Goal: Task Accomplishment & Management: Manage account settings

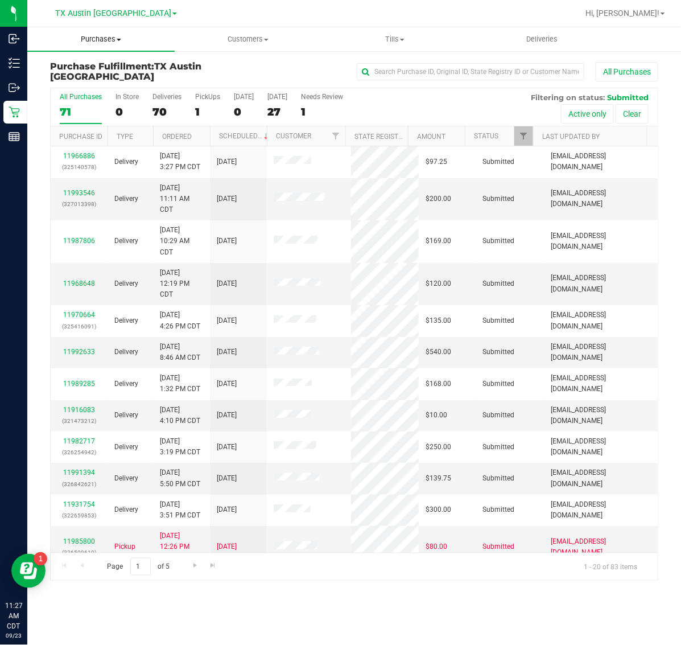
click at [89, 34] on span "Purchases" at bounding box center [100, 39] width 147 height 10
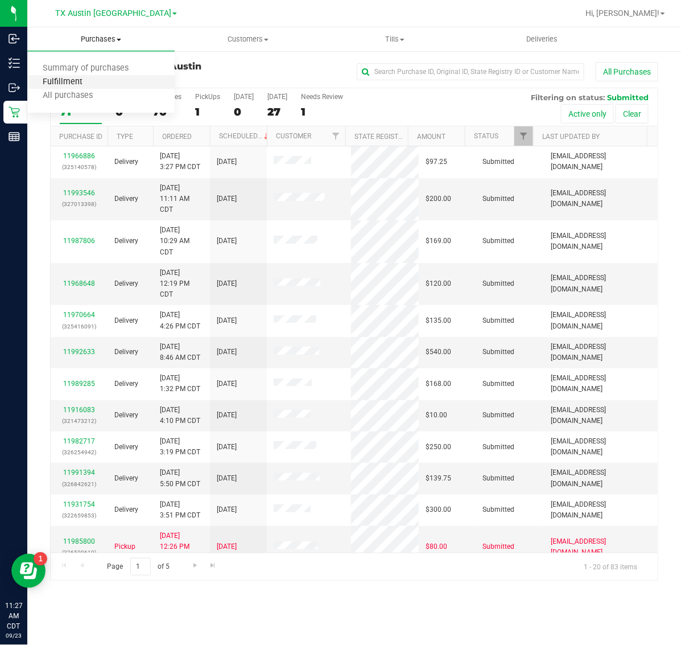
click at [90, 81] on span "Fulfillment" at bounding box center [62, 82] width 71 height 10
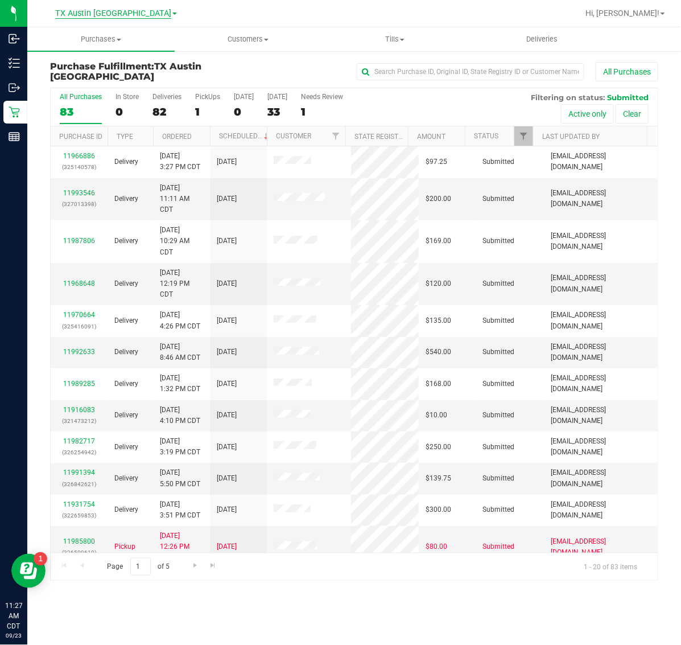
click at [104, 17] on span "TX Austin [GEOGRAPHIC_DATA]" at bounding box center [113, 14] width 116 height 10
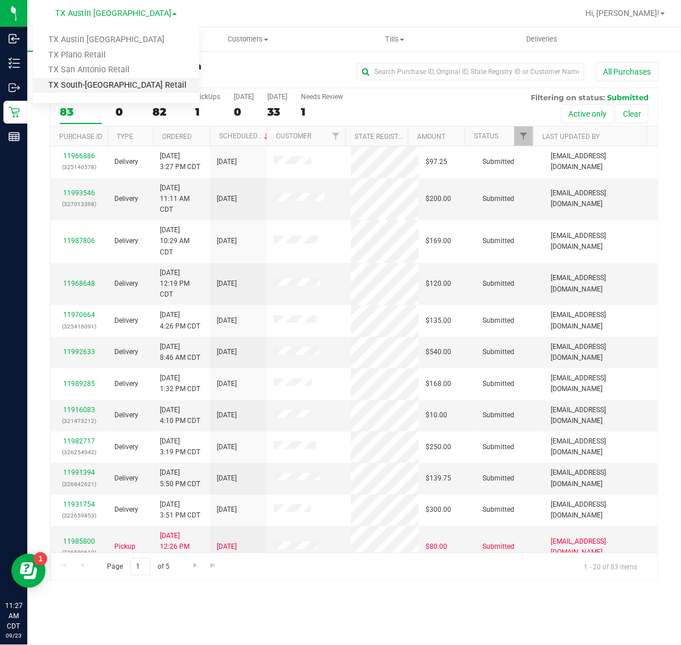
click at [100, 83] on link "TX South-[GEOGRAPHIC_DATA] Retail" at bounding box center [116, 85] width 166 height 15
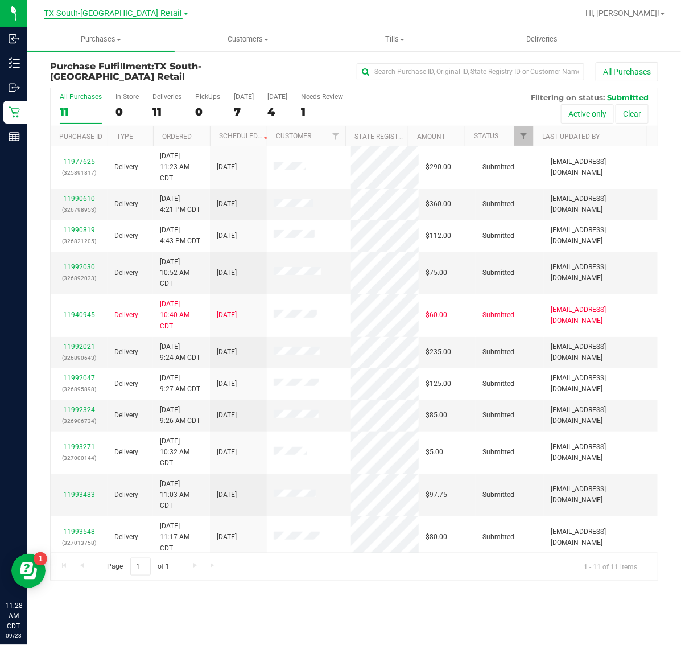
click at [103, 12] on span "TX South-[GEOGRAPHIC_DATA] Retail" at bounding box center [113, 14] width 138 height 10
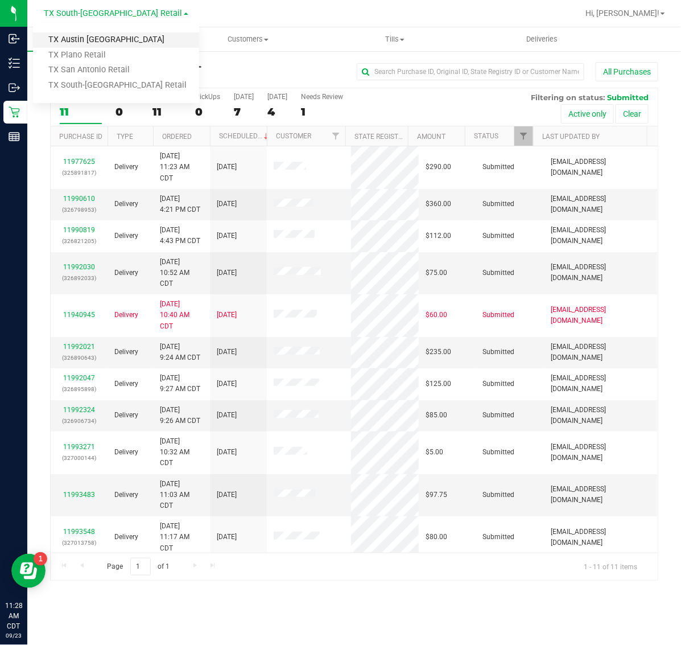
click at [104, 36] on link "TX Austin [GEOGRAPHIC_DATA]" at bounding box center [116, 39] width 166 height 15
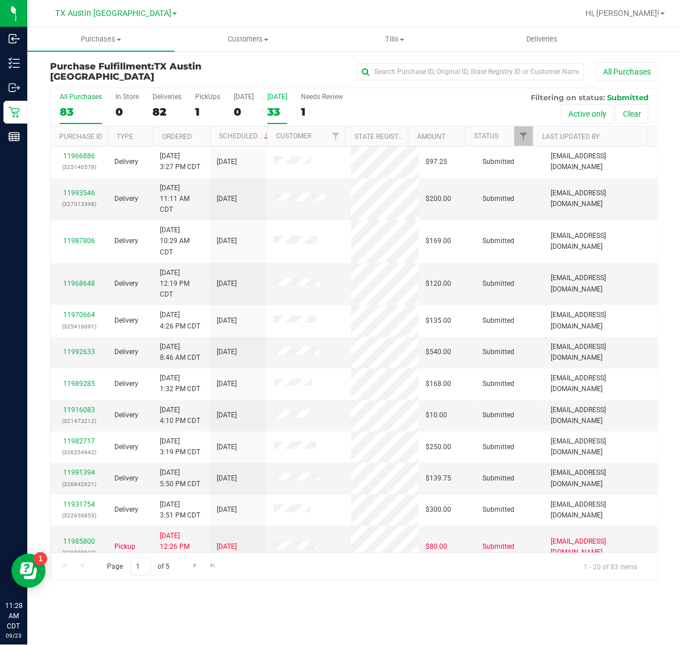
click at [273, 108] on div "33" at bounding box center [277, 111] width 20 height 13
click at [0, 0] on input "[DATE] 33" at bounding box center [0, 0] width 0 height 0
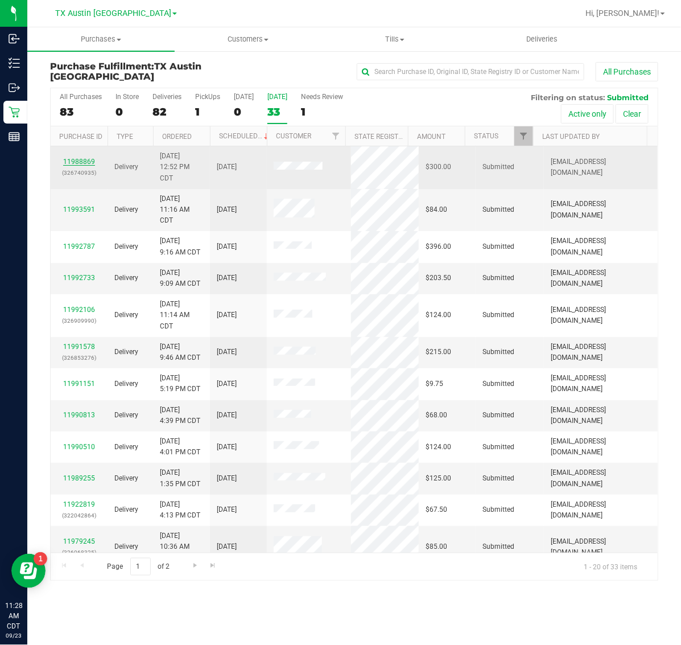
click at [81, 164] on link "11988869" at bounding box center [79, 162] width 32 height 8
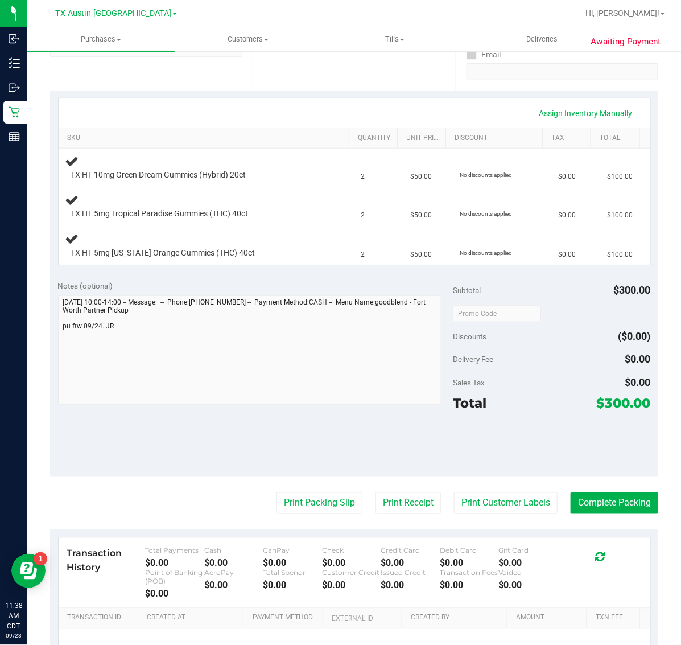
scroll to position [213, 0]
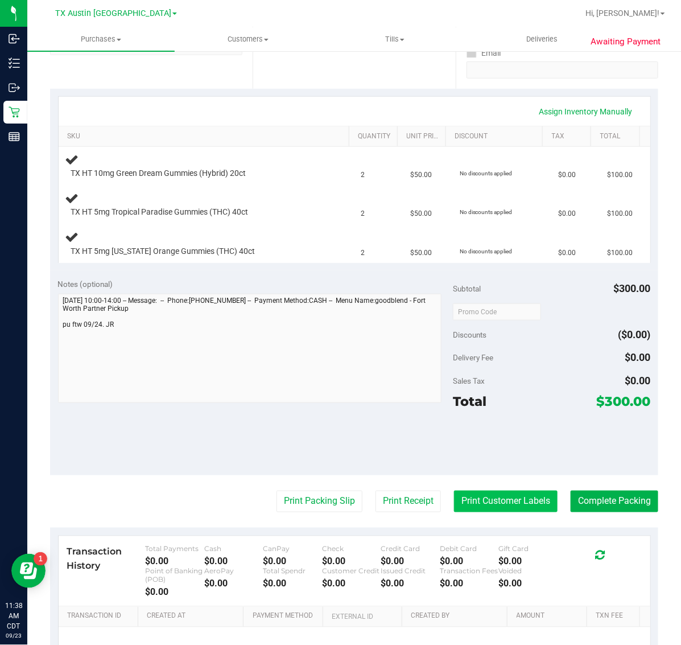
click at [495, 498] on button "Print Customer Labels" at bounding box center [506, 501] width 104 height 22
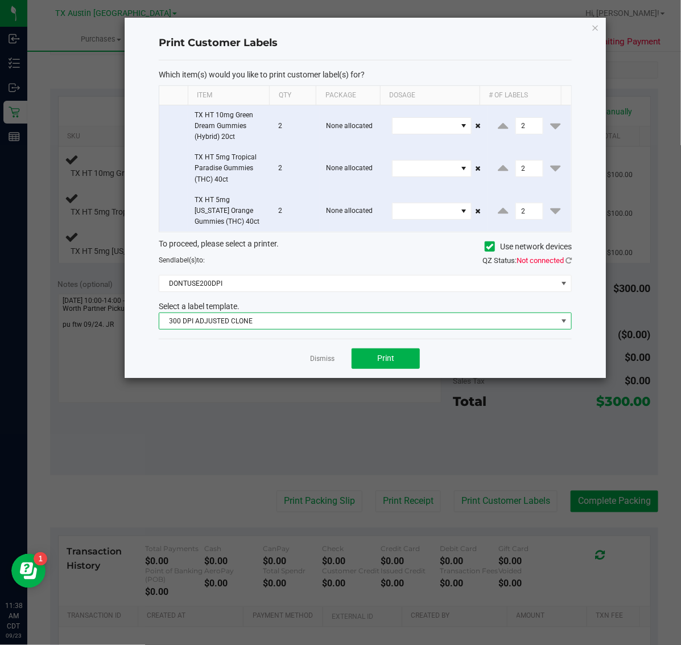
click at [320, 315] on span "300 DPI ADJUSTED CLONE" at bounding box center [358, 321] width 398 height 16
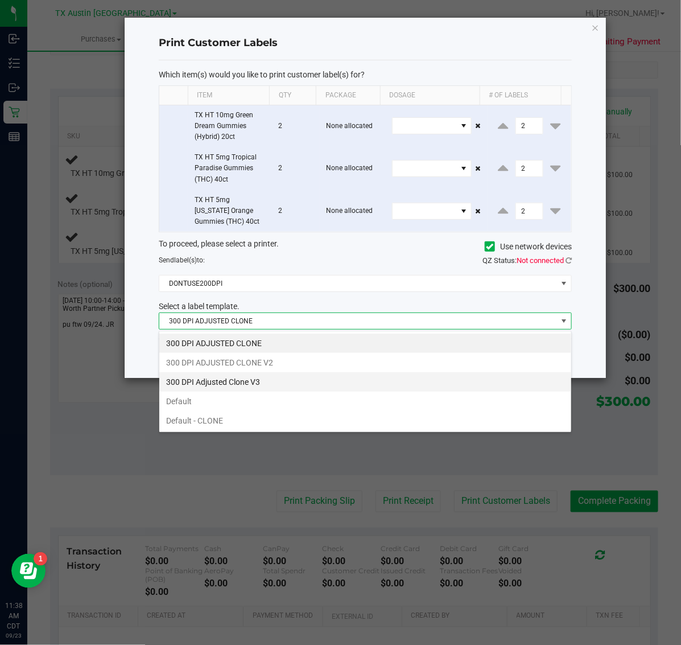
scroll to position [18, 413]
click at [309, 387] on li "300 DPI Adjusted Clone V3" at bounding box center [365, 381] width 412 height 19
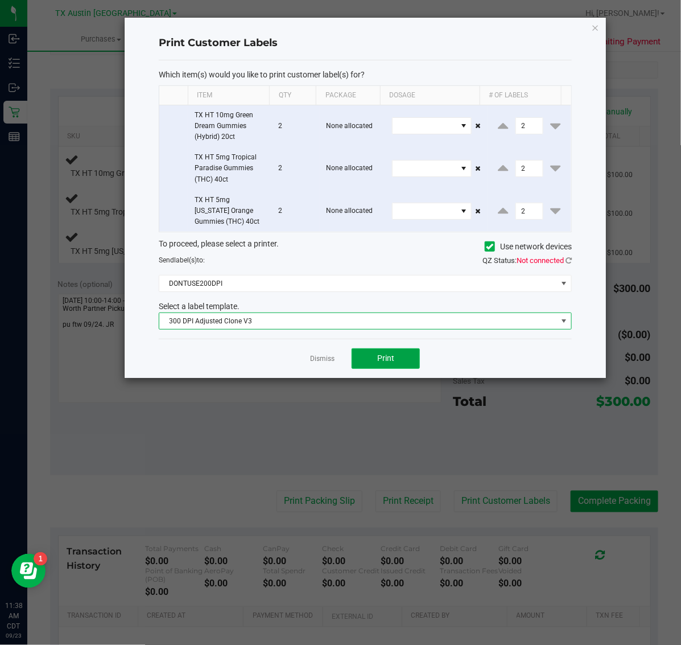
click at [397, 353] on button "Print" at bounding box center [386, 358] width 68 height 20
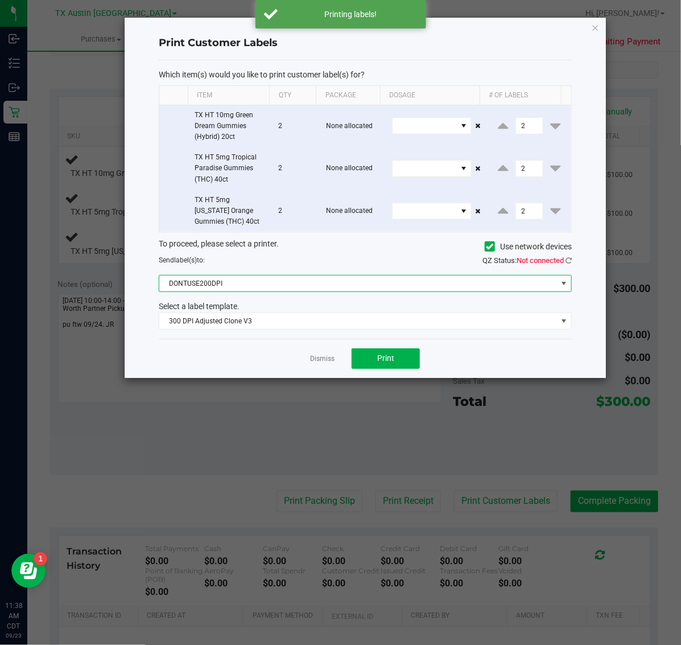
click at [288, 286] on span "DONTUSE200DPI" at bounding box center [358, 283] width 398 height 16
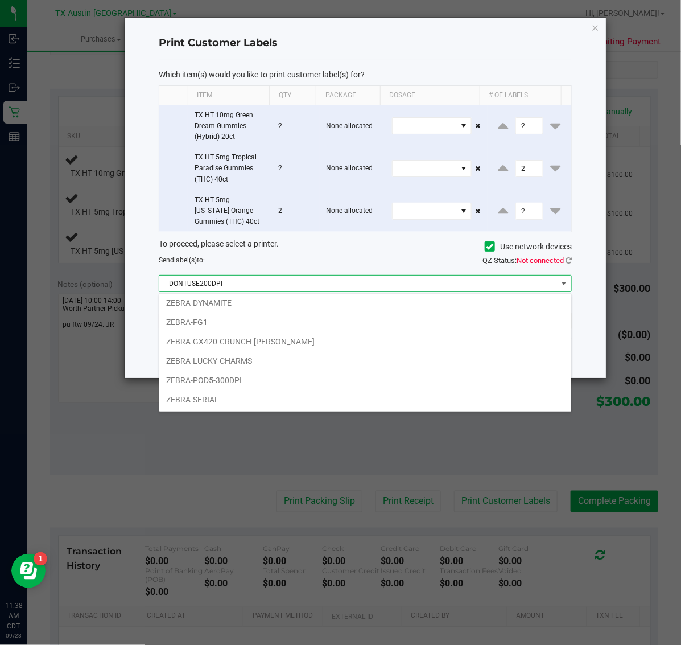
scroll to position [160, 0]
click at [263, 357] on li "ZEBRA-LUCKY-CHARMS" at bounding box center [365, 360] width 412 height 19
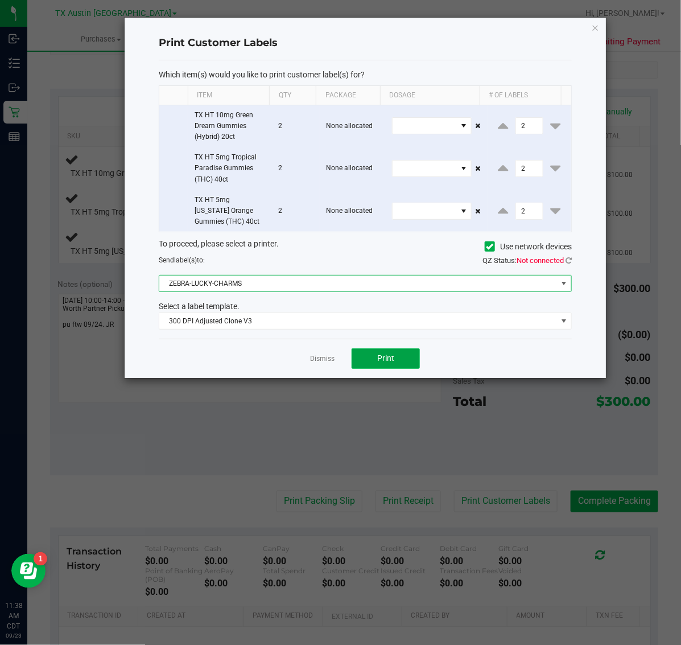
click at [388, 359] on span "Print" at bounding box center [385, 357] width 17 height 9
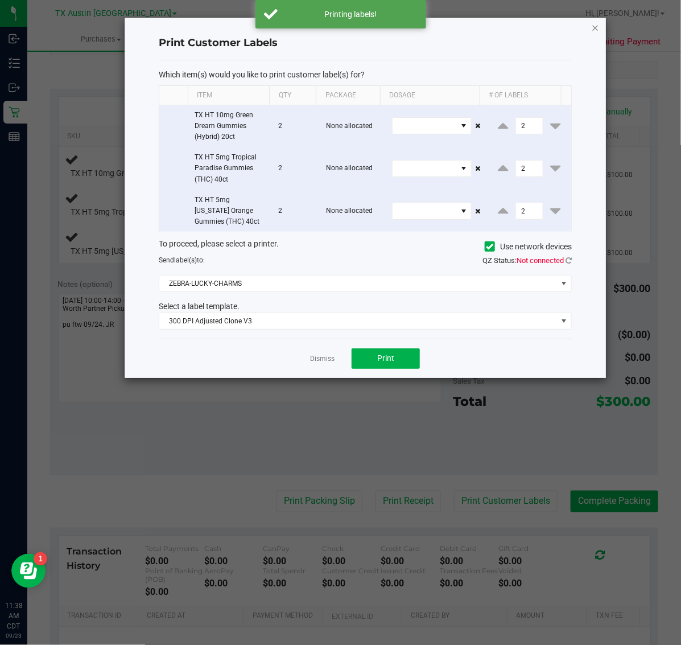
click at [596, 22] on icon "button" at bounding box center [596, 27] width 8 height 14
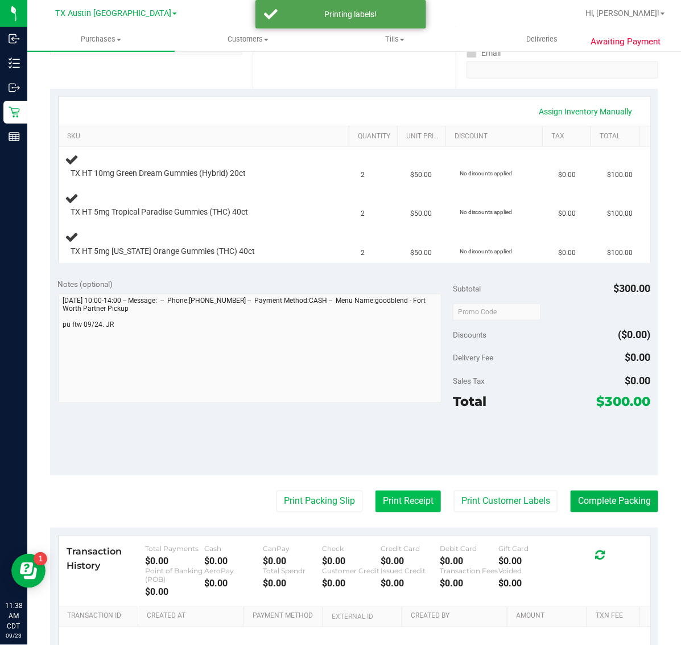
click at [390, 510] on button "Print Receipt" at bounding box center [408, 501] width 65 height 22
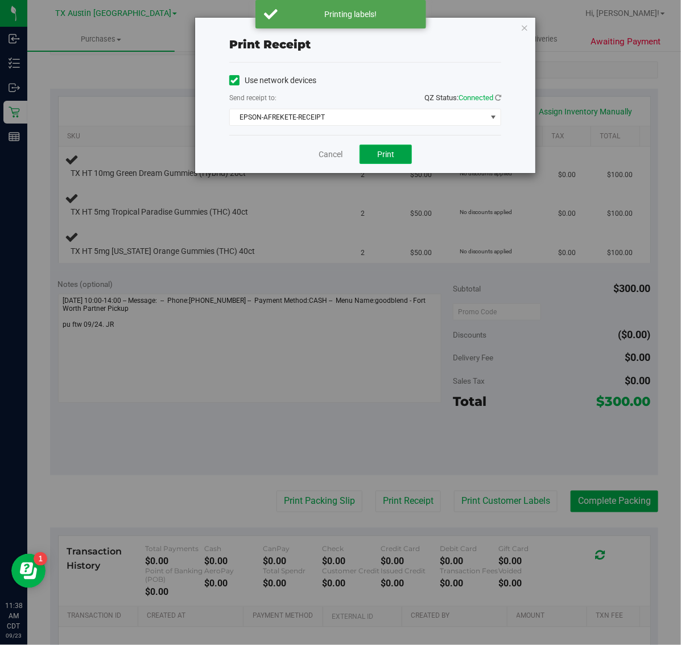
click at [396, 160] on button "Print" at bounding box center [386, 154] width 52 height 19
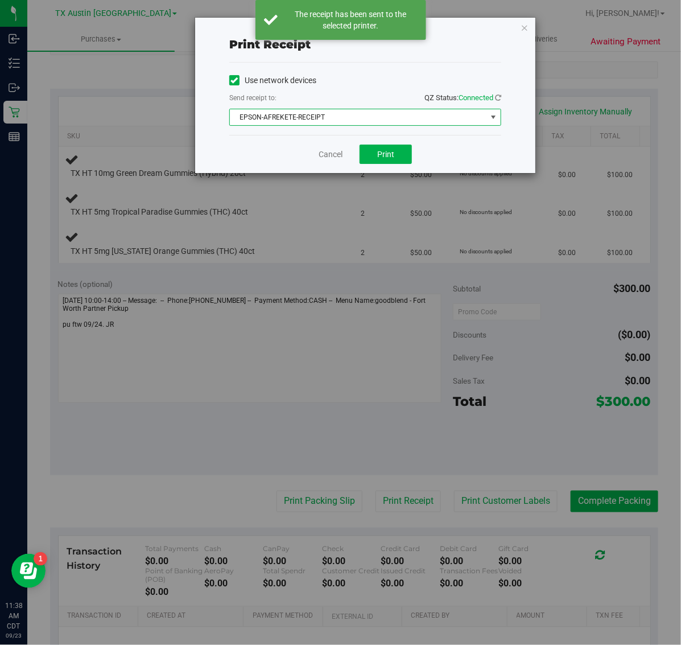
click at [342, 112] on span "EPSON-AFREKETE-RECEIPT" at bounding box center [358, 117] width 257 height 16
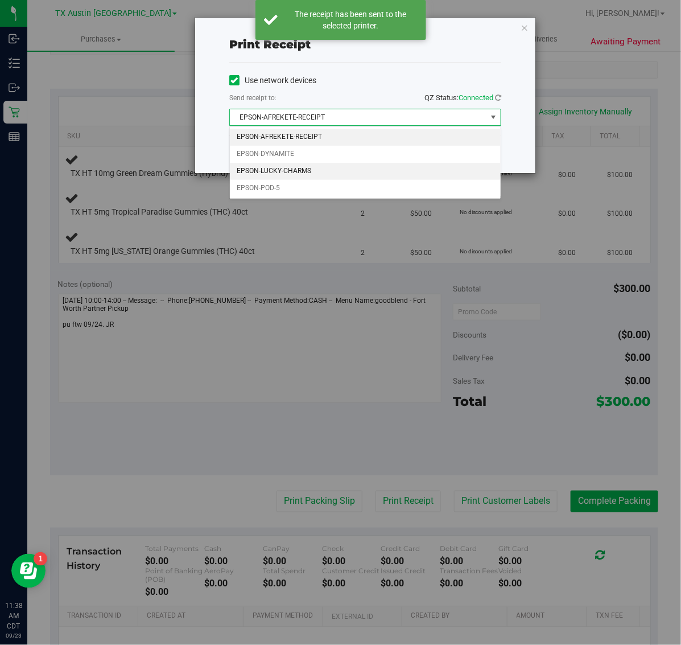
click at [328, 168] on li "EPSON-LUCKY-CHARMS" at bounding box center [365, 171] width 271 height 17
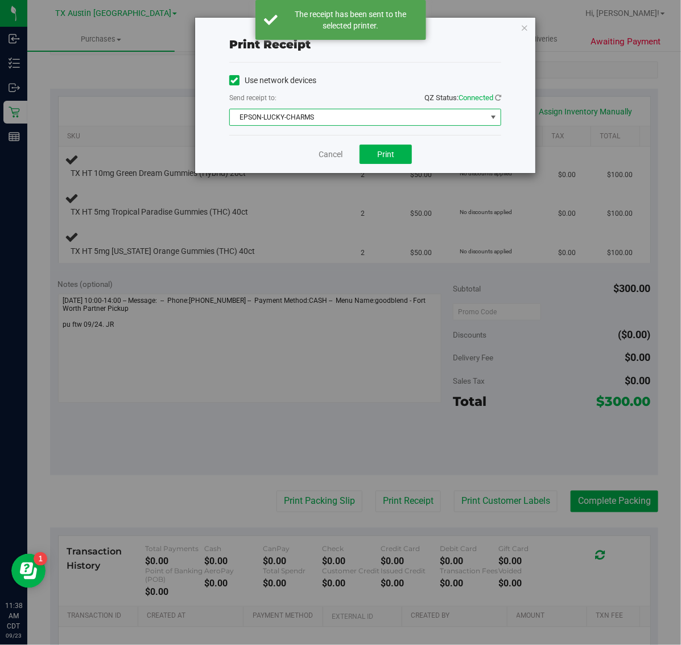
click at [366, 166] on div "Cancel Print" at bounding box center [365, 154] width 272 height 38
click at [377, 155] on span "Print" at bounding box center [385, 154] width 17 height 9
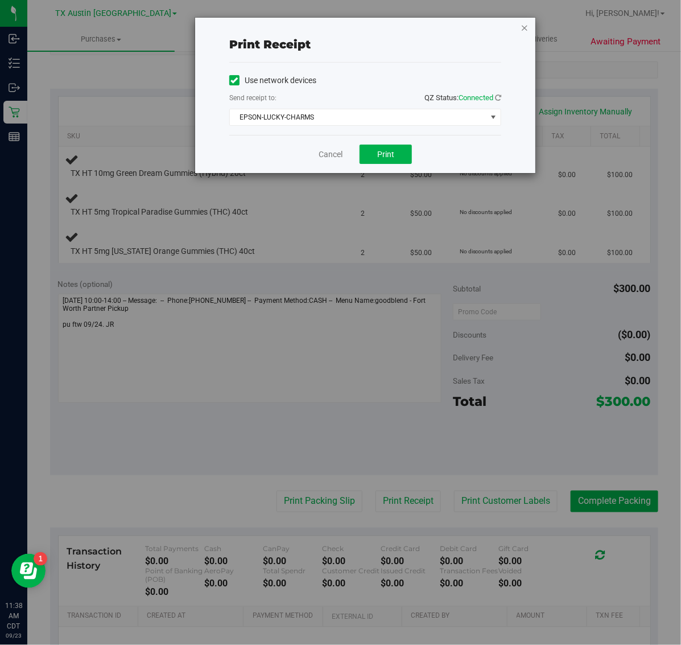
click at [527, 30] on icon "button" at bounding box center [525, 27] width 8 height 14
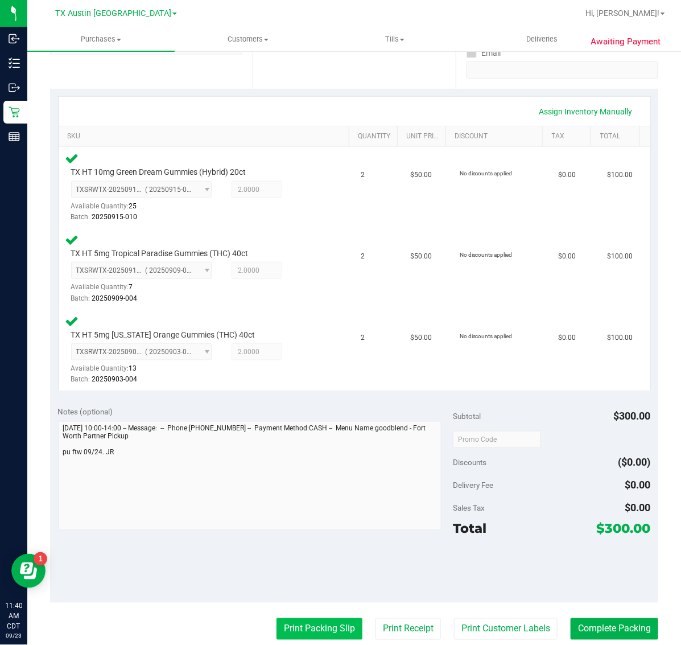
click at [314, 625] on button "Print Packing Slip" at bounding box center [320, 629] width 86 height 22
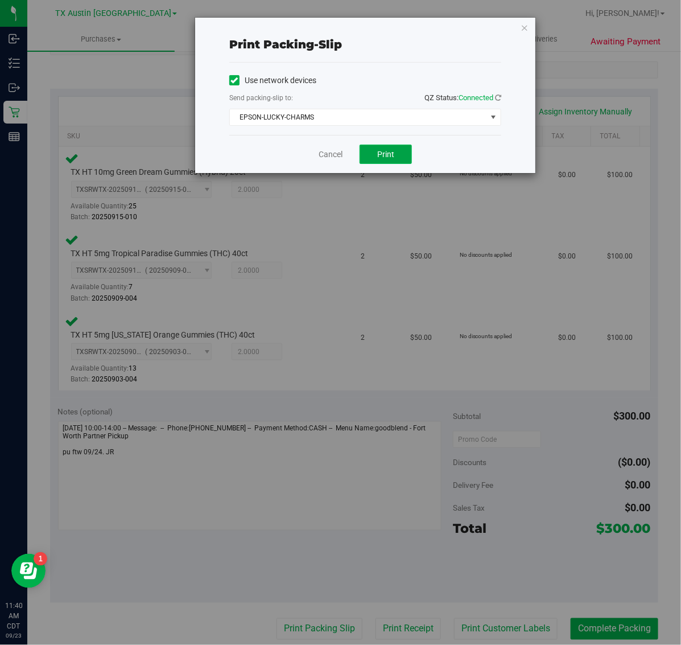
click at [377, 154] on button "Print" at bounding box center [386, 154] width 52 height 19
click at [522, 26] on icon "button" at bounding box center [525, 27] width 8 height 14
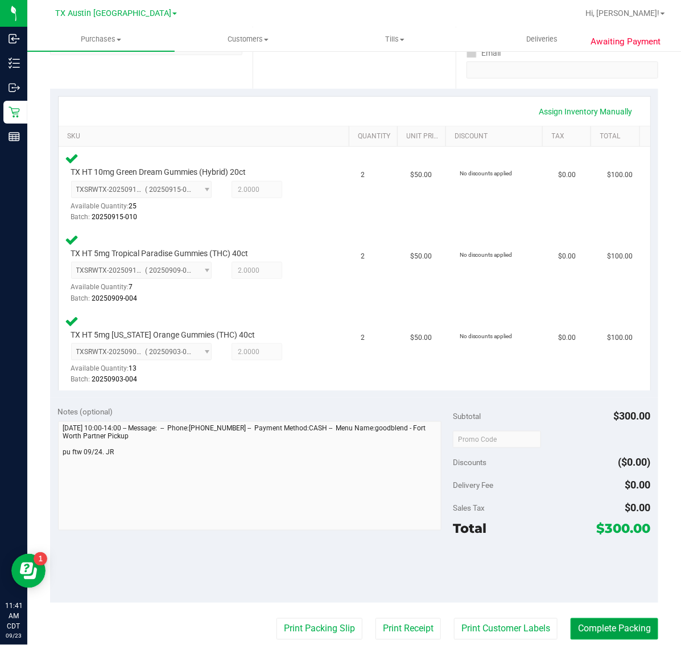
click at [606, 627] on button "Complete Packing" at bounding box center [615, 629] width 88 height 22
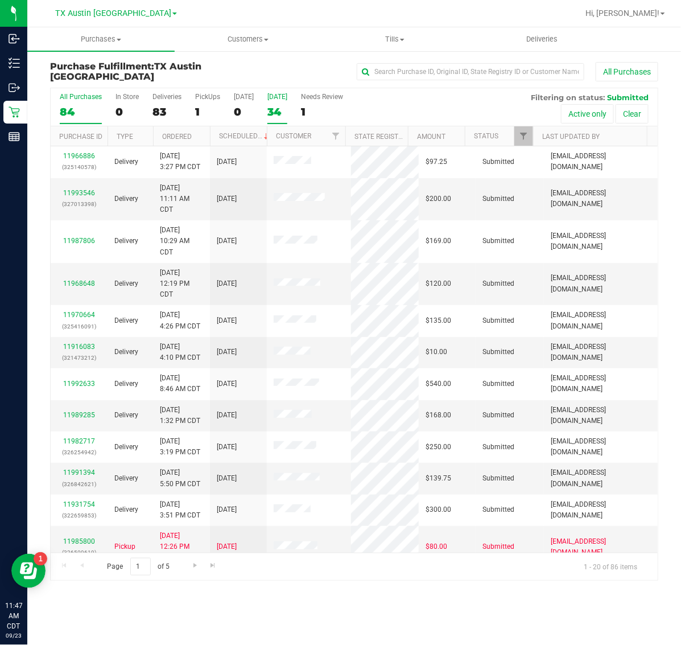
click at [280, 115] on div "34" at bounding box center [277, 111] width 20 height 13
click at [0, 0] on input "[DATE] 34" at bounding box center [0, 0] width 0 height 0
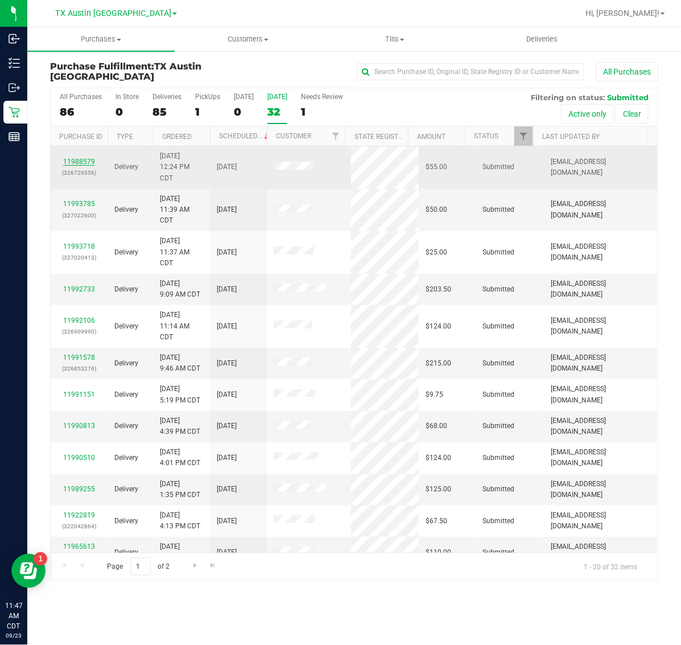
click at [72, 161] on link "11988579" at bounding box center [79, 162] width 32 height 8
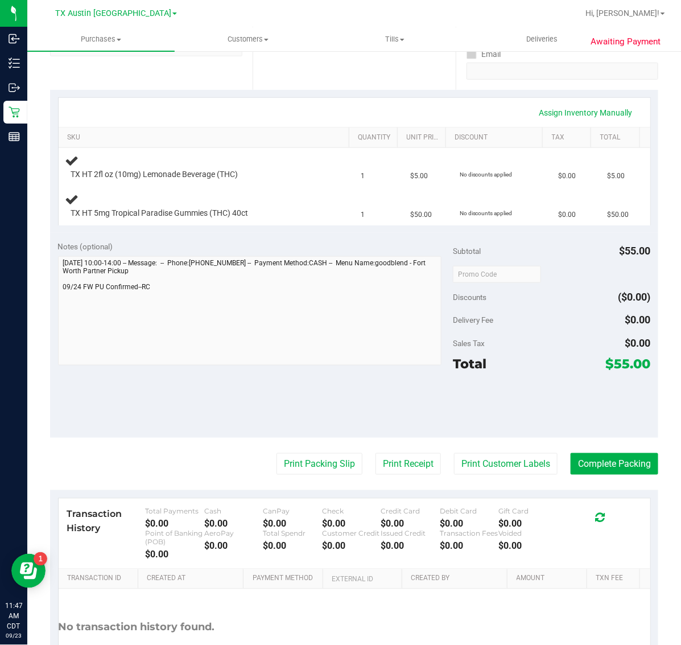
scroll to position [213, 0]
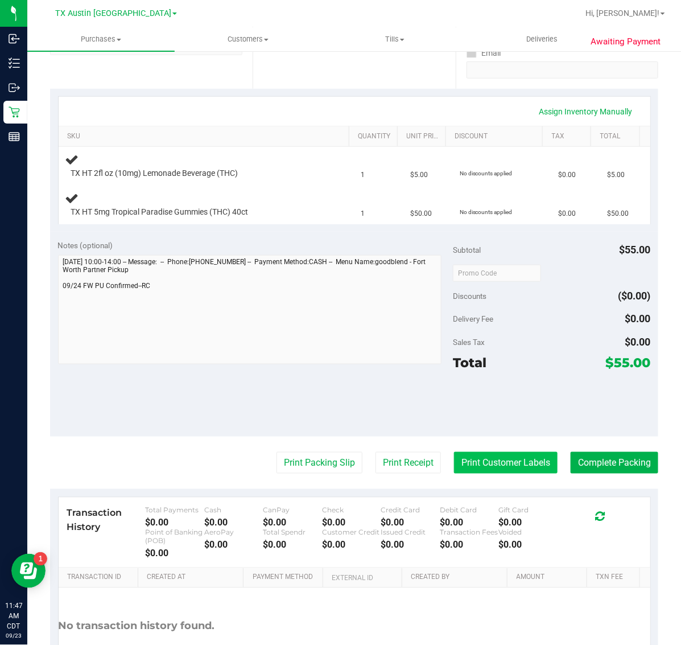
click at [500, 463] on button "Print Customer Labels" at bounding box center [506, 463] width 104 height 22
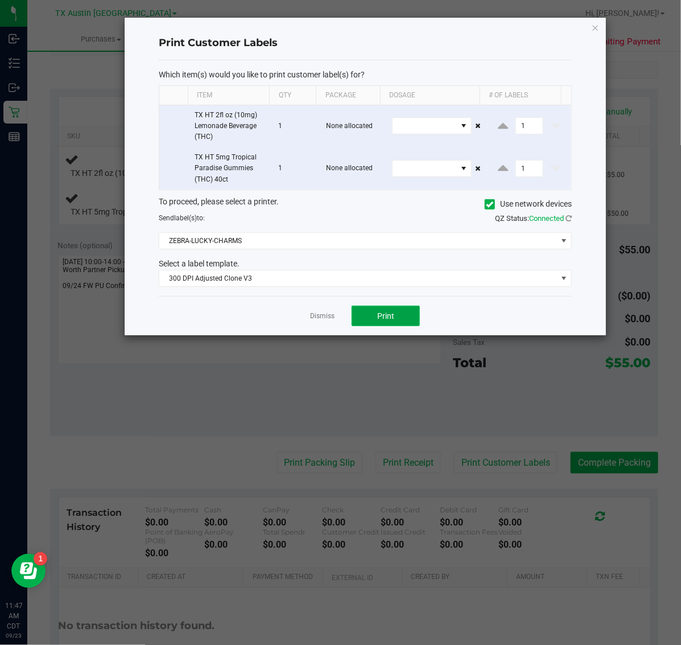
click at [402, 319] on button "Print" at bounding box center [386, 316] width 68 height 20
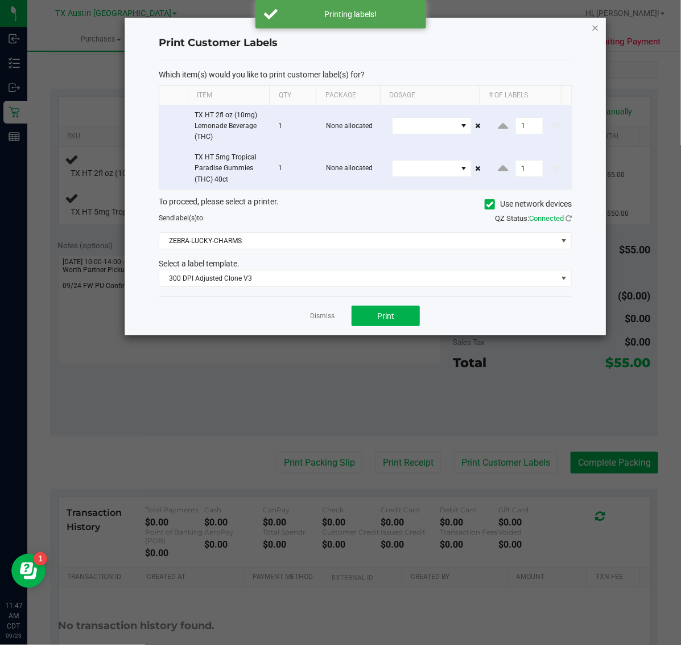
click at [596, 26] on icon "button" at bounding box center [596, 27] width 8 height 14
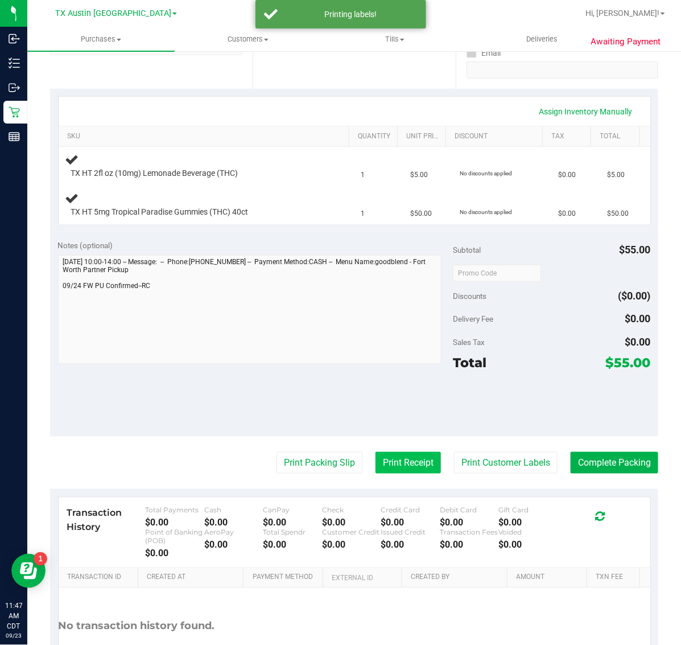
click at [399, 470] on button "Print Receipt" at bounding box center [408, 463] width 65 height 22
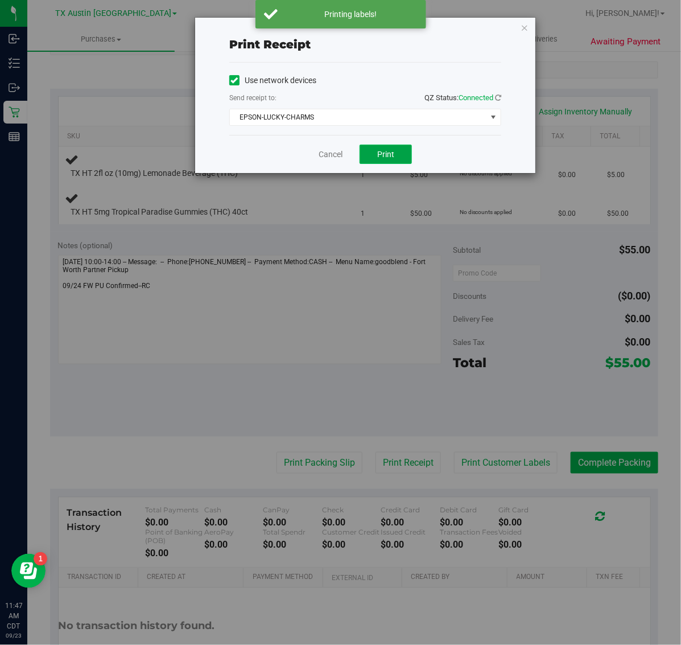
click at [405, 154] on button "Print" at bounding box center [386, 154] width 52 height 19
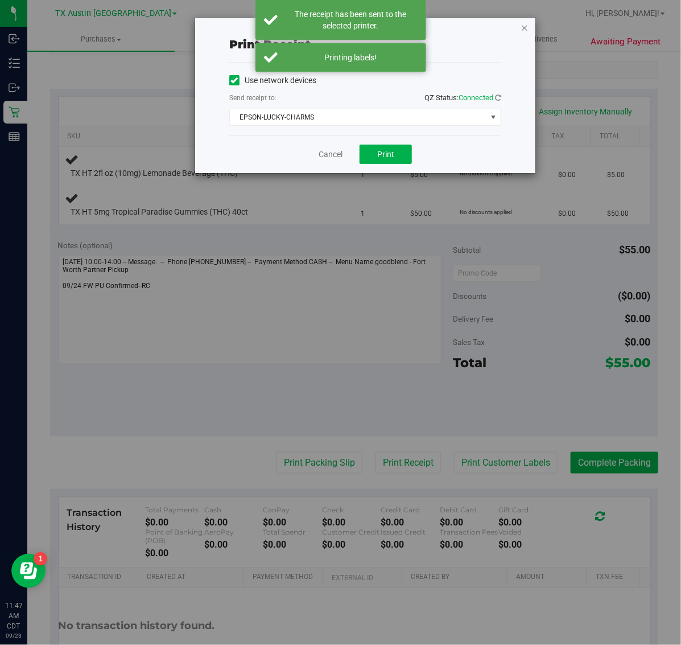
click at [524, 26] on icon "button" at bounding box center [525, 27] width 8 height 14
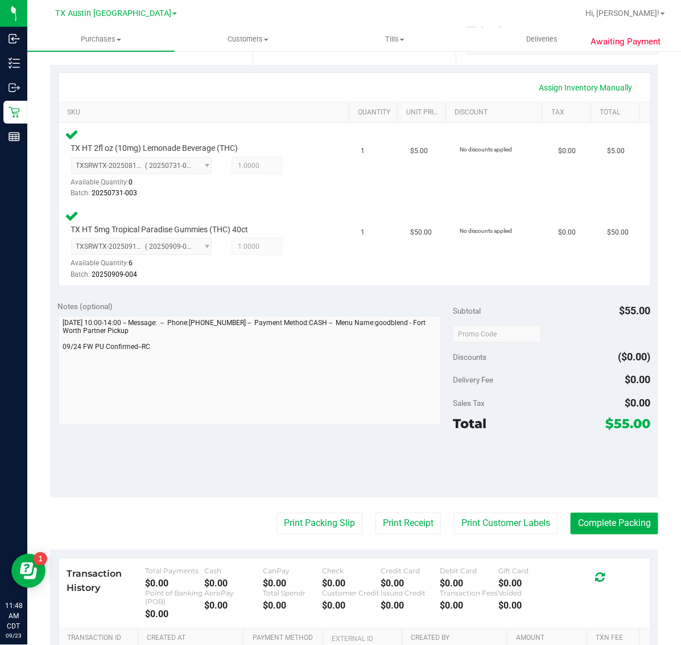
scroll to position [245, 0]
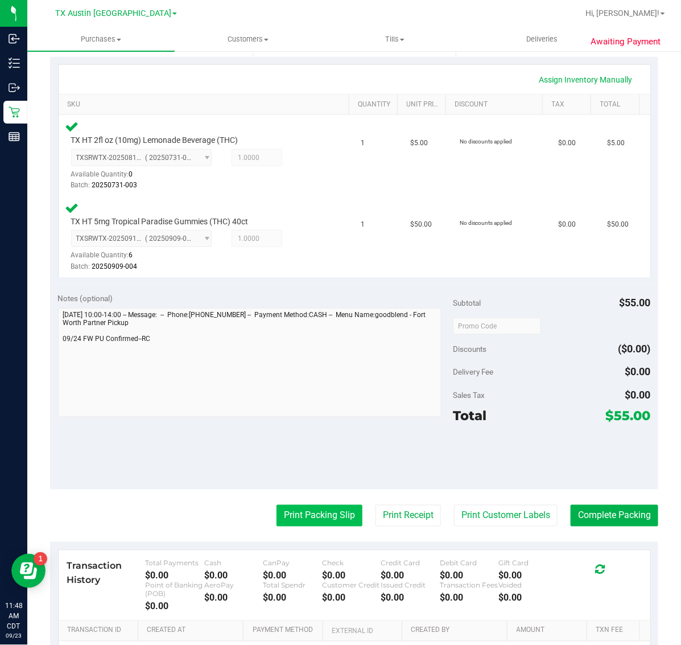
click at [326, 521] on button "Print Packing Slip" at bounding box center [320, 516] width 86 height 22
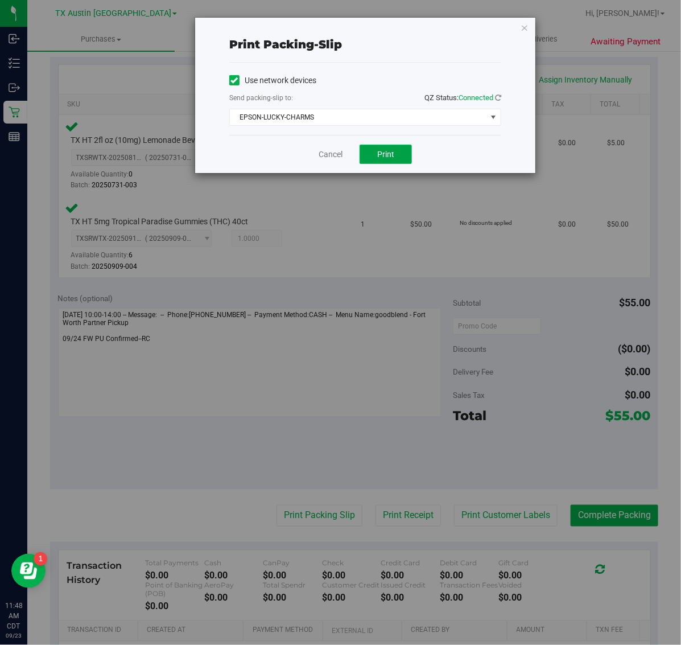
click at [393, 149] on button "Print" at bounding box center [386, 154] width 52 height 19
click at [527, 28] on icon "button" at bounding box center [525, 27] width 8 height 14
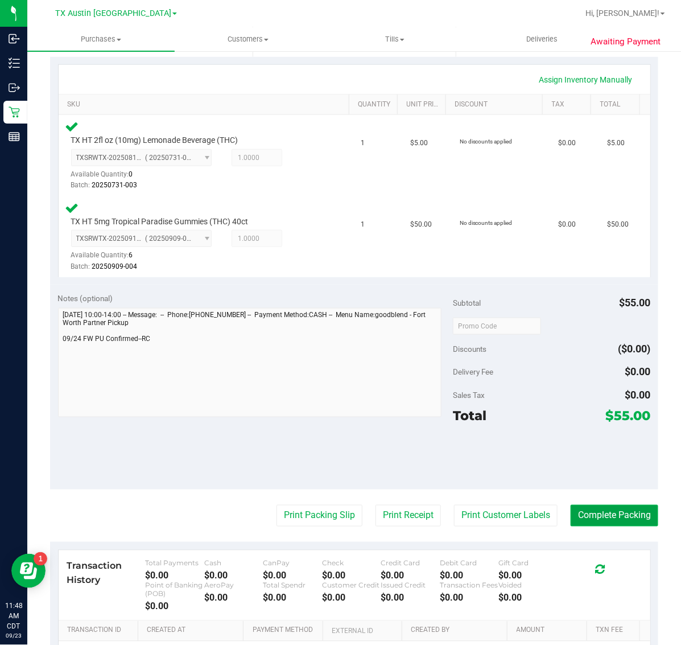
click at [607, 511] on button "Complete Packing" at bounding box center [615, 516] width 88 height 22
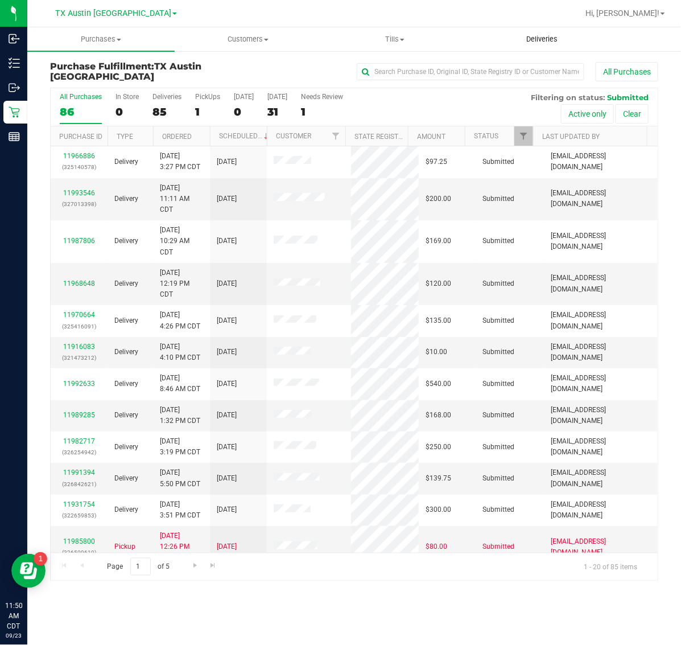
click at [538, 40] on span "Deliveries" at bounding box center [542, 39] width 62 height 10
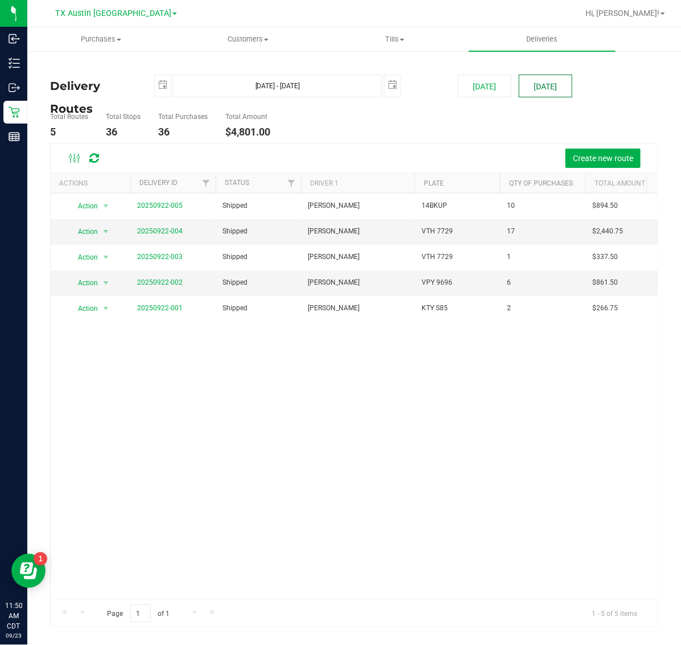
click at [545, 83] on button "[DATE]" at bounding box center [545, 86] width 53 height 23
type input "[DATE] - [DATE]"
type input "[DATE]"
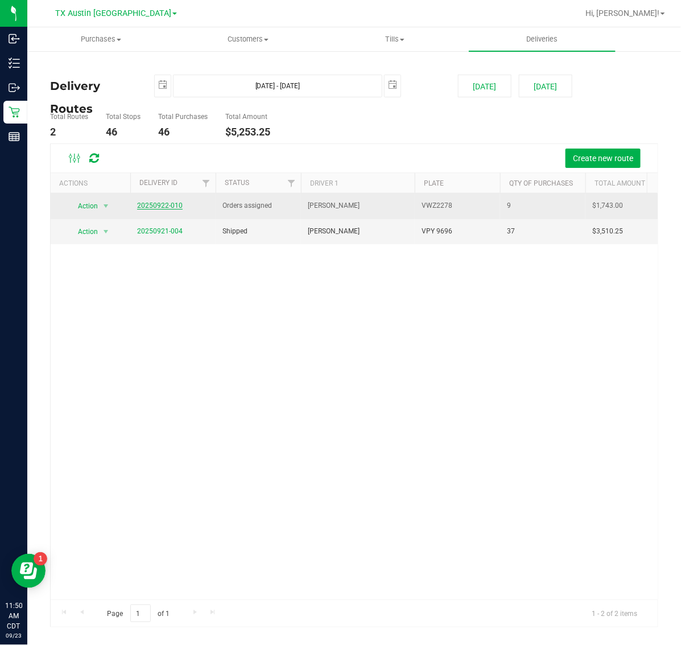
click at [166, 205] on link "20250922-010" at bounding box center [160, 205] width 46 height 8
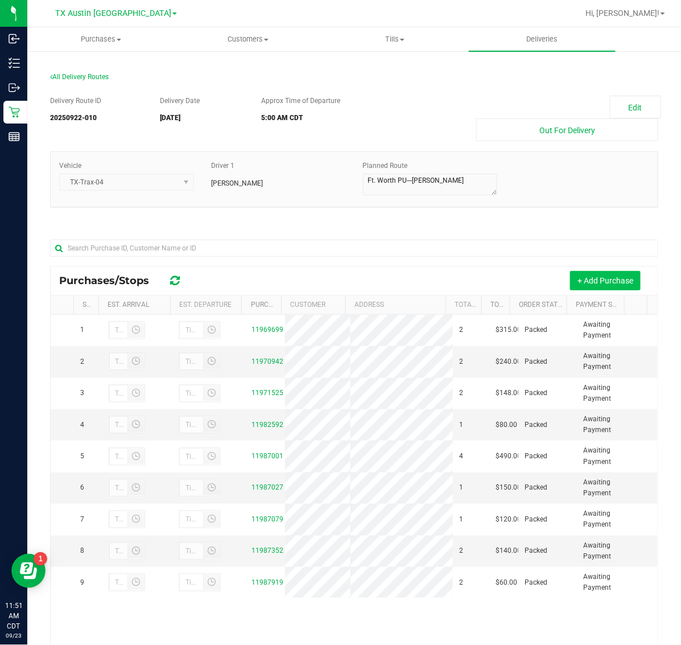
click at [598, 277] on button "+ Add Purchase" at bounding box center [605, 280] width 71 height 19
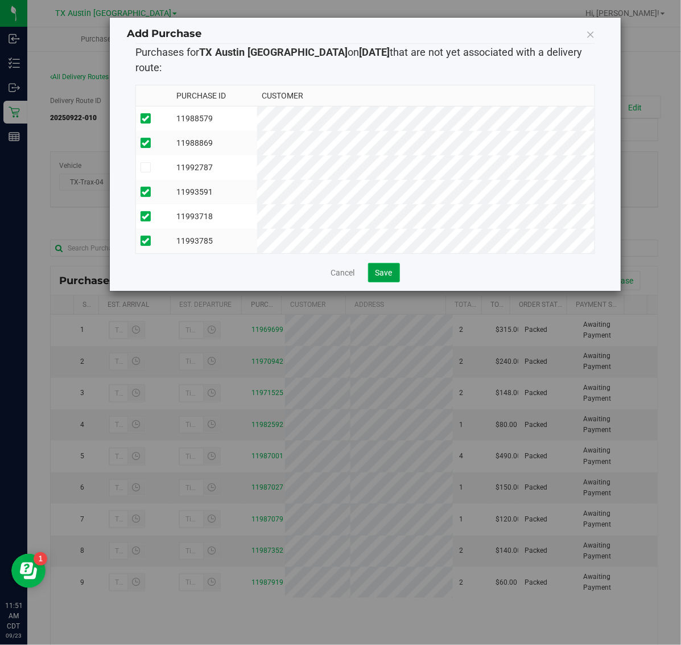
click at [388, 268] on span "Save" at bounding box center [384, 272] width 17 height 9
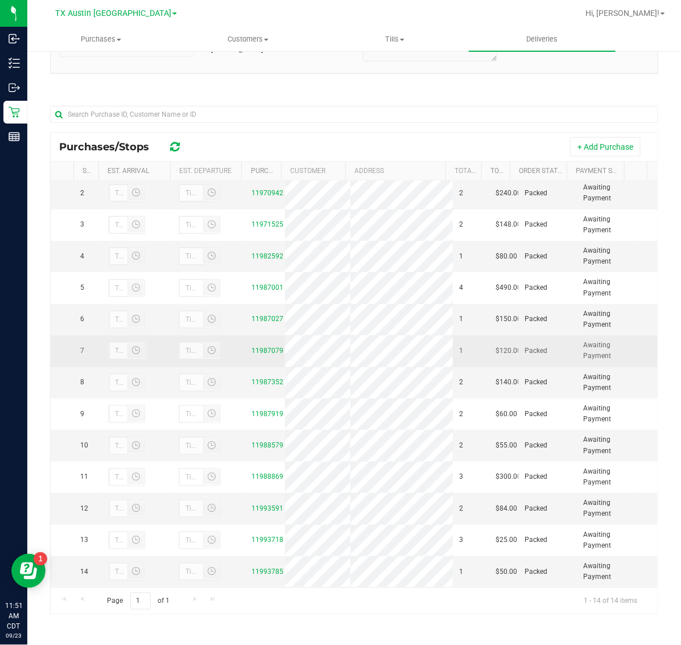
scroll to position [123, 0]
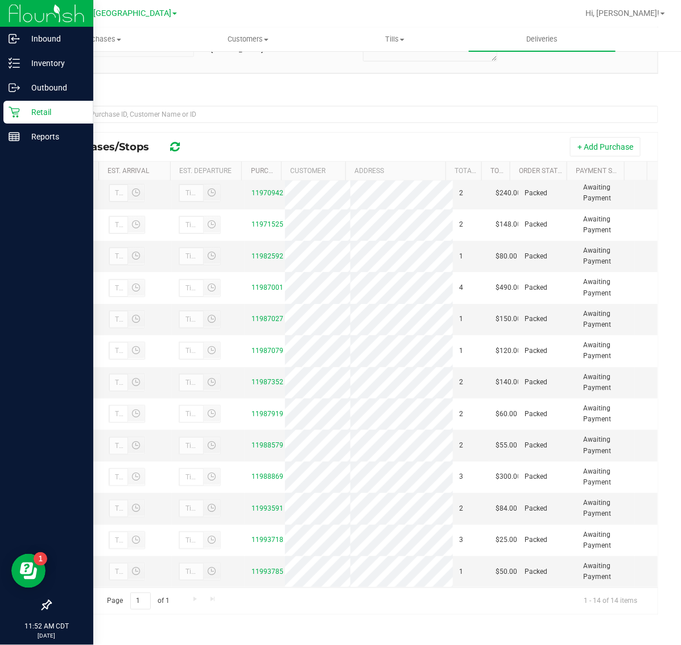
click at [23, 112] on p "Retail" at bounding box center [54, 112] width 68 height 14
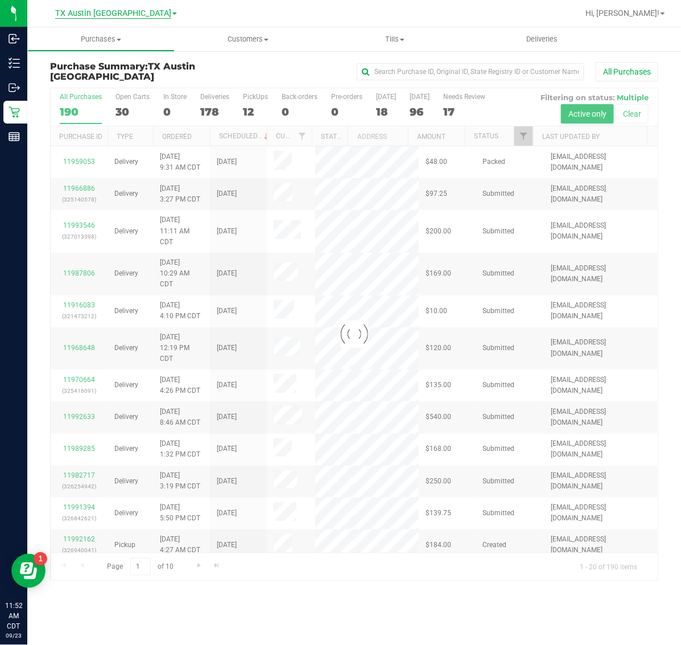
click at [117, 16] on span "TX Austin [GEOGRAPHIC_DATA]" at bounding box center [113, 14] width 116 height 10
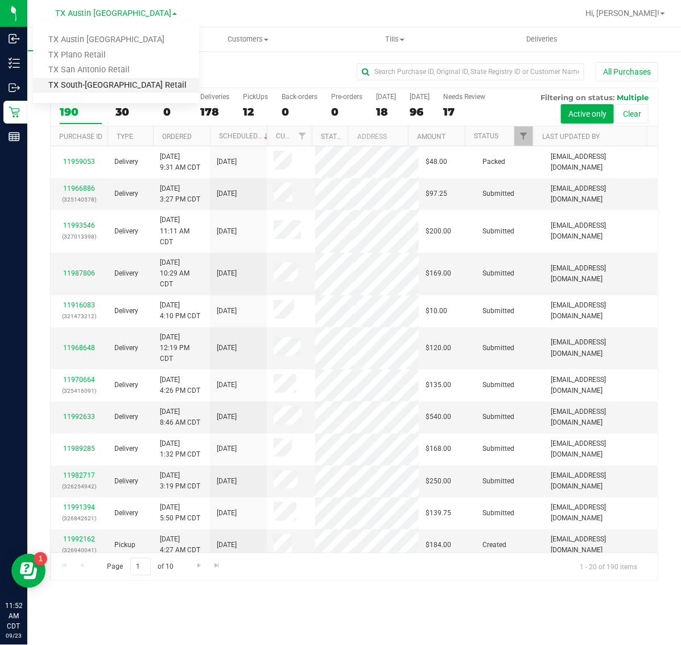
click at [117, 87] on link "TX South-[GEOGRAPHIC_DATA] Retail" at bounding box center [116, 85] width 166 height 15
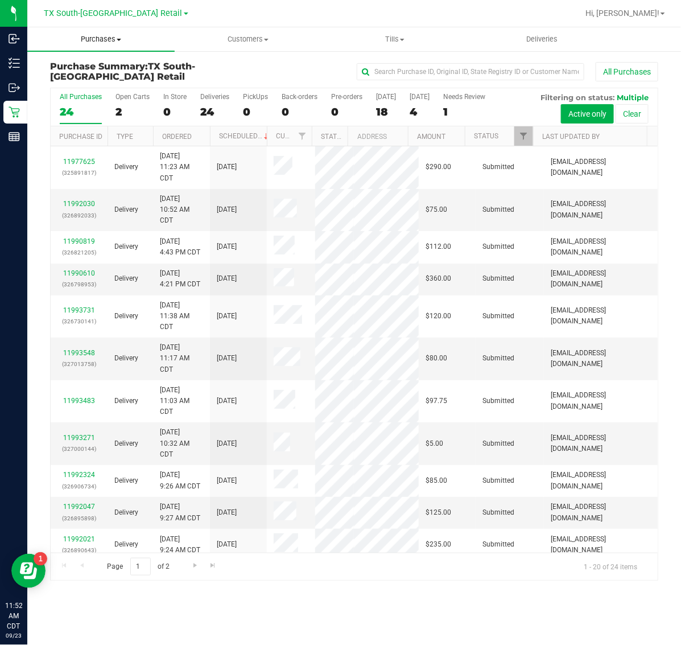
click at [88, 37] on span "Purchases" at bounding box center [100, 39] width 147 height 10
click at [100, 79] on li "Fulfillment" at bounding box center [100, 83] width 147 height 14
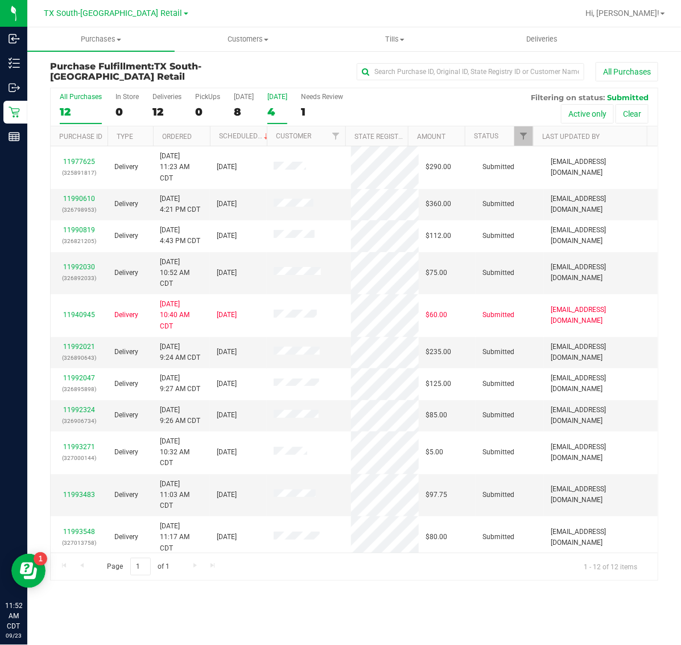
click at [283, 101] on label "[DATE] 4" at bounding box center [277, 108] width 20 height 31
click at [0, 0] on input "[DATE] 4" at bounding box center [0, 0] width 0 height 0
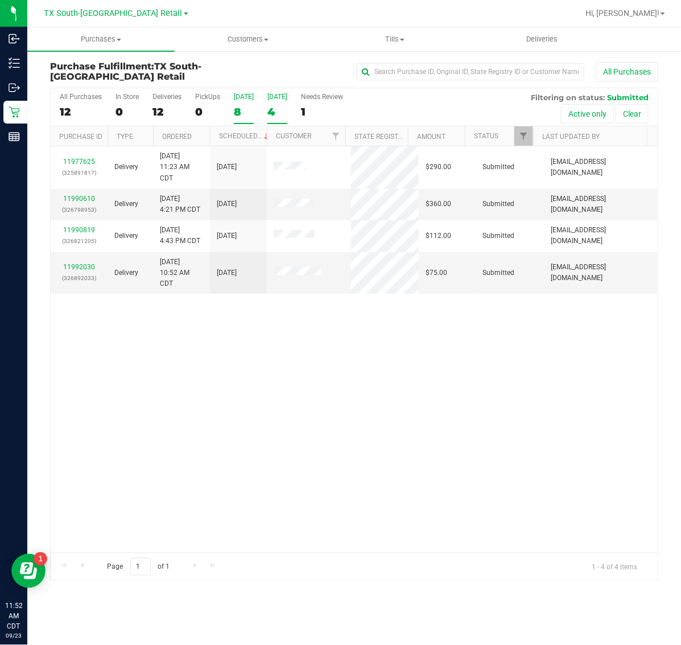
click at [238, 102] on label "[DATE] 8" at bounding box center [244, 108] width 20 height 31
click at [0, 0] on input "[DATE] 8" at bounding box center [0, 0] width 0 height 0
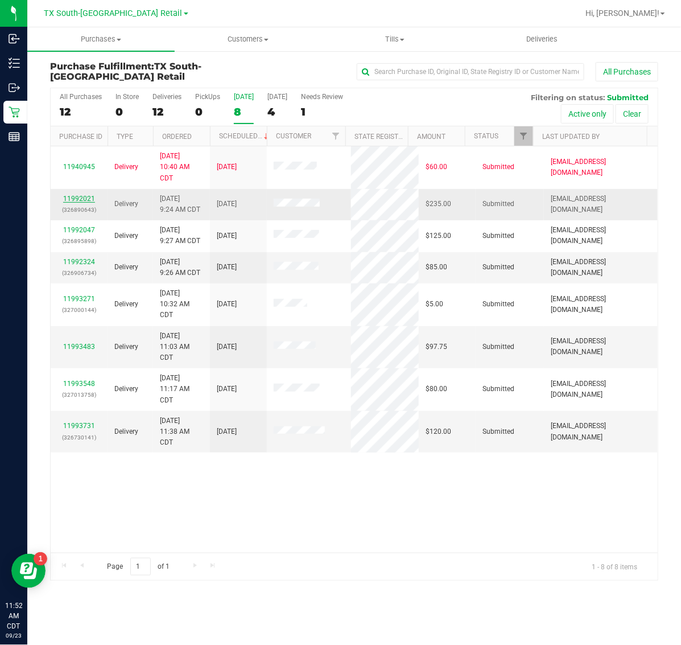
click at [81, 199] on link "11992021" at bounding box center [79, 199] width 32 height 8
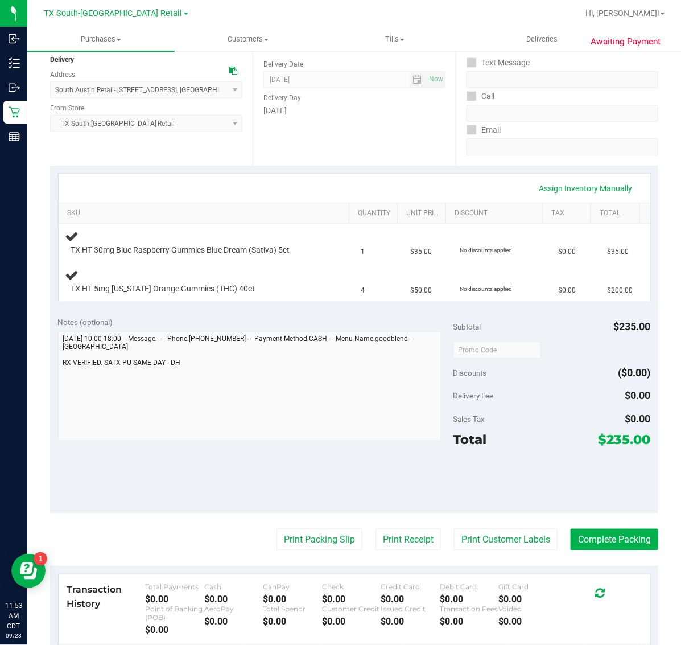
scroll to position [142, 0]
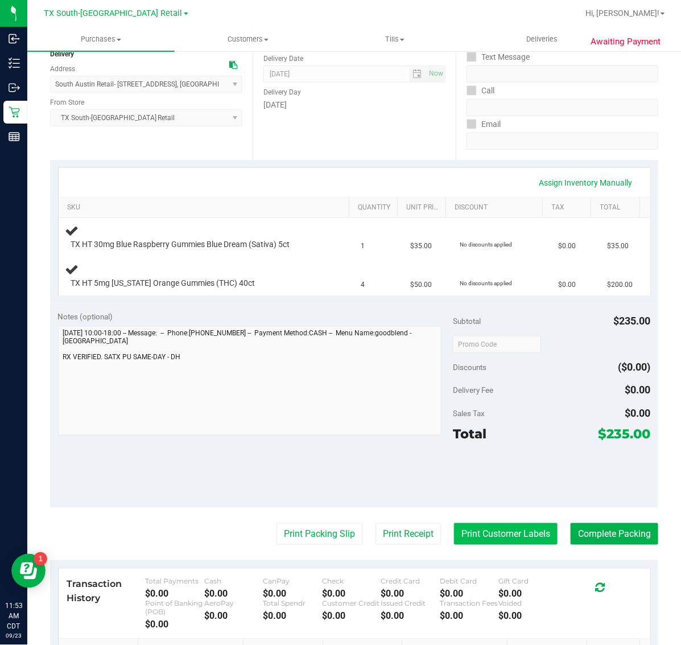
click at [470, 526] on button "Print Customer Labels" at bounding box center [506, 534] width 104 height 22
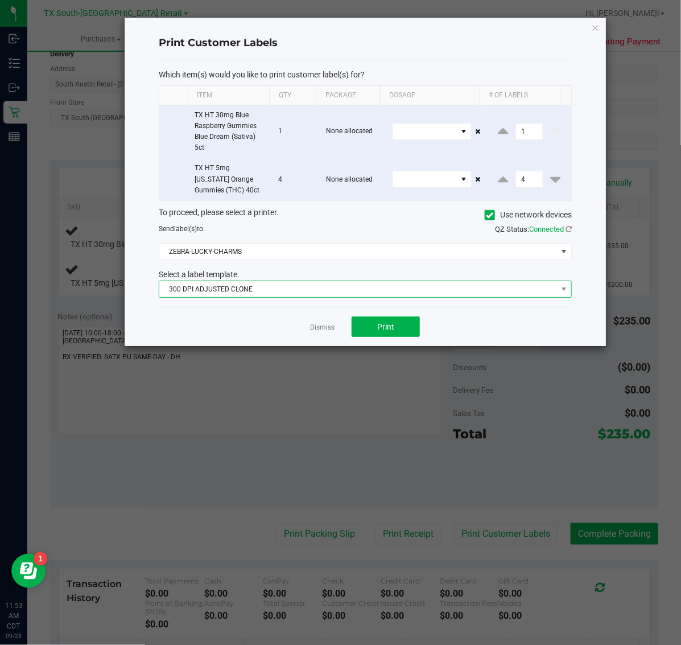
click at [345, 289] on span "300 DPI ADJUSTED CLONE" at bounding box center [358, 289] width 398 height 16
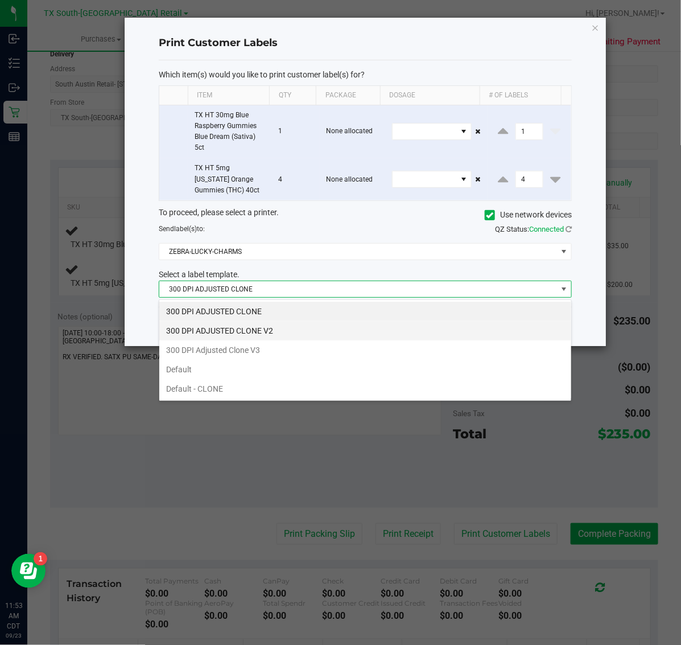
scroll to position [18, 413]
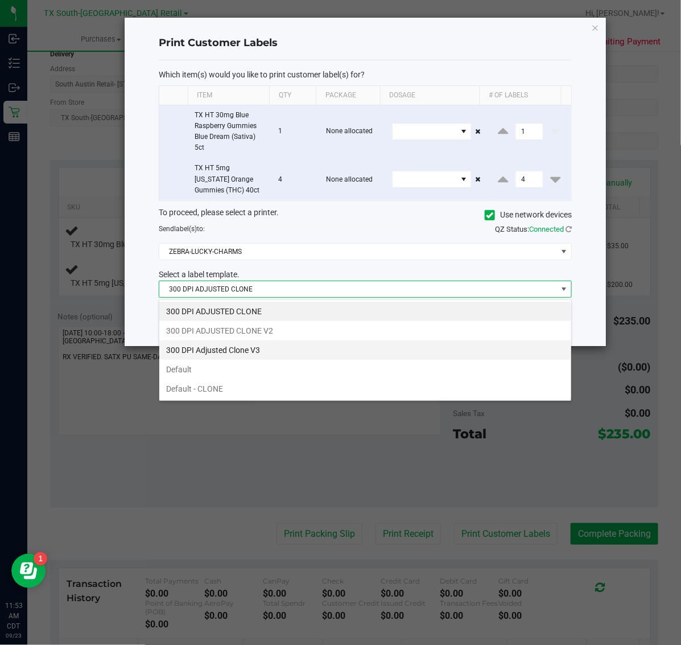
click at [299, 345] on li "300 DPI Adjusted Clone V3" at bounding box center [365, 349] width 412 height 19
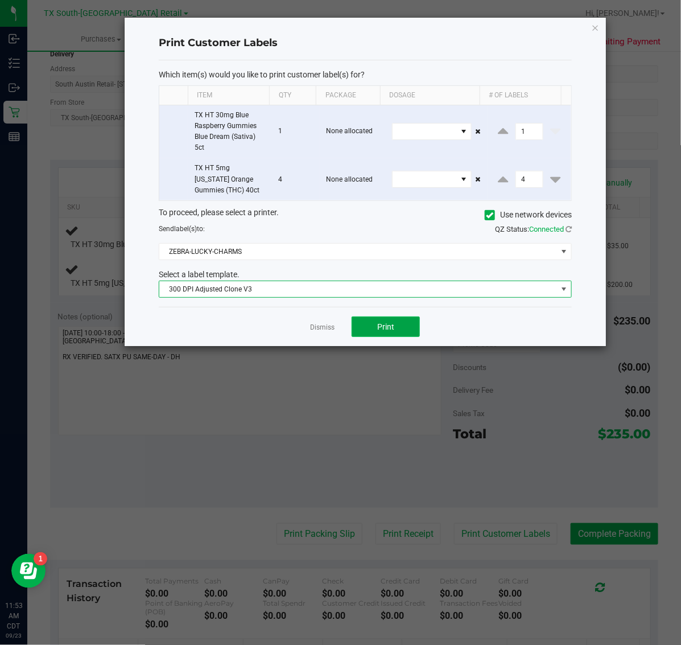
click at [382, 320] on button "Print" at bounding box center [386, 326] width 68 height 20
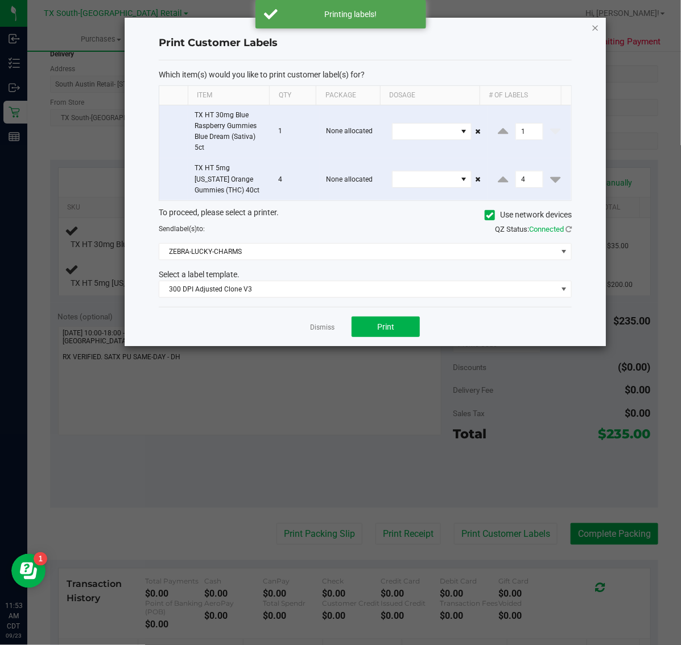
click at [595, 23] on icon "button" at bounding box center [596, 27] width 8 height 14
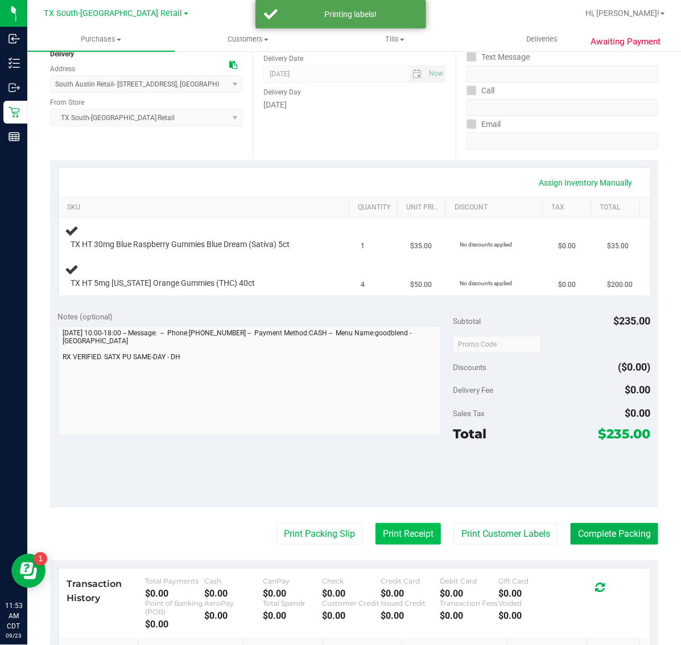
click at [376, 539] on button "Print Receipt" at bounding box center [408, 534] width 65 height 22
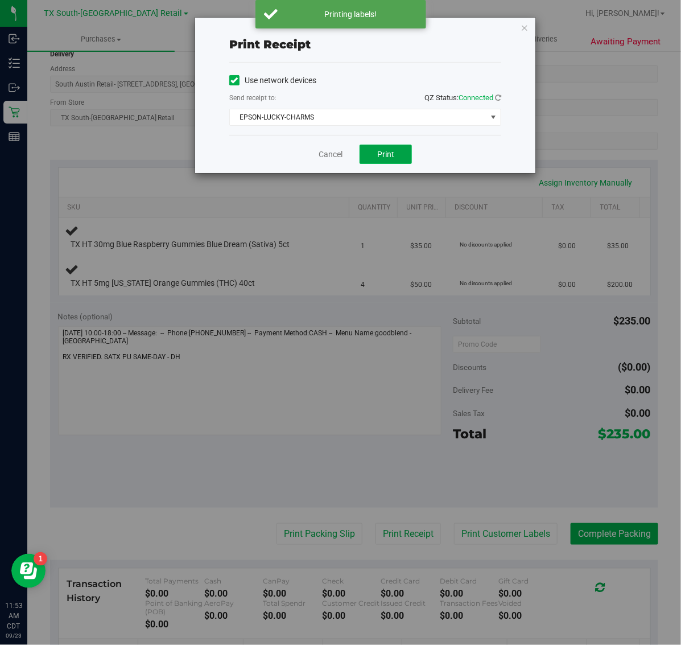
click at [393, 158] on span "Print" at bounding box center [385, 154] width 17 height 9
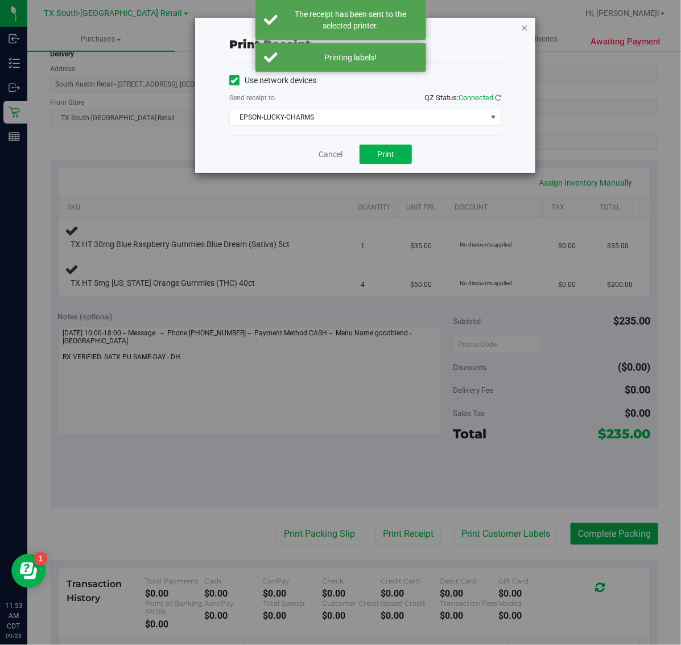
click at [525, 23] on icon "button" at bounding box center [525, 27] width 8 height 14
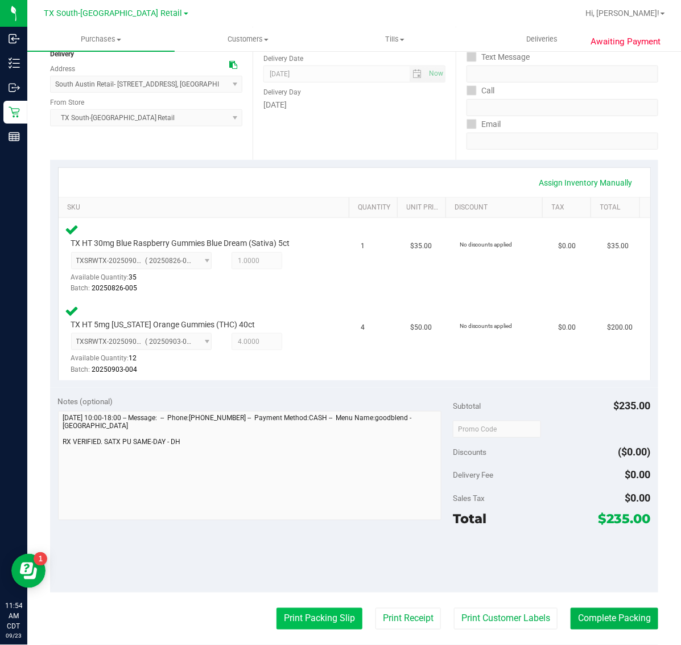
click at [310, 617] on button "Print Packing Slip" at bounding box center [320, 619] width 86 height 22
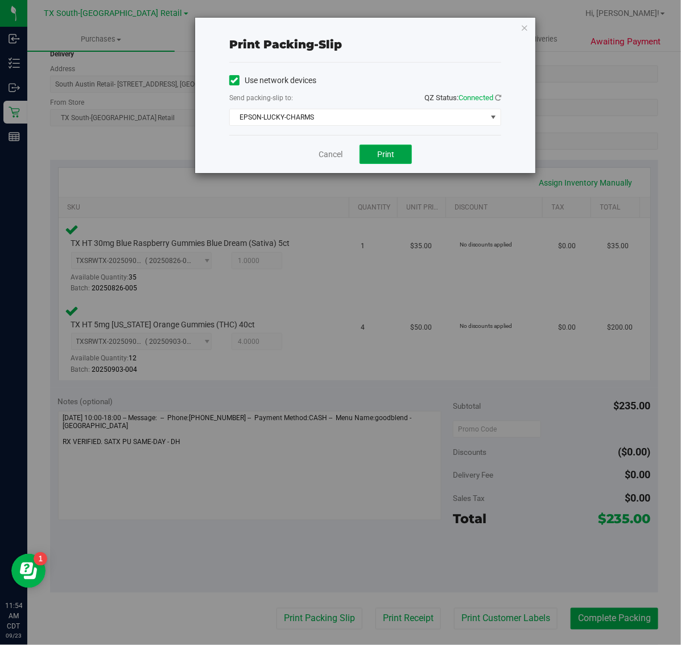
click at [394, 150] on button "Print" at bounding box center [386, 154] width 52 height 19
click at [524, 27] on icon "button" at bounding box center [525, 27] width 8 height 14
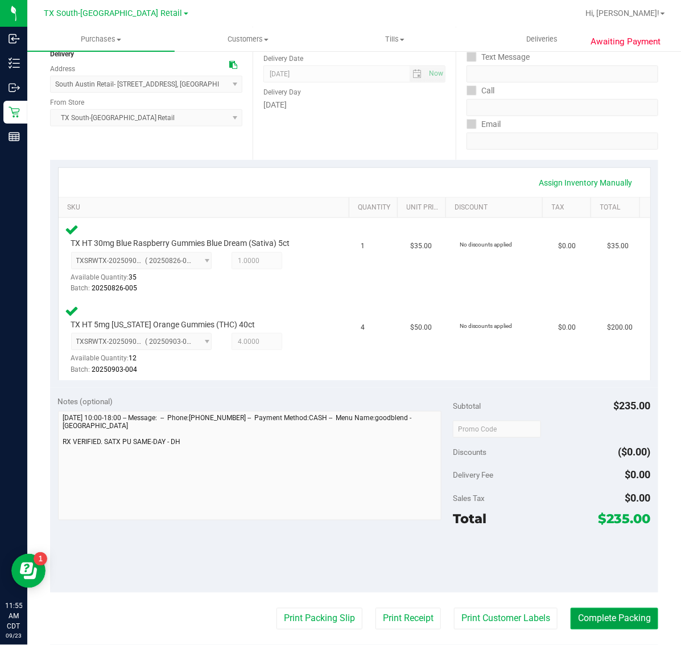
click at [615, 616] on button "Complete Packing" at bounding box center [615, 619] width 88 height 22
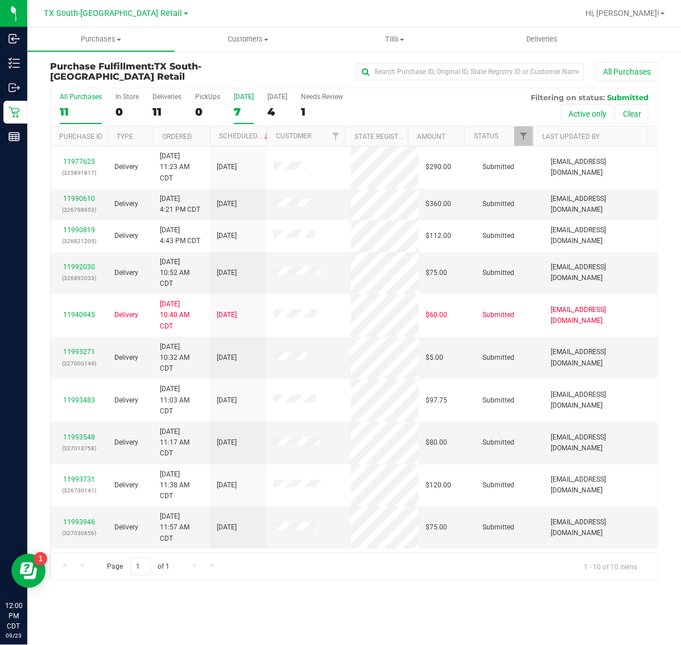
click at [246, 106] on div "7" at bounding box center [244, 111] width 20 height 13
click at [0, 0] on input "[DATE] 7" at bounding box center [0, 0] width 0 height 0
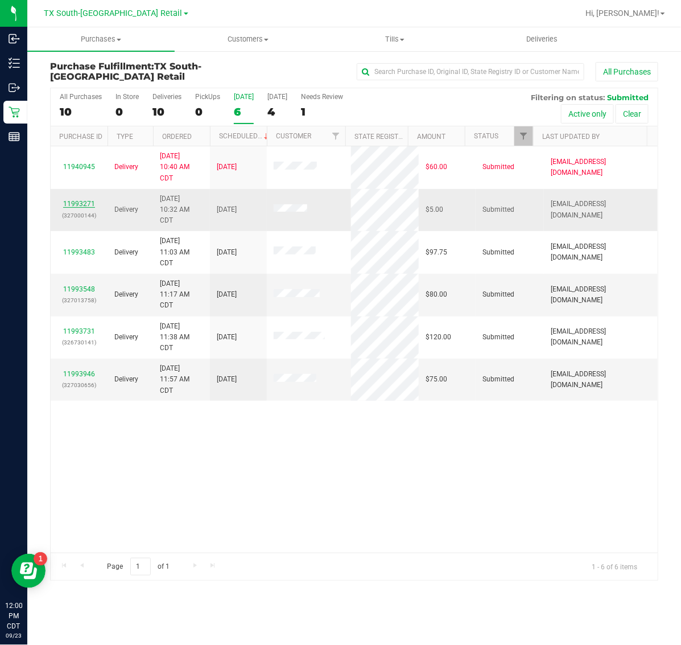
click at [81, 205] on link "11993271" at bounding box center [79, 204] width 32 height 8
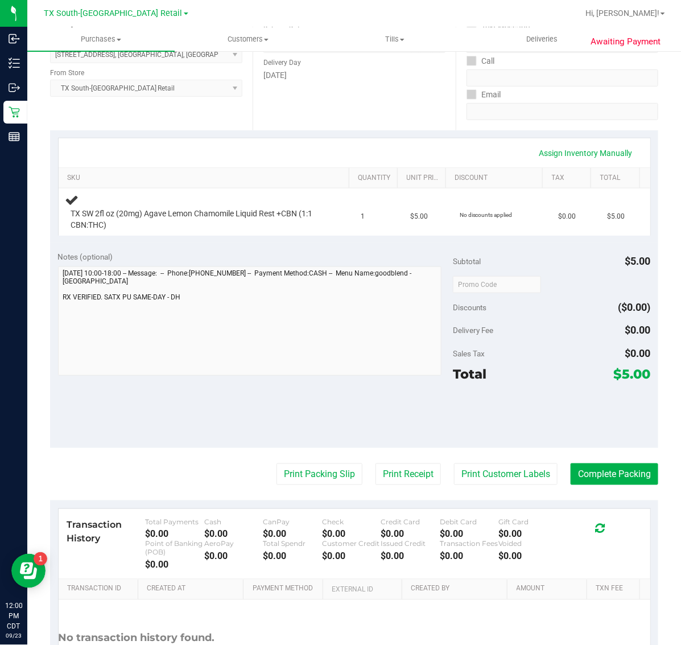
scroll to position [213, 0]
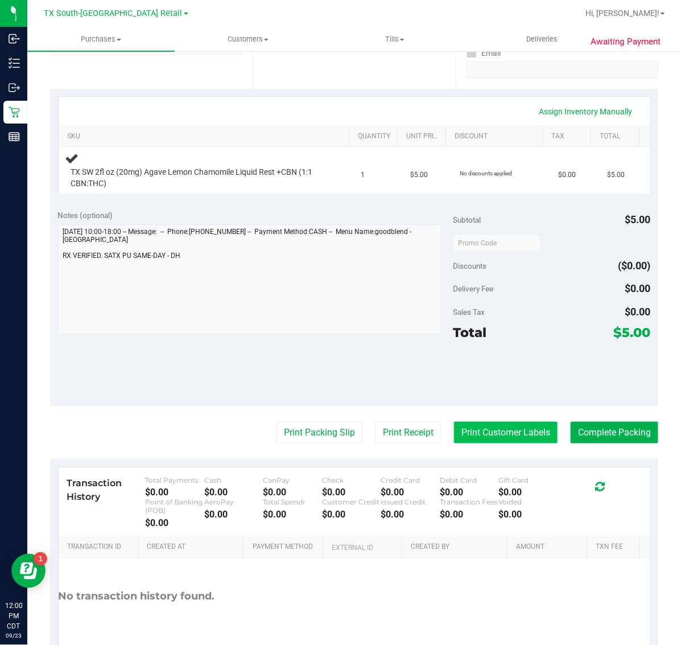
click at [486, 431] on button "Print Customer Labels" at bounding box center [506, 433] width 104 height 22
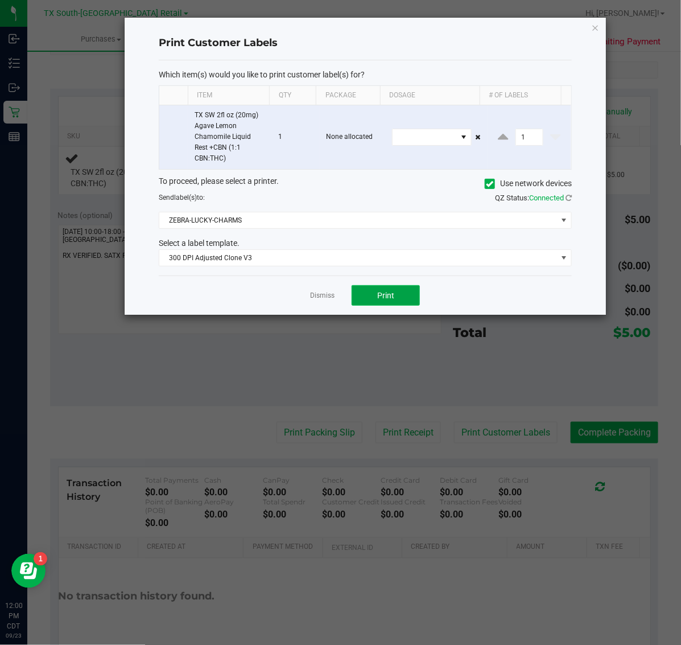
click at [362, 293] on button "Print" at bounding box center [386, 295] width 68 height 20
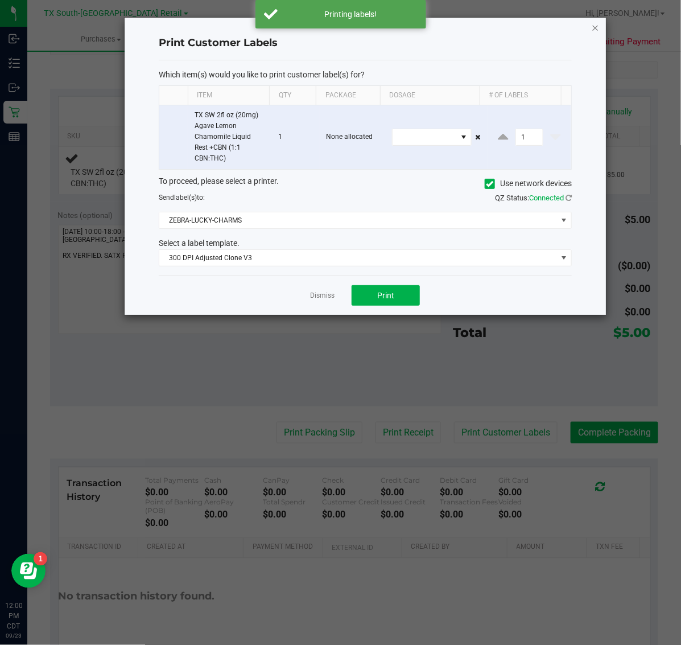
click at [596, 21] on icon "button" at bounding box center [596, 27] width 8 height 14
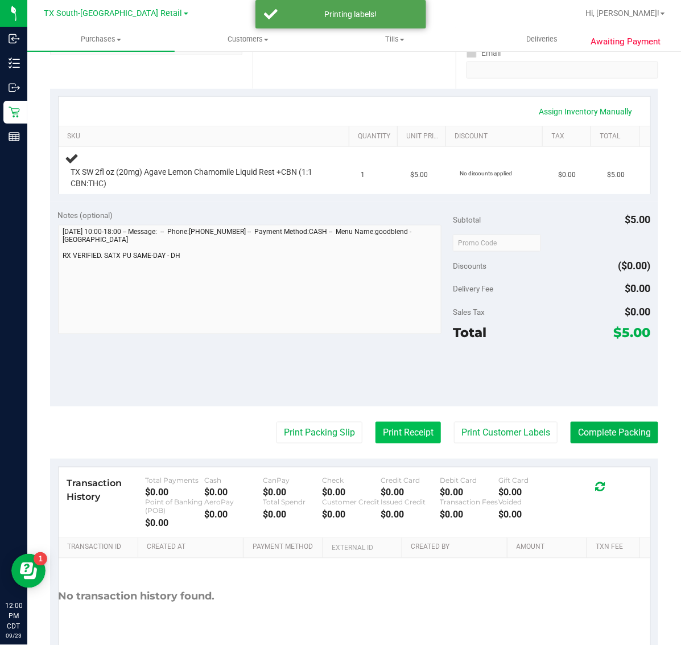
click at [396, 431] on button "Print Receipt" at bounding box center [408, 433] width 65 height 22
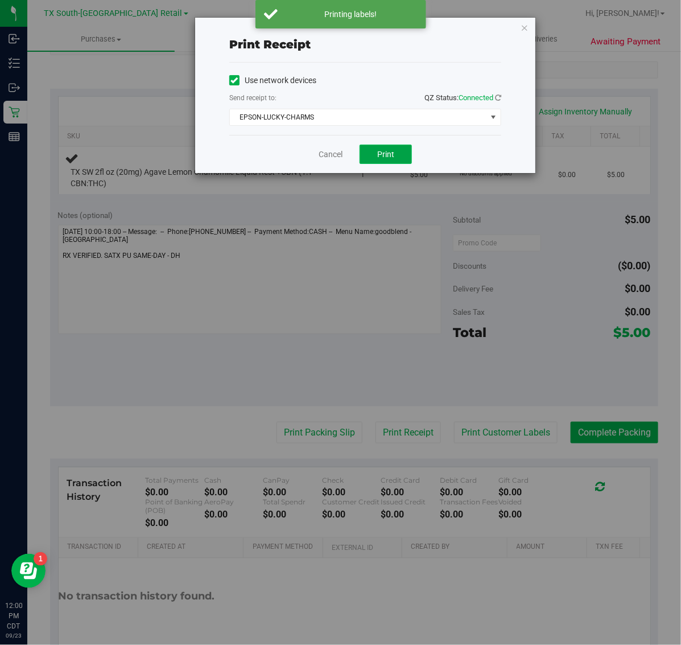
click at [385, 157] on span "Print" at bounding box center [385, 154] width 17 height 9
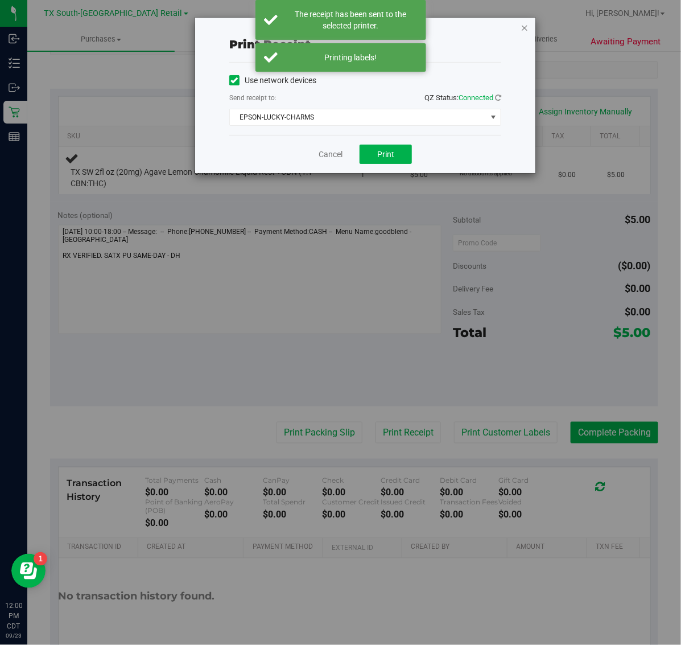
click at [521, 23] on icon "button" at bounding box center [525, 27] width 8 height 14
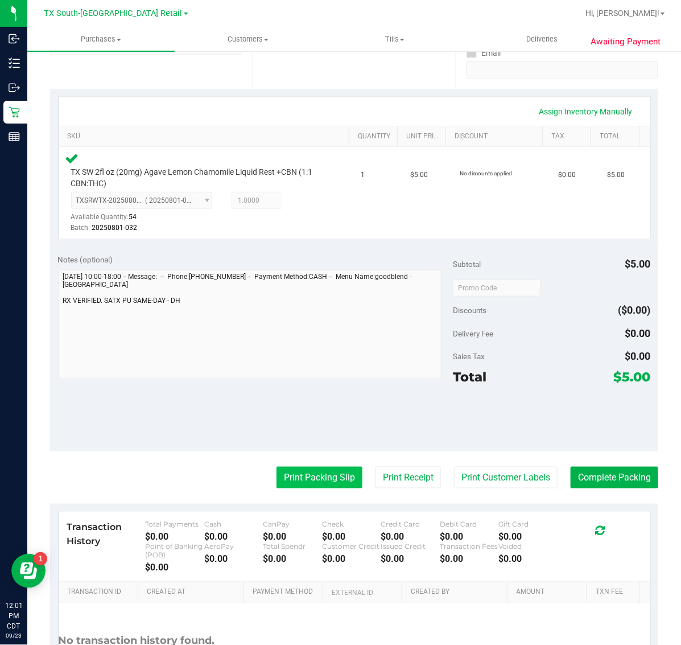
click at [327, 484] on button "Print Packing Slip" at bounding box center [320, 478] width 86 height 22
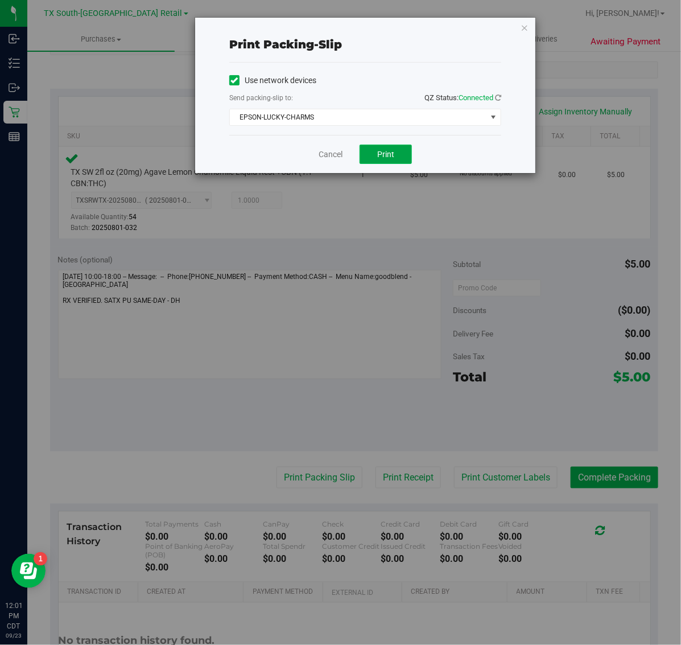
click at [393, 160] on button "Print" at bounding box center [386, 154] width 52 height 19
click at [525, 33] on icon "button" at bounding box center [525, 27] width 8 height 14
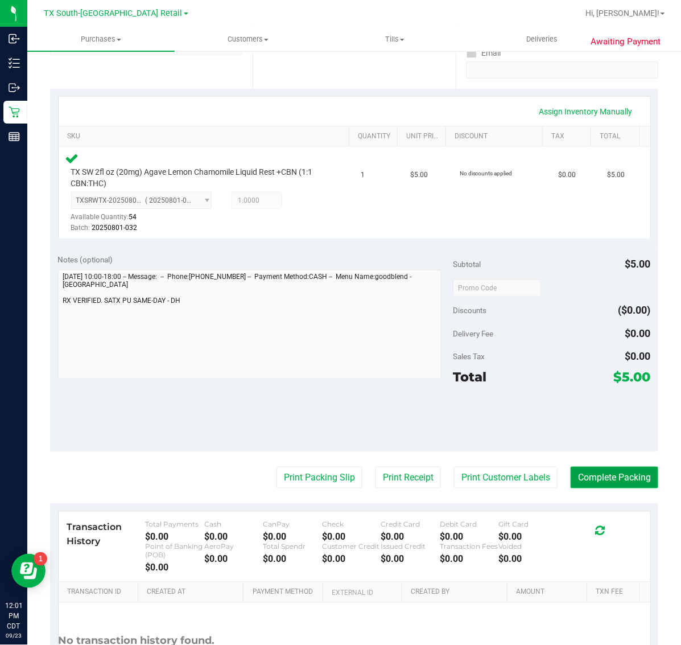
click at [609, 474] on button "Complete Packing" at bounding box center [615, 478] width 88 height 22
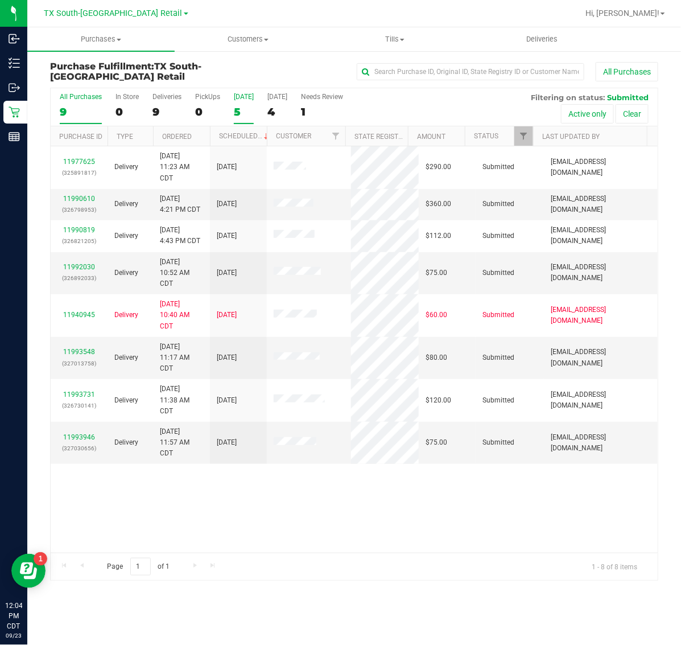
click at [240, 109] on div "5" at bounding box center [244, 111] width 20 height 13
click at [0, 0] on input "[DATE] 5" at bounding box center [0, 0] width 0 height 0
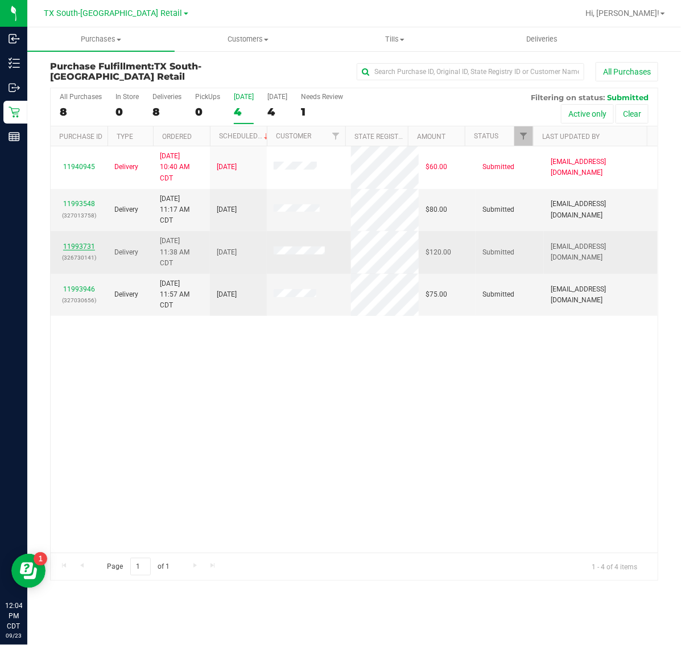
click at [84, 248] on link "11993731" at bounding box center [79, 246] width 32 height 8
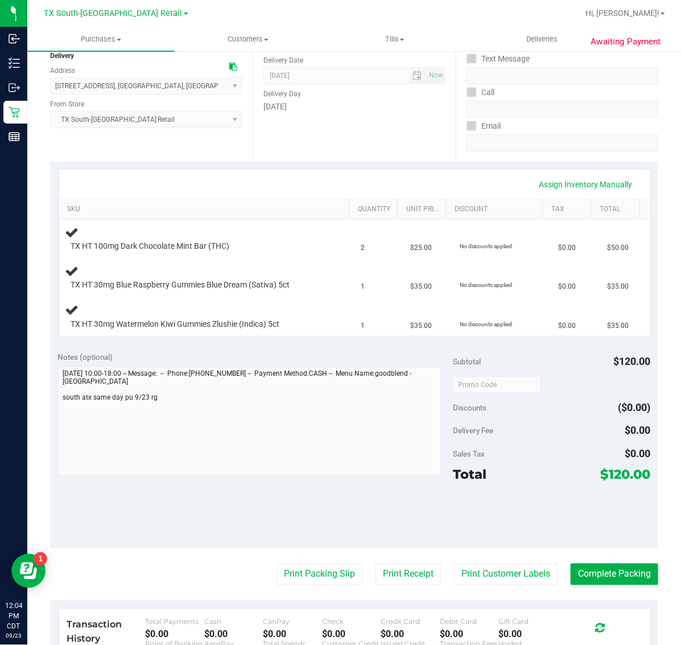
scroll to position [142, 0]
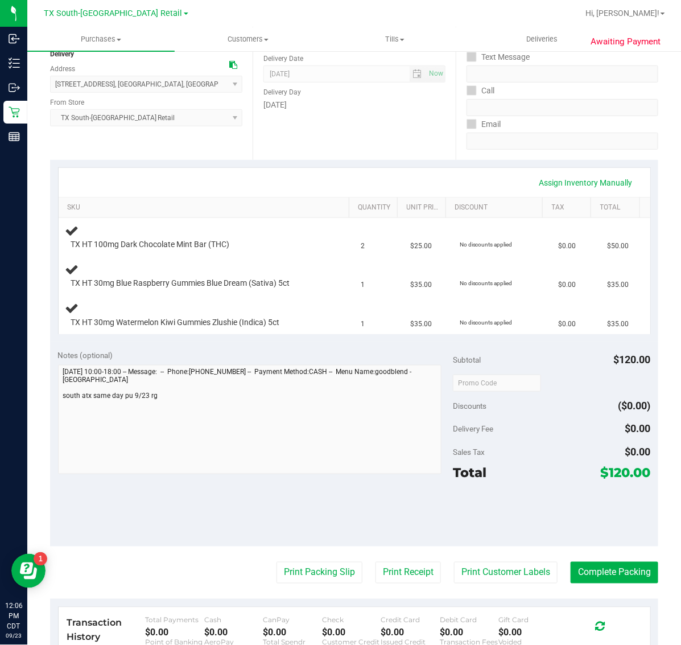
click at [163, 515] on div "Notes (optional) Subtotal $120.00 Discounts ($0.00) Delivery Fee $0.00 Sales Ta…" at bounding box center [354, 443] width 608 height 205
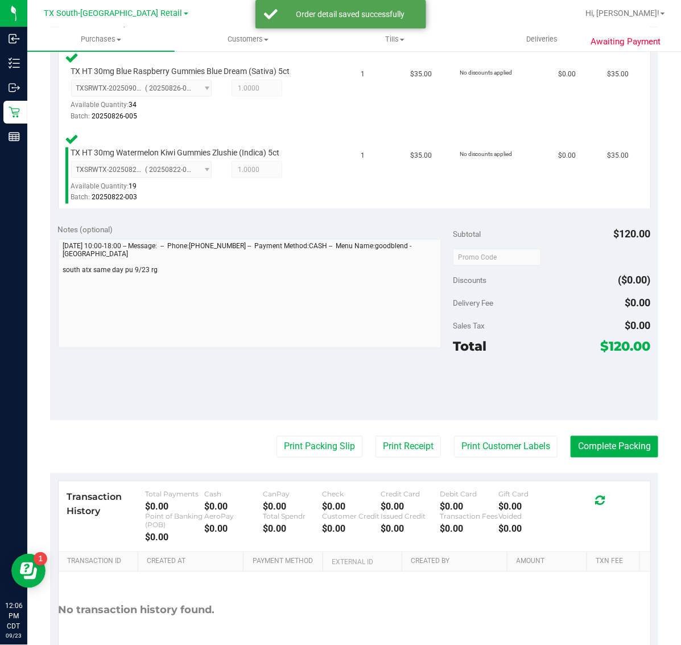
scroll to position [427, 0]
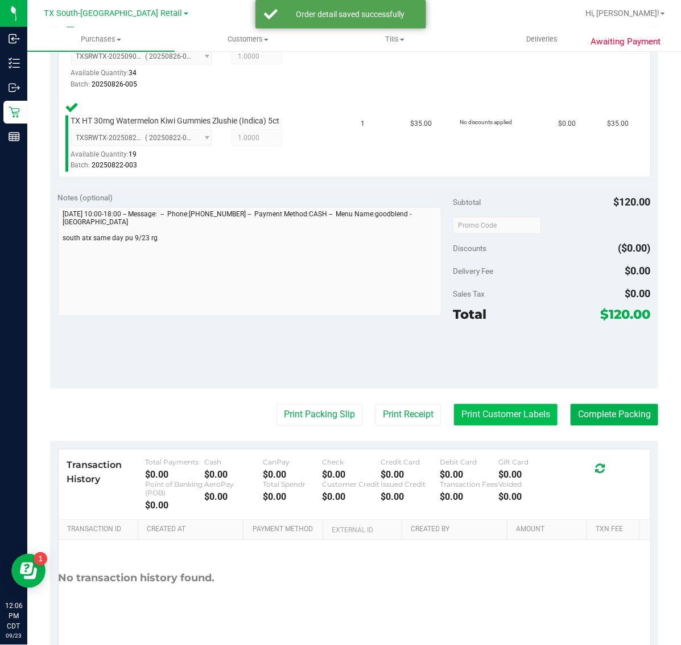
click at [498, 414] on button "Print Customer Labels" at bounding box center [506, 415] width 104 height 22
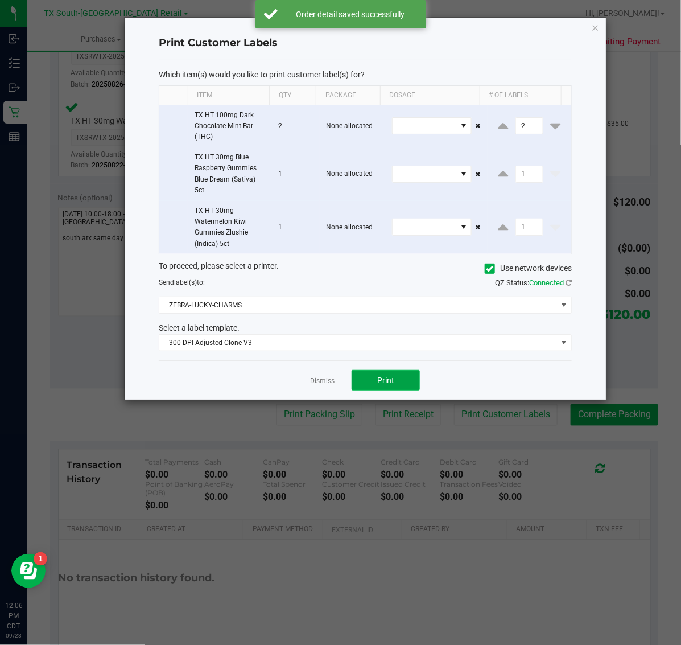
click at [396, 376] on button "Print" at bounding box center [386, 380] width 68 height 20
click at [595, 23] on icon "button" at bounding box center [596, 27] width 8 height 14
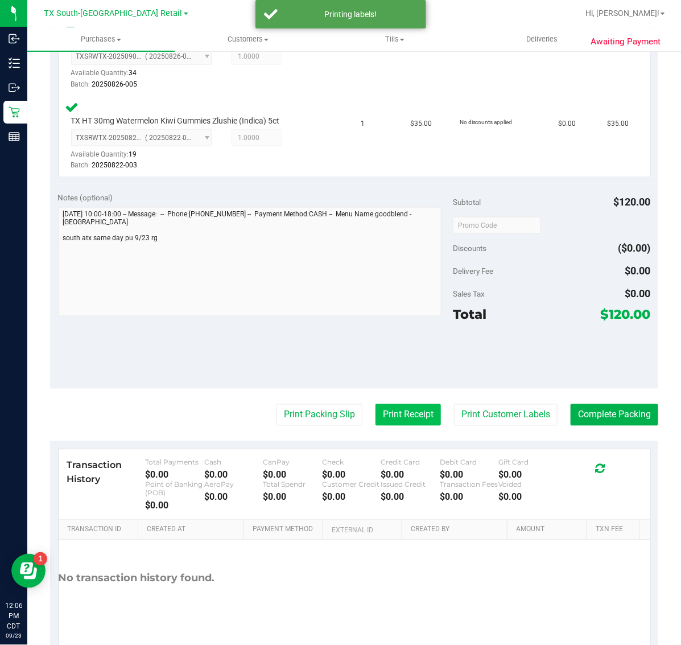
click at [417, 410] on button "Print Receipt" at bounding box center [408, 415] width 65 height 22
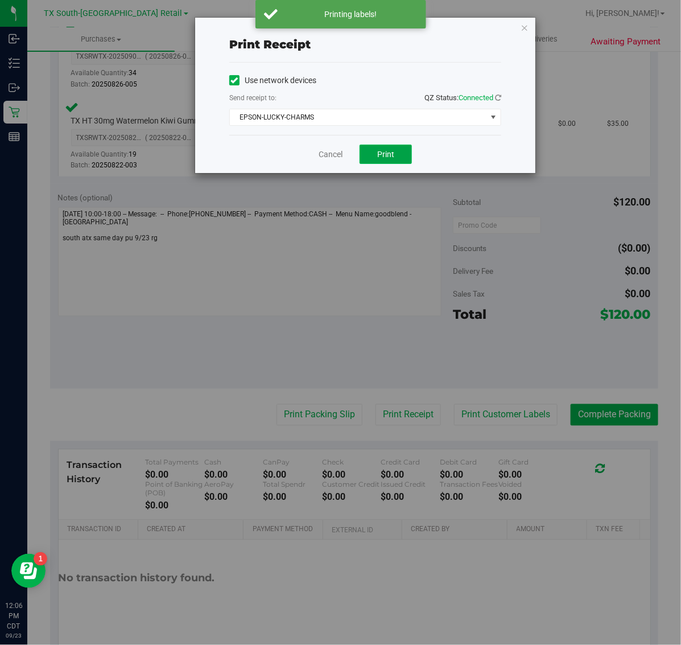
click at [401, 152] on button "Print" at bounding box center [386, 154] width 52 height 19
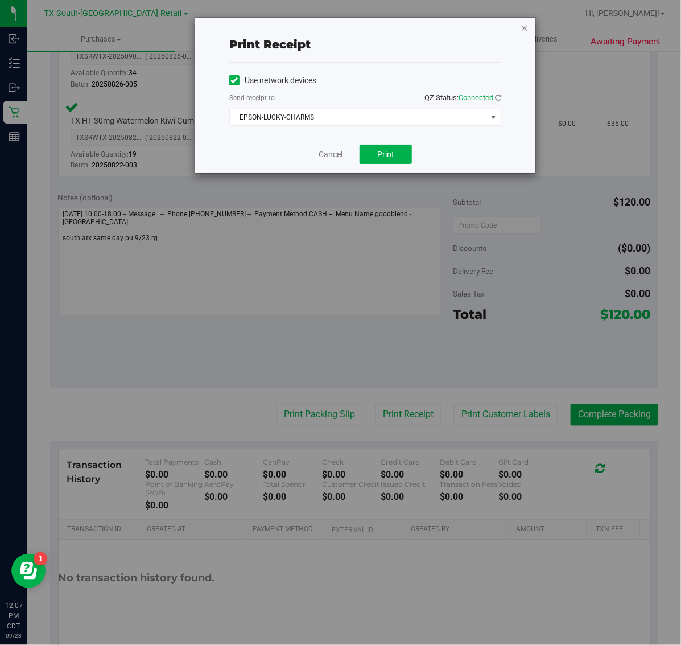
click at [525, 30] on icon "button" at bounding box center [525, 27] width 8 height 14
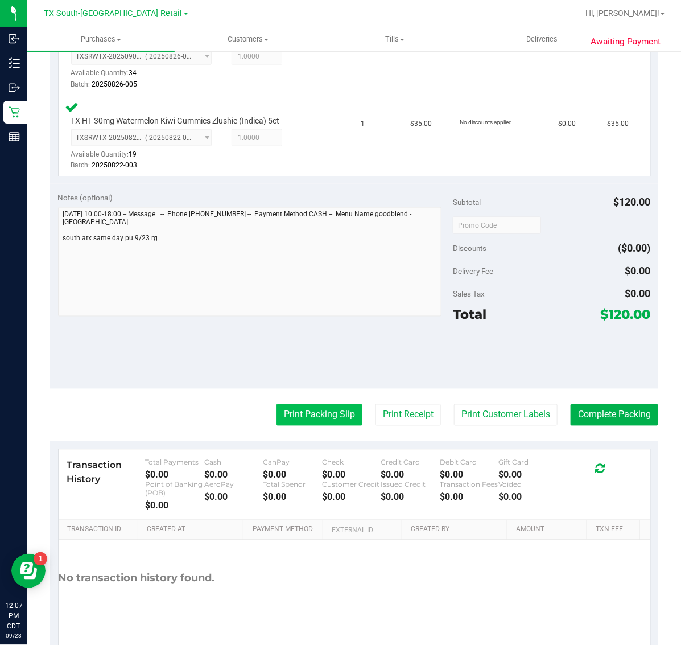
click at [320, 411] on button "Print Packing Slip" at bounding box center [320, 415] width 86 height 22
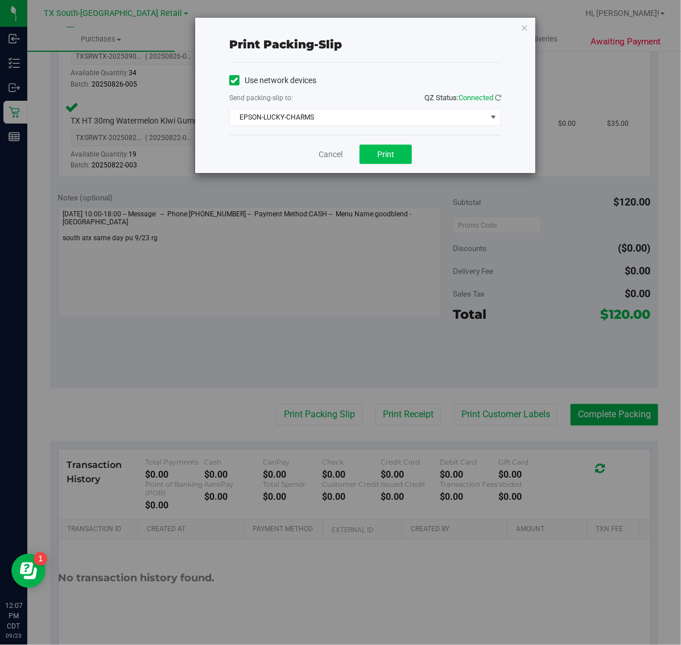
click at [394, 159] on button "Print" at bounding box center [386, 154] width 52 height 19
click at [522, 27] on icon "button" at bounding box center [525, 27] width 8 height 14
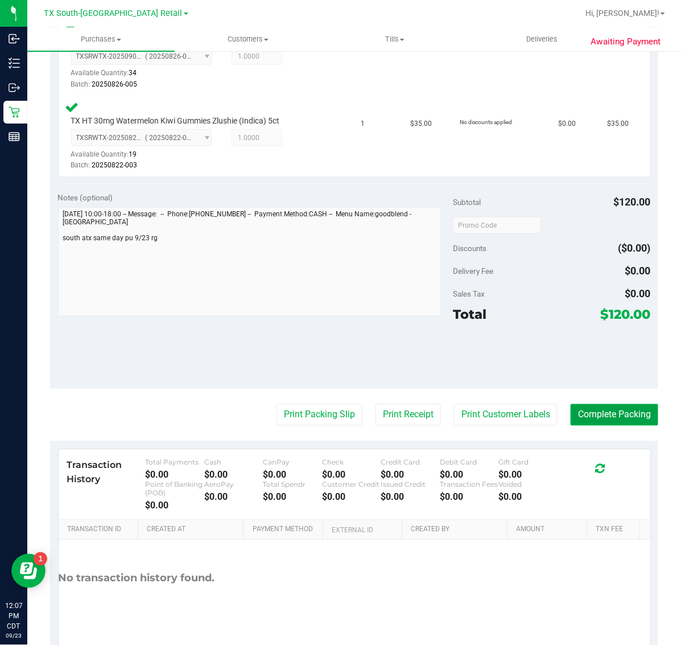
click at [604, 404] on button "Complete Packing" at bounding box center [615, 415] width 88 height 22
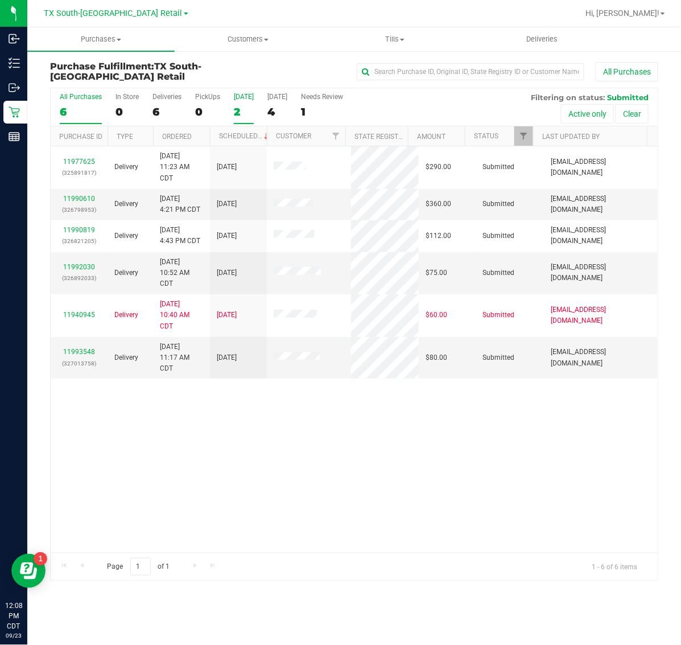
click at [249, 105] on div "2" at bounding box center [244, 111] width 20 height 13
click at [0, 0] on input "[DATE] 2" at bounding box center [0, 0] width 0 height 0
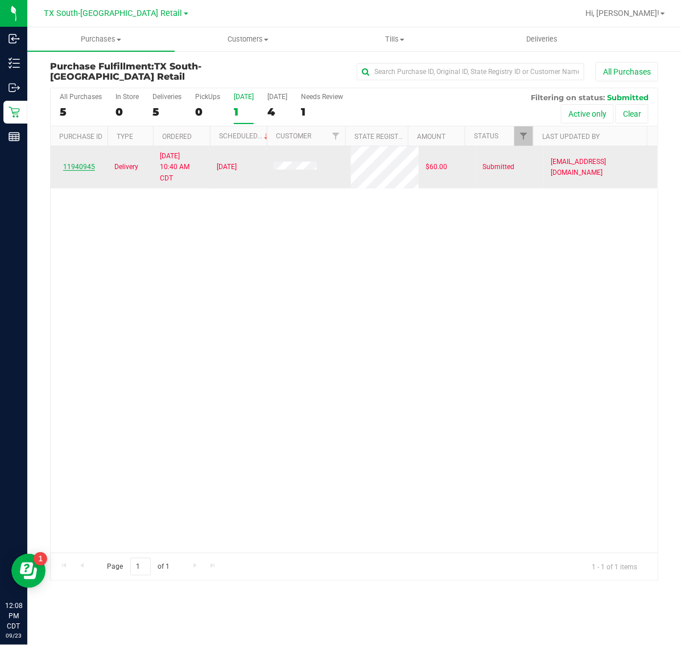
click at [77, 168] on link "11940945" at bounding box center [79, 167] width 32 height 8
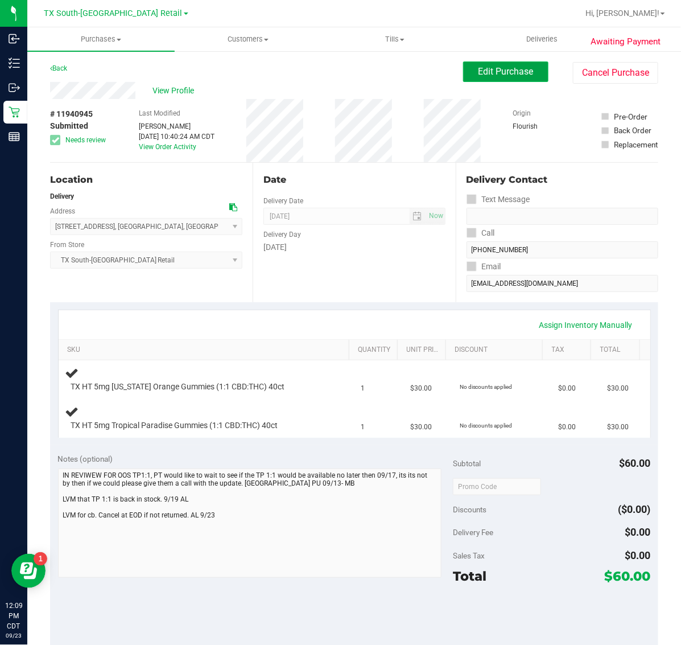
click at [513, 63] on button "Edit Purchase" at bounding box center [505, 71] width 85 height 20
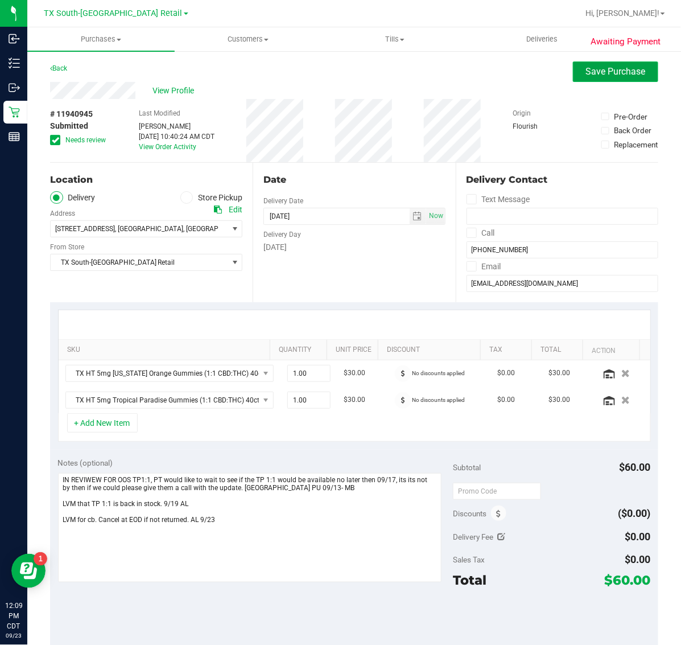
click at [601, 77] on span "Save Purchase" at bounding box center [616, 71] width 60 height 11
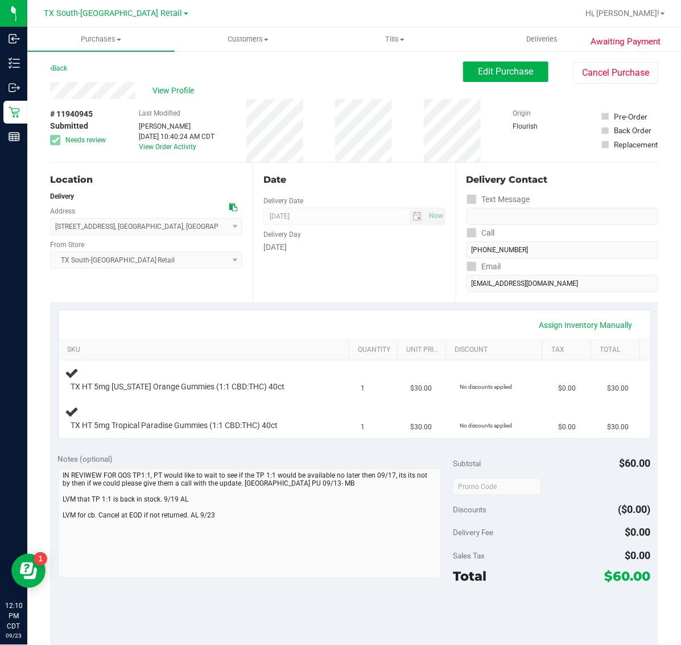
click at [83, 106] on div "# 11940945 Submitted Needs review" at bounding box center [78, 130] width 57 height 63
click at [84, 114] on span "# 11940945" at bounding box center [71, 114] width 43 height 12
copy span "11940945"
click at [505, 71] on span "Edit Purchase" at bounding box center [506, 71] width 55 height 11
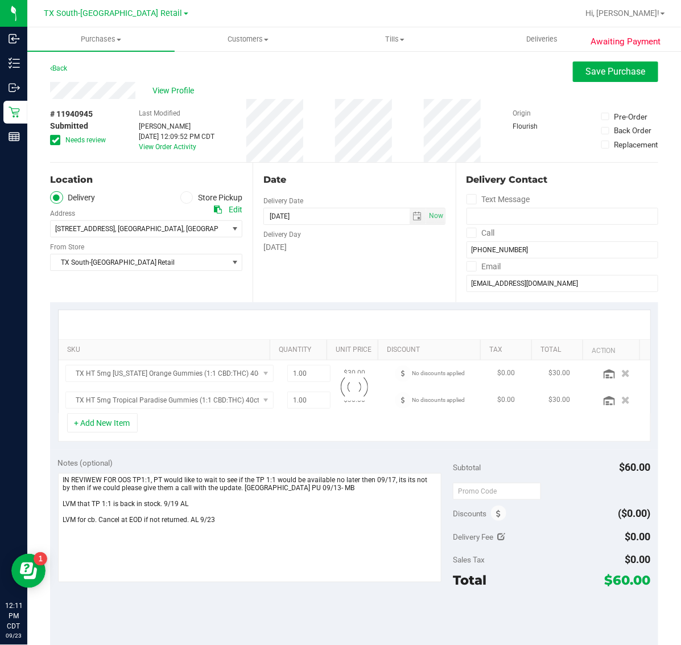
click at [53, 140] on icon at bounding box center [55, 140] width 7 height 0
click at [0, 0] on input "Needs review" at bounding box center [0, 0] width 0 height 0
click at [629, 65] on button "Save Purchase" at bounding box center [615, 71] width 85 height 20
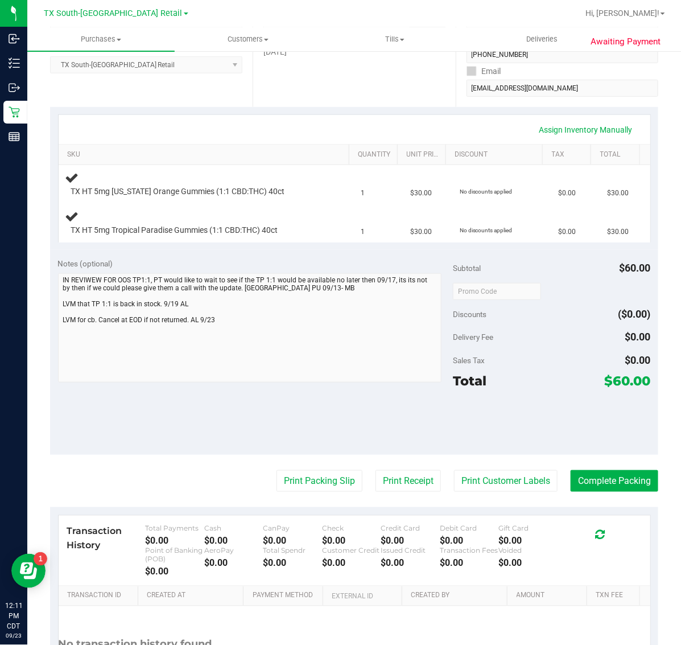
scroll to position [213, 0]
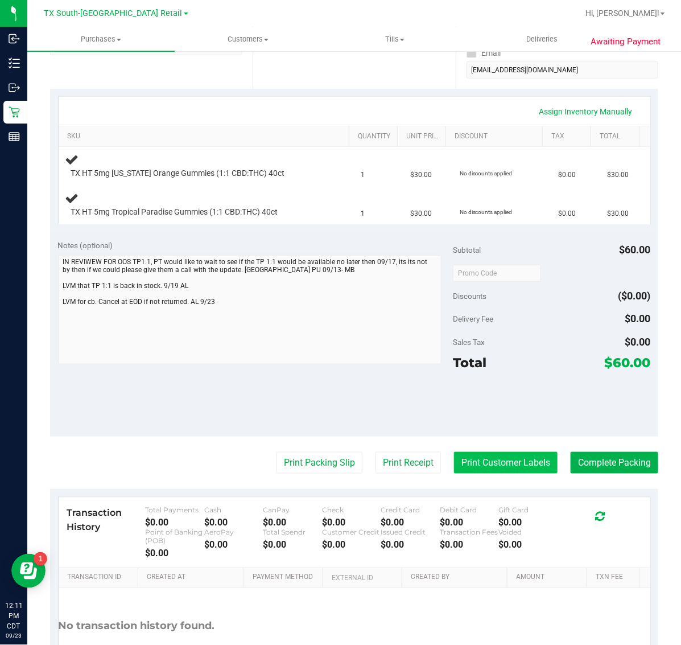
click at [485, 460] on button "Print Customer Labels" at bounding box center [506, 463] width 104 height 22
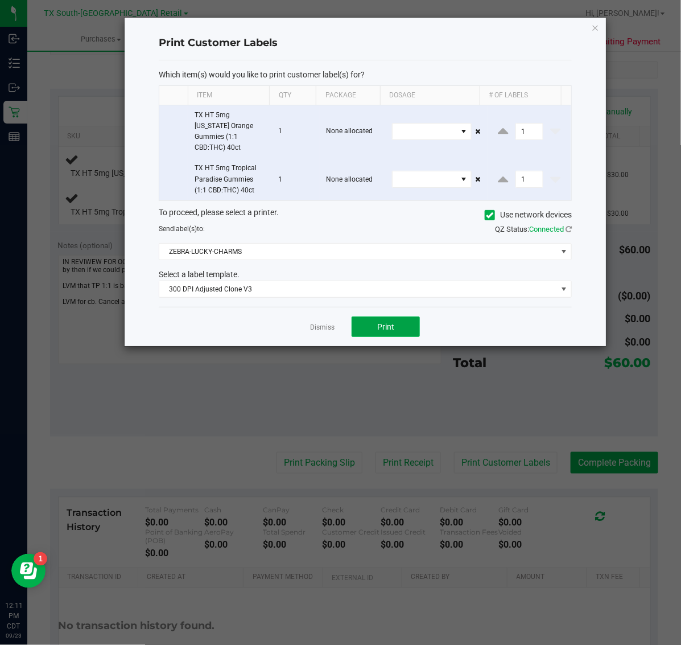
click at [401, 325] on button "Print" at bounding box center [386, 326] width 68 height 20
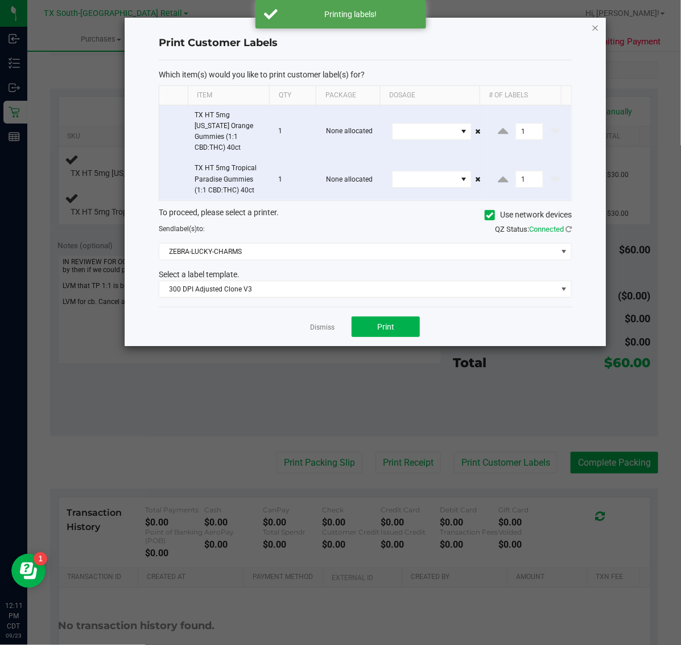
click at [595, 23] on icon "button" at bounding box center [596, 27] width 8 height 14
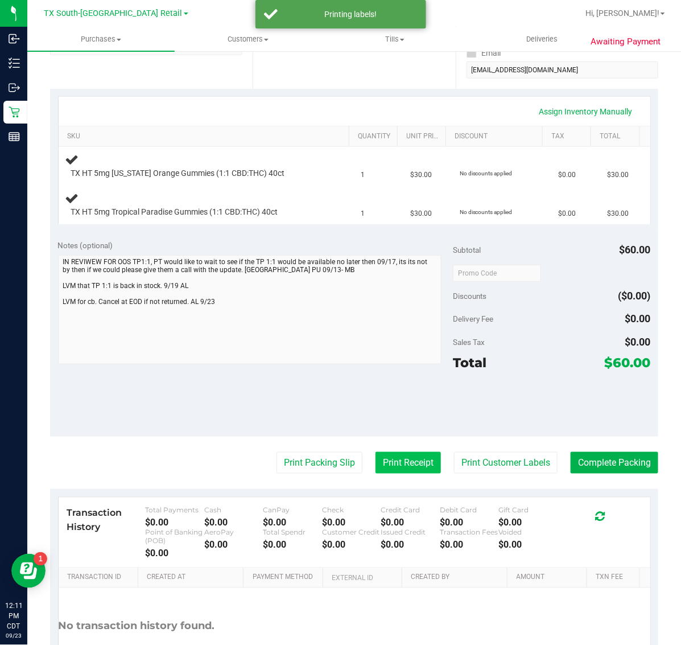
click at [391, 459] on button "Print Receipt" at bounding box center [408, 463] width 65 height 22
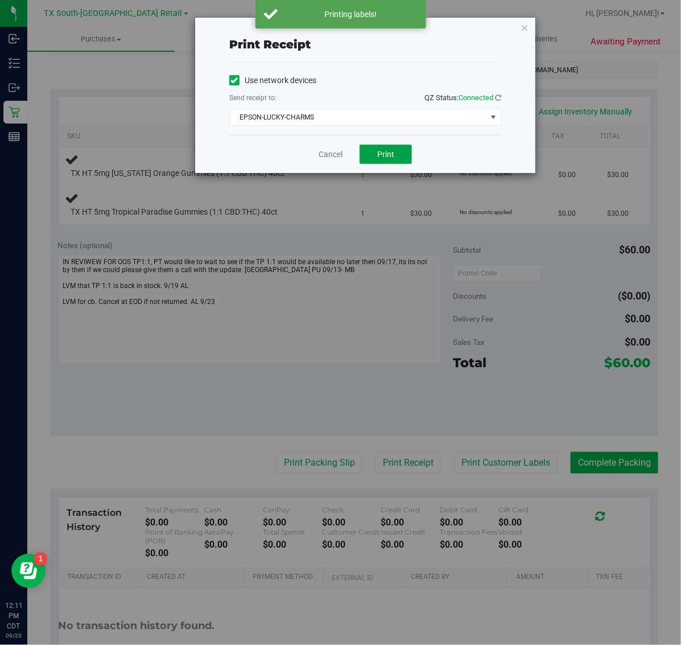
click at [390, 152] on span "Print" at bounding box center [385, 154] width 17 height 9
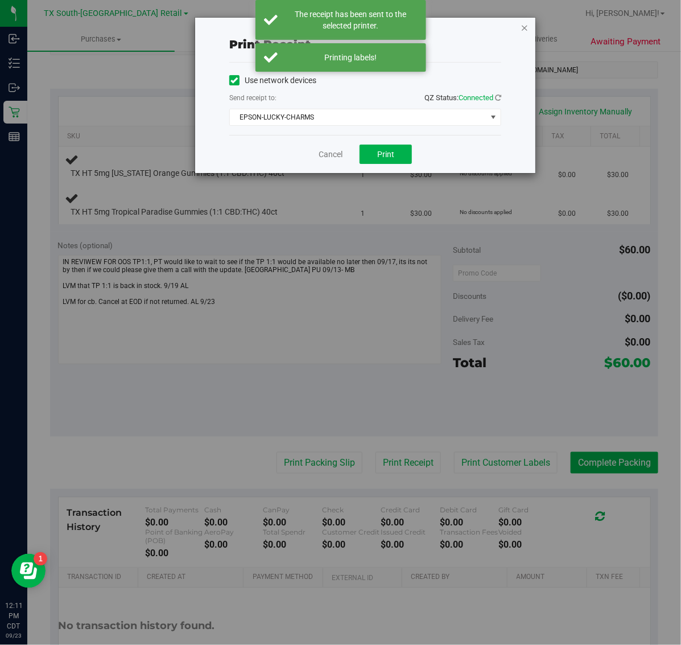
click at [522, 27] on icon "button" at bounding box center [525, 27] width 8 height 14
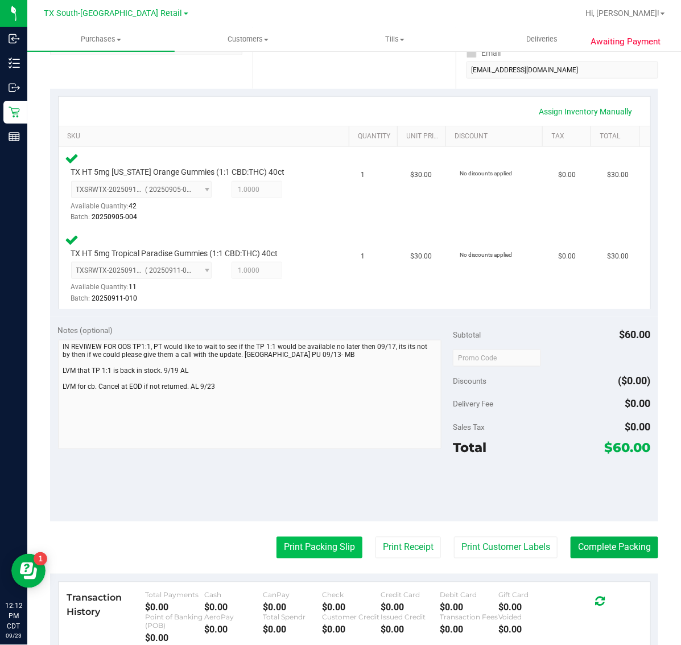
click at [311, 547] on button "Print Packing Slip" at bounding box center [320, 548] width 86 height 22
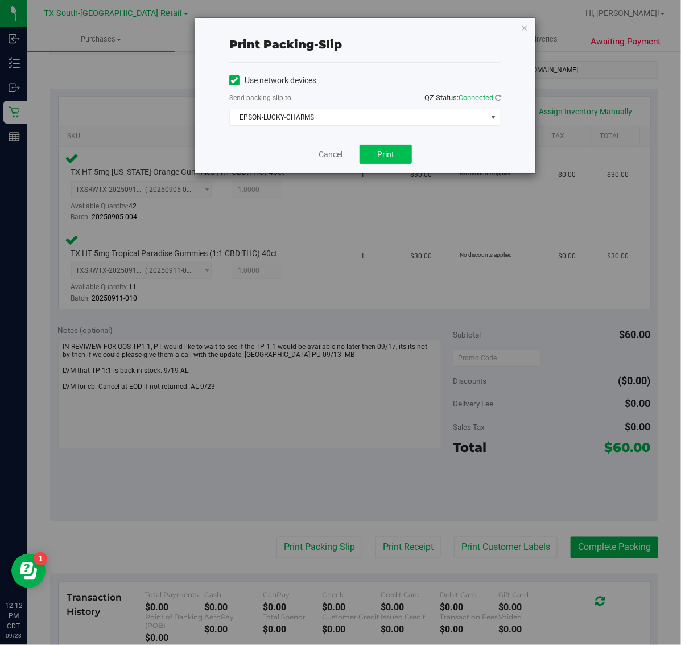
click at [395, 149] on button "Print" at bounding box center [386, 154] width 52 height 19
click at [523, 27] on icon "button" at bounding box center [525, 27] width 8 height 14
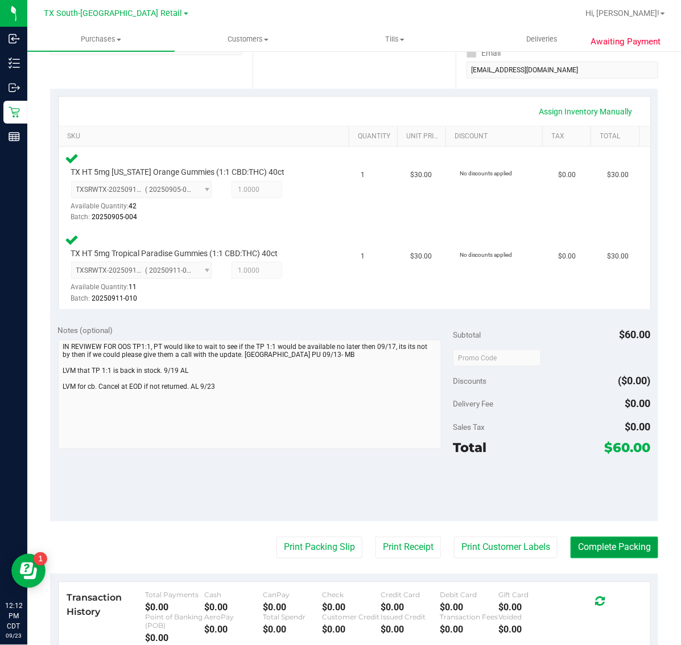
click at [589, 537] on button "Complete Packing" at bounding box center [615, 548] width 88 height 22
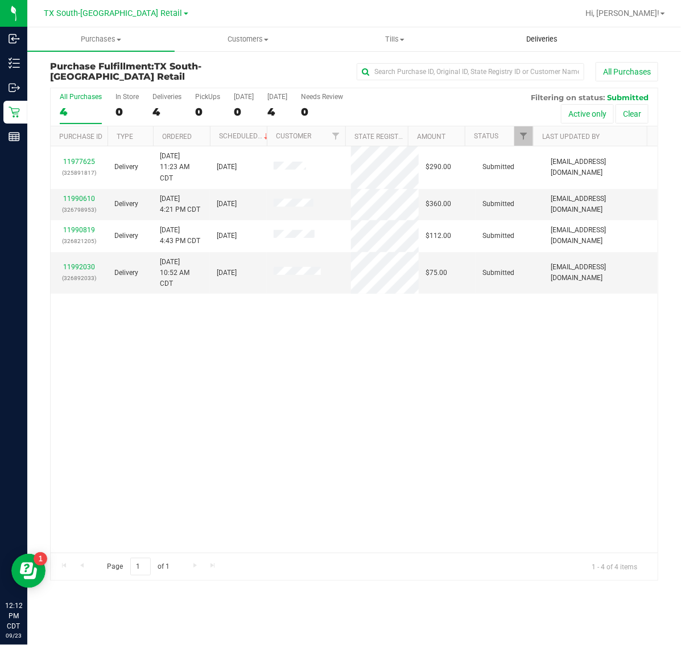
click at [549, 43] on span "Deliveries" at bounding box center [542, 39] width 62 height 10
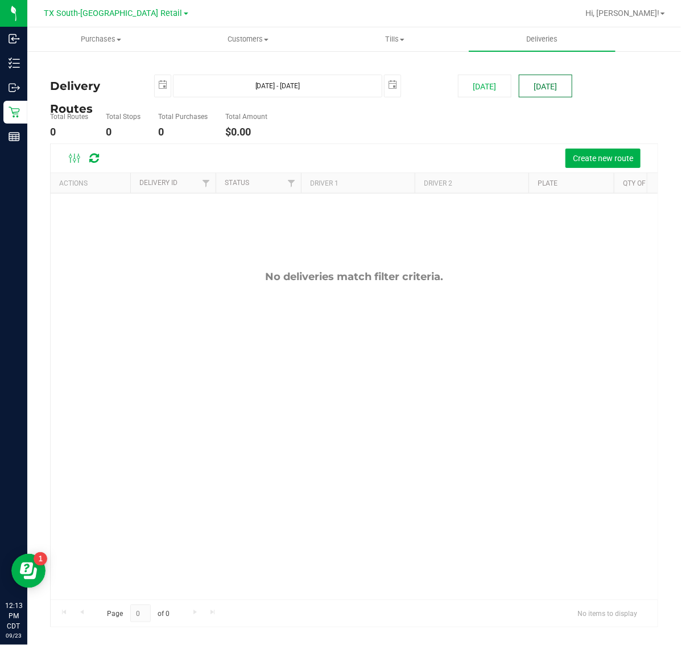
click at [547, 80] on button "[DATE]" at bounding box center [545, 86] width 53 height 23
click at [604, 156] on span "Create new route" at bounding box center [603, 158] width 60 height 9
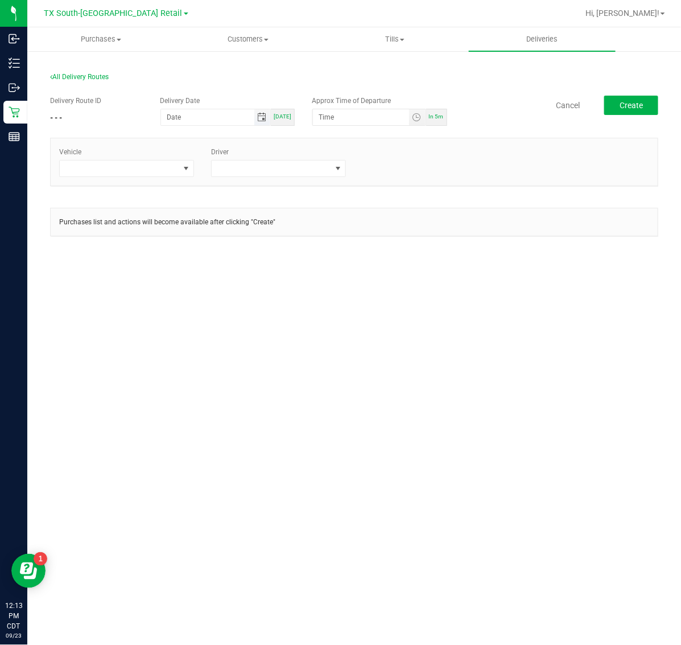
click at [265, 118] on span "Toggle calendar" at bounding box center [261, 117] width 9 height 9
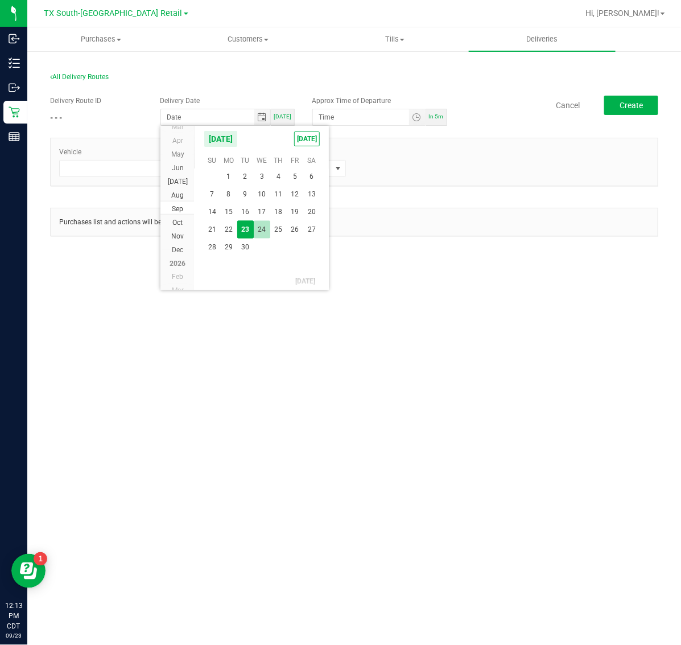
click at [261, 228] on span "24" at bounding box center [262, 230] width 17 height 18
type input "[DATE]"
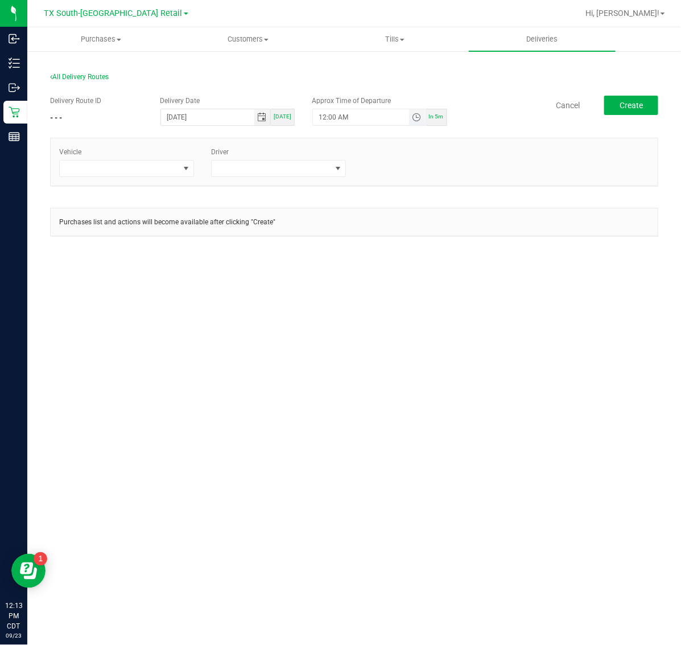
click at [420, 113] on span "Toggle time list" at bounding box center [416, 117] width 9 height 9
click at [334, 242] on span "5" at bounding box center [336, 245] width 4 height 8
click at [403, 242] on span "AM" at bounding box center [408, 245] width 10 height 8
click at [403, 336] on button "Set" at bounding box center [395, 339] width 43 height 25
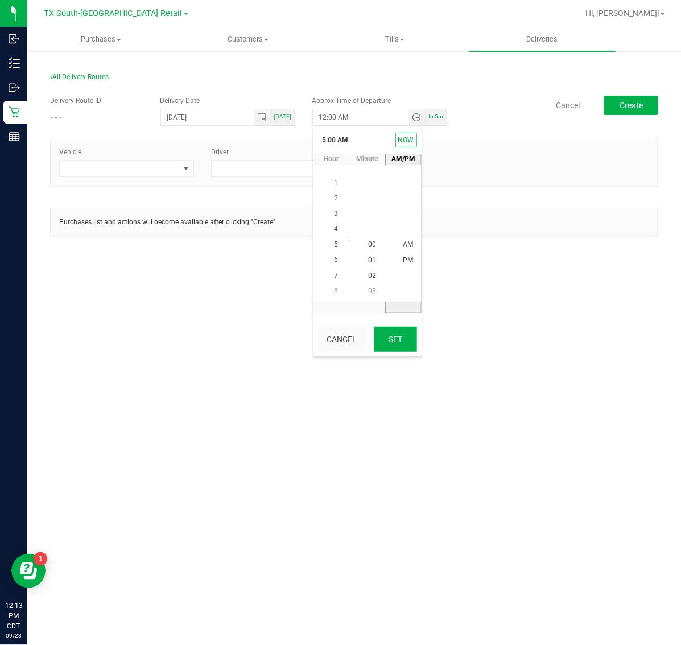
type input "5:00 AM"
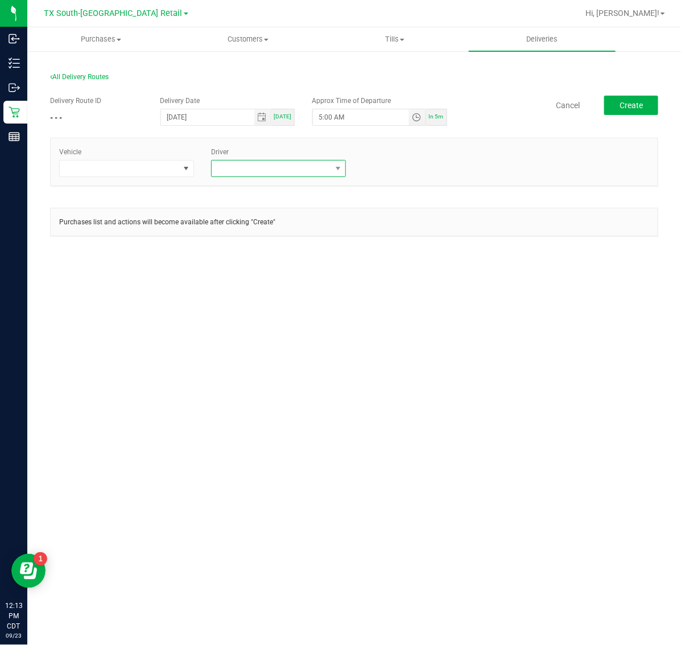
click at [237, 167] on span at bounding box center [271, 168] width 119 height 16
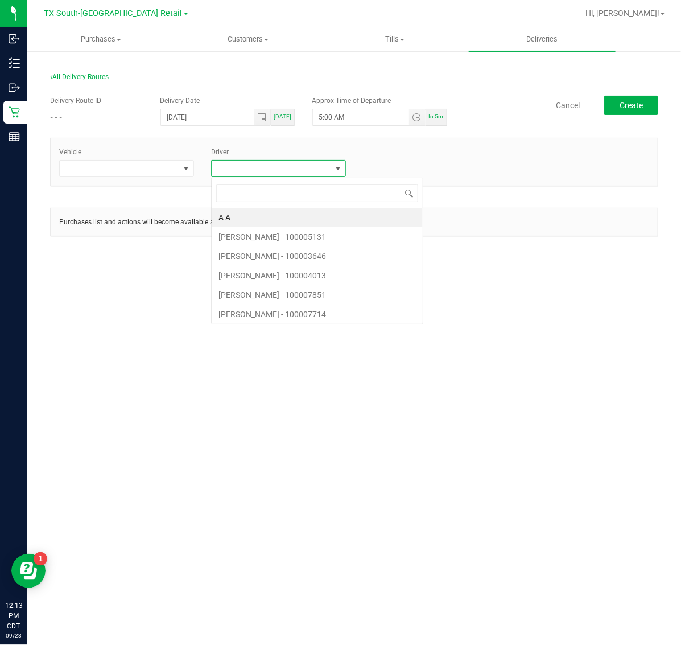
scroll to position [18, 135]
type input "[PERSON_NAME]"
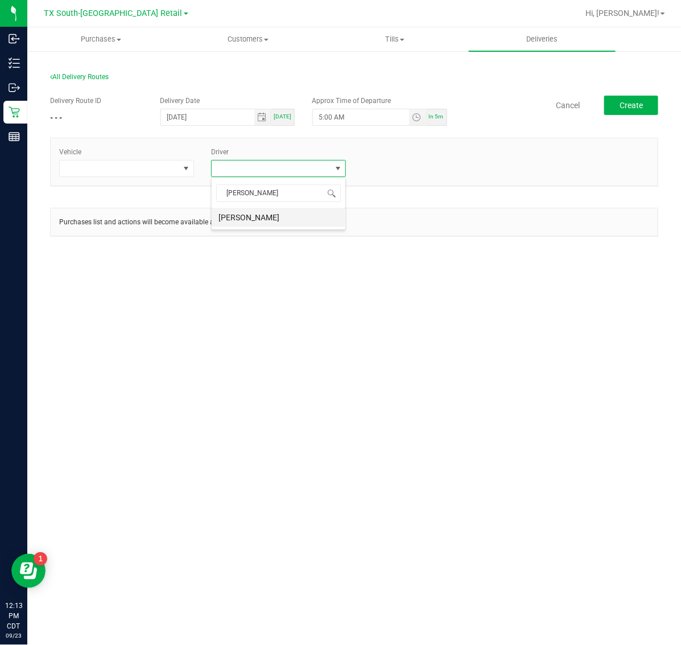
click at [257, 221] on li "[PERSON_NAME]" at bounding box center [279, 217] width 134 height 19
click at [618, 106] on button "Create" at bounding box center [631, 105] width 54 height 19
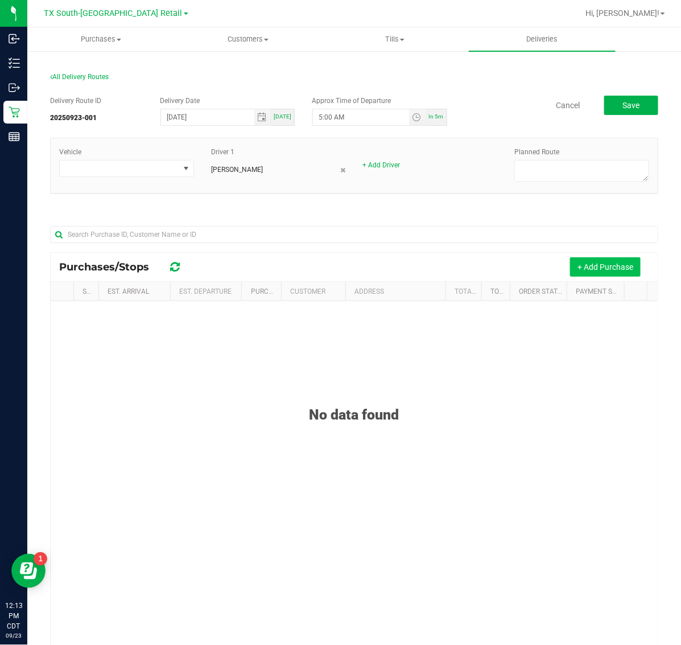
click at [581, 269] on button "+ Add Purchase" at bounding box center [605, 266] width 71 height 19
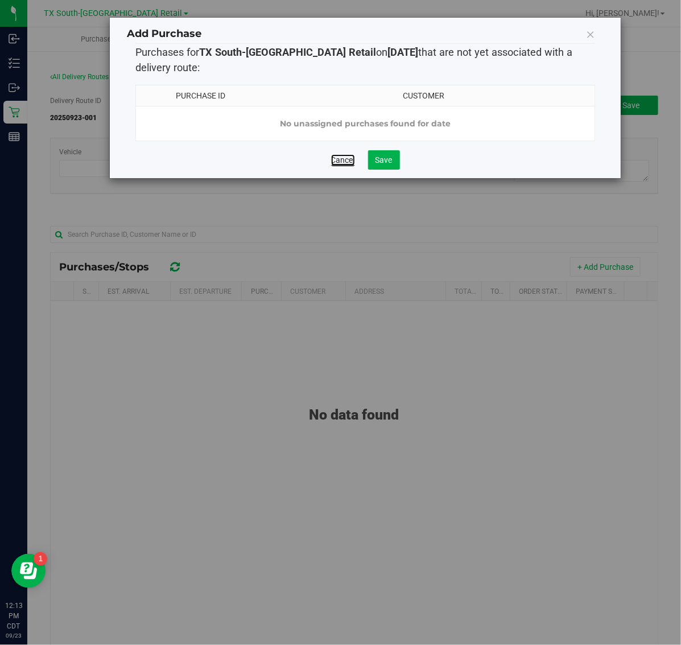
click at [348, 166] on link "Cancel" at bounding box center [343, 159] width 24 height 11
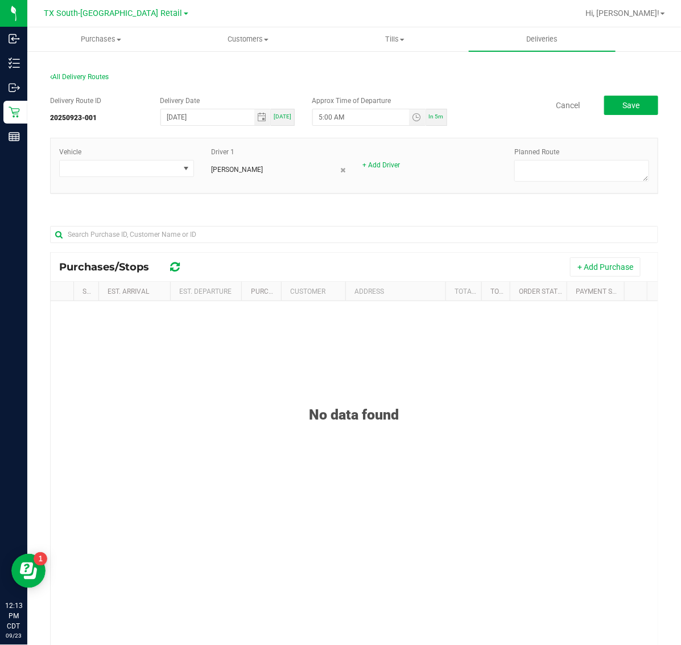
click at [274, 114] on span "[DATE]" at bounding box center [283, 116] width 18 height 6
type input "[DATE]"
click at [429, 115] on span "In 5m" at bounding box center [436, 116] width 15 height 6
type input "12:18 PM"
click at [584, 262] on button "+ Add Purchase" at bounding box center [605, 266] width 71 height 19
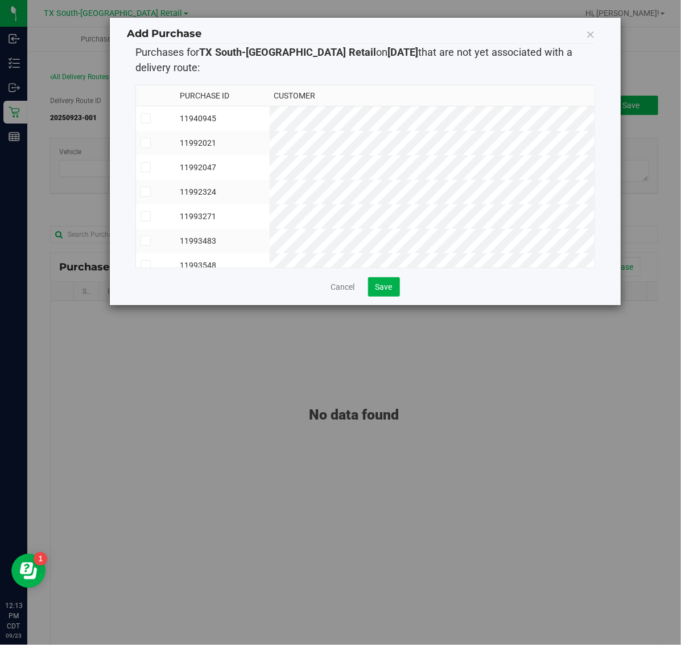
click at [451, 105] on th "Customer" at bounding box center [432, 95] width 325 height 21
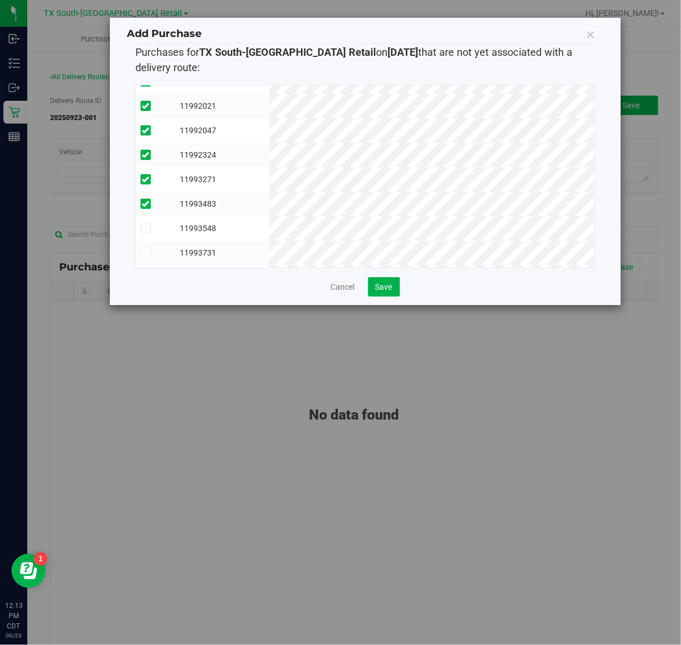
scroll to position [69, 0]
click at [391, 282] on span "Save" at bounding box center [384, 286] width 17 height 9
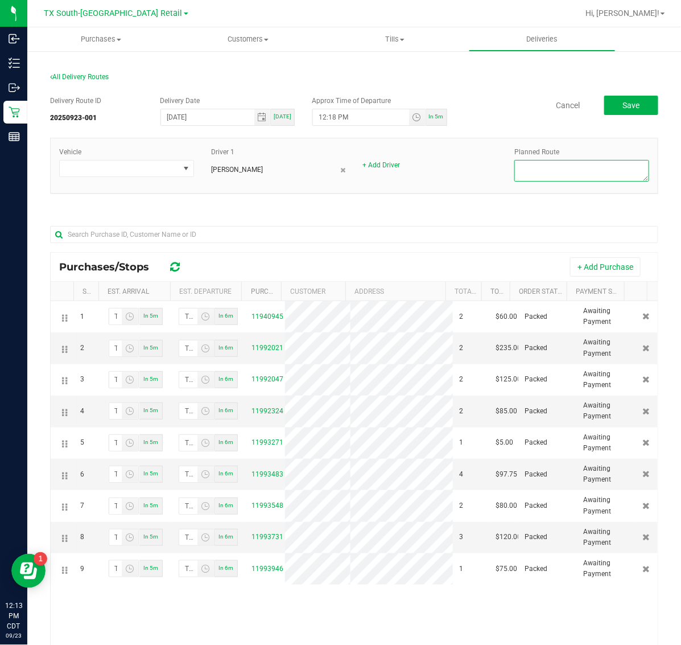
click at [588, 172] on textarea at bounding box center [581, 171] width 135 height 22
click at [121, 169] on span at bounding box center [119, 168] width 119 height 16
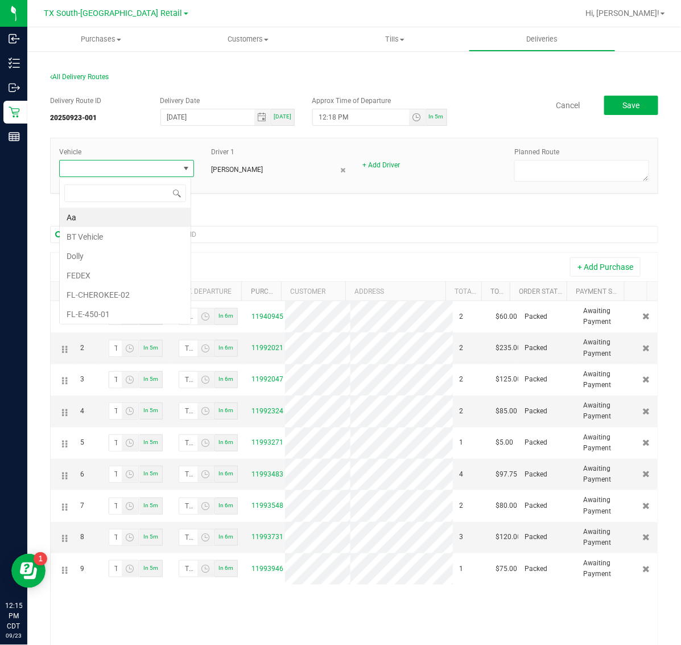
scroll to position [18, 131]
type input "19"
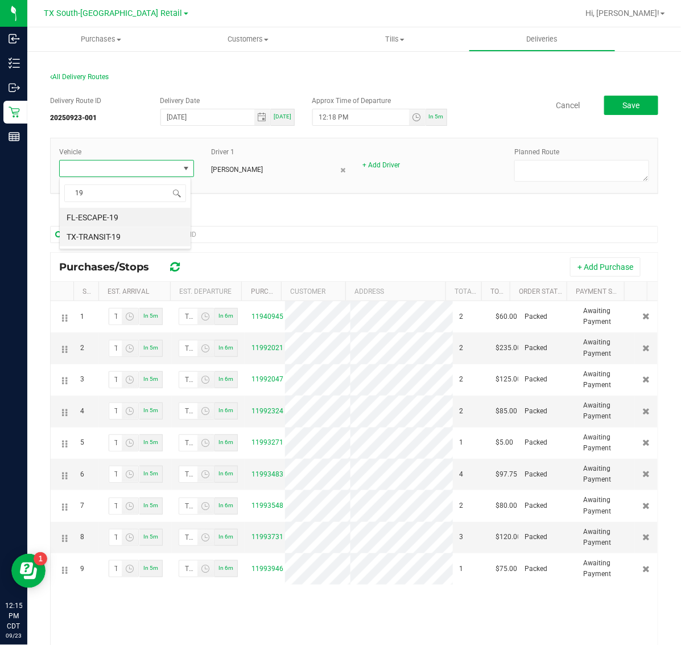
click at [131, 234] on li "TX-TRANSIT-19" at bounding box center [125, 236] width 131 height 19
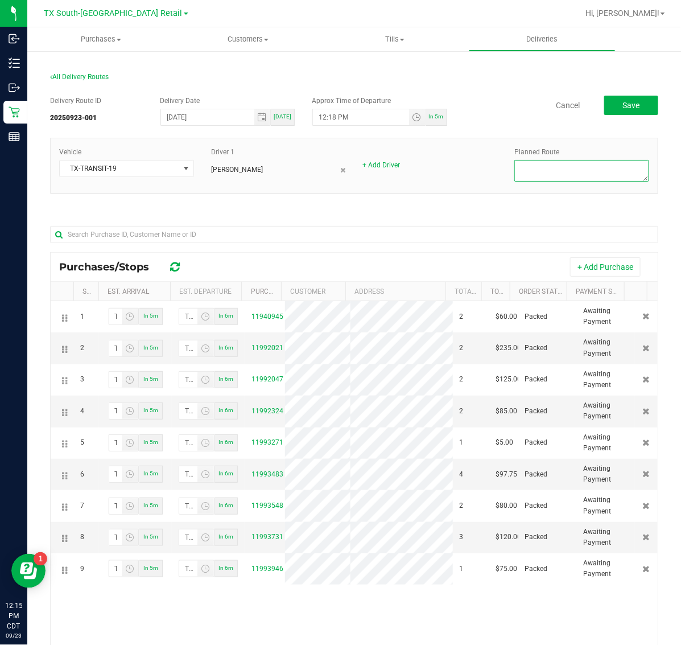
click at [561, 169] on textarea at bounding box center [581, 171] width 135 height 22
type textarea "r"
type textarea "Same days"
click at [622, 102] on span "Save" at bounding box center [630, 105] width 17 height 9
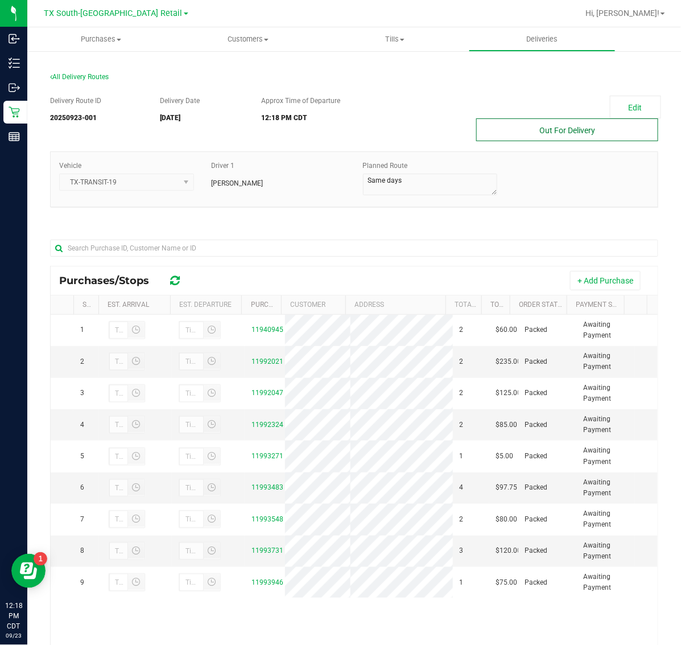
click at [539, 131] on button "Out For Delivery" at bounding box center [567, 129] width 182 height 23
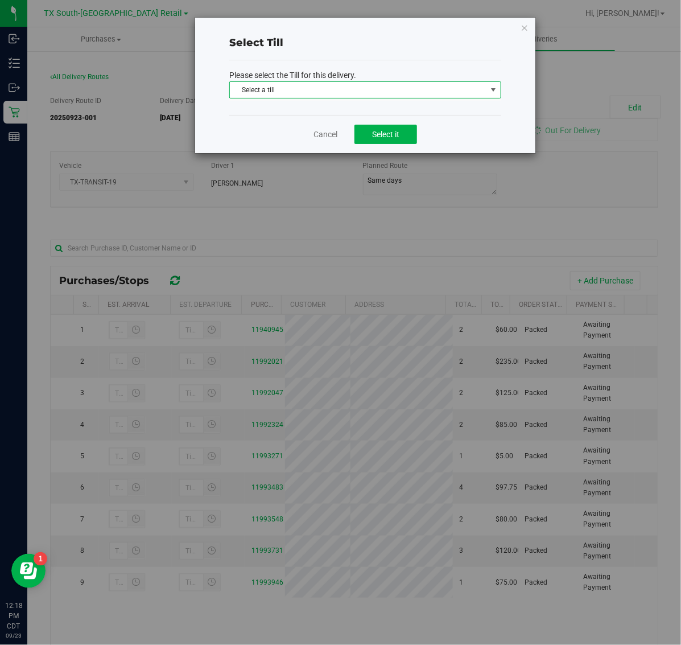
click at [438, 83] on span "Select a till" at bounding box center [358, 90] width 257 height 16
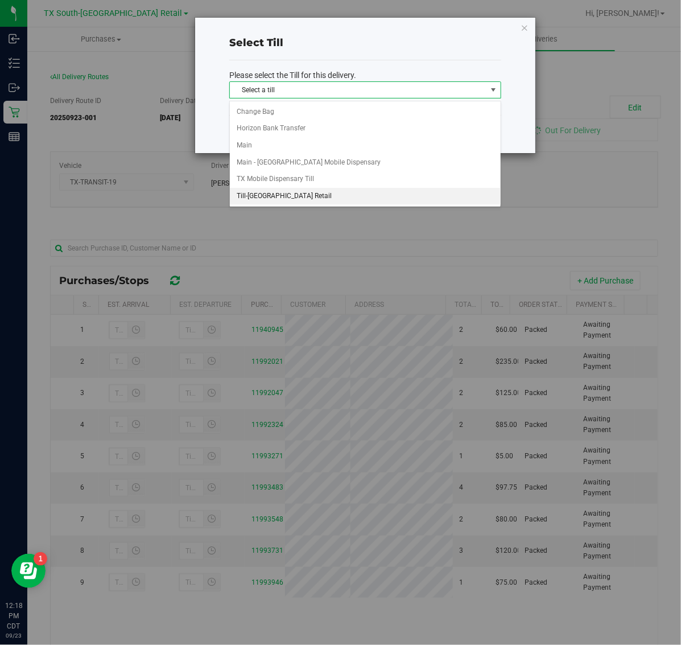
click at [379, 191] on li "Till-[GEOGRAPHIC_DATA] Retail" at bounding box center [365, 196] width 271 height 17
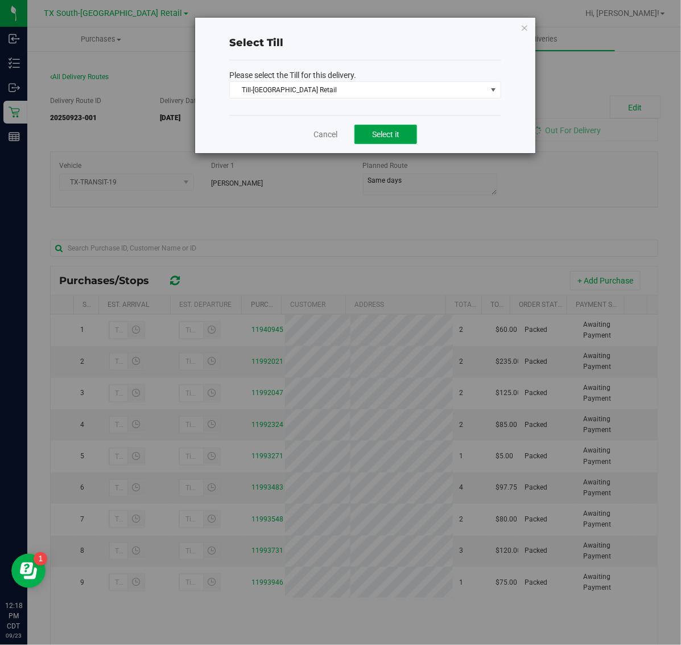
click at [413, 135] on button "Select it" at bounding box center [385, 134] width 63 height 19
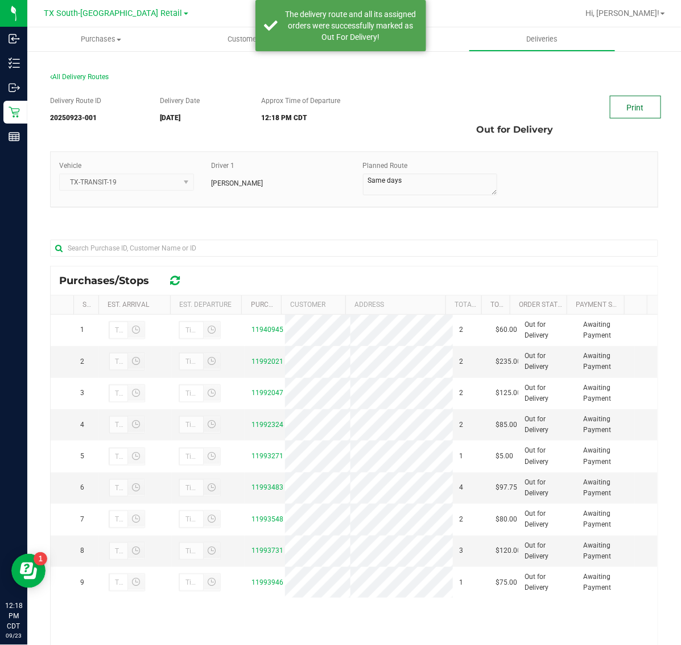
click at [632, 107] on link "Print" at bounding box center [635, 107] width 51 height 23
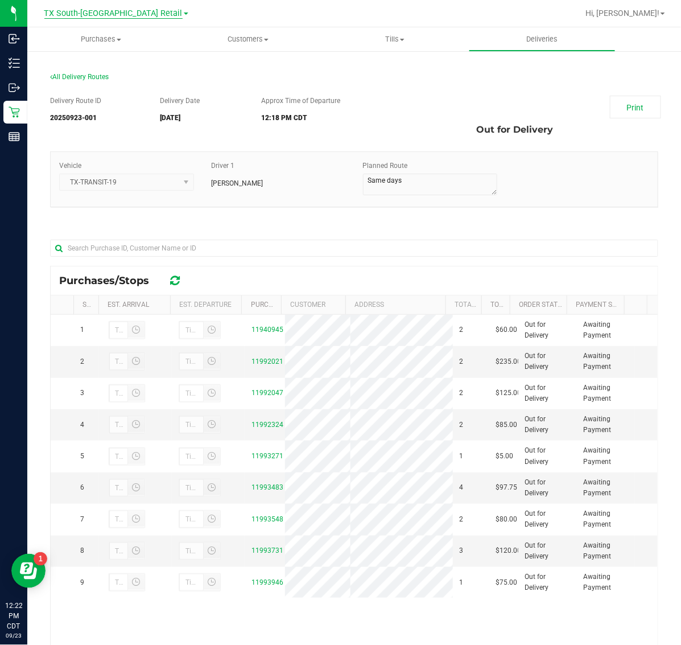
click at [117, 15] on span "TX South-[GEOGRAPHIC_DATA] Retail" at bounding box center [113, 14] width 138 height 10
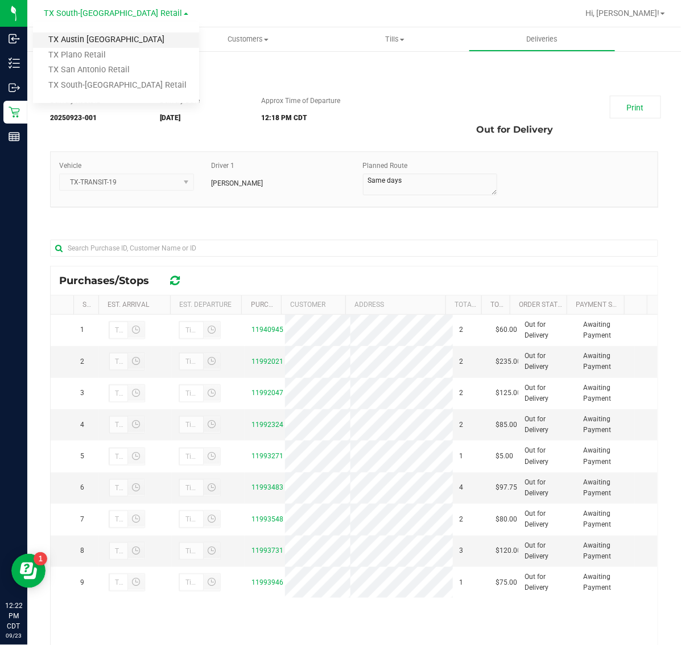
click at [122, 40] on link "TX Austin [GEOGRAPHIC_DATA]" at bounding box center [116, 39] width 166 height 15
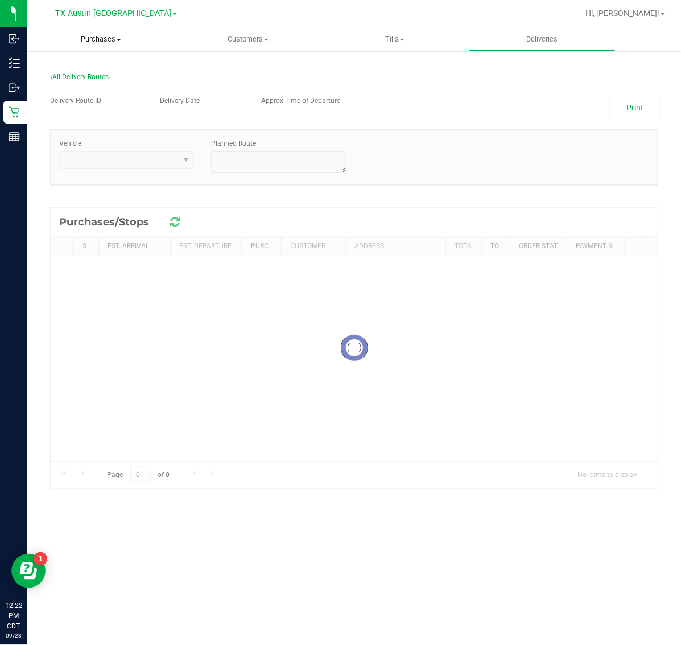
click at [103, 37] on span "Purchases" at bounding box center [100, 39] width 147 height 10
click at [98, 86] on li "Fulfillment" at bounding box center [100, 83] width 147 height 14
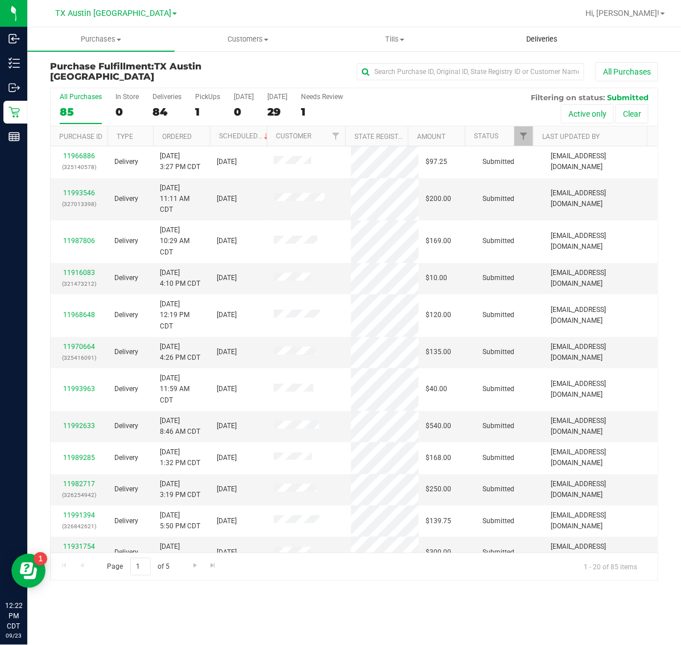
click at [545, 34] on span "Deliveries" at bounding box center [542, 39] width 62 height 10
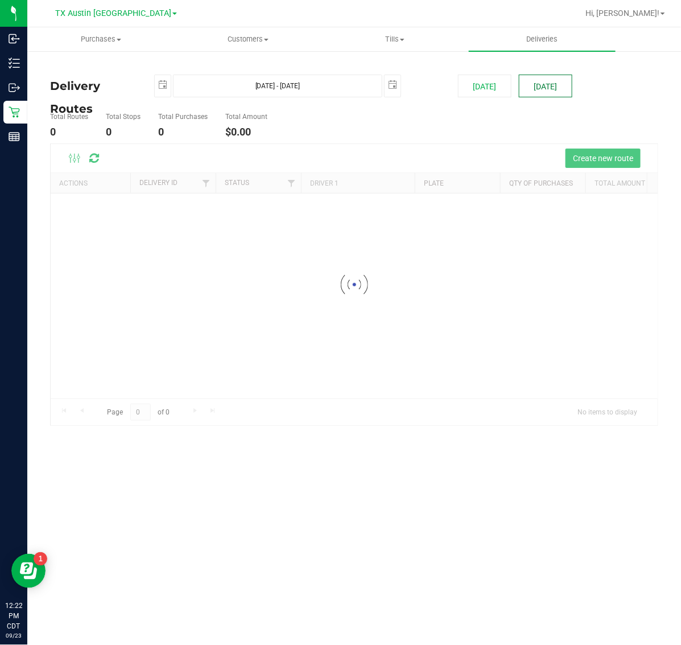
click at [555, 89] on button "[DATE]" at bounding box center [545, 86] width 53 height 23
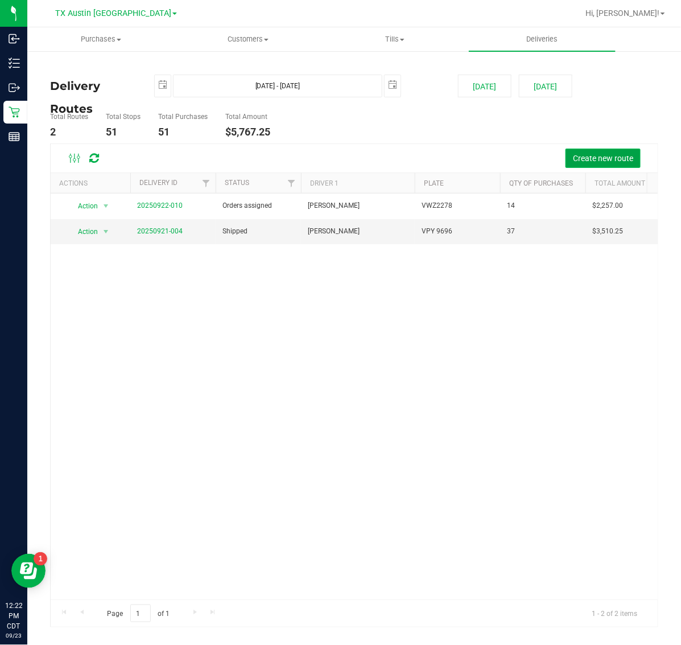
click at [587, 158] on span "Create new route" at bounding box center [603, 158] width 60 height 9
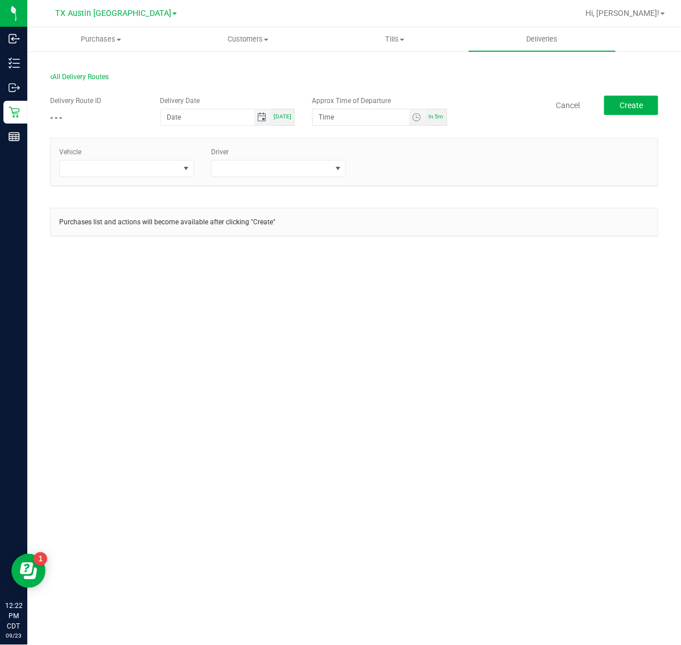
click at [260, 118] on span "Toggle calendar" at bounding box center [261, 117] width 9 height 9
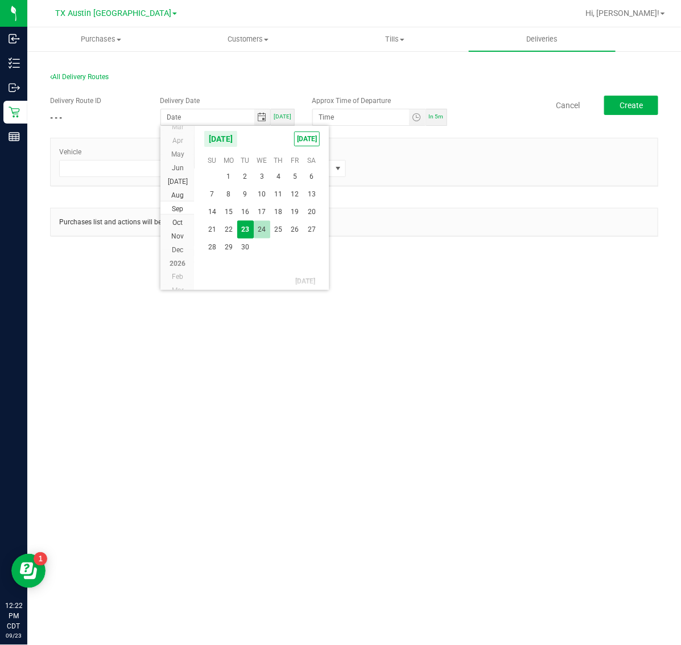
click at [257, 226] on span "24" at bounding box center [262, 230] width 17 height 18
type input "[DATE]"
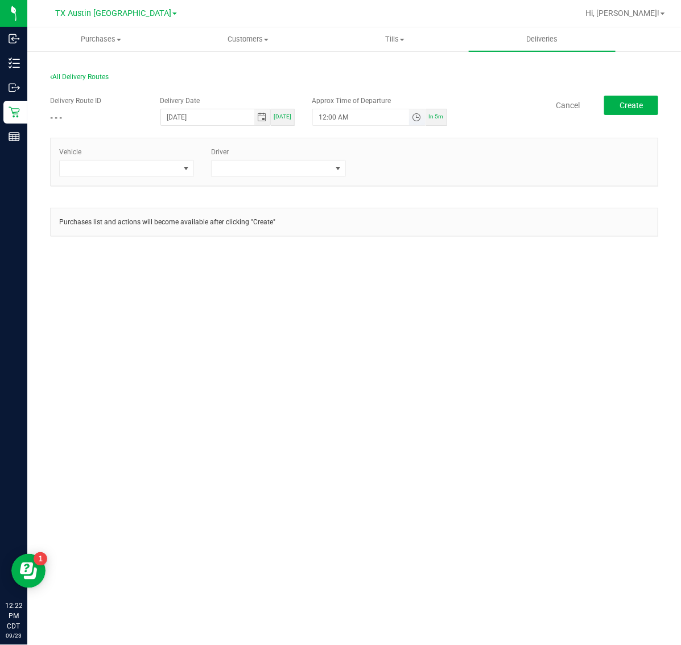
click at [416, 118] on span "Toggle time list" at bounding box center [416, 117] width 9 height 9
click at [334, 248] on span "5" at bounding box center [336, 245] width 4 height 8
click at [403, 245] on span "AM" at bounding box center [408, 245] width 10 height 8
click at [398, 343] on button "Set" at bounding box center [395, 339] width 43 height 25
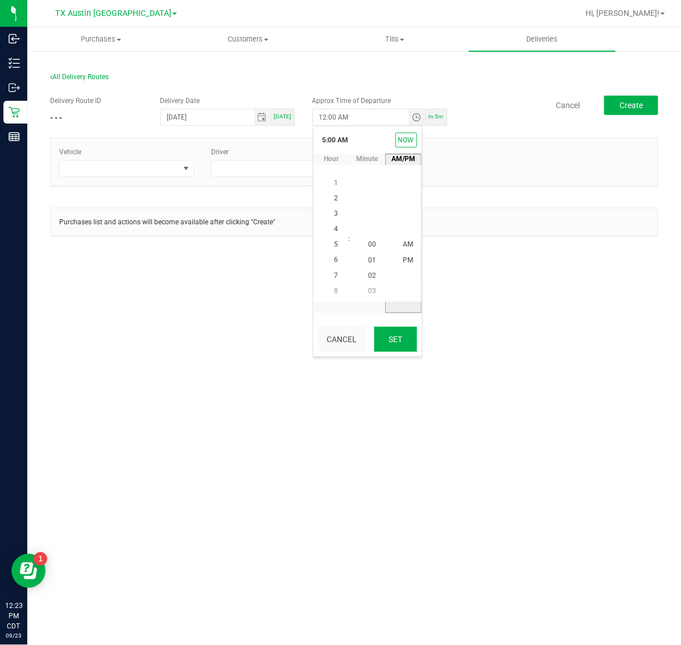
type input "5:00 AM"
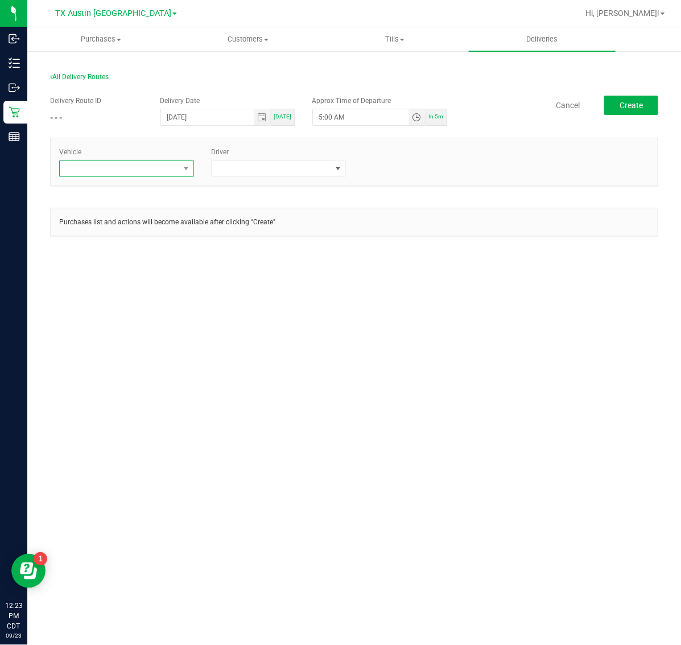
click at [156, 172] on span at bounding box center [119, 168] width 119 height 16
type input "02"
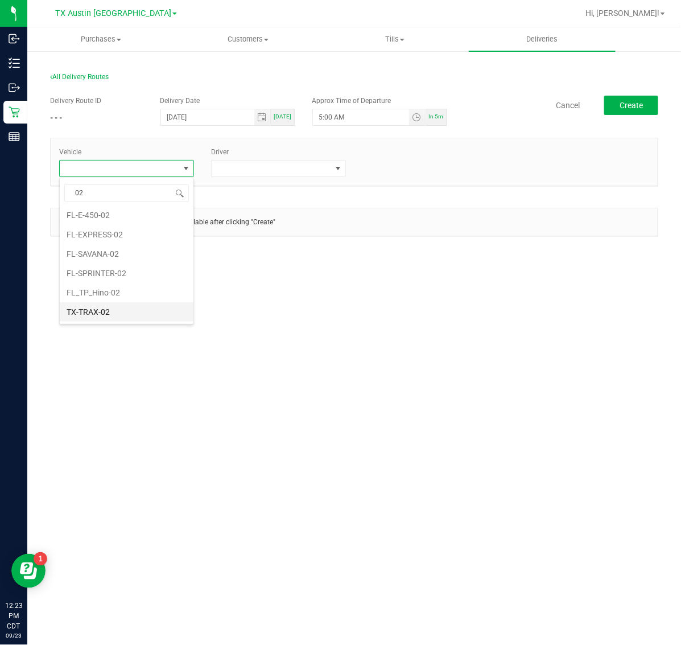
click at [151, 310] on li "TX-TRAX-02" at bounding box center [127, 311] width 134 height 19
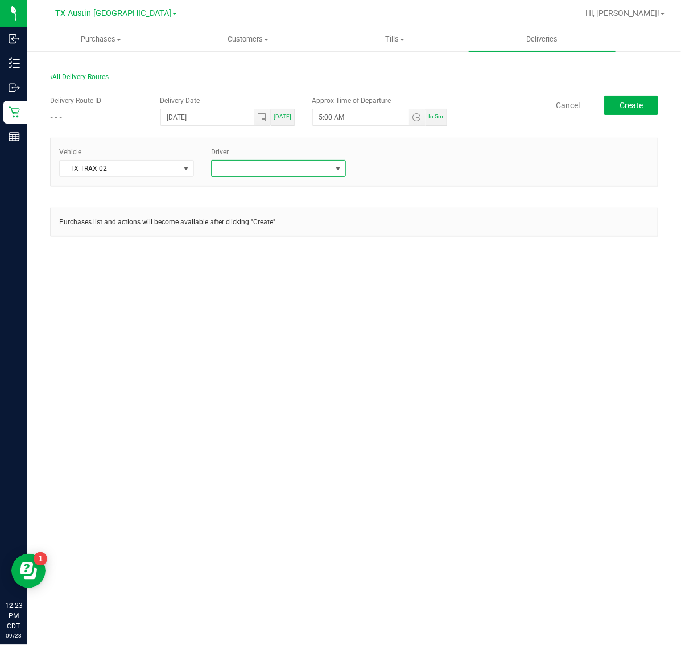
click at [295, 168] on span at bounding box center [271, 168] width 119 height 16
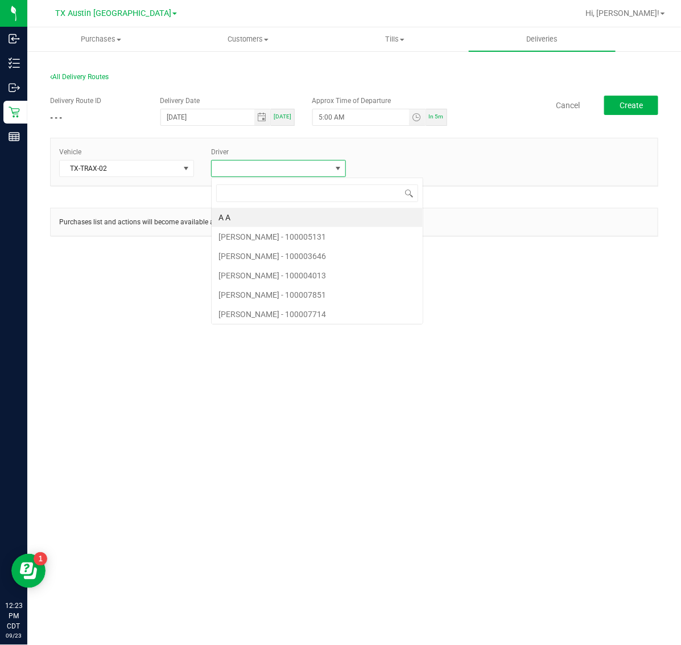
scroll to position [18, 135]
type input "ace"
click at [295, 215] on li "[PERSON_NAME]" at bounding box center [279, 217] width 134 height 19
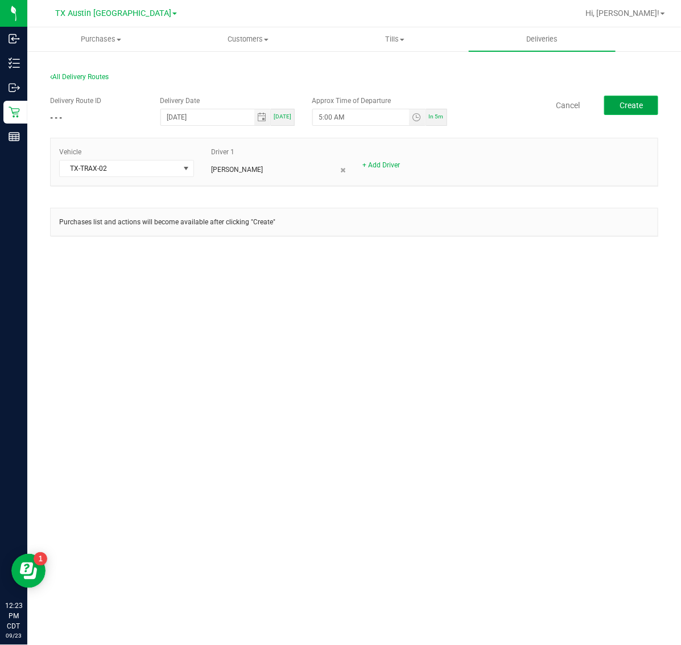
click at [650, 96] on button "Create" at bounding box center [631, 105] width 54 height 19
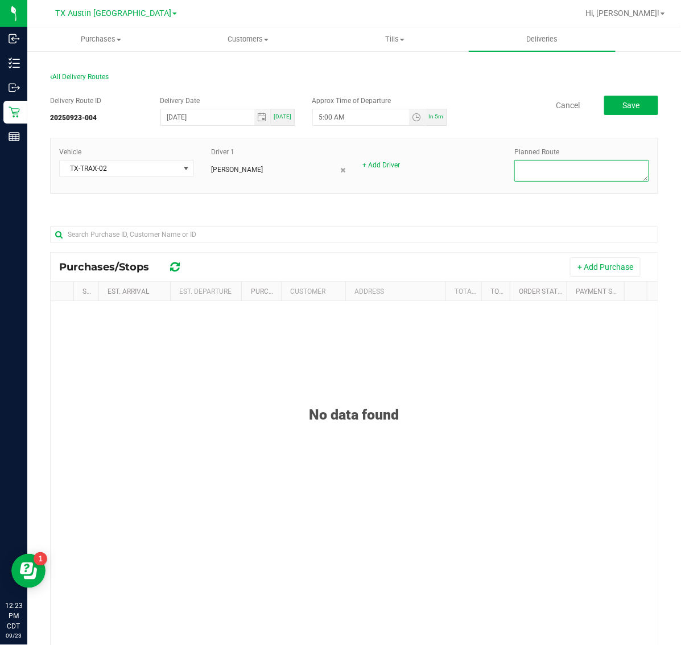
click at [564, 176] on textarea at bounding box center [581, 171] width 135 height 22
type textarea "HTX PU"
click at [582, 269] on button "+ Add Purchase" at bounding box center [605, 266] width 71 height 19
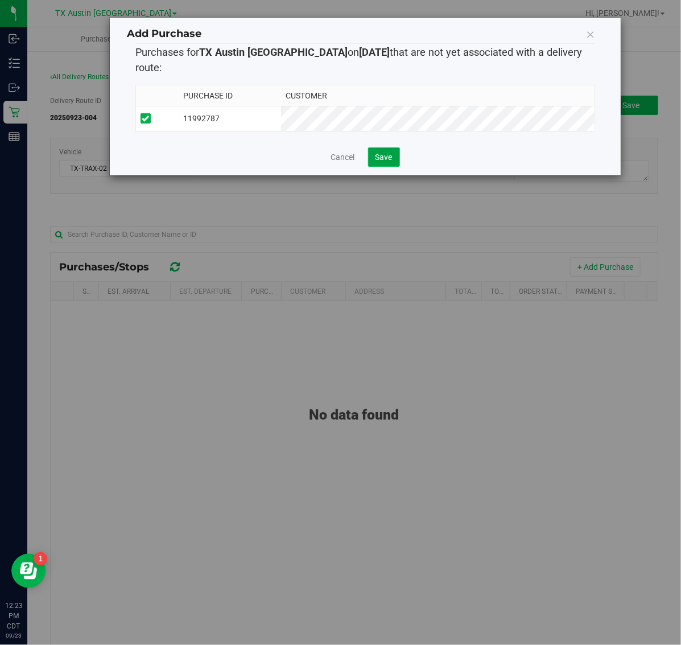
click at [377, 152] on span "Save" at bounding box center [384, 156] width 17 height 9
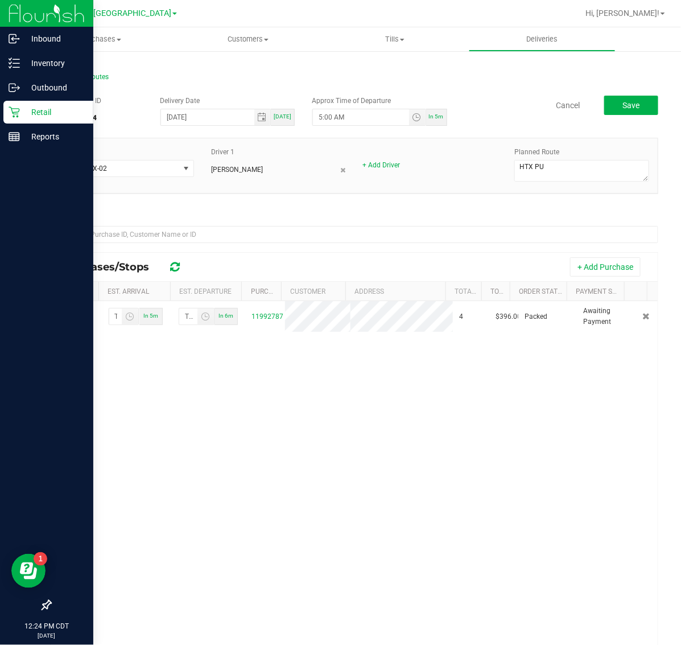
click at [20, 120] on div "Retail" at bounding box center [48, 112] width 90 height 23
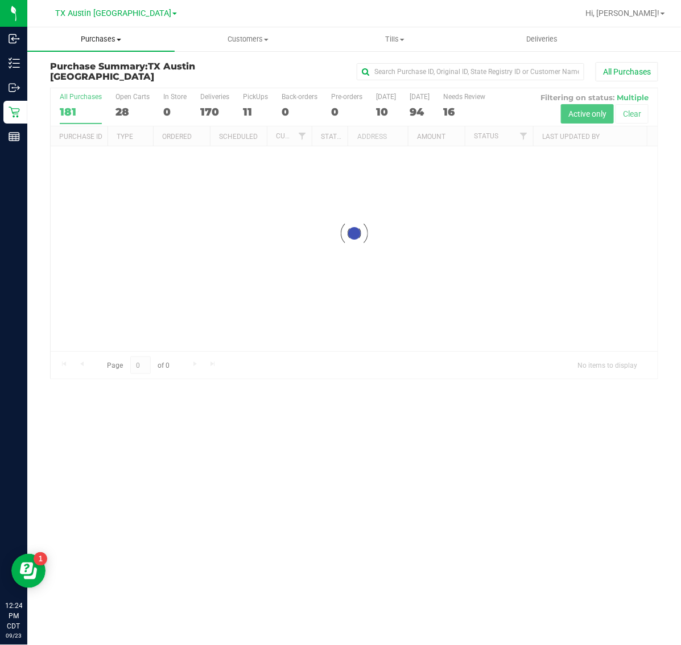
click at [98, 40] on span "Purchases" at bounding box center [100, 39] width 147 height 10
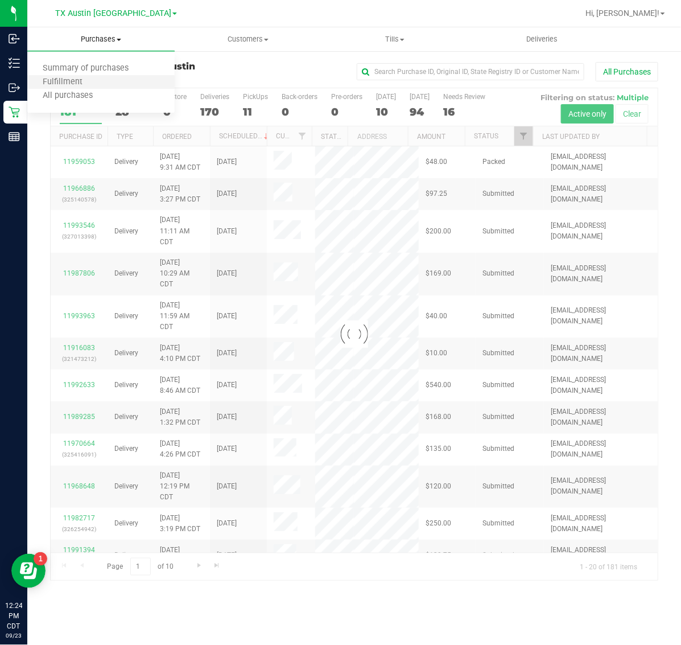
click at [108, 87] on li "Fulfillment" at bounding box center [100, 83] width 147 height 14
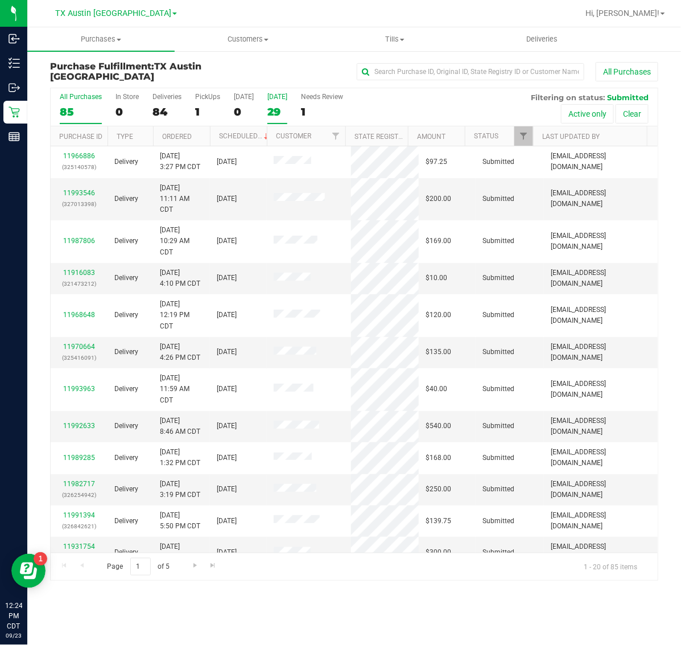
click at [286, 111] on div "29" at bounding box center [277, 111] width 20 height 13
click at [0, 0] on input "[DATE] 29" at bounding box center [0, 0] width 0 height 0
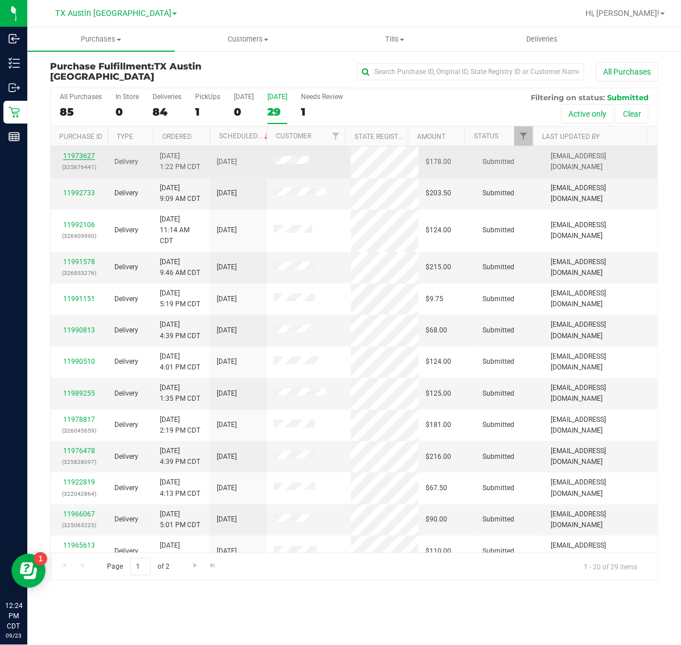
click at [88, 155] on link "11973627" at bounding box center [79, 156] width 32 height 8
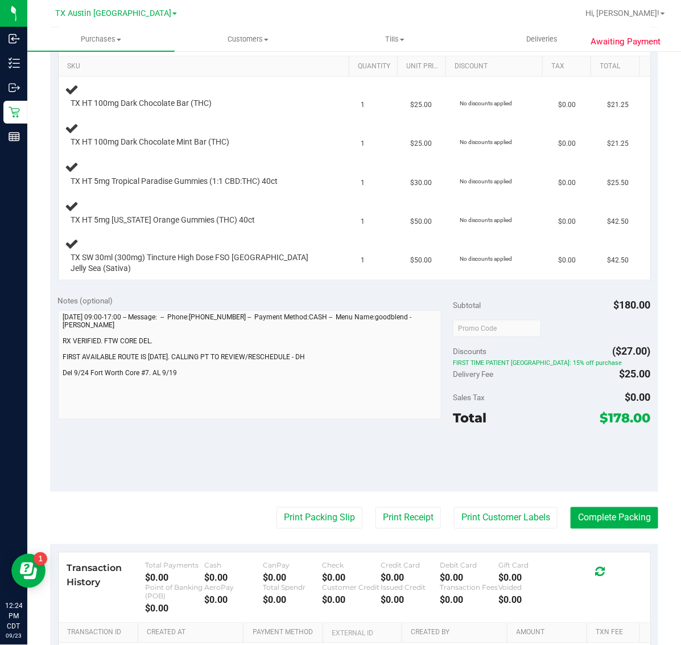
scroll to position [284, 0]
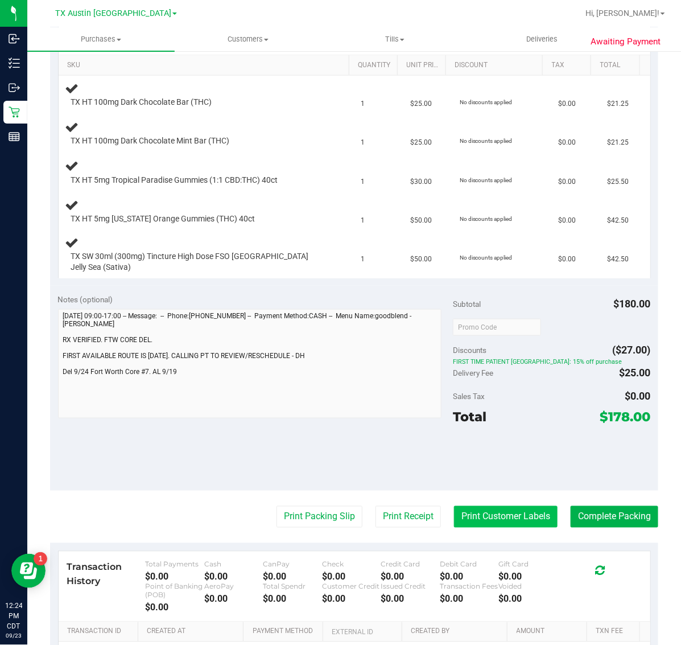
click at [473, 515] on button "Print Customer Labels" at bounding box center [506, 517] width 104 height 22
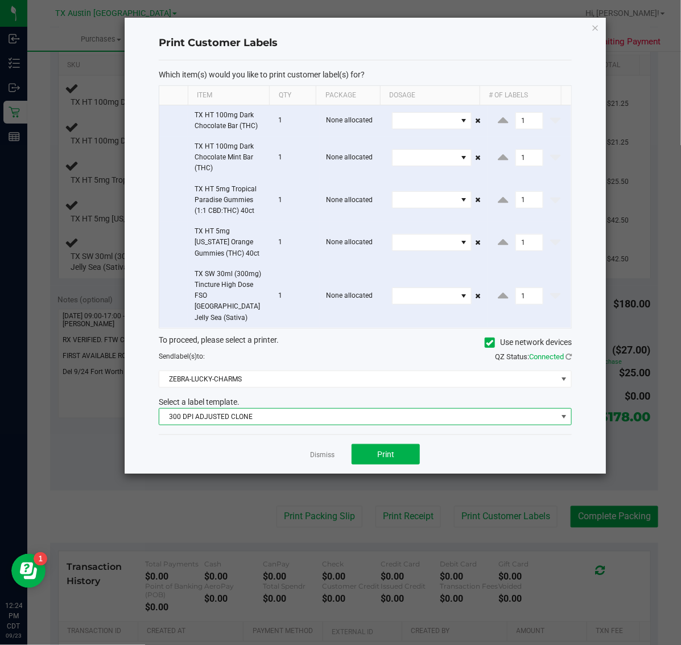
click at [350, 409] on span "300 DPI ADJUSTED CLONE" at bounding box center [358, 417] width 398 height 16
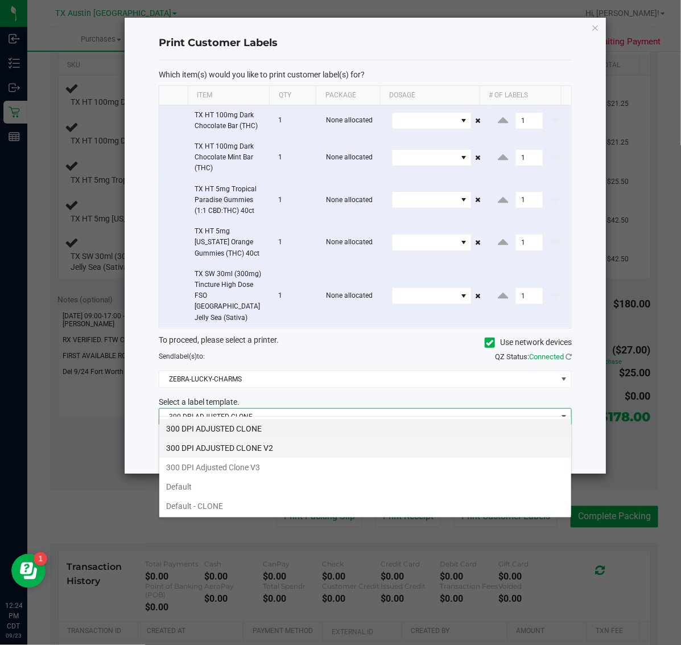
scroll to position [18, 413]
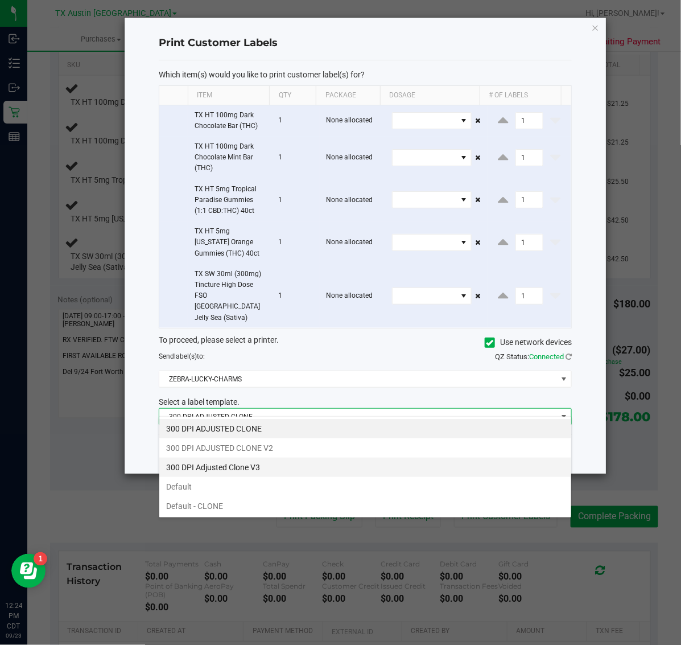
click at [283, 467] on li "300 DPI Adjusted Clone V3" at bounding box center [365, 466] width 412 height 19
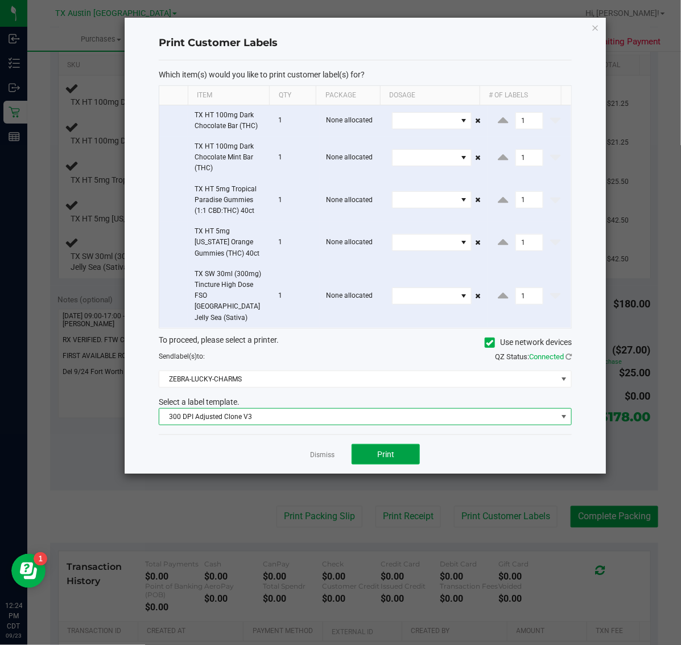
click at [371, 444] on button "Print" at bounding box center [386, 454] width 68 height 20
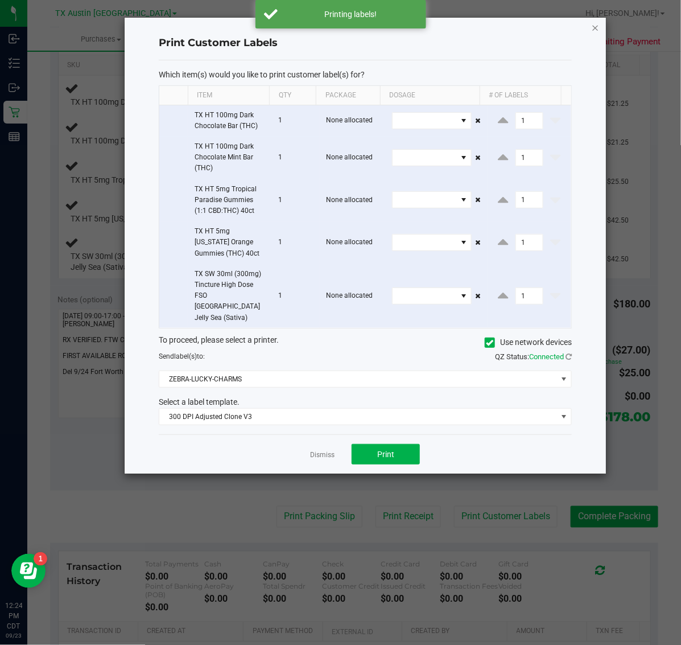
click at [595, 26] on icon "button" at bounding box center [596, 27] width 8 height 14
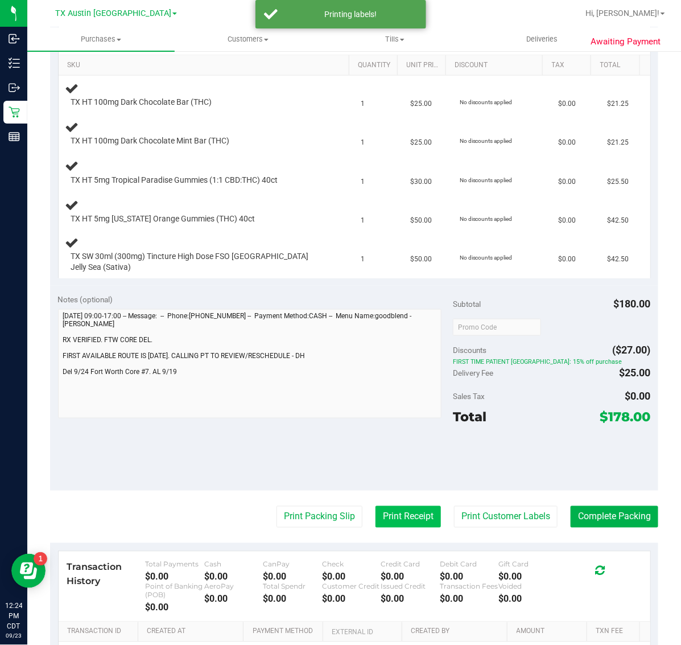
click at [384, 506] on button "Print Receipt" at bounding box center [408, 517] width 65 height 22
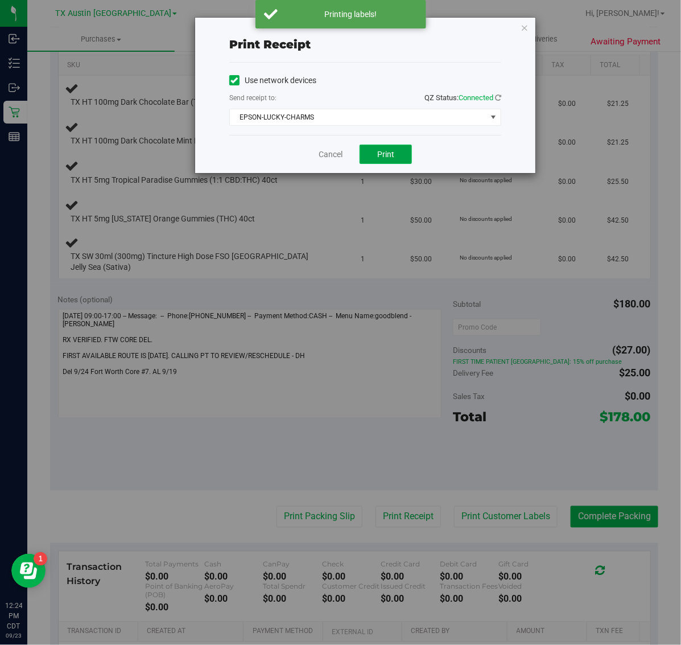
click at [399, 152] on button "Print" at bounding box center [386, 154] width 52 height 19
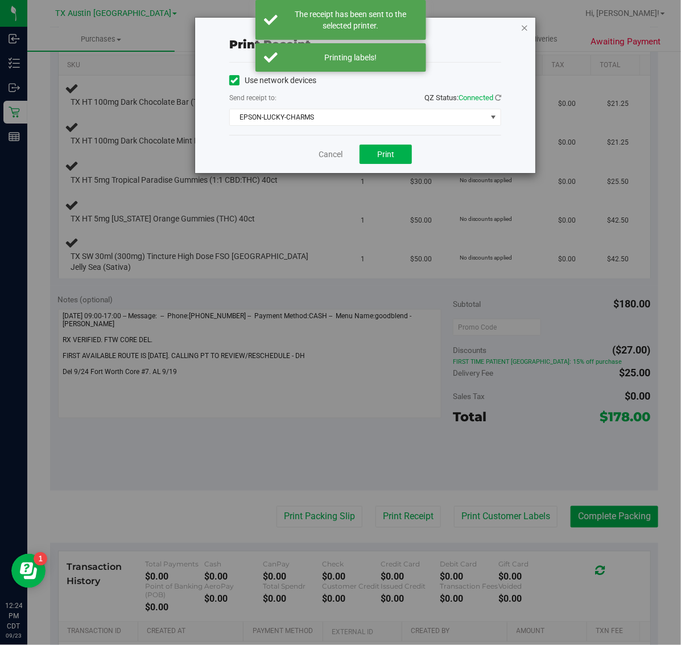
click at [521, 26] on icon "button" at bounding box center [525, 27] width 8 height 14
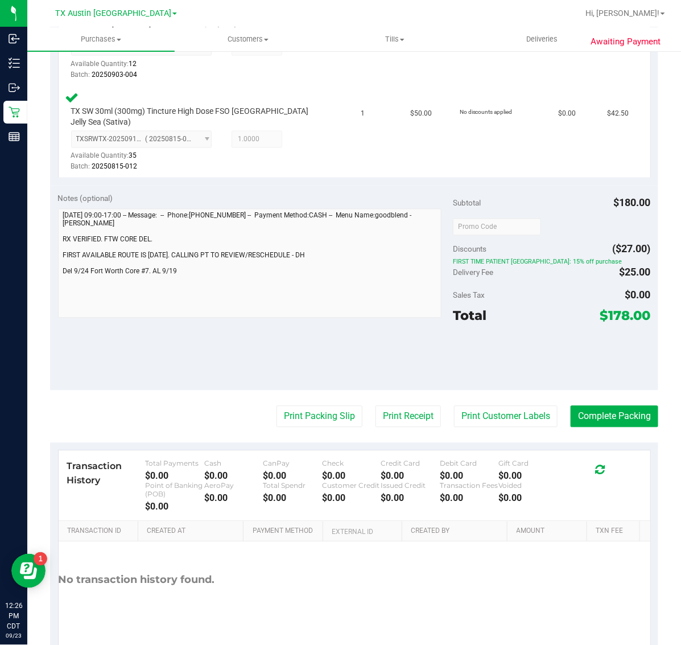
scroll to position [625, 0]
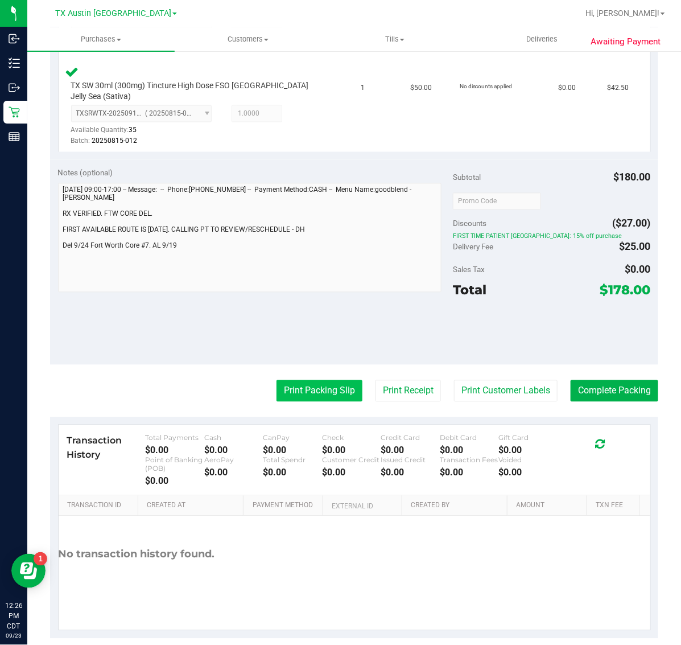
click at [312, 380] on button "Print Packing Slip" at bounding box center [320, 391] width 86 height 22
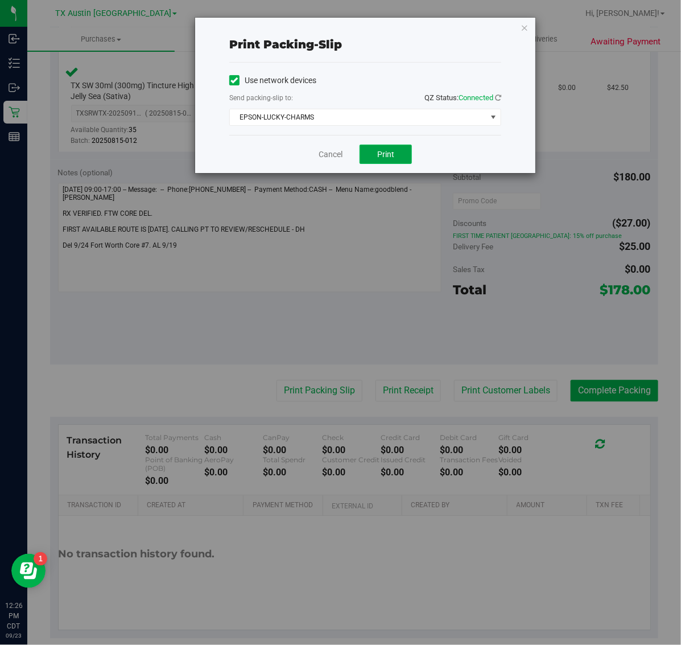
click at [382, 151] on span "Print" at bounding box center [385, 154] width 17 height 9
click at [521, 33] on icon "button" at bounding box center [525, 27] width 8 height 14
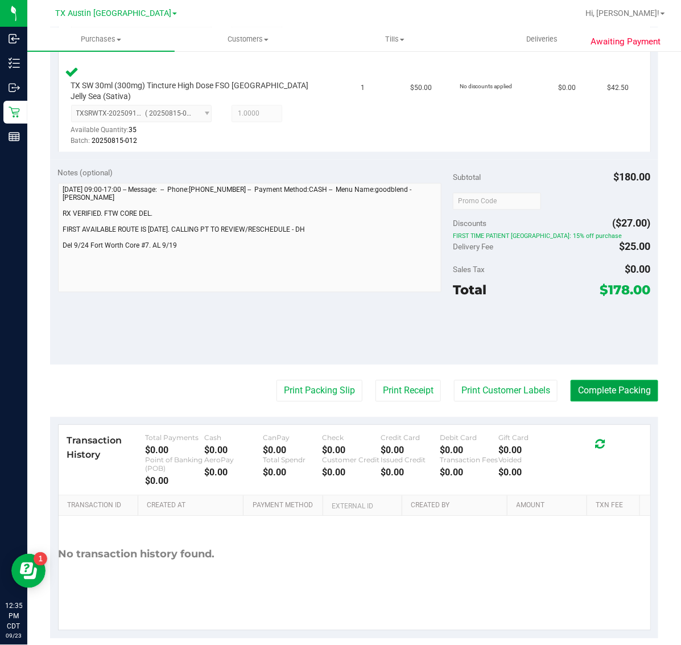
click at [580, 380] on button "Complete Packing" at bounding box center [615, 391] width 88 height 22
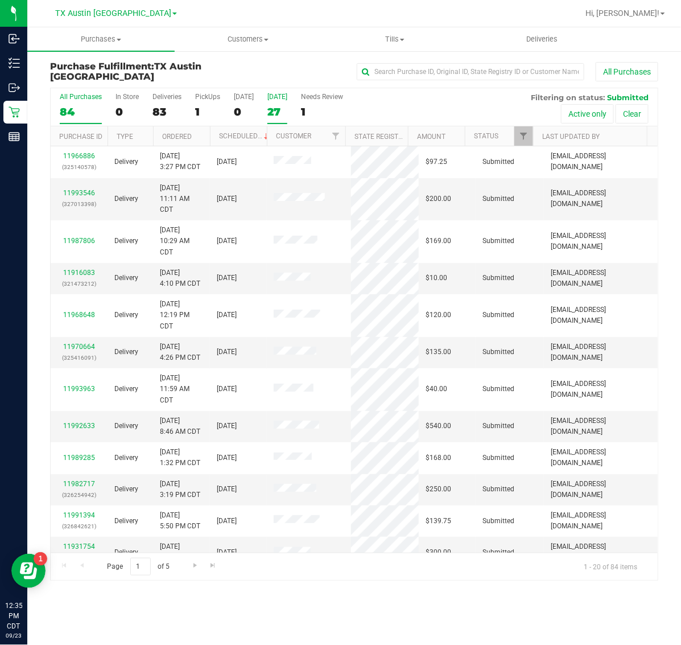
click at [285, 104] on label "[DATE] 27" at bounding box center [277, 108] width 20 height 31
click at [0, 0] on input "[DATE] 27" at bounding box center [0, 0] width 0 height 0
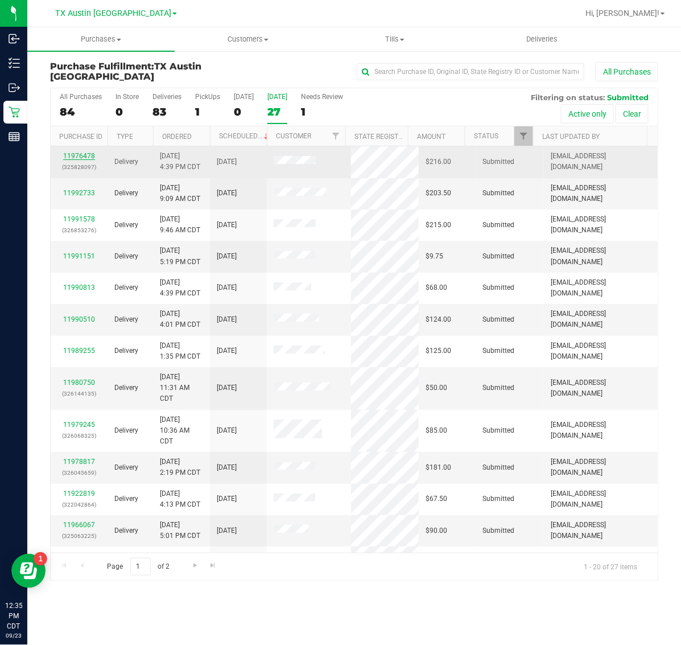
click at [83, 158] on link "11976478" at bounding box center [79, 156] width 32 height 8
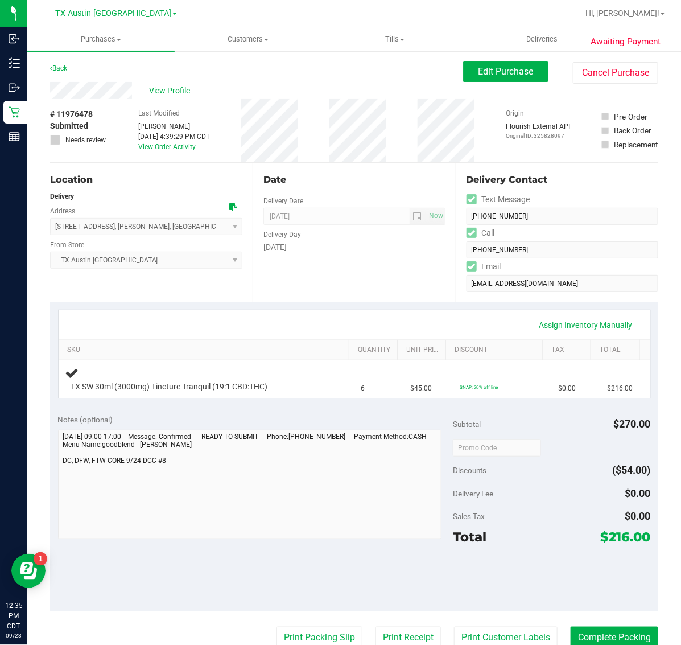
scroll to position [142, 0]
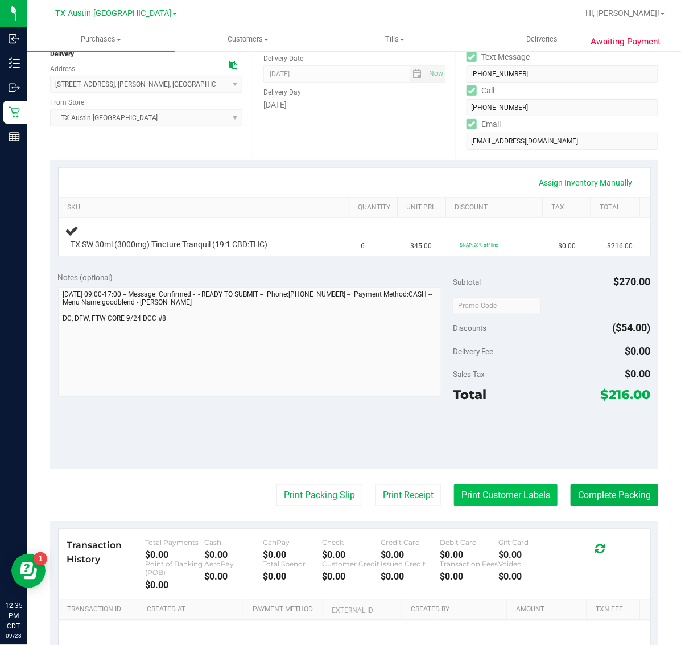
click at [523, 484] on button "Print Customer Labels" at bounding box center [506, 495] width 104 height 22
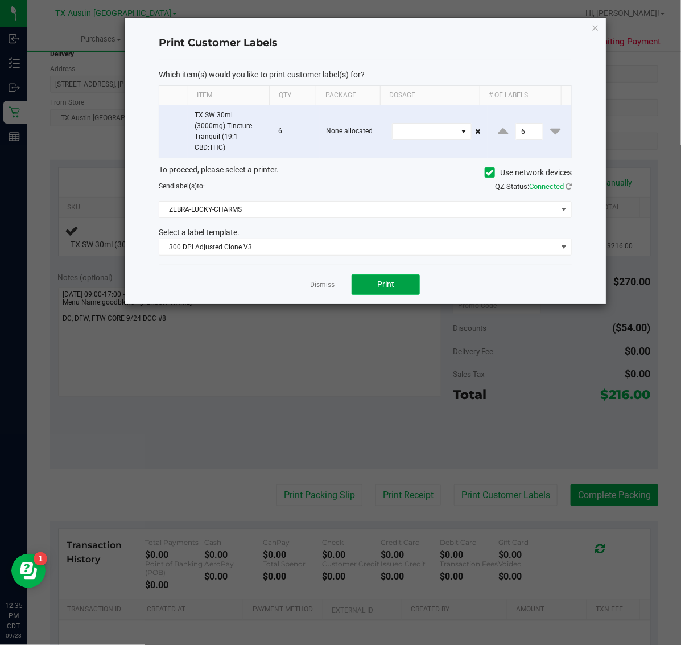
click at [402, 286] on button "Print" at bounding box center [386, 284] width 68 height 20
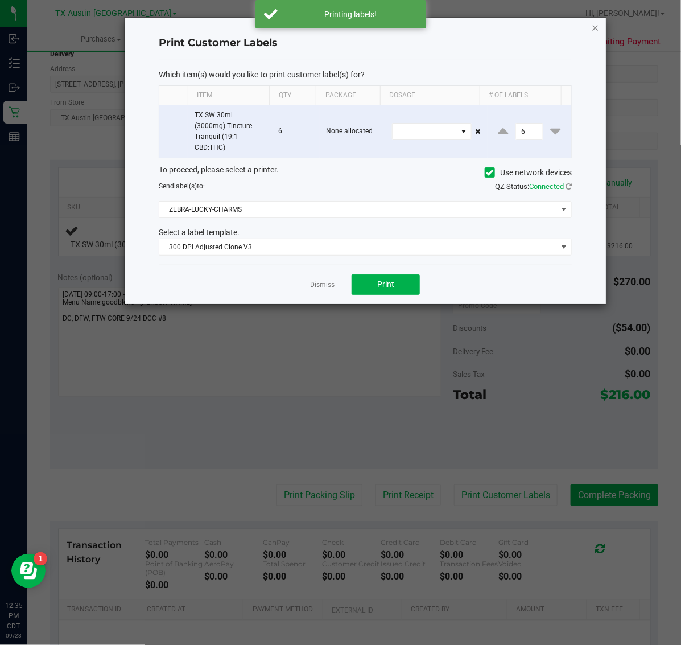
click at [596, 24] on icon "button" at bounding box center [596, 27] width 8 height 14
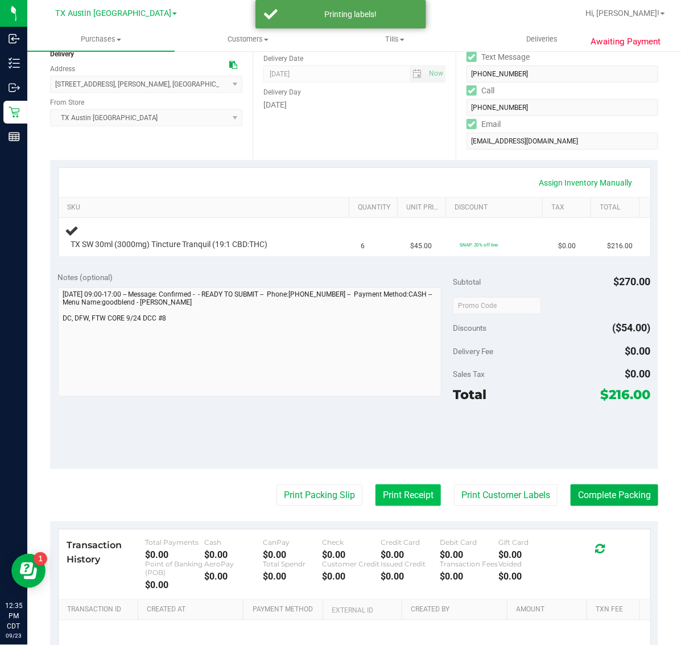
click at [391, 485] on button "Print Receipt" at bounding box center [408, 495] width 65 height 22
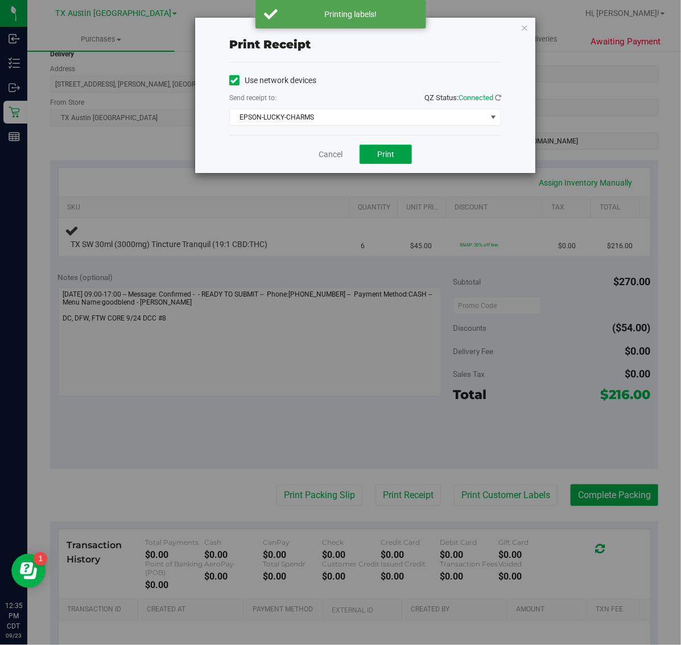
click at [370, 152] on button "Print" at bounding box center [386, 154] width 52 height 19
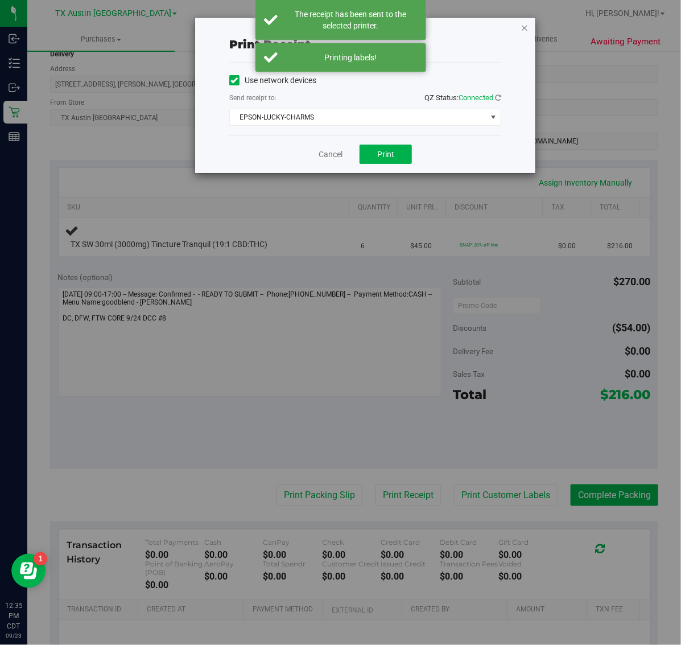
click at [523, 26] on icon "button" at bounding box center [525, 27] width 8 height 14
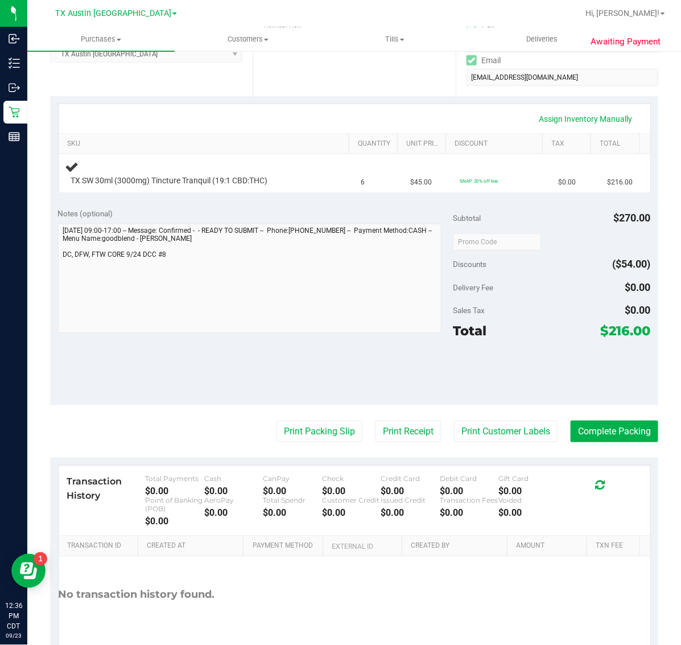
scroll to position [211, 0]
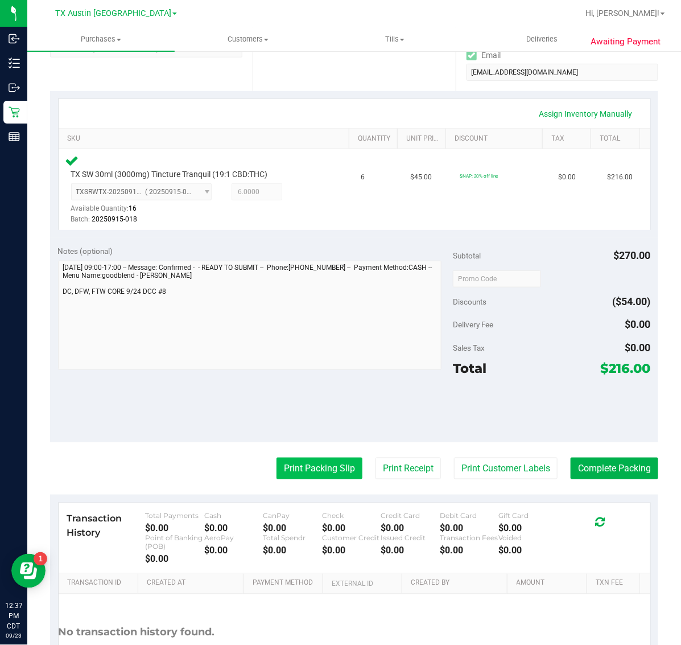
click at [334, 457] on button "Print Packing Slip" at bounding box center [320, 468] width 86 height 22
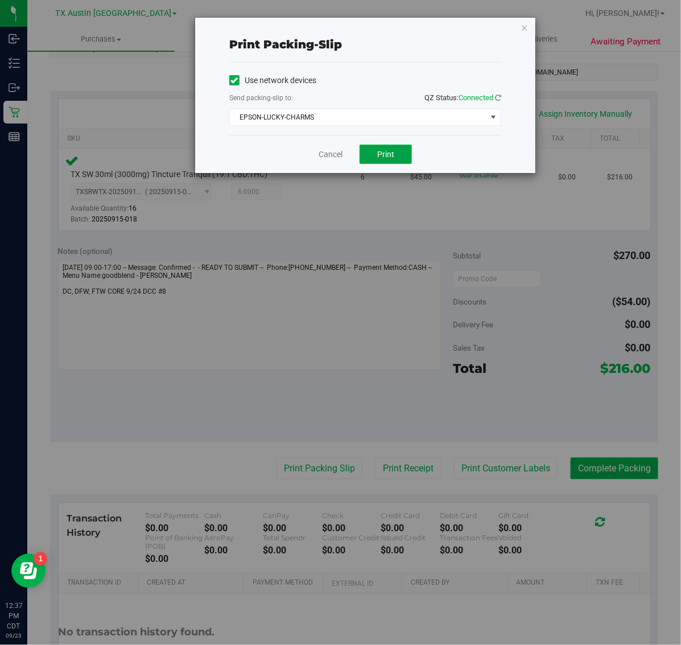
click at [382, 155] on span "Print" at bounding box center [385, 154] width 17 height 9
click at [525, 27] on icon "button" at bounding box center [525, 27] width 8 height 14
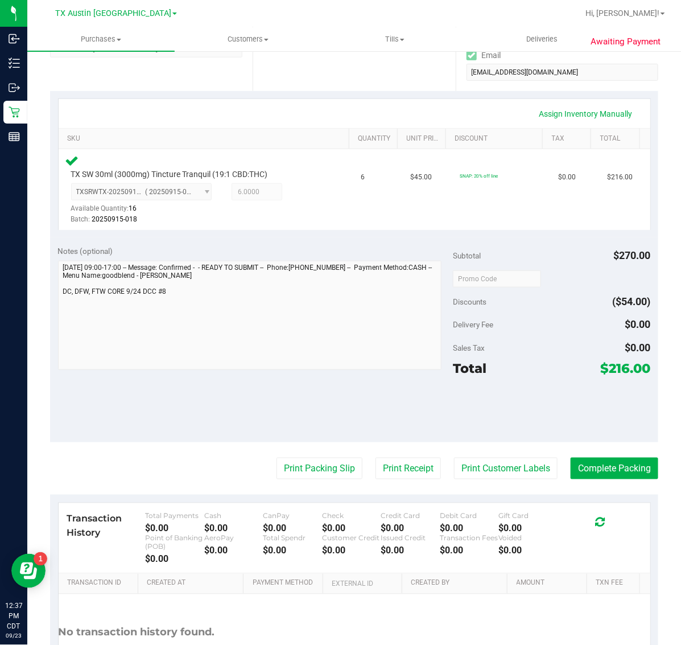
click at [622, 442] on div "Notes (optional) Subtotal $270.00 Discounts ($54.00) Delivery Fee $0.00 Sales T…" at bounding box center [354, 339] width 608 height 205
click at [600, 475] on button "Complete Packing" at bounding box center [615, 468] width 88 height 22
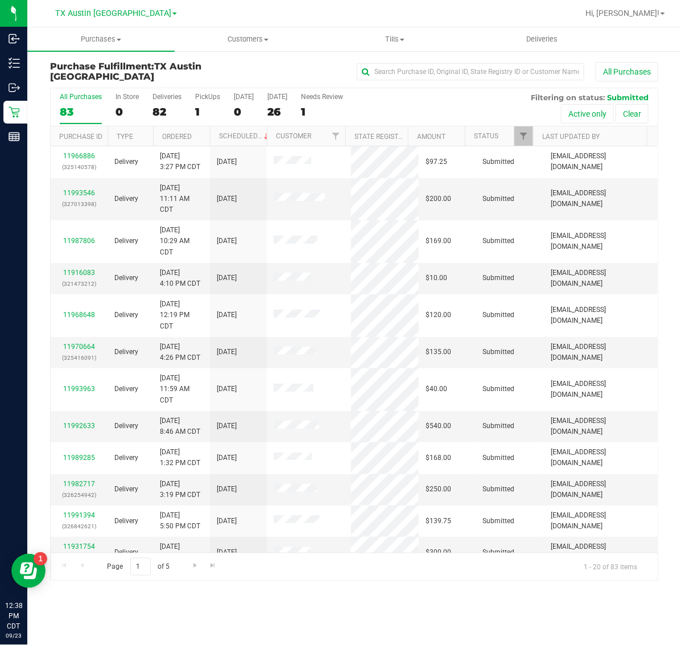
click at [279, 123] on div "All Purchases 83 In Store 0 Deliveries 82 PickUps 1 [DATE] 0 [DATE] 26 Needs Re…" at bounding box center [354, 107] width 607 height 38
click at [281, 116] on div "26" at bounding box center [277, 111] width 20 height 13
click at [0, 0] on input "[DATE] 26" at bounding box center [0, 0] width 0 height 0
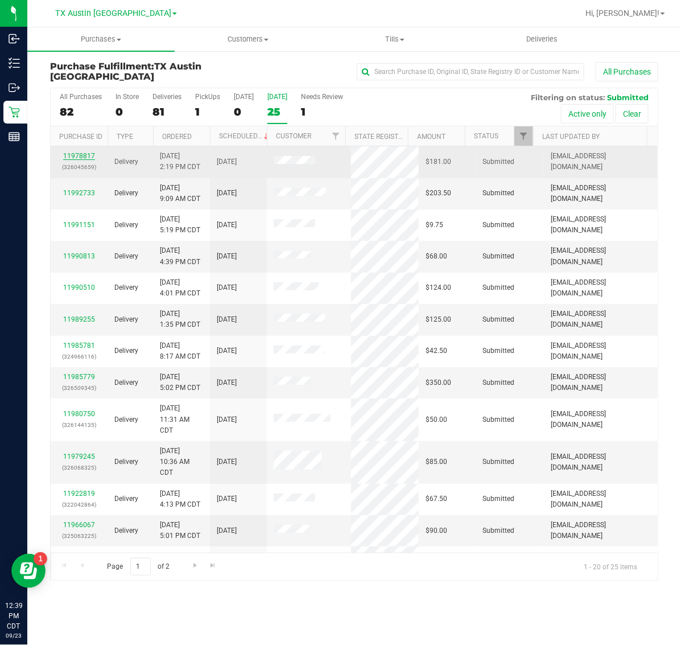
click at [83, 152] on link "11978817" at bounding box center [79, 156] width 32 height 8
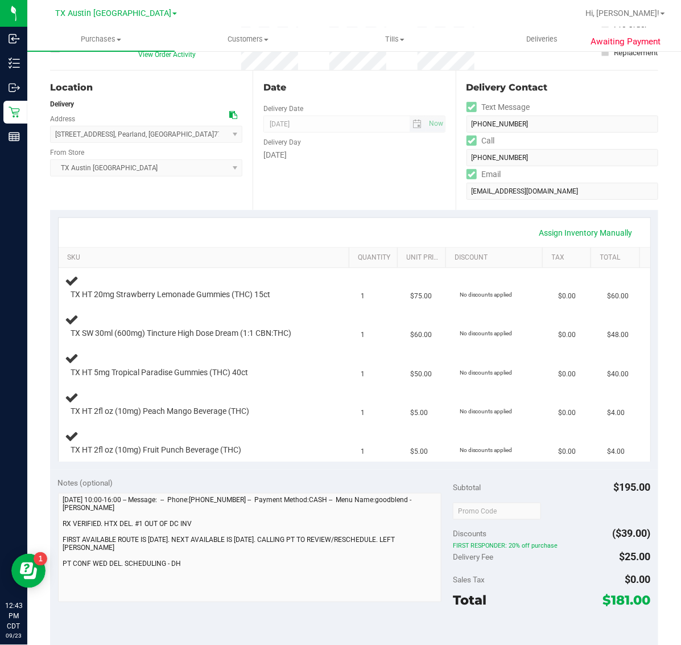
scroll to position [187, 0]
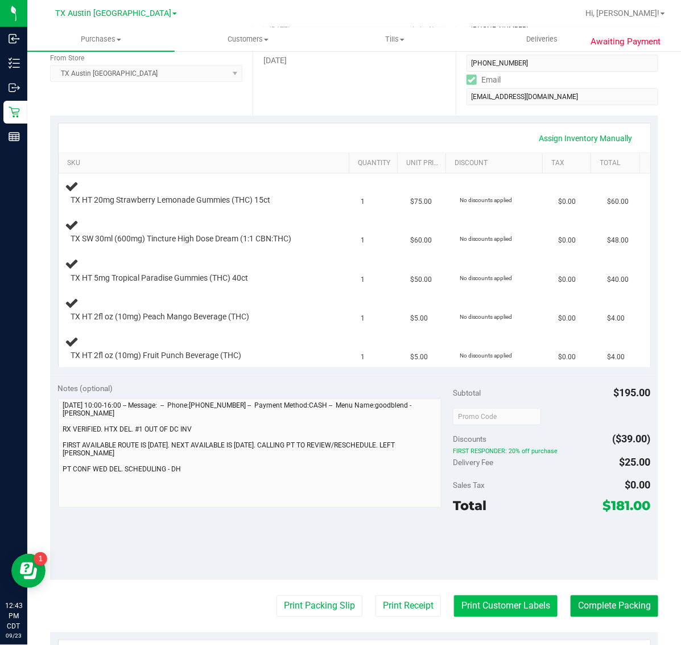
click at [489, 607] on button "Print Customer Labels" at bounding box center [506, 606] width 104 height 22
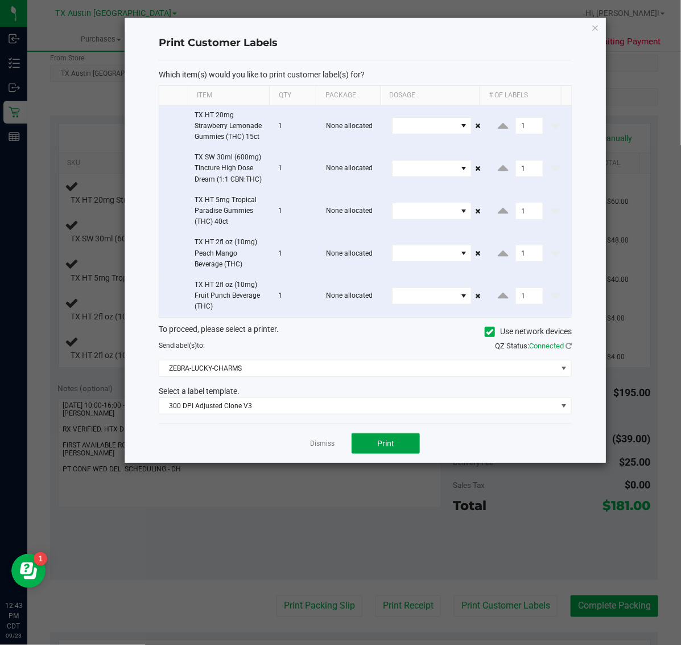
click at [385, 444] on span "Print" at bounding box center [385, 443] width 17 height 9
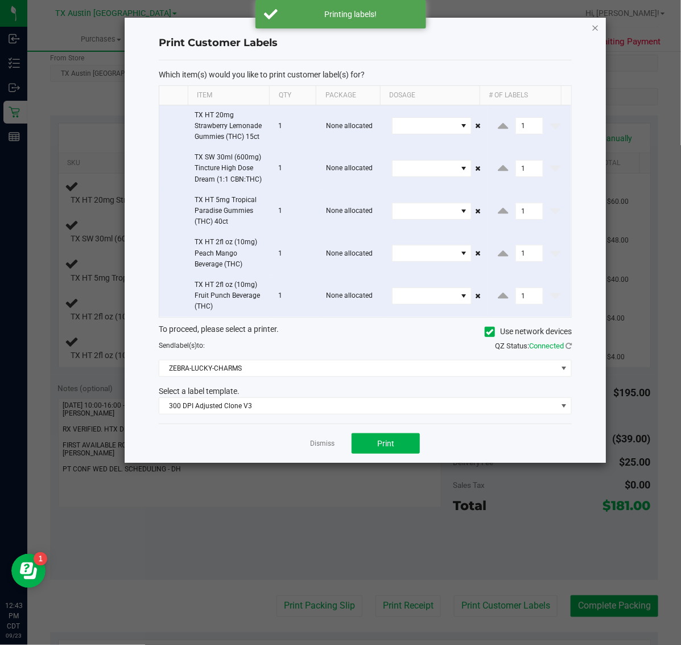
click at [592, 30] on icon "button" at bounding box center [596, 27] width 8 height 14
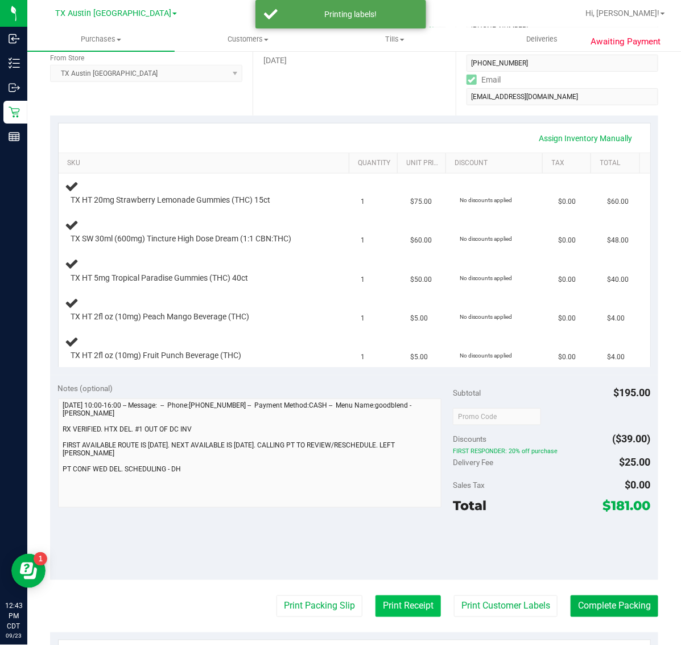
click at [396, 599] on button "Print Receipt" at bounding box center [408, 606] width 65 height 22
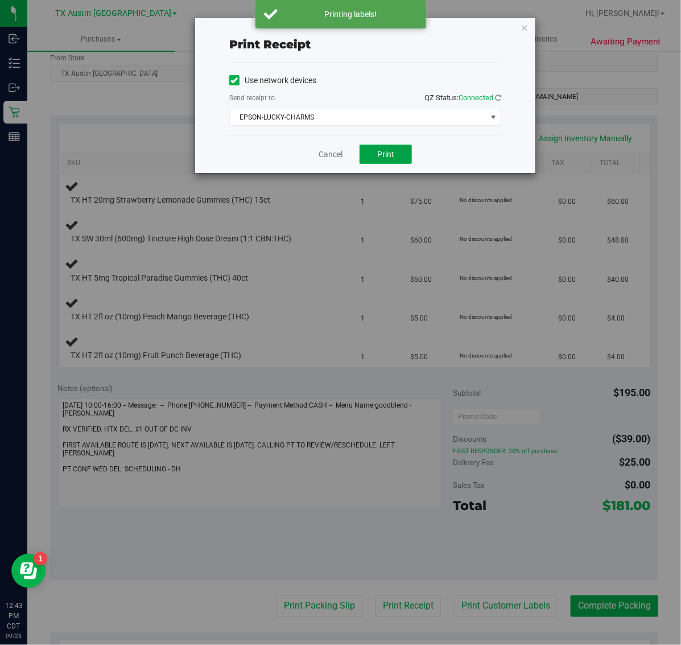
click at [388, 159] on span "Print" at bounding box center [385, 154] width 17 height 9
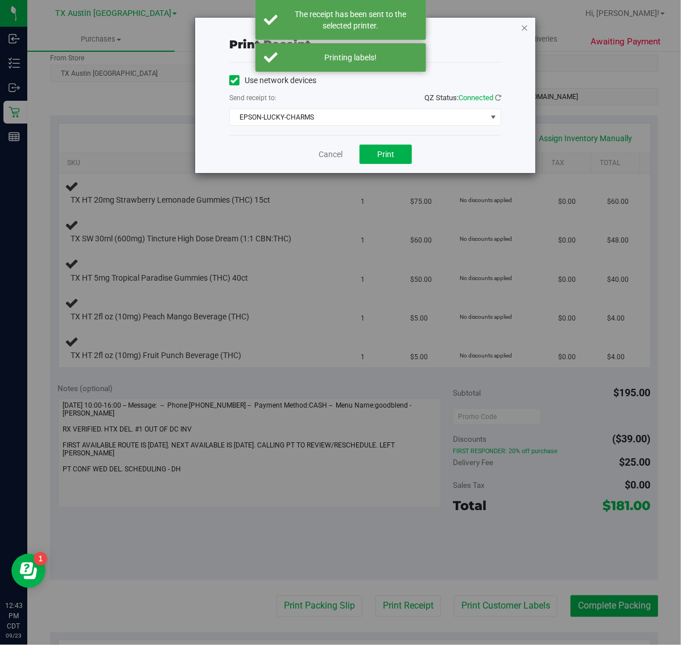
click at [522, 24] on icon "button" at bounding box center [525, 27] width 8 height 14
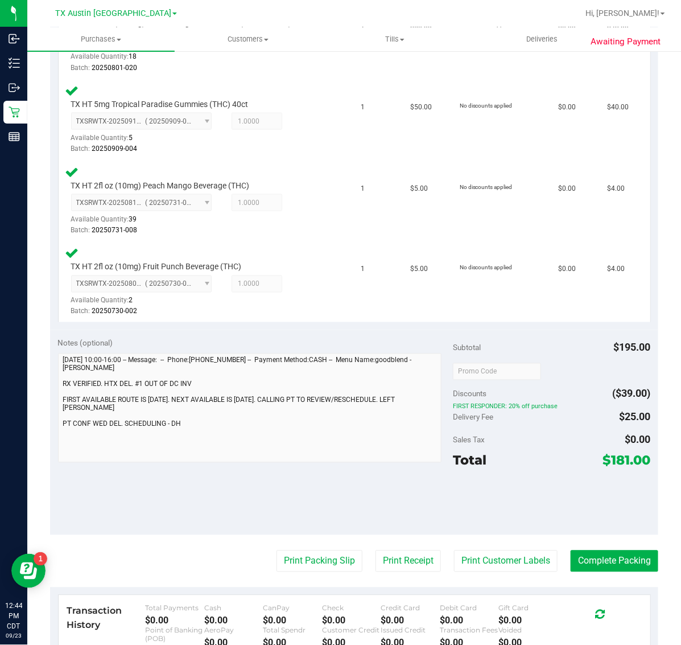
scroll to position [447, 0]
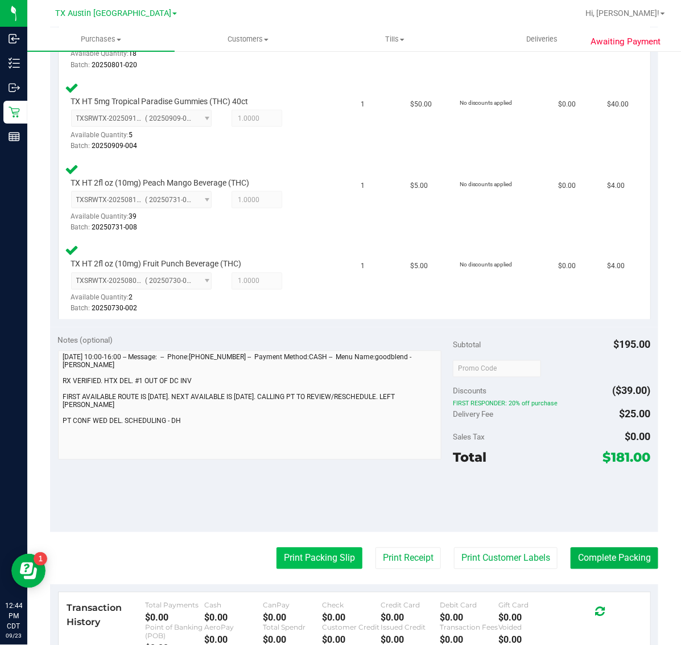
click at [311, 555] on button "Print Packing Slip" at bounding box center [320, 558] width 86 height 22
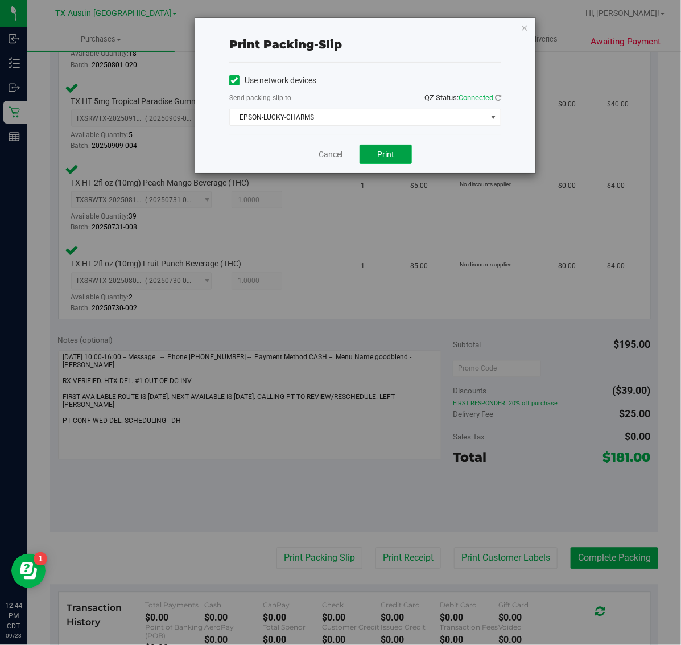
click at [382, 164] on button "Print" at bounding box center [386, 154] width 52 height 19
click at [523, 27] on icon "button" at bounding box center [525, 27] width 8 height 14
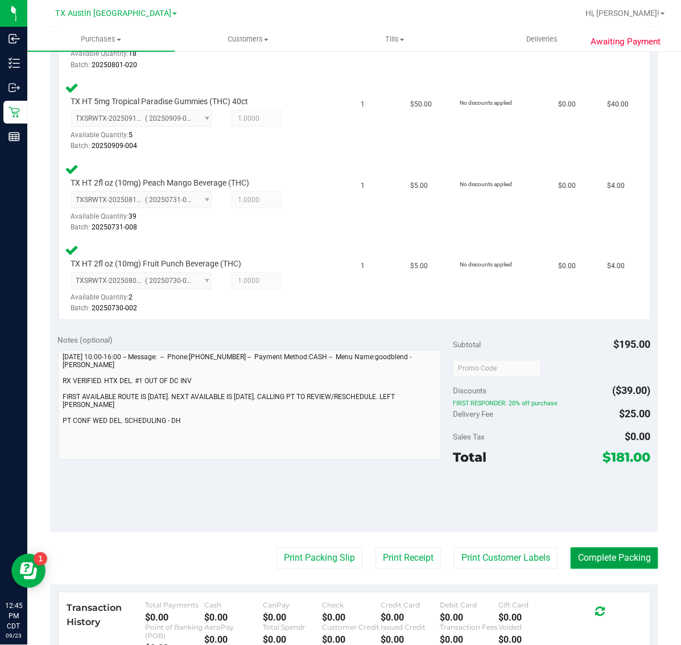
click at [615, 547] on button "Complete Packing" at bounding box center [615, 558] width 88 height 22
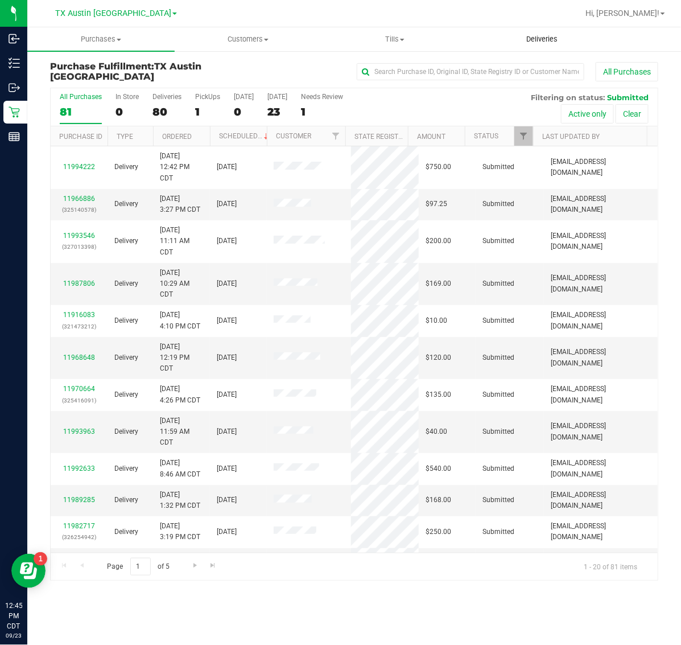
click at [545, 37] on span "Deliveries" at bounding box center [542, 39] width 62 height 10
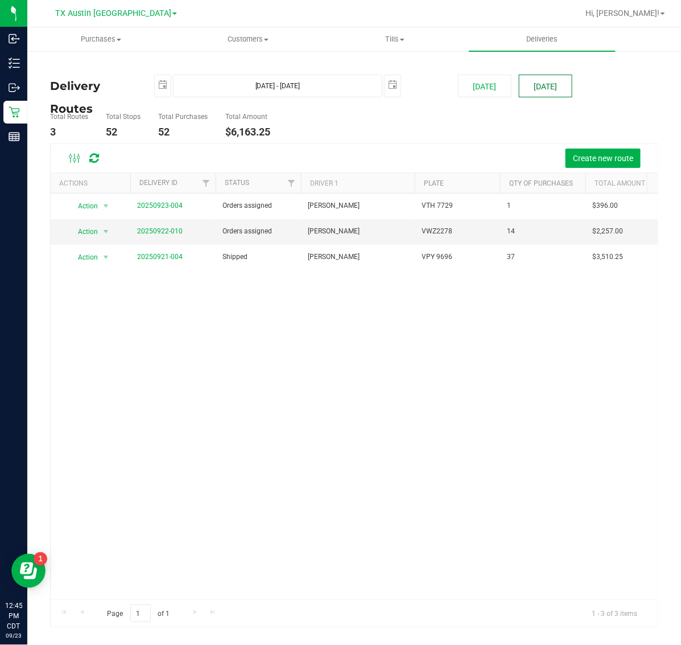
click at [545, 84] on button "[DATE]" at bounding box center [545, 86] width 53 height 23
click at [175, 233] on link "20250922-010" at bounding box center [160, 231] width 46 height 8
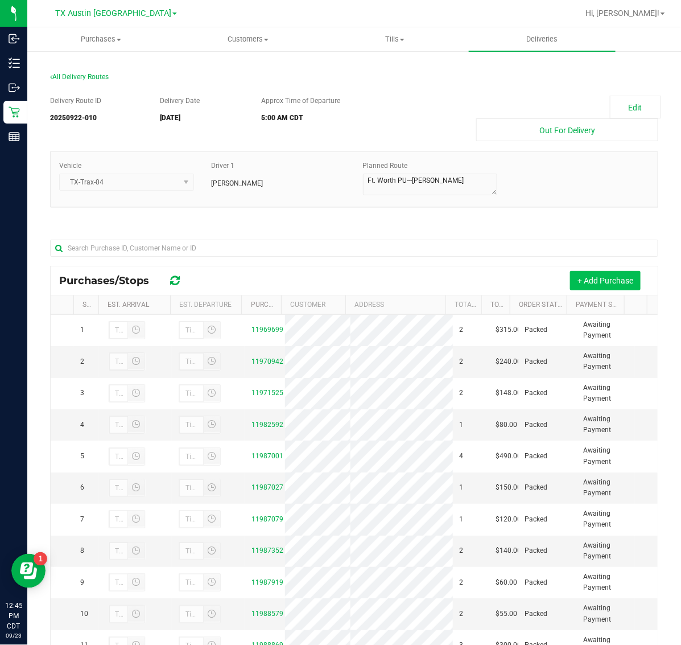
click at [601, 281] on button "+ Add Purchase" at bounding box center [605, 280] width 71 height 19
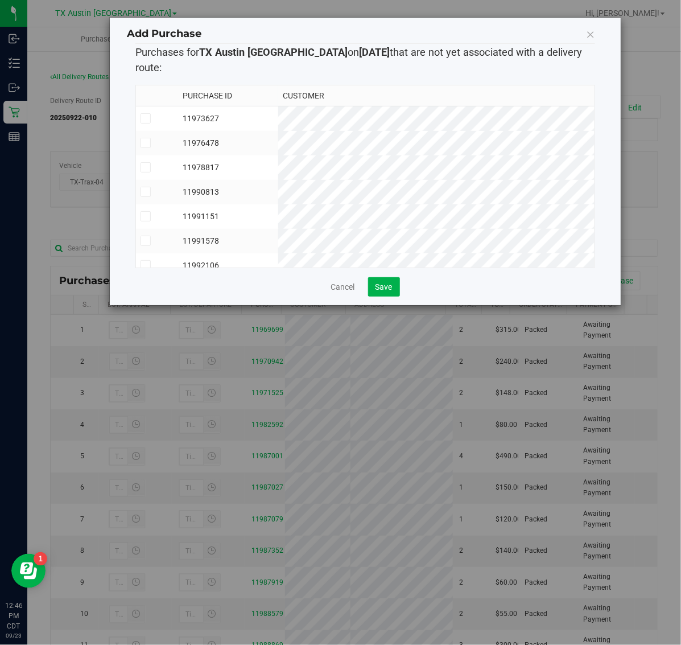
scroll to position [20, 0]
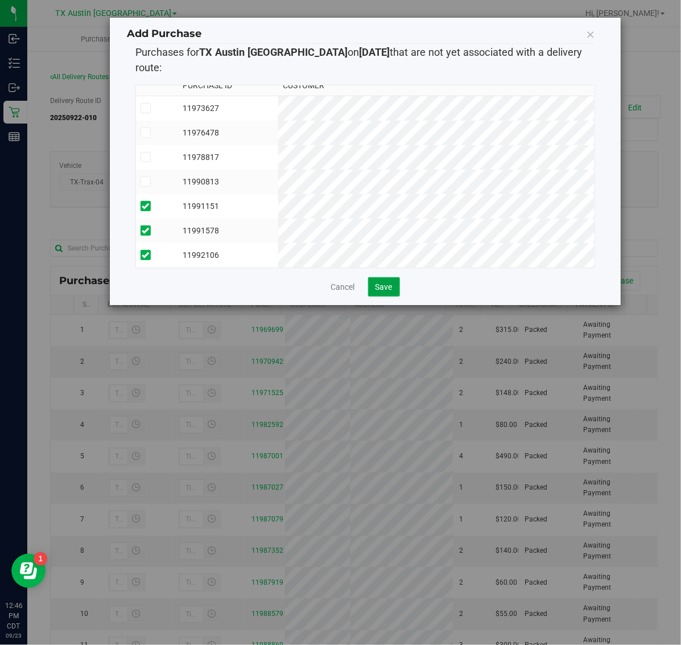
click at [385, 282] on span "Save" at bounding box center [384, 286] width 17 height 9
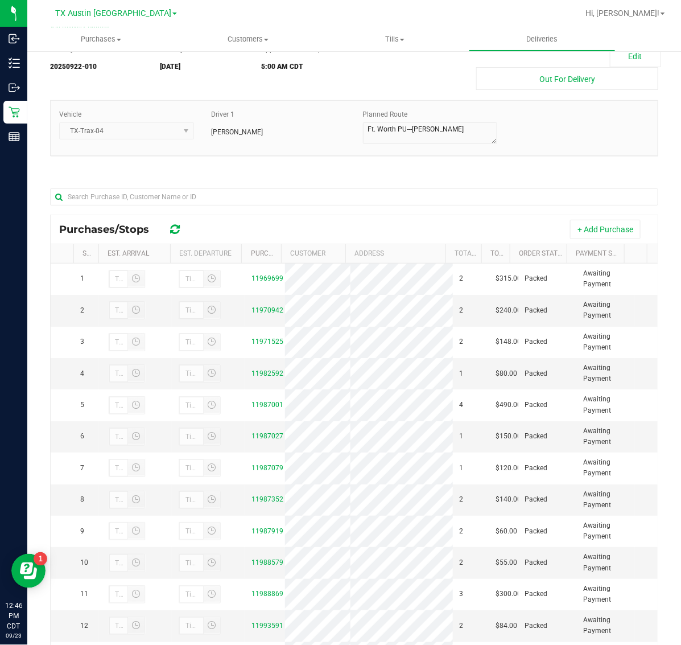
scroll to position [0, 0]
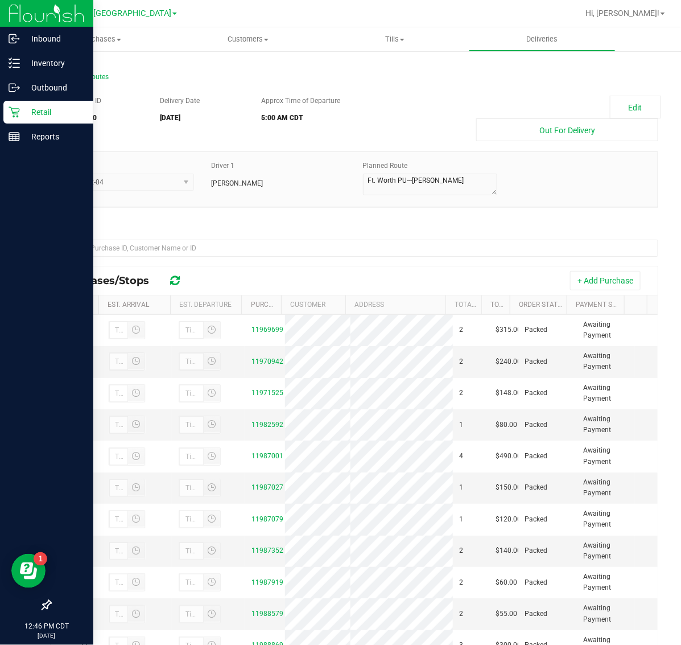
click at [47, 110] on p "Retail" at bounding box center [54, 112] width 68 height 14
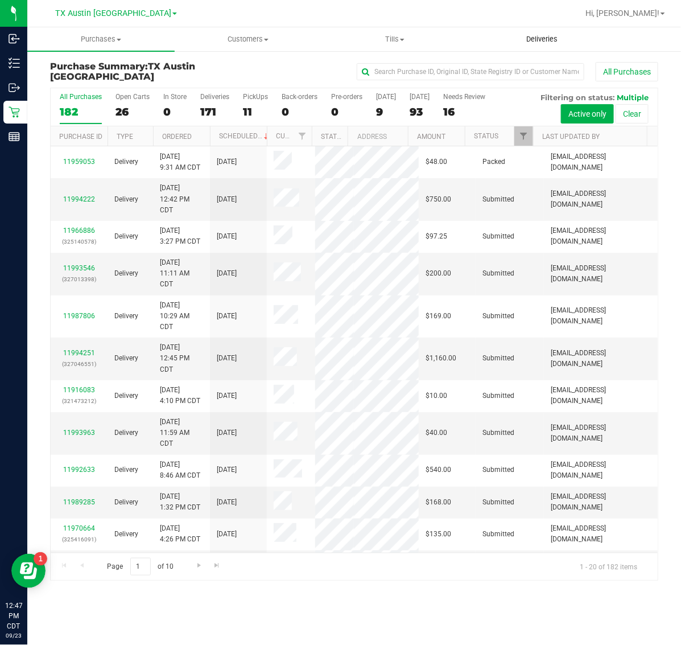
click at [530, 35] on span "Deliveries" at bounding box center [542, 39] width 62 height 10
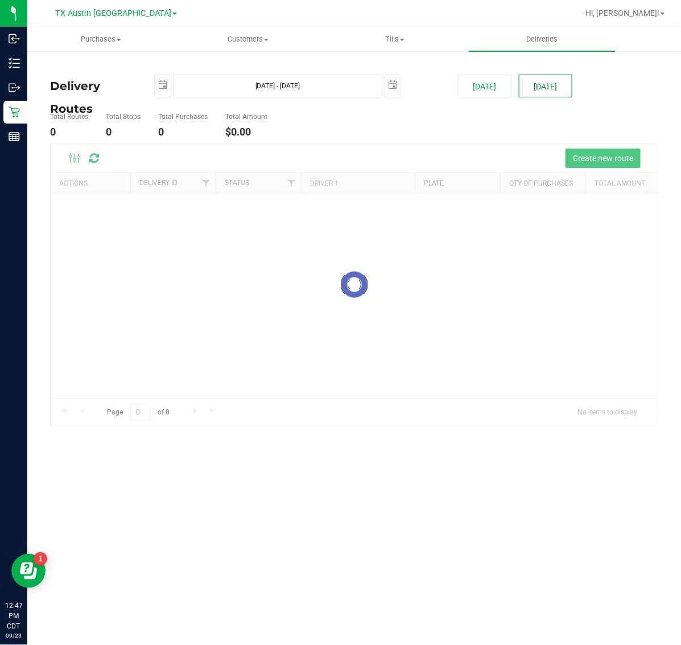
click at [552, 81] on button "[DATE]" at bounding box center [545, 86] width 53 height 23
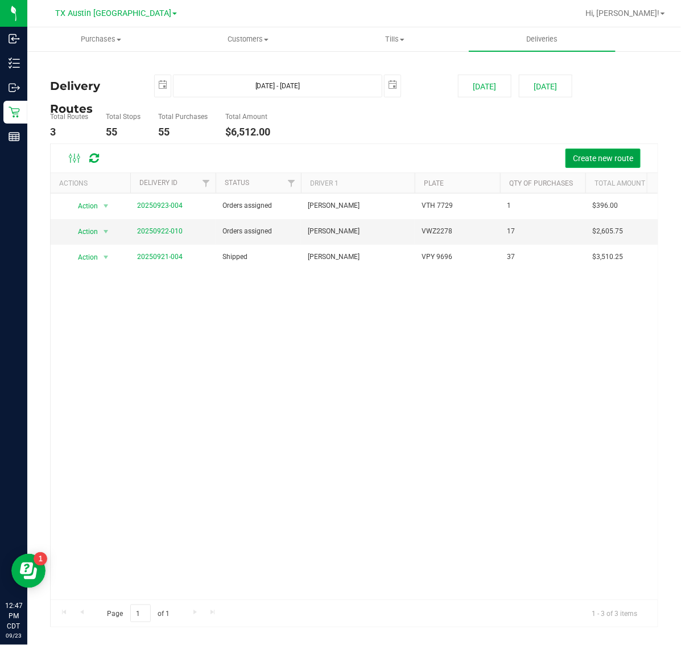
click at [618, 149] on button "Create new route" at bounding box center [603, 158] width 75 height 19
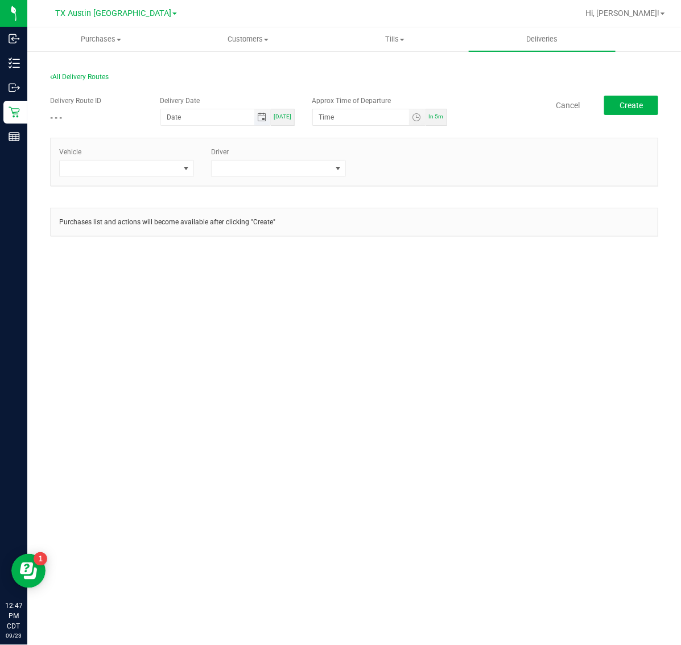
click at [263, 120] on span "Toggle calendar" at bounding box center [261, 117] width 9 height 9
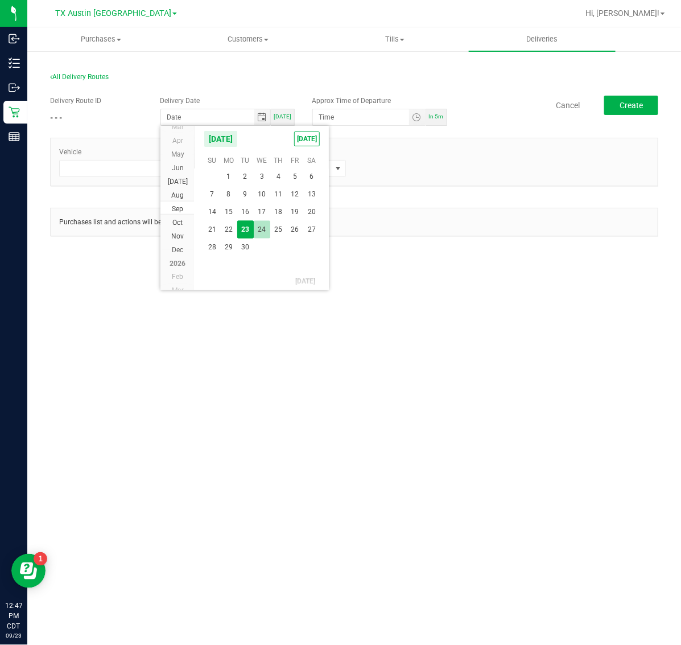
click at [260, 228] on span "24" at bounding box center [262, 230] width 17 height 18
type input "[DATE]"
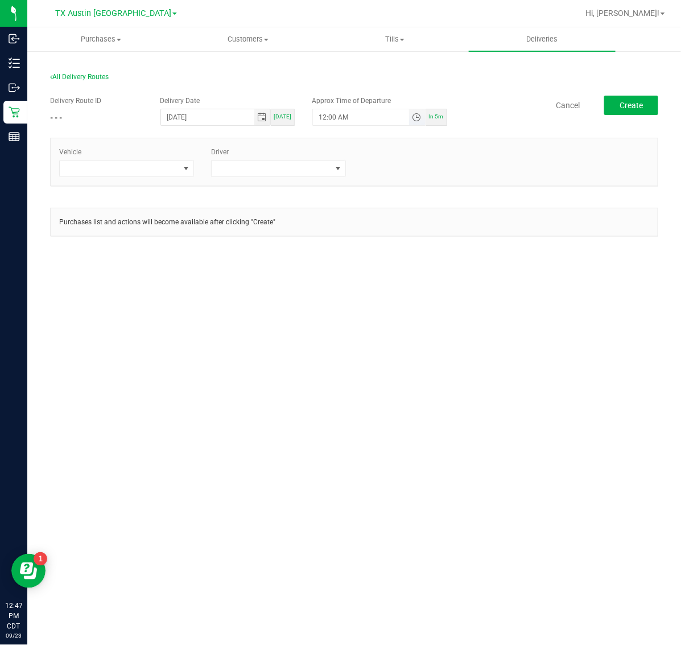
click at [419, 113] on span "Toggle time list" at bounding box center [416, 117] width 9 height 9
click at [336, 239] on li "5" at bounding box center [336, 244] width 27 height 15
click at [395, 240] on li "AM" at bounding box center [407, 244] width 27 height 15
click at [401, 336] on button "Set" at bounding box center [395, 339] width 43 height 25
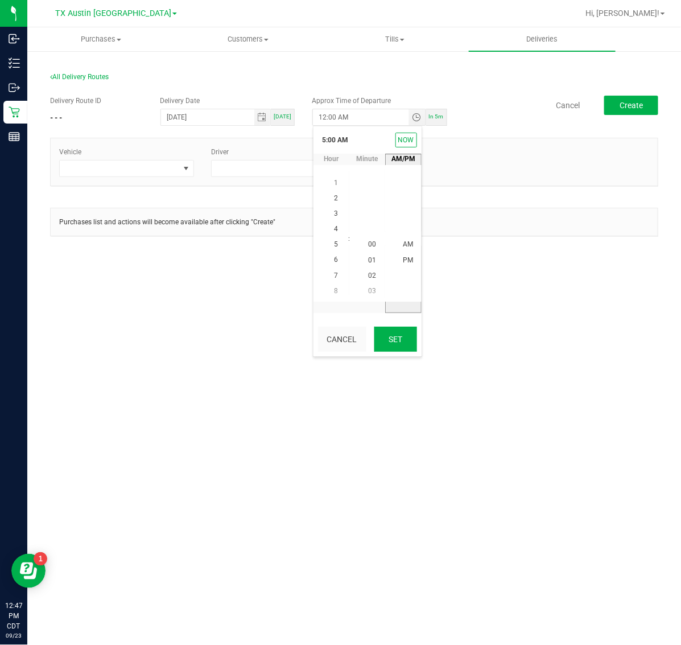
type input "5:00 AM"
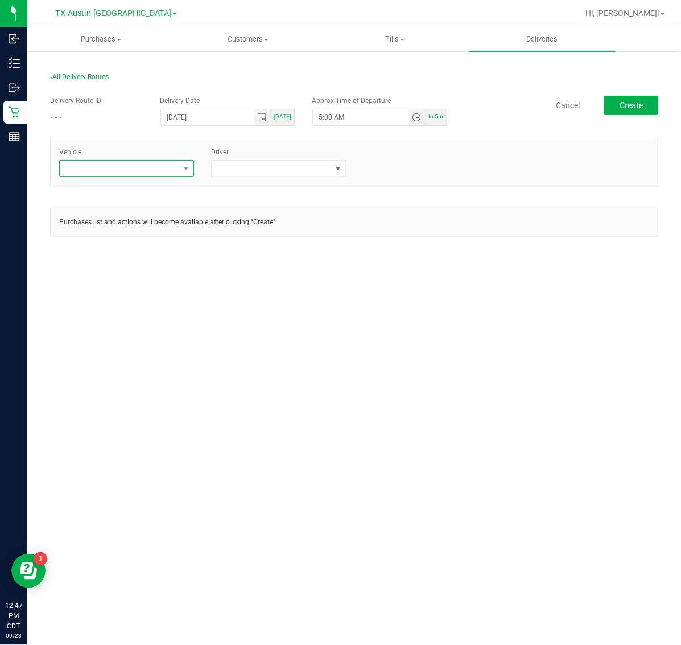
click at [152, 170] on span at bounding box center [119, 168] width 119 height 16
type input "02"
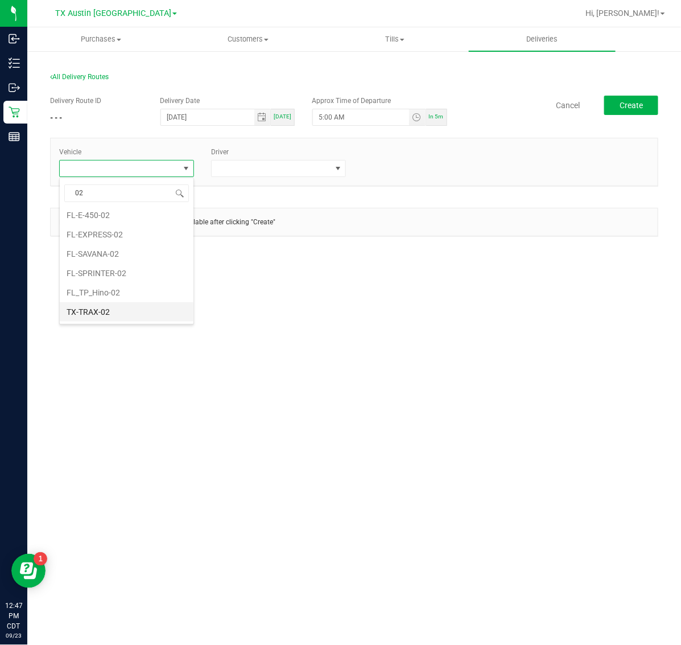
click at [131, 315] on li "TX-TRAX-02" at bounding box center [127, 311] width 134 height 19
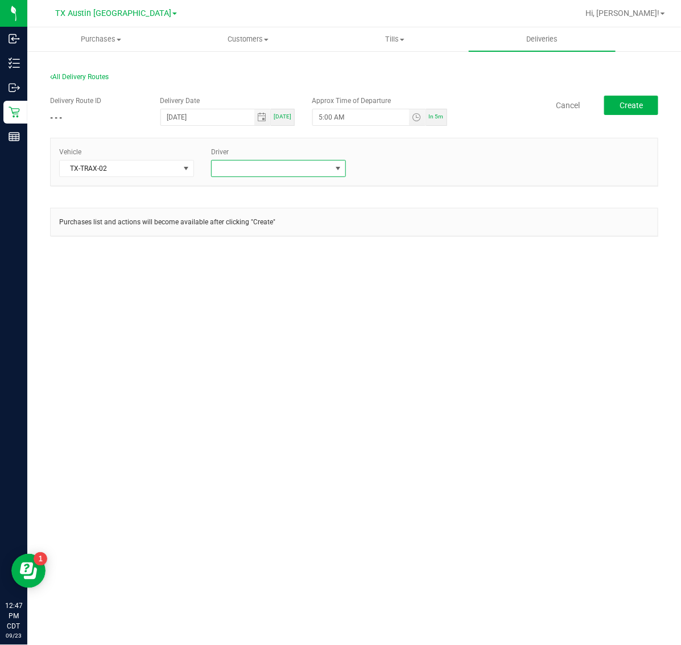
click at [288, 168] on span at bounding box center [271, 168] width 119 height 16
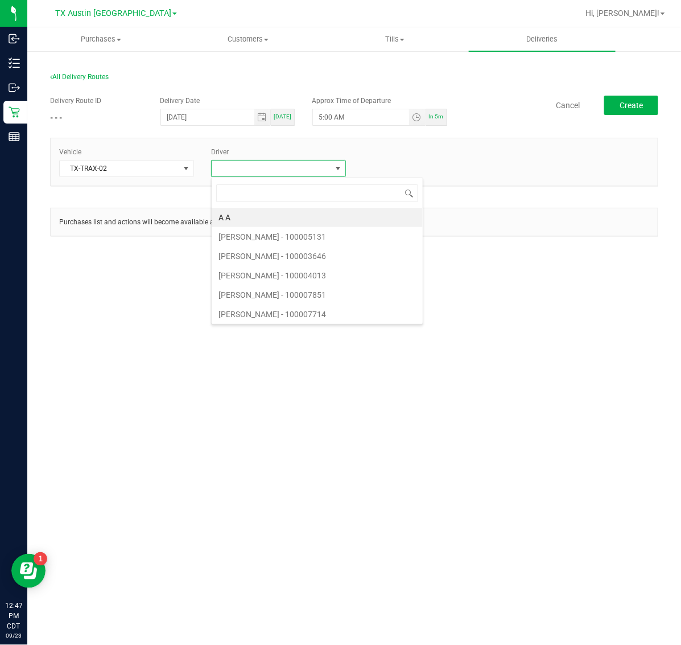
scroll to position [18, 135]
type input "ace"
click at [288, 214] on li "[PERSON_NAME]" at bounding box center [279, 217] width 134 height 19
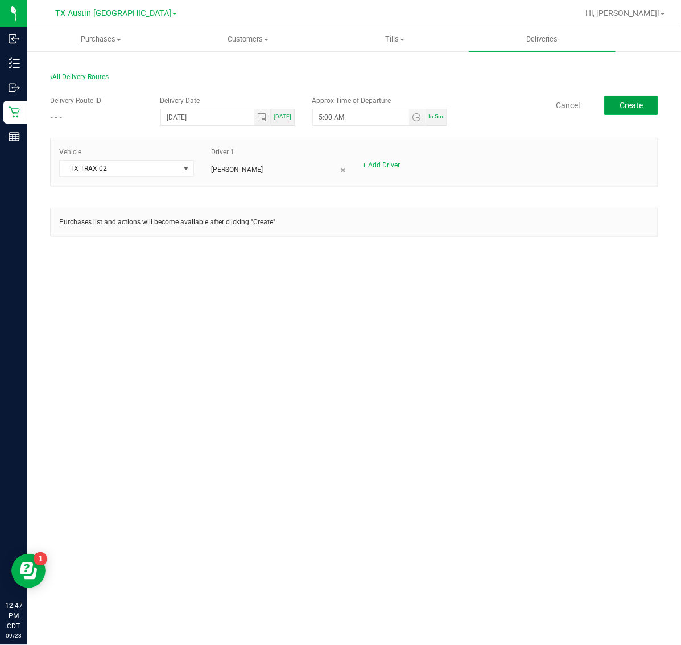
click at [649, 97] on button "Create" at bounding box center [631, 105] width 54 height 19
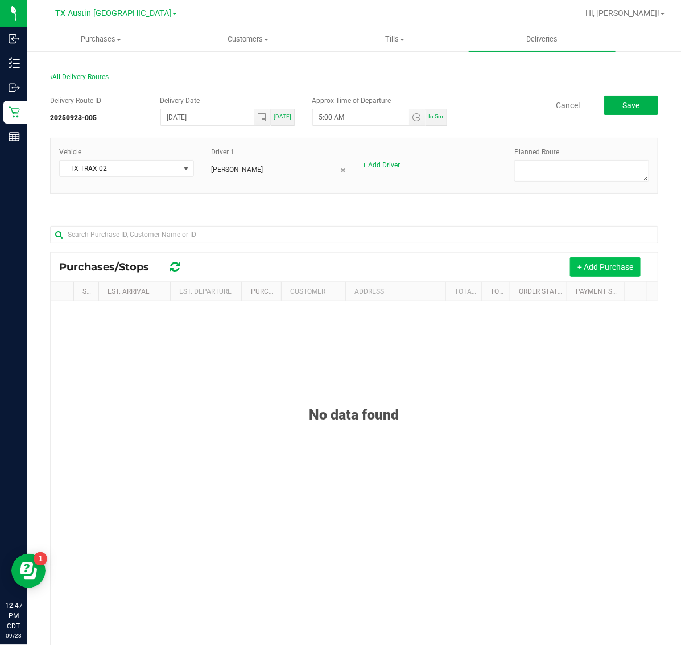
click at [572, 271] on button "+ Add Purchase" at bounding box center [605, 266] width 71 height 19
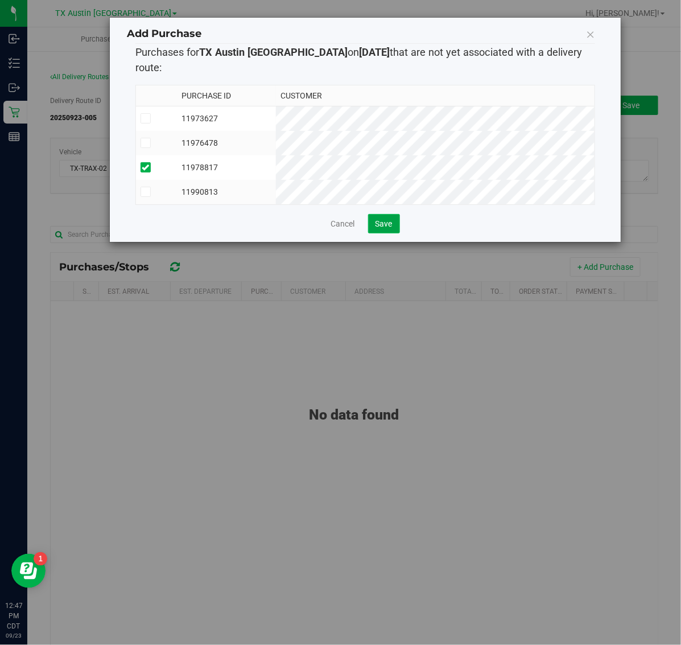
click at [395, 222] on button "Save" at bounding box center [384, 223] width 32 height 19
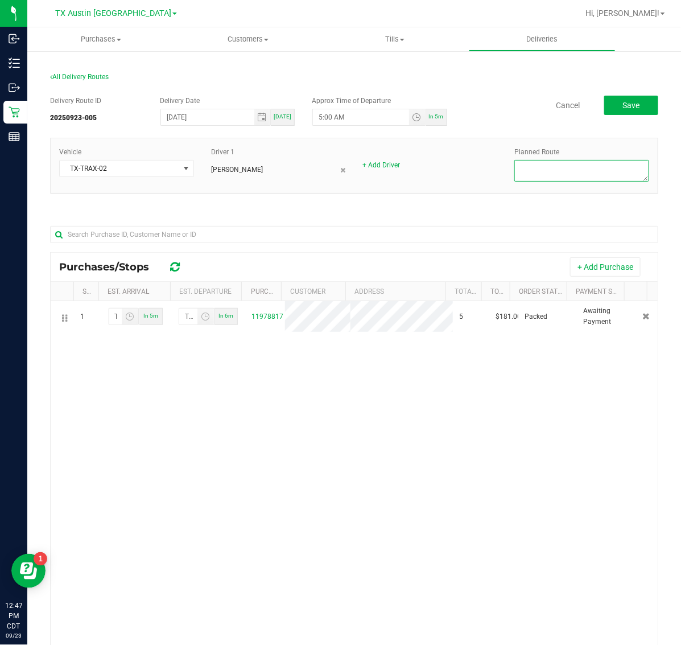
click at [575, 171] on textarea at bounding box center [581, 171] width 135 height 22
type textarea "HTX NEXT DAY"
click at [622, 101] on span "Save" at bounding box center [630, 105] width 17 height 9
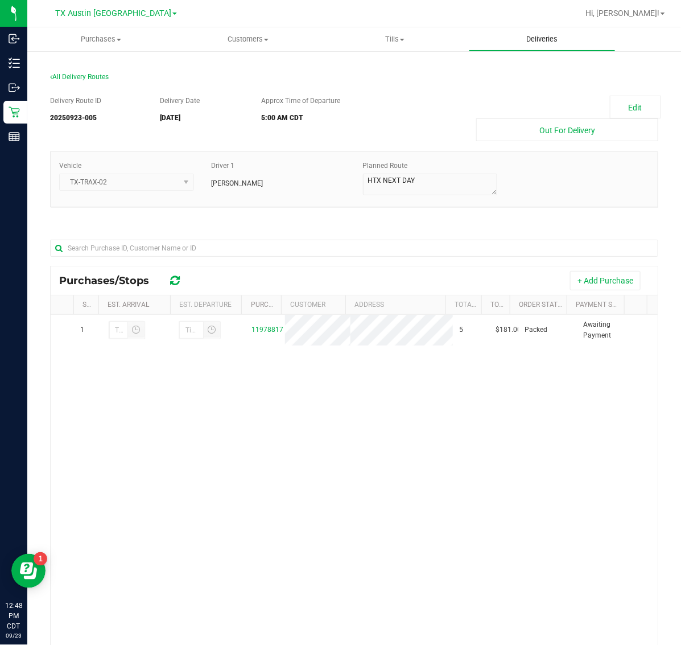
click at [548, 32] on uib-tab-heading "Deliveries" at bounding box center [542, 39] width 146 height 23
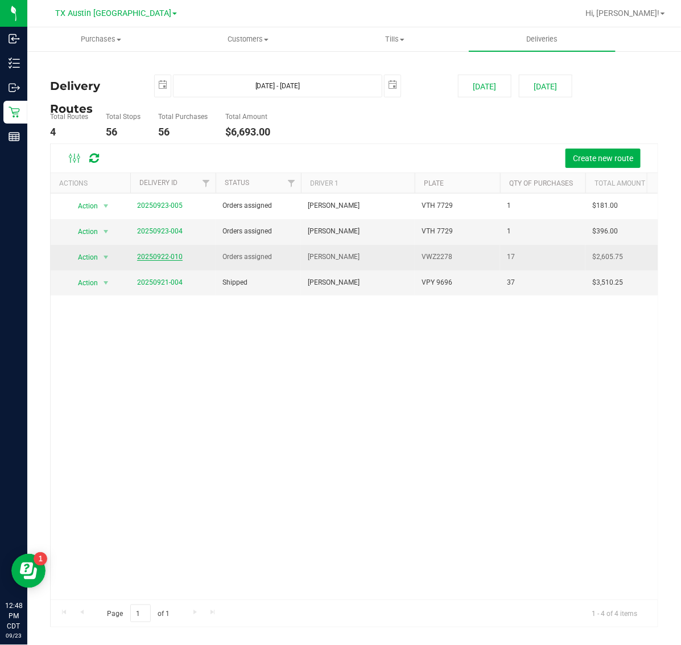
click at [158, 257] on link "20250922-010" at bounding box center [160, 257] width 46 height 8
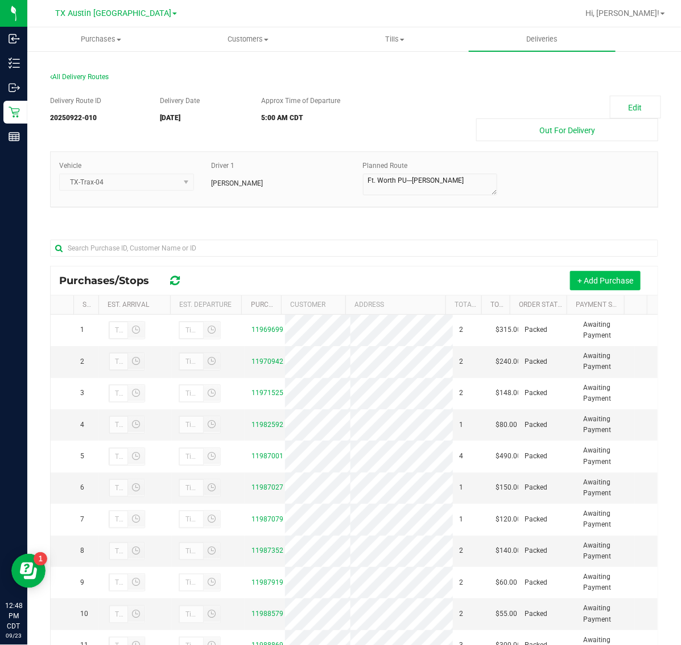
click at [587, 287] on button "+ Add Purchase" at bounding box center [605, 280] width 71 height 19
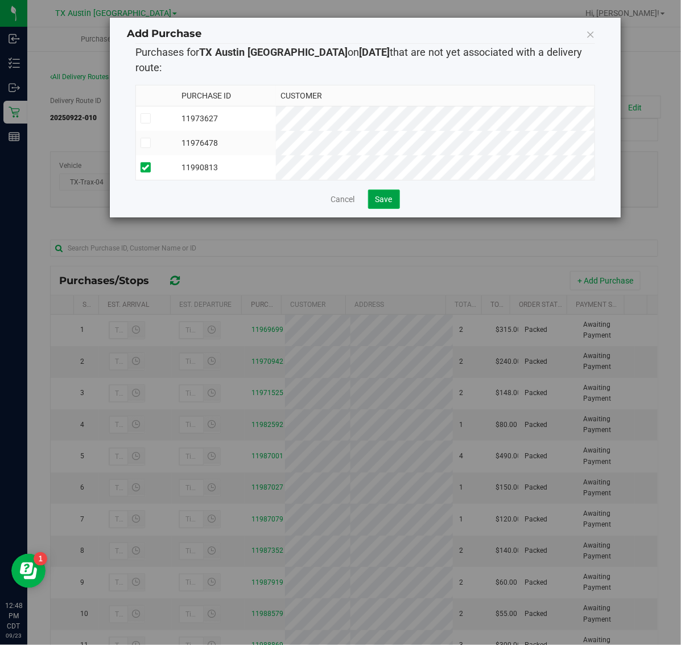
click at [382, 195] on span "Save" at bounding box center [384, 199] width 17 height 9
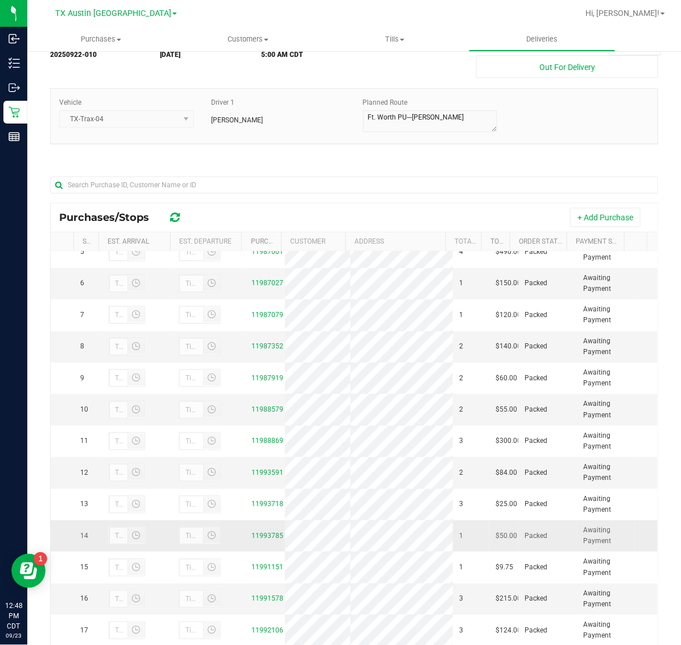
scroll to position [271, 0]
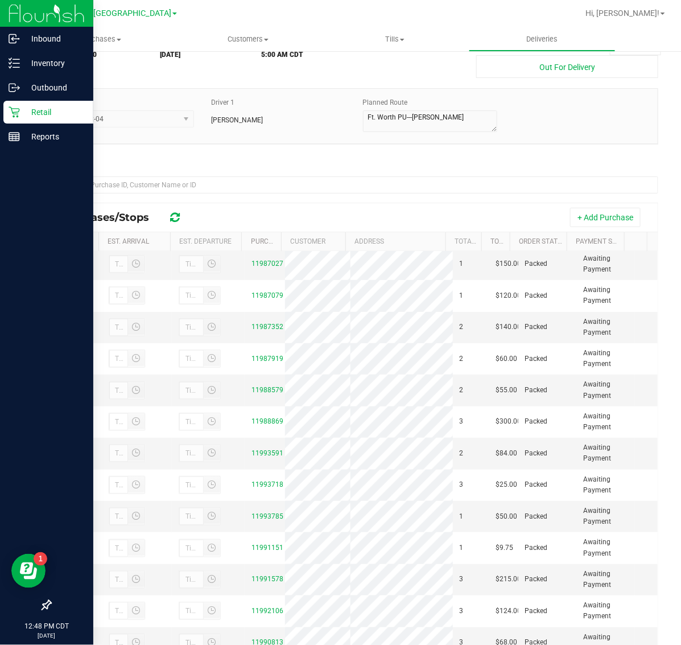
click at [34, 113] on p "Retail" at bounding box center [54, 112] width 68 height 14
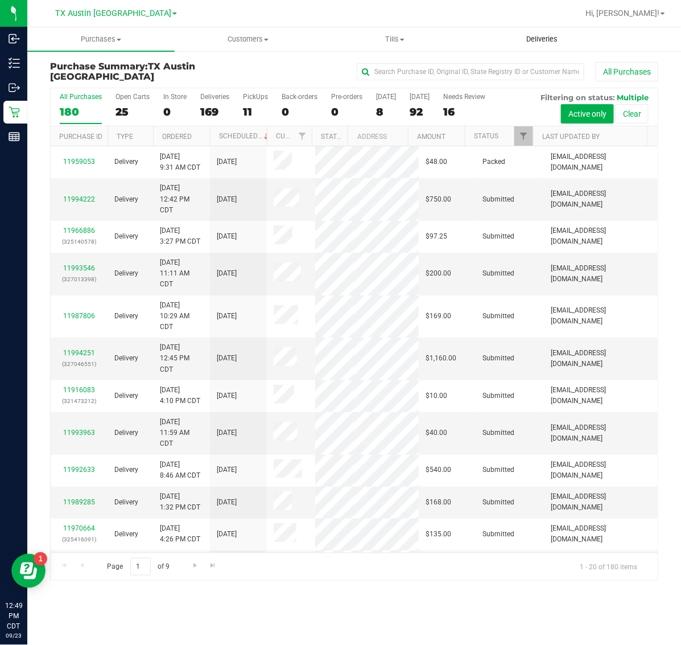
click at [551, 35] on span "Deliveries" at bounding box center [542, 39] width 62 height 10
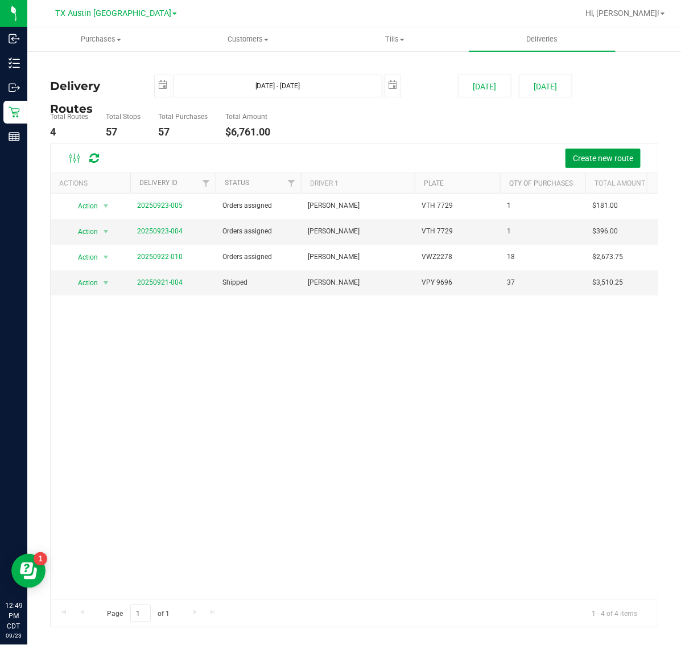
click at [597, 159] on span "Create new route" at bounding box center [603, 158] width 60 height 9
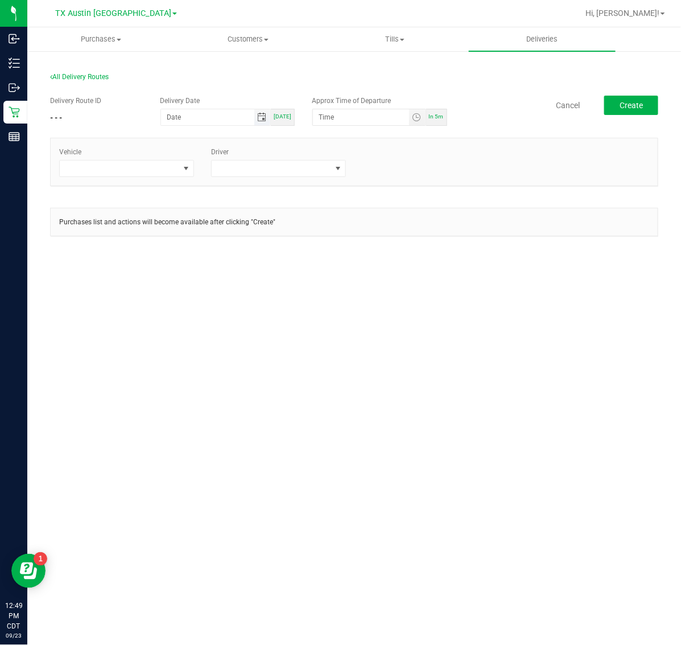
click at [263, 117] on span "Toggle calendar" at bounding box center [261, 117] width 9 height 9
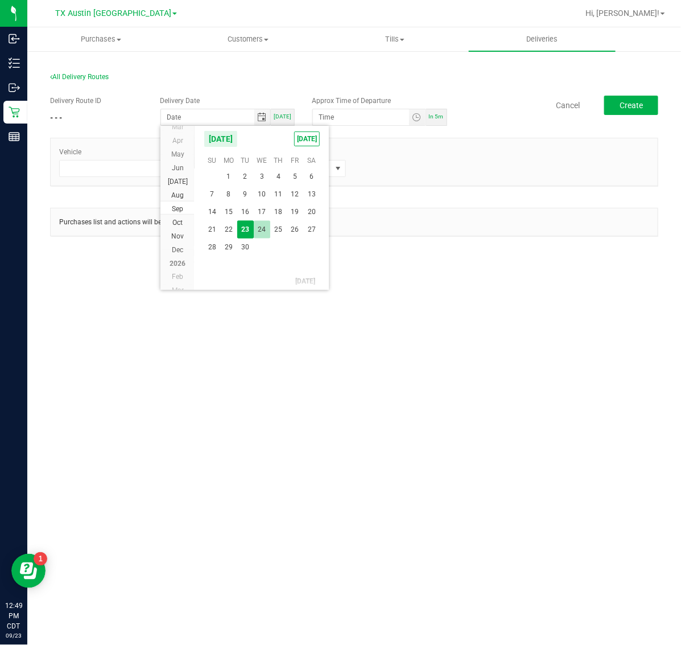
click at [262, 229] on span "24" at bounding box center [262, 230] width 17 height 18
type input "[DATE]"
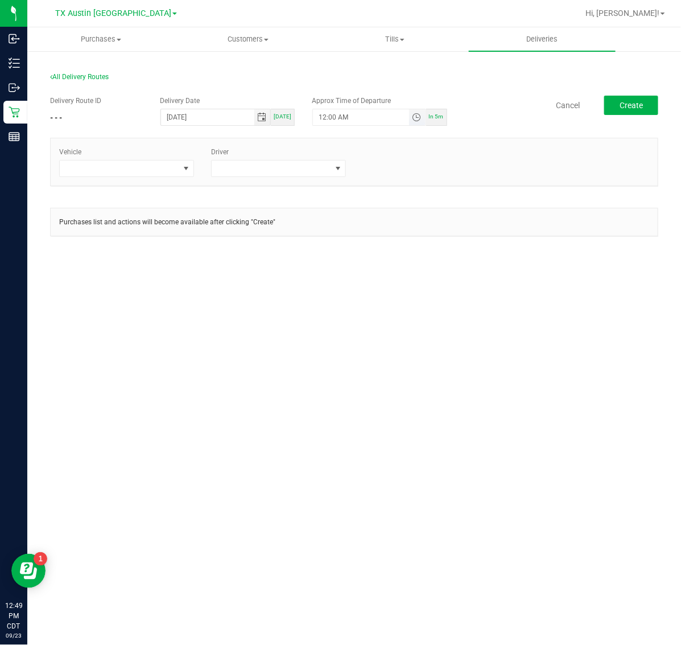
click at [421, 119] on span "Toggle time list" at bounding box center [416, 117] width 9 height 9
click at [335, 245] on li "5" at bounding box center [336, 244] width 27 height 15
click at [405, 238] on li "AM" at bounding box center [407, 244] width 27 height 15
click at [402, 336] on button "Set" at bounding box center [395, 339] width 43 height 25
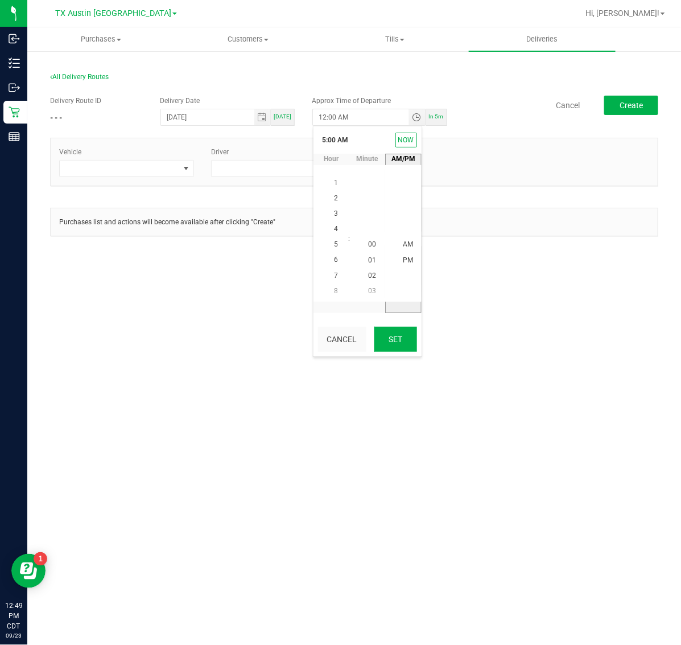
type input "5:00 AM"
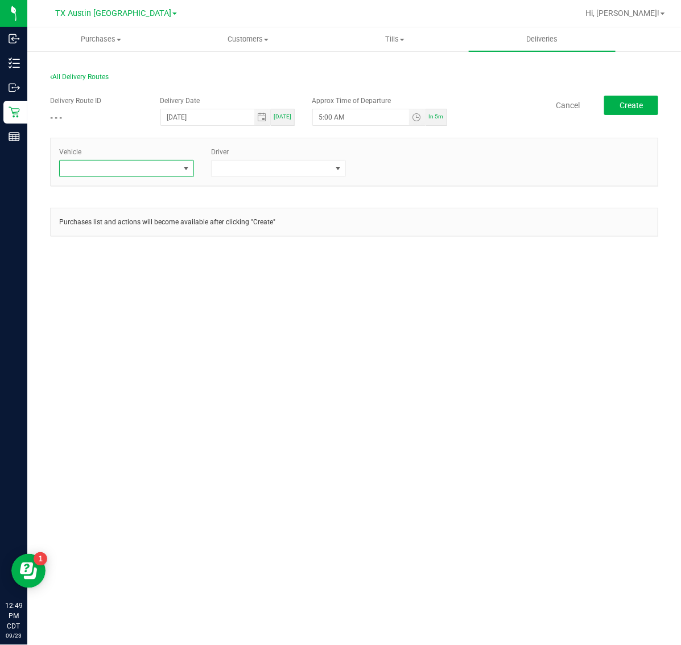
click at [134, 171] on span at bounding box center [119, 168] width 119 height 16
type input "54"
click at [123, 220] on li "TX-ESCAPE-54" at bounding box center [127, 217] width 134 height 19
click at [291, 174] on span at bounding box center [271, 168] width 119 height 16
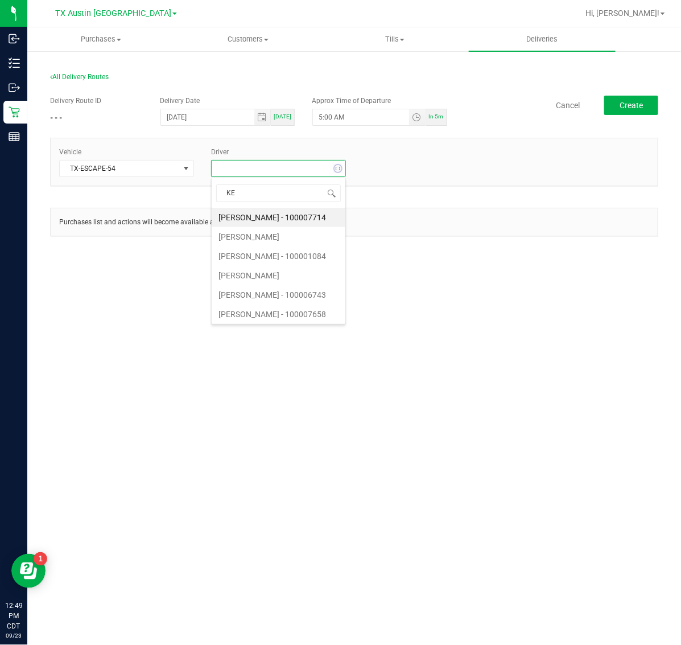
type input "KEL"
click at [300, 219] on li "[PERSON_NAME]" at bounding box center [279, 217] width 134 height 19
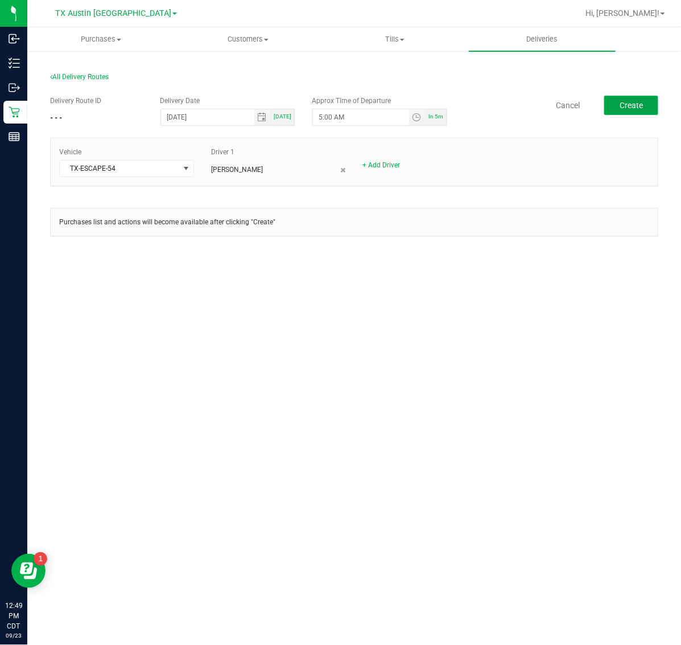
click at [650, 96] on button "Create" at bounding box center [631, 105] width 54 height 19
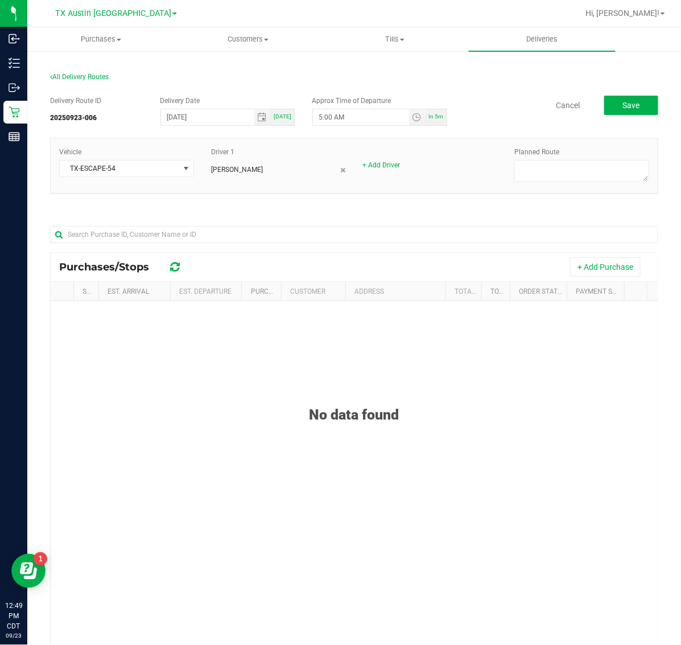
click at [580, 277] on div "Purchases/Stops + Add Purchase" at bounding box center [354, 267] width 607 height 28
click at [592, 262] on button "+ Add Purchase" at bounding box center [605, 266] width 71 height 19
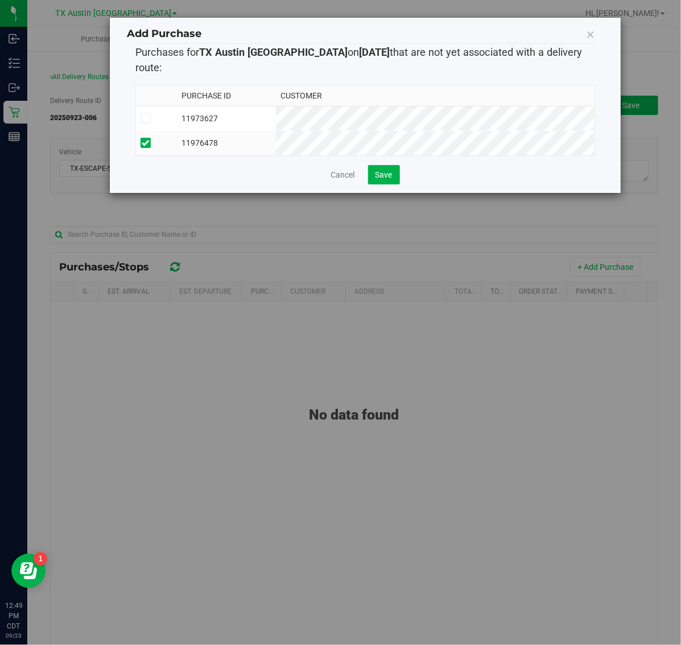
click at [377, 180] on div "Add Purchase Purchases for TX [GEOGRAPHIC_DATA] on [DATE] that are not yet asso…" at bounding box center [365, 105] width 511 height 175
click at [378, 171] on span "Save" at bounding box center [384, 174] width 17 height 9
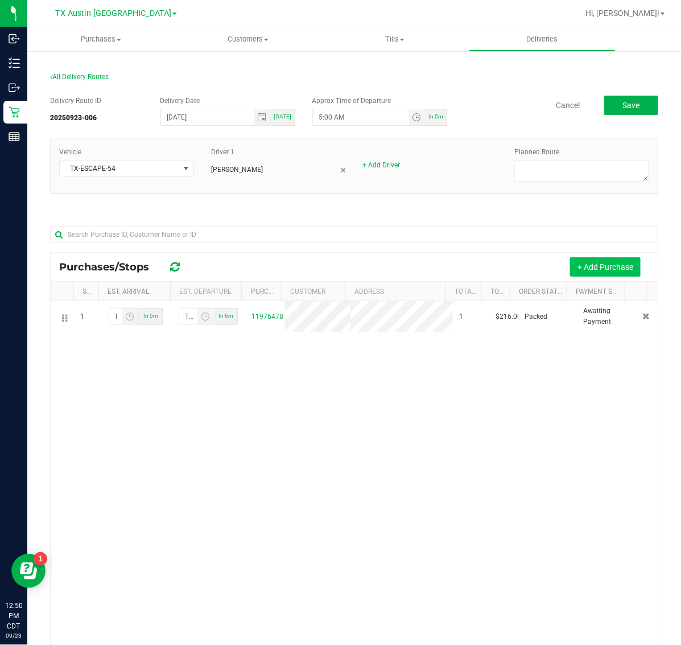
click at [599, 263] on button "+ Add Purchase" at bounding box center [605, 266] width 71 height 19
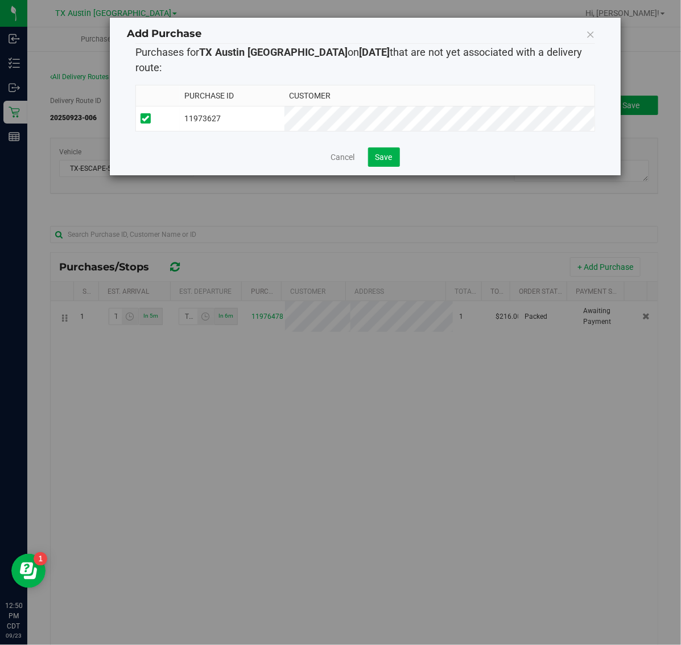
drag, startPoint x: 389, startPoint y: 135, endPoint x: 416, endPoint y: 139, distance: 28.2
click at [389, 137] on div "Add Purchase Purchases for TX [GEOGRAPHIC_DATA] on [DATE] that are not yet asso…" at bounding box center [365, 97] width 511 height 158
click at [384, 152] on span "Save" at bounding box center [384, 156] width 17 height 9
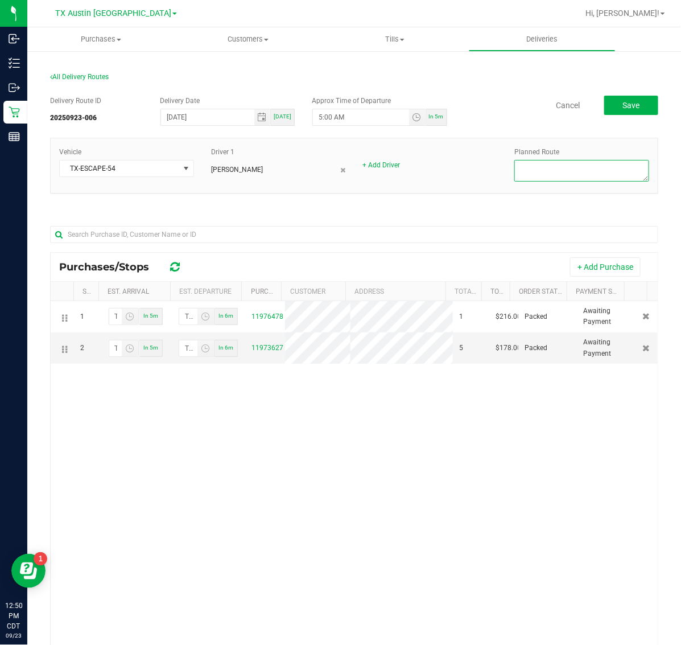
click at [595, 171] on textarea at bounding box center [581, 171] width 135 height 22
type textarea "FTW CORE"
click at [622, 103] on span "Save" at bounding box center [630, 105] width 17 height 9
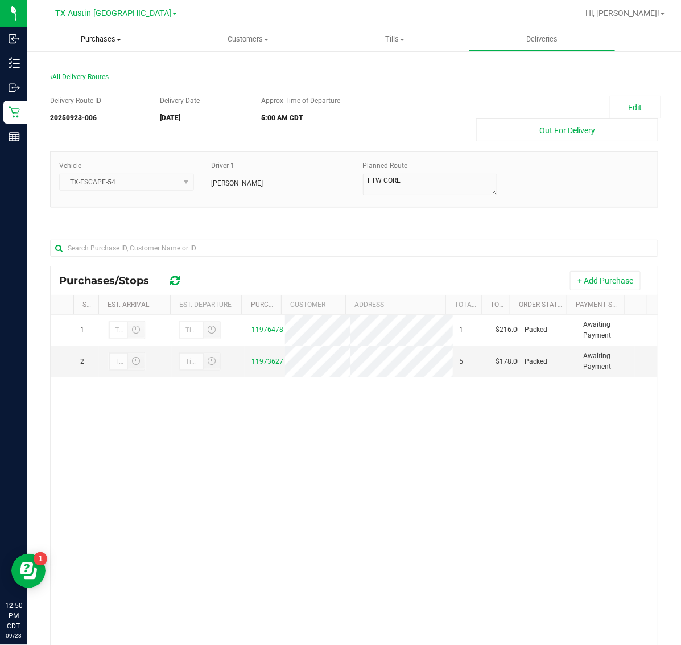
click at [102, 34] on span "Purchases" at bounding box center [100, 39] width 147 height 10
click at [106, 75] on li "Summary of purchases" at bounding box center [100, 69] width 147 height 14
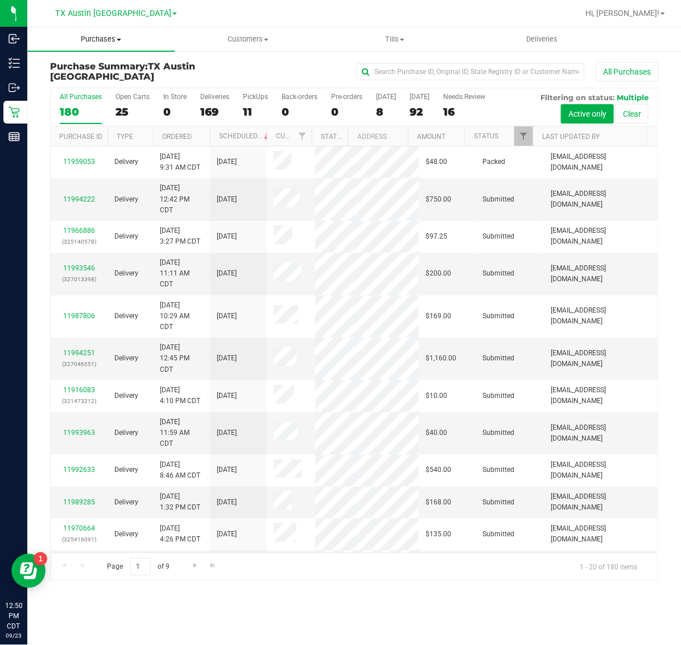
click at [118, 39] on span at bounding box center [119, 40] width 5 height 2
click at [114, 79] on li "Fulfillment" at bounding box center [100, 83] width 147 height 14
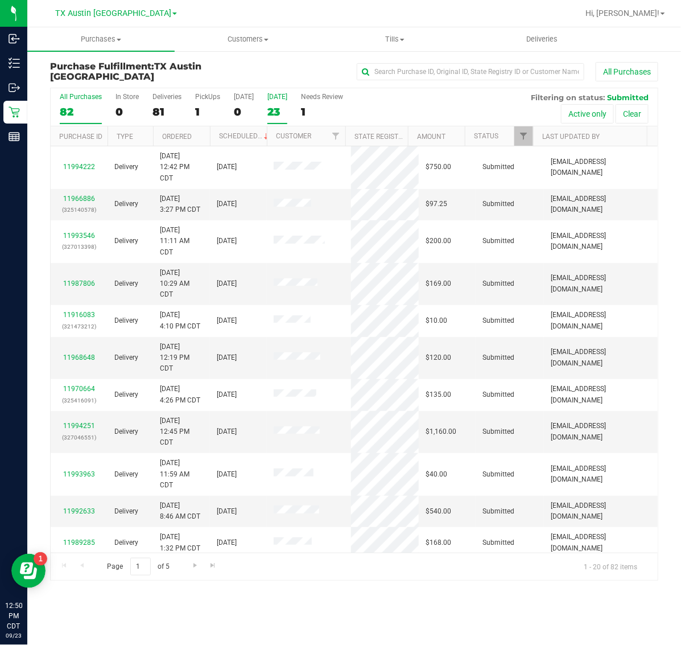
click at [284, 103] on label "[DATE] 23" at bounding box center [277, 108] width 20 height 31
click at [0, 0] on input "[DATE] 23" at bounding box center [0, 0] width 0 height 0
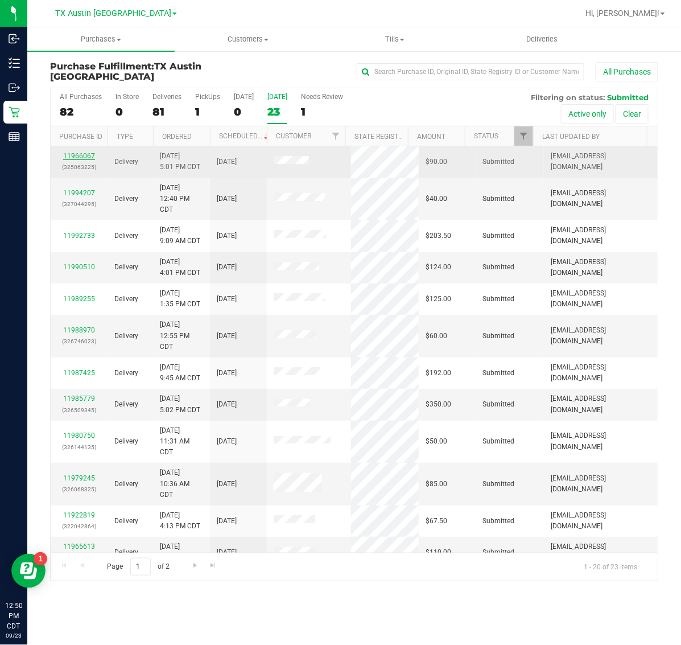
click at [78, 155] on link "11966067" at bounding box center [79, 156] width 32 height 8
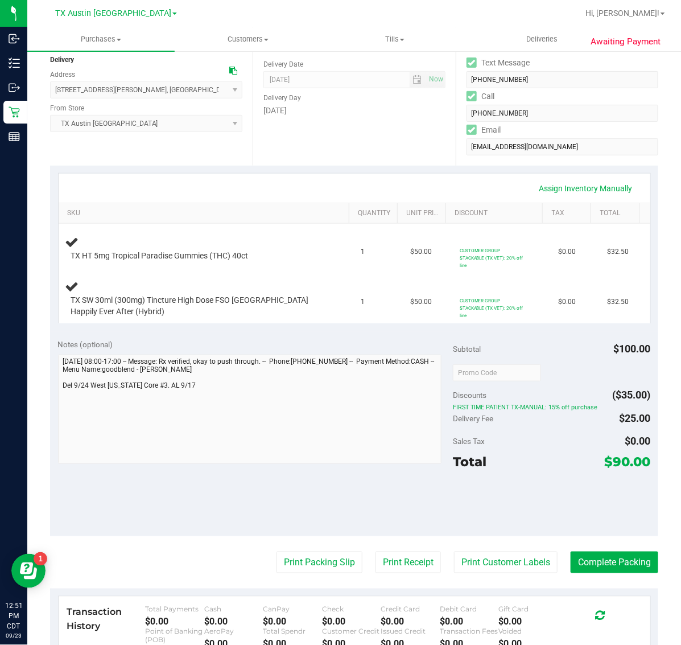
scroll to position [142, 0]
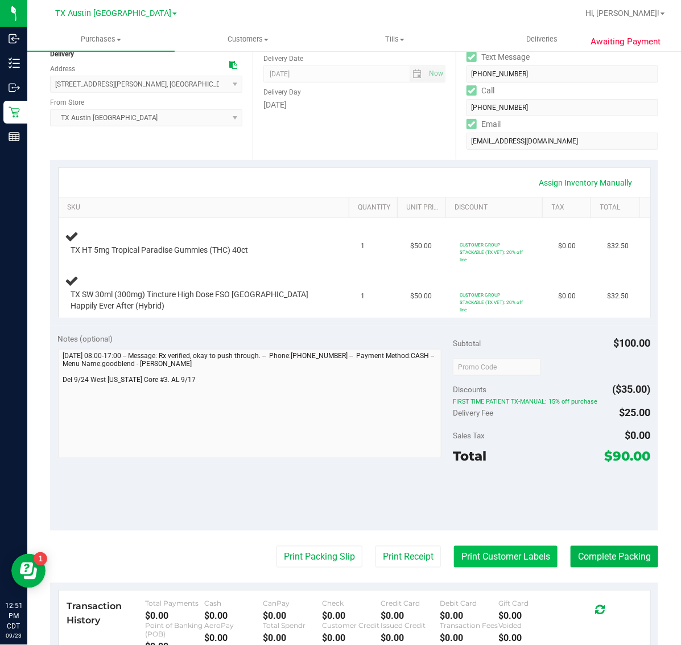
click at [502, 567] on button "Print Customer Labels" at bounding box center [506, 557] width 104 height 22
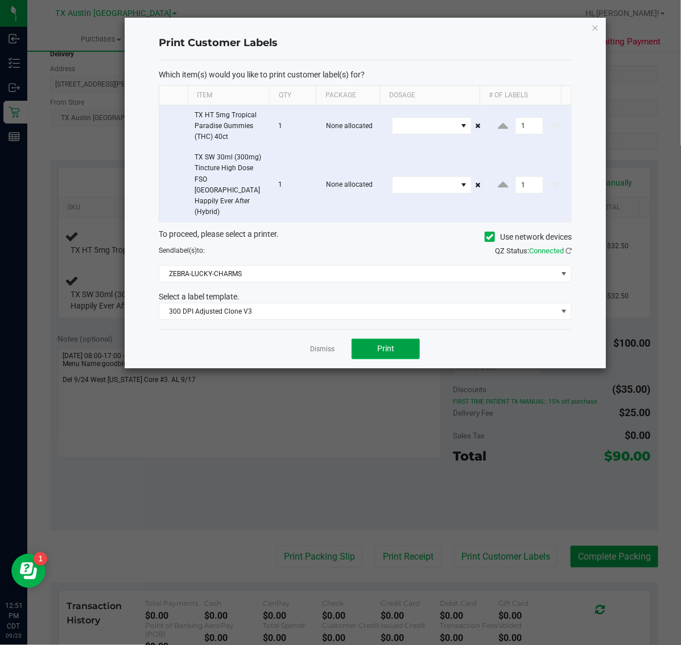
click at [391, 344] on span "Print" at bounding box center [385, 348] width 17 height 9
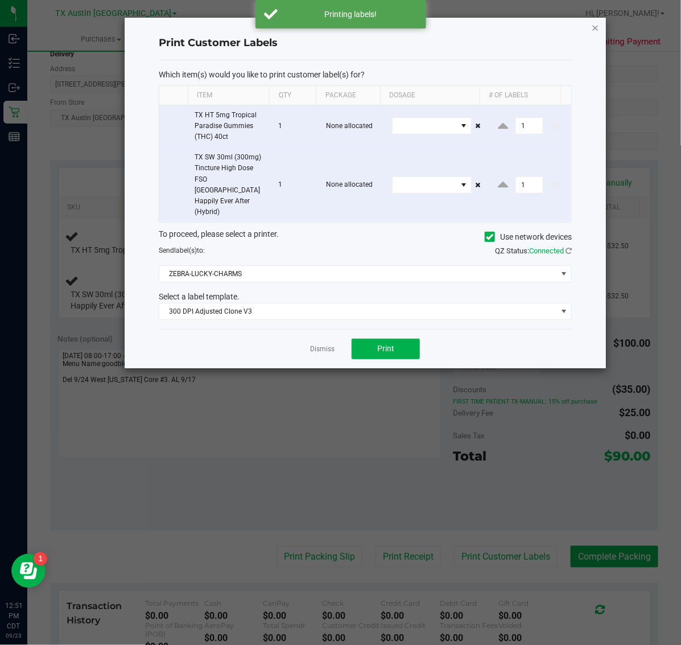
click at [593, 26] on icon "button" at bounding box center [596, 27] width 8 height 14
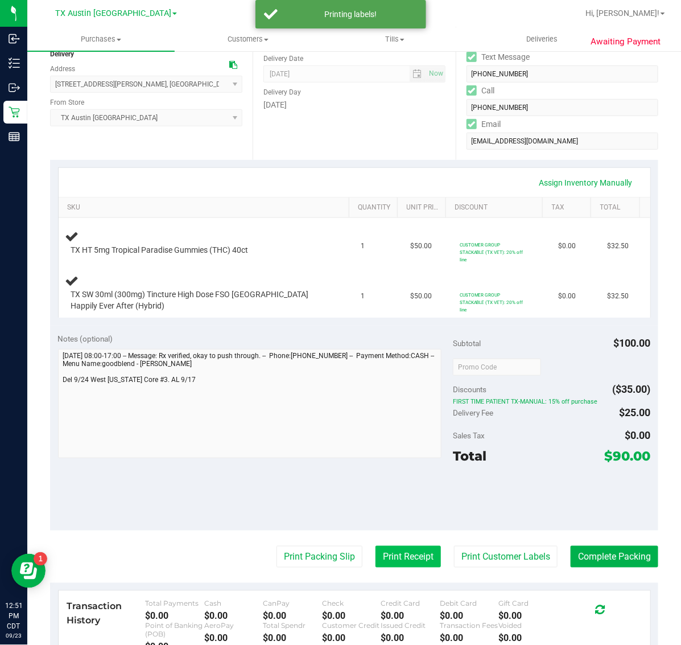
click at [376, 567] on button "Print Receipt" at bounding box center [408, 557] width 65 height 22
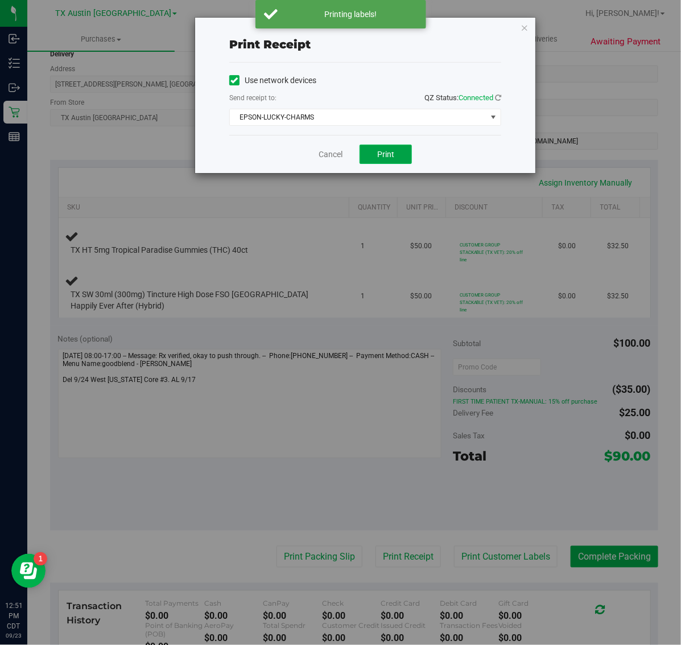
click at [389, 149] on button "Print" at bounding box center [386, 154] width 52 height 19
click at [525, 24] on icon "button" at bounding box center [525, 27] width 8 height 14
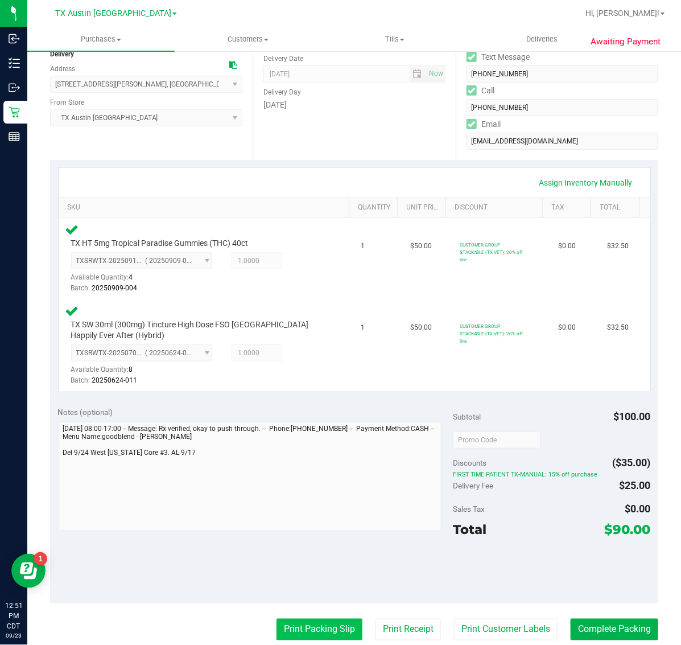
click at [314, 619] on button "Print Packing Slip" at bounding box center [320, 629] width 86 height 22
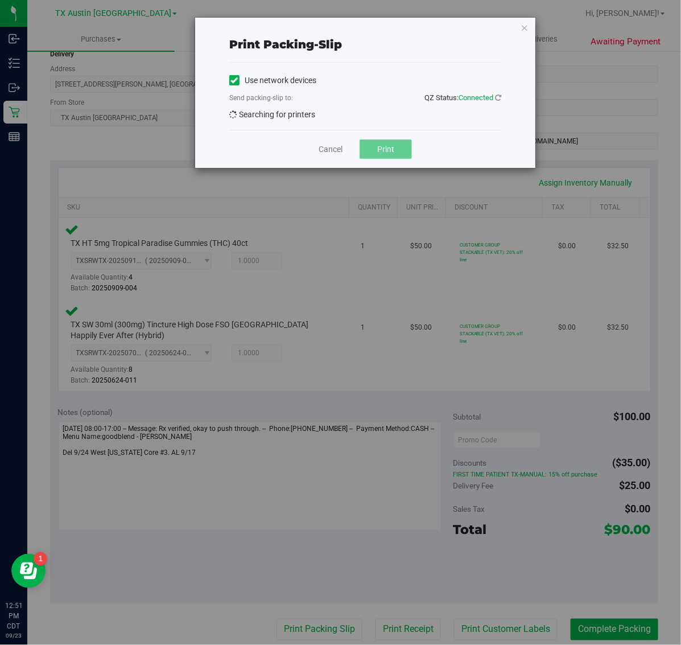
click at [394, 154] on span "Print" at bounding box center [385, 149] width 17 height 9
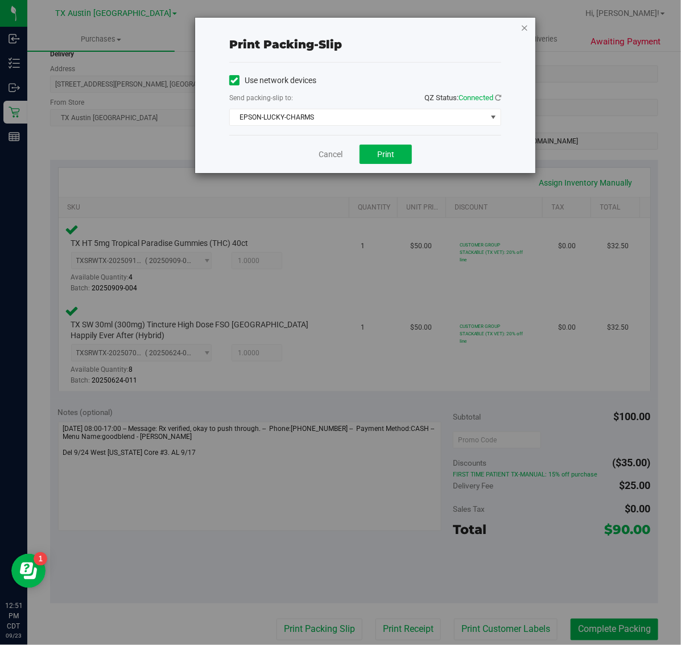
click at [526, 26] on icon "button" at bounding box center [525, 27] width 8 height 14
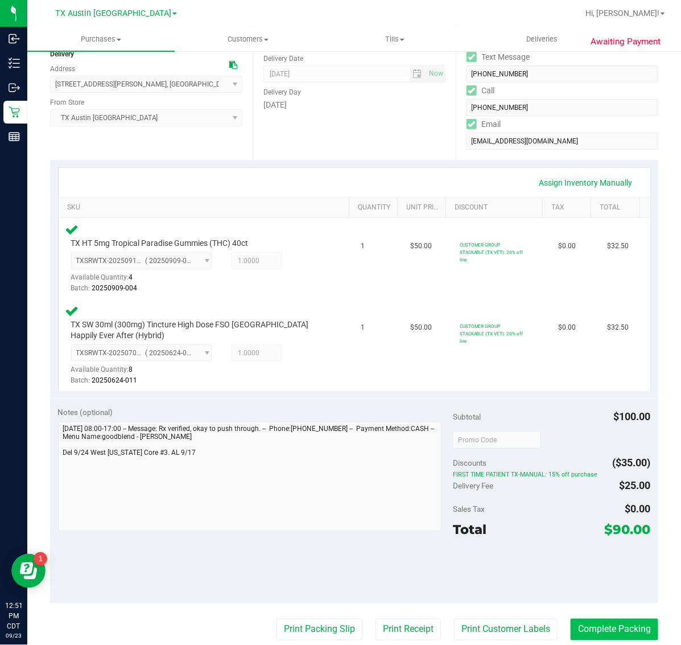
click at [619, 625] on button "Complete Packing" at bounding box center [615, 629] width 88 height 22
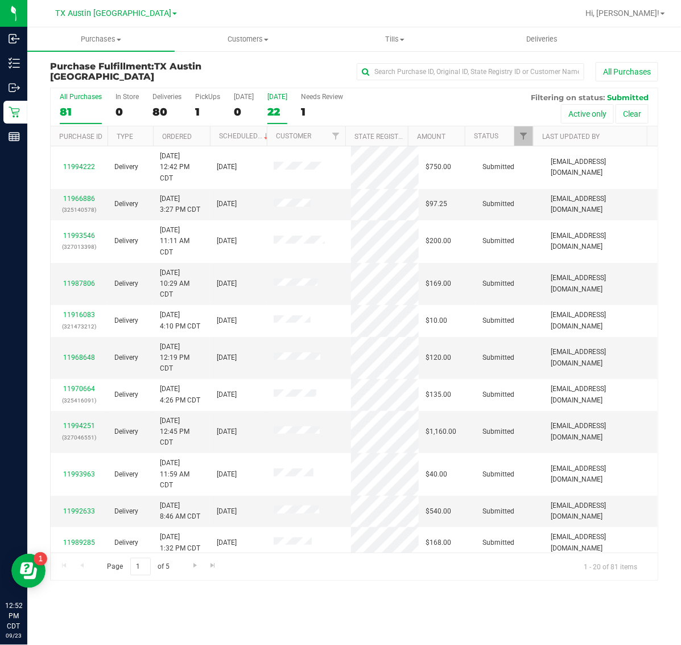
click at [275, 114] on div "22" at bounding box center [277, 111] width 20 height 13
click at [0, 0] on input "[DATE] 22" at bounding box center [0, 0] width 0 height 0
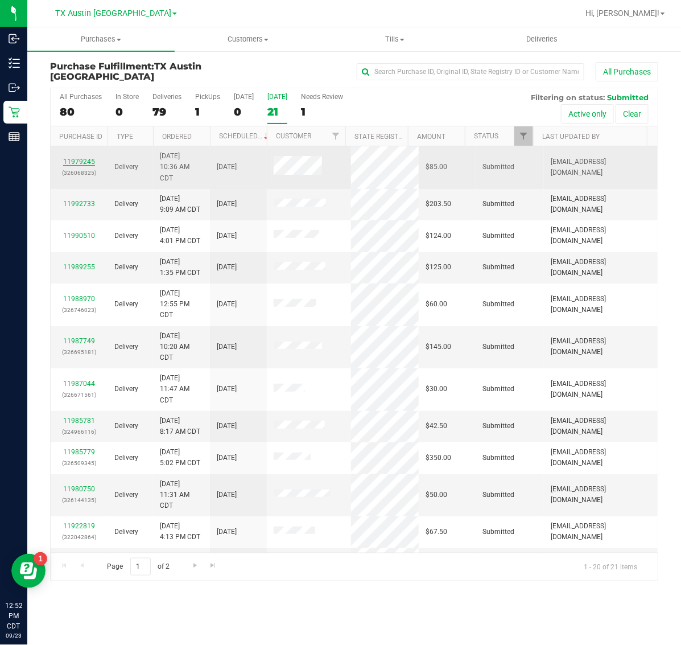
click at [80, 160] on link "11979245" at bounding box center [79, 162] width 32 height 8
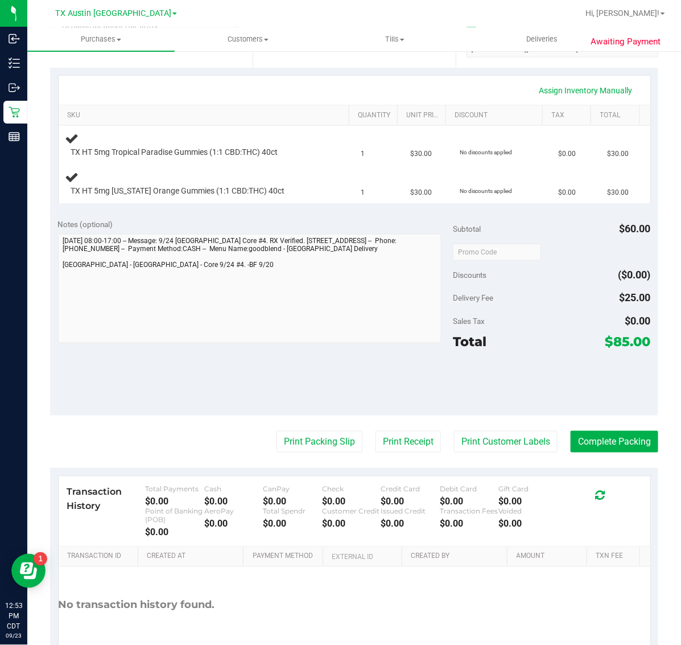
scroll to position [233, 0]
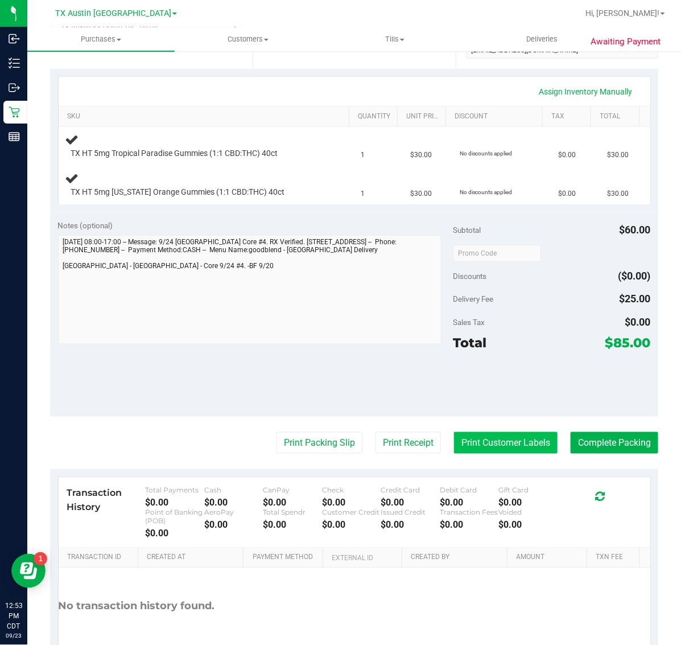
click at [495, 444] on button "Print Customer Labels" at bounding box center [506, 443] width 104 height 22
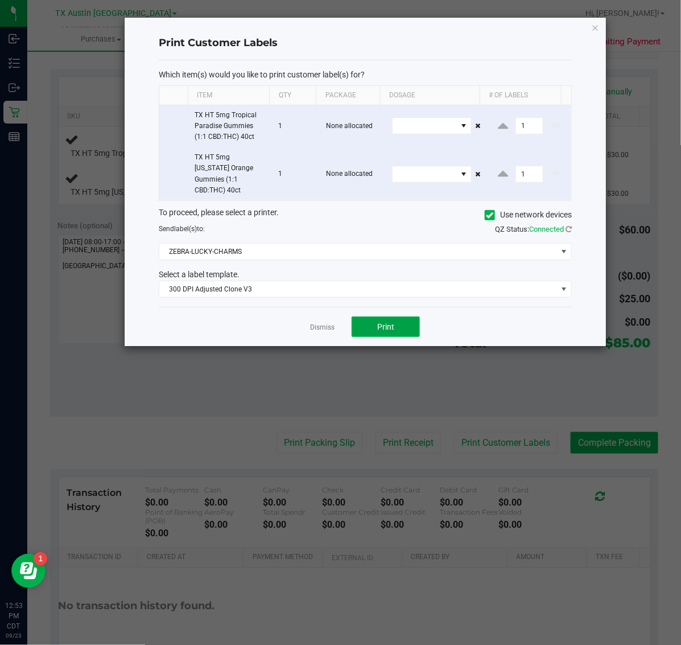
click at [399, 317] on button "Print" at bounding box center [386, 326] width 68 height 20
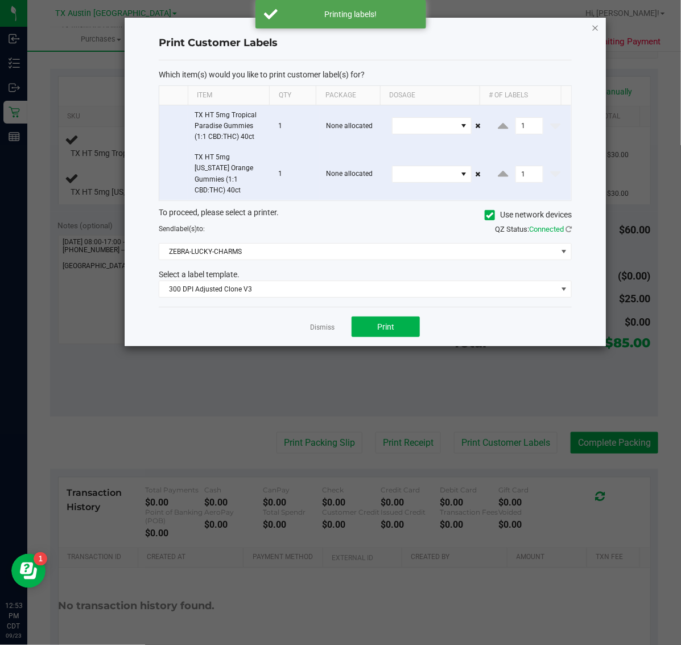
click at [595, 27] on icon "button" at bounding box center [596, 27] width 8 height 14
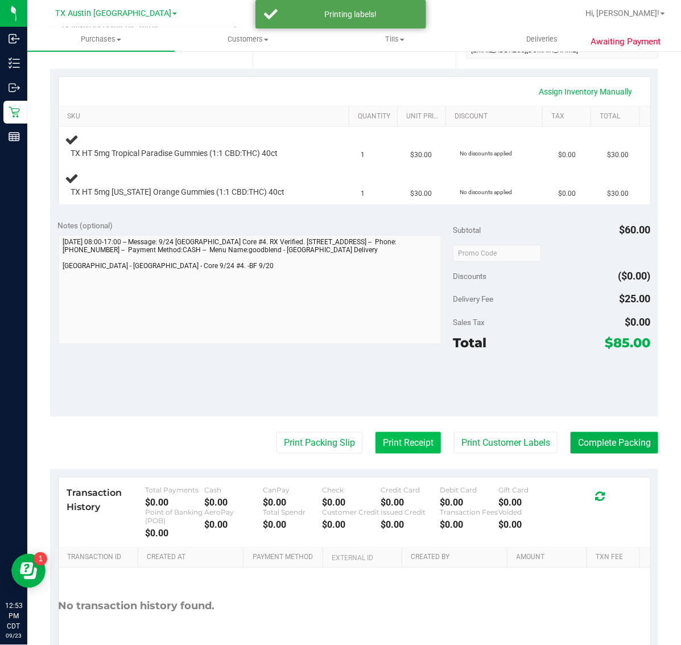
click at [394, 444] on button "Print Receipt" at bounding box center [408, 443] width 65 height 22
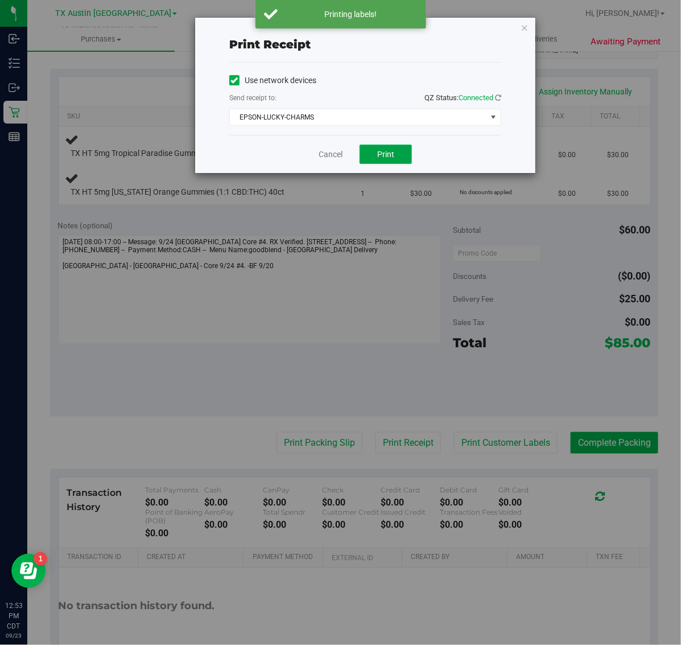
click at [373, 164] on button "Print" at bounding box center [386, 154] width 52 height 19
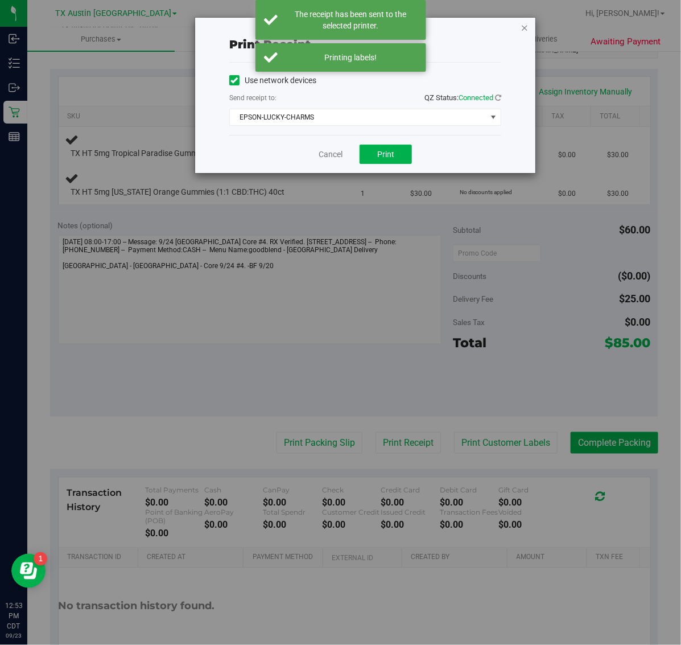
click at [525, 28] on icon "button" at bounding box center [525, 27] width 8 height 14
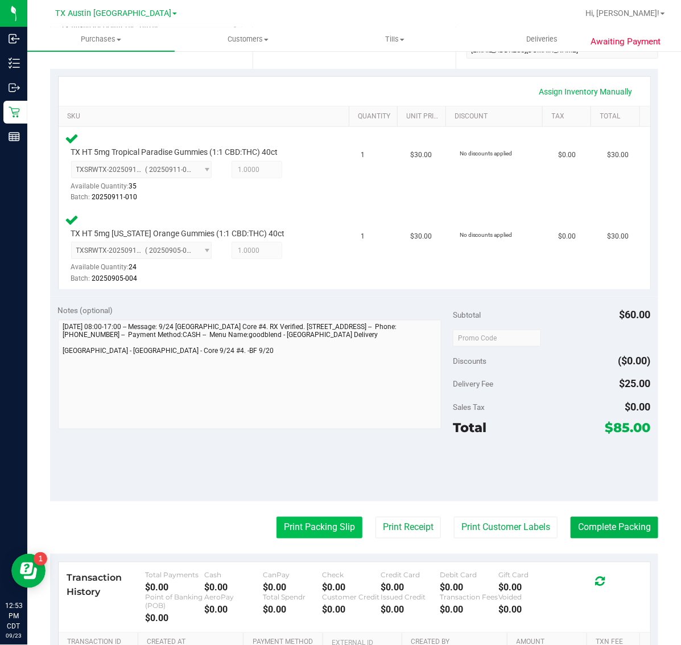
click at [311, 523] on button "Print Packing Slip" at bounding box center [320, 528] width 86 height 22
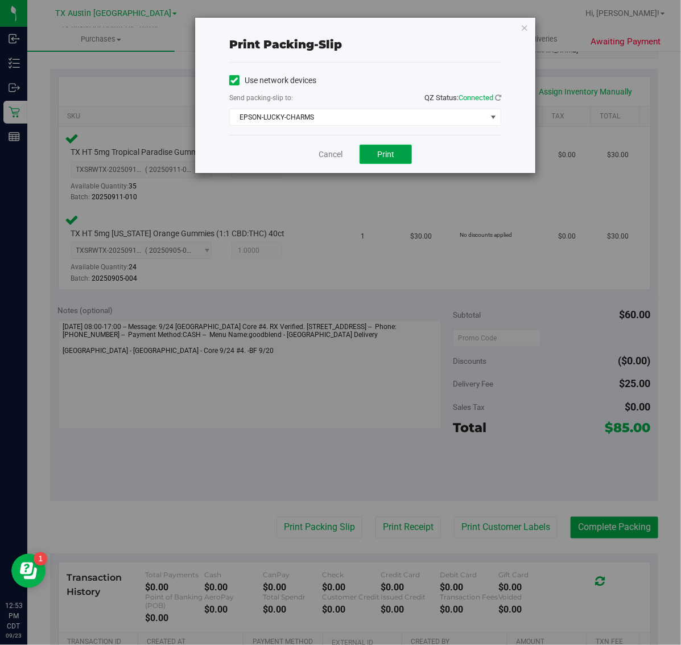
click at [382, 159] on span "Print" at bounding box center [385, 154] width 17 height 9
click at [524, 27] on icon "button" at bounding box center [525, 27] width 8 height 14
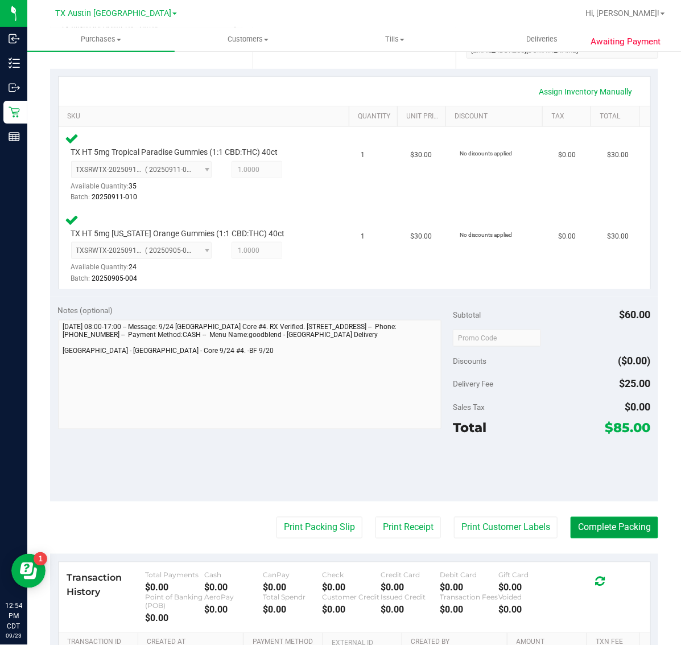
click at [600, 517] on button "Complete Packing" at bounding box center [615, 528] width 88 height 22
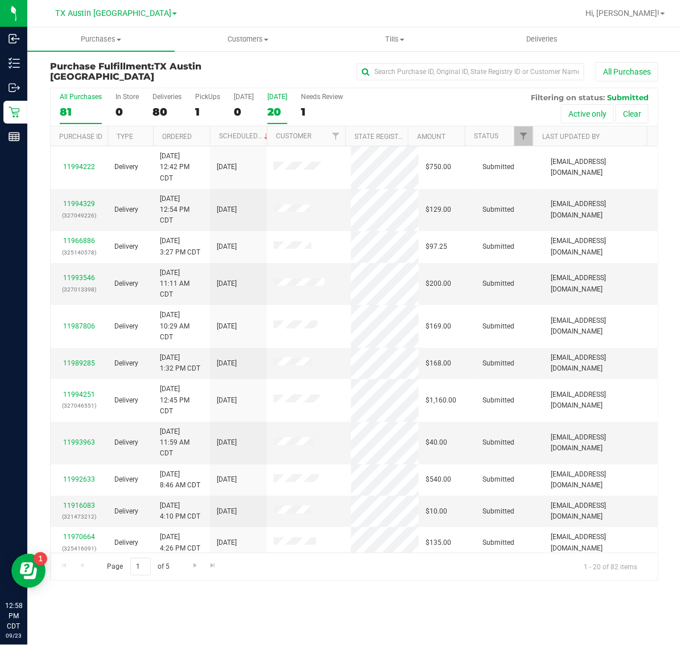
click at [287, 98] on div "[DATE]" at bounding box center [277, 97] width 20 height 8
click at [0, 0] on input "[DATE] 20" at bounding box center [0, 0] width 0 height 0
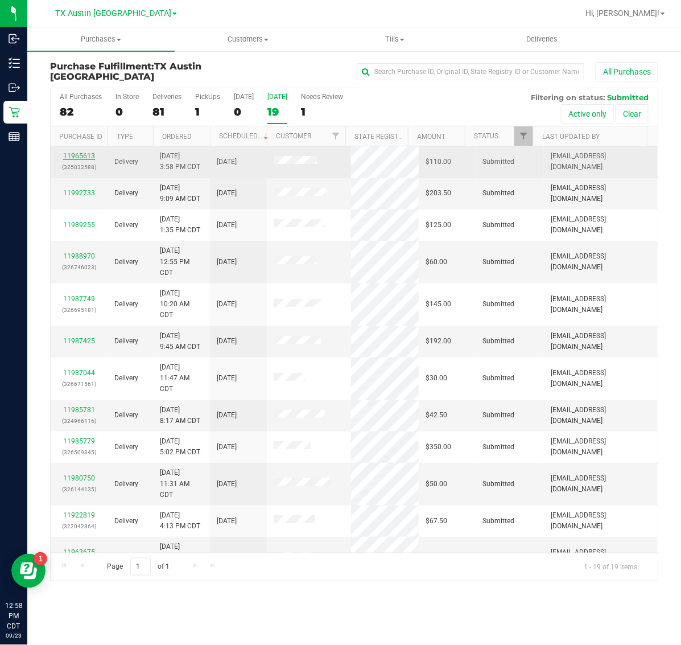
click at [80, 159] on link "11965613" at bounding box center [79, 156] width 32 height 8
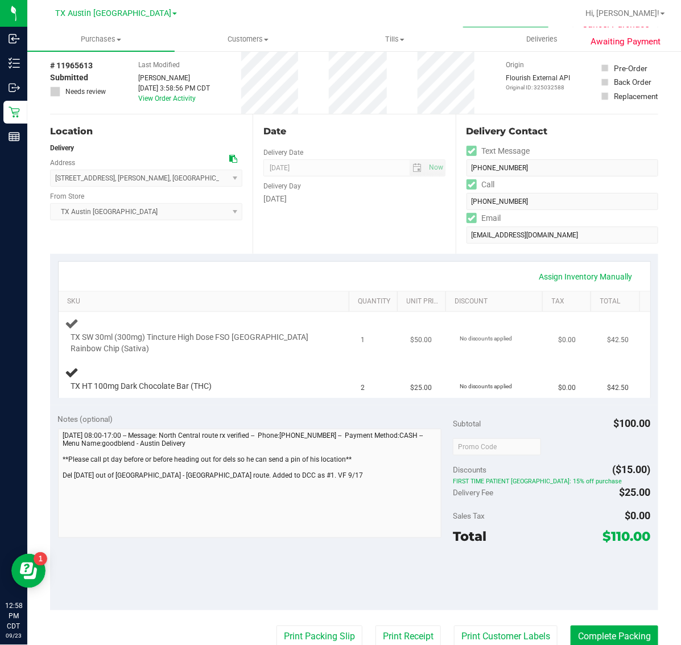
scroll to position [71, 0]
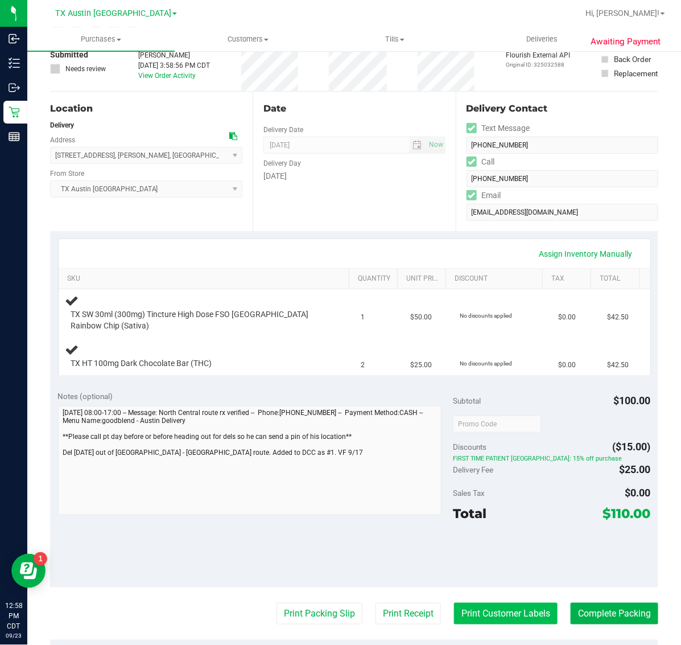
click at [479, 612] on button "Print Customer Labels" at bounding box center [506, 614] width 104 height 22
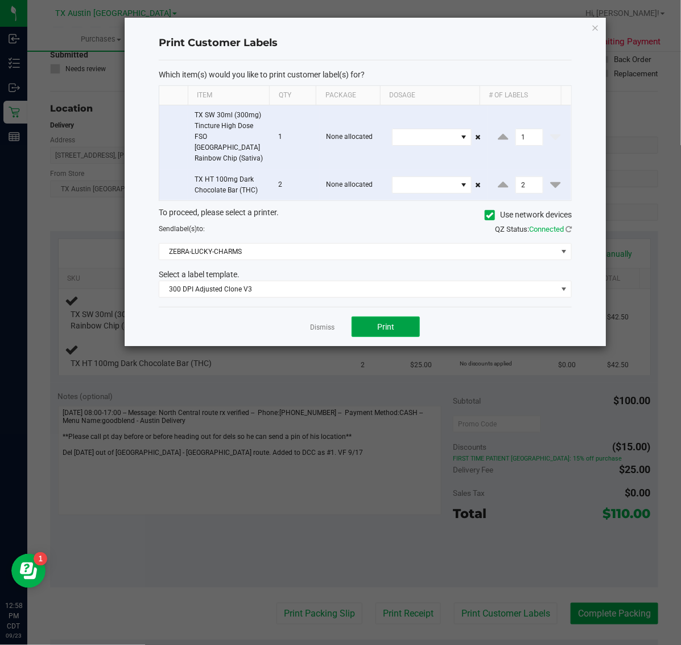
click at [398, 317] on button "Print" at bounding box center [386, 326] width 68 height 20
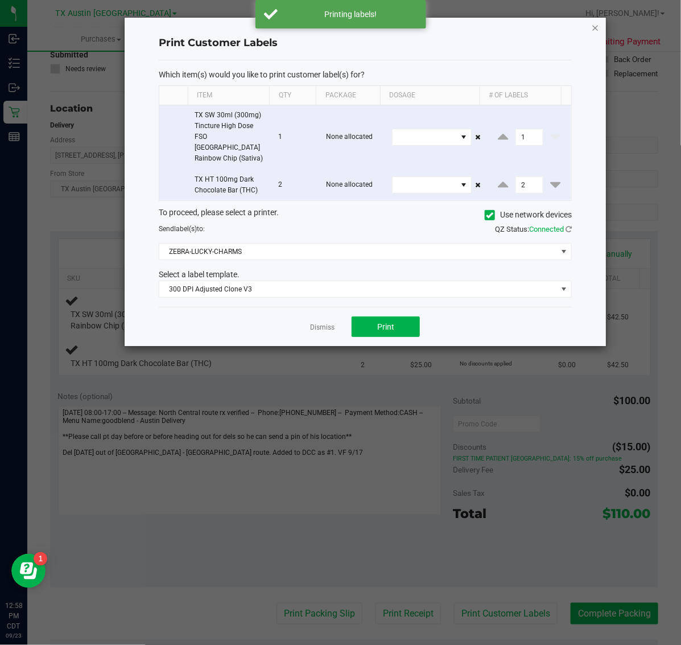
click at [592, 23] on icon "button" at bounding box center [596, 27] width 8 height 14
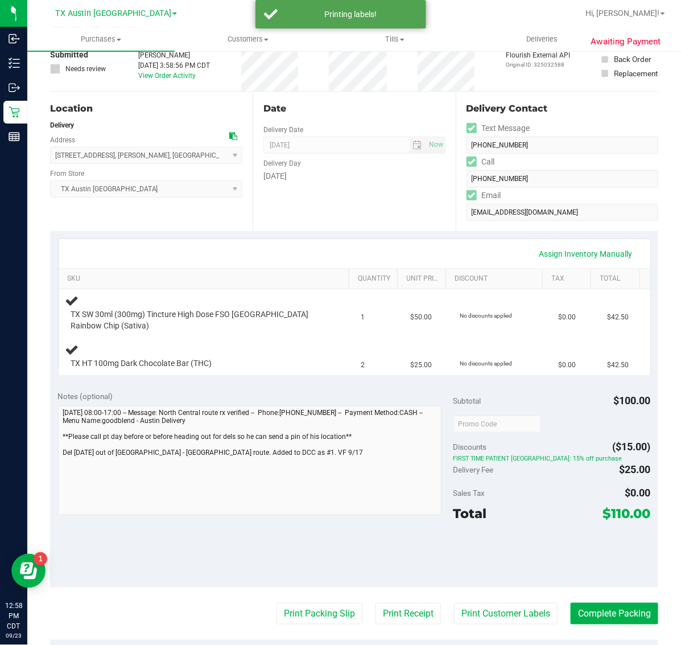
click at [381, 599] on purchase-details "Back Edit Purchase Cancel Purchase View Profile # 11965613 Submitted Needs revi…" at bounding box center [354, 425] width 608 height 871
click at [391, 624] on purchase-details "Back Edit Purchase Cancel Purchase View Profile # 11965613 Submitted Needs revi…" at bounding box center [354, 425] width 608 height 871
click at [394, 616] on button "Print Receipt" at bounding box center [408, 614] width 65 height 22
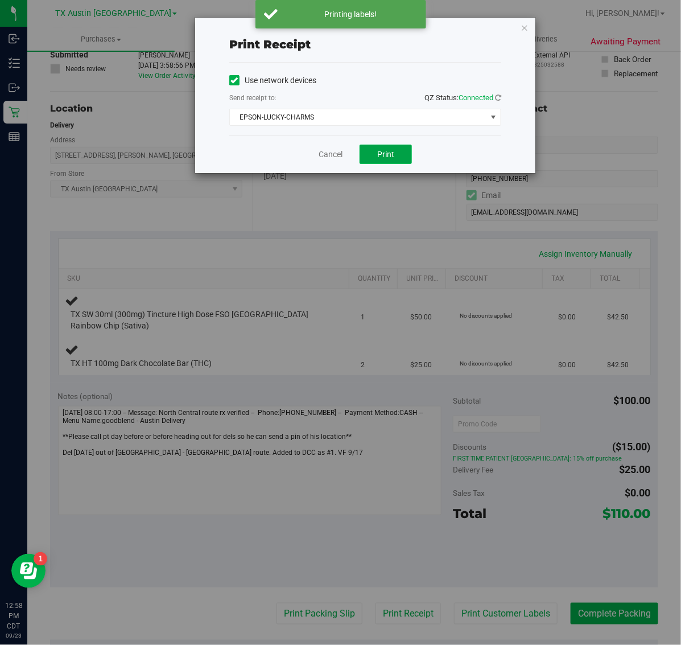
click at [380, 157] on span "Print" at bounding box center [385, 154] width 17 height 9
click at [527, 28] on icon "button" at bounding box center [525, 27] width 8 height 14
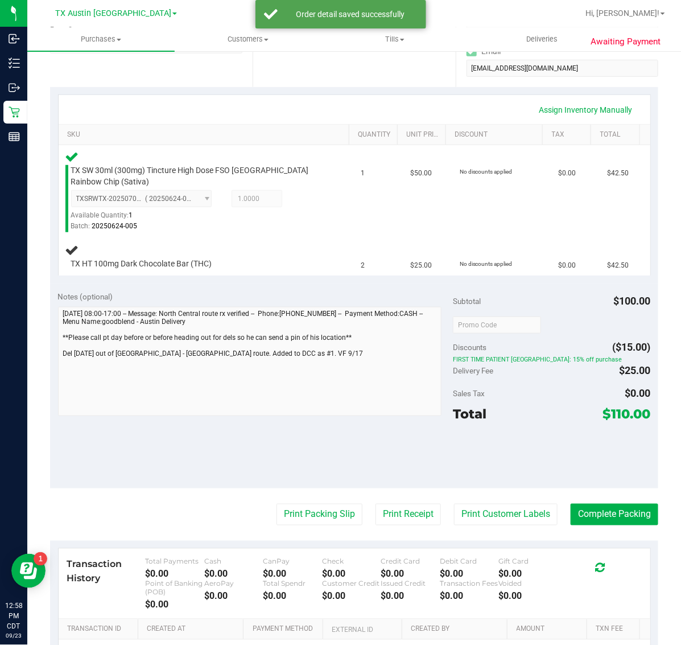
scroll to position [219, 0]
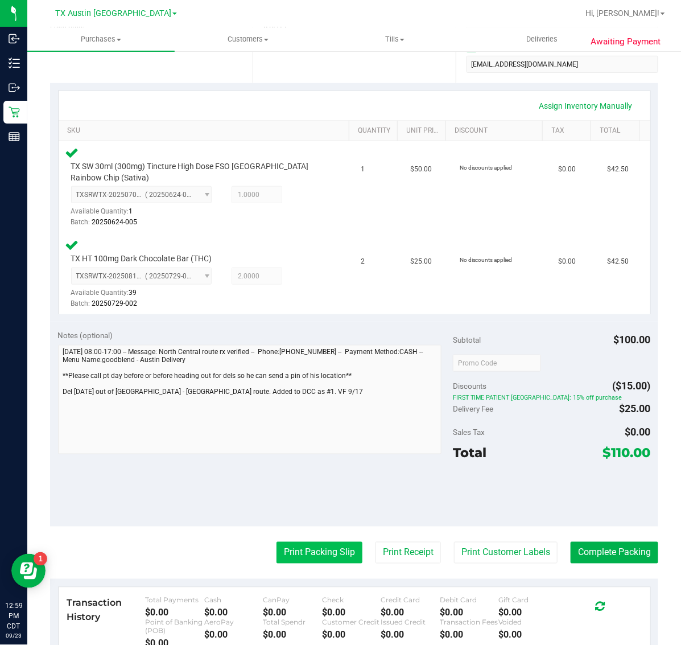
click at [290, 554] on button "Print Packing Slip" at bounding box center [320, 553] width 86 height 22
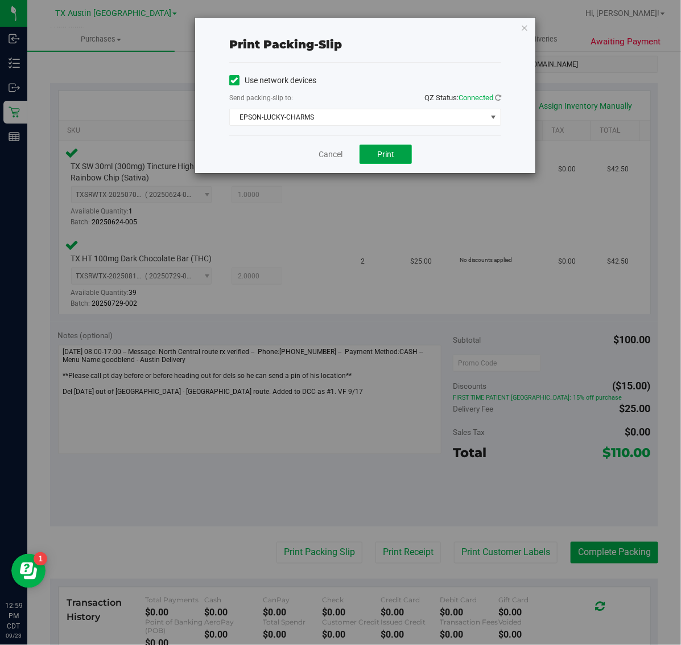
click at [394, 163] on button "Print" at bounding box center [386, 154] width 52 height 19
click at [524, 27] on icon "button" at bounding box center [525, 27] width 8 height 14
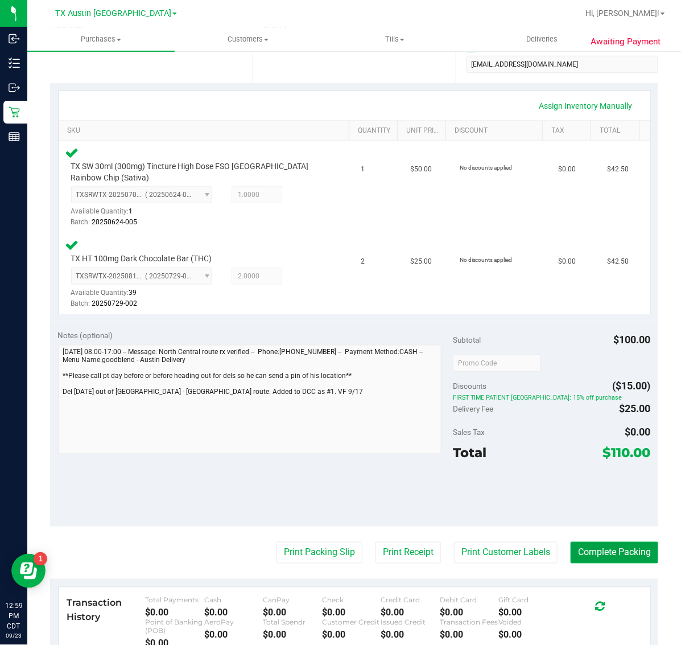
click at [608, 551] on button "Complete Packing" at bounding box center [615, 553] width 88 height 22
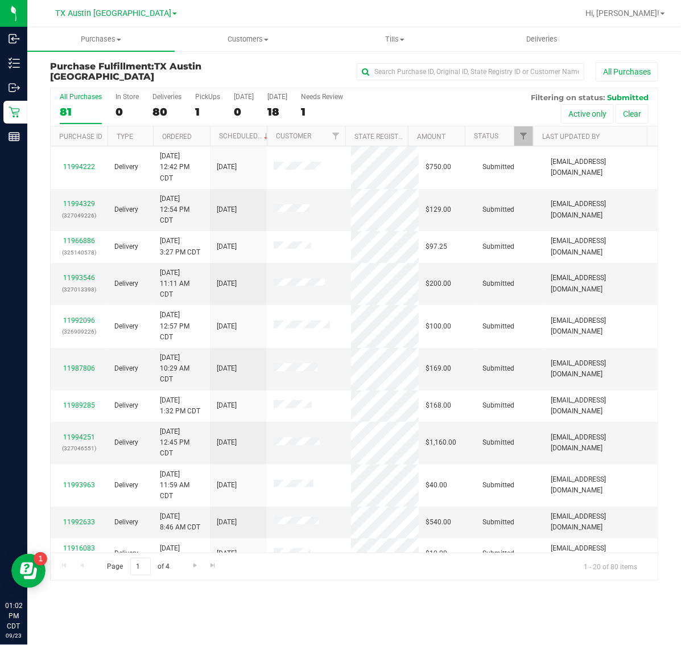
click at [47, 112] on div "All Purchases 81 In Store 0 Deliveries 80 PickUps 1 [DATE] 0 [DATE] 18 Needs Re…" at bounding box center [354, 333] width 625 height 493
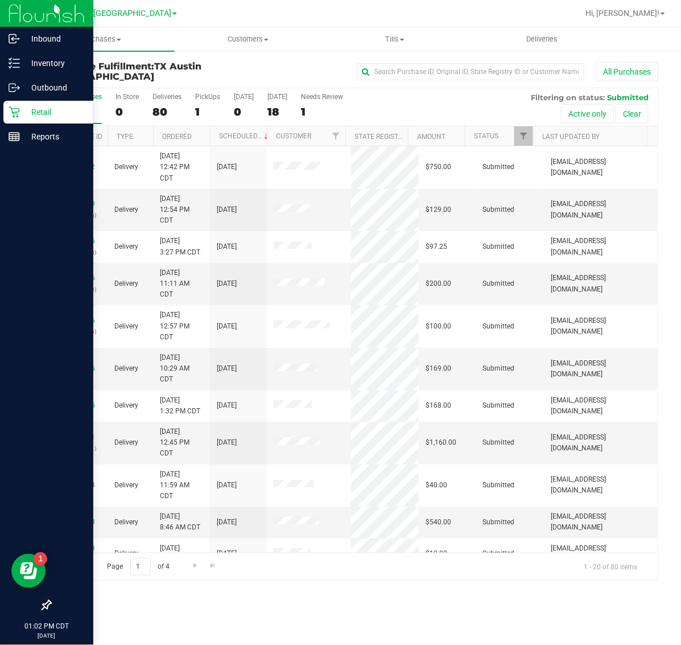
click at [13, 111] on icon at bounding box center [14, 111] width 11 height 11
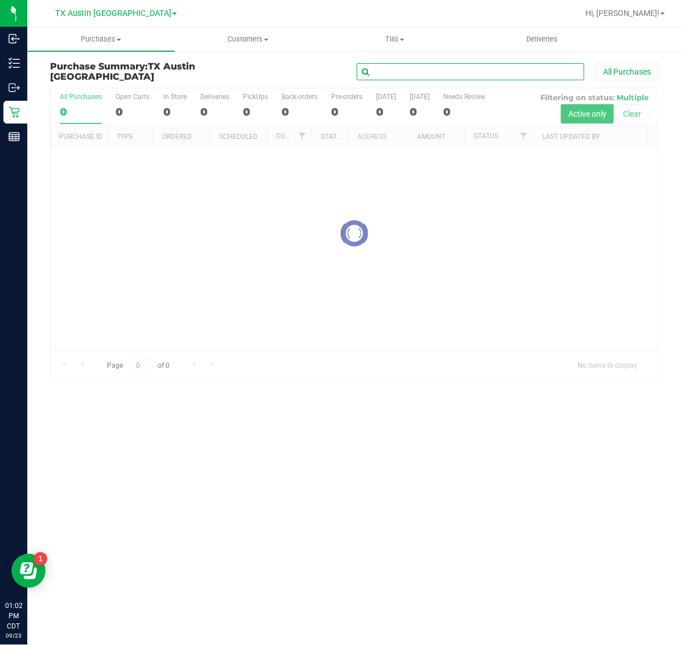
click at [453, 70] on input "text" at bounding box center [471, 71] width 228 height 17
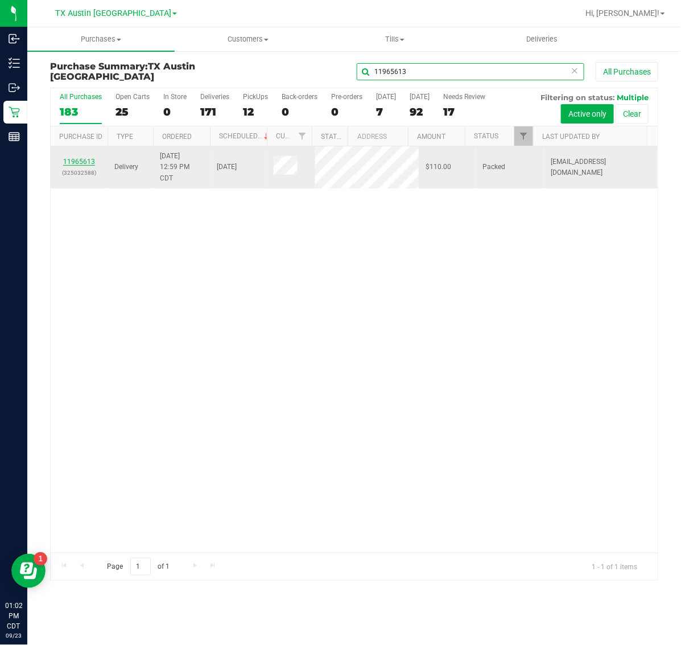
type input "11965613"
click at [74, 159] on link "11965613" at bounding box center [79, 162] width 32 height 8
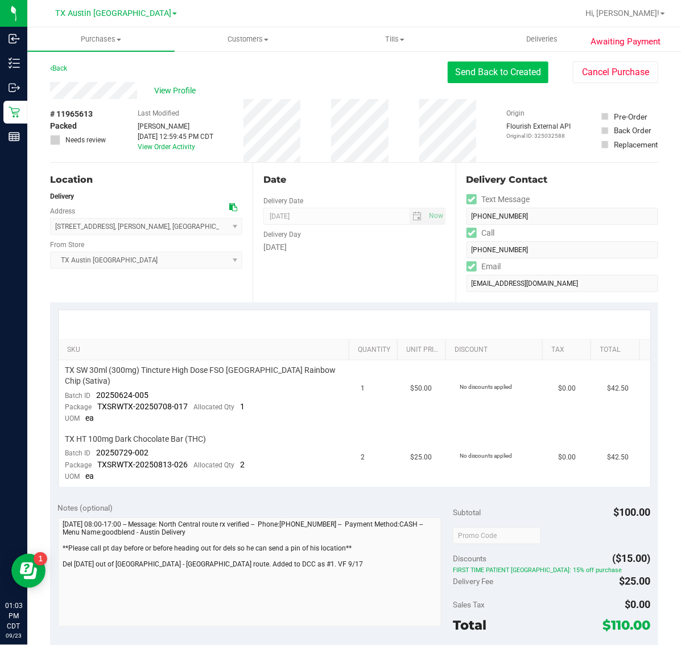
click at [462, 74] on button "Send Back to Created" at bounding box center [498, 72] width 101 height 22
click at [479, 76] on button "Send Back to Created" at bounding box center [498, 72] width 101 height 22
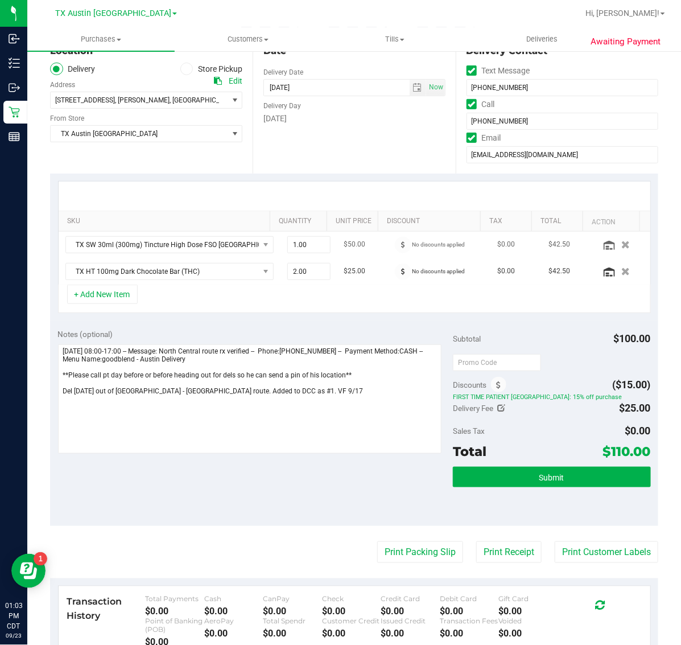
scroll to position [142, 0]
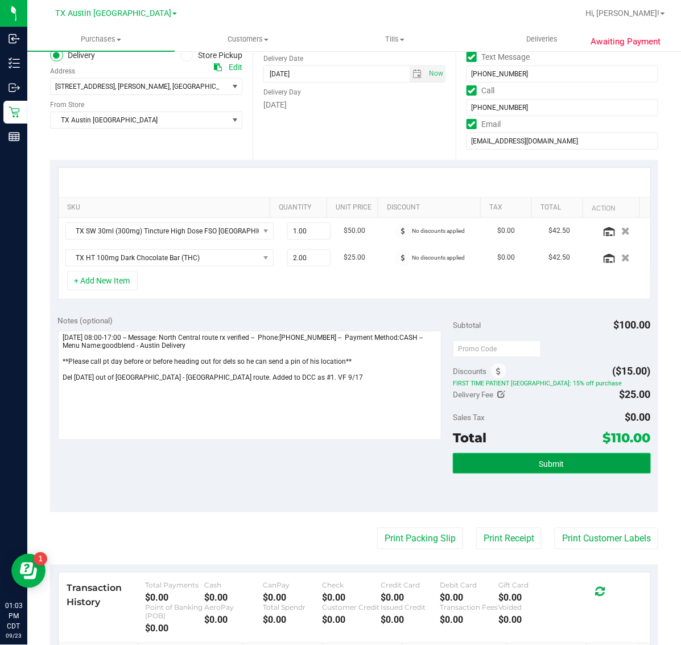
click at [539, 464] on span "Submit" at bounding box center [551, 463] width 25 height 9
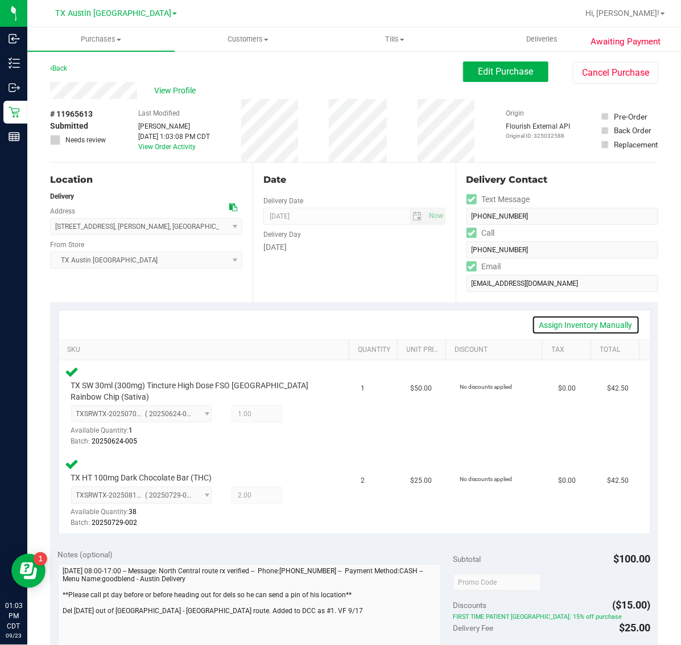
click at [564, 326] on link "Assign Inventory Manually" at bounding box center [586, 324] width 108 height 19
click at [299, 413] on icon at bounding box center [305, 415] width 12 height 13
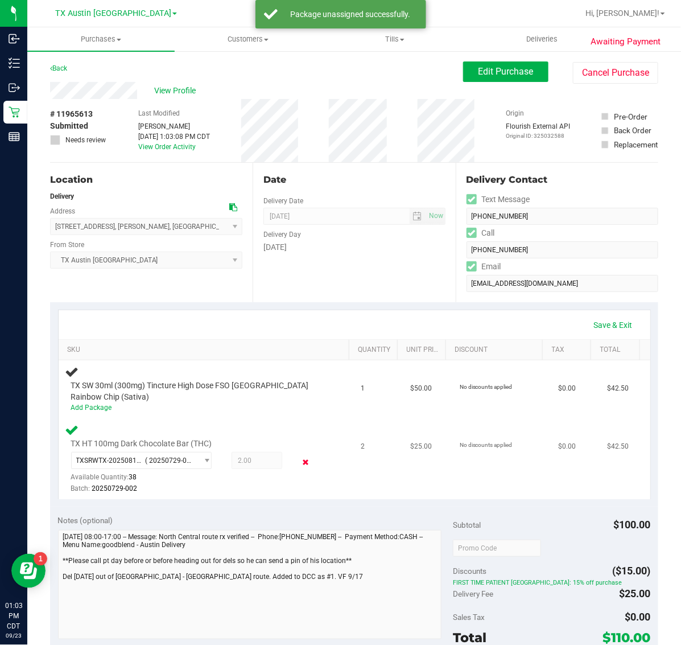
click at [299, 463] on icon at bounding box center [305, 461] width 12 height 13
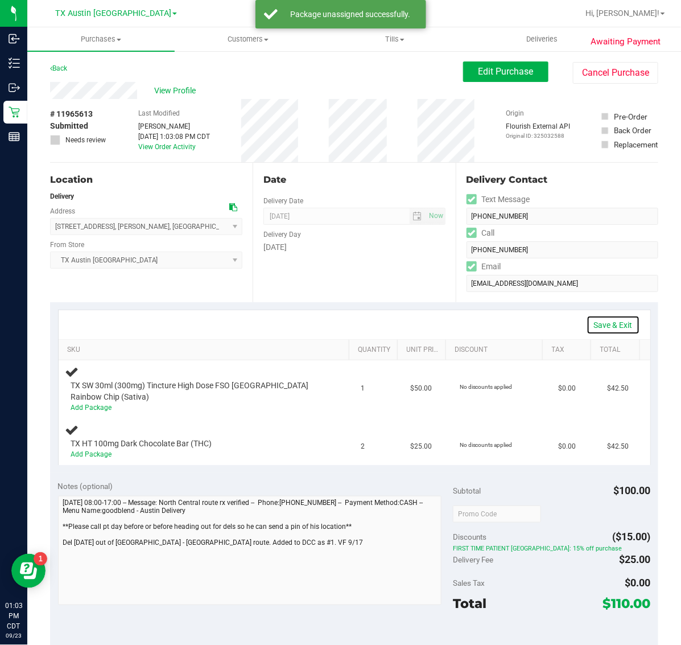
click at [592, 327] on link "Save & Exit" at bounding box center [613, 324] width 53 height 19
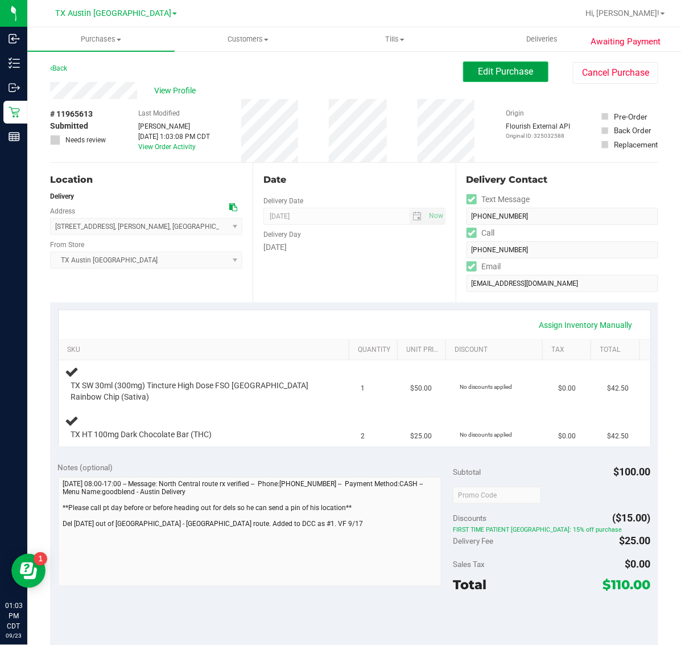
click at [491, 67] on span "Edit Purchase" at bounding box center [506, 71] width 55 height 11
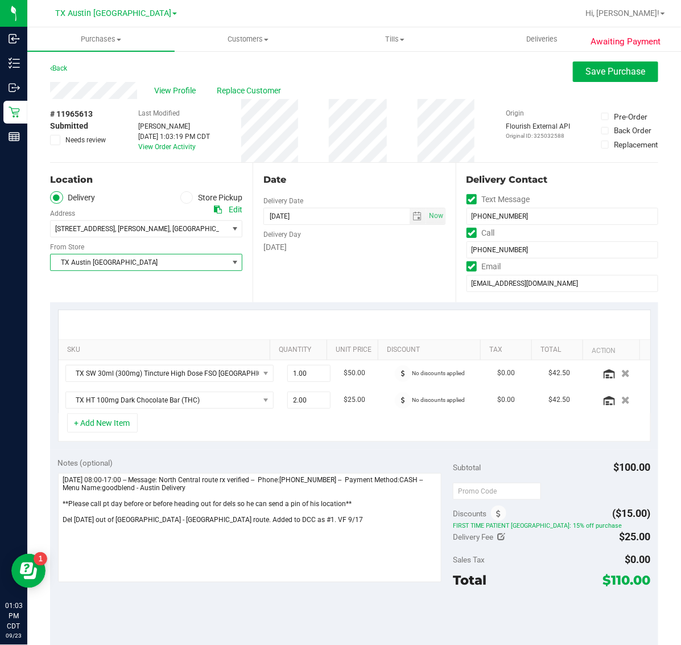
click at [181, 259] on span "TX Austin [GEOGRAPHIC_DATA]" at bounding box center [139, 262] width 177 height 16
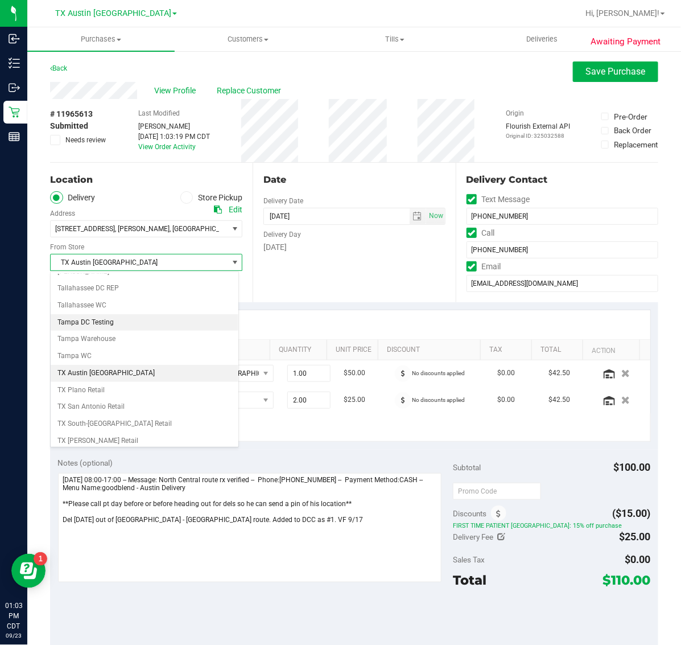
scroll to position [794, 0]
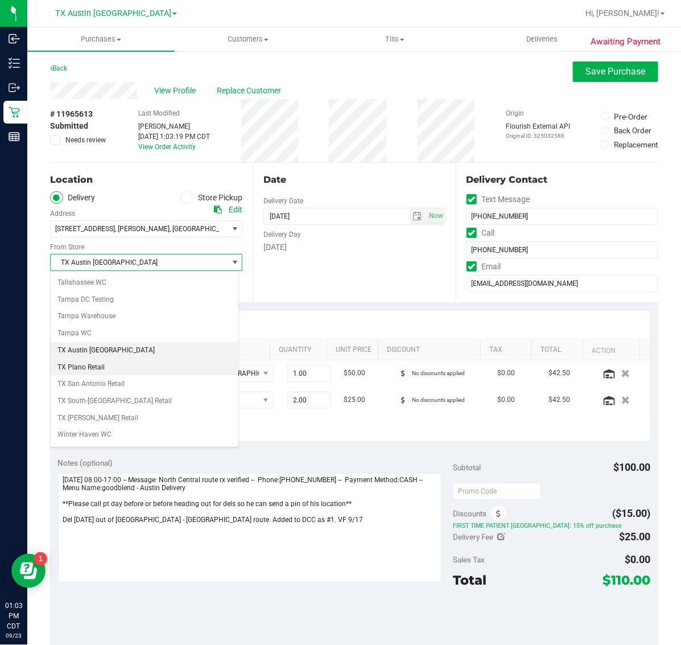
click at [175, 376] on li "TX Plano Retail" at bounding box center [145, 367] width 188 height 17
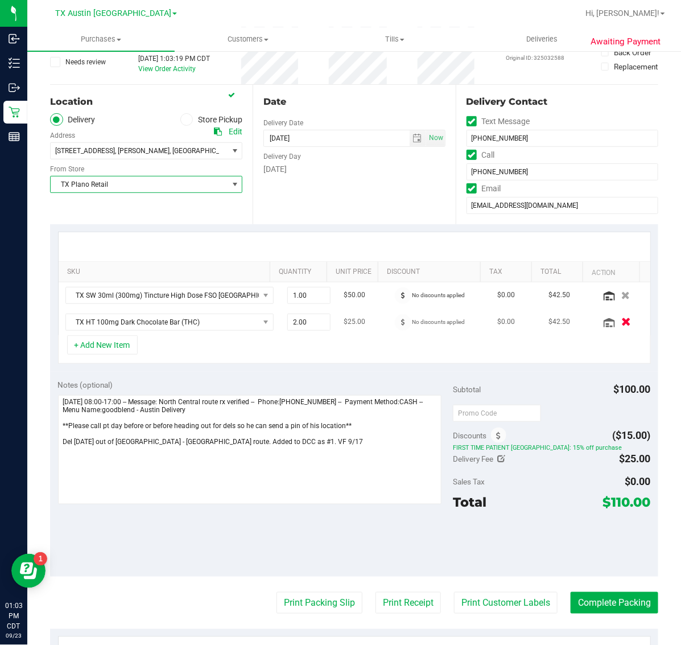
scroll to position [0, 0]
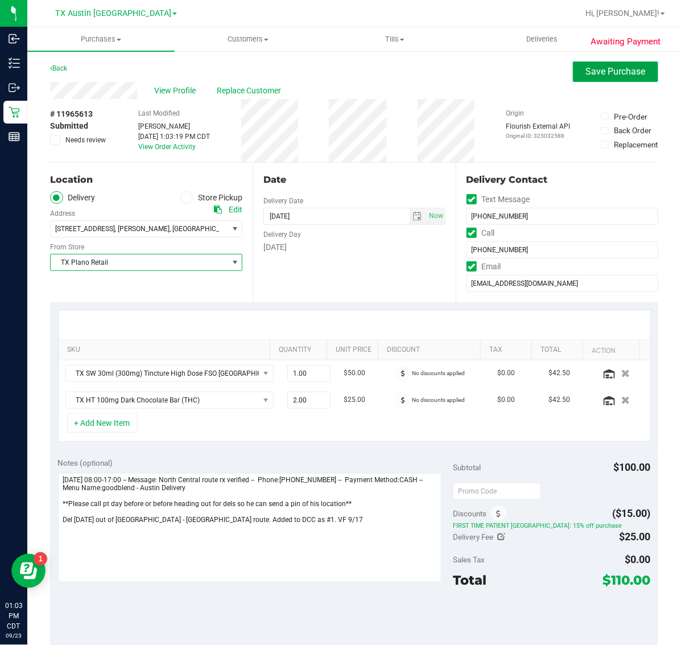
click at [588, 69] on span "Save Purchase" at bounding box center [616, 71] width 60 height 11
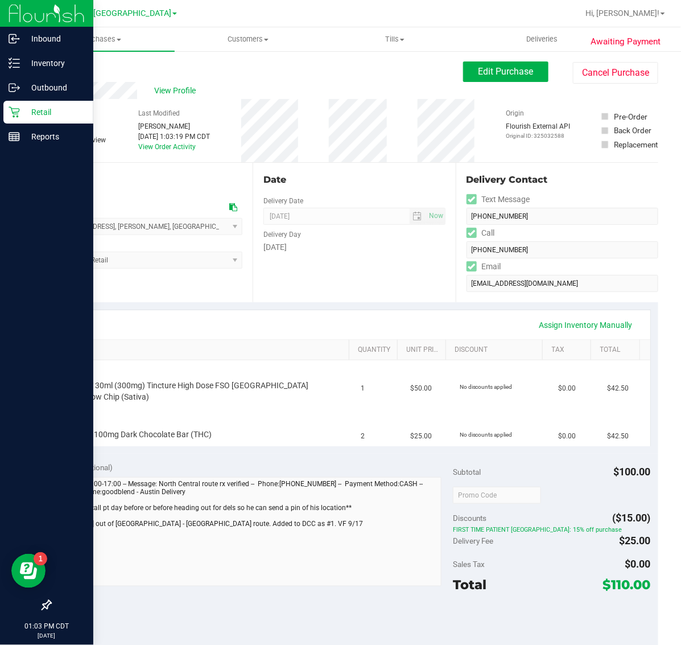
click at [20, 112] on p "Retail" at bounding box center [54, 112] width 68 height 14
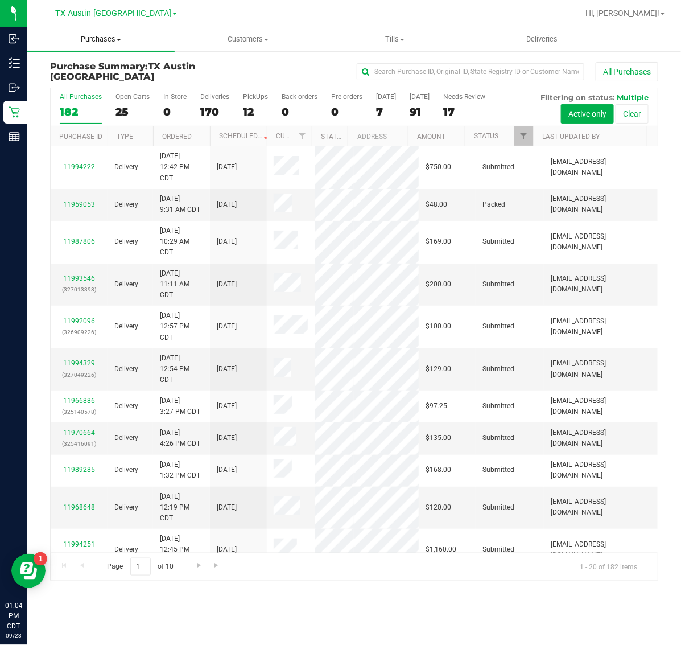
click at [106, 35] on span "Purchases" at bounding box center [100, 39] width 147 height 10
click at [130, 79] on li "Fulfillment" at bounding box center [100, 83] width 147 height 14
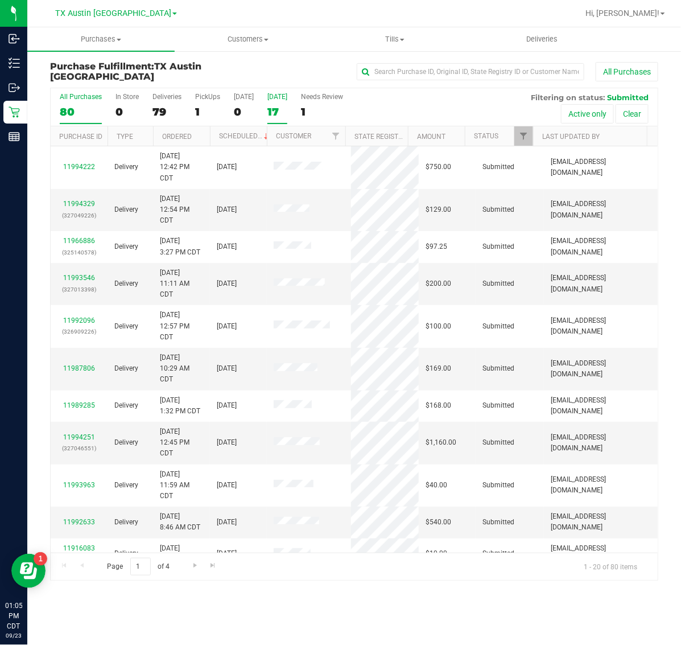
click at [287, 101] on label "[DATE] 17" at bounding box center [277, 108] width 20 height 31
click at [0, 0] on input "[DATE] 17" at bounding box center [0, 0] width 0 height 0
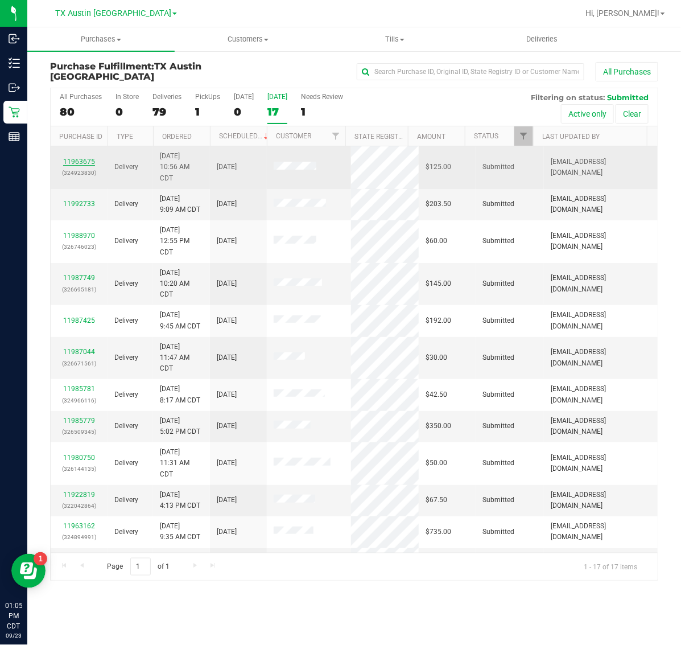
click at [77, 160] on link "11963675" at bounding box center [79, 162] width 32 height 8
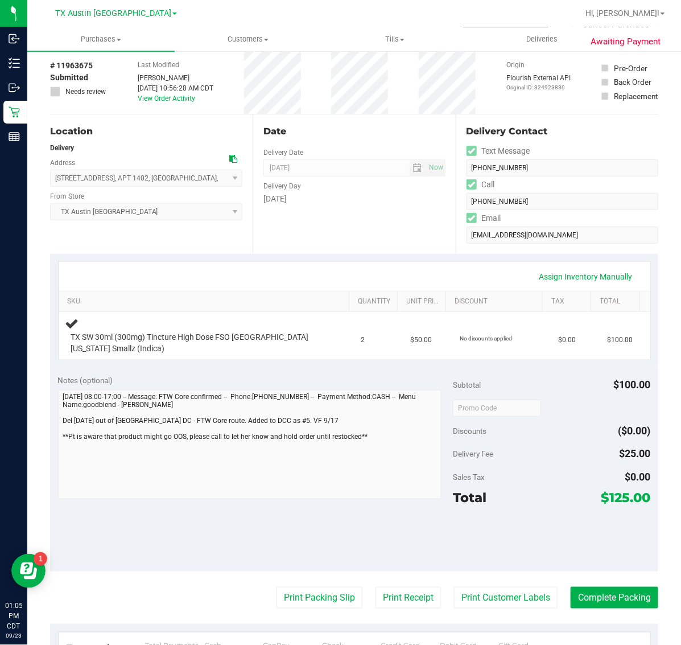
scroll to position [71, 0]
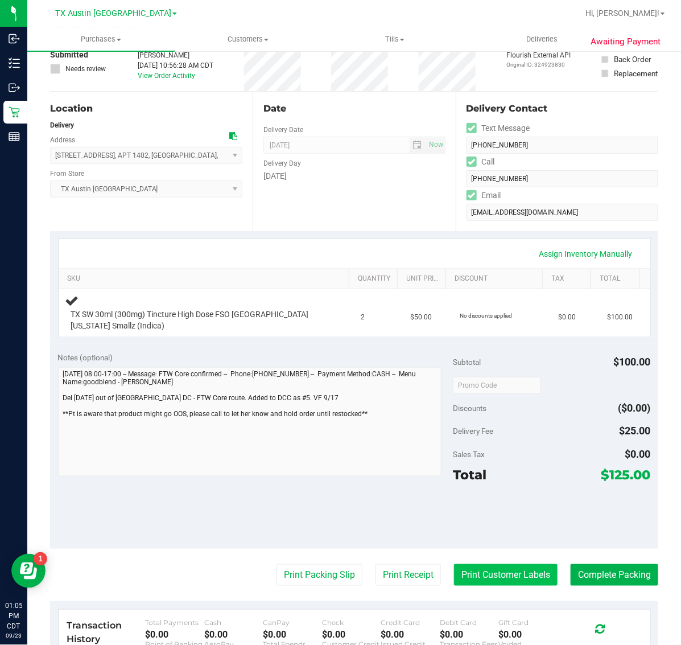
click at [475, 575] on button "Print Customer Labels" at bounding box center [506, 575] width 104 height 22
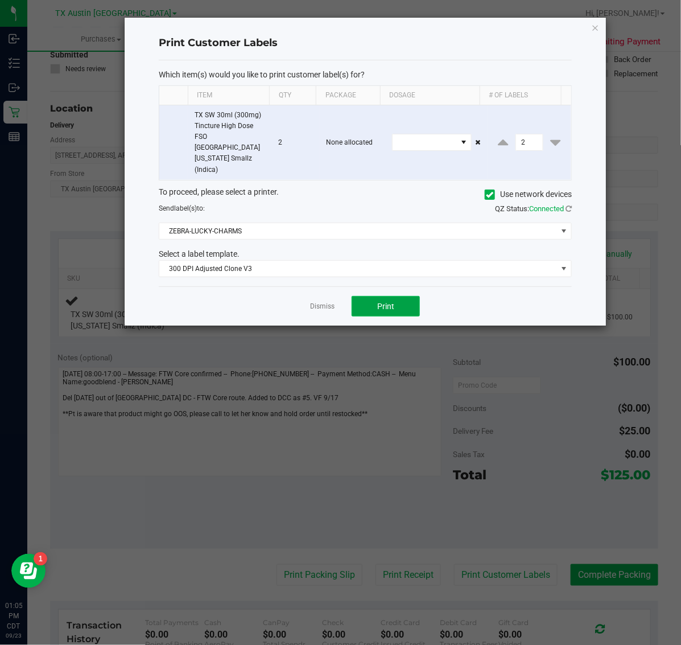
click at [410, 296] on button "Print" at bounding box center [386, 306] width 68 height 20
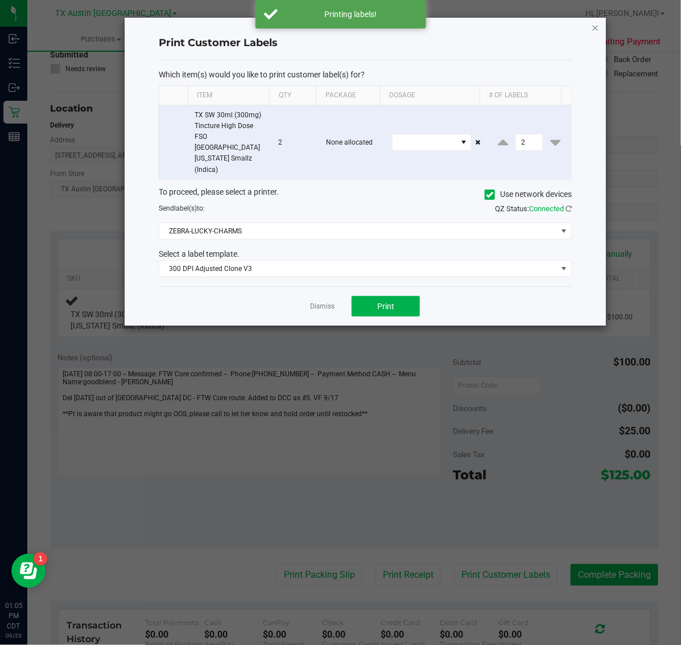
click at [596, 27] on icon "button" at bounding box center [596, 27] width 8 height 14
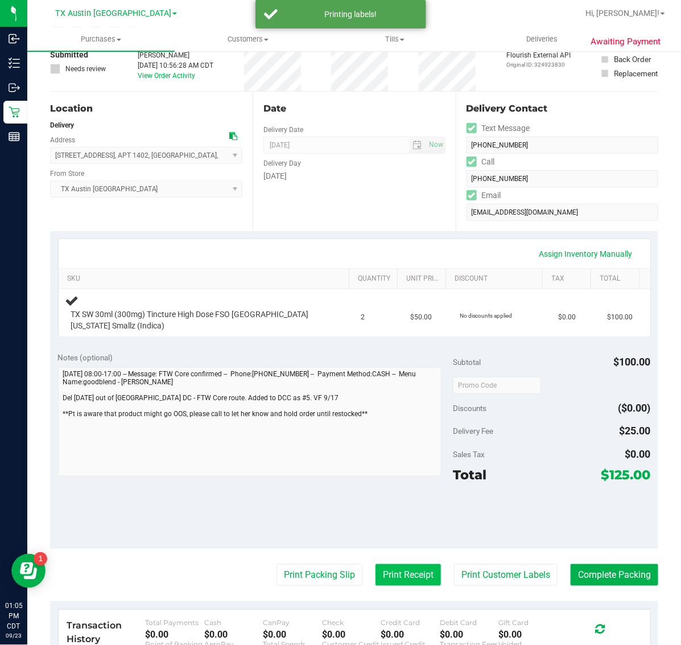
click at [406, 578] on button "Print Receipt" at bounding box center [408, 575] width 65 height 22
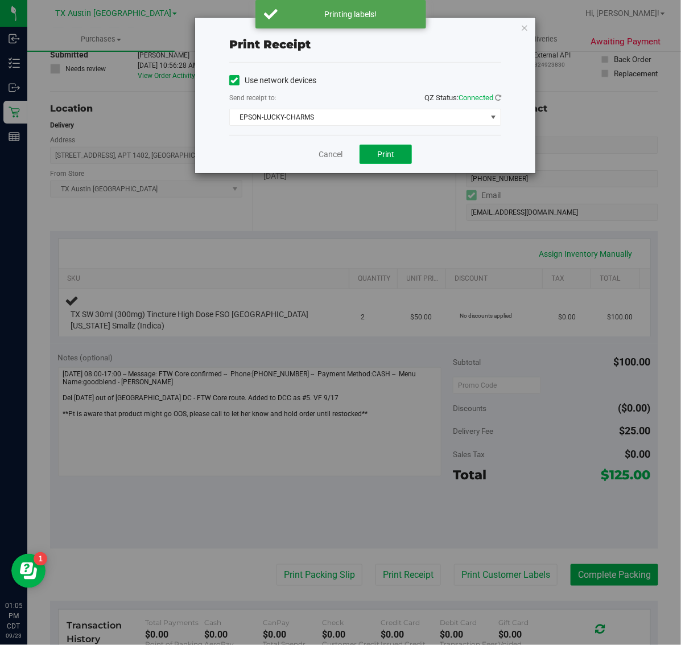
click at [397, 146] on button "Print" at bounding box center [386, 154] width 52 height 19
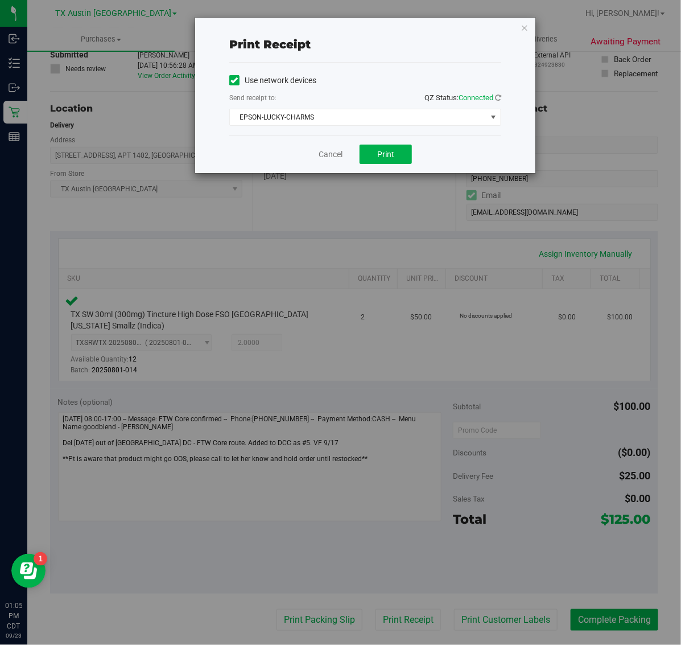
click at [541, 11] on div "Print receipt Use network devices Send receipt to: QZ Status: Connected EPSON-L…" at bounding box center [345, 322] width 690 height 645
click at [521, 23] on icon "button" at bounding box center [525, 27] width 8 height 14
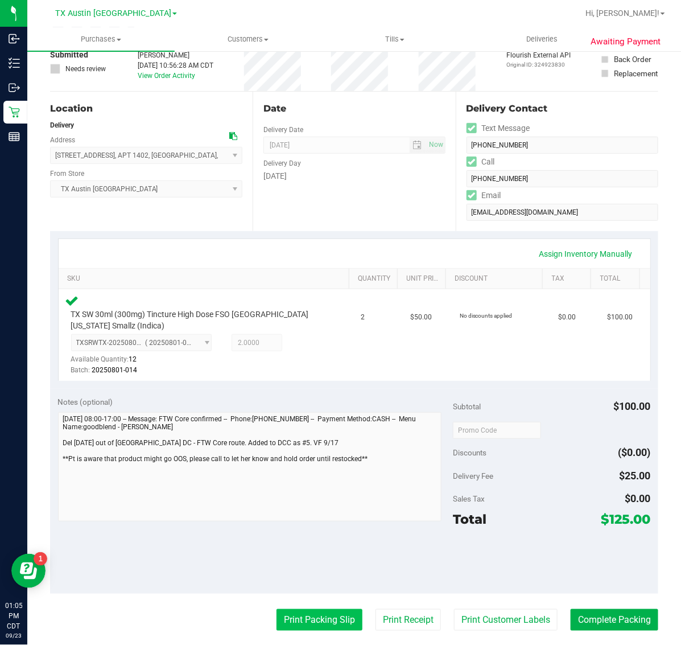
click at [308, 615] on button "Print Packing Slip" at bounding box center [320, 620] width 86 height 22
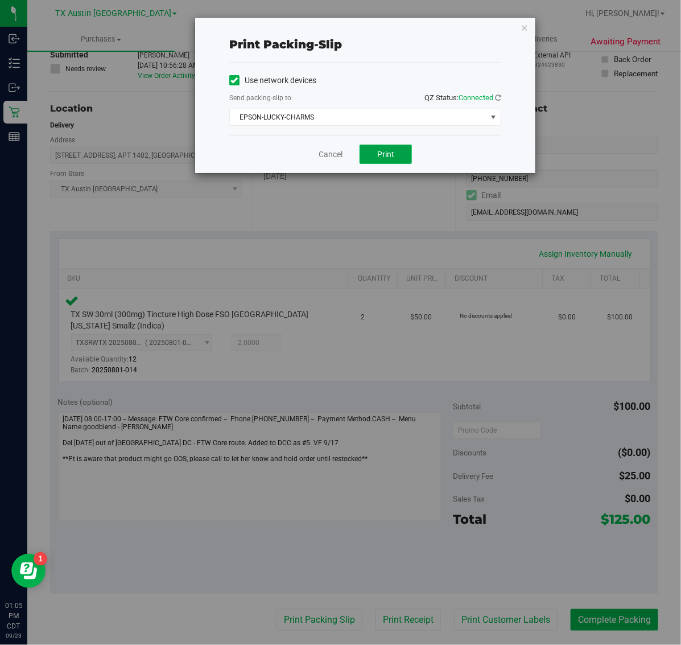
click at [387, 155] on span "Print" at bounding box center [385, 154] width 17 height 9
click at [523, 27] on icon "button" at bounding box center [525, 27] width 8 height 14
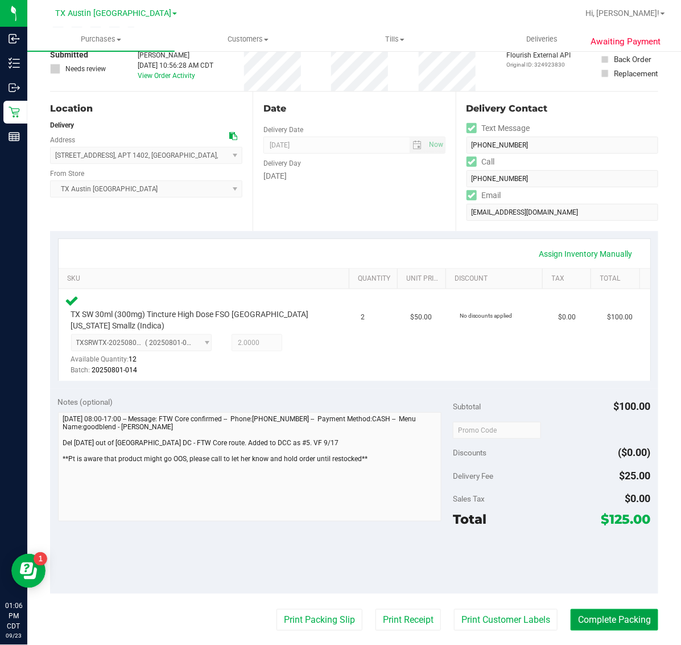
click at [606, 623] on button "Complete Packing" at bounding box center [615, 620] width 88 height 22
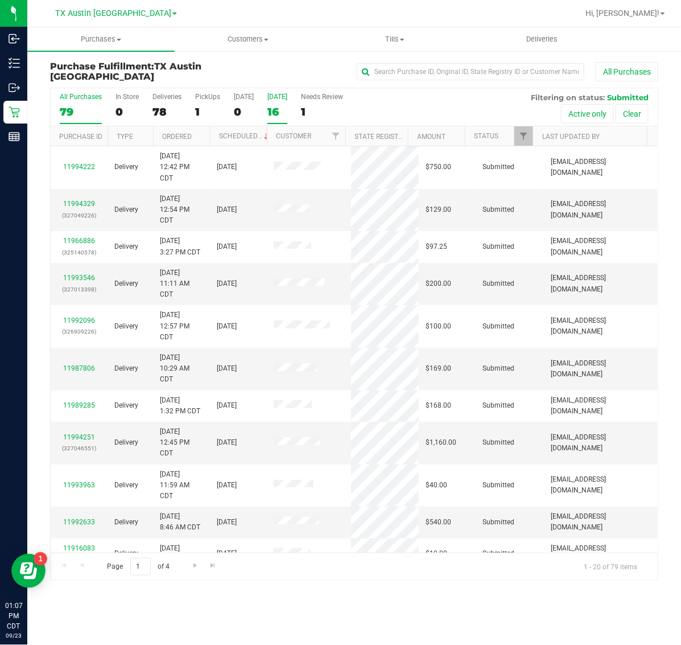
click at [270, 118] on label "[DATE] 16" at bounding box center [277, 108] width 20 height 31
click at [0, 0] on input "[DATE] 16" at bounding box center [0, 0] width 0 height 0
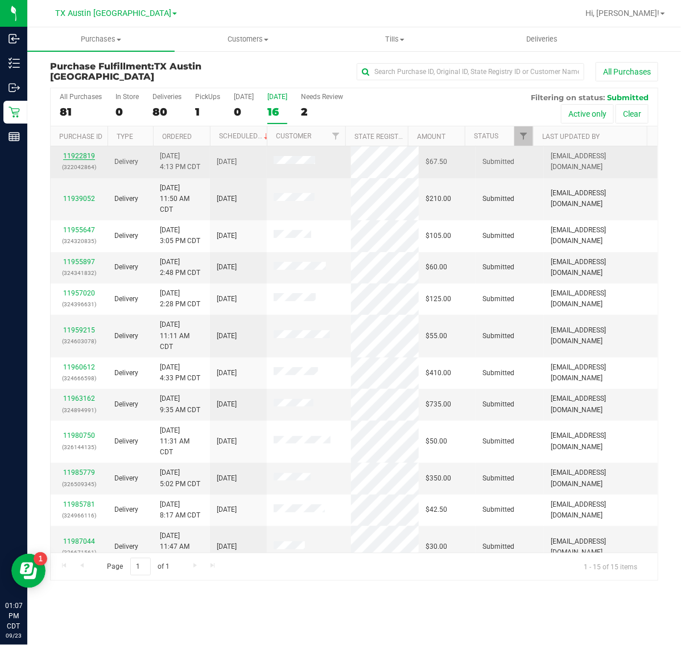
click at [81, 155] on link "11922819" at bounding box center [79, 156] width 32 height 8
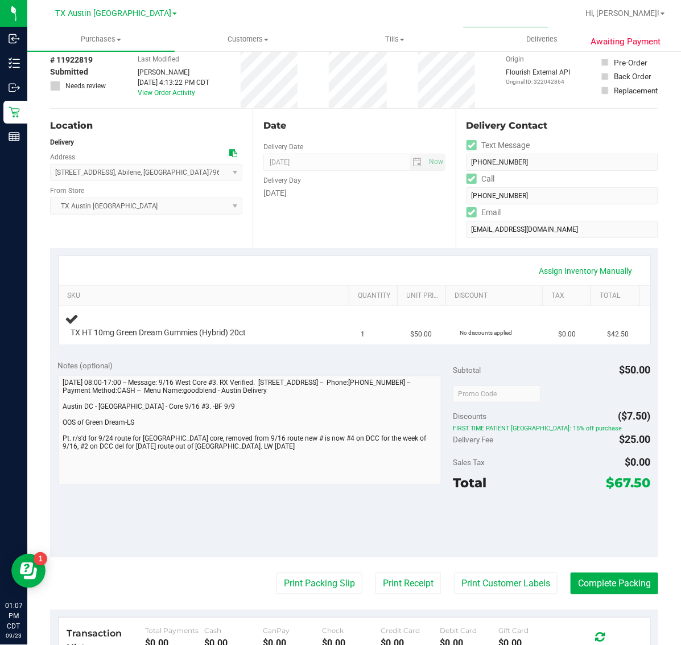
scroll to position [142, 0]
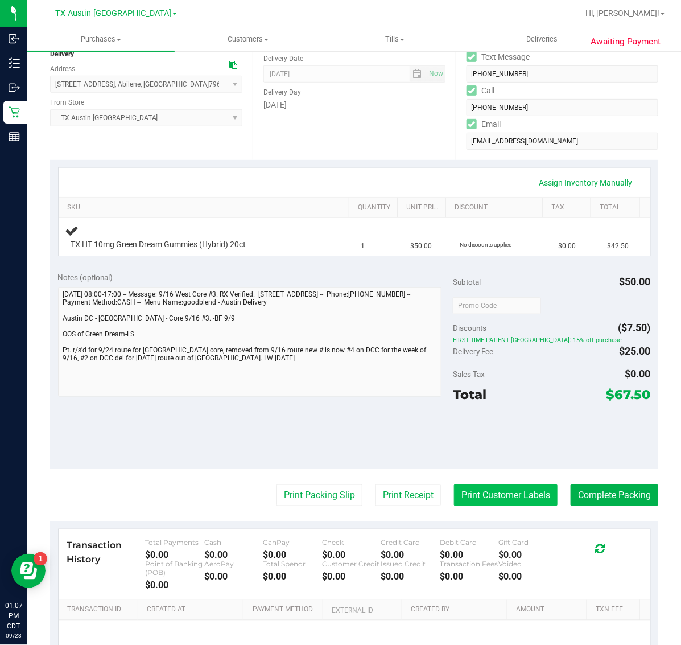
click at [486, 490] on button "Print Customer Labels" at bounding box center [506, 495] width 104 height 22
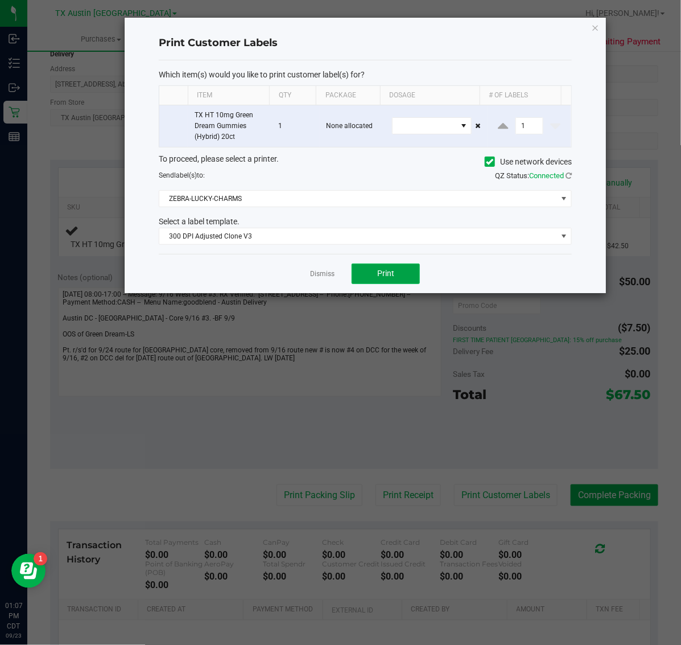
click at [390, 275] on span "Print" at bounding box center [385, 273] width 17 height 9
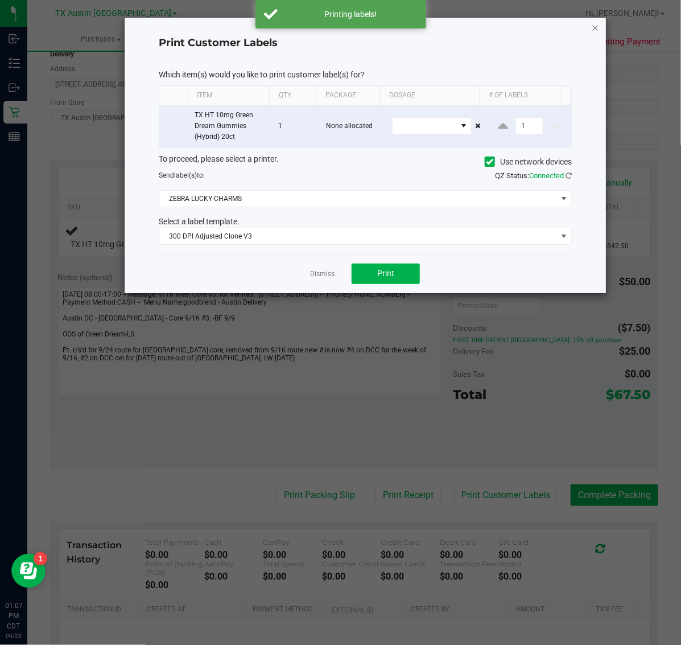
click at [593, 30] on icon "button" at bounding box center [596, 27] width 8 height 14
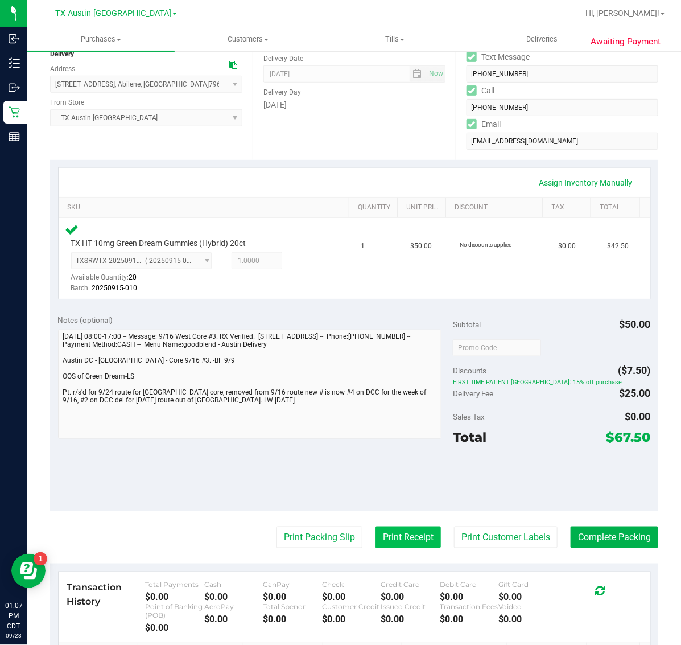
click at [396, 531] on button "Print Receipt" at bounding box center [408, 537] width 65 height 22
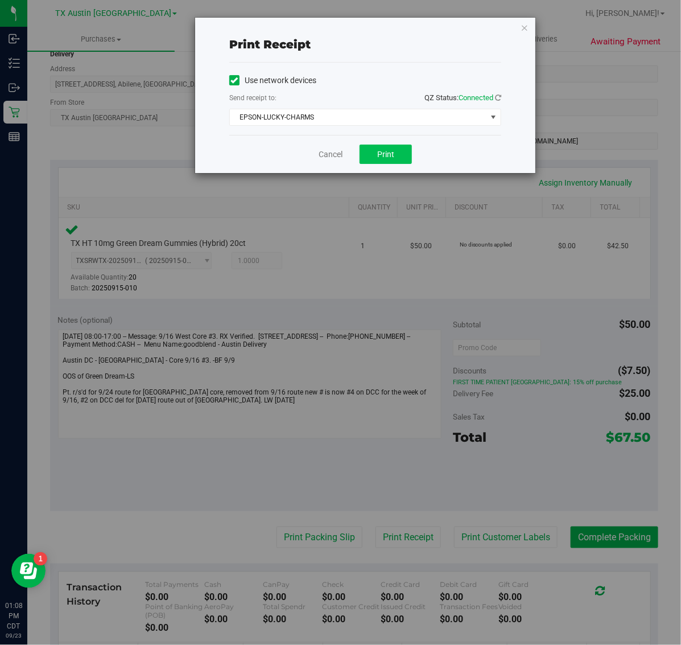
click at [385, 155] on span "Print" at bounding box center [385, 154] width 17 height 9
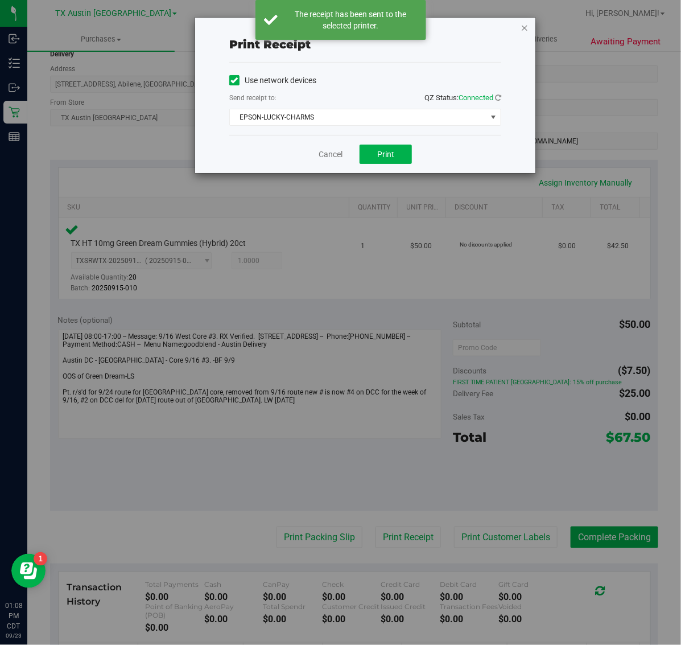
click at [522, 23] on icon "button" at bounding box center [525, 27] width 8 height 14
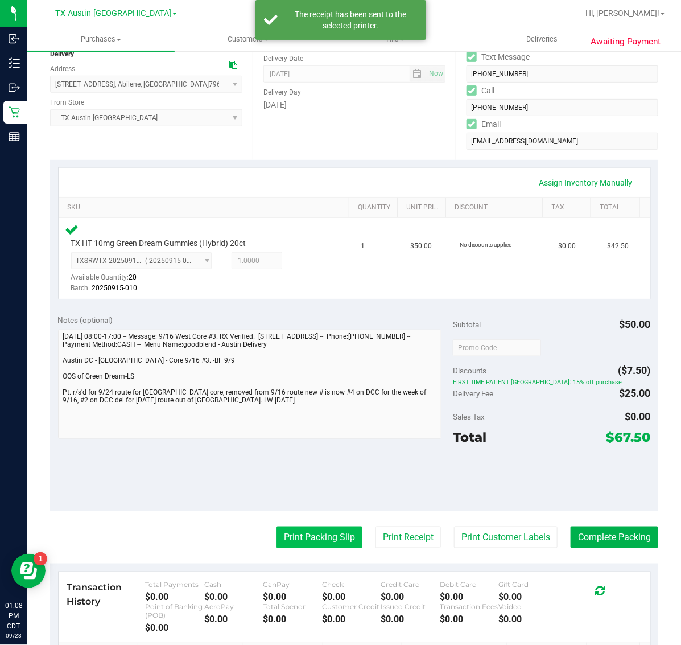
click at [303, 526] on button "Print Packing Slip" at bounding box center [320, 537] width 86 height 22
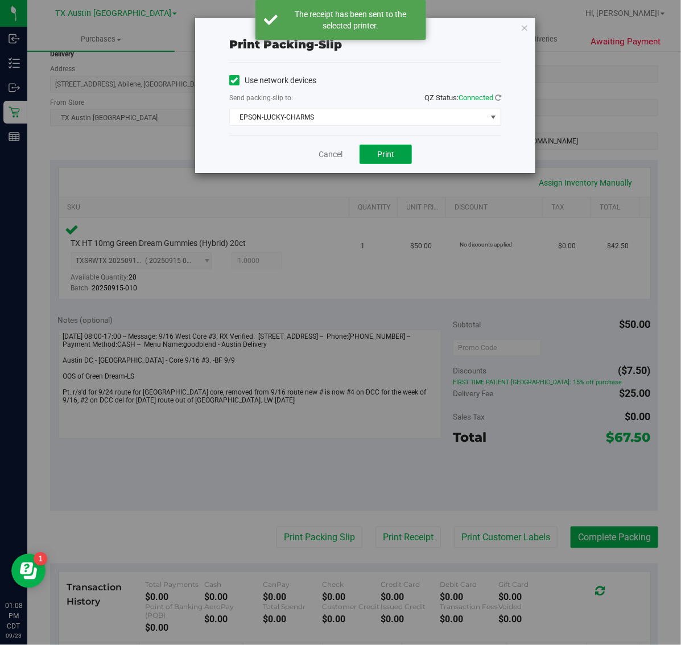
click at [382, 156] on span "Print" at bounding box center [385, 154] width 17 height 9
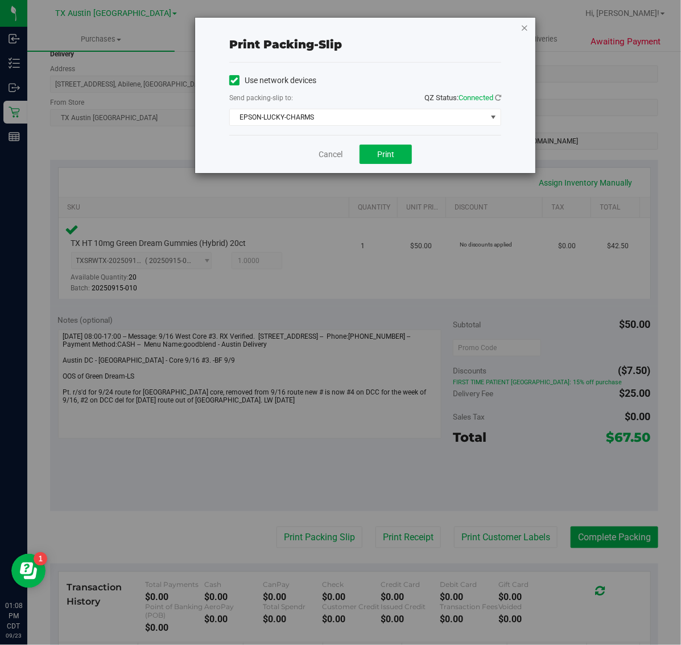
click at [522, 27] on icon "button" at bounding box center [525, 27] width 8 height 14
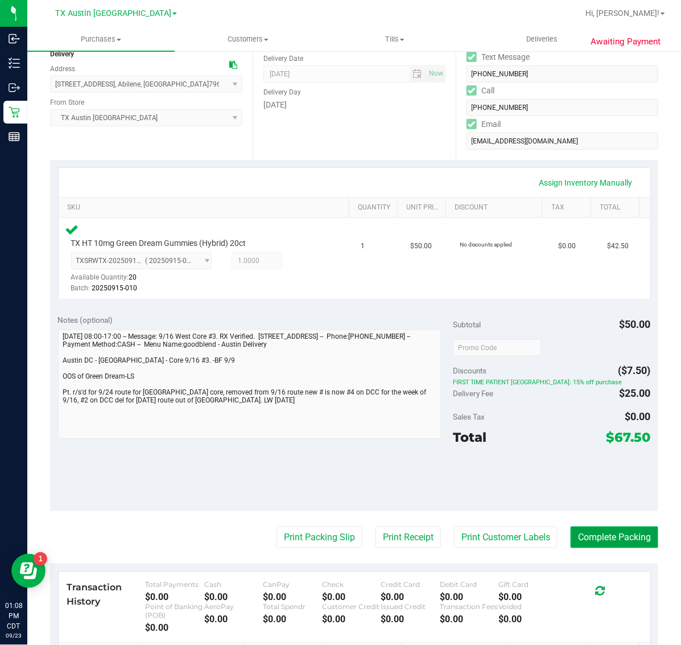
click at [599, 539] on button "Complete Packing" at bounding box center [615, 537] width 88 height 22
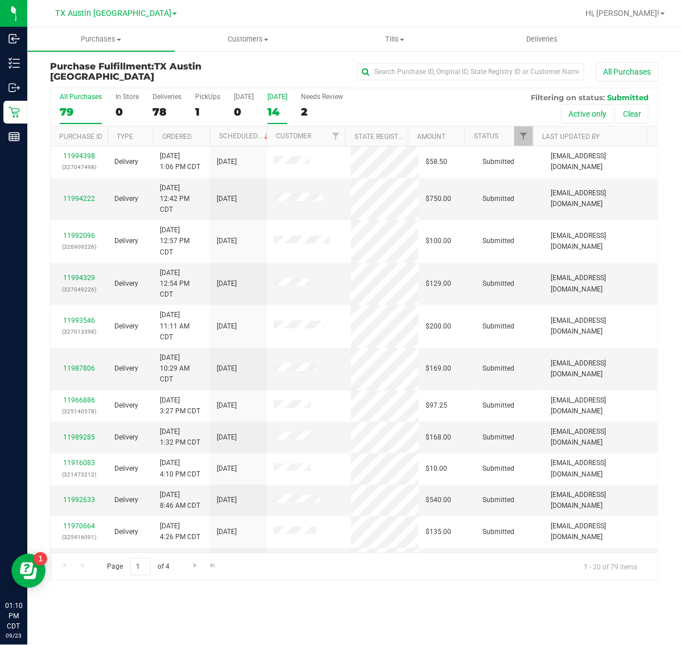
click at [267, 110] on div "14" at bounding box center [277, 111] width 20 height 13
click at [0, 0] on input "[DATE] 14" at bounding box center [0, 0] width 0 height 0
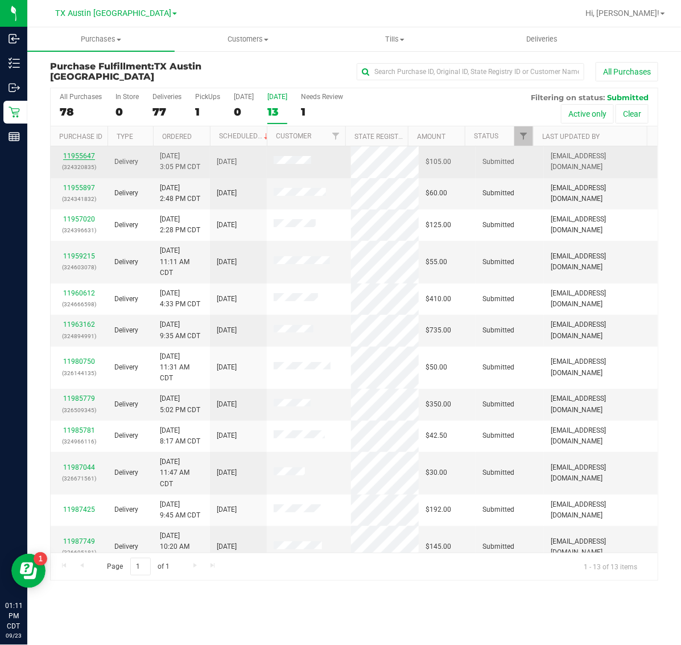
click at [79, 156] on link "11955647" at bounding box center [79, 156] width 32 height 8
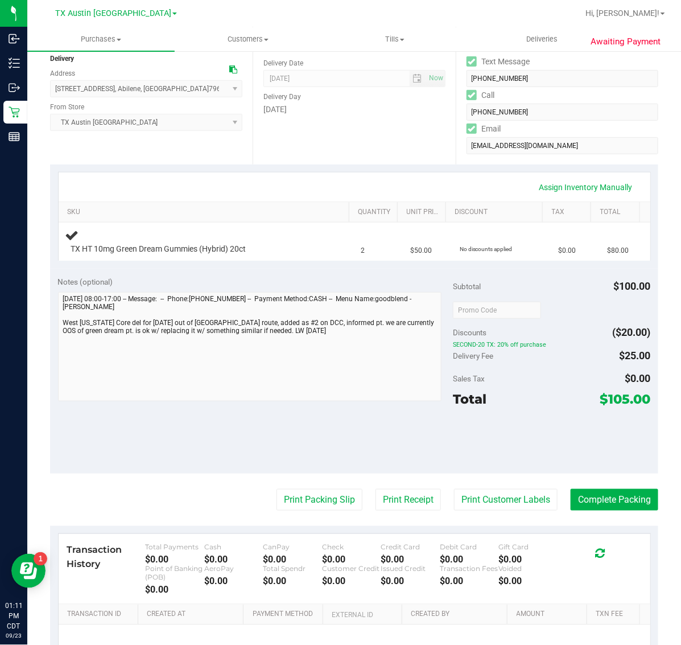
scroll to position [142, 0]
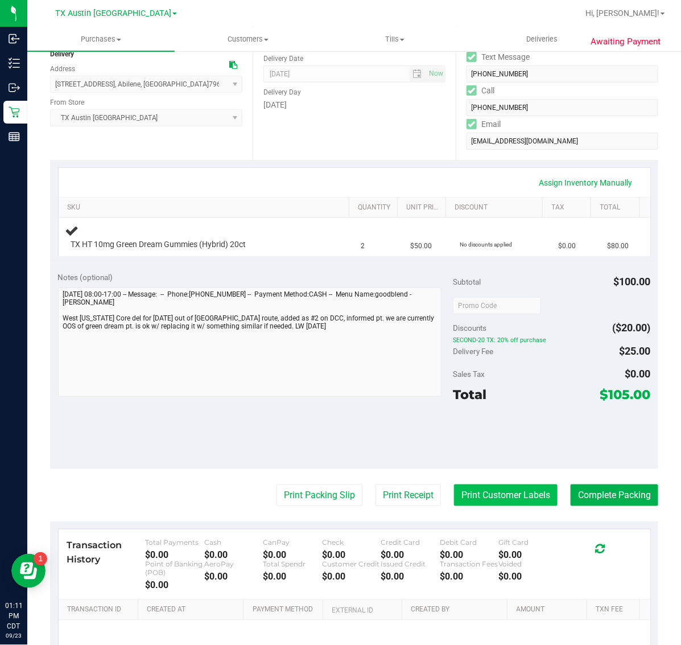
click at [517, 493] on button "Print Customer Labels" at bounding box center [506, 495] width 104 height 22
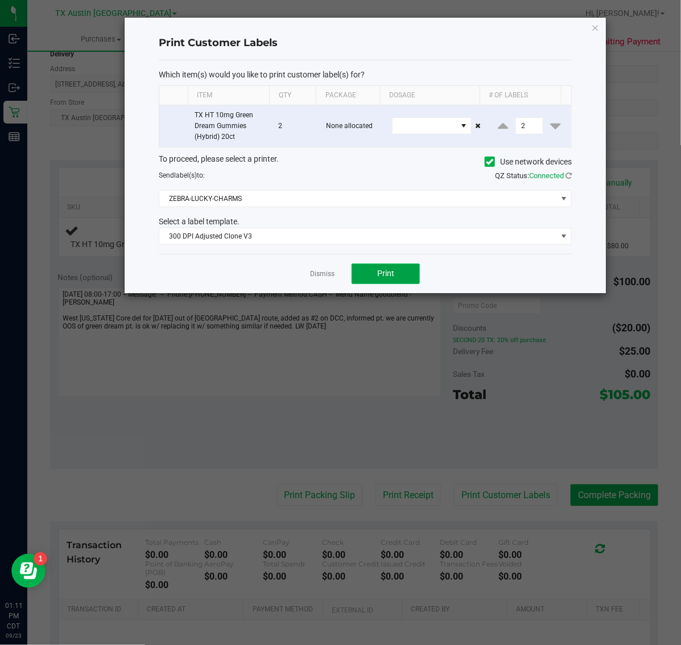
click at [398, 279] on button "Print" at bounding box center [386, 273] width 68 height 20
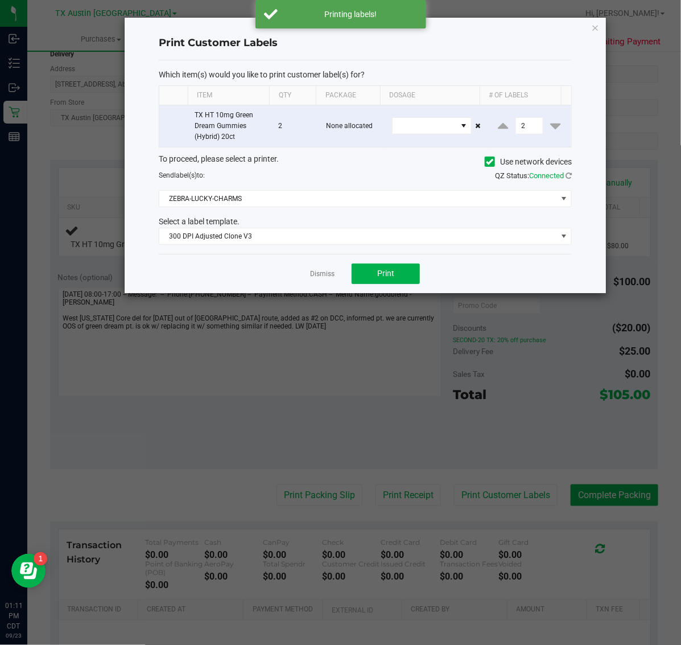
click at [616, 15] on ngb-modal-window "Print Customer Labels Which item(s) would you like to print customer label(s) f…" at bounding box center [345, 322] width 690 height 645
click at [595, 27] on icon "button" at bounding box center [596, 27] width 8 height 14
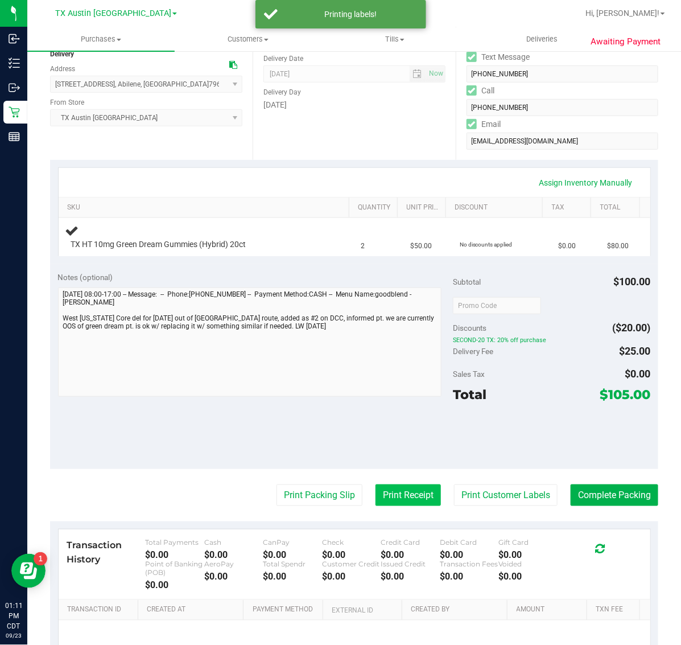
click at [387, 495] on button "Print Receipt" at bounding box center [408, 495] width 65 height 22
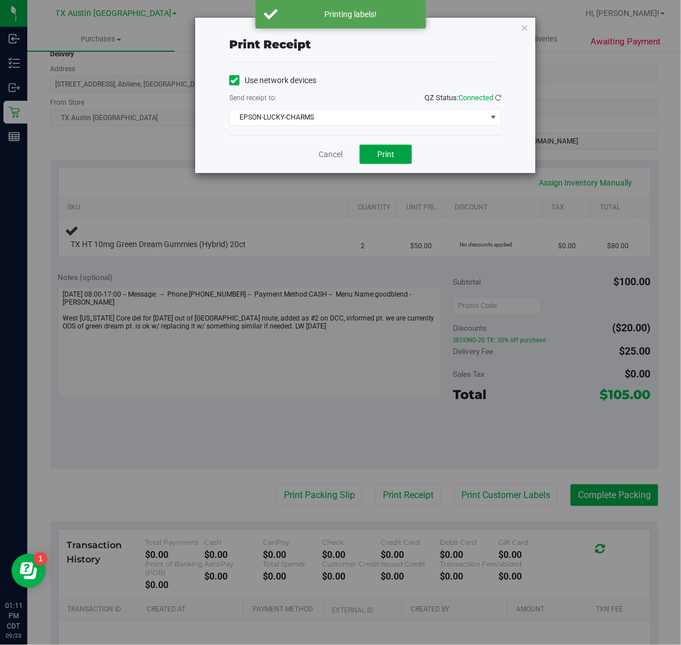
click at [380, 149] on button "Print" at bounding box center [386, 154] width 52 height 19
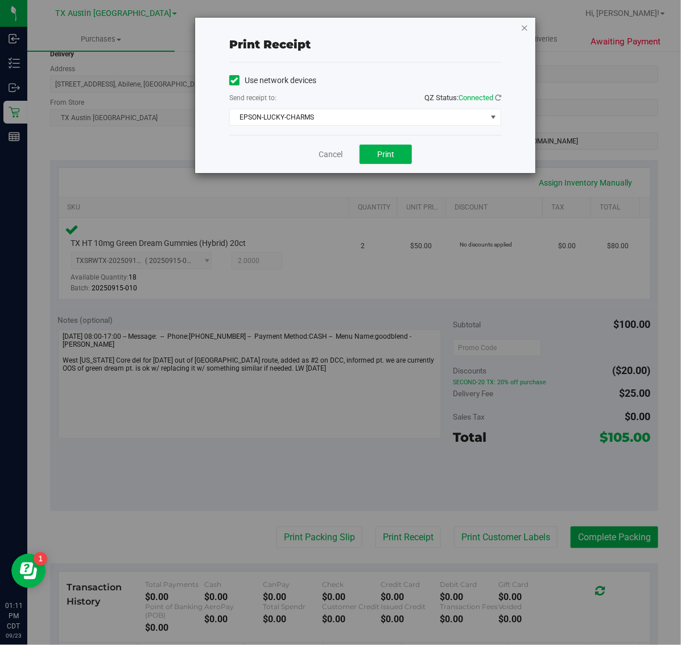
click at [525, 31] on icon "button" at bounding box center [525, 27] width 8 height 14
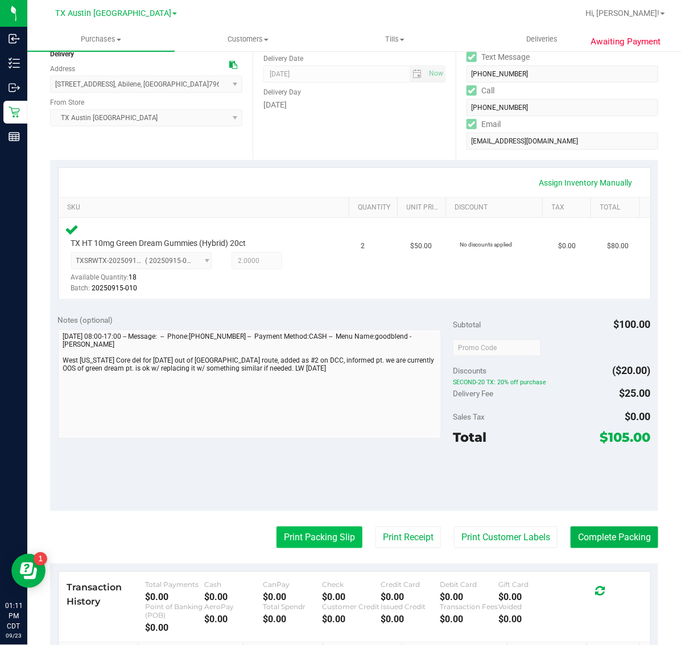
click at [313, 537] on button "Print Packing Slip" at bounding box center [320, 537] width 86 height 22
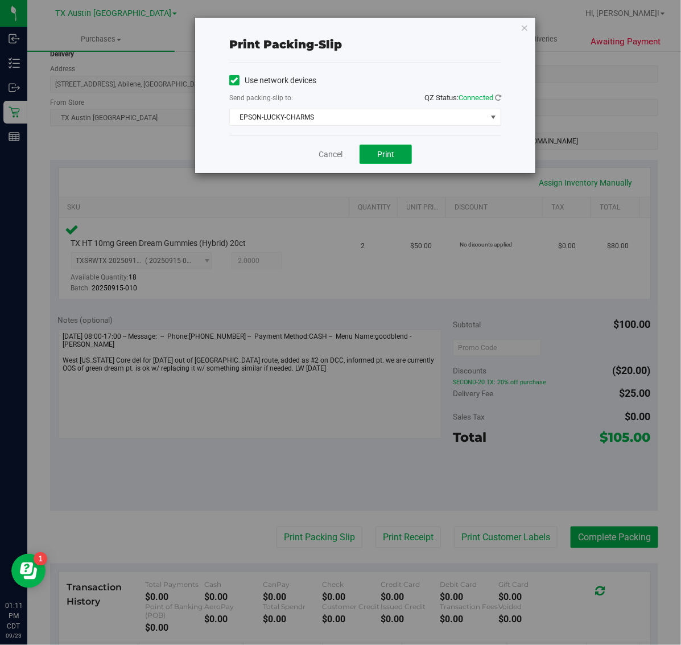
click at [384, 159] on span "Print" at bounding box center [385, 154] width 17 height 9
click at [527, 23] on icon "button" at bounding box center [525, 27] width 8 height 14
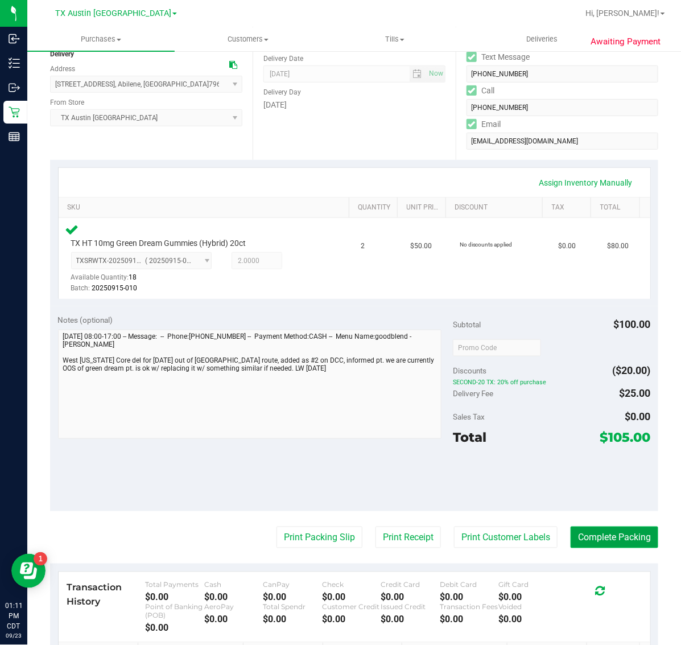
click at [593, 526] on button "Complete Packing" at bounding box center [615, 537] width 88 height 22
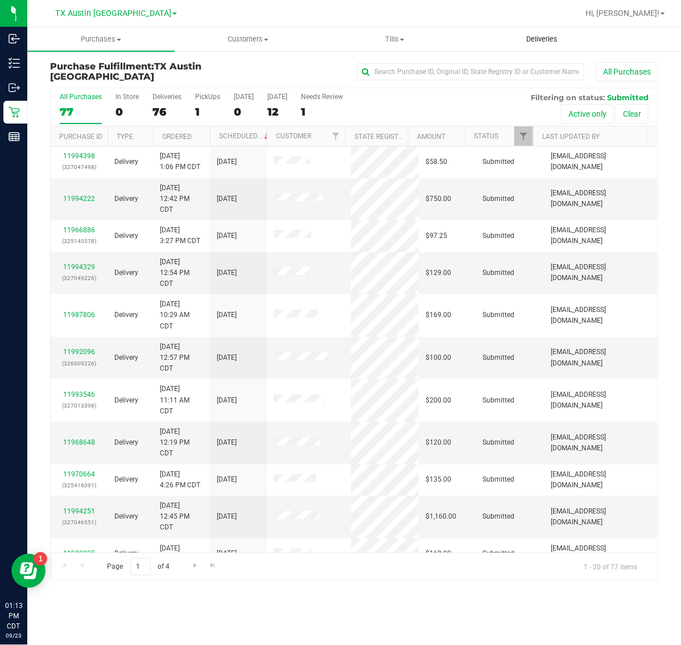
click at [529, 43] on span "Deliveries" at bounding box center [542, 39] width 62 height 10
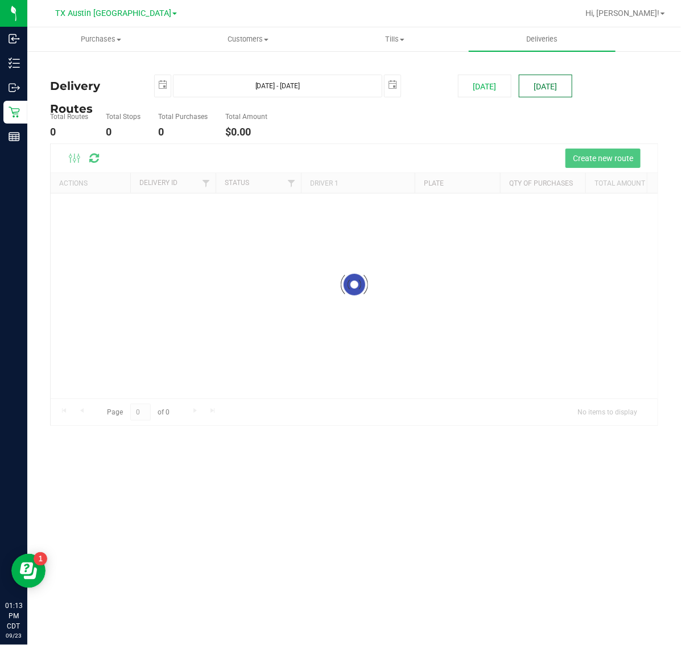
click at [541, 88] on button "[DATE]" at bounding box center [545, 86] width 53 height 23
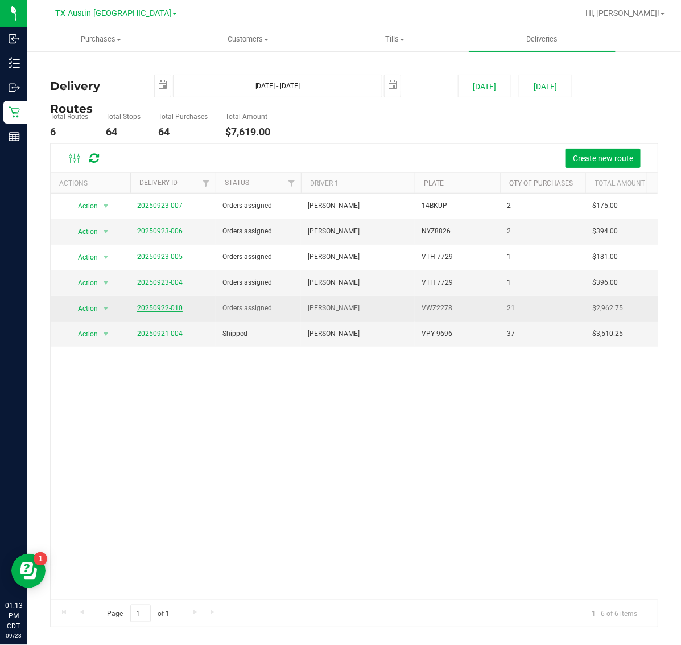
click at [162, 309] on link "20250922-010" at bounding box center [160, 308] width 46 height 8
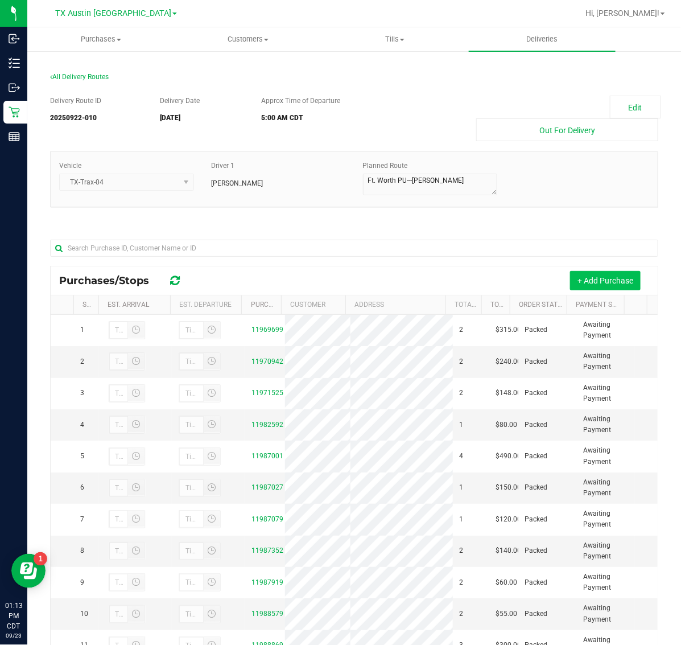
click at [583, 281] on button "+ Add Purchase" at bounding box center [605, 280] width 71 height 19
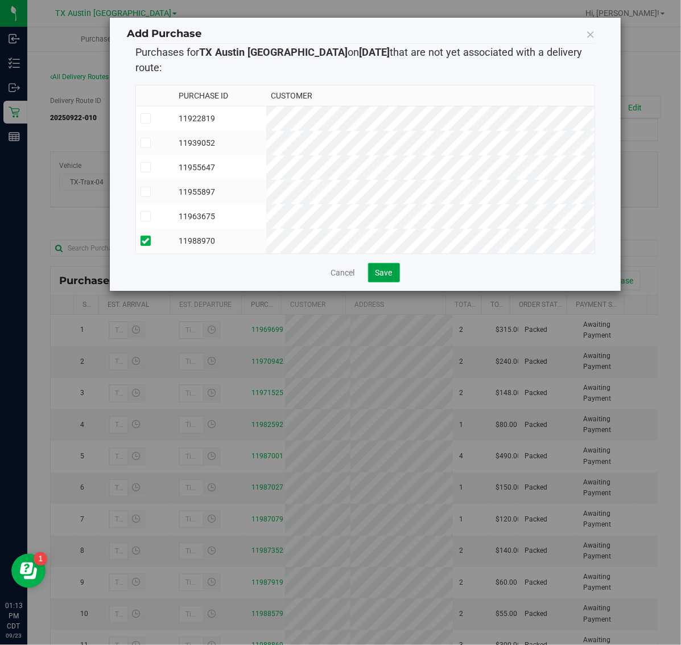
click at [373, 268] on button "Save" at bounding box center [384, 272] width 32 height 19
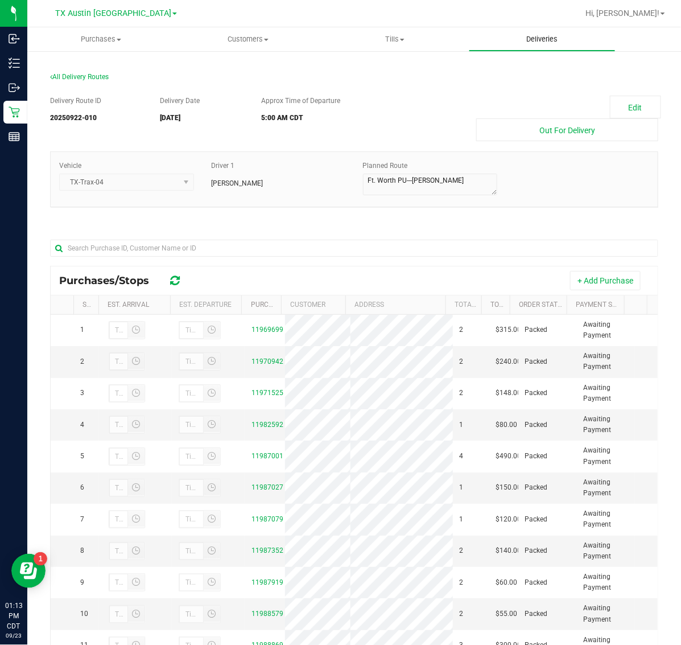
click at [531, 40] on span "Deliveries" at bounding box center [542, 39] width 62 height 10
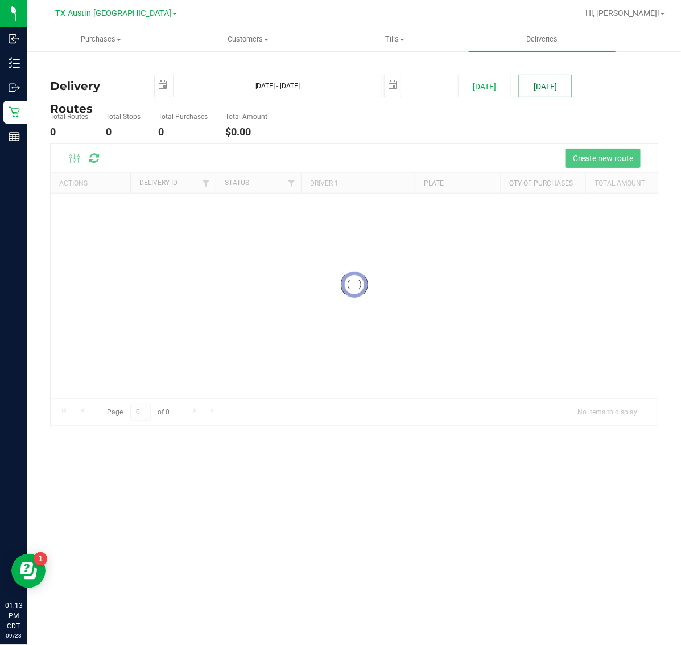
click at [538, 84] on button "[DATE]" at bounding box center [545, 86] width 53 height 23
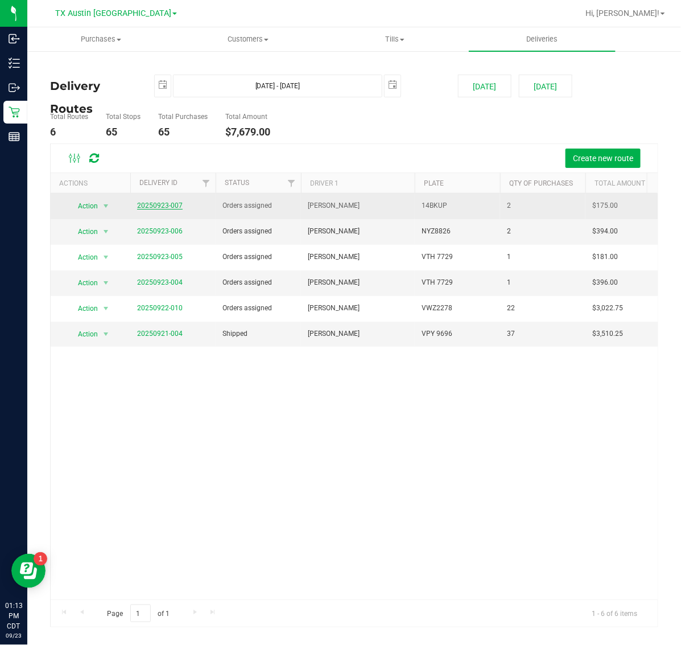
click at [171, 205] on link "20250923-007" at bounding box center [160, 205] width 46 height 8
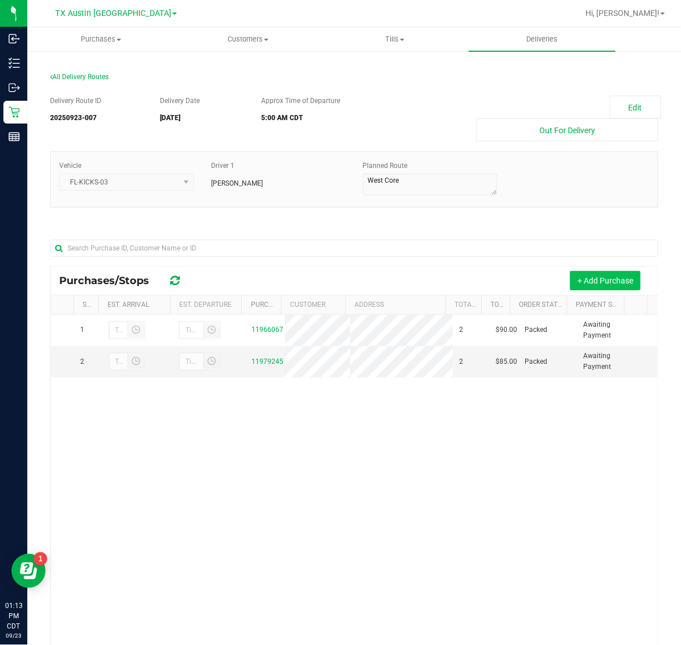
click at [587, 273] on button "+ Add Purchase" at bounding box center [605, 280] width 71 height 19
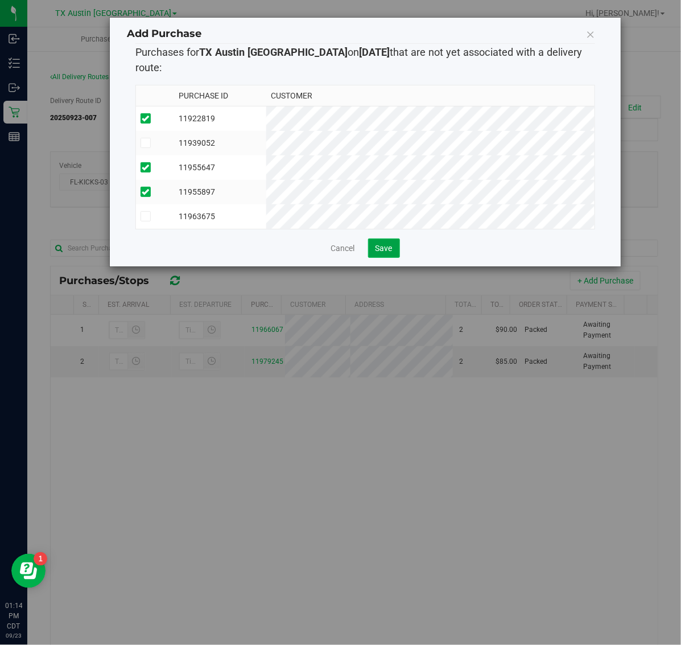
click at [393, 238] on button "Save" at bounding box center [384, 247] width 32 height 19
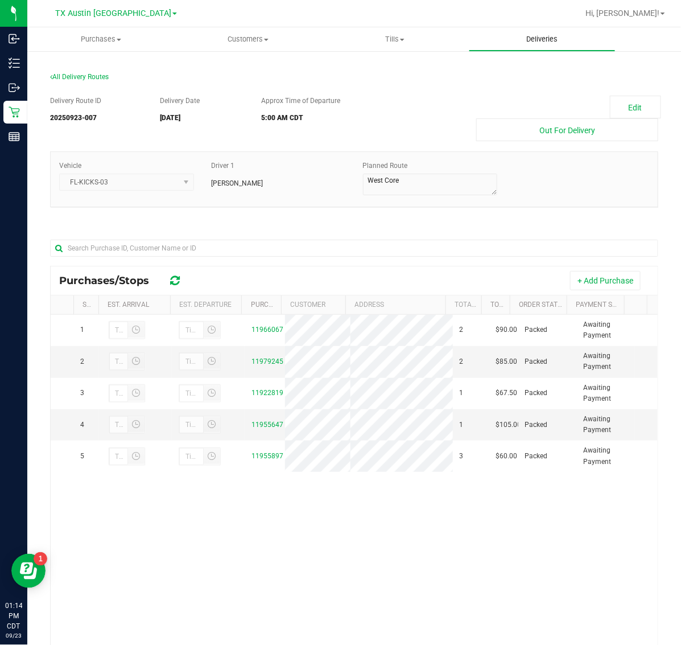
click at [534, 29] on uib-tab-heading "Deliveries" at bounding box center [542, 39] width 146 height 23
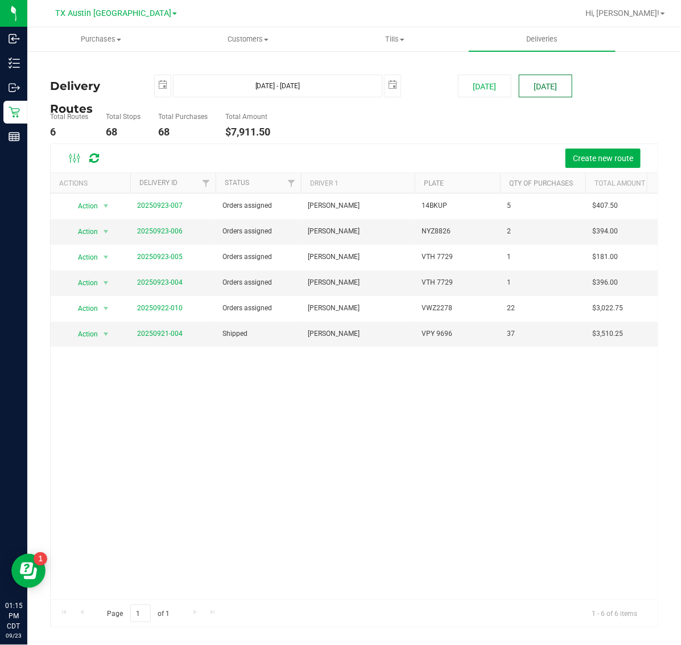
click at [551, 90] on button "[DATE]" at bounding box center [545, 86] width 53 height 23
click at [169, 230] on link "20250923-006" at bounding box center [160, 231] width 46 height 8
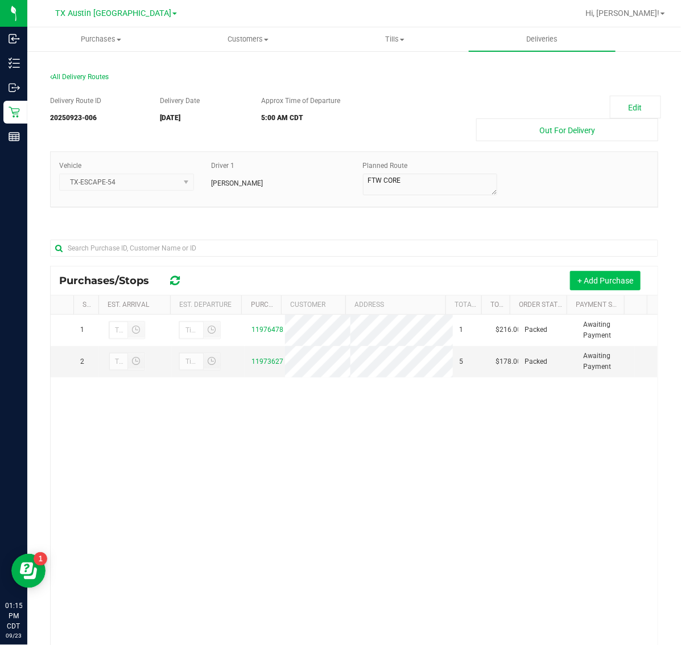
click at [598, 277] on button "+ Add Purchase" at bounding box center [605, 280] width 71 height 19
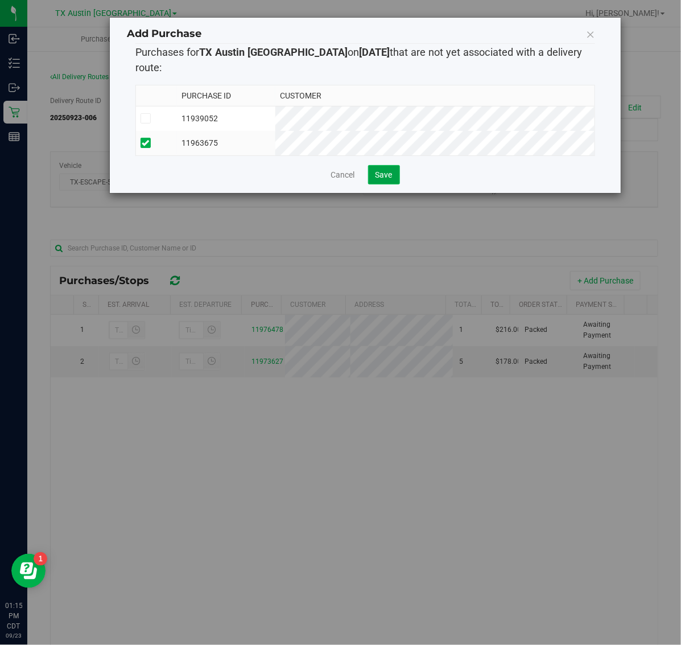
click at [393, 172] on button "Save" at bounding box center [384, 174] width 32 height 19
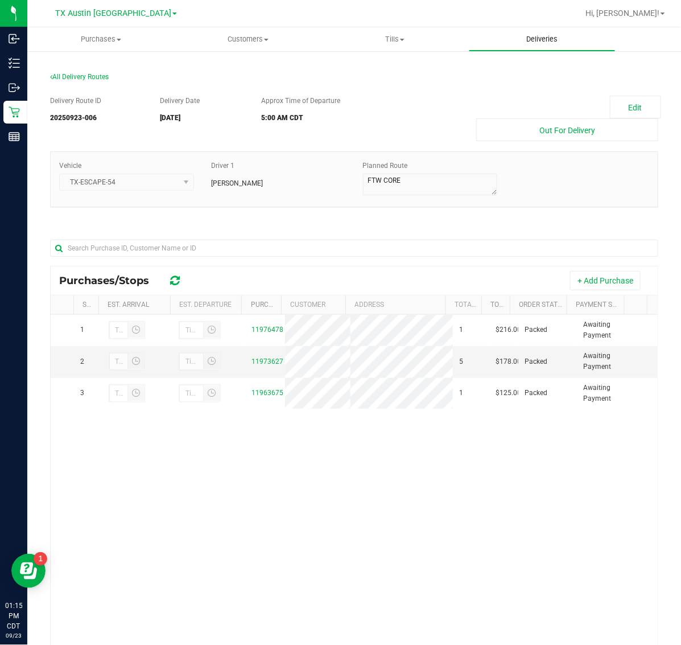
click at [530, 47] on uib-tab-heading "Deliveries" at bounding box center [542, 39] width 146 height 23
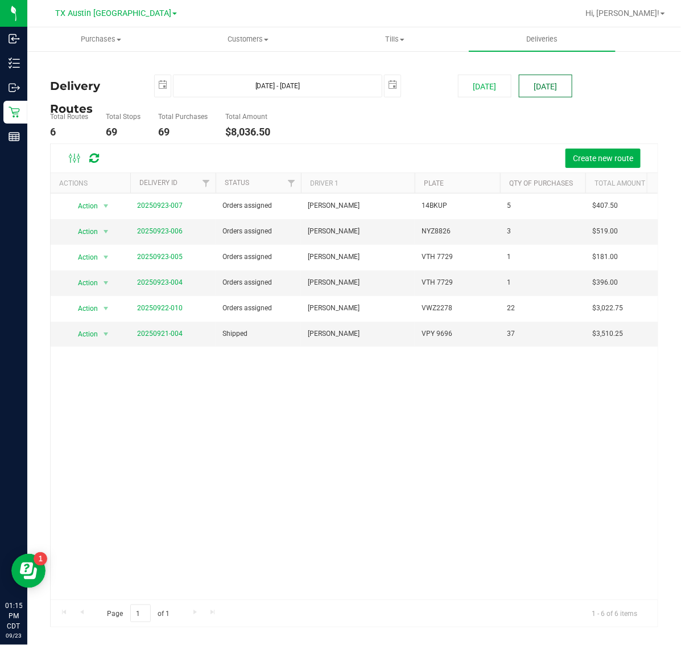
click at [549, 86] on button "[DATE]" at bounding box center [545, 86] width 53 height 23
click at [167, 234] on link "20250923-006" at bounding box center [160, 231] width 46 height 8
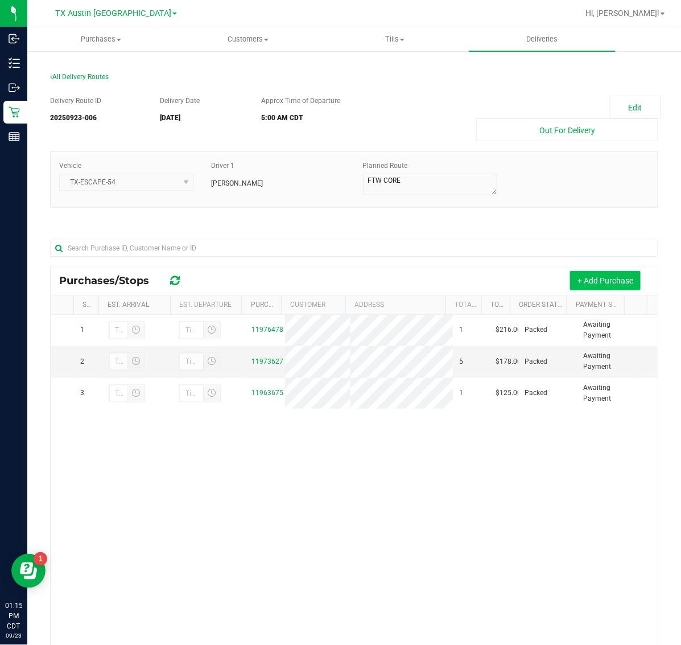
click at [598, 276] on button "+ Add Purchase" at bounding box center [605, 280] width 71 height 19
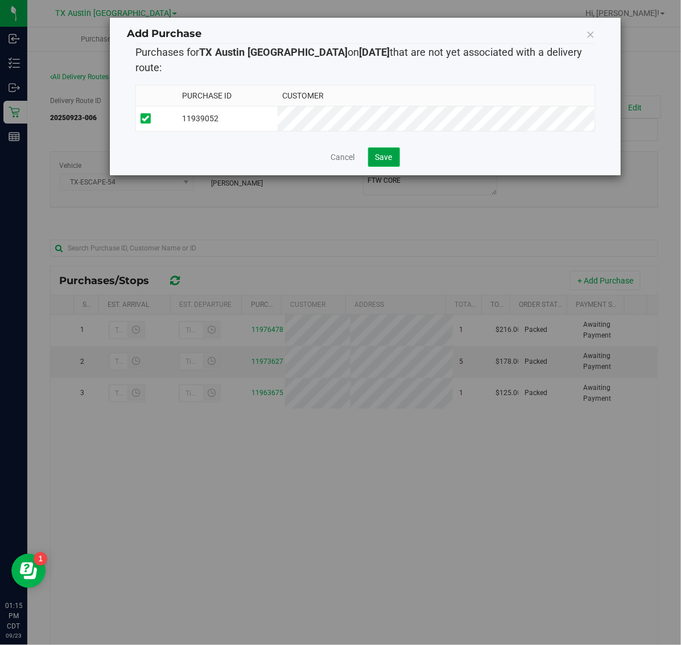
click at [374, 147] on button "Save" at bounding box center [384, 156] width 32 height 19
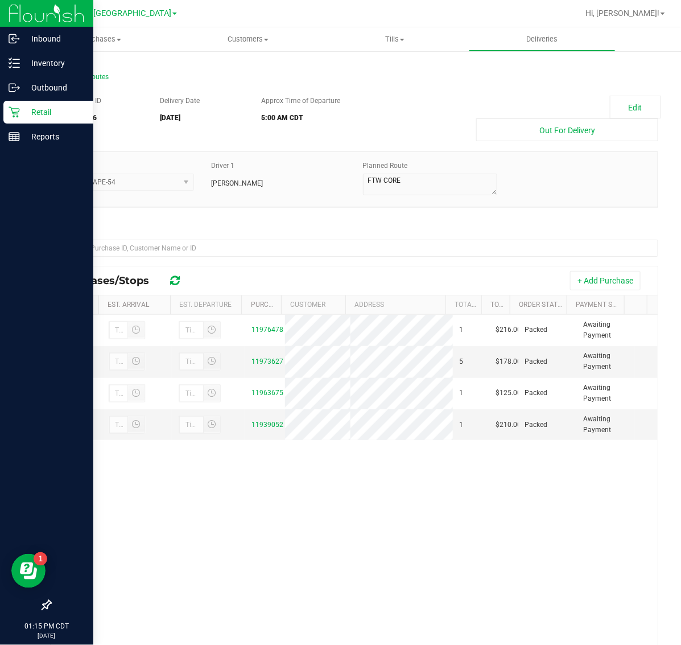
click at [28, 111] on p "Retail" at bounding box center [54, 112] width 68 height 14
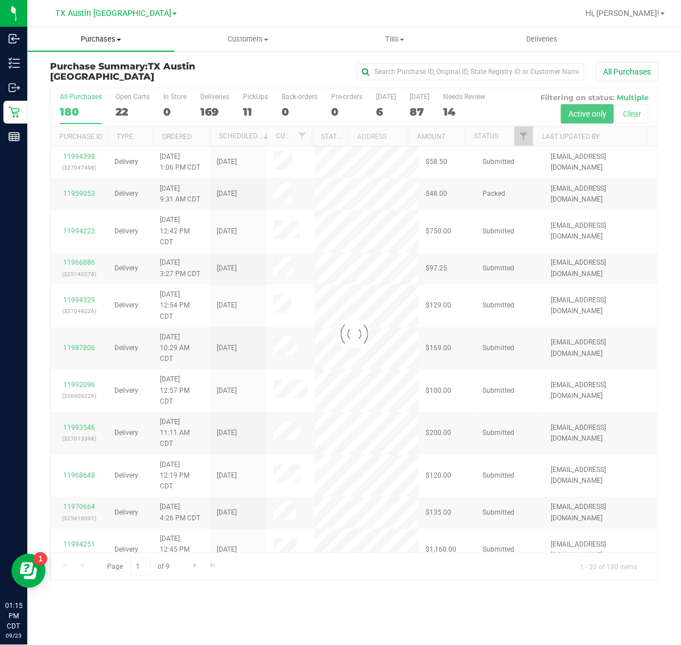
click at [101, 43] on span "Purchases" at bounding box center [100, 39] width 147 height 10
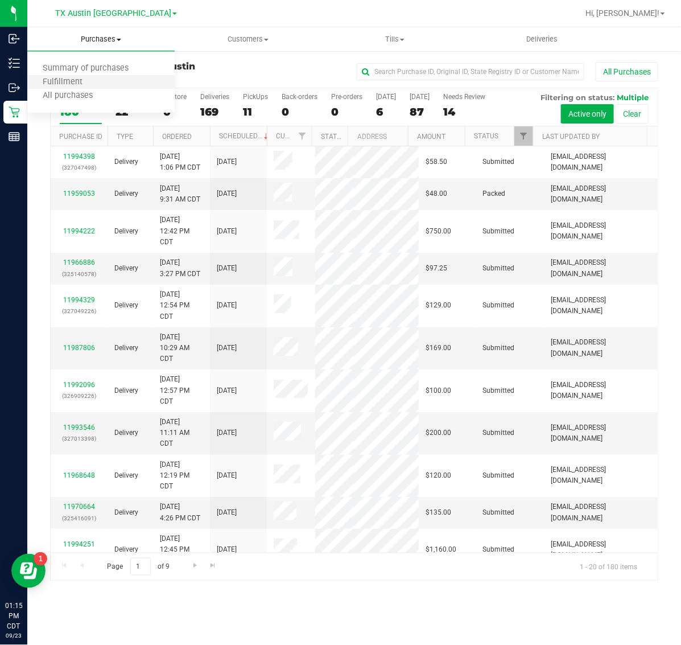
click at [117, 84] on li "Fulfillment" at bounding box center [100, 83] width 147 height 14
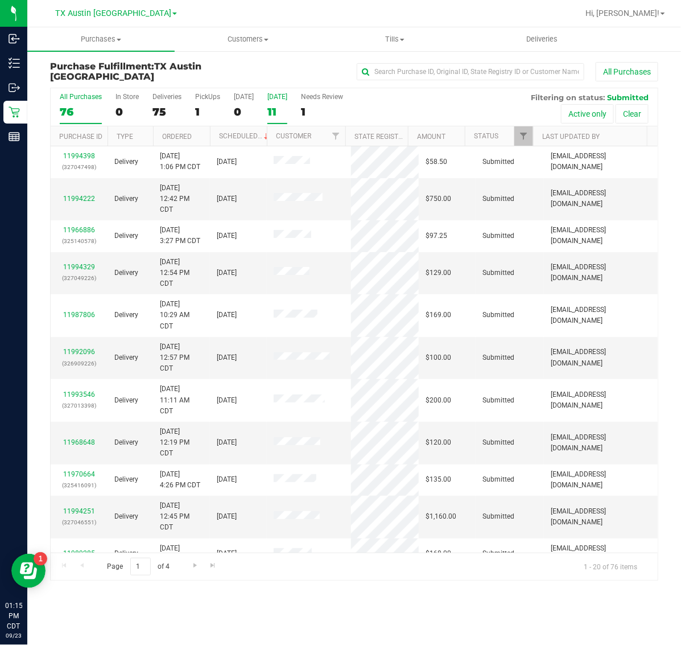
click at [279, 98] on div "[DATE]" at bounding box center [277, 97] width 20 height 8
click at [0, 0] on input "[DATE] 11" at bounding box center [0, 0] width 0 height 0
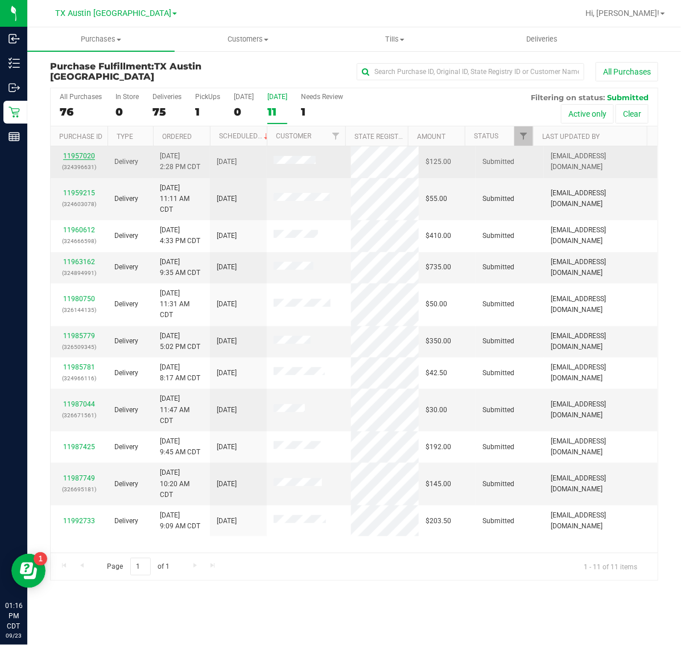
click at [81, 159] on link "11957020" at bounding box center [79, 156] width 32 height 8
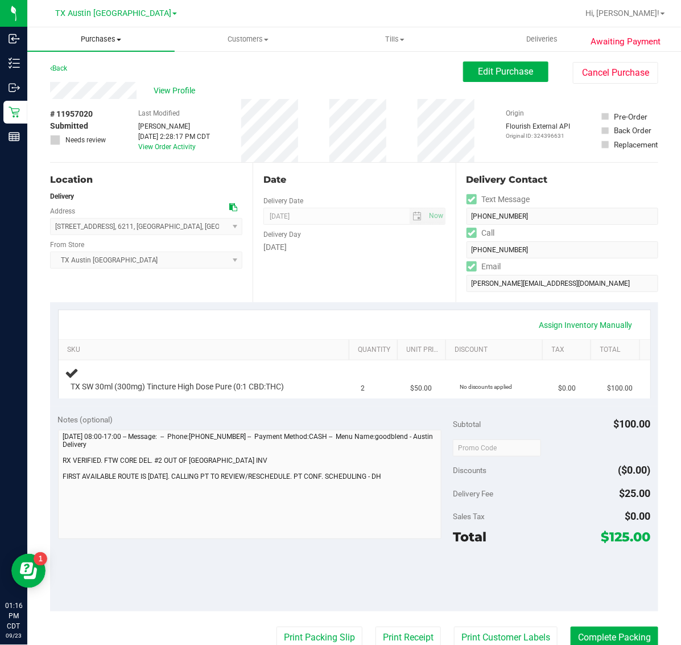
click at [101, 41] on span "Purchases" at bounding box center [100, 39] width 147 height 10
click at [110, 80] on li "Fulfillment" at bounding box center [100, 83] width 147 height 14
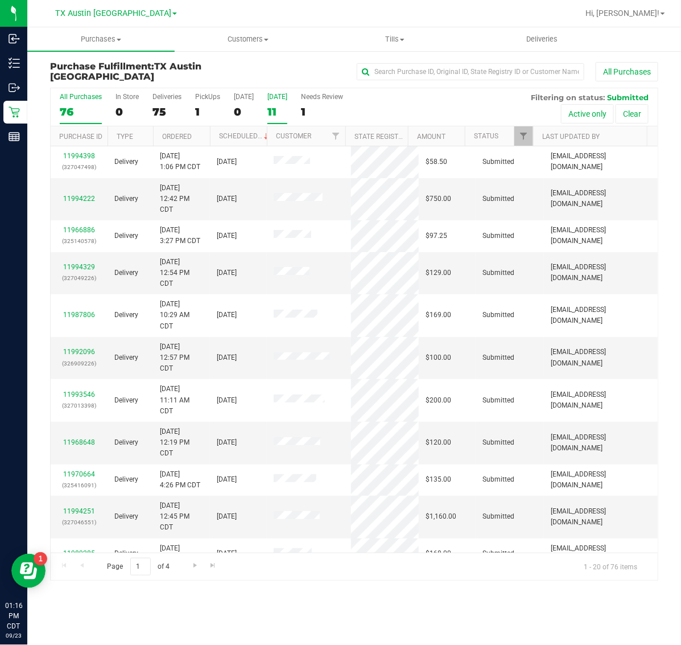
click at [274, 103] on label "[DATE] 11" at bounding box center [277, 108] width 20 height 31
click at [0, 0] on input "[DATE] 11" at bounding box center [0, 0] width 0 height 0
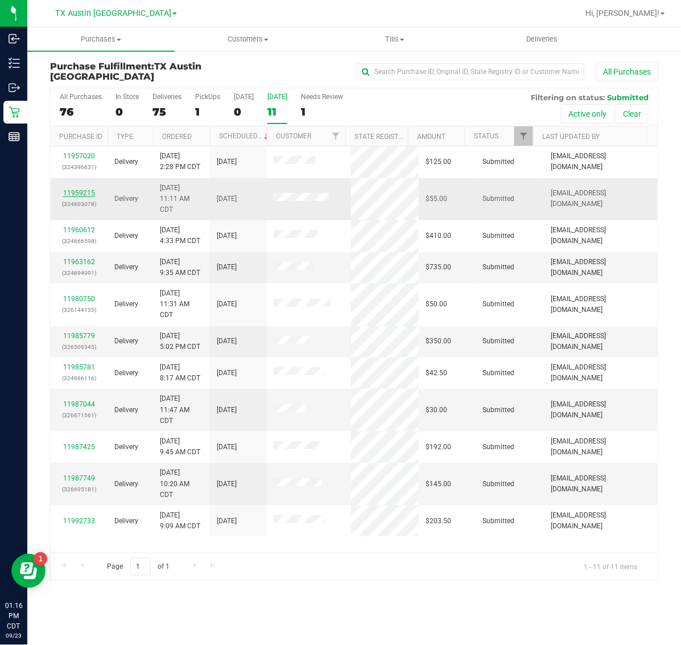
click at [78, 191] on link "11959215" at bounding box center [79, 193] width 32 height 8
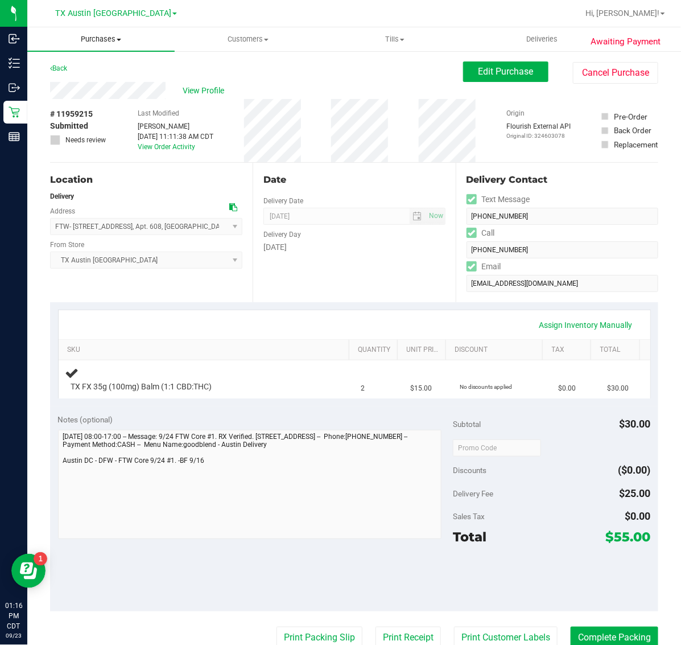
click at [107, 32] on uib-tab-heading "Purchases Summary of purchases Fulfillment All purchases" at bounding box center [100, 39] width 147 height 24
click at [109, 80] on li "Fulfillment" at bounding box center [100, 83] width 147 height 14
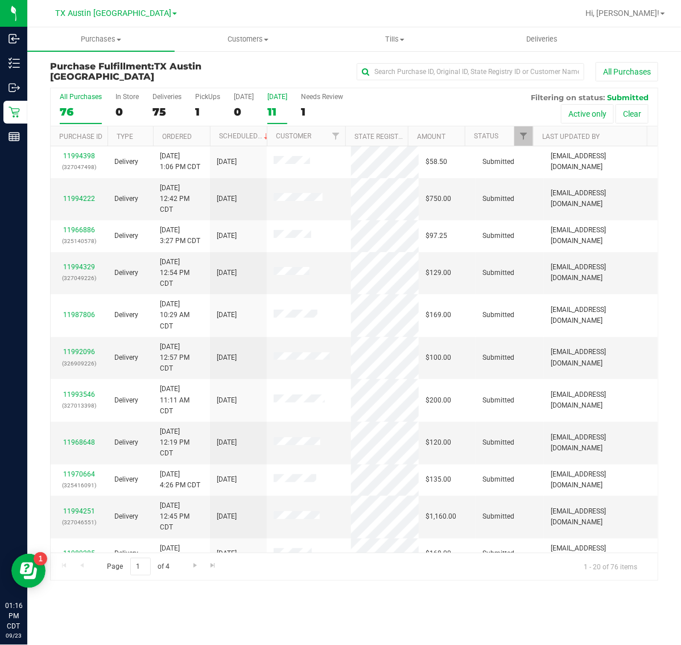
click at [282, 106] on div "11" at bounding box center [277, 111] width 20 height 13
click at [0, 0] on input "[DATE] 11" at bounding box center [0, 0] width 0 height 0
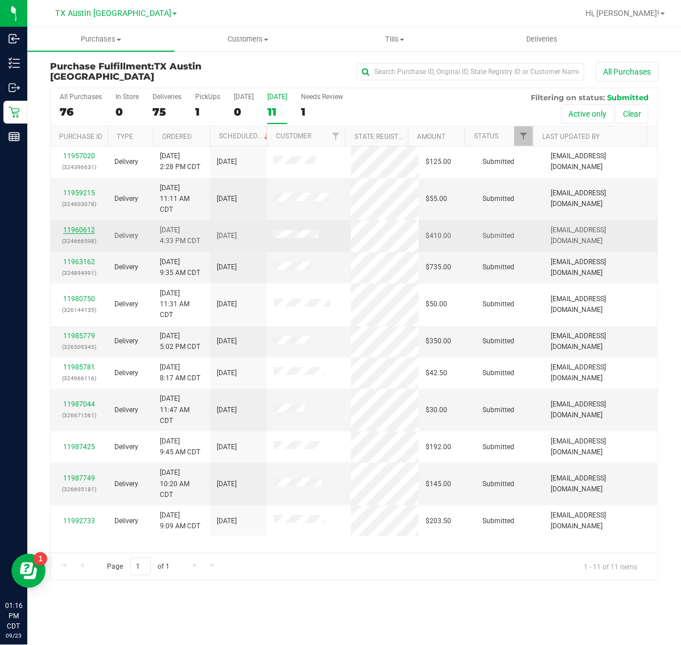
click at [80, 231] on link "11960612" at bounding box center [79, 230] width 32 height 8
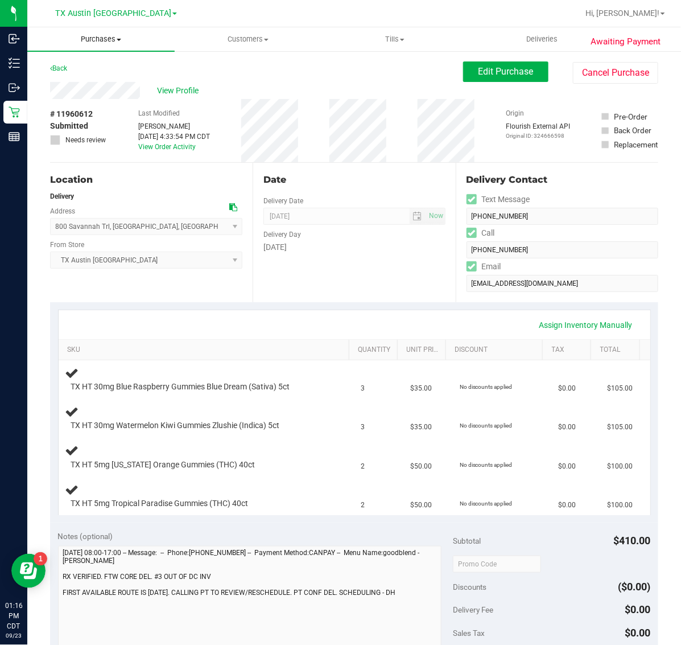
click at [92, 38] on span "Purchases" at bounding box center [100, 39] width 147 height 10
click at [98, 79] on li "Fulfillment" at bounding box center [100, 83] width 147 height 14
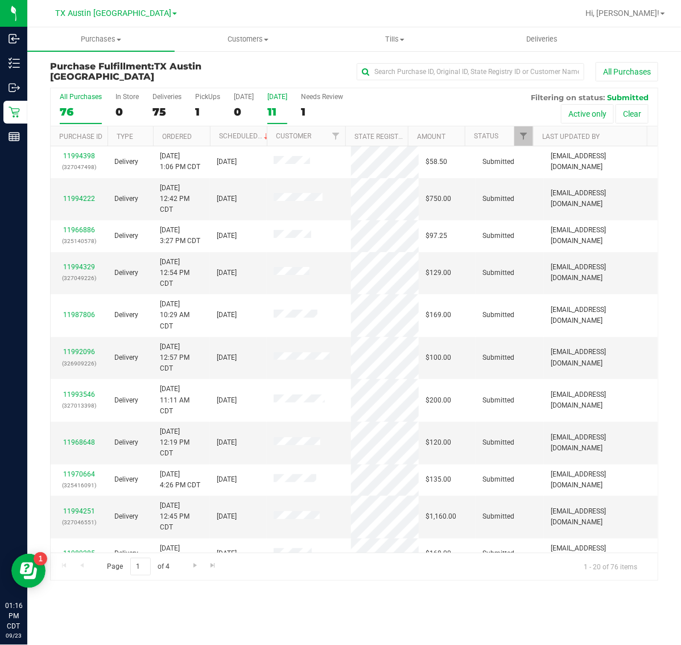
click at [275, 103] on label "[DATE] 11" at bounding box center [277, 108] width 20 height 31
click at [0, 0] on input "[DATE] 11" at bounding box center [0, 0] width 0 height 0
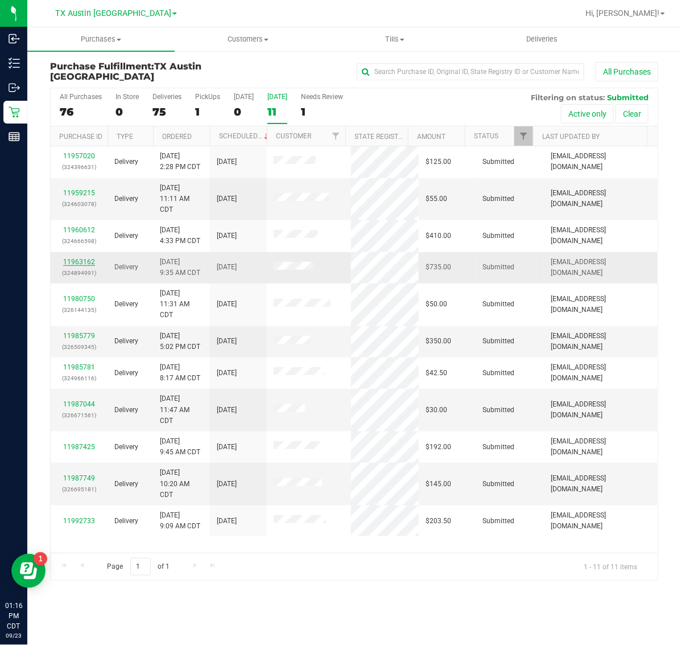
click at [84, 266] on link "11963162" at bounding box center [79, 262] width 32 height 8
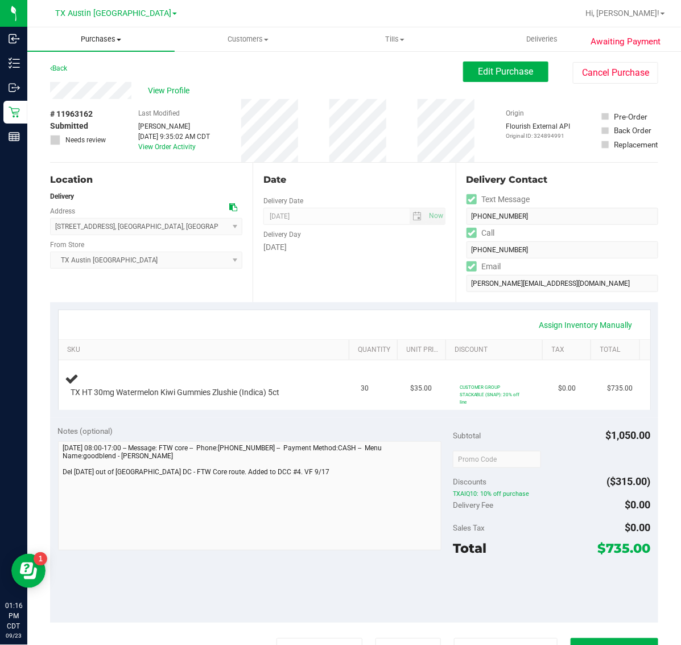
click at [97, 42] on span "Purchases" at bounding box center [100, 39] width 147 height 10
click at [96, 79] on span "Fulfillment" at bounding box center [62, 82] width 71 height 10
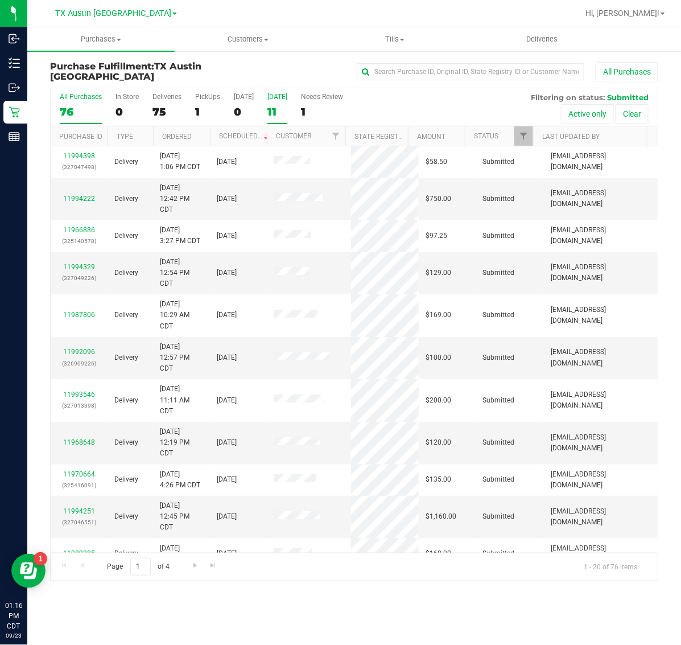
click at [278, 106] on div "11" at bounding box center [277, 111] width 20 height 13
click at [0, 0] on input "[DATE] 11" at bounding box center [0, 0] width 0 height 0
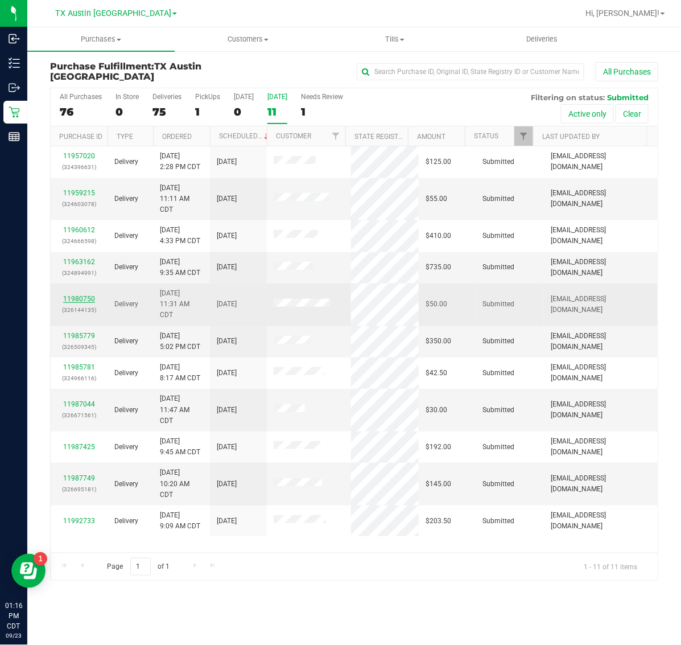
click at [88, 302] on link "11980750" at bounding box center [79, 299] width 32 height 8
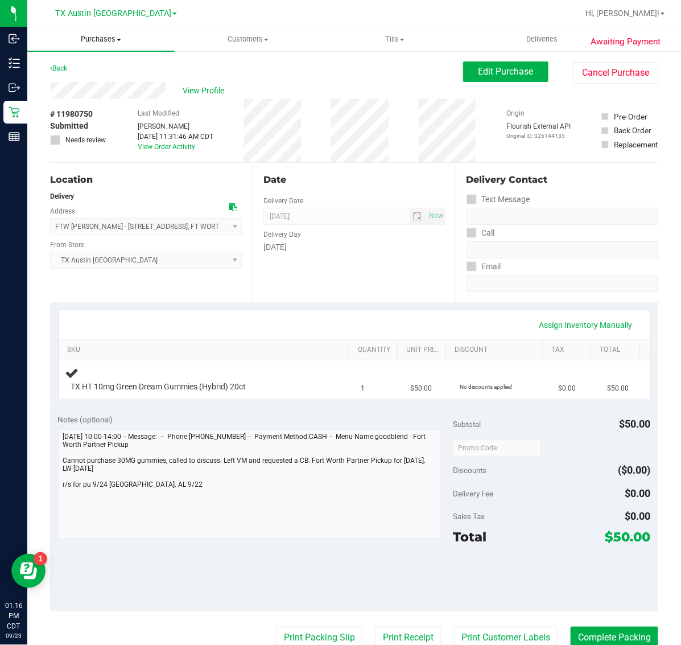
click at [100, 41] on span "Purchases" at bounding box center [100, 39] width 147 height 10
click at [117, 83] on li "Fulfillment" at bounding box center [100, 83] width 147 height 14
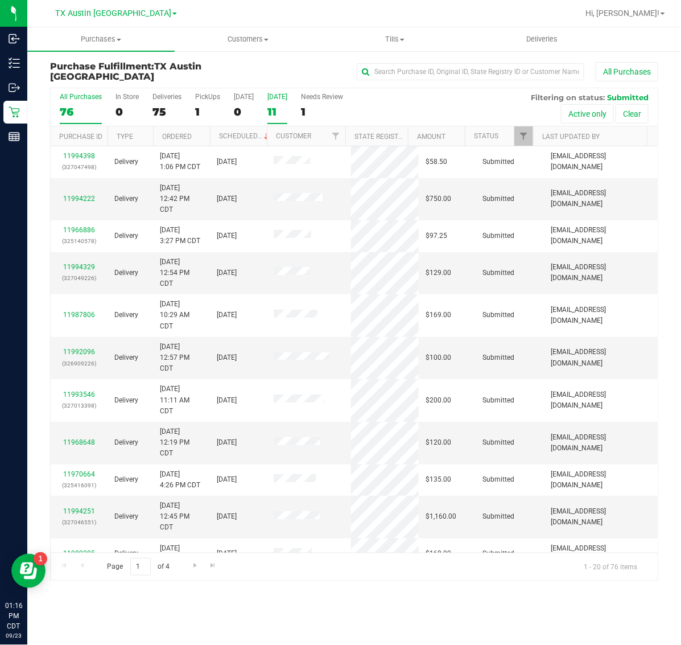
click at [282, 114] on div "11" at bounding box center [277, 111] width 20 height 13
click at [0, 0] on input "[DATE] 11" at bounding box center [0, 0] width 0 height 0
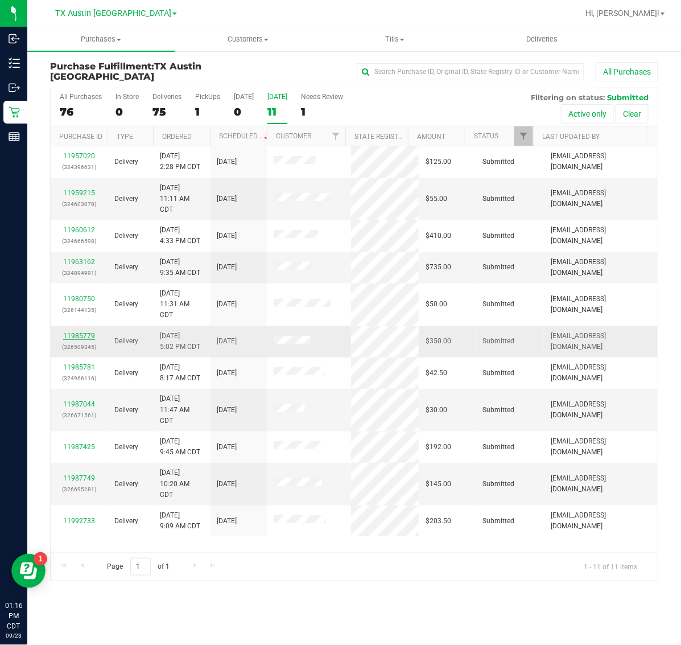
click at [78, 334] on link "11985779" at bounding box center [79, 336] width 32 height 8
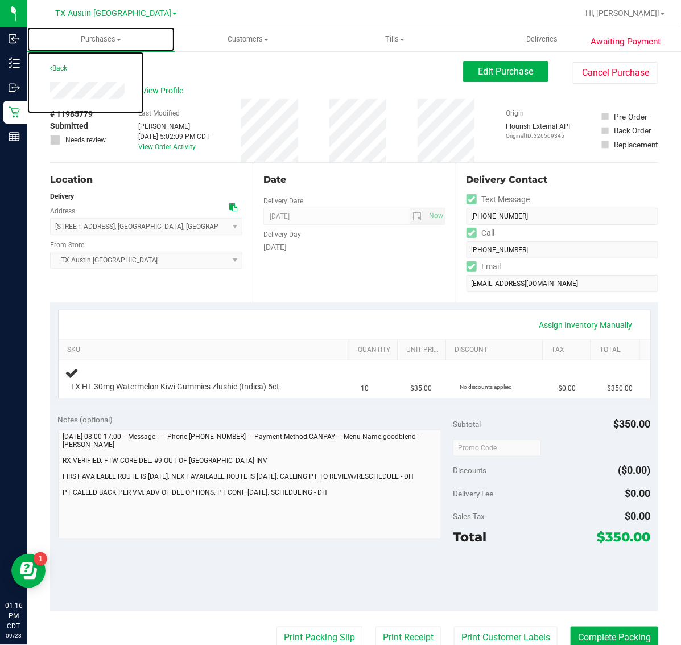
click at [95, 41] on span "Purchases" at bounding box center [100, 39] width 147 height 10
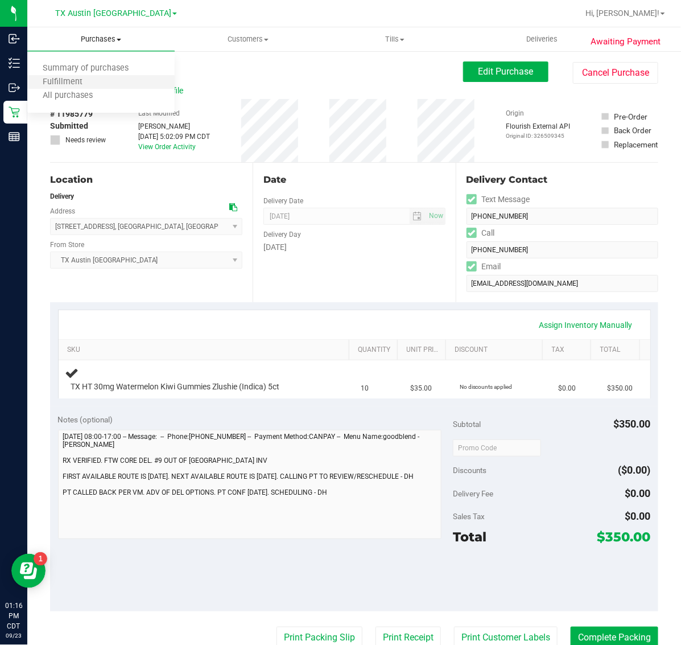
click at [116, 81] on li "Fulfillment" at bounding box center [100, 83] width 147 height 14
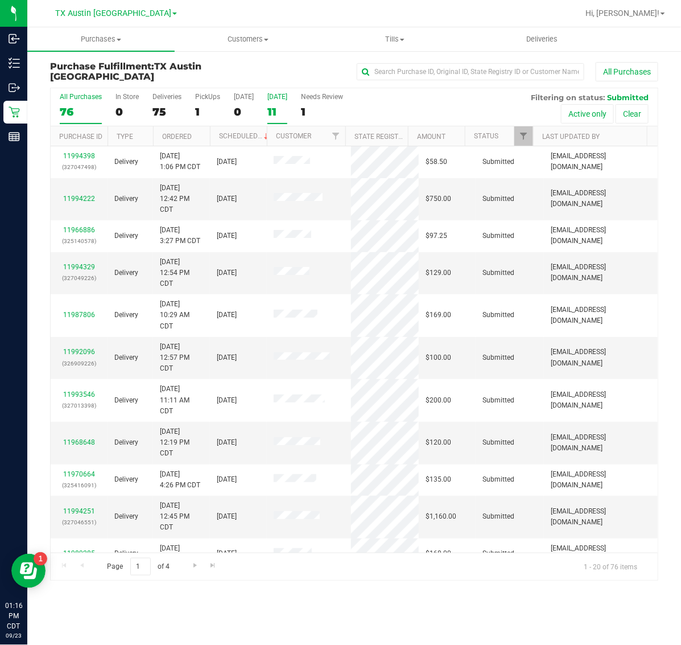
click at [273, 110] on div "11" at bounding box center [277, 111] width 20 height 13
click at [0, 0] on input "[DATE] 11" at bounding box center [0, 0] width 0 height 0
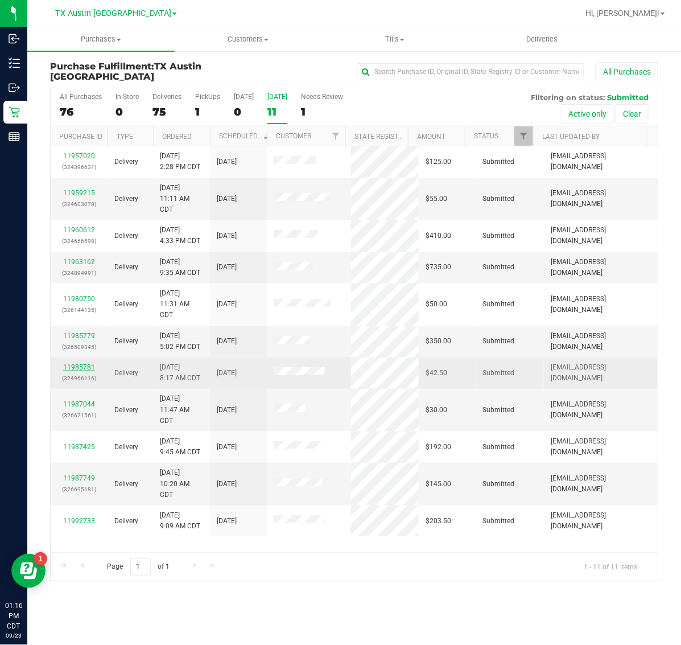
click at [76, 370] on link "11985781" at bounding box center [79, 367] width 32 height 8
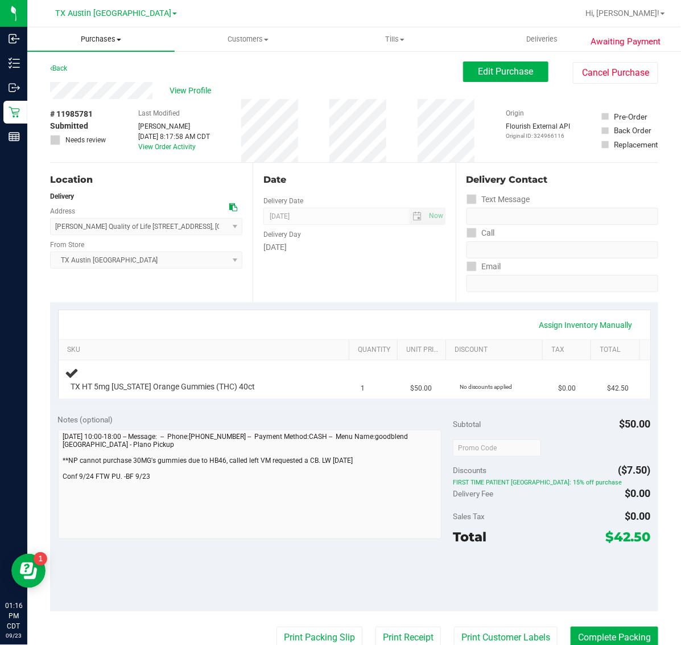
click at [104, 35] on span "Purchases" at bounding box center [100, 39] width 147 height 10
click at [104, 86] on li "Fulfillment" at bounding box center [100, 83] width 147 height 14
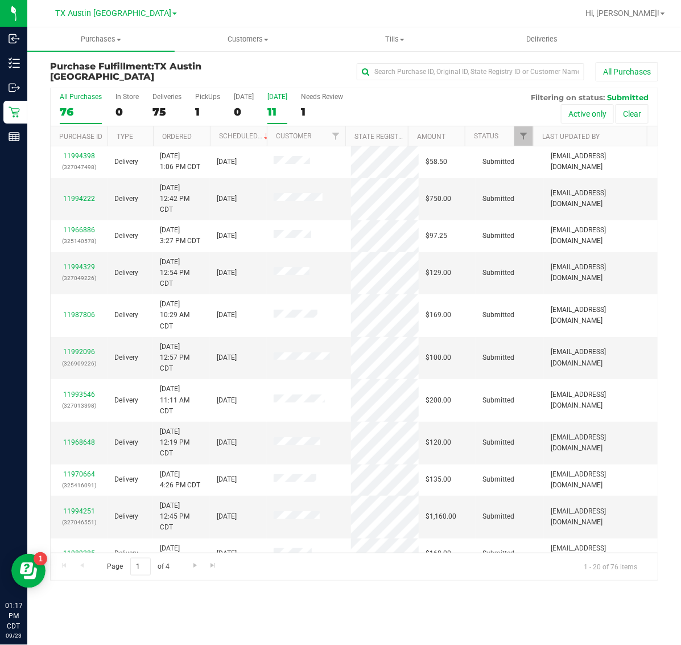
click at [279, 109] on div "11" at bounding box center [277, 111] width 20 height 13
click at [0, 0] on input "[DATE] 11" at bounding box center [0, 0] width 0 height 0
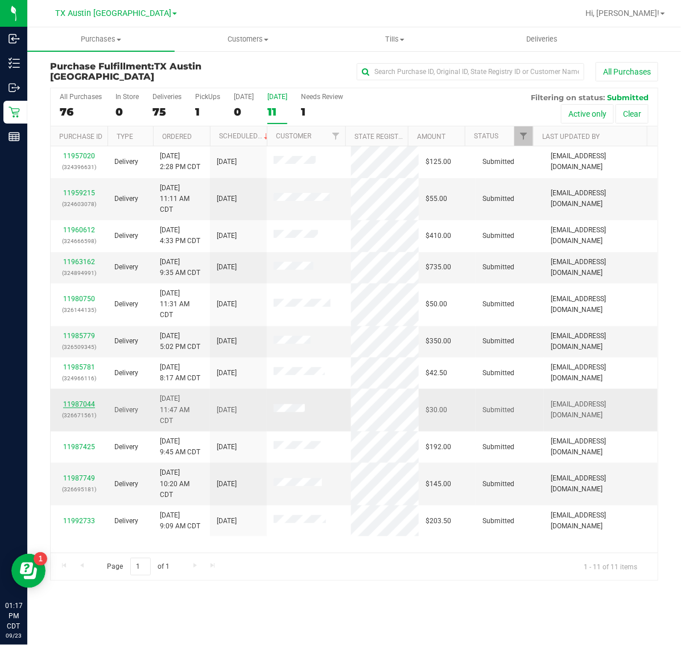
click at [77, 407] on link "11987044" at bounding box center [79, 404] width 32 height 8
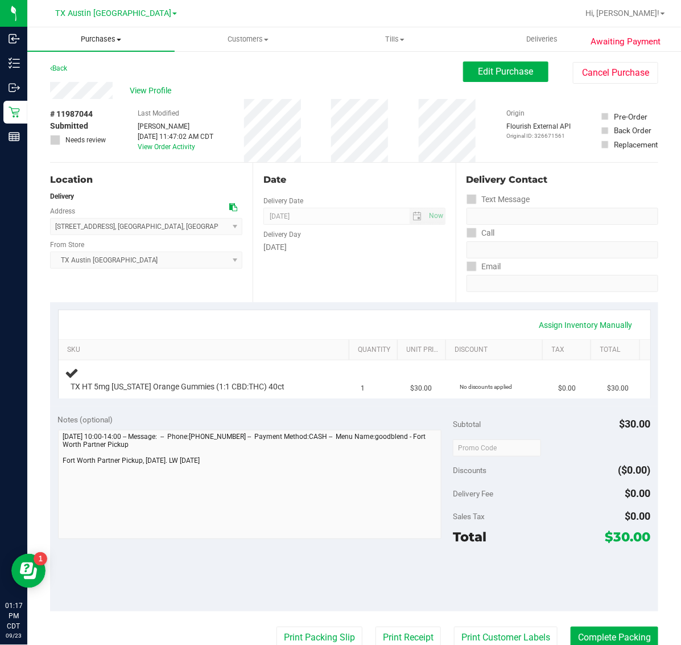
click at [109, 44] on span "Purchases" at bounding box center [100, 39] width 147 height 10
click at [101, 83] on li "Fulfillment" at bounding box center [100, 83] width 147 height 14
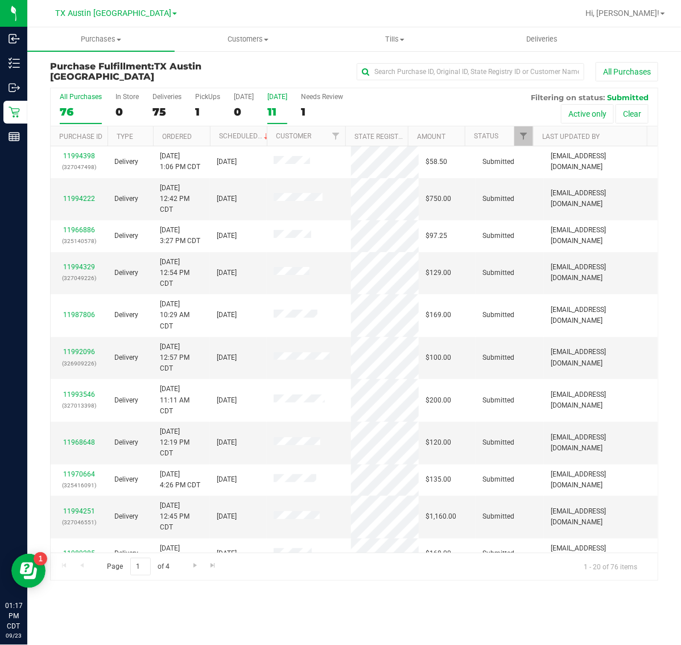
click at [279, 110] on div "11" at bounding box center [277, 111] width 20 height 13
click at [0, 0] on input "[DATE] 11" at bounding box center [0, 0] width 0 height 0
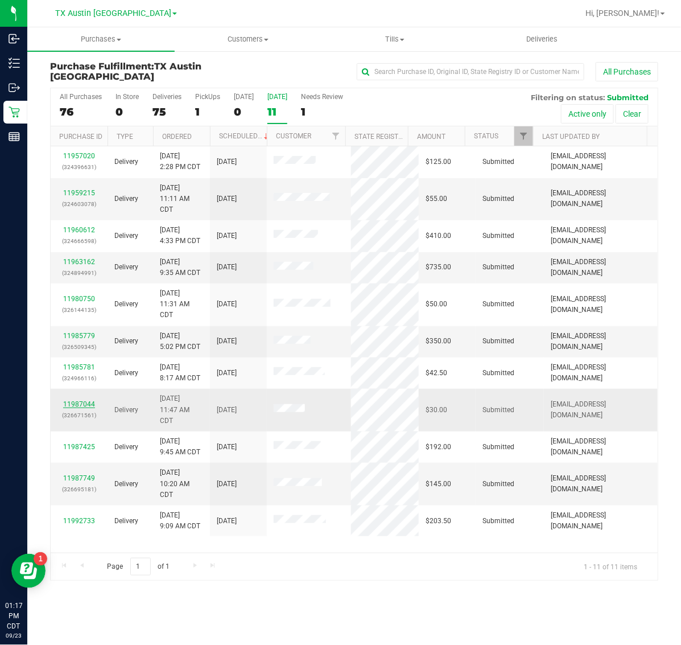
click at [80, 403] on link "11987044" at bounding box center [79, 404] width 32 height 8
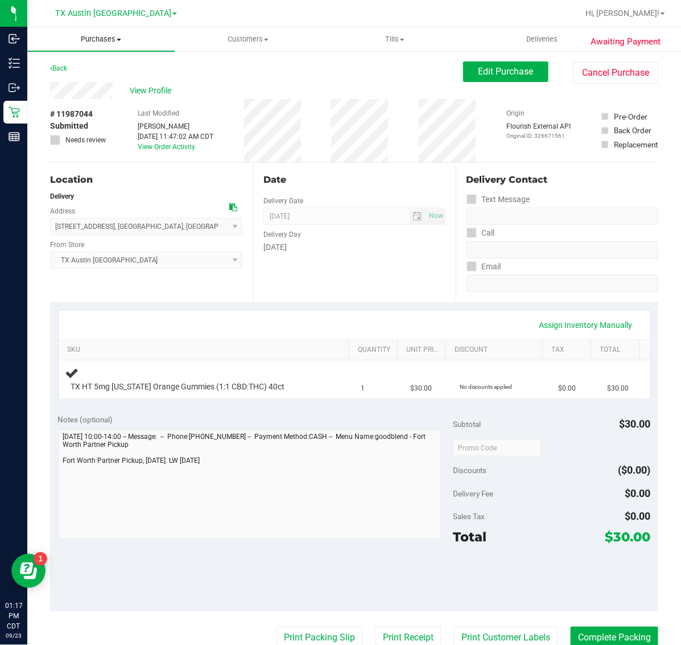
click at [98, 37] on span "Purchases" at bounding box center [100, 39] width 147 height 10
click at [101, 80] on li "Fulfillment" at bounding box center [100, 83] width 147 height 14
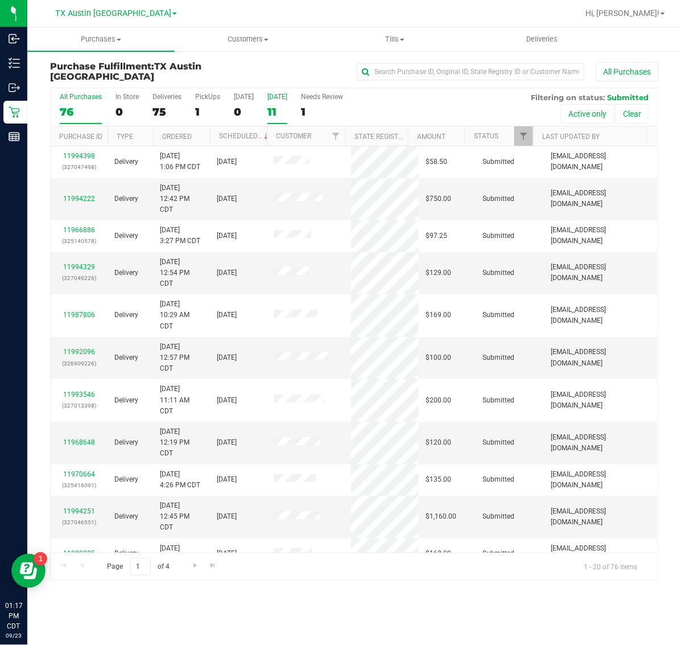
click at [277, 104] on label "[DATE] 11" at bounding box center [277, 108] width 20 height 31
click at [0, 0] on input "[DATE] 11" at bounding box center [0, 0] width 0 height 0
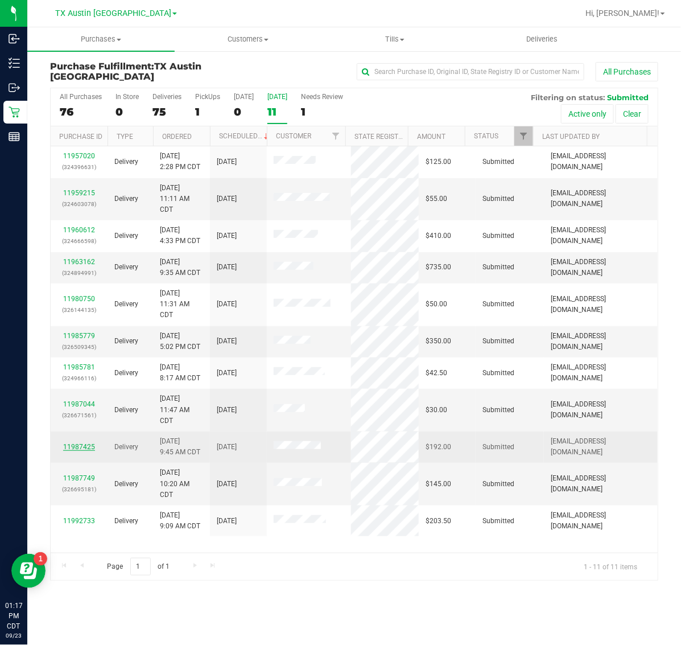
click at [84, 451] on link "11987425" at bounding box center [79, 447] width 32 height 8
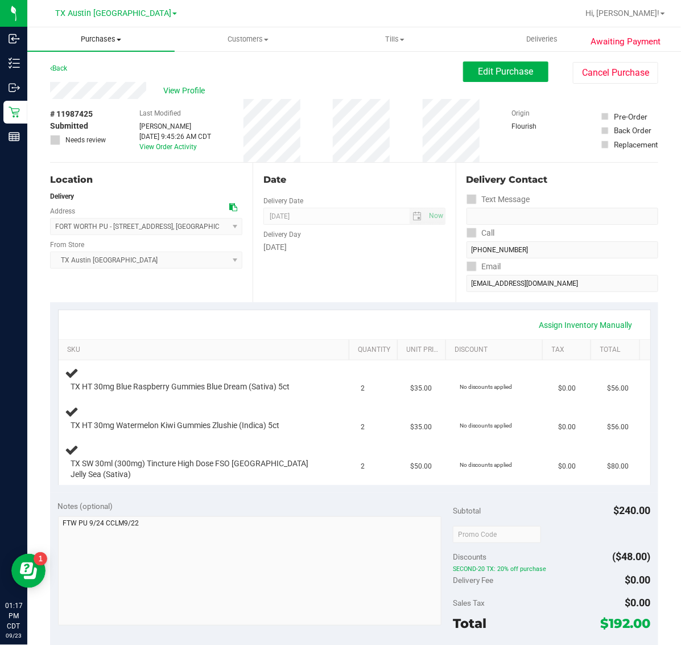
drag, startPoint x: 80, startPoint y: 36, endPoint x: 87, endPoint y: 38, distance: 7.2
click at [81, 36] on span "Purchases" at bounding box center [100, 39] width 147 height 10
click at [96, 83] on span "Fulfillment" at bounding box center [62, 82] width 71 height 10
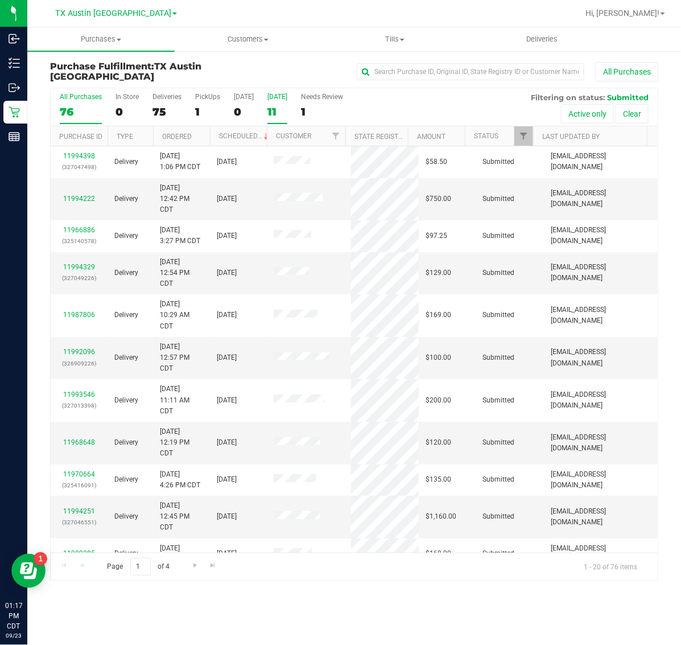
click at [279, 105] on div "11" at bounding box center [277, 111] width 20 height 13
click at [0, 0] on input "[DATE] 11" at bounding box center [0, 0] width 0 height 0
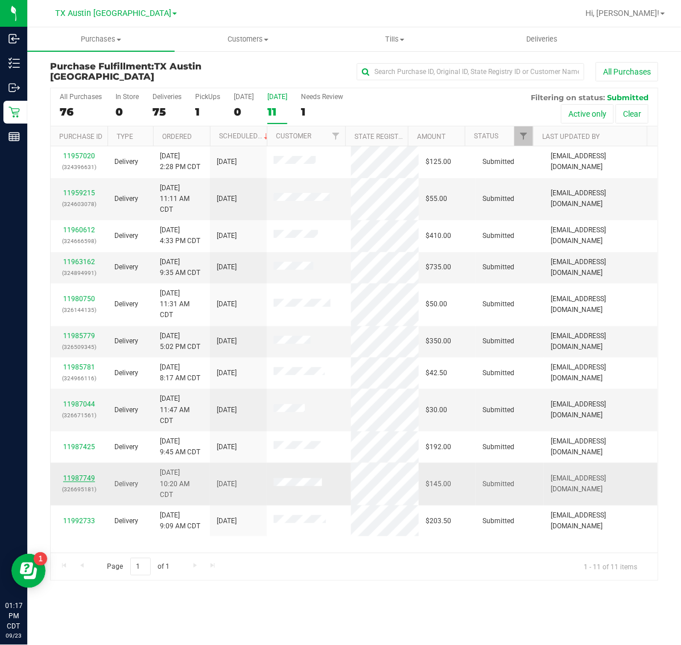
click at [91, 479] on link "11987749" at bounding box center [79, 478] width 32 height 8
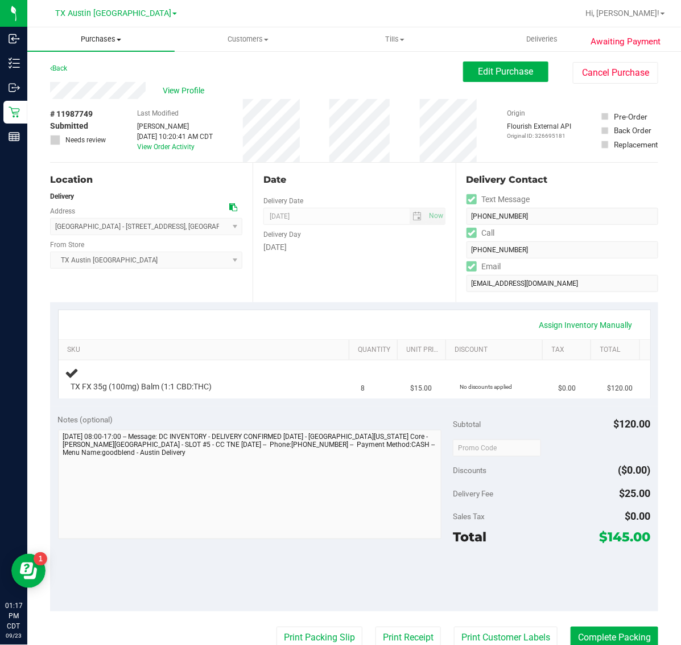
click at [98, 40] on span "Purchases" at bounding box center [100, 39] width 147 height 10
click at [97, 77] on li "Fulfillment" at bounding box center [100, 83] width 147 height 14
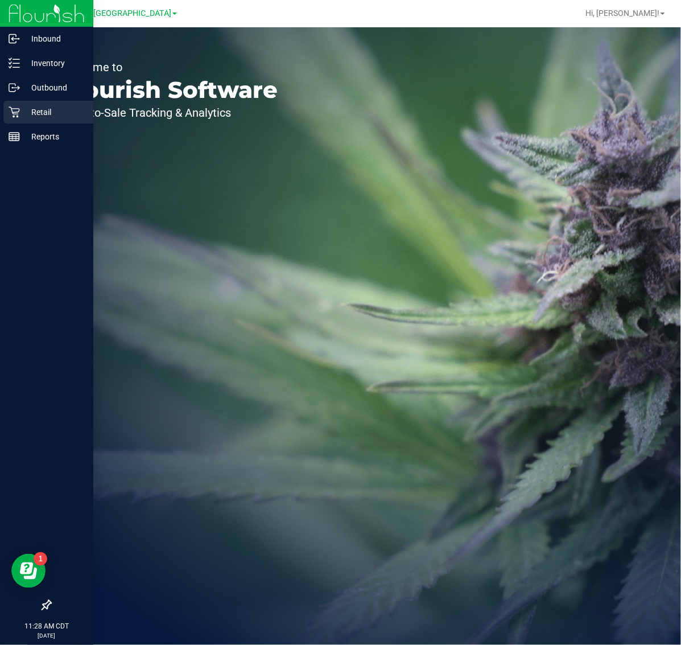
click at [20, 114] on p "Retail" at bounding box center [54, 112] width 68 height 14
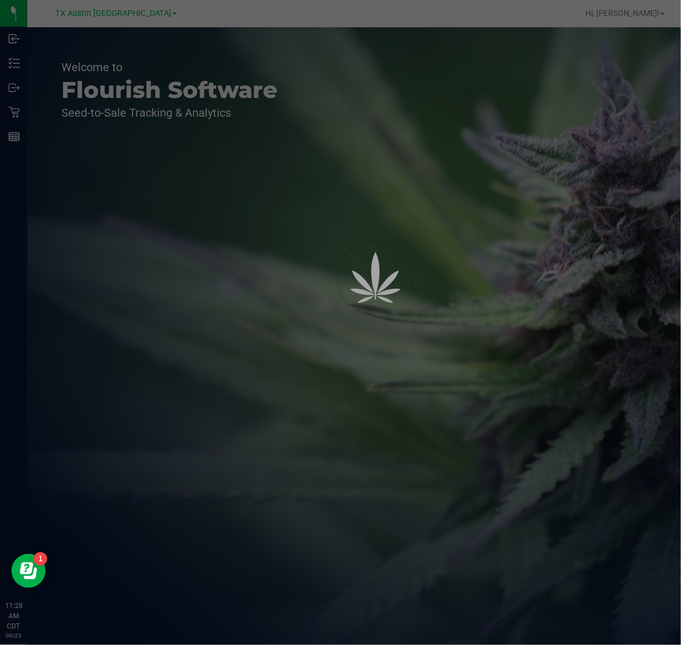
click at [124, 15] on div at bounding box center [340, 322] width 681 height 645
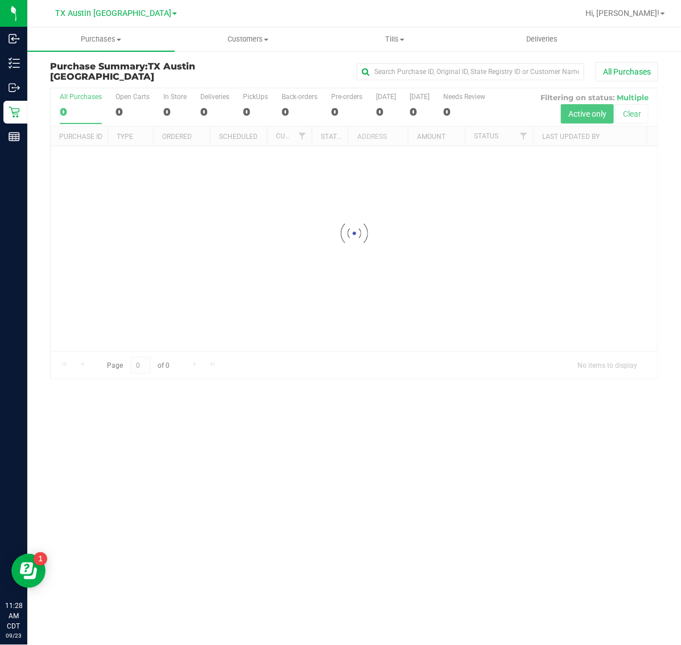
click at [123, 15] on span "TX Austin [GEOGRAPHIC_DATA]" at bounding box center [113, 14] width 116 height 10
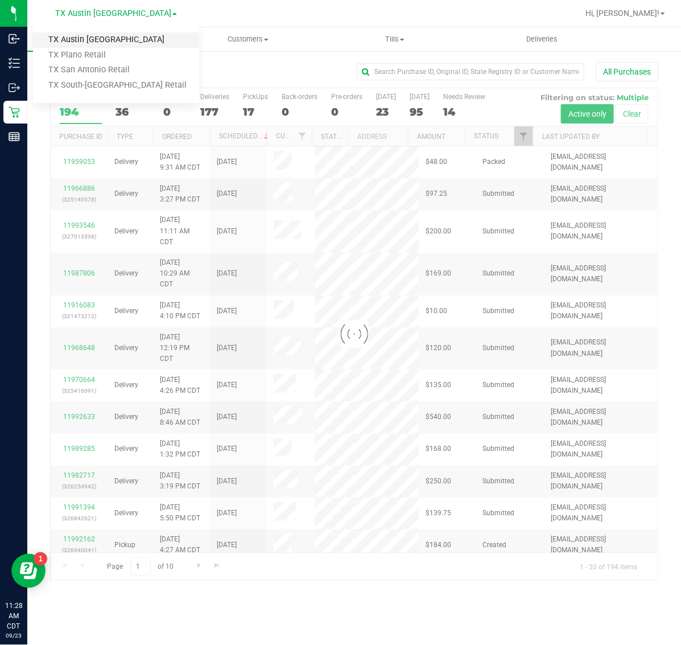
click at [124, 42] on link "TX Austin [GEOGRAPHIC_DATA]" at bounding box center [116, 39] width 166 height 15
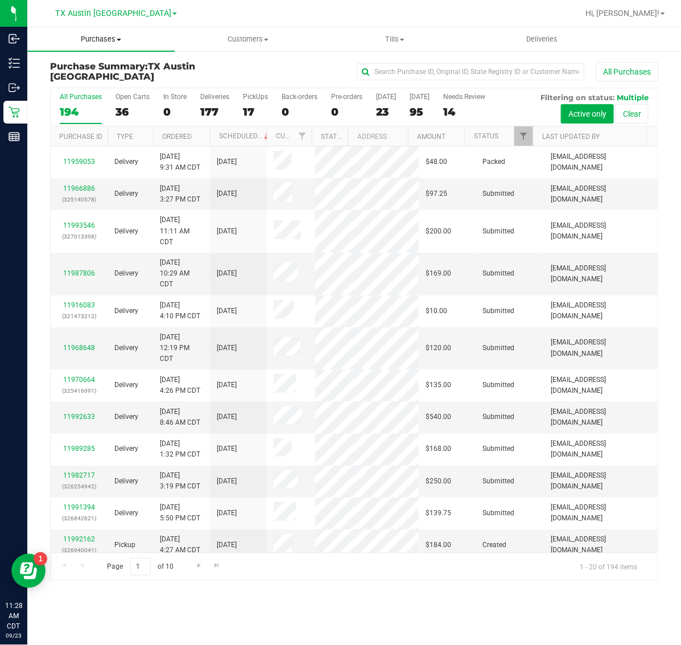
click at [90, 43] on span "Purchases" at bounding box center [100, 39] width 147 height 10
click at [102, 81] on li "Fulfillment" at bounding box center [100, 83] width 147 height 14
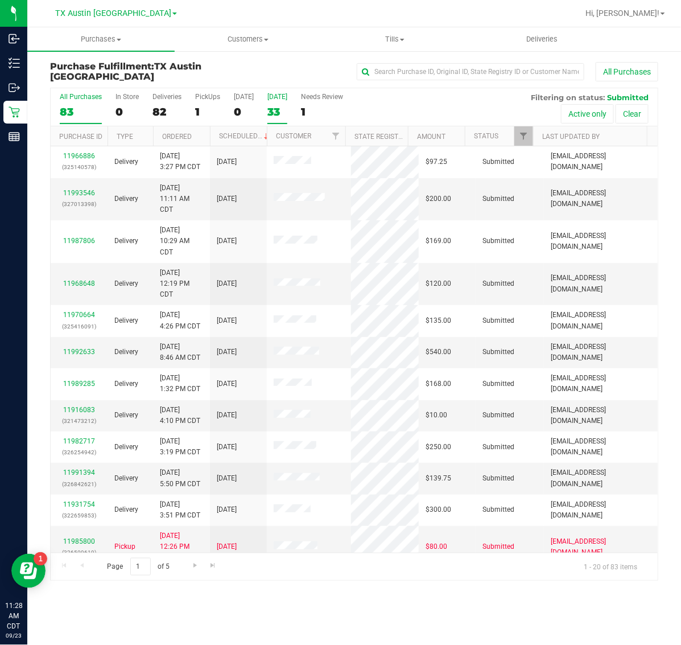
click at [281, 110] on div "33" at bounding box center [277, 111] width 20 height 13
click at [0, 0] on input "[DATE] 33" at bounding box center [0, 0] width 0 height 0
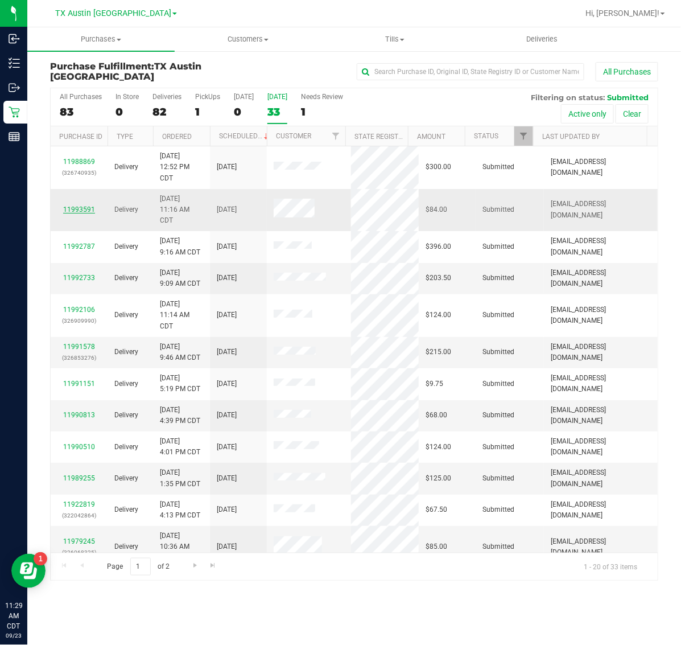
click at [80, 211] on link "11993591" at bounding box center [79, 209] width 32 height 8
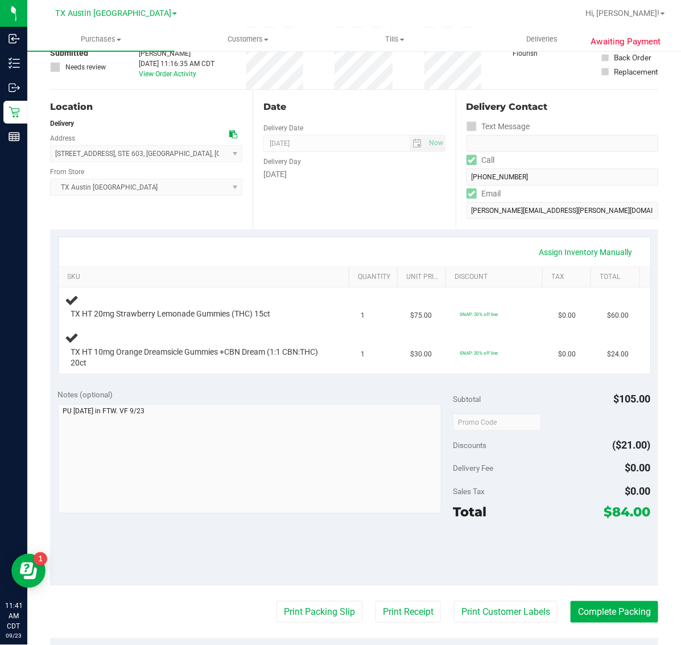
scroll to position [142, 0]
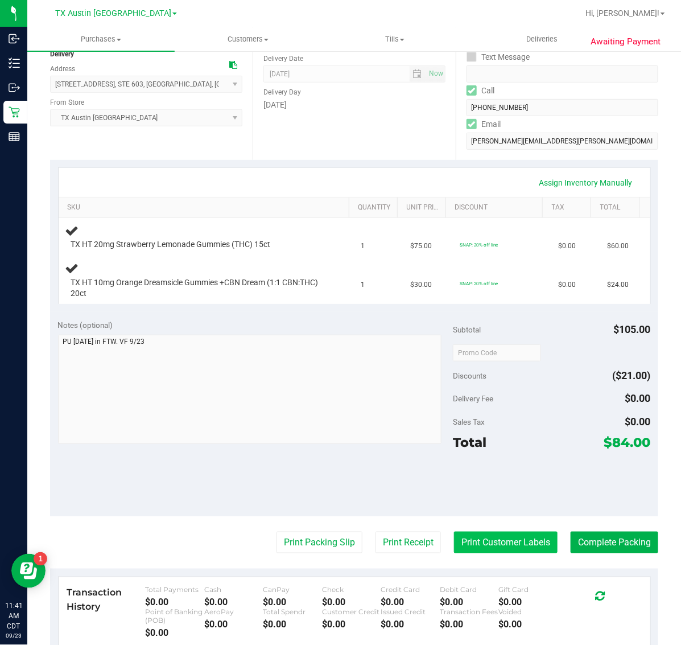
click at [501, 541] on button "Print Customer Labels" at bounding box center [506, 542] width 104 height 22
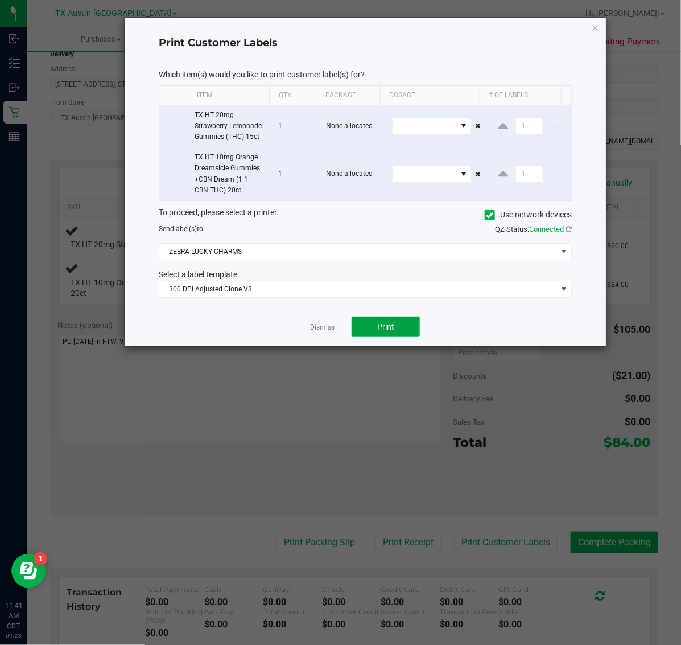
click at [394, 336] on button "Print" at bounding box center [386, 326] width 68 height 20
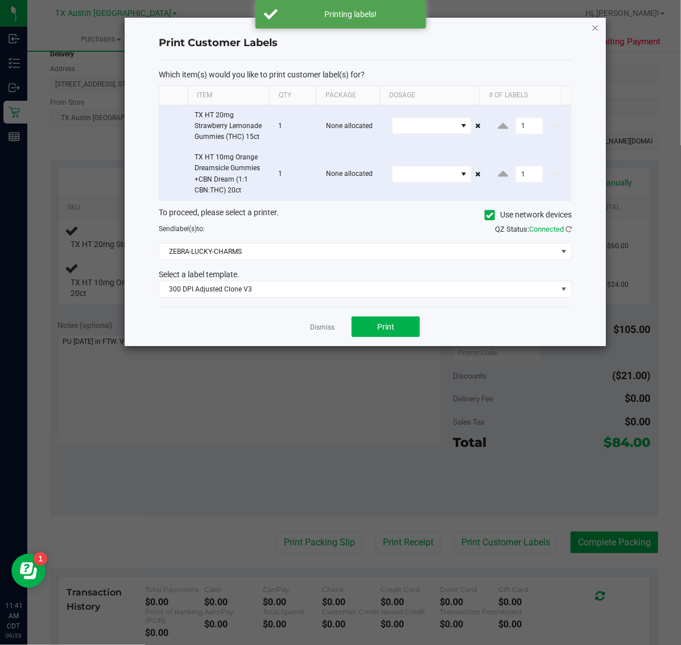
click at [595, 28] on icon "button" at bounding box center [596, 27] width 8 height 14
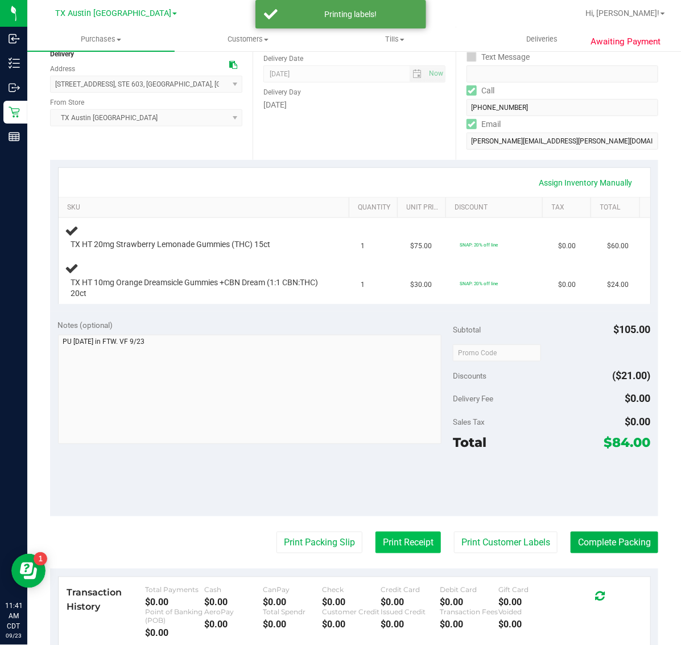
click at [380, 542] on button "Print Receipt" at bounding box center [408, 542] width 65 height 22
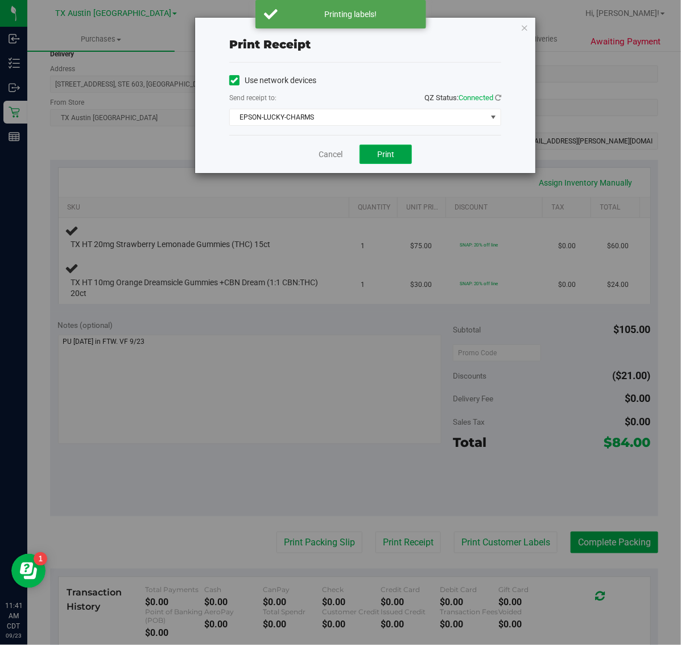
click at [394, 152] on button "Print" at bounding box center [386, 154] width 52 height 19
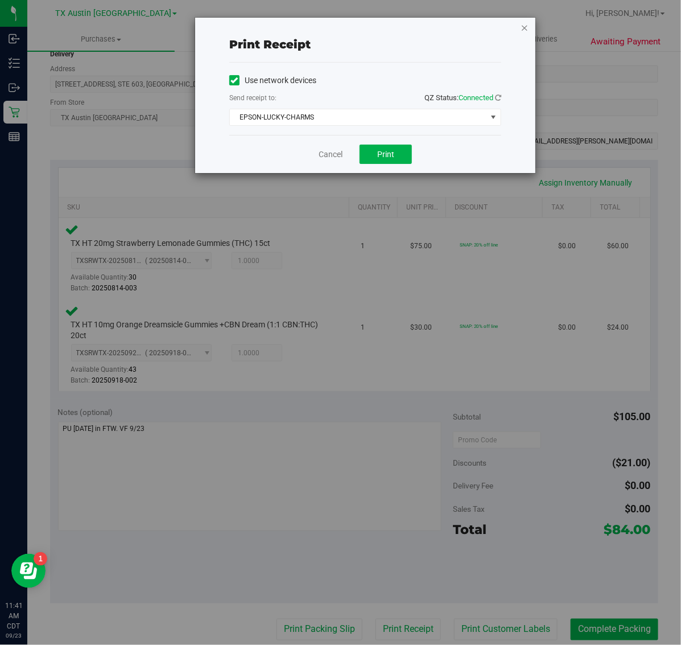
click at [526, 26] on icon "button" at bounding box center [525, 27] width 8 height 14
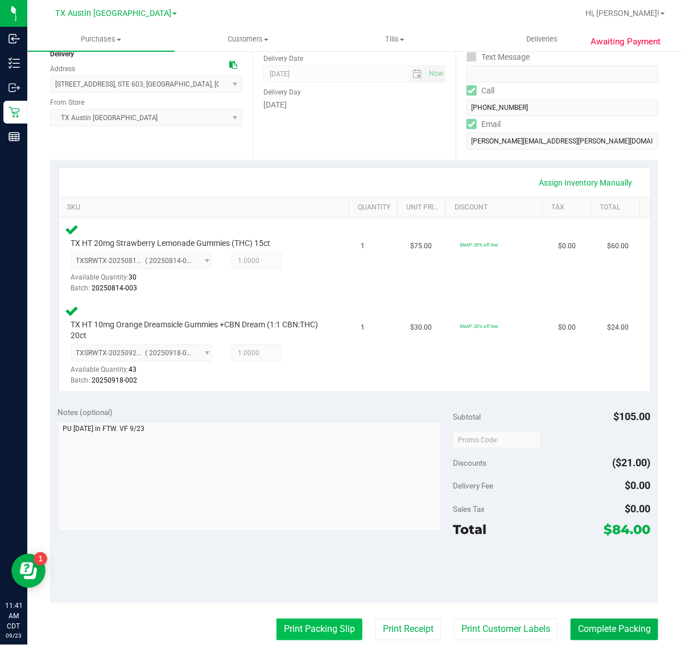
click at [308, 626] on button "Print Packing Slip" at bounding box center [320, 629] width 86 height 22
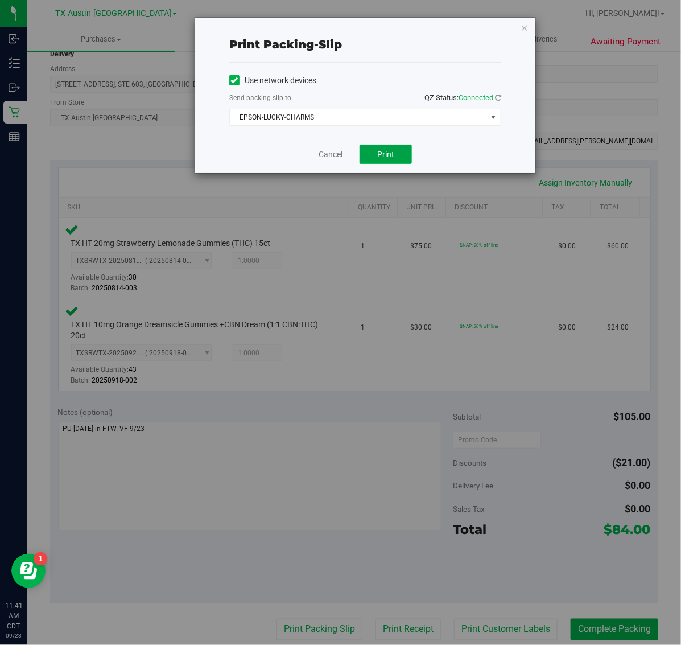
click at [393, 159] on span "Print" at bounding box center [385, 154] width 17 height 9
click at [525, 23] on icon "button" at bounding box center [525, 27] width 8 height 14
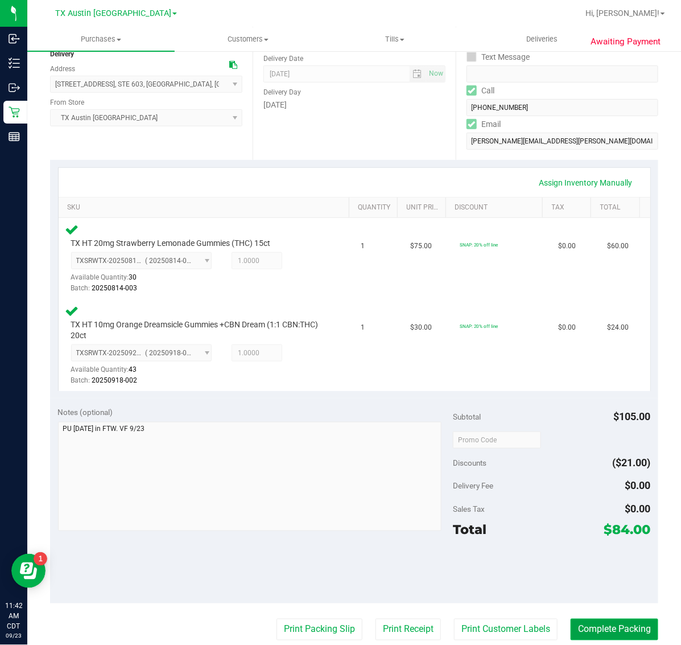
click at [622, 621] on button "Complete Packing" at bounding box center [615, 629] width 88 height 22
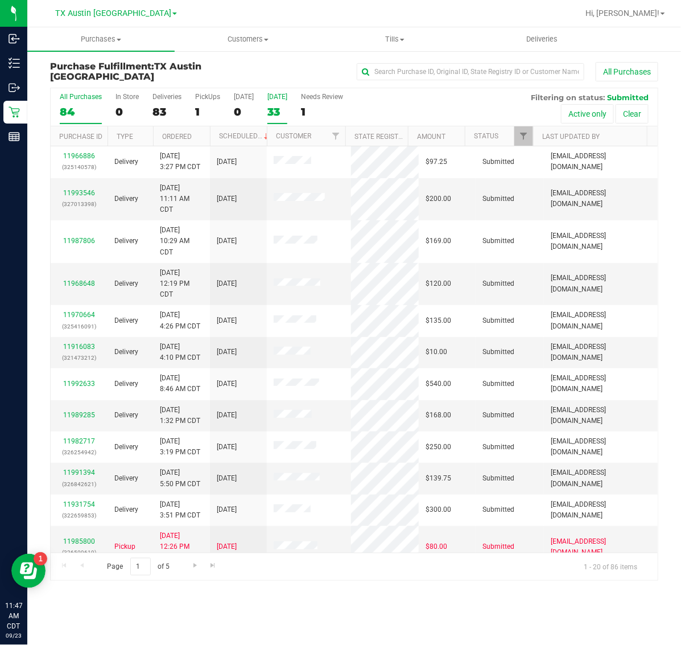
click at [287, 98] on div "[DATE]" at bounding box center [277, 97] width 20 height 8
click at [0, 0] on input "[DATE] 33" at bounding box center [0, 0] width 0 height 0
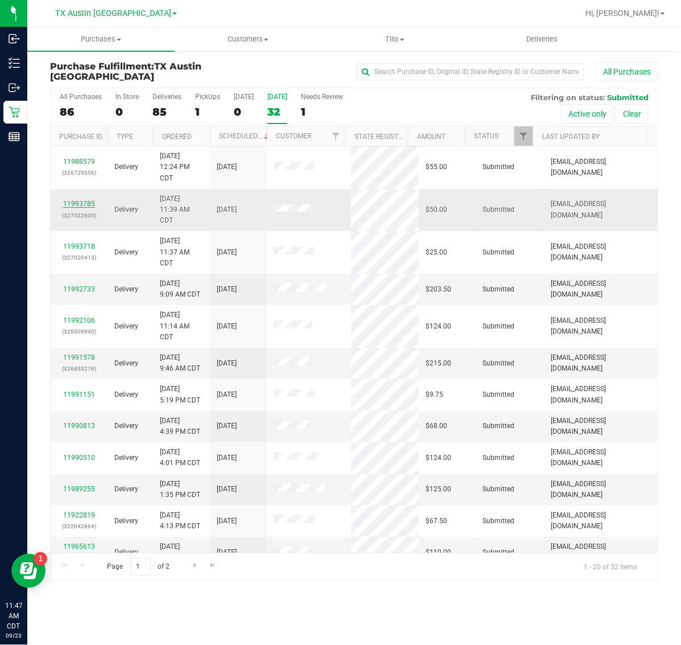
click at [72, 203] on link "11993785" at bounding box center [79, 204] width 32 height 8
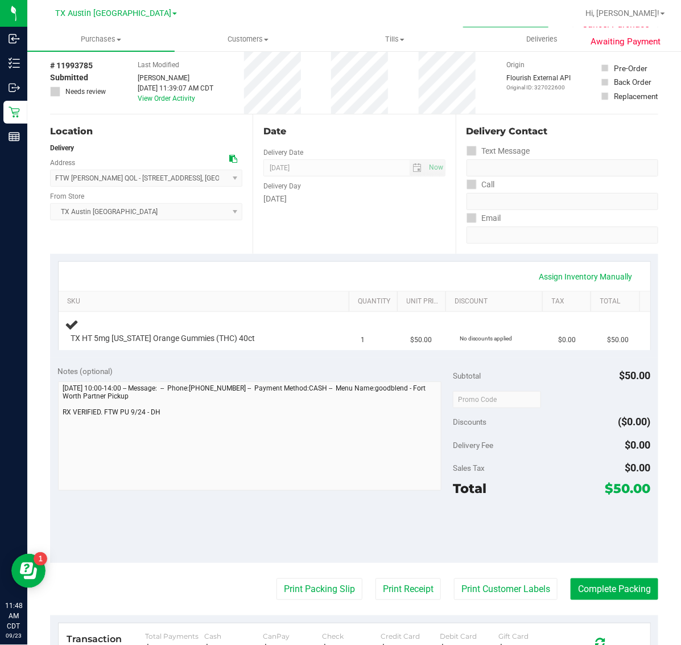
scroll to position [71, 0]
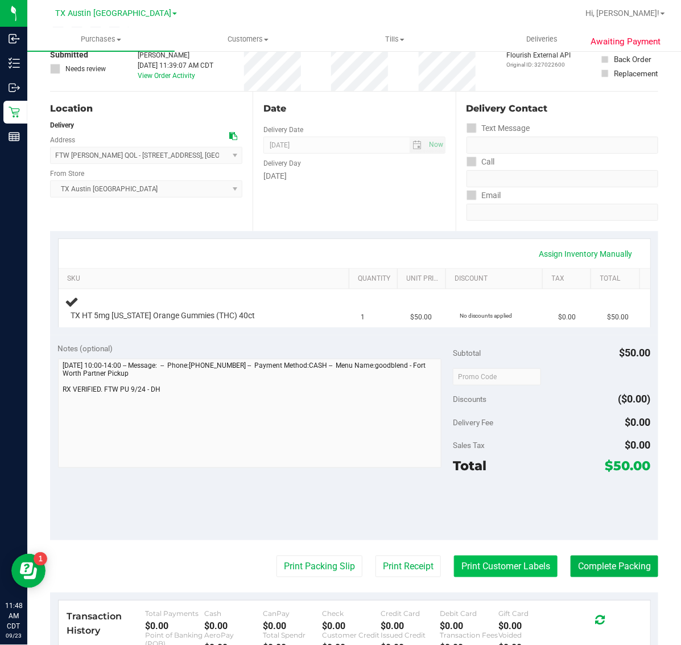
click at [492, 575] on button "Print Customer Labels" at bounding box center [506, 566] width 104 height 22
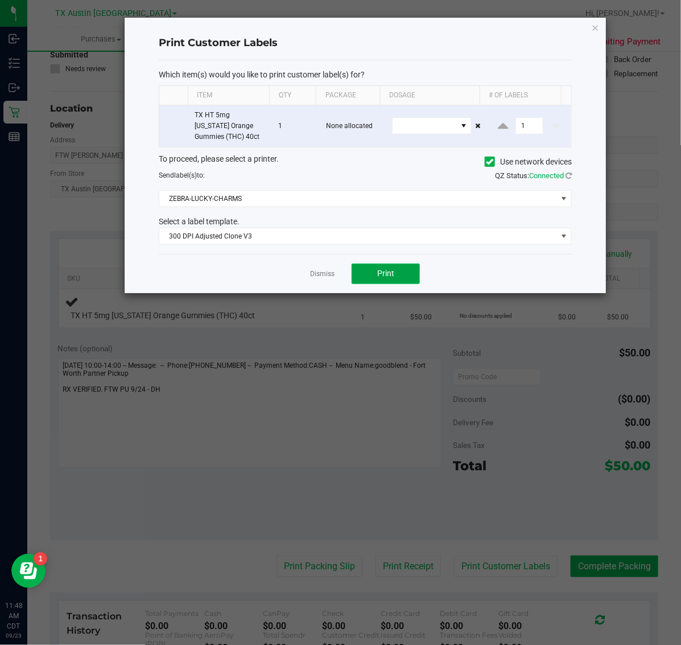
click at [395, 269] on button "Print" at bounding box center [386, 273] width 68 height 20
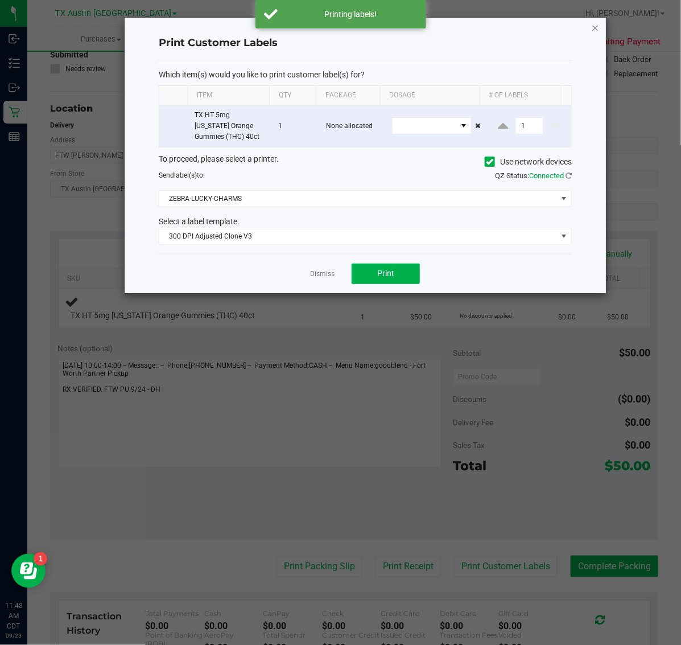
click at [595, 27] on icon "button" at bounding box center [596, 27] width 8 height 14
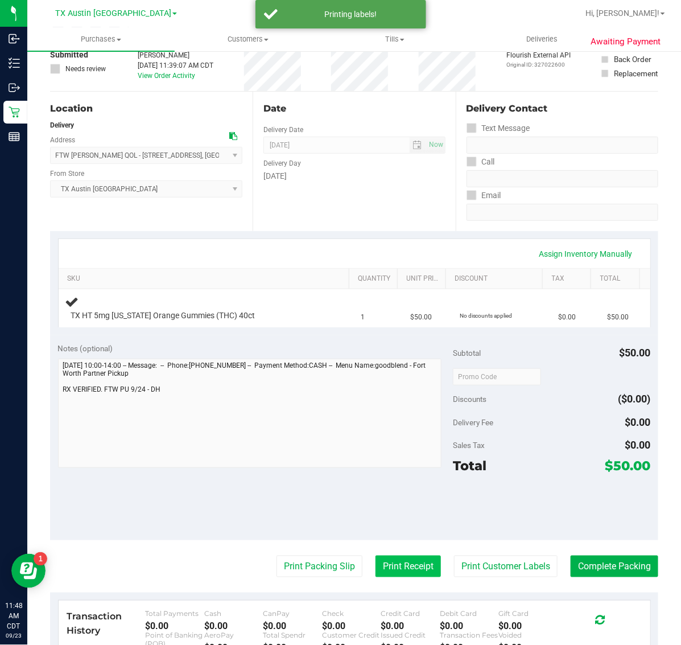
click at [384, 563] on button "Print Receipt" at bounding box center [408, 566] width 65 height 22
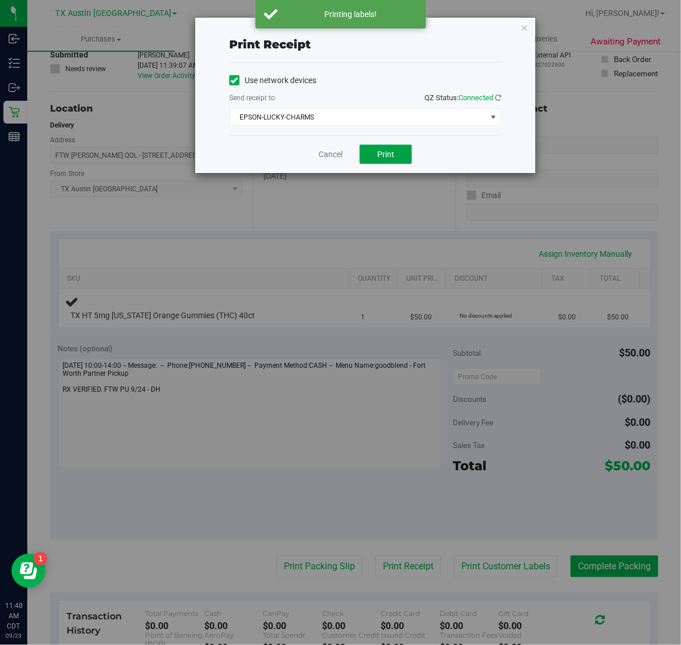
click at [377, 152] on span "Print" at bounding box center [385, 154] width 17 height 9
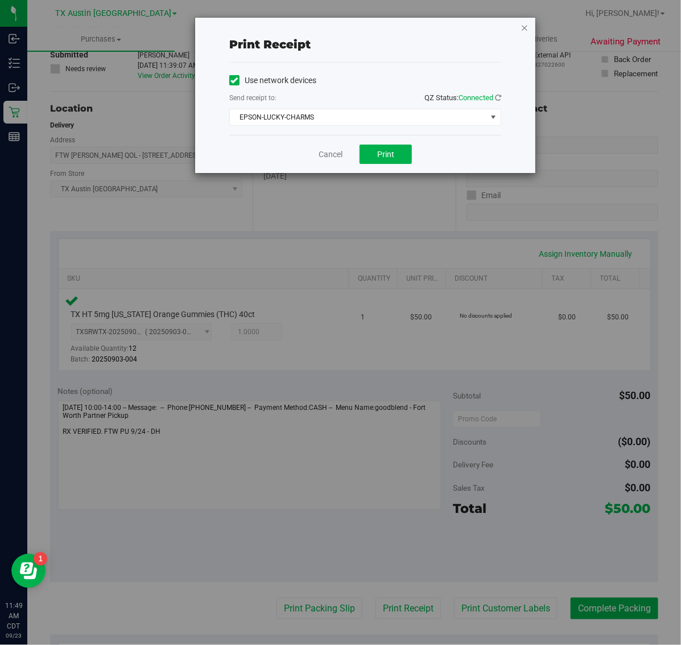
click at [525, 23] on icon "button" at bounding box center [525, 27] width 8 height 14
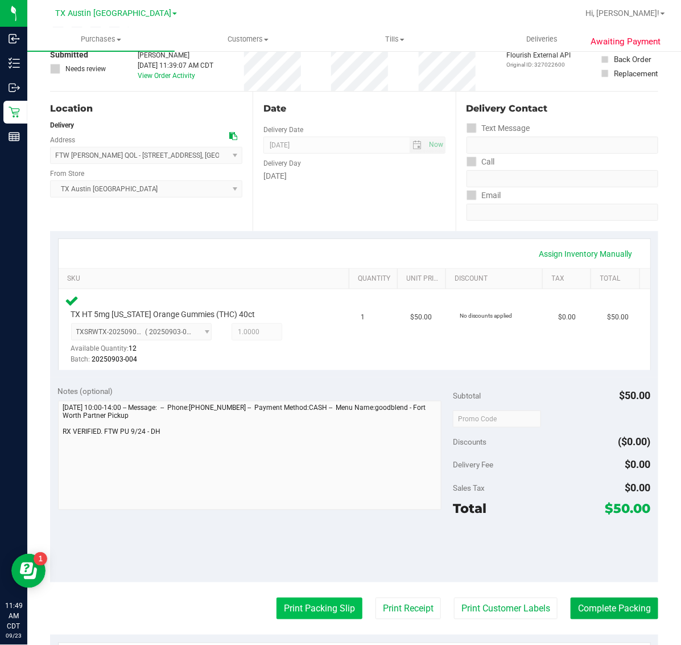
click at [328, 607] on button "Print Packing Slip" at bounding box center [320, 608] width 86 height 22
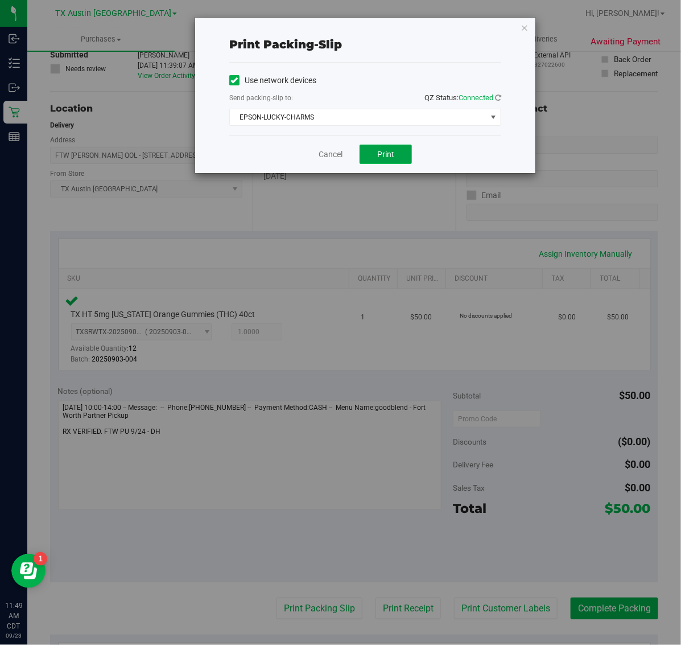
click at [388, 159] on span "Print" at bounding box center [385, 154] width 17 height 9
click at [525, 31] on icon "button" at bounding box center [525, 27] width 8 height 14
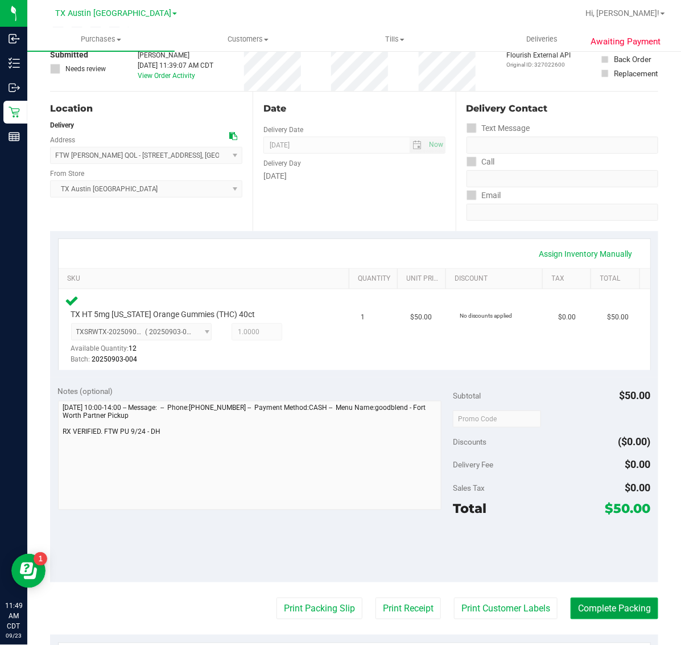
click at [618, 609] on button "Complete Packing" at bounding box center [615, 608] width 88 height 22
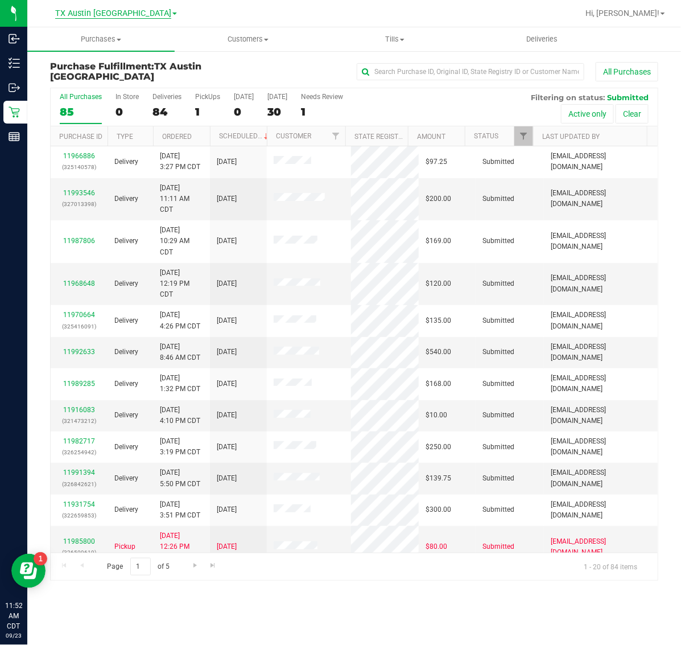
click at [131, 10] on span "TX Austin [GEOGRAPHIC_DATA]" at bounding box center [113, 14] width 116 height 10
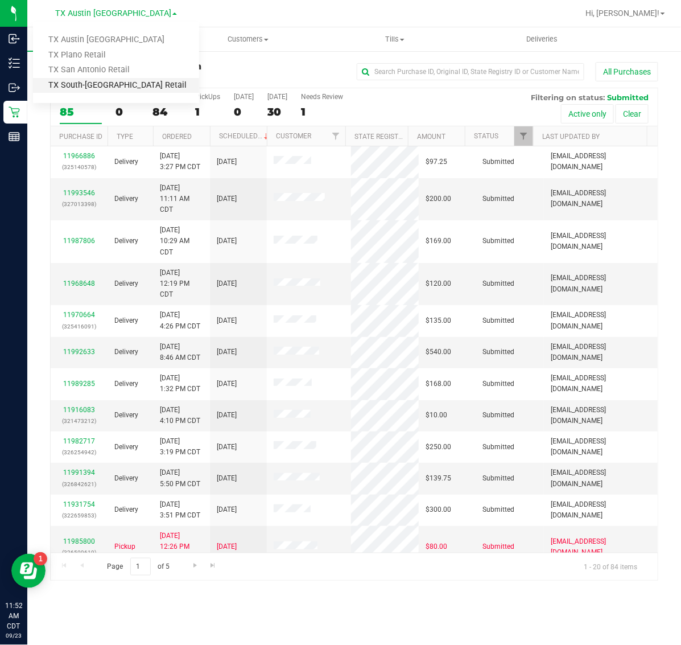
click at [119, 81] on link "TX South-[GEOGRAPHIC_DATA] Retail" at bounding box center [116, 85] width 166 height 15
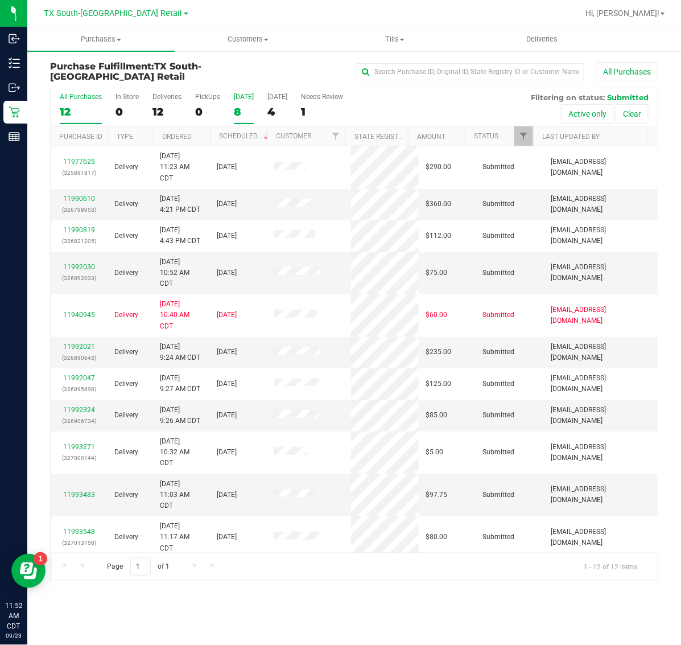
click at [244, 108] on div "8" at bounding box center [244, 111] width 20 height 13
click at [0, 0] on input "[DATE] 8" at bounding box center [0, 0] width 0 height 0
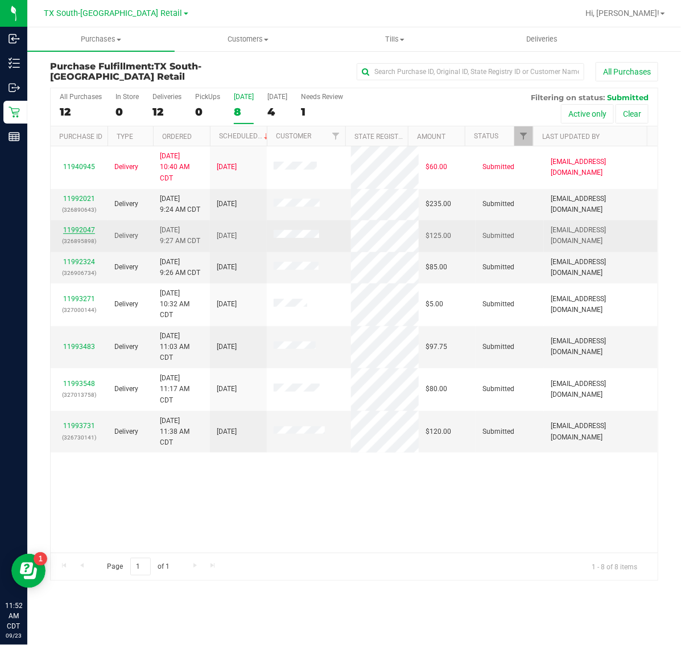
click at [72, 233] on link "11992047" at bounding box center [79, 230] width 32 height 8
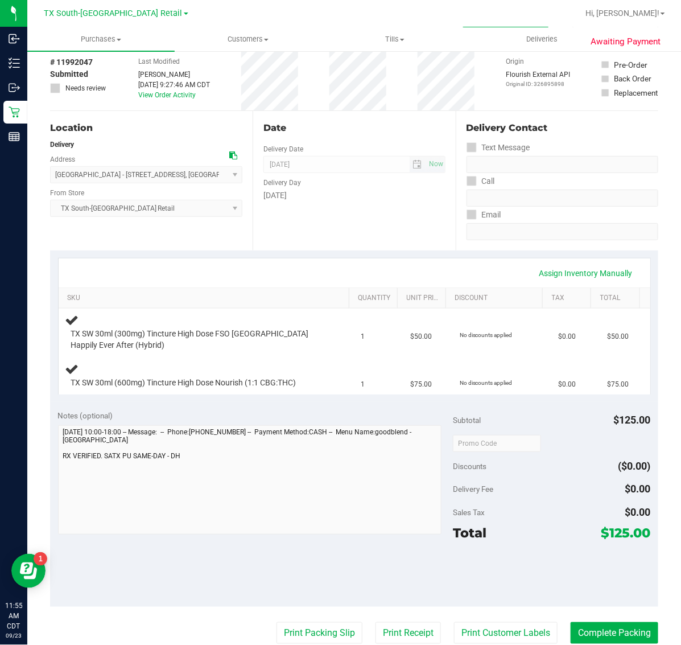
scroll to position [213, 0]
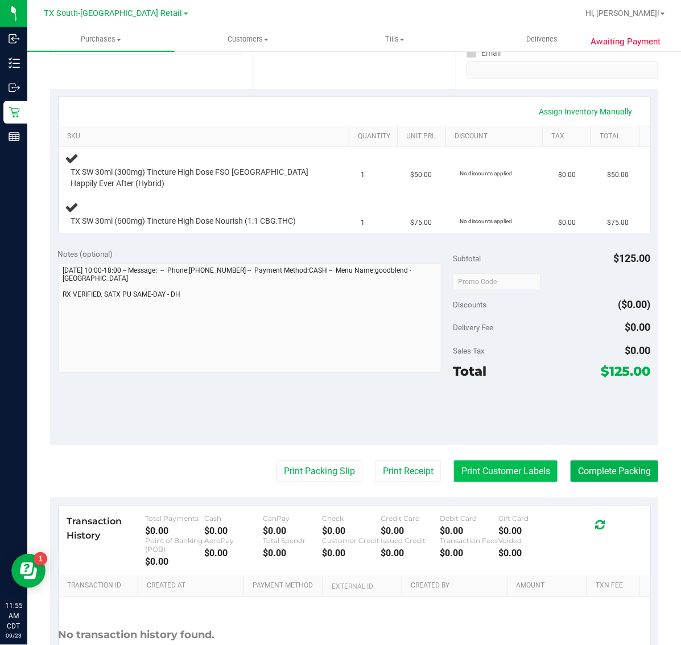
click at [505, 469] on button "Print Customer Labels" at bounding box center [506, 471] width 104 height 22
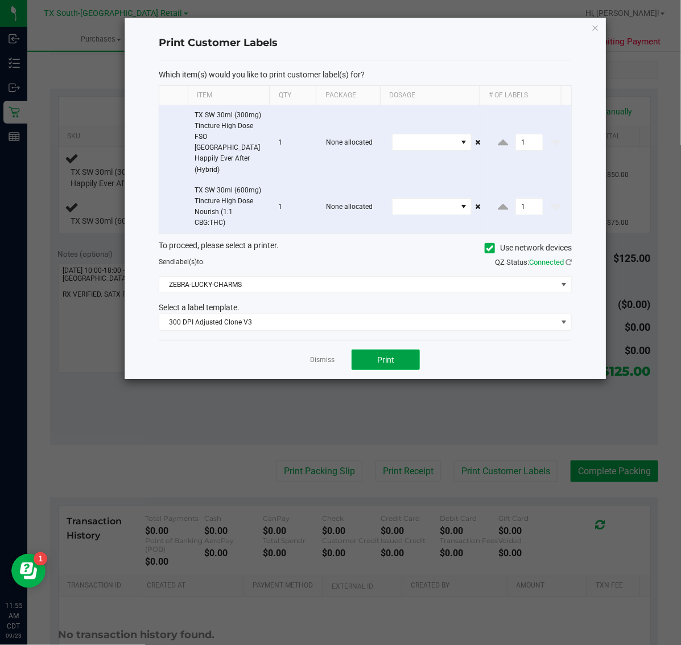
click at [380, 355] on span "Print" at bounding box center [385, 359] width 17 height 9
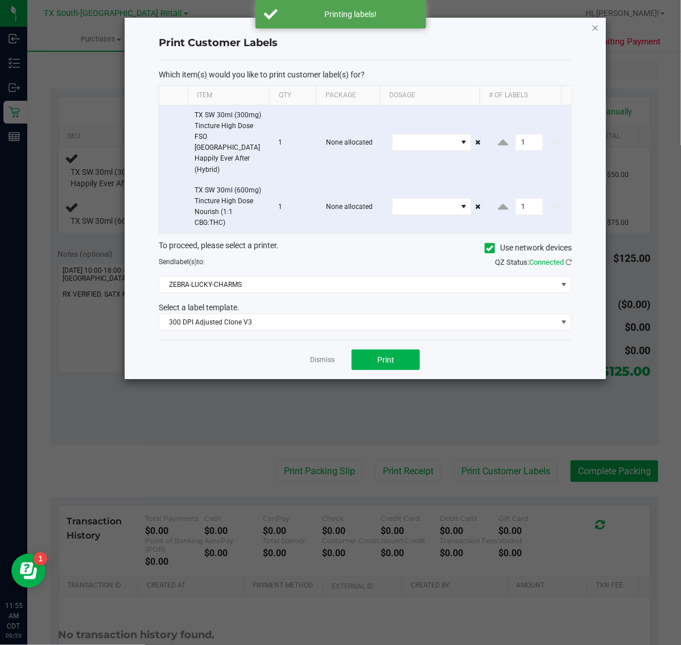
click at [596, 27] on icon "button" at bounding box center [596, 27] width 8 height 14
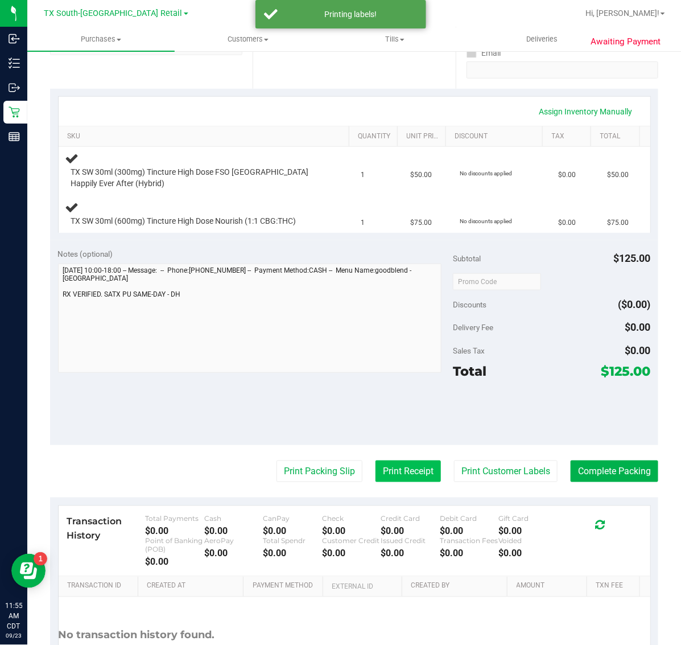
click at [398, 471] on button "Print Receipt" at bounding box center [408, 471] width 65 height 22
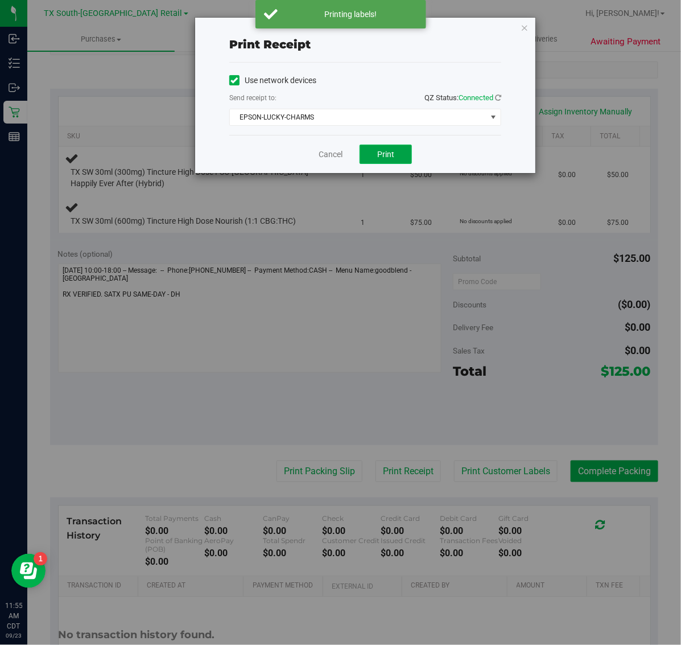
click at [385, 155] on span "Print" at bounding box center [385, 154] width 17 height 9
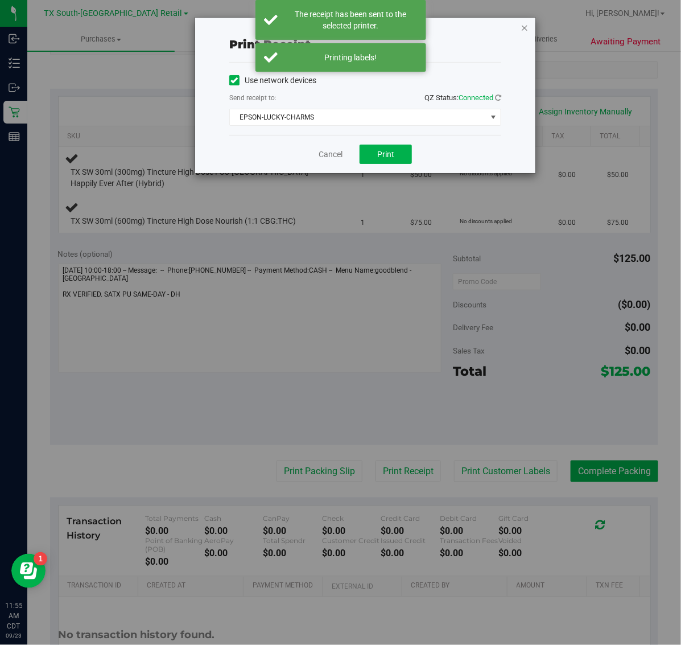
click at [525, 24] on icon "button" at bounding box center [525, 27] width 8 height 14
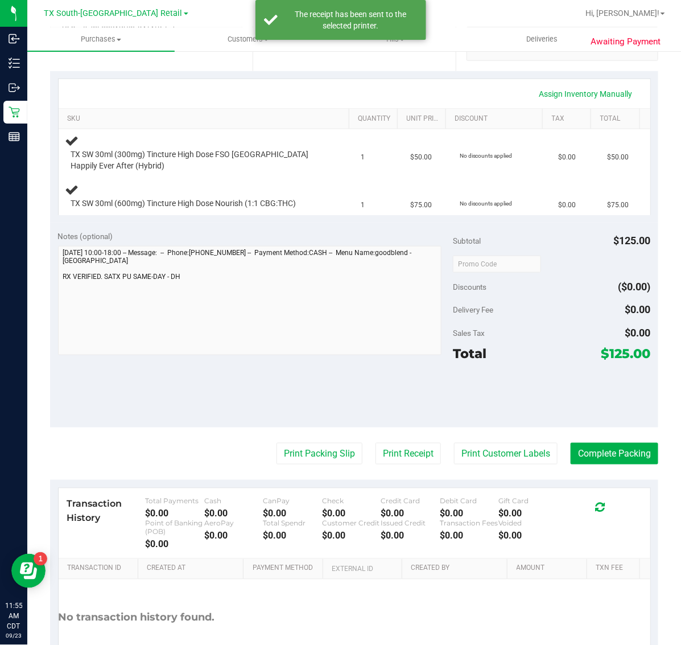
scroll to position [232, 0]
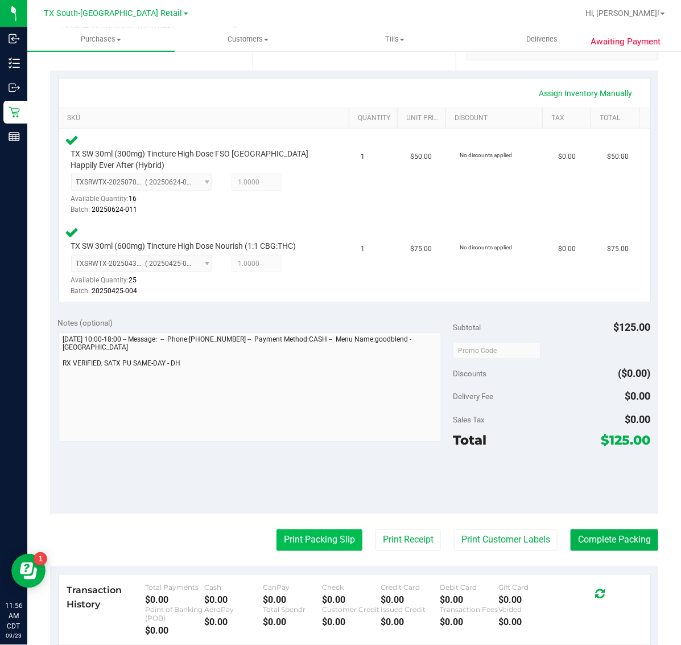
click at [303, 531] on button "Print Packing Slip" at bounding box center [320, 540] width 86 height 22
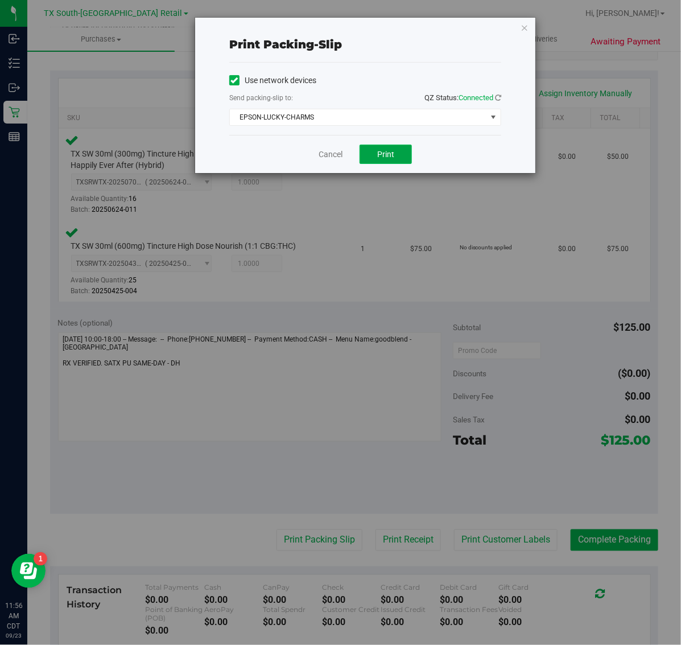
click at [374, 162] on button "Print" at bounding box center [386, 154] width 52 height 19
click at [525, 28] on icon "button" at bounding box center [525, 27] width 8 height 14
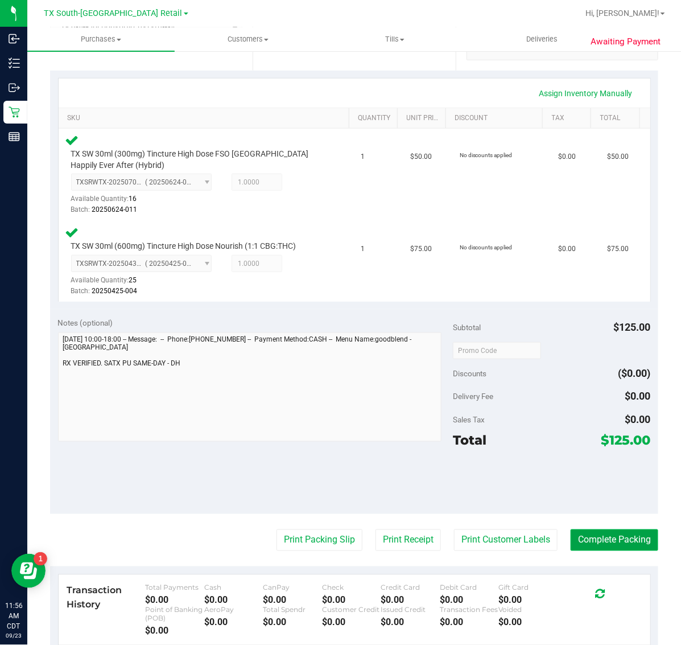
click at [606, 539] on button "Complete Packing" at bounding box center [615, 540] width 88 height 22
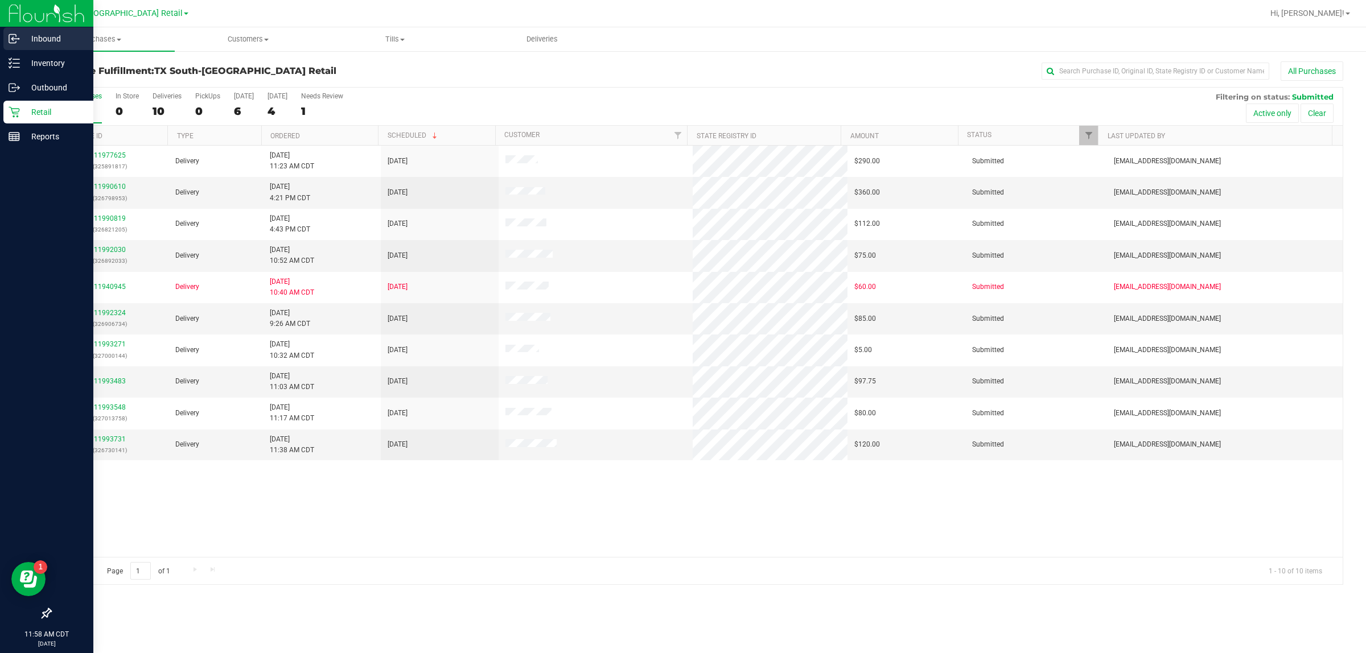
click at [54, 42] on p "Inbound" at bounding box center [54, 39] width 68 height 14
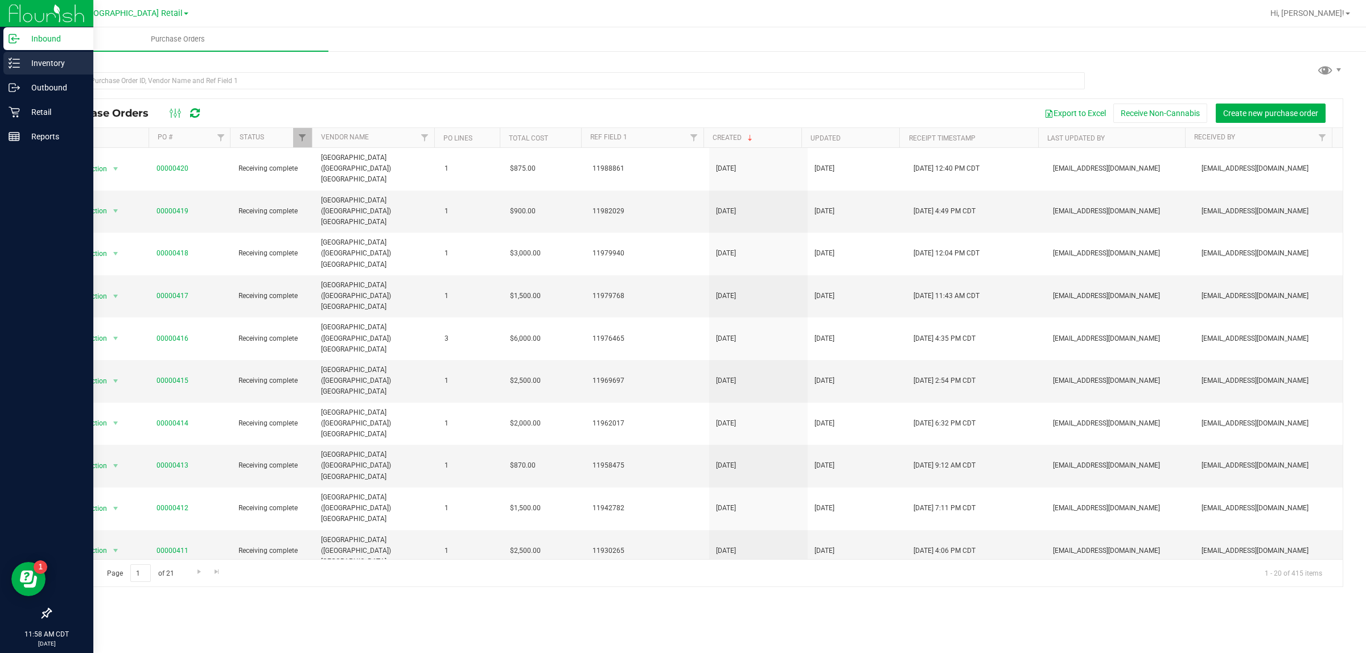
click at [55, 57] on p "Inventory" at bounding box center [54, 63] width 68 height 14
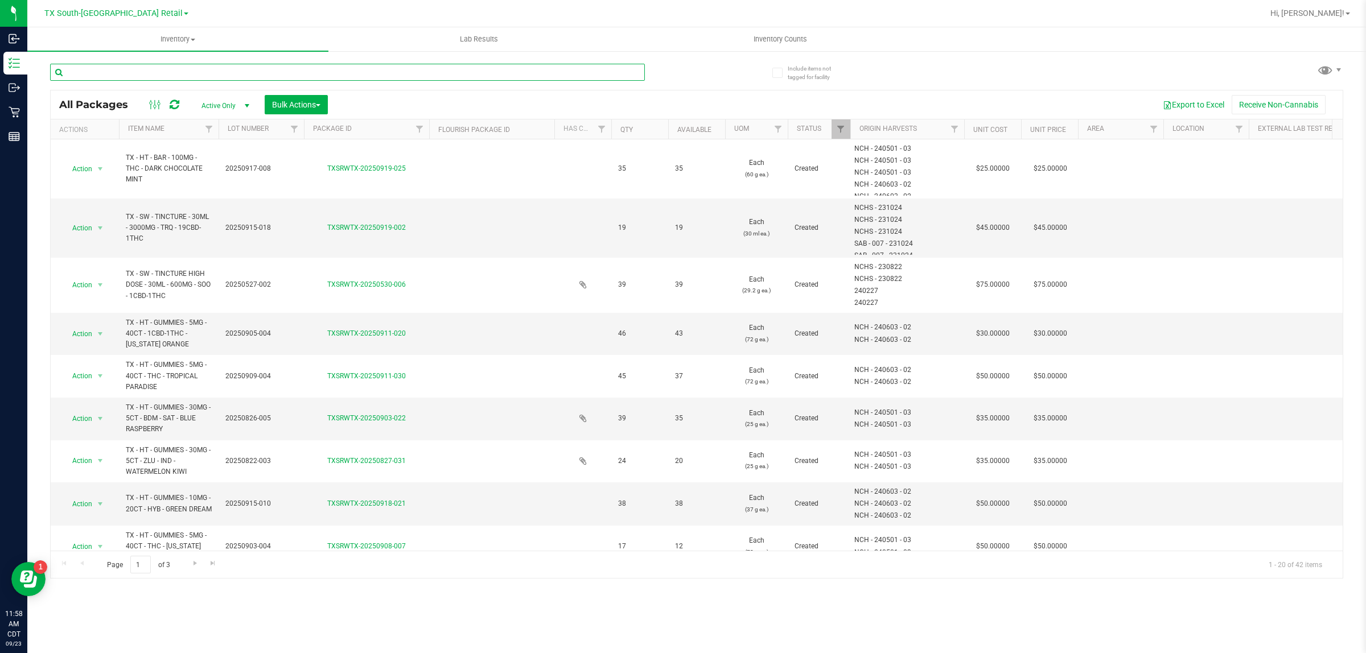
click at [303, 75] on input "text" at bounding box center [347, 72] width 595 height 17
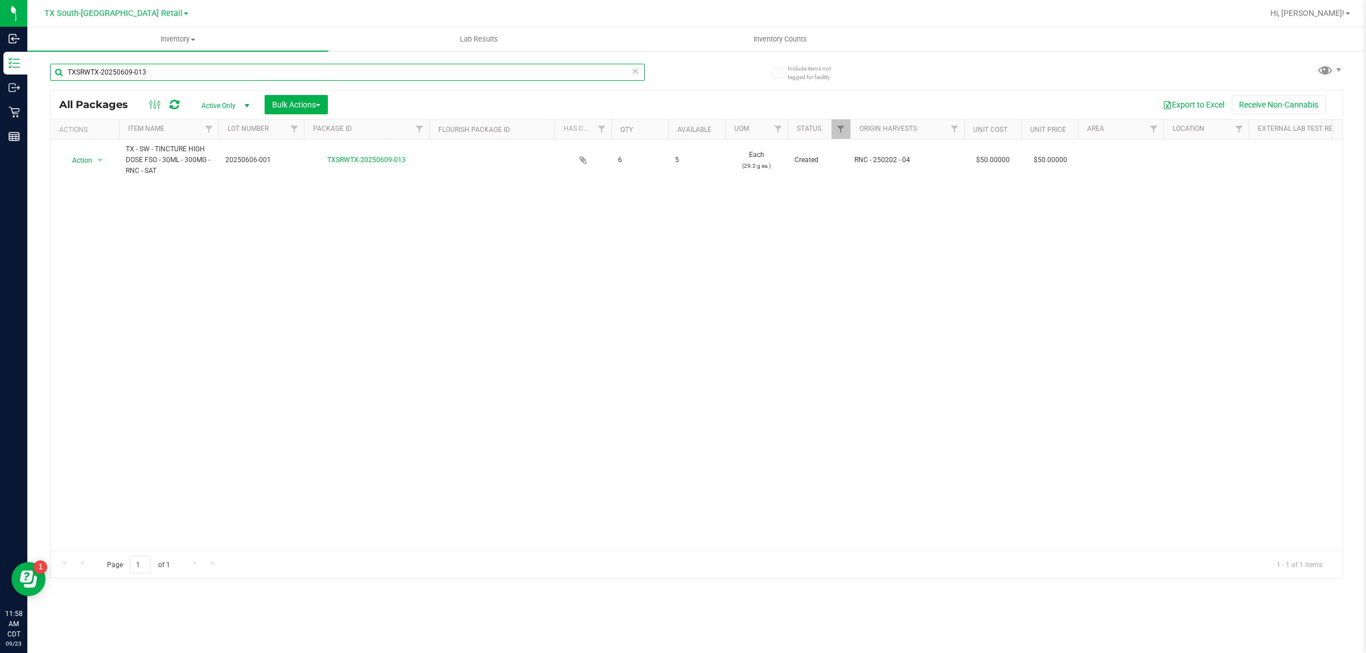
type input "TXSRWTX-20250609-013"
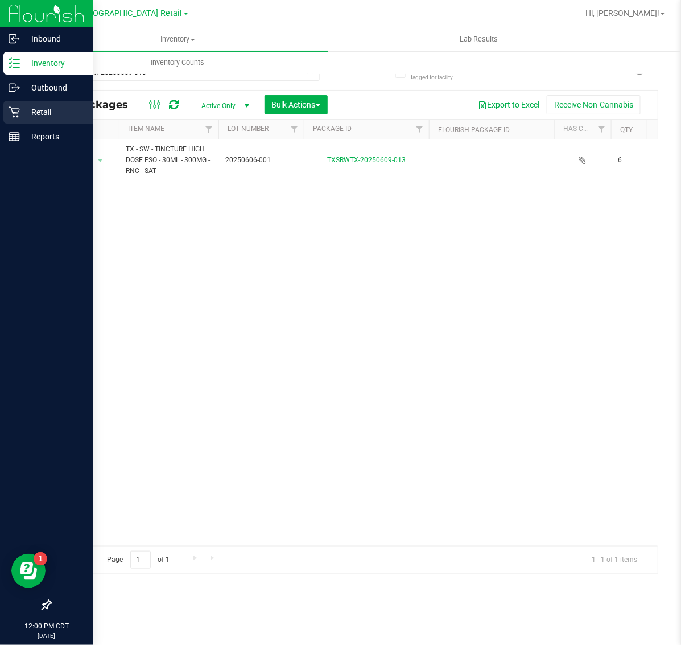
drag, startPoint x: 16, startPoint y: 109, endPoint x: 63, endPoint y: 112, distance: 46.7
click at [18, 109] on icon at bounding box center [14, 111] width 11 height 11
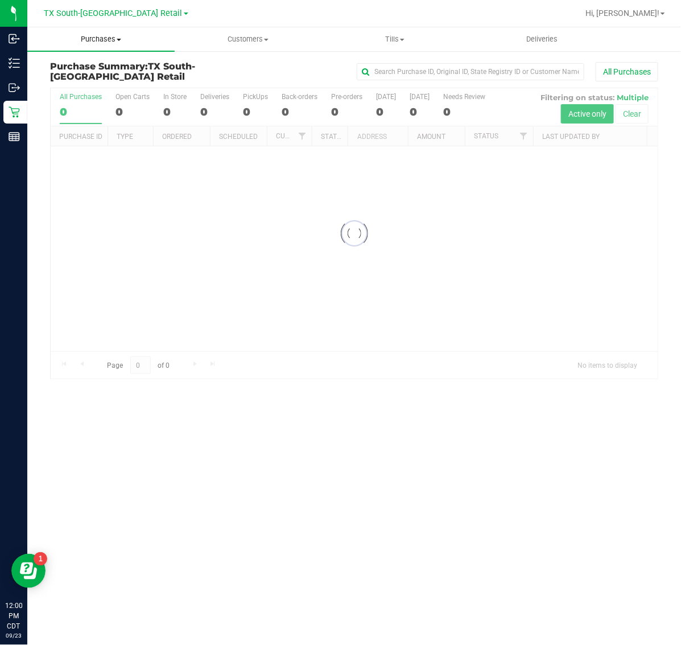
click at [101, 41] on span "Purchases" at bounding box center [100, 39] width 147 height 10
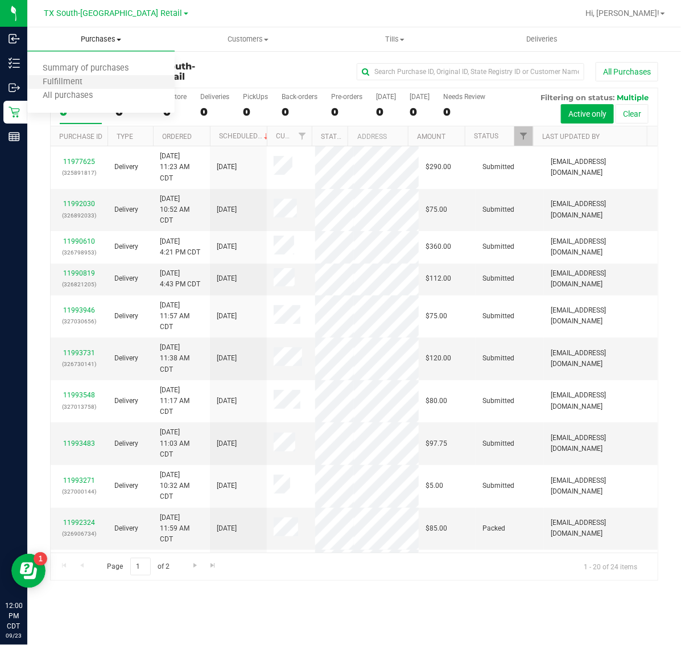
click at [105, 84] on li "Fulfillment" at bounding box center [100, 83] width 147 height 14
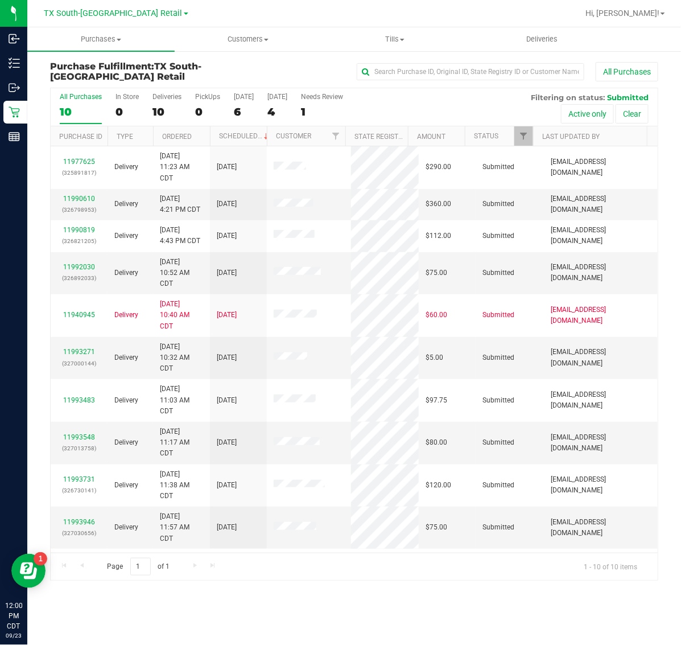
click at [241, 110] on div "6" at bounding box center [244, 111] width 20 height 13
click at [0, 0] on input "Today 6" at bounding box center [0, 0] width 0 height 0
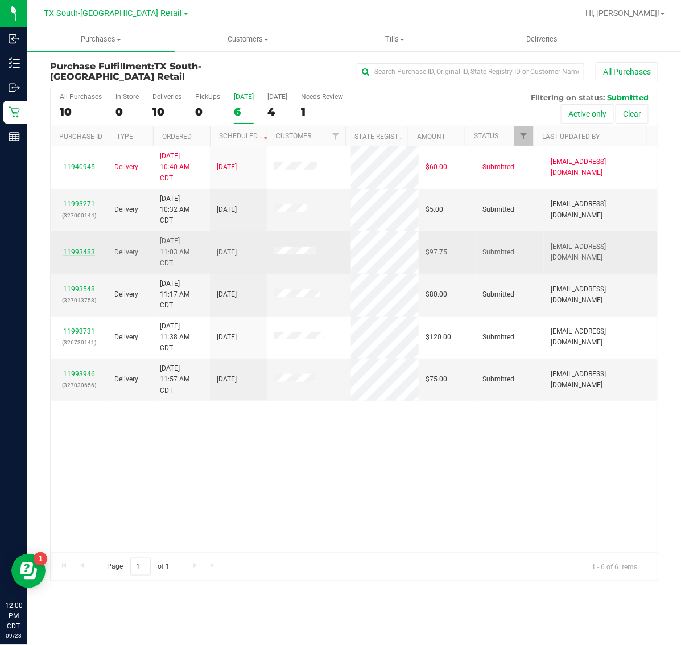
click at [86, 251] on link "11993483" at bounding box center [79, 252] width 32 height 8
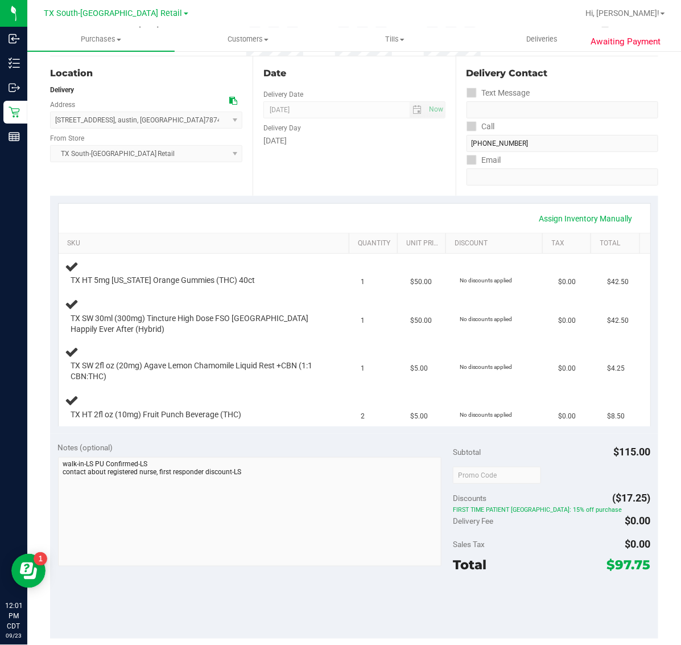
scroll to position [142, 0]
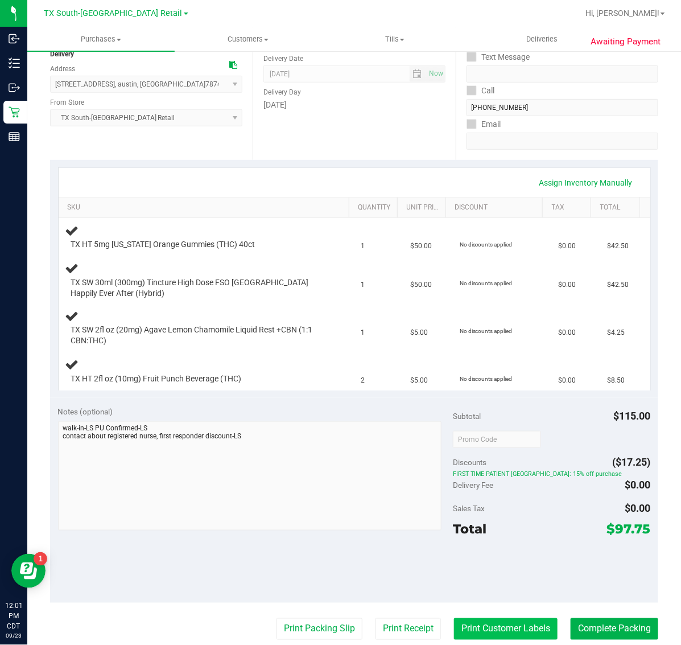
click at [502, 618] on button "Print Customer Labels" at bounding box center [506, 629] width 104 height 22
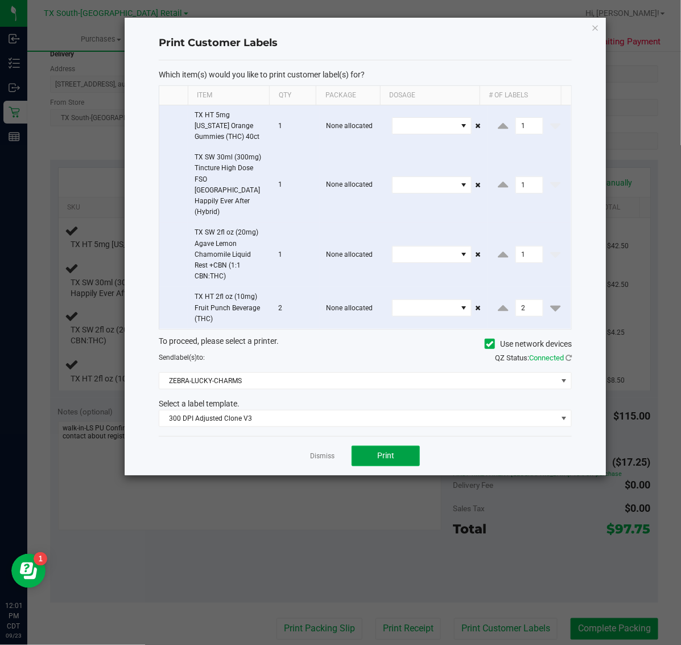
click at [395, 446] on button "Print" at bounding box center [386, 456] width 68 height 20
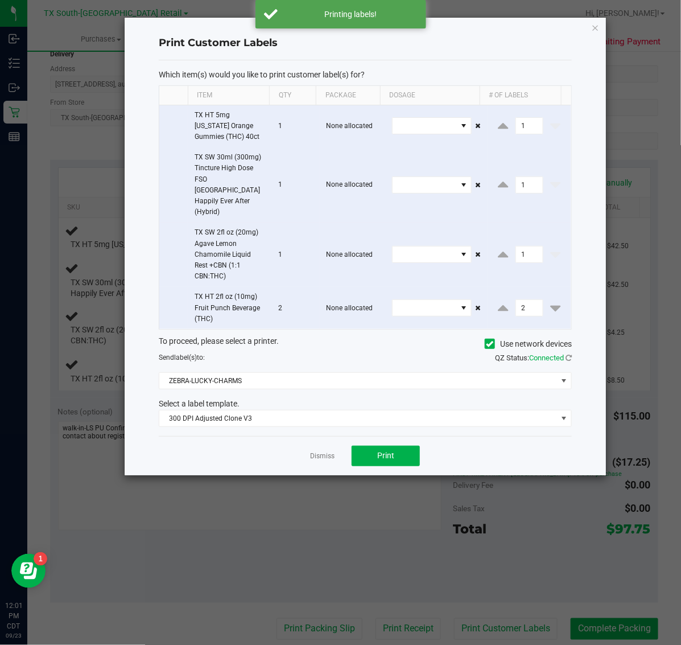
drag, startPoint x: 595, startPoint y: 26, endPoint x: 579, endPoint y: 81, distance: 56.9
click at [593, 27] on icon "button" at bounding box center [596, 27] width 8 height 14
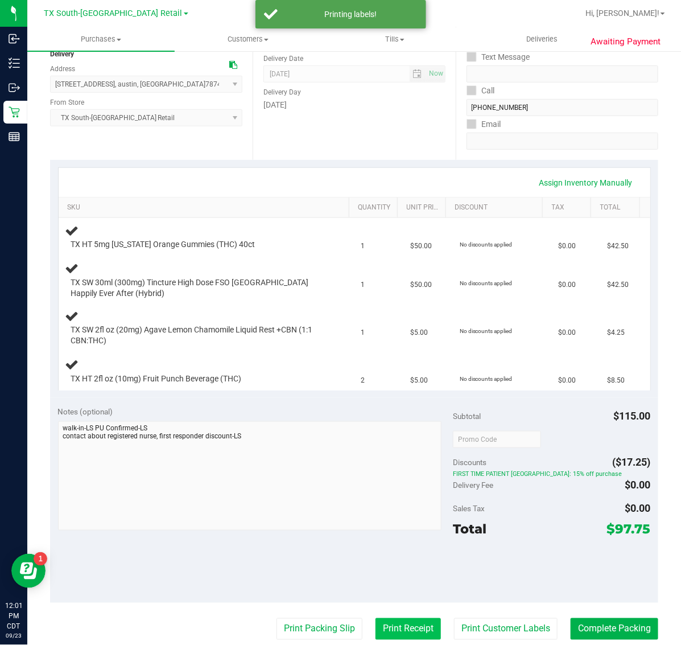
click at [398, 624] on button "Print Receipt" at bounding box center [408, 629] width 65 height 22
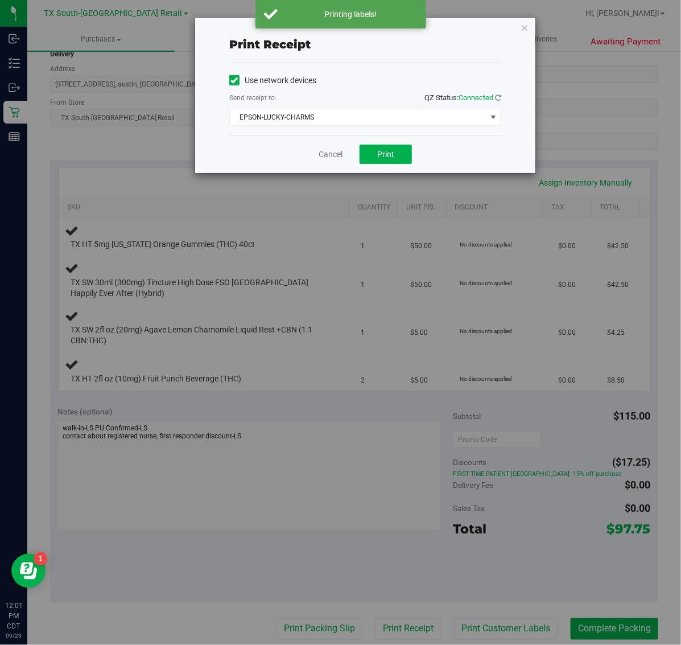
click at [379, 143] on div "Cancel Print" at bounding box center [365, 154] width 272 height 38
click at [391, 149] on button "Print" at bounding box center [386, 154] width 52 height 19
click at [525, 26] on icon "button" at bounding box center [525, 27] width 8 height 14
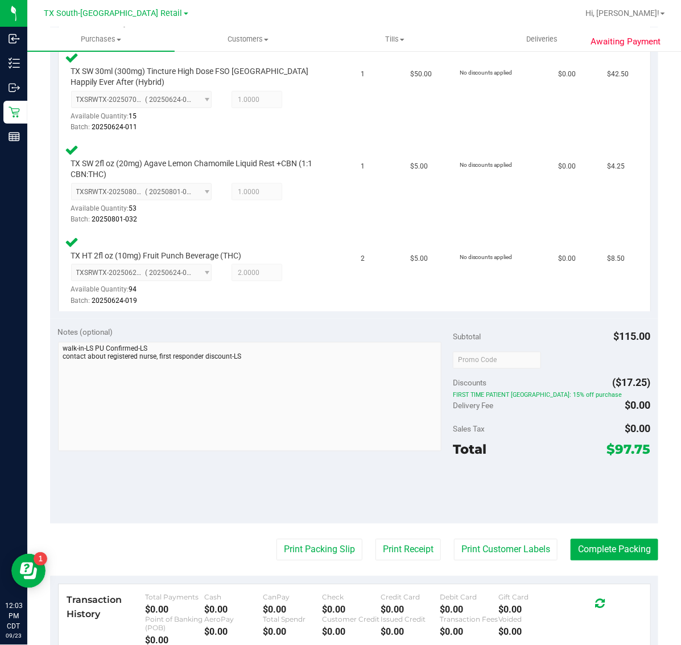
scroll to position [400, 0]
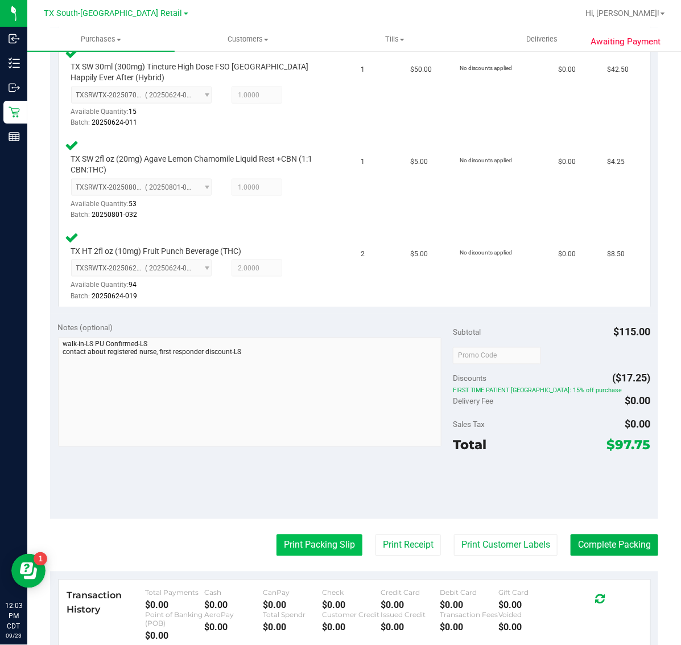
click at [292, 545] on button "Print Packing Slip" at bounding box center [320, 545] width 86 height 22
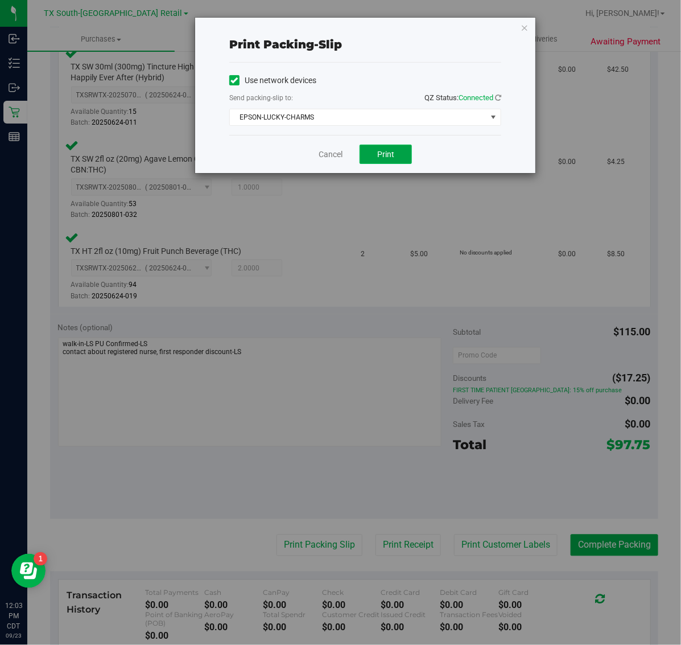
click at [379, 155] on span "Print" at bounding box center [385, 154] width 17 height 9
click at [524, 27] on icon "button" at bounding box center [525, 27] width 8 height 14
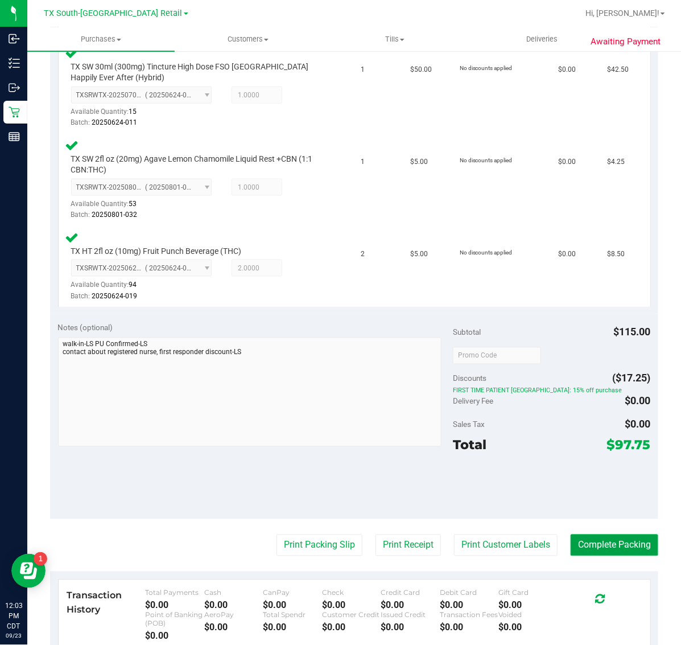
click at [609, 534] on button "Complete Packing" at bounding box center [615, 545] width 88 height 22
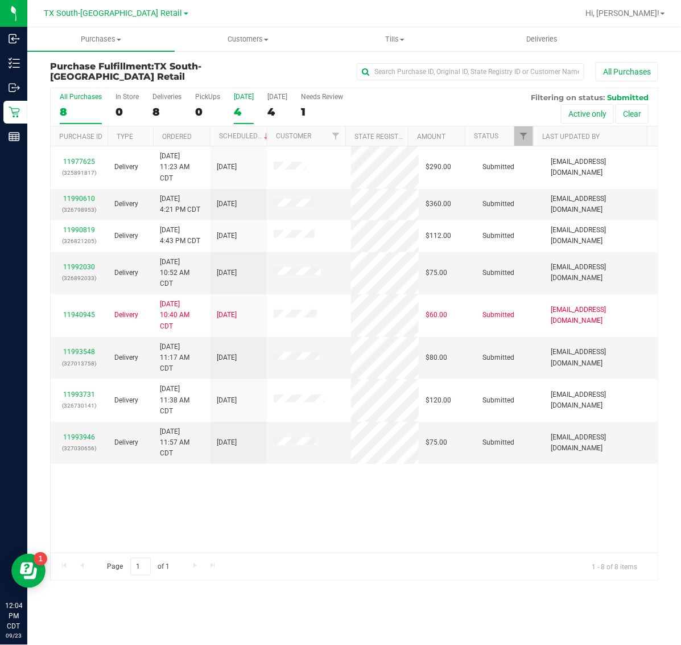
click at [242, 111] on div "4" at bounding box center [244, 111] width 20 height 13
click at [0, 0] on input "Today 4" at bounding box center [0, 0] width 0 height 0
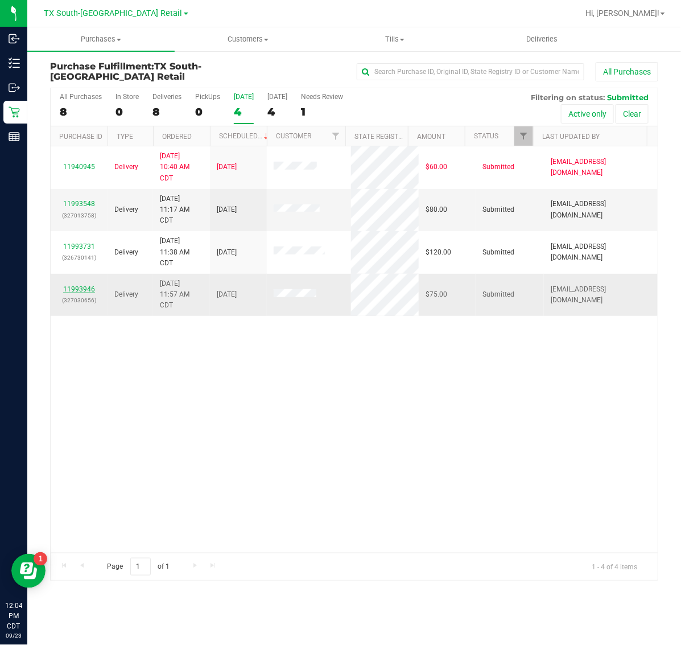
click at [78, 288] on link "11993946" at bounding box center [79, 289] width 32 height 8
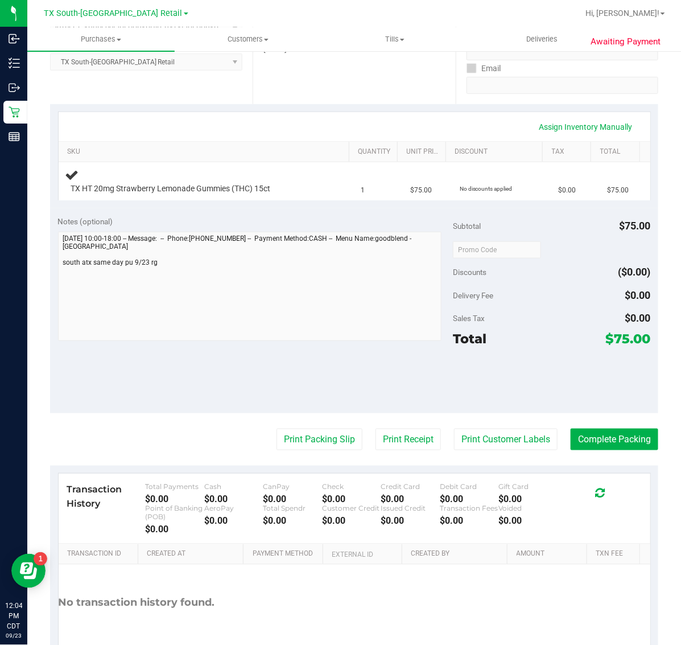
scroll to position [213, 0]
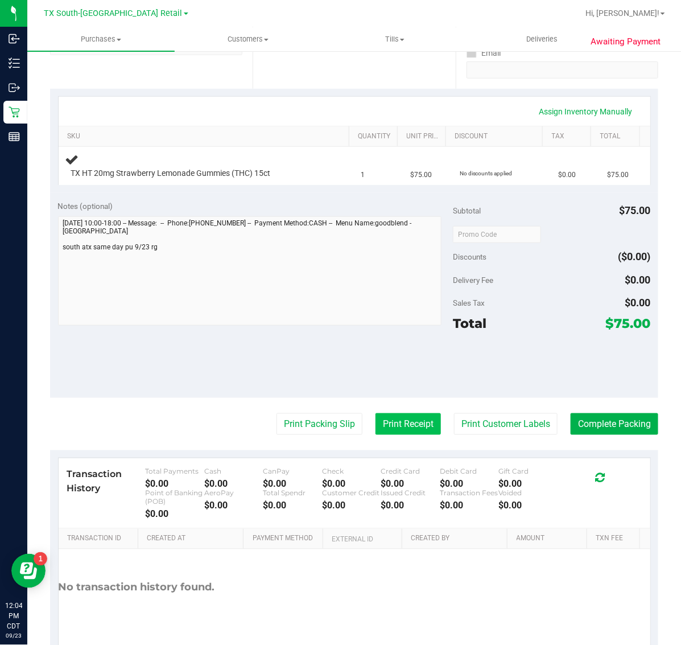
click at [376, 414] on button "Print Receipt" at bounding box center [408, 424] width 65 height 22
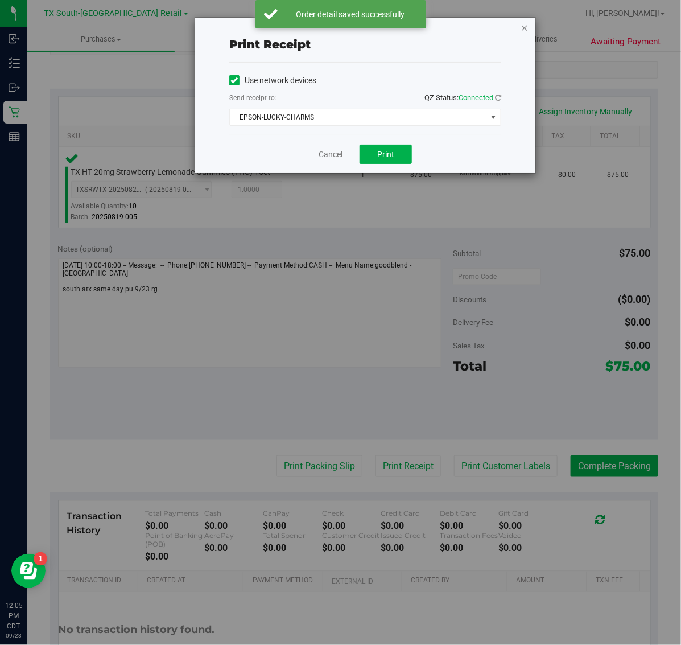
click at [525, 27] on icon "button" at bounding box center [525, 27] width 8 height 14
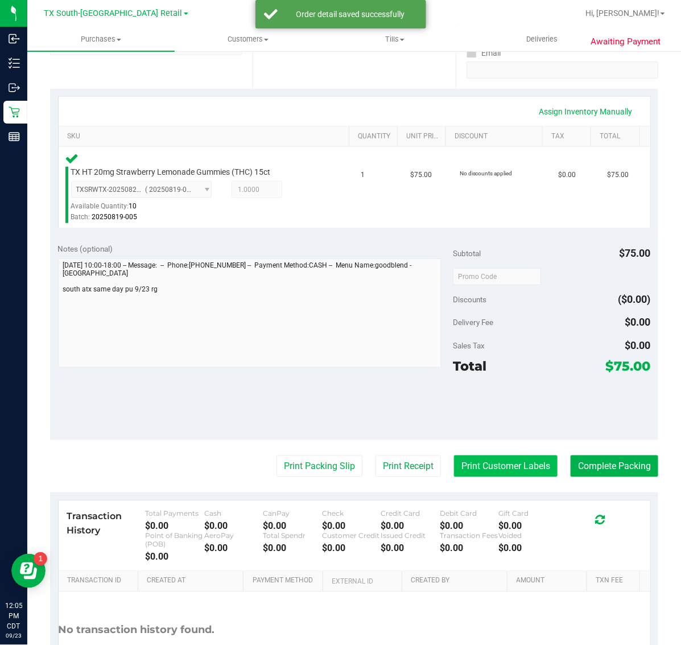
click at [481, 465] on button "Print Customer Labels" at bounding box center [506, 466] width 104 height 22
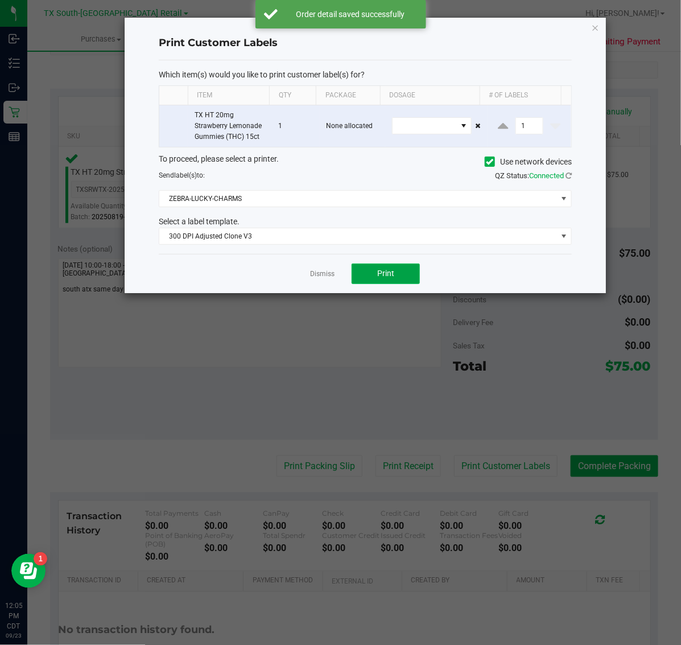
click at [379, 268] on button "Print" at bounding box center [386, 273] width 68 height 20
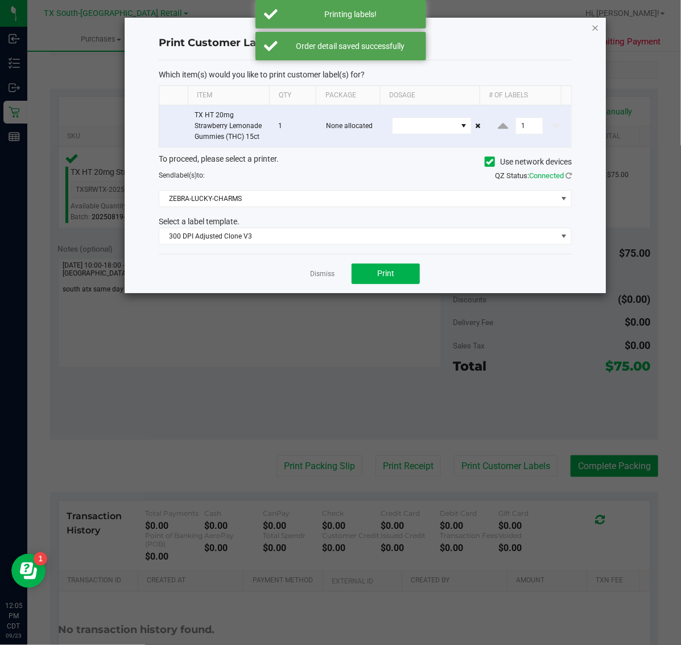
click at [597, 26] on icon "button" at bounding box center [596, 27] width 8 height 14
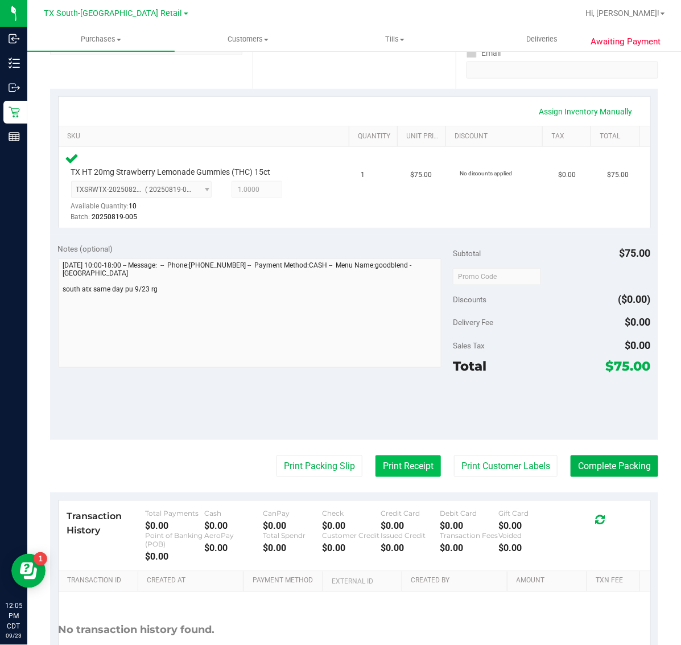
click at [400, 455] on button "Print Receipt" at bounding box center [408, 466] width 65 height 22
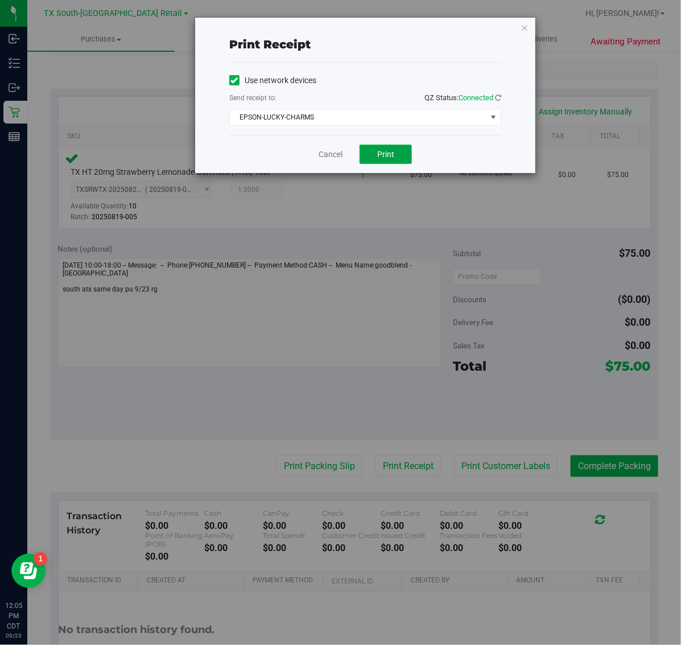
click at [395, 151] on button "Print" at bounding box center [386, 154] width 52 height 19
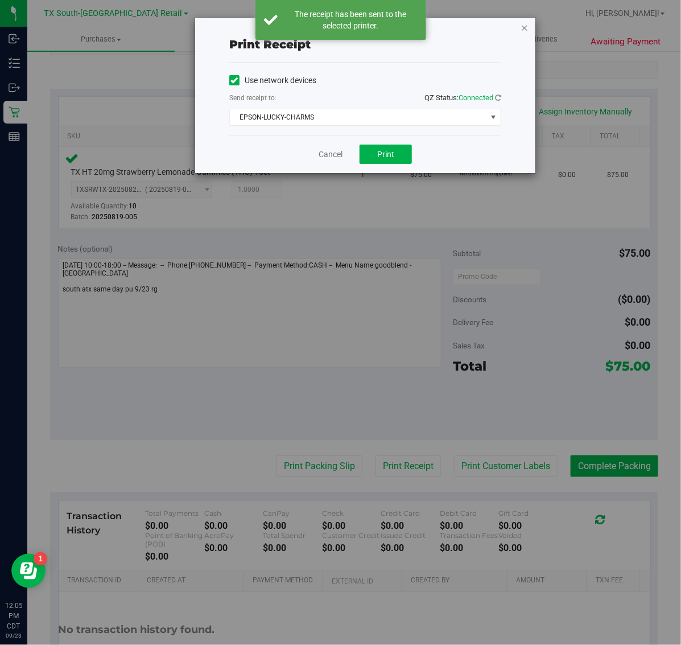
click at [525, 30] on icon "button" at bounding box center [525, 27] width 8 height 14
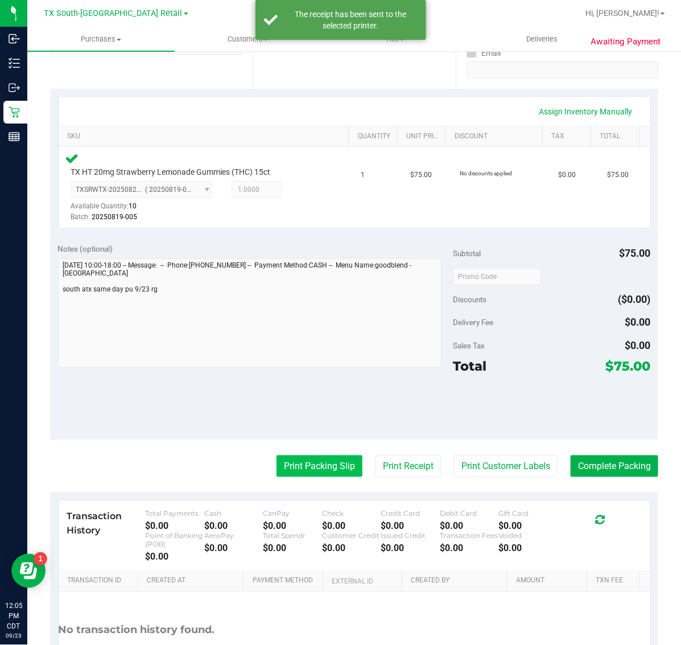
click at [328, 464] on button "Print Packing Slip" at bounding box center [320, 466] width 86 height 22
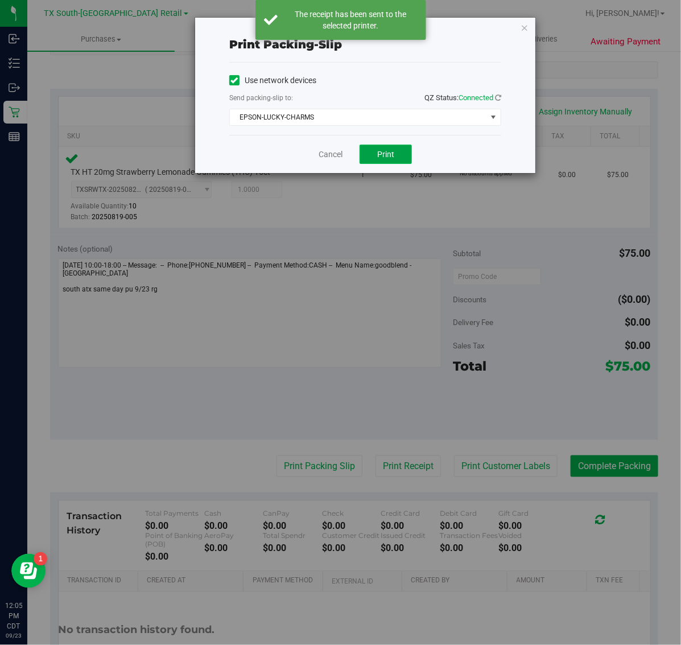
click at [384, 161] on button "Print" at bounding box center [386, 154] width 52 height 19
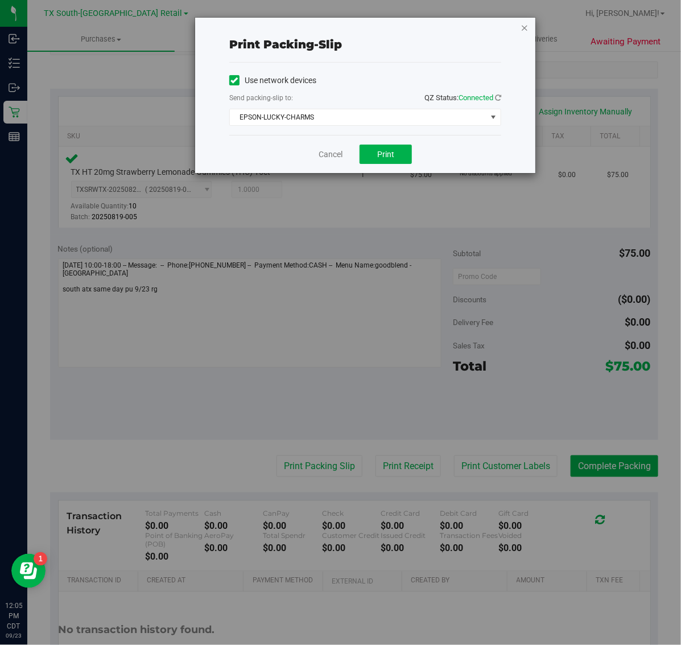
click at [526, 24] on icon "button" at bounding box center [525, 27] width 8 height 14
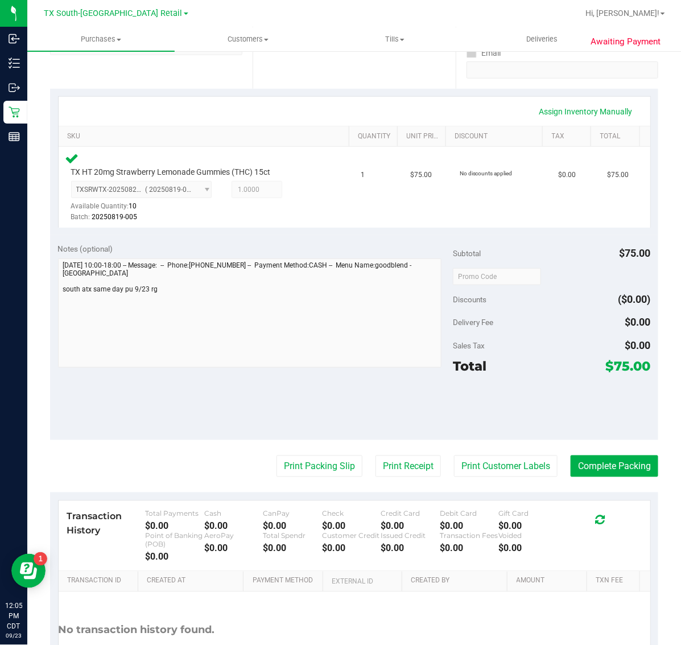
click at [592, 478] on purchase-details "Back Edit Purchase Cancel Purchase View Profile # 11993946 Submitted Needs revi…" at bounding box center [354, 280] width 608 height 865
click at [584, 464] on button "Complete Packing" at bounding box center [615, 466] width 88 height 22
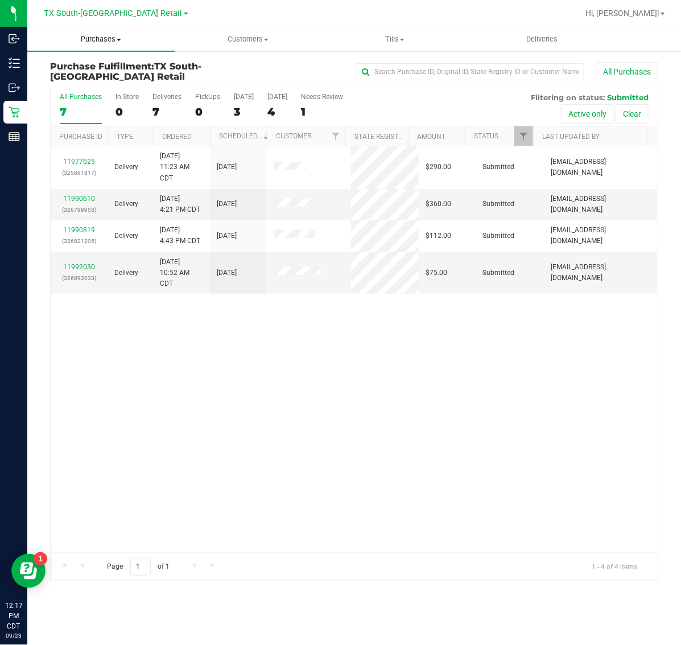
click at [102, 43] on span "Purchases" at bounding box center [100, 39] width 147 height 10
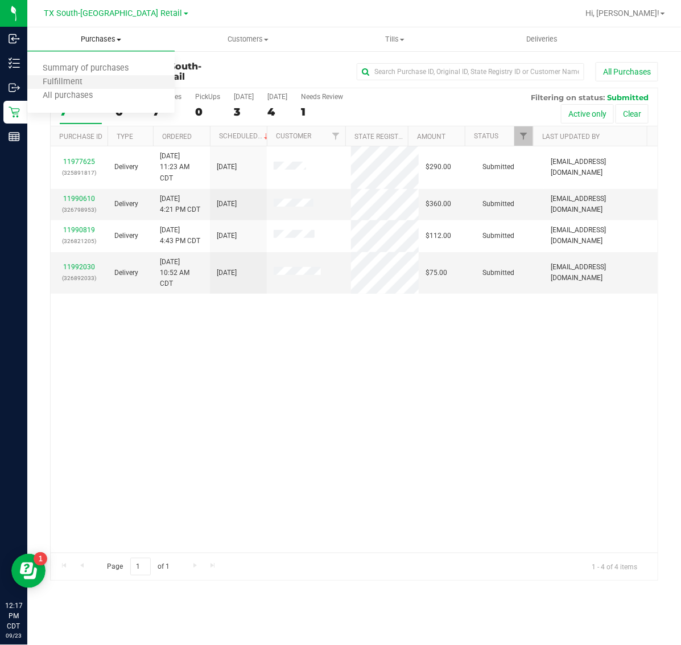
click at [97, 84] on li "Fulfillment" at bounding box center [100, 83] width 147 height 14
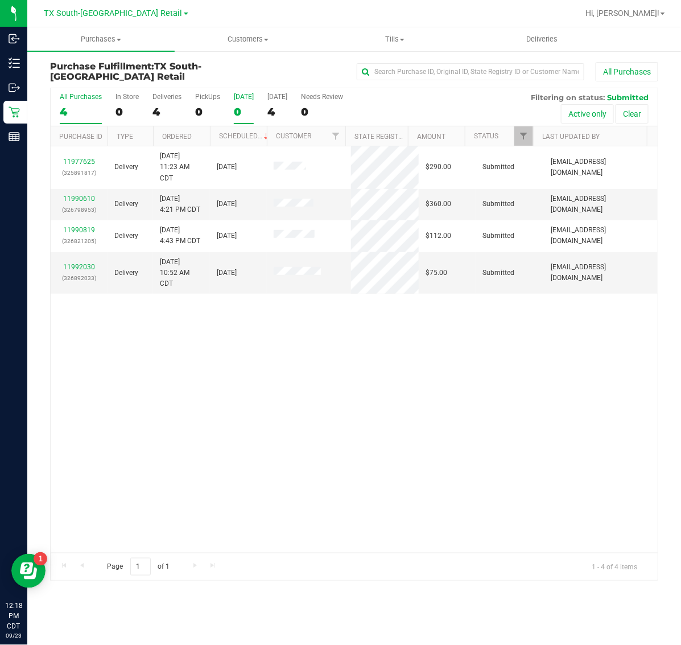
click at [242, 109] on div "0" at bounding box center [244, 111] width 20 height 13
click at [0, 0] on input "Today 0" at bounding box center [0, 0] width 0 height 0
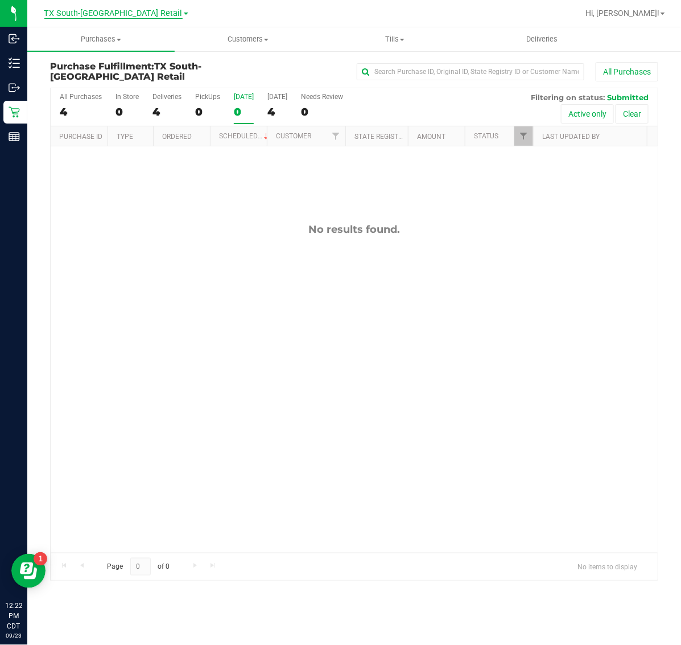
click at [123, 12] on span "TX South-[GEOGRAPHIC_DATA] Retail" at bounding box center [113, 14] width 138 height 10
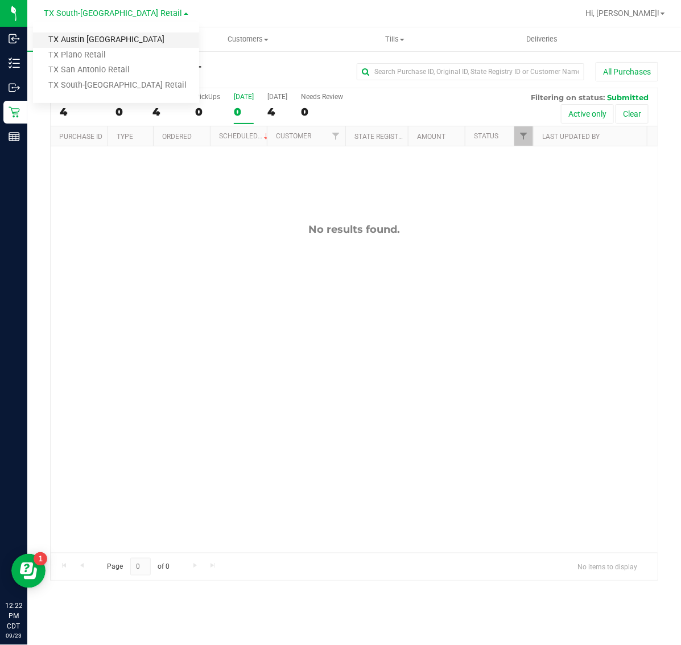
click at [117, 42] on link "TX Austin [GEOGRAPHIC_DATA]" at bounding box center [116, 39] width 166 height 15
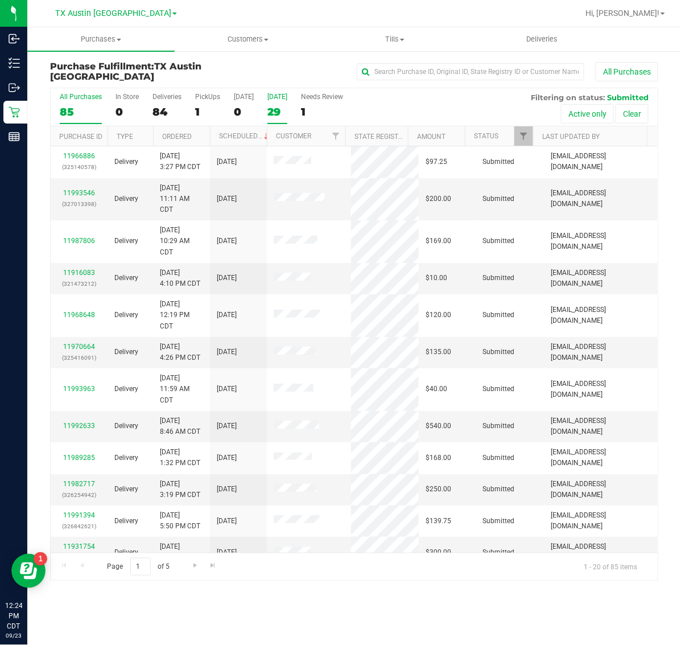
click at [277, 101] on label "[DATE] 29" at bounding box center [277, 108] width 20 height 31
click at [0, 0] on input "[DATE] 29" at bounding box center [0, 0] width 0 height 0
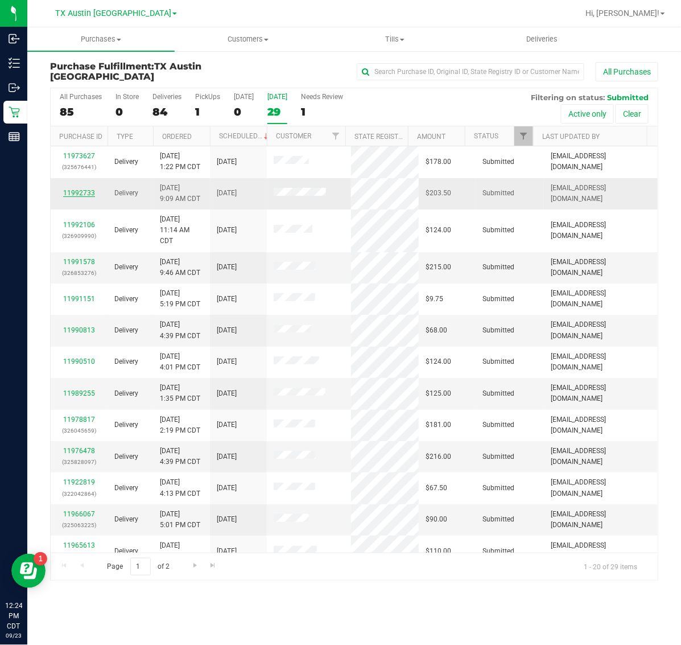
click at [86, 192] on link "11992733" at bounding box center [79, 193] width 32 height 8
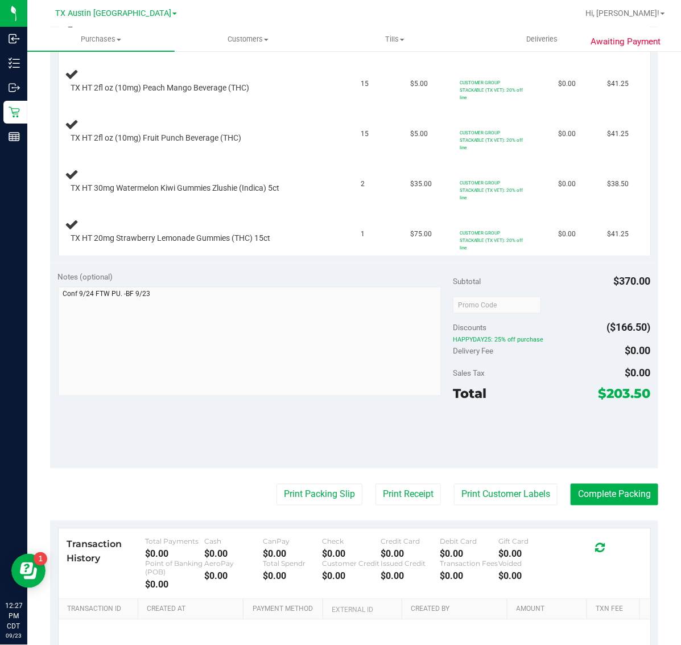
scroll to position [356, 0]
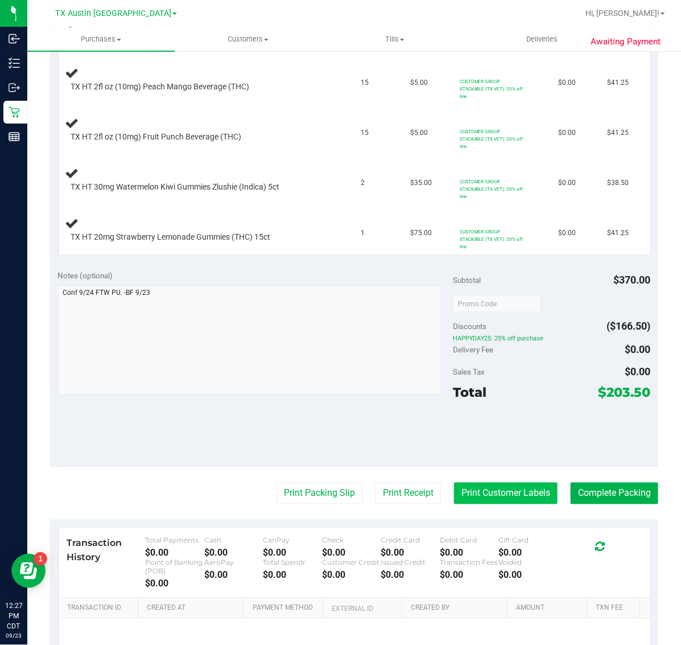
click at [501, 504] on button "Print Customer Labels" at bounding box center [506, 493] width 104 height 22
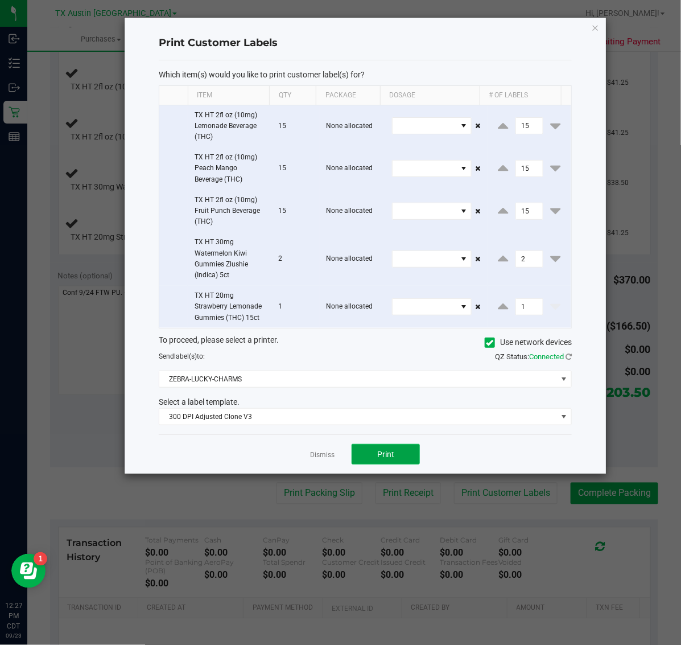
click at [386, 453] on span "Print" at bounding box center [385, 453] width 17 height 9
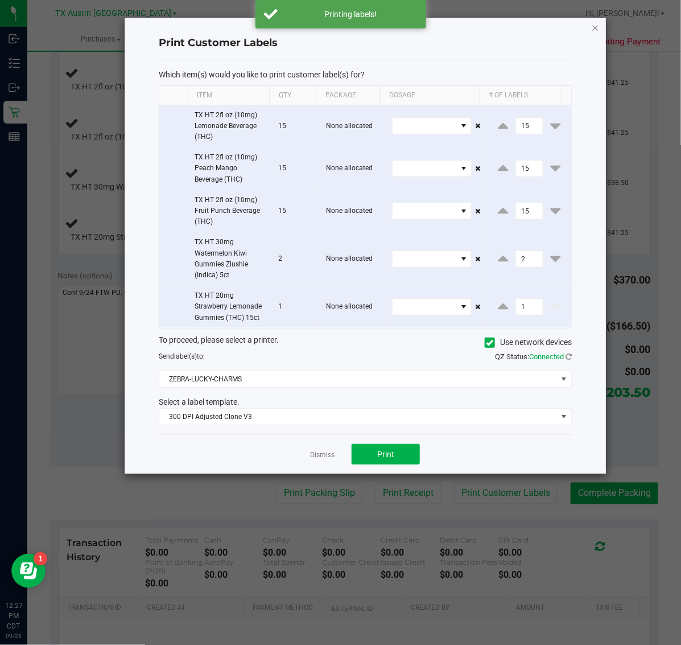
click at [593, 31] on icon "button" at bounding box center [596, 27] width 8 height 14
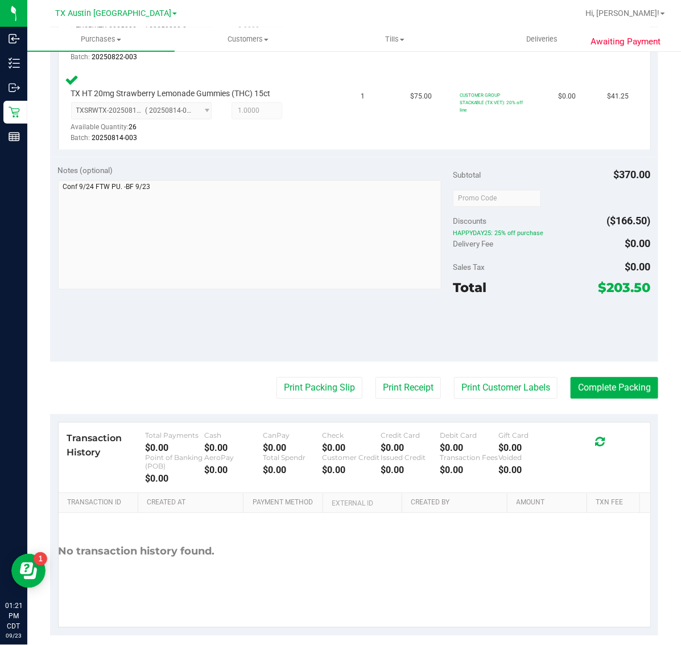
scroll to position [670, 0]
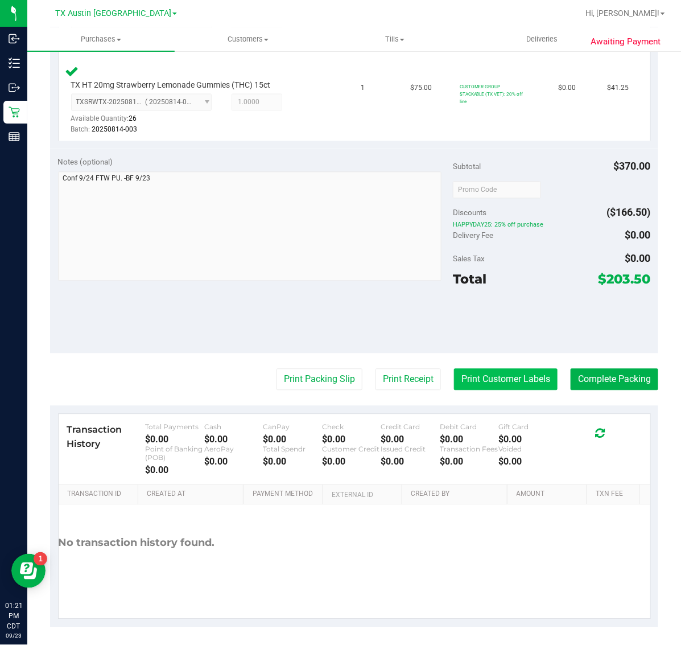
click at [490, 371] on button "Print Customer Labels" at bounding box center [506, 380] width 104 height 22
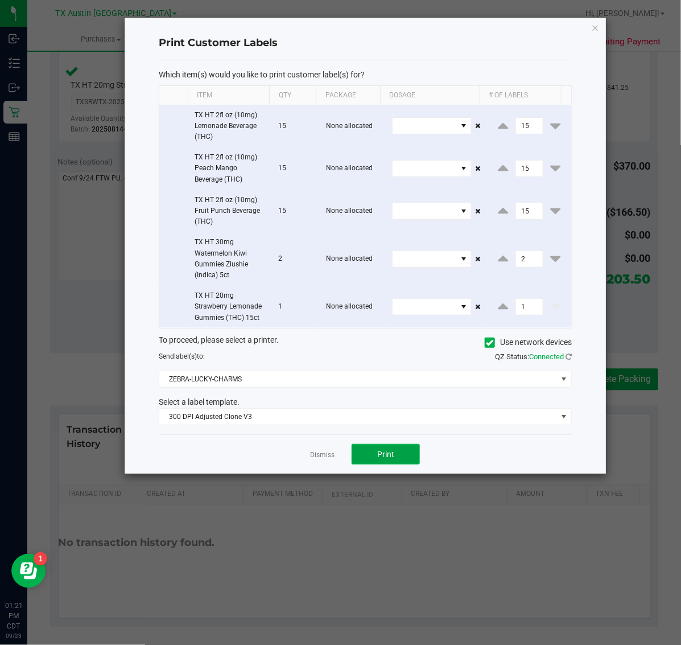
click at [386, 455] on span "Print" at bounding box center [385, 453] width 17 height 9
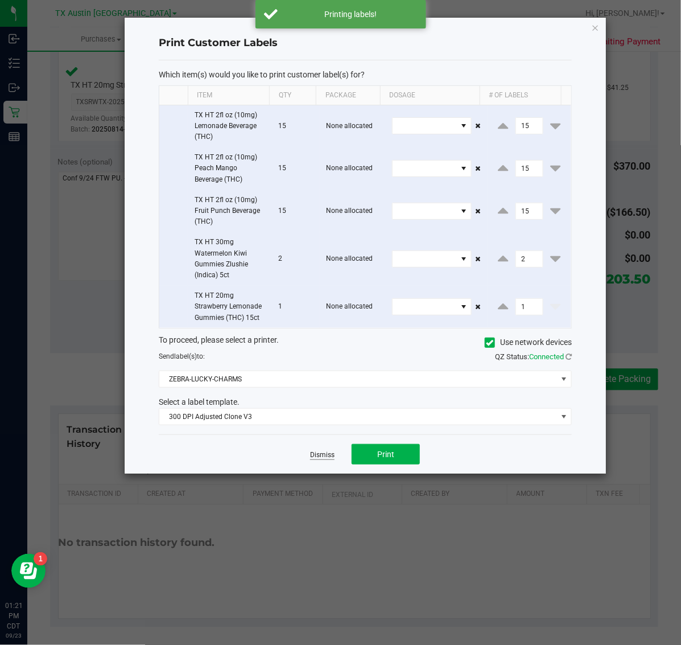
click at [314, 456] on link "Dismiss" at bounding box center [322, 455] width 24 height 10
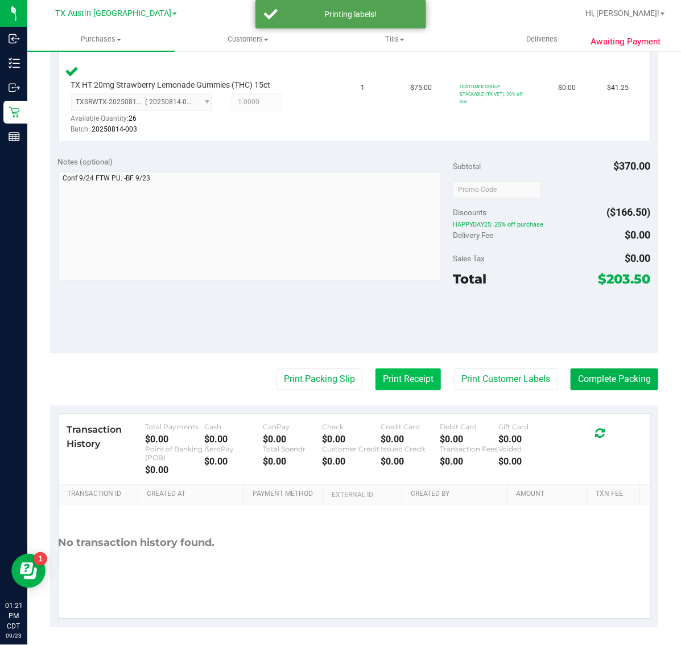
click at [398, 376] on button "Print Receipt" at bounding box center [408, 380] width 65 height 22
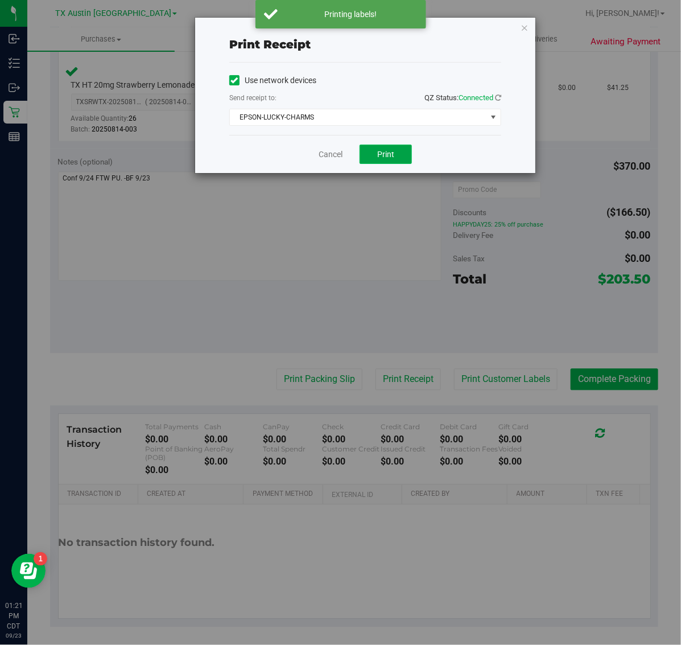
click at [390, 158] on span "Print" at bounding box center [385, 154] width 17 height 9
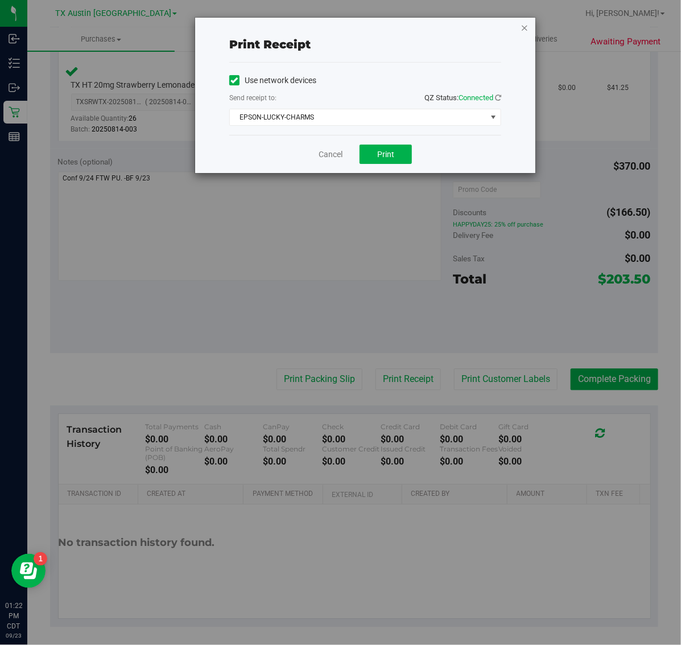
click at [525, 30] on icon "button" at bounding box center [525, 27] width 8 height 14
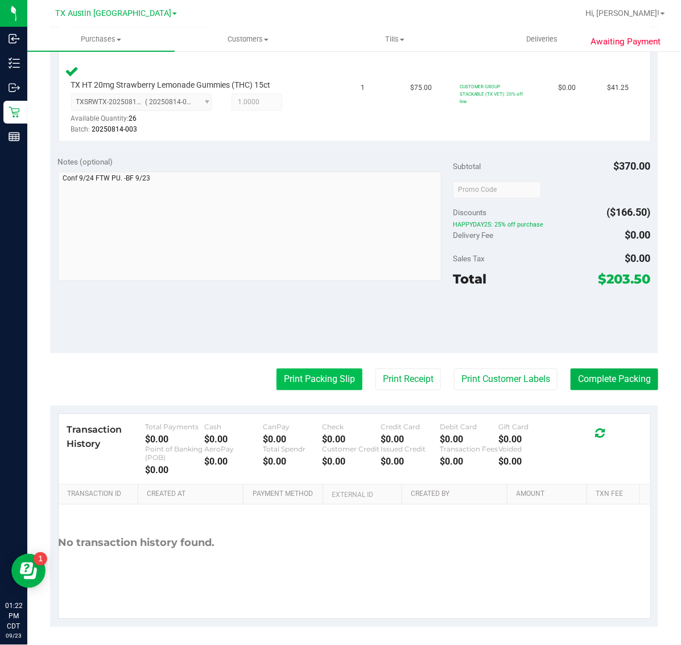
click at [322, 370] on button "Print Packing Slip" at bounding box center [320, 380] width 86 height 22
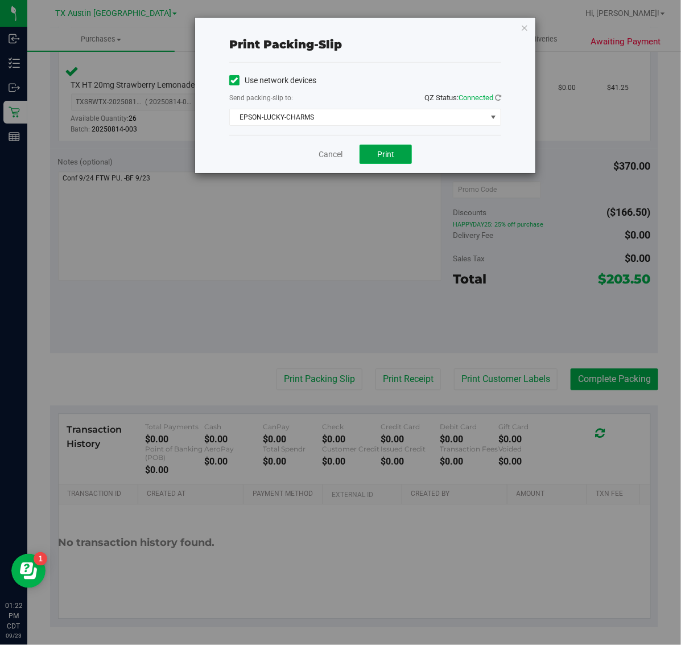
click at [391, 155] on span "Print" at bounding box center [385, 154] width 17 height 9
click at [393, 164] on button "Print" at bounding box center [386, 154] width 52 height 19
click at [522, 24] on icon "button" at bounding box center [525, 27] width 8 height 14
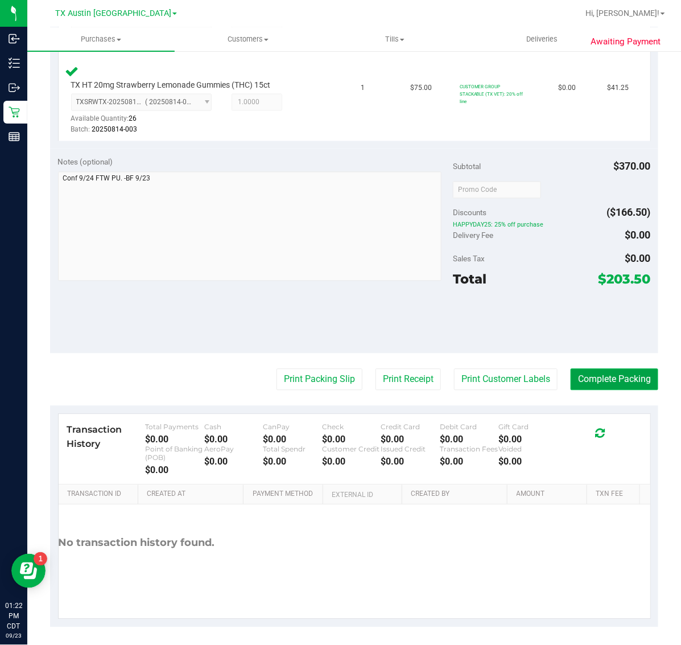
click at [595, 372] on button "Complete Packing" at bounding box center [615, 380] width 88 height 22
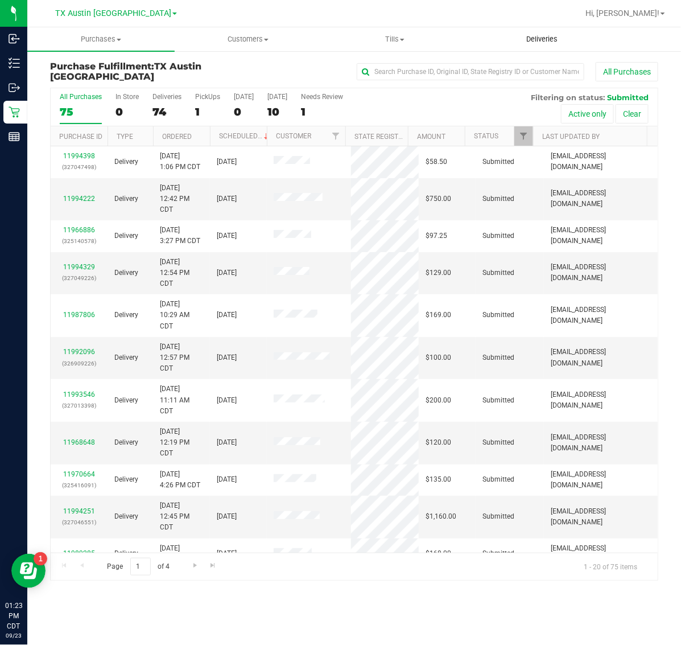
click at [536, 36] on span "Deliveries" at bounding box center [542, 39] width 62 height 10
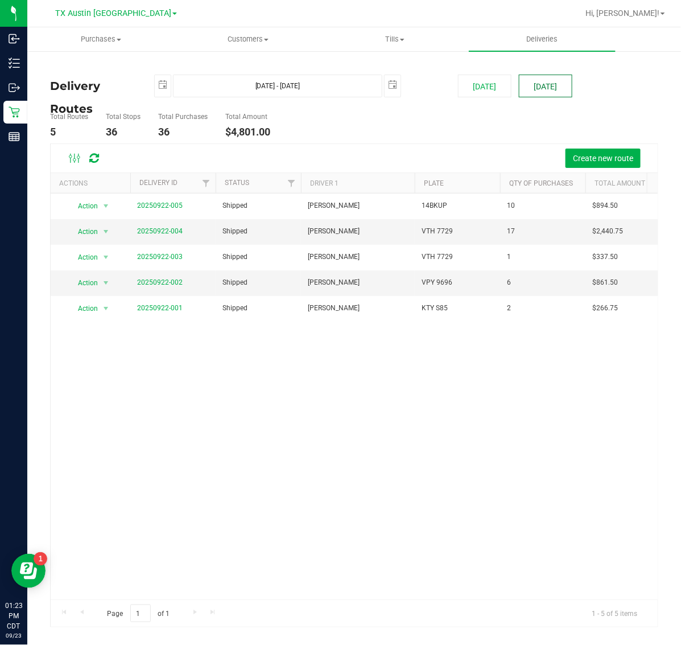
click at [547, 87] on button "[DATE]" at bounding box center [545, 86] width 53 height 23
type input "[DATE] - [DATE]"
type input "[DATE]"
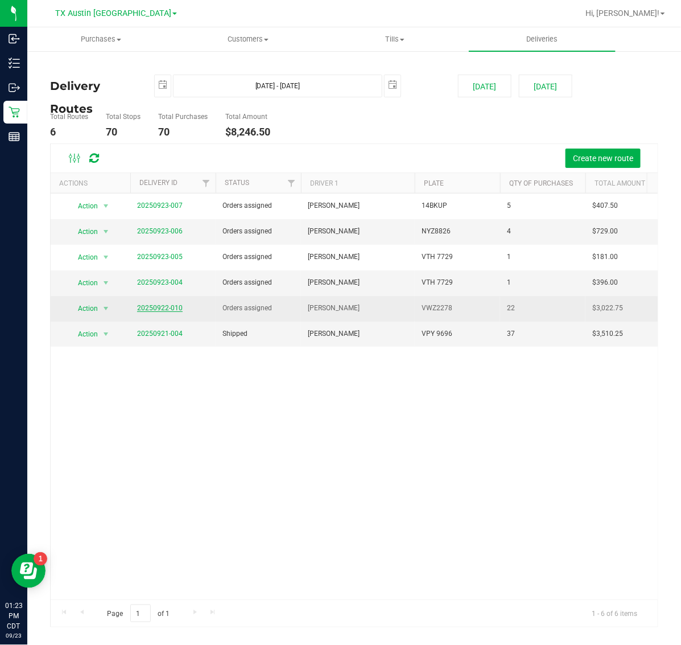
click at [174, 309] on link "20250922-010" at bounding box center [160, 308] width 46 height 8
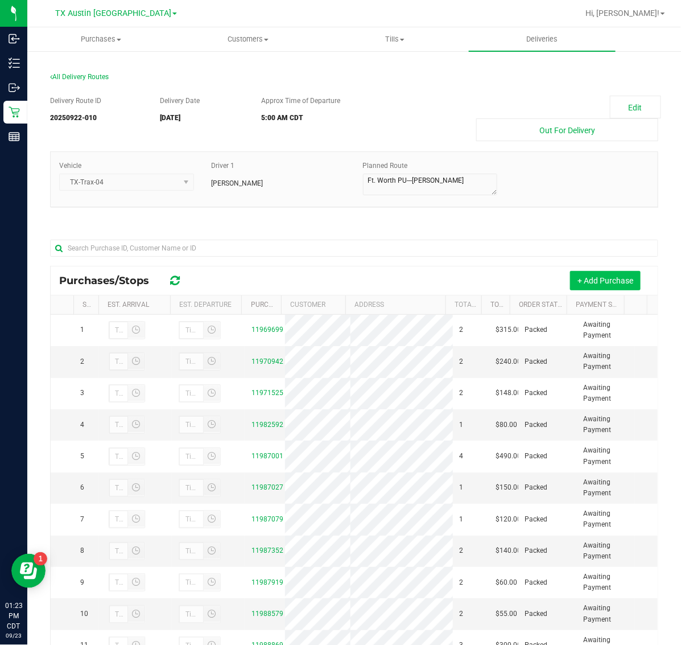
click at [596, 287] on button "+ Add Purchase" at bounding box center [605, 280] width 71 height 19
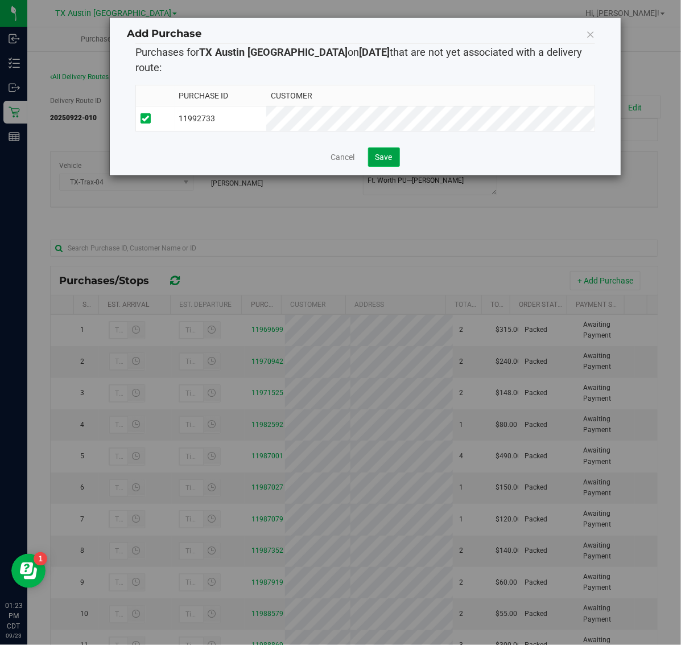
click at [378, 152] on button "Save" at bounding box center [384, 156] width 32 height 19
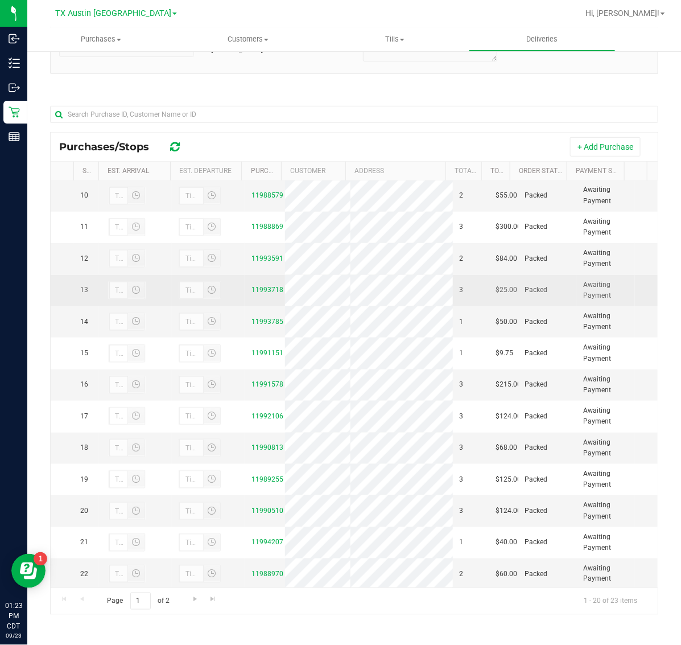
scroll to position [441, 0]
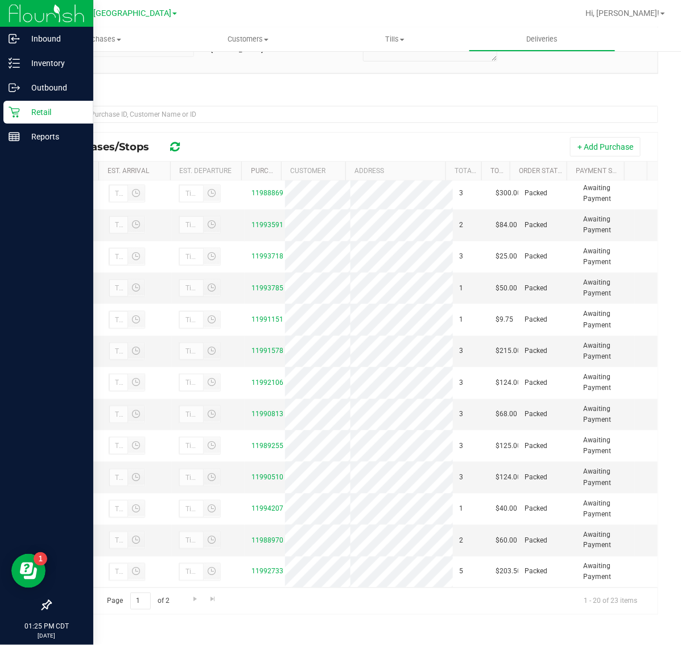
click at [38, 109] on p "Retail" at bounding box center [54, 112] width 68 height 14
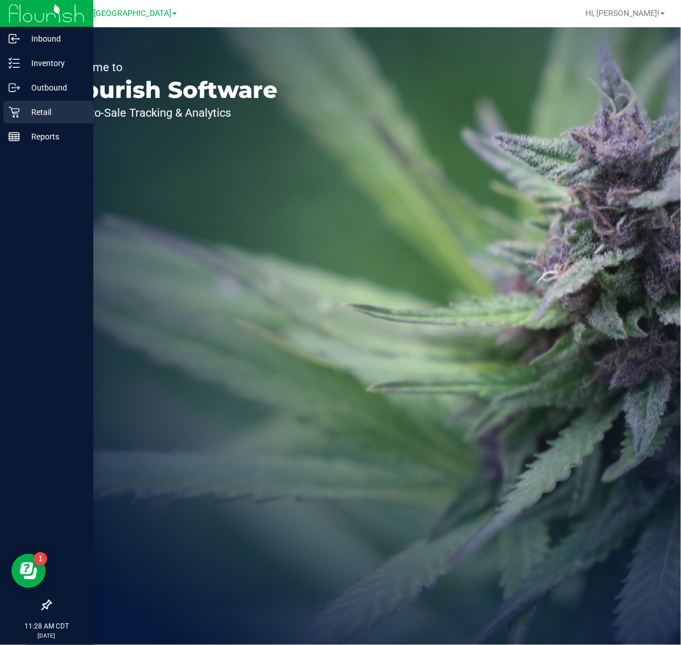
click at [27, 111] on p "Retail" at bounding box center [54, 112] width 68 height 14
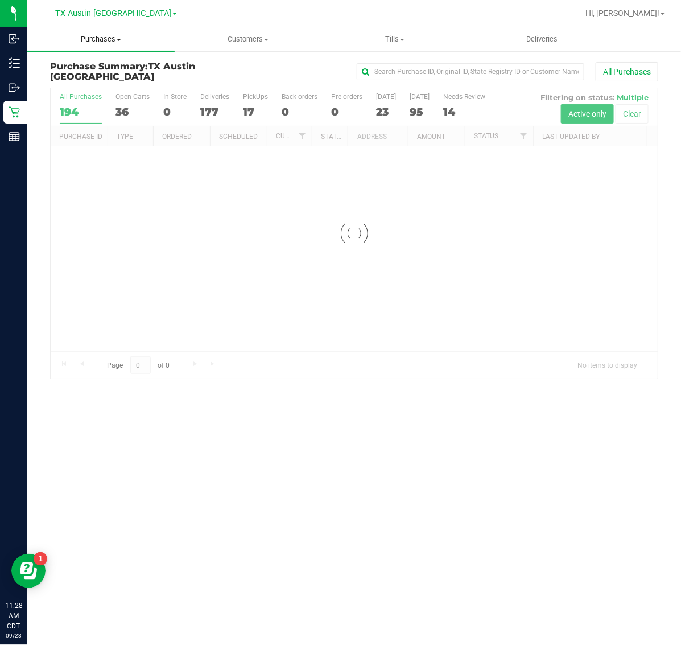
click at [106, 38] on span "Purchases" at bounding box center [100, 39] width 147 height 10
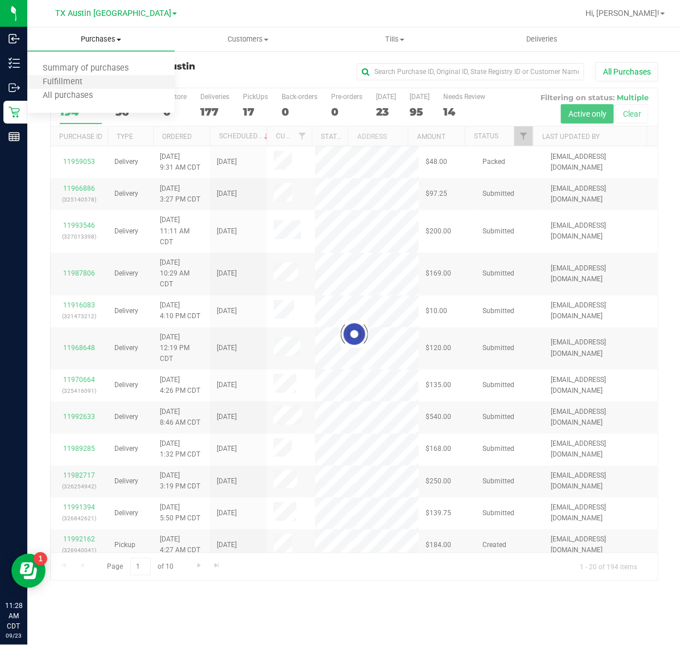
click at [106, 81] on li "Fulfillment" at bounding box center [100, 83] width 147 height 14
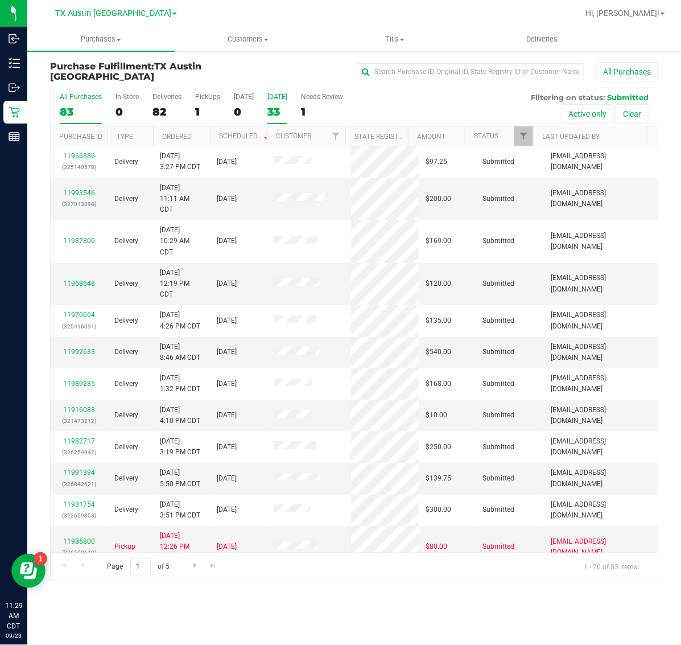
click at [269, 105] on div "33" at bounding box center [277, 111] width 20 height 13
click at [0, 0] on input "[DATE] 33" at bounding box center [0, 0] width 0 height 0
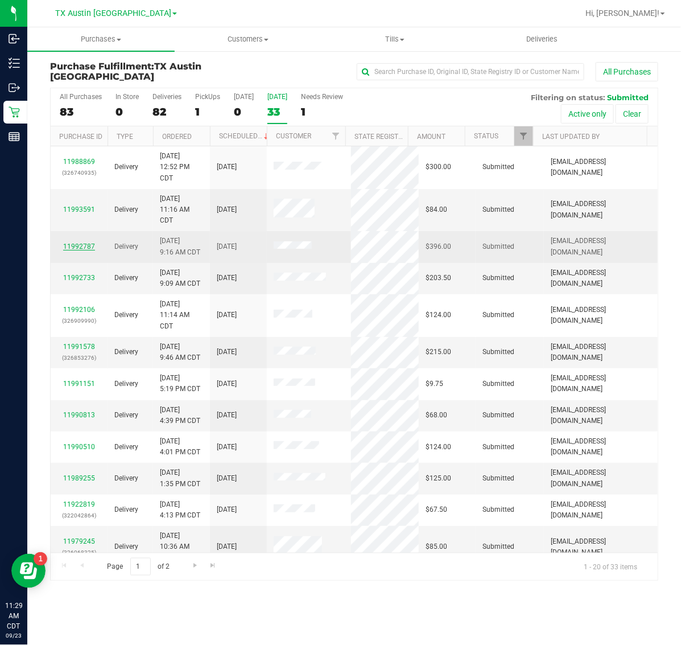
click at [81, 249] on link "11992787" at bounding box center [79, 246] width 32 height 8
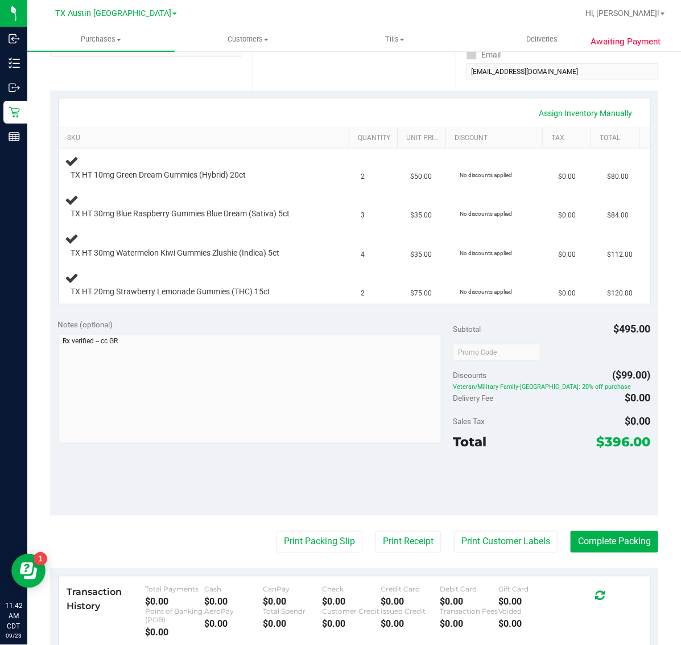
scroll to position [213, 0]
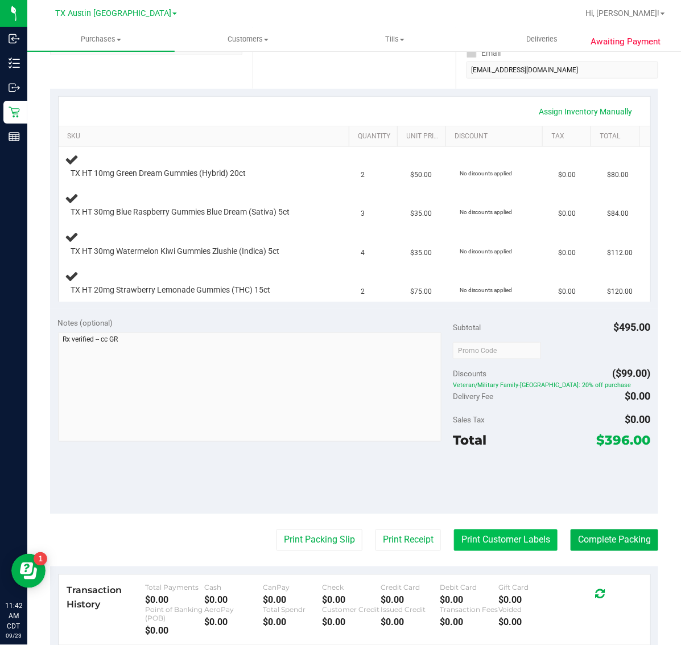
click at [494, 547] on button "Print Customer Labels" at bounding box center [506, 540] width 104 height 22
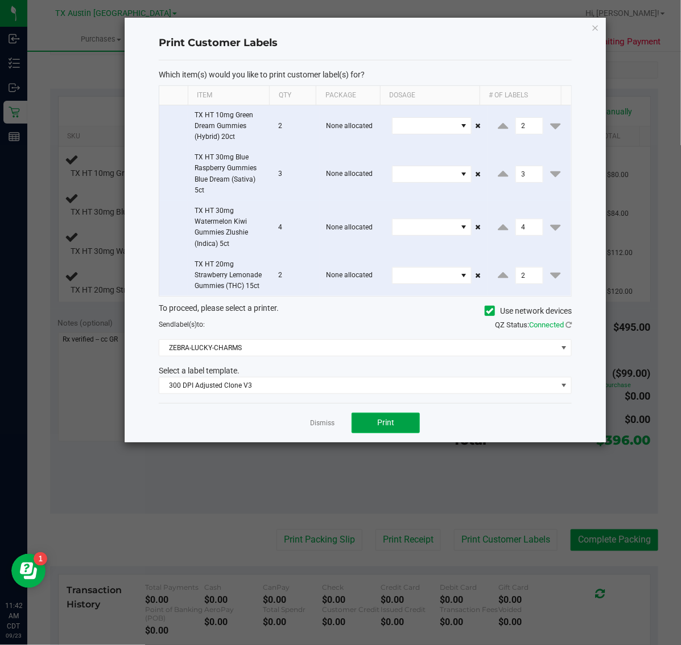
click at [402, 428] on button "Print" at bounding box center [386, 423] width 68 height 20
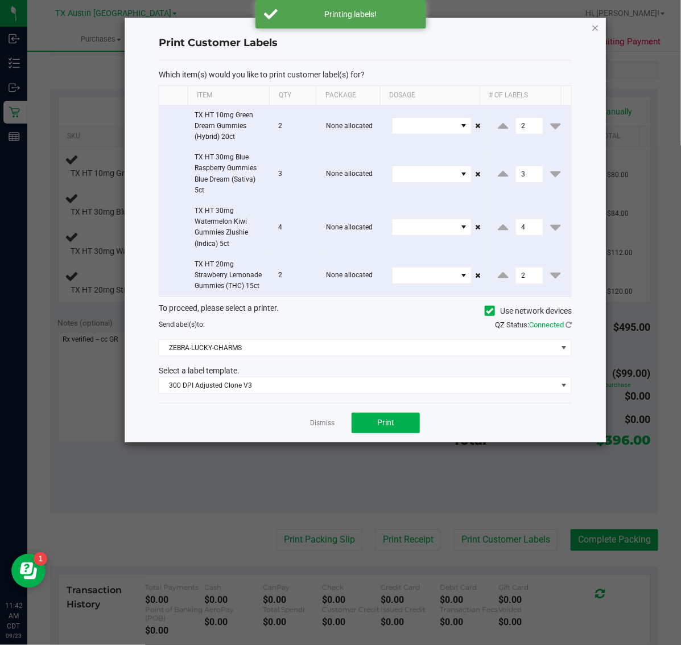
click at [595, 24] on icon "button" at bounding box center [596, 27] width 8 height 14
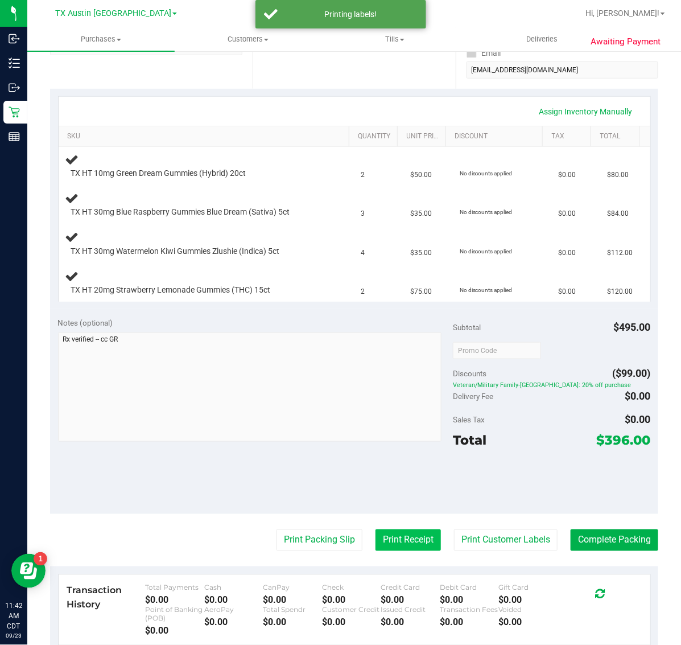
click at [393, 539] on button "Print Receipt" at bounding box center [408, 540] width 65 height 22
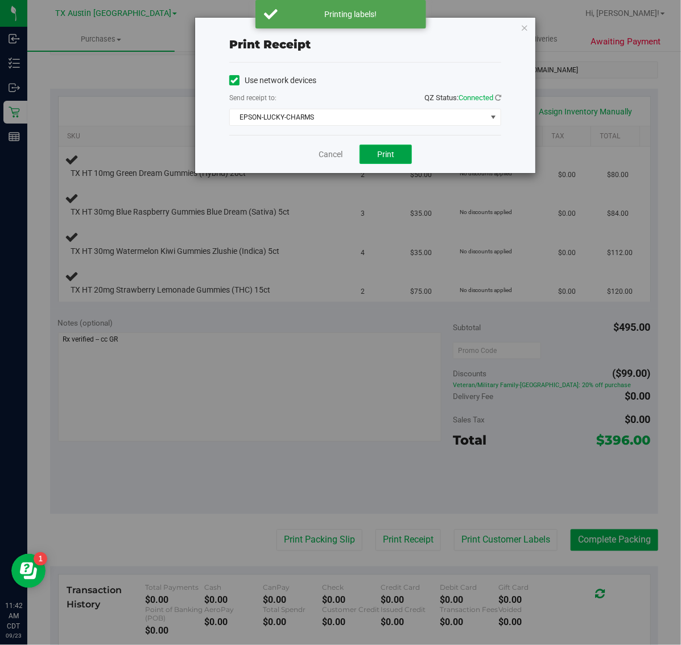
click at [397, 150] on button "Print" at bounding box center [386, 154] width 52 height 19
click at [384, 149] on button "Print" at bounding box center [386, 154] width 52 height 19
click at [525, 26] on icon "button" at bounding box center [525, 27] width 8 height 14
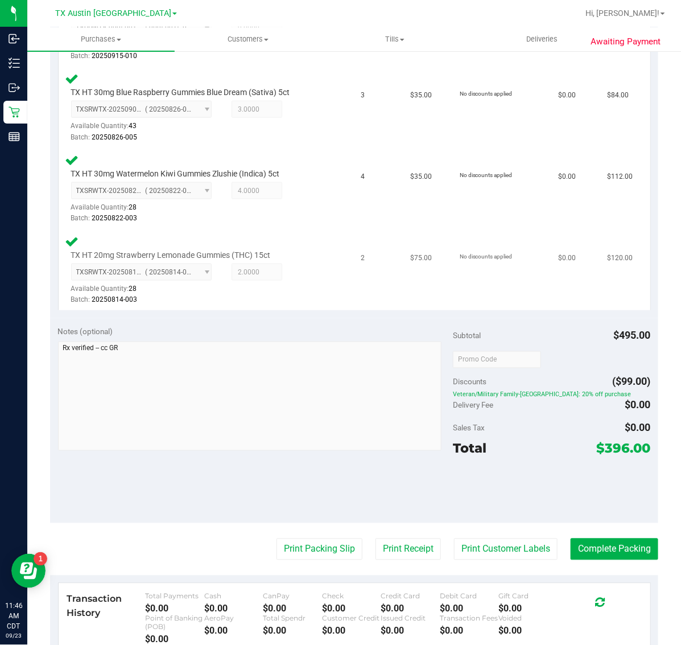
scroll to position [468, 0]
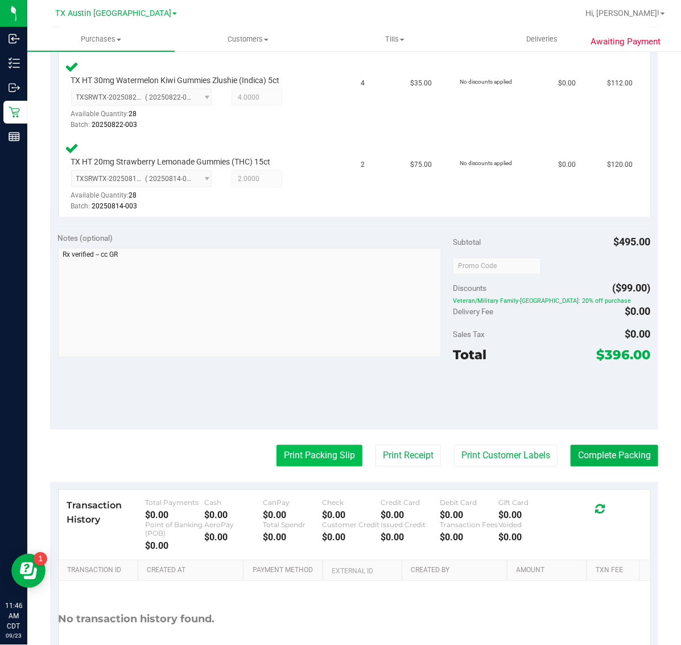
click at [294, 460] on button "Print Packing Slip" at bounding box center [320, 456] width 86 height 22
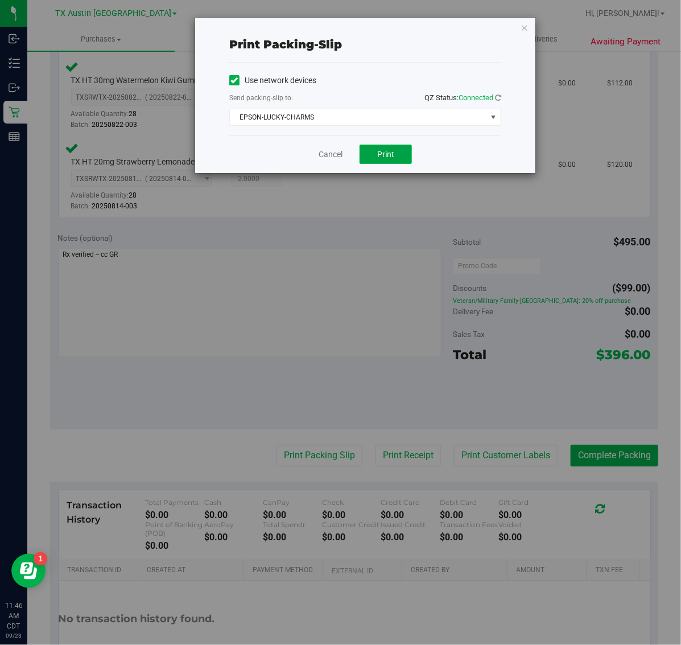
click at [393, 157] on span "Print" at bounding box center [385, 154] width 17 height 9
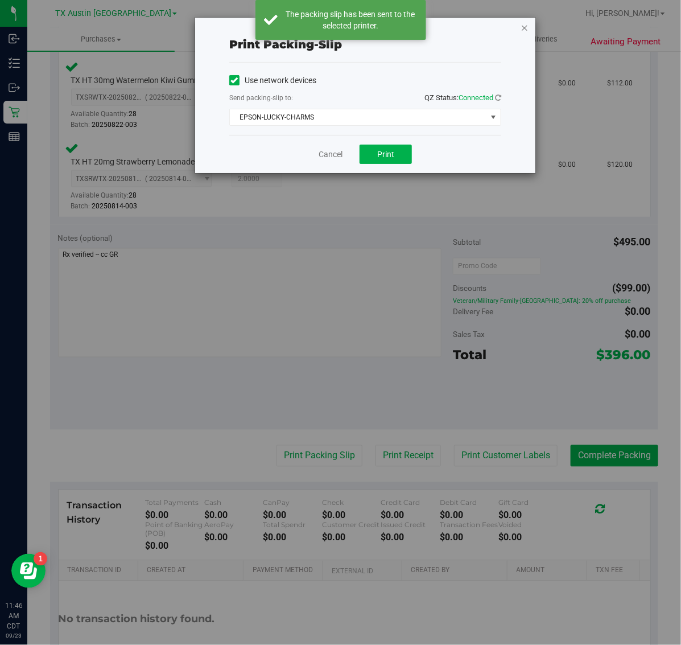
click at [525, 21] on icon "button" at bounding box center [525, 27] width 8 height 14
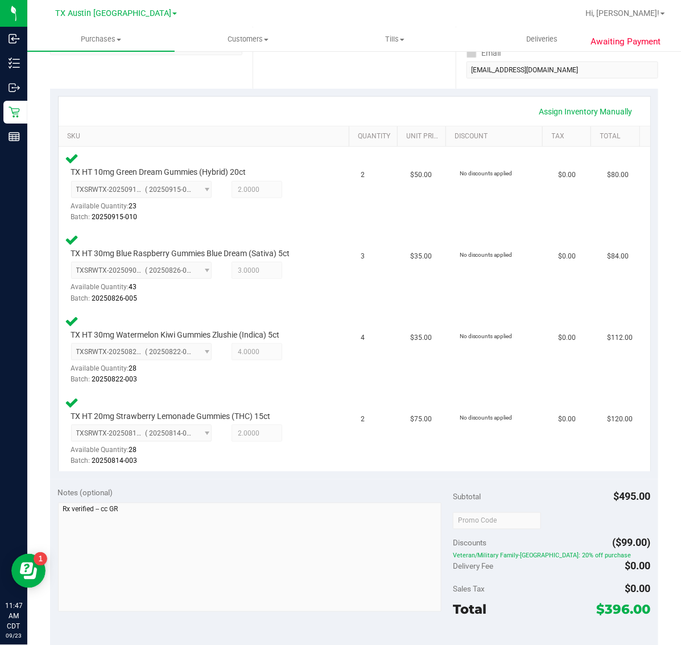
scroll to position [356, 0]
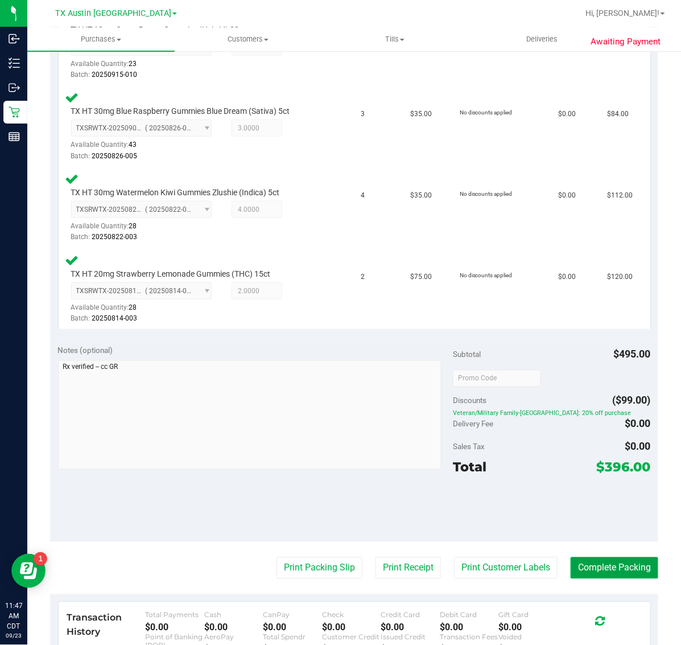
click at [596, 566] on button "Complete Packing" at bounding box center [615, 568] width 88 height 22
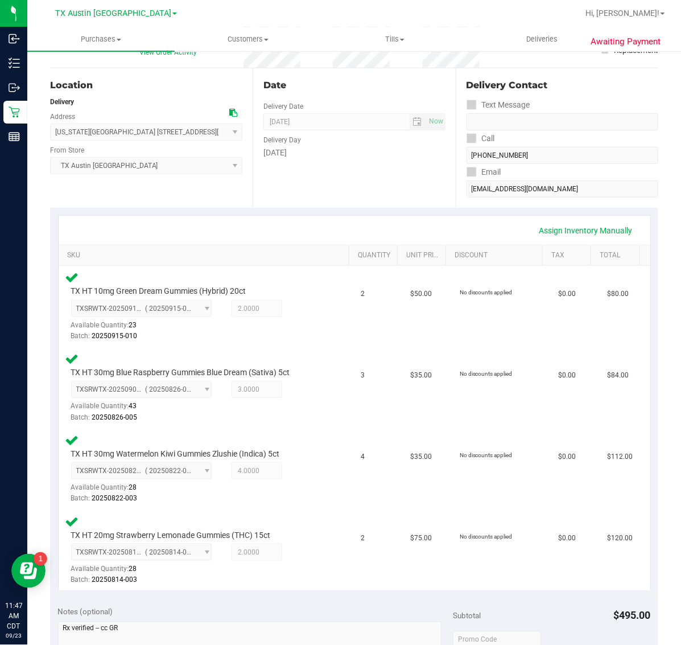
scroll to position [0, 0]
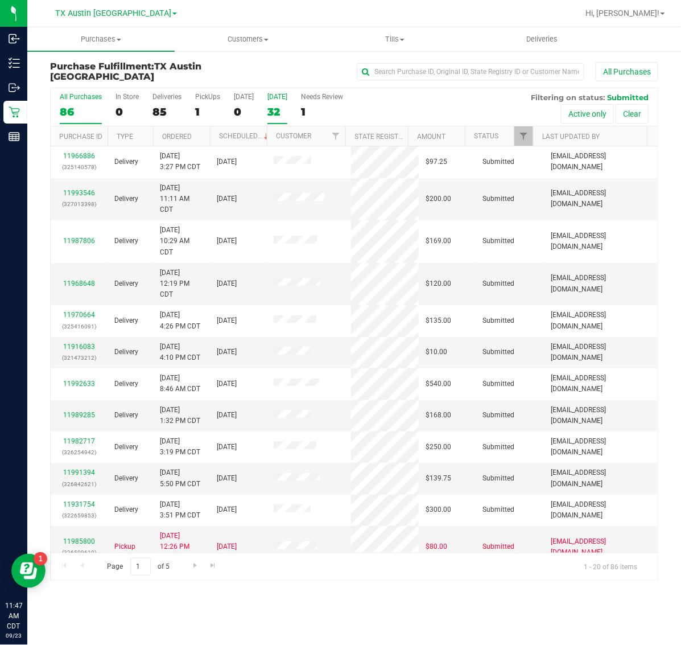
click at [287, 106] on div "32" at bounding box center [277, 111] width 20 height 13
click at [0, 0] on input "Tomorrow 32" at bounding box center [0, 0] width 0 height 0
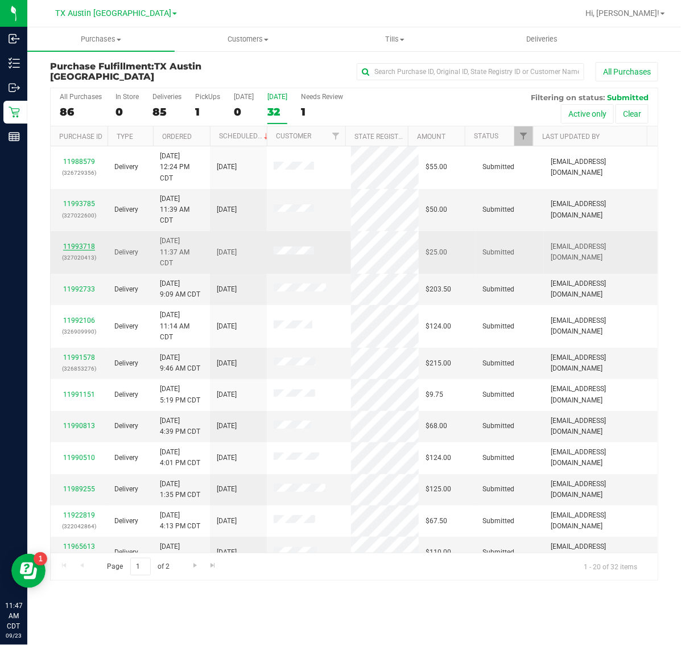
click at [77, 248] on link "11993718" at bounding box center [79, 246] width 32 height 8
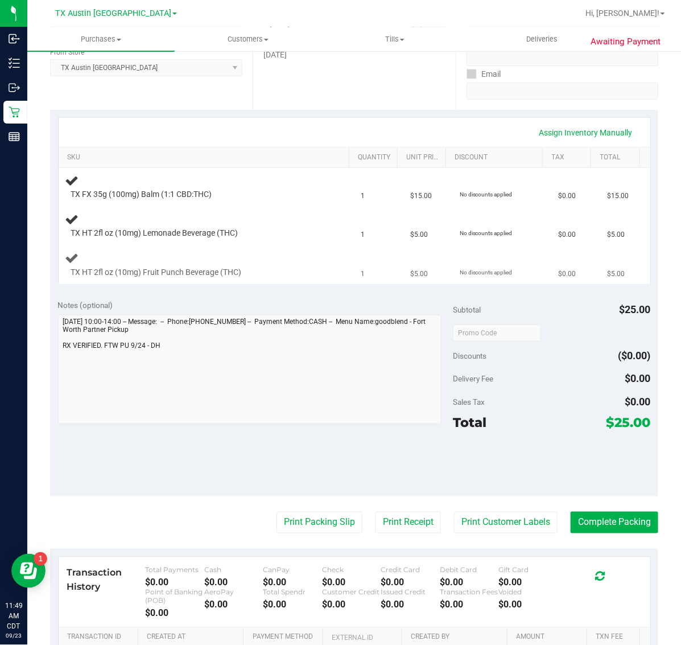
scroll to position [213, 0]
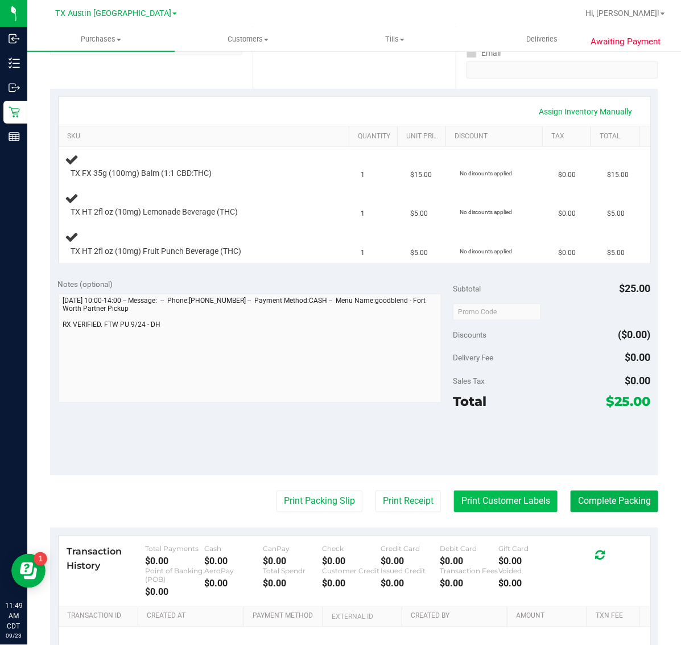
click at [479, 496] on button "Print Customer Labels" at bounding box center [506, 501] width 104 height 22
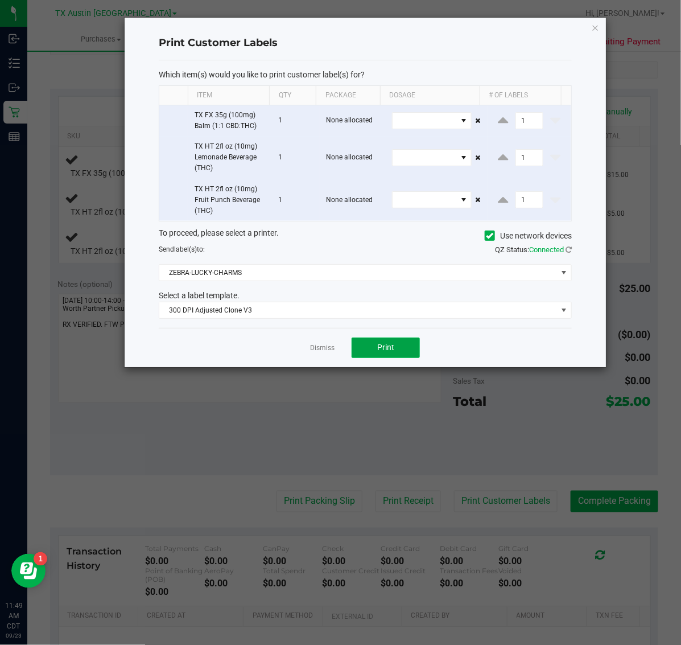
click at [416, 353] on button "Print" at bounding box center [386, 347] width 68 height 20
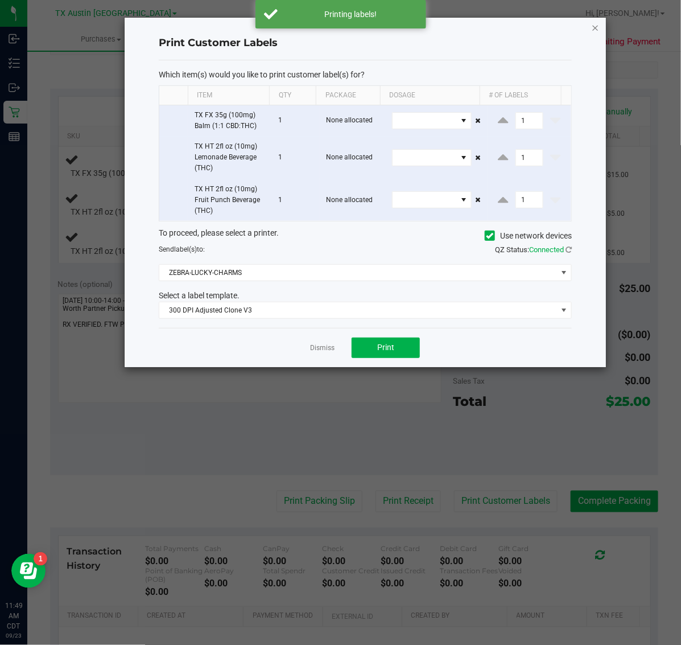
click at [595, 31] on icon "button" at bounding box center [596, 27] width 8 height 14
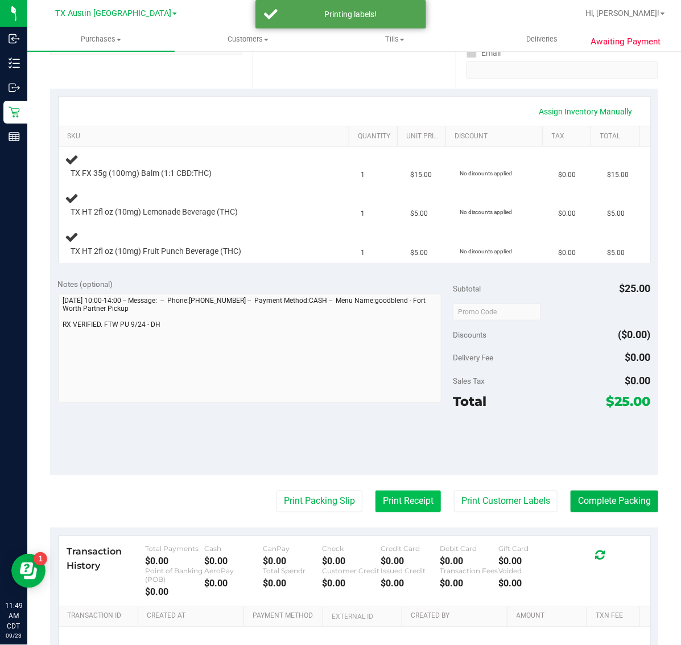
click at [395, 493] on button "Print Receipt" at bounding box center [408, 501] width 65 height 22
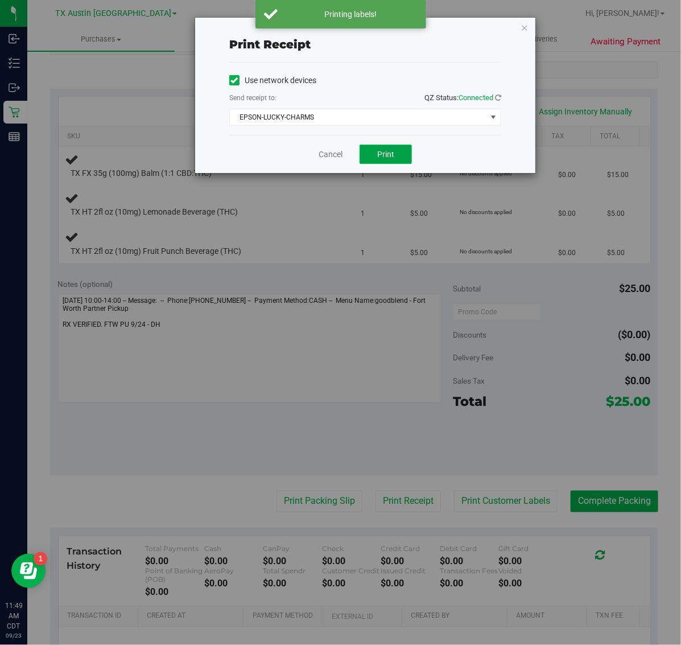
click at [388, 154] on span "Print" at bounding box center [385, 154] width 17 height 9
click at [525, 24] on icon "button" at bounding box center [525, 27] width 8 height 14
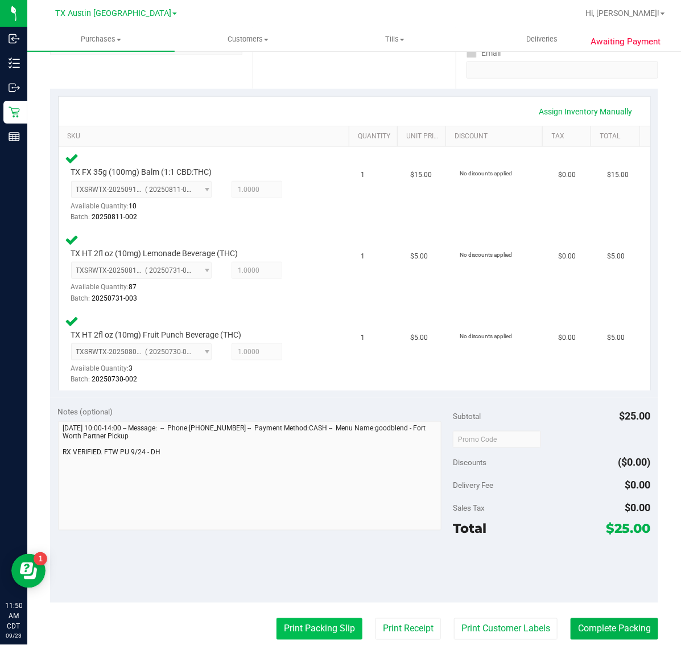
click at [317, 632] on button "Print Packing Slip" at bounding box center [320, 629] width 86 height 22
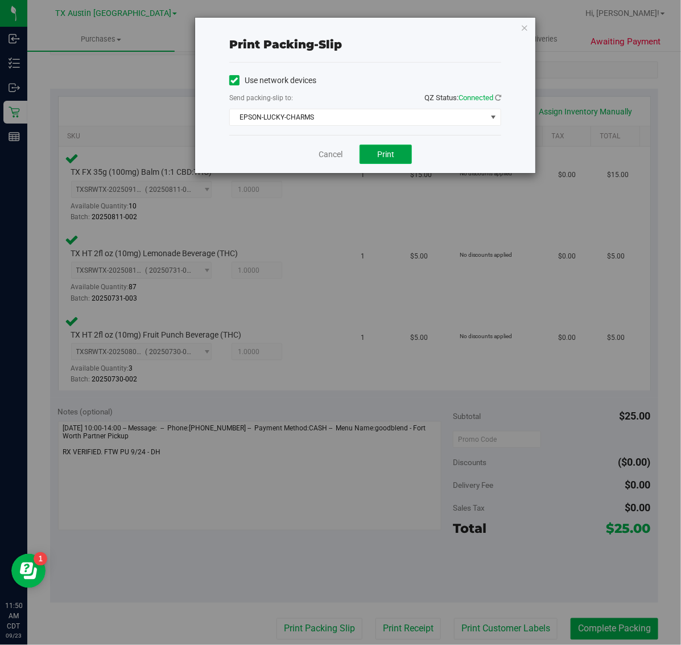
click at [387, 155] on span "Print" at bounding box center [385, 154] width 17 height 9
click at [522, 27] on icon "button" at bounding box center [525, 27] width 8 height 14
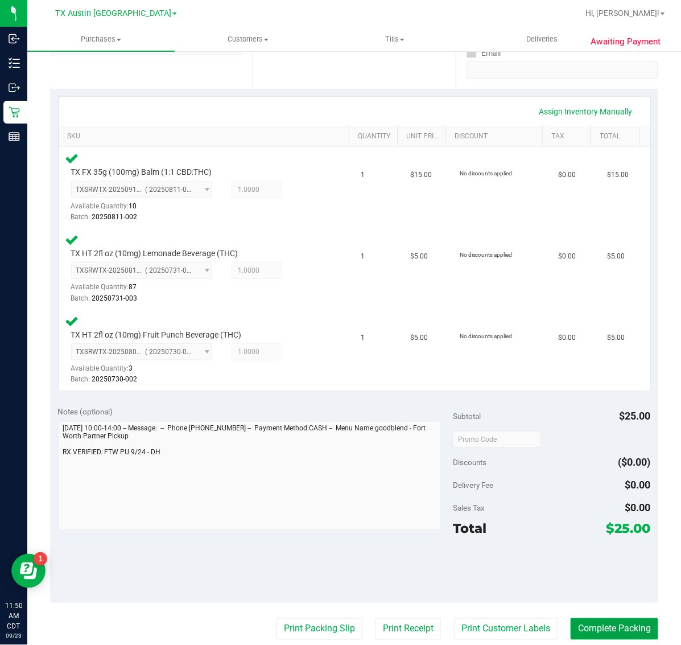
click at [588, 629] on button "Complete Packing" at bounding box center [615, 629] width 88 height 22
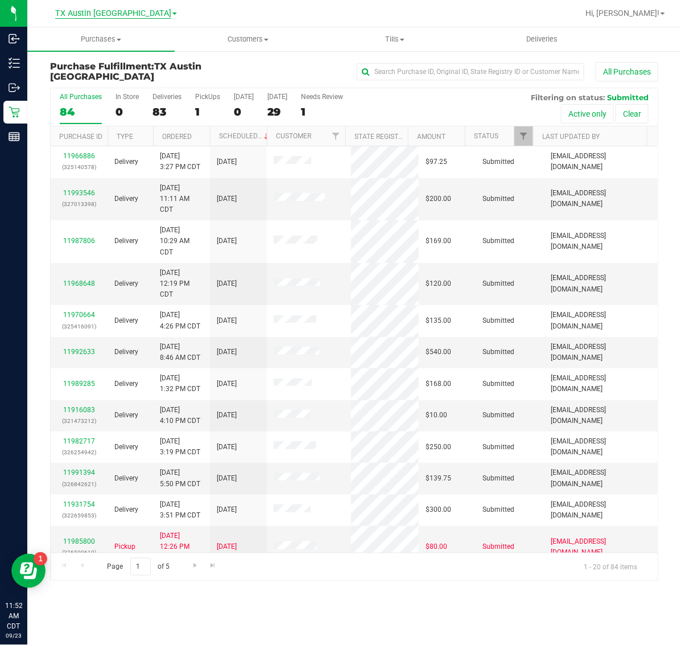
click at [130, 13] on span "TX Austin [GEOGRAPHIC_DATA]" at bounding box center [113, 14] width 116 height 10
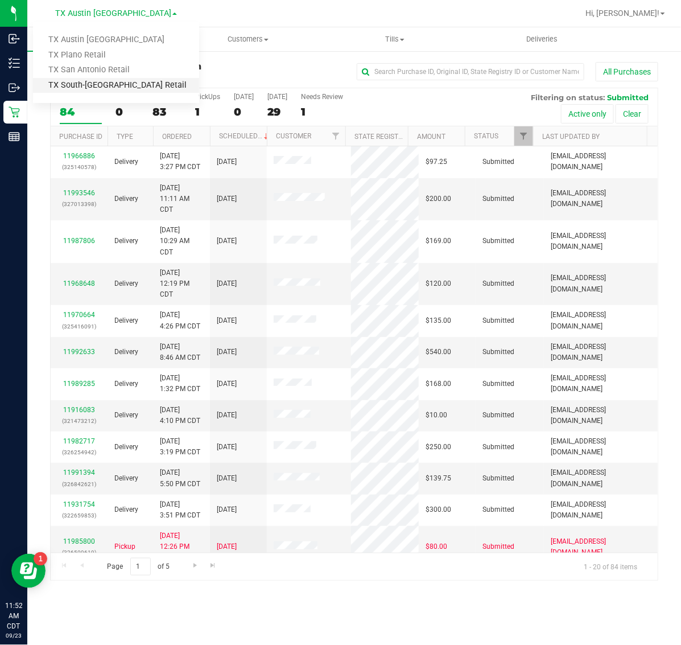
click at [116, 87] on link "TX South-[GEOGRAPHIC_DATA] Retail" at bounding box center [116, 85] width 166 height 15
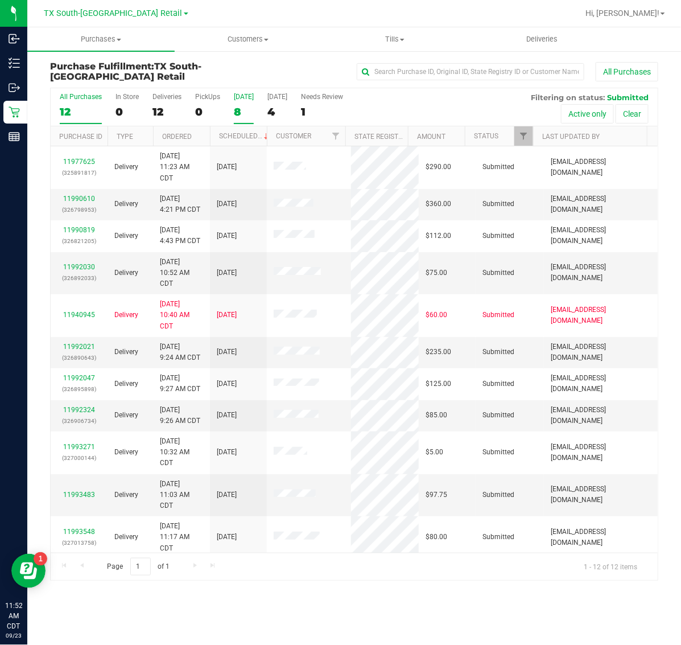
click at [236, 104] on label "[DATE] 8" at bounding box center [244, 108] width 20 height 31
click at [0, 0] on input "[DATE] 8" at bounding box center [0, 0] width 0 height 0
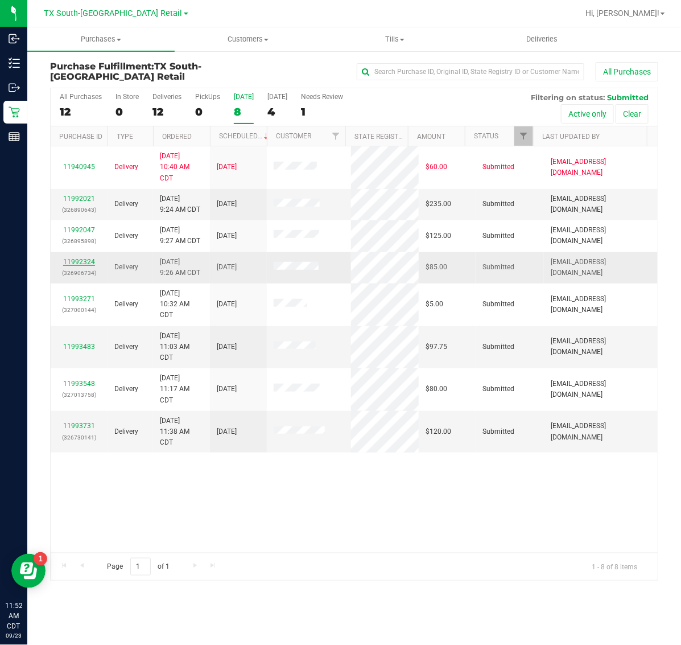
click at [76, 262] on link "11992324" at bounding box center [79, 262] width 32 height 8
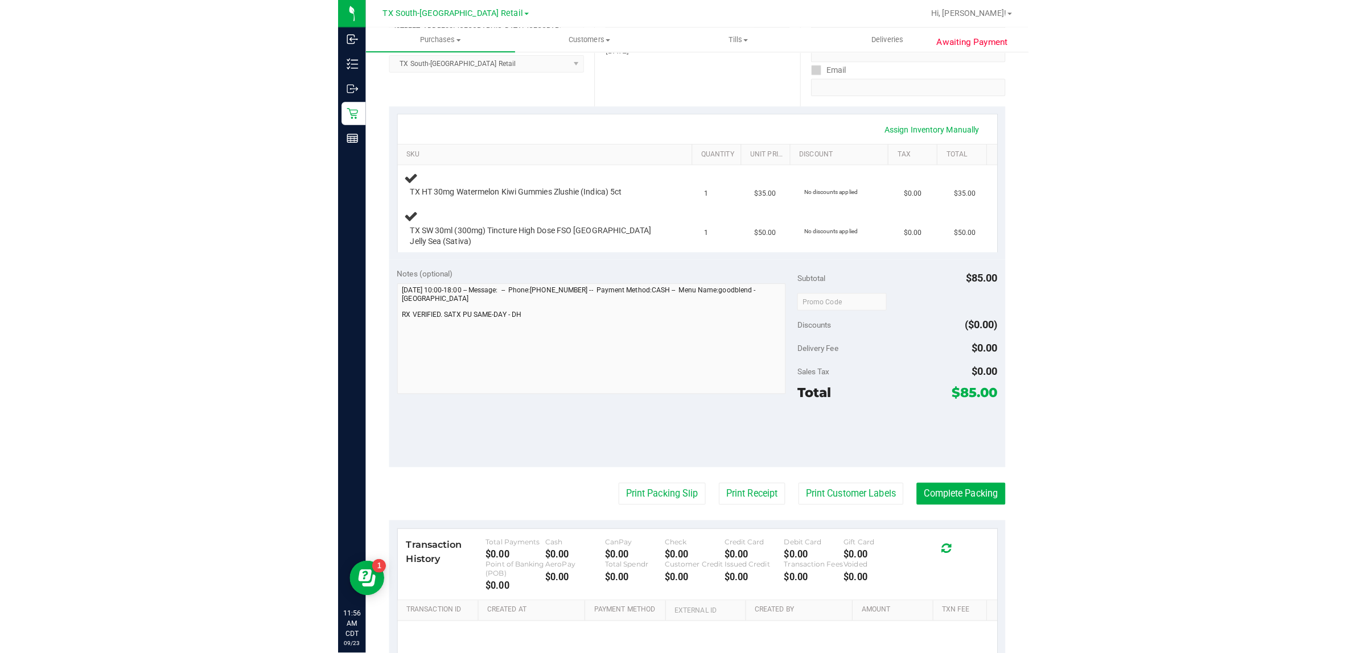
scroll to position [236, 0]
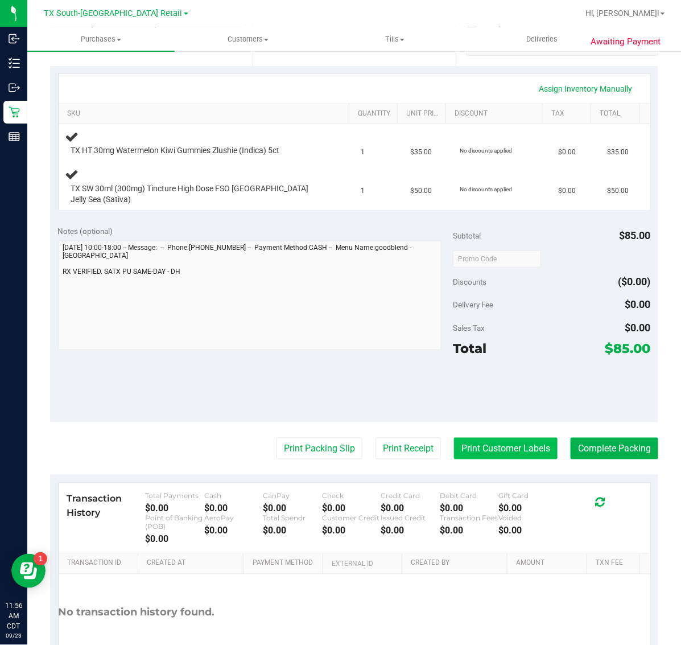
click at [501, 439] on button "Print Customer Labels" at bounding box center [506, 449] width 104 height 22
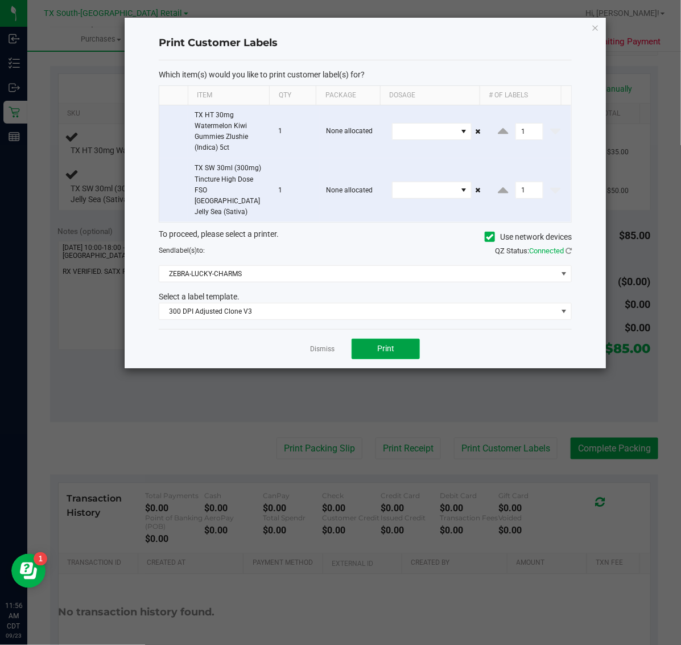
click at [368, 342] on button "Print" at bounding box center [386, 349] width 68 height 20
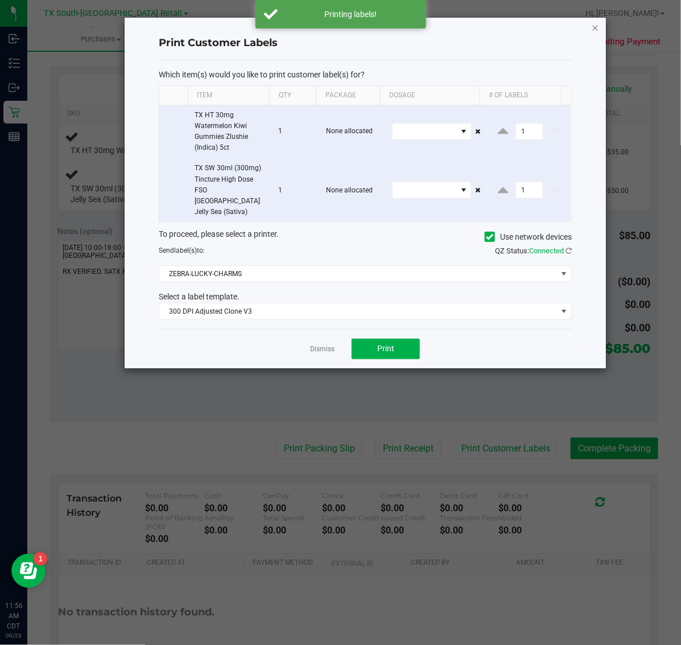
click at [595, 27] on icon "button" at bounding box center [596, 27] width 8 height 14
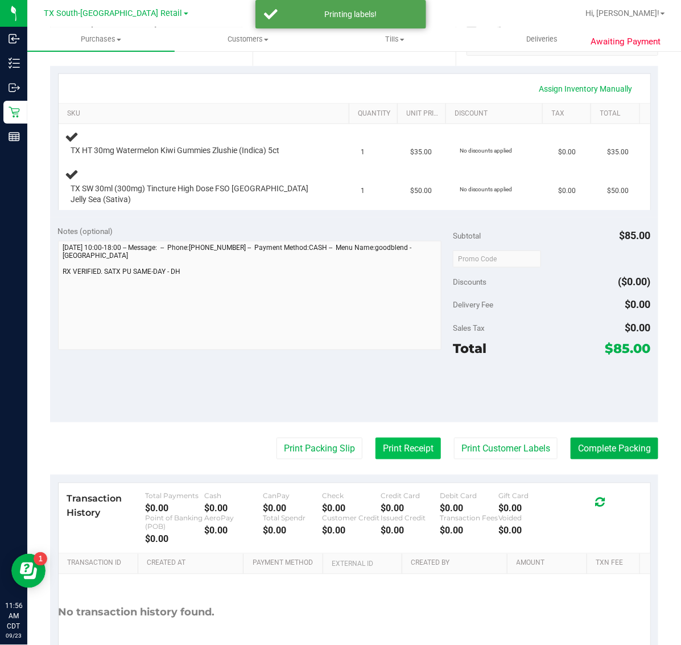
click at [403, 439] on button "Print Receipt" at bounding box center [408, 449] width 65 height 22
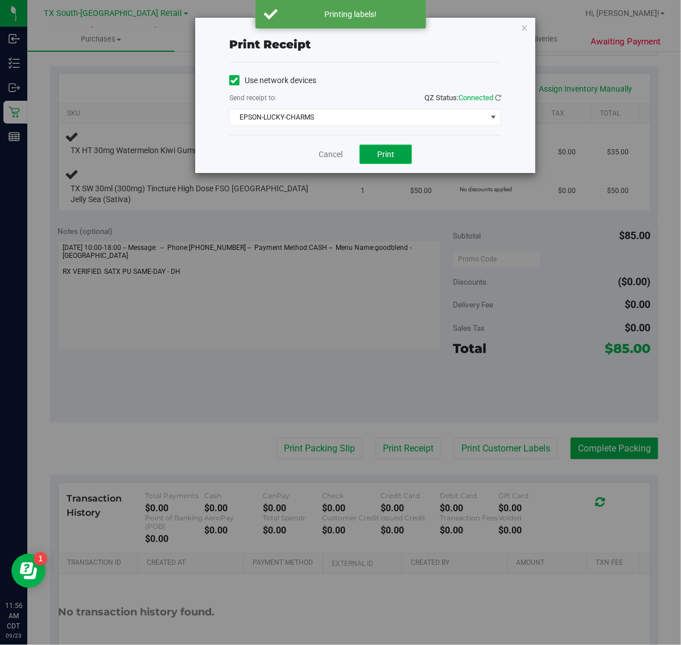
click at [399, 152] on button "Print" at bounding box center [386, 154] width 52 height 19
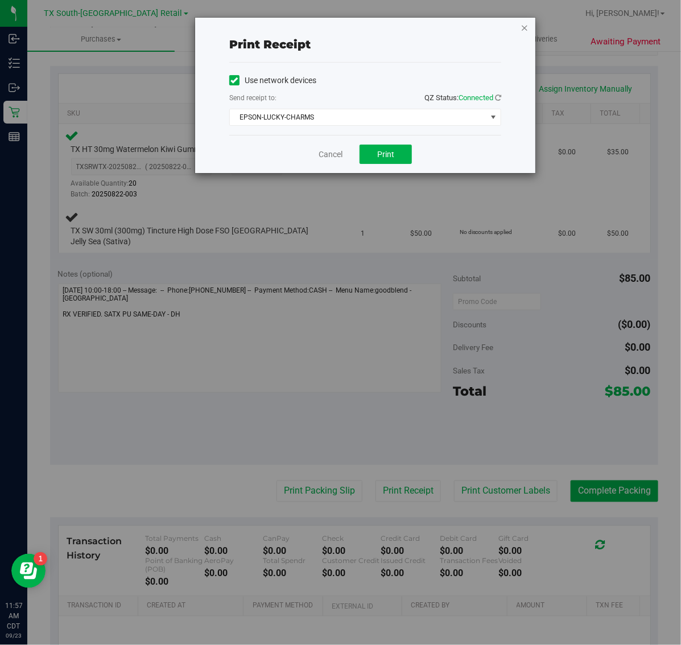
click at [524, 27] on icon "button" at bounding box center [525, 27] width 8 height 14
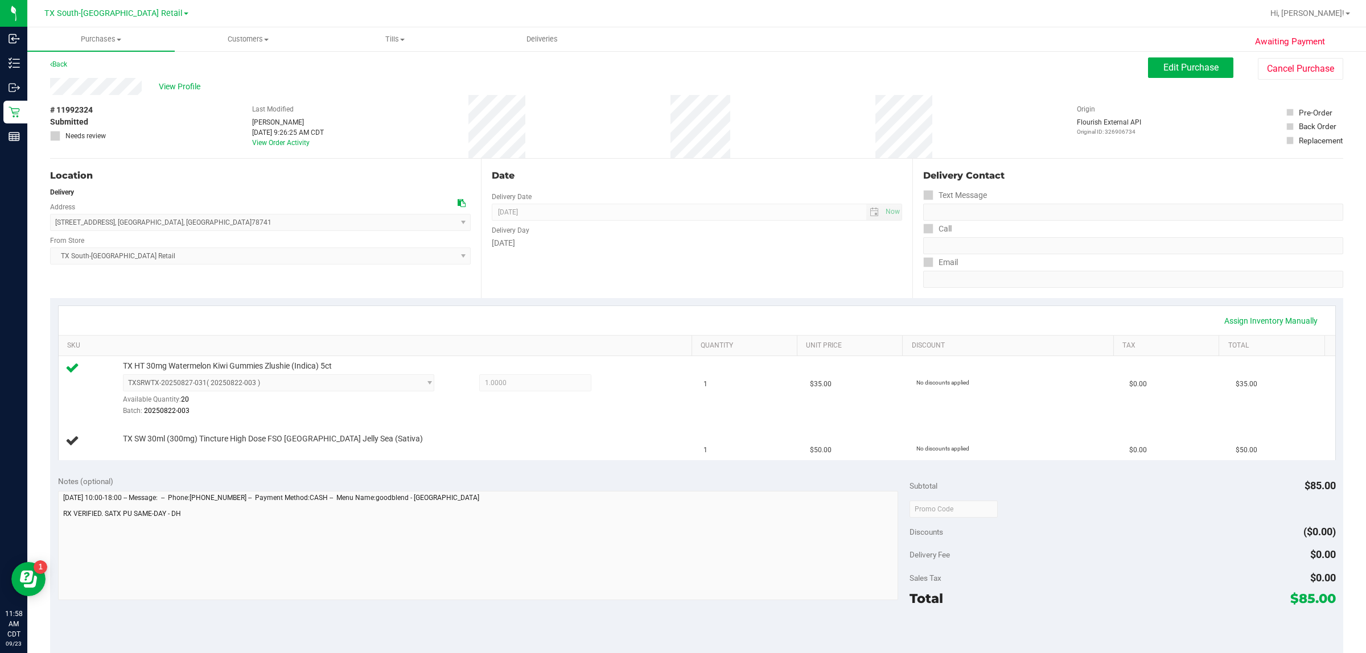
scroll to position [0, 0]
click at [681, 65] on button "Edit Purchase" at bounding box center [1190, 71] width 85 height 20
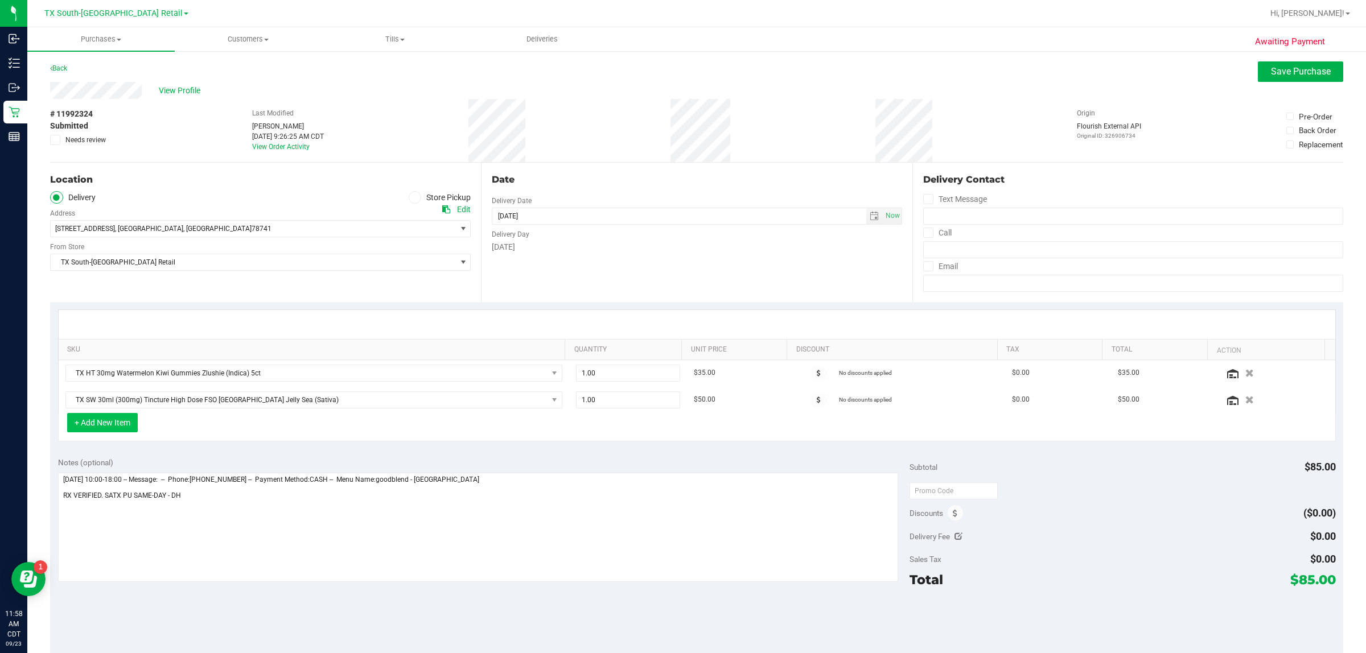
click at [118, 423] on button "+ Add New Item" at bounding box center [102, 422] width 71 height 19
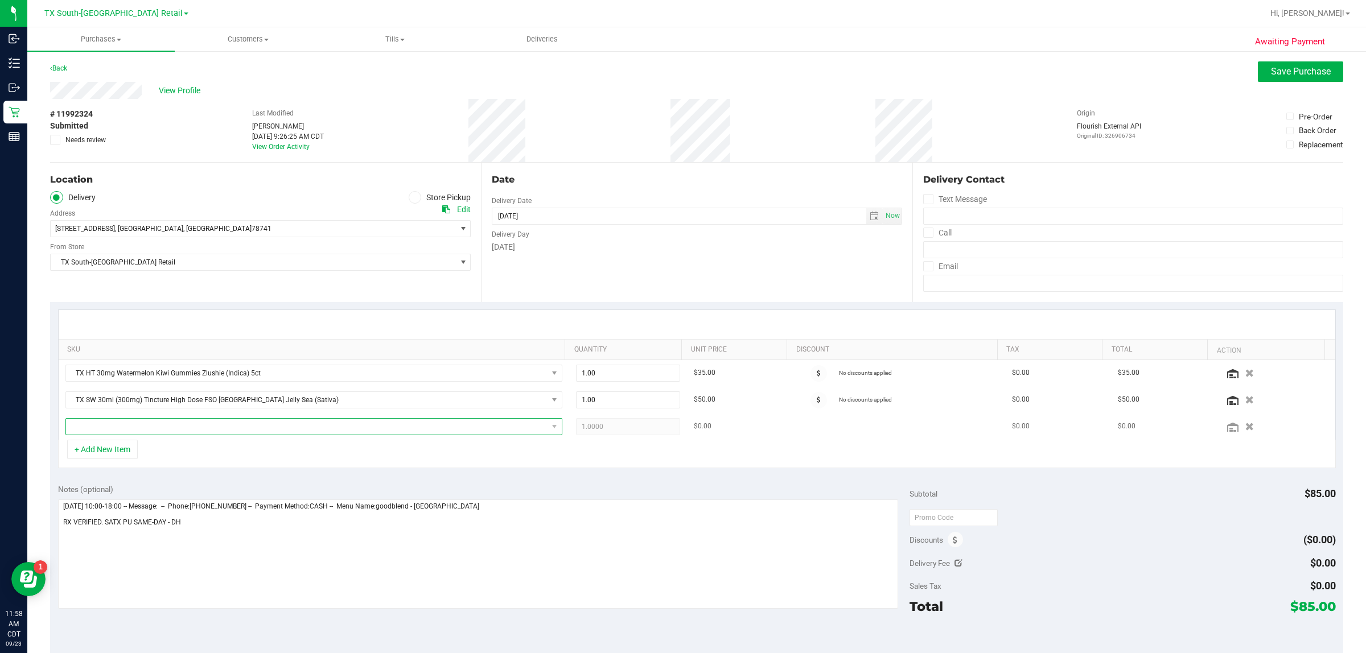
click at [377, 428] on span "NO DATA FOUND" at bounding box center [306, 427] width 481 height 16
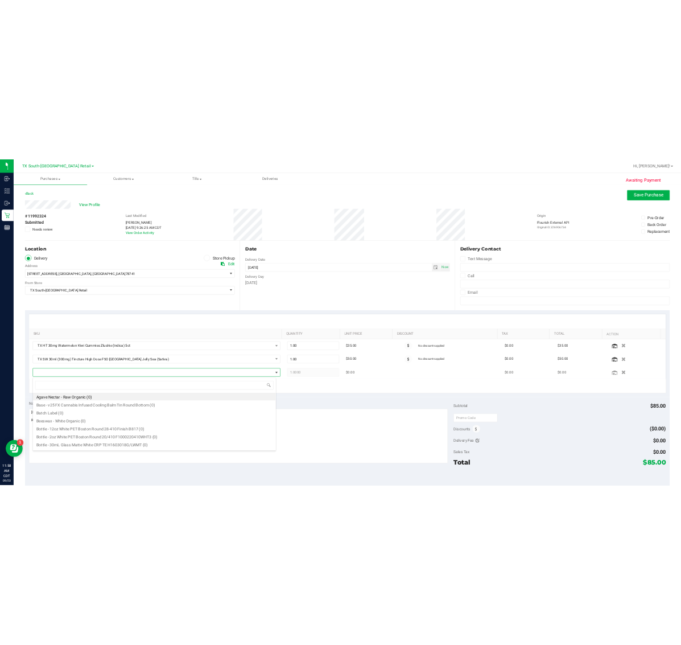
scroll to position [18, 484]
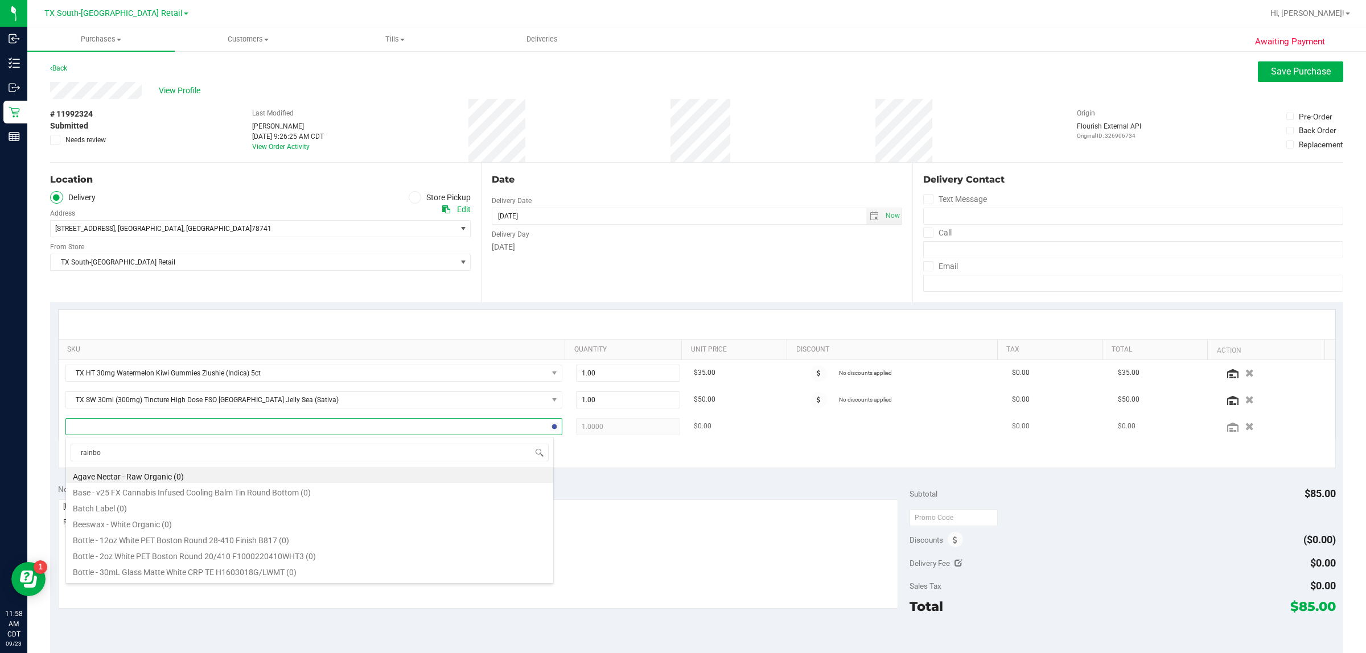
type input "rainbow"
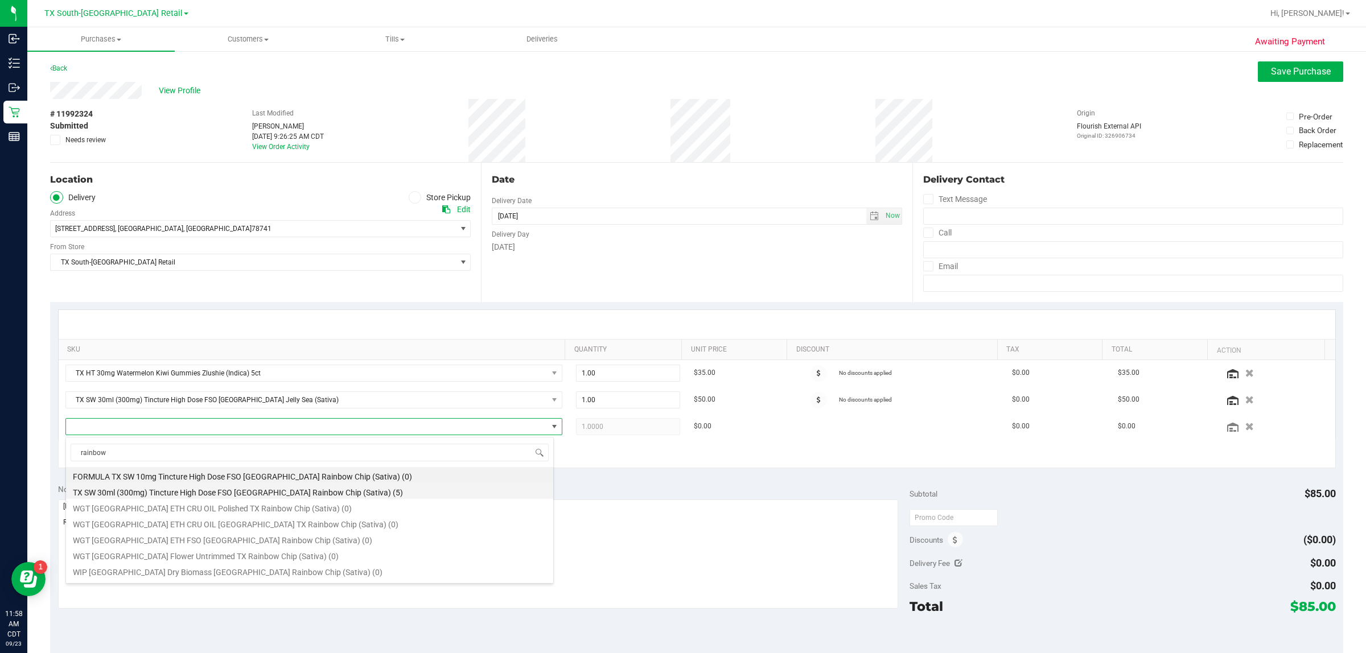
click at [377, 492] on li "TX SW 30ml (300mg) Tincture High Dose FSO TX Rainbow Chip (Sativa) (5)" at bounding box center [309, 491] width 487 height 16
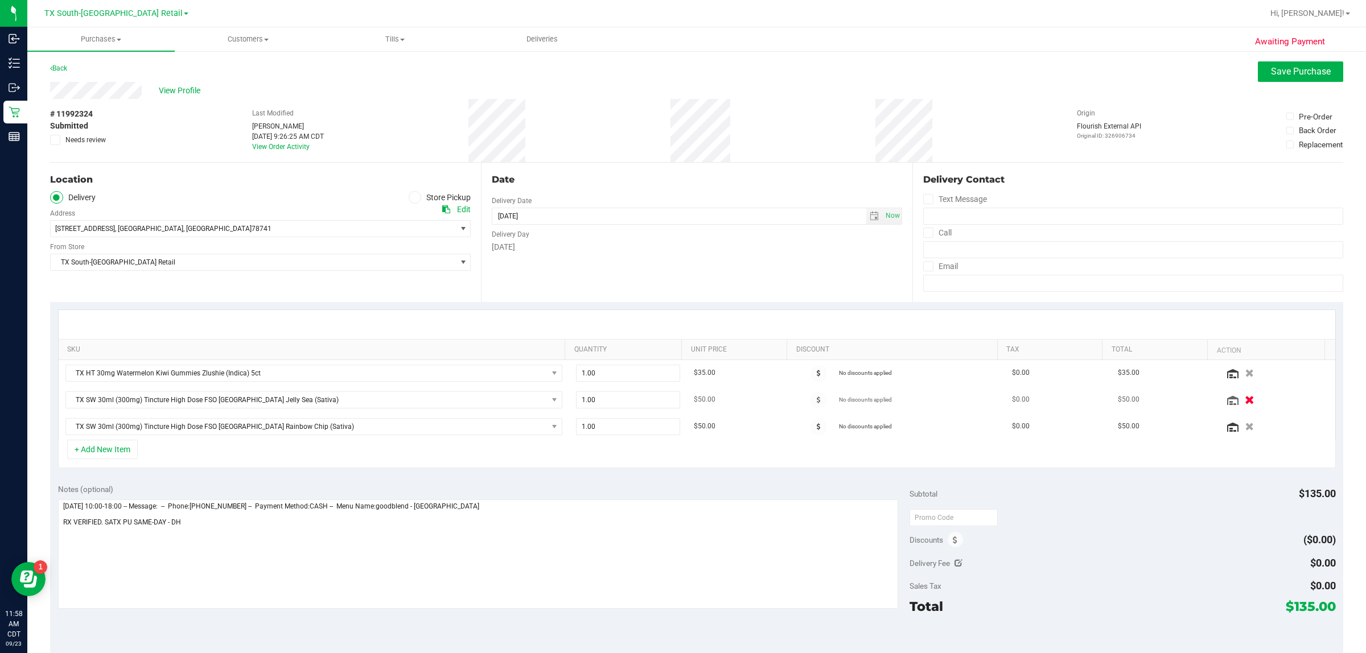
click at [681, 399] on icon "button" at bounding box center [1250, 399] width 10 height 9
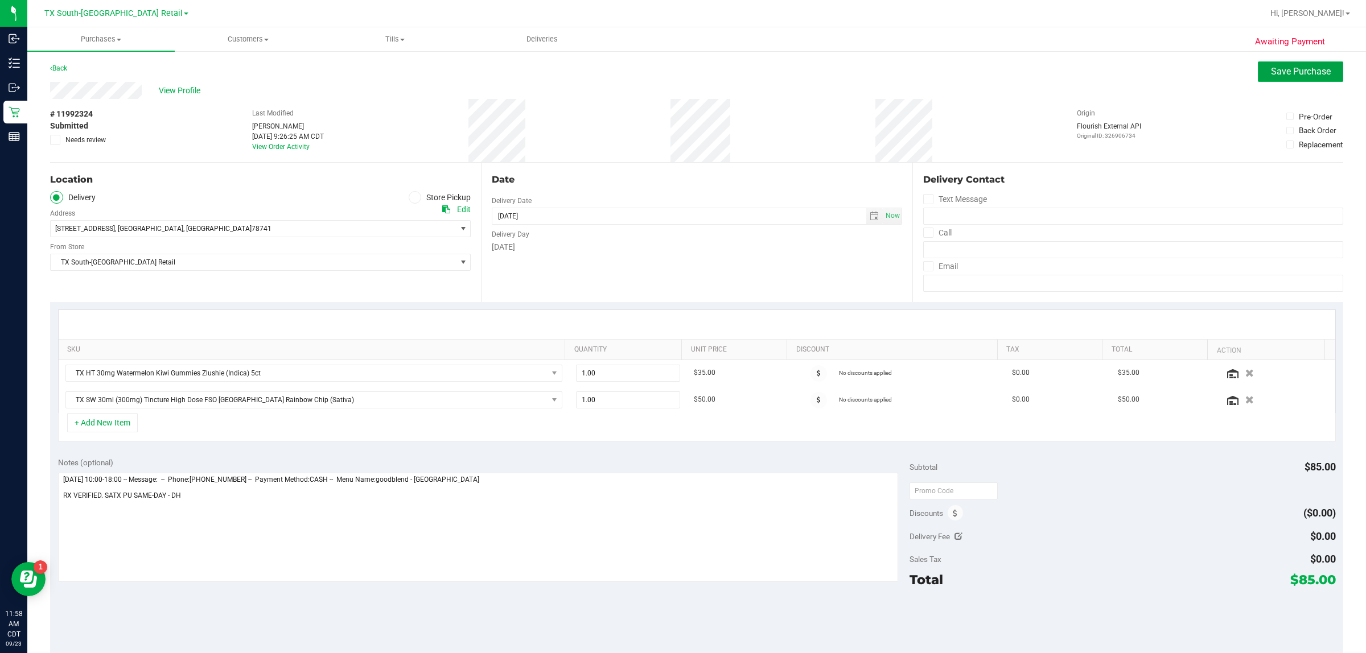
click at [681, 67] on span "Save Purchase" at bounding box center [1301, 71] width 60 height 11
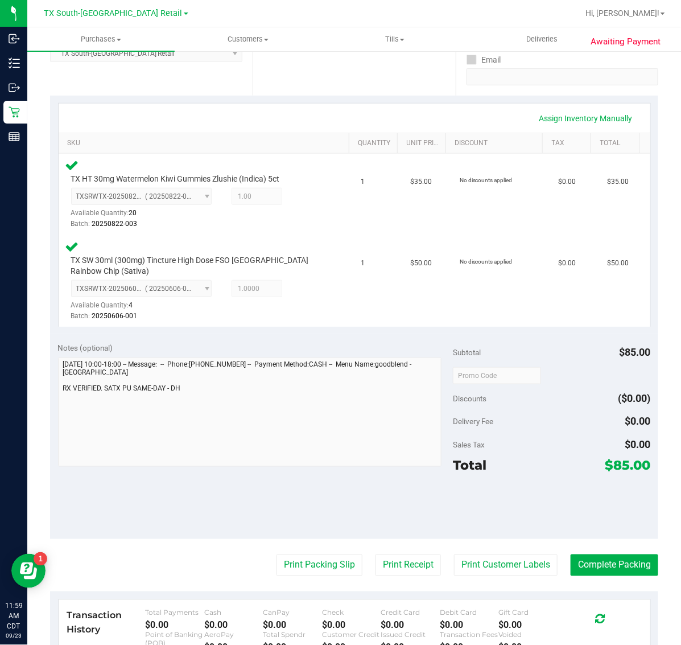
scroll to position [220, 0]
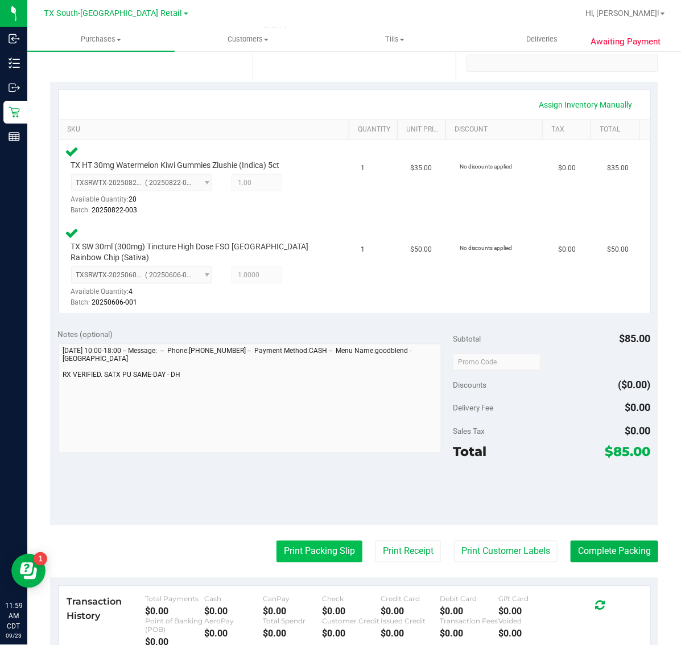
click at [311, 551] on button "Print Packing Slip" at bounding box center [320, 552] width 86 height 22
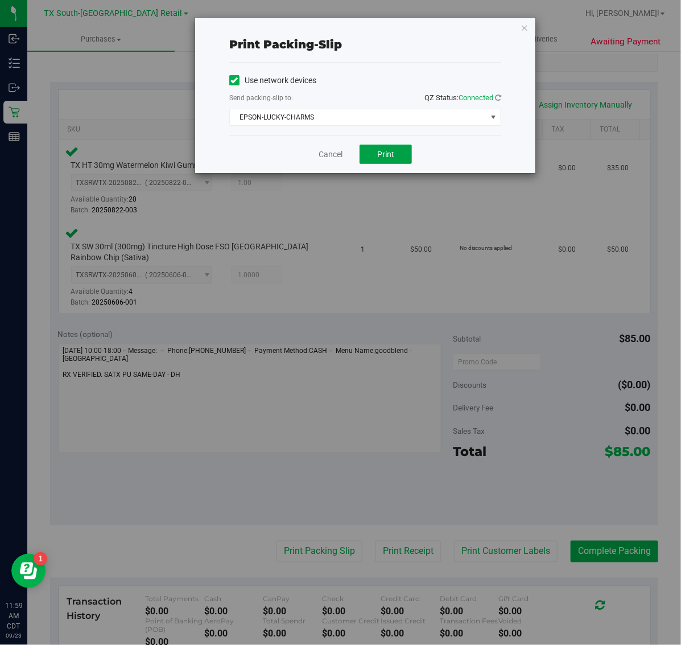
click at [386, 155] on span "Print" at bounding box center [385, 154] width 17 height 9
click at [525, 24] on icon "button" at bounding box center [525, 27] width 8 height 14
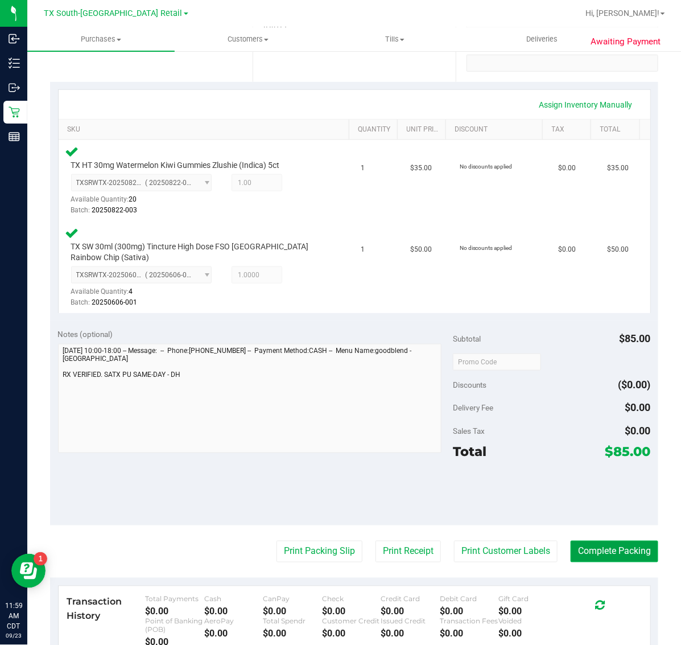
click at [622, 545] on button "Complete Packing" at bounding box center [615, 552] width 88 height 22
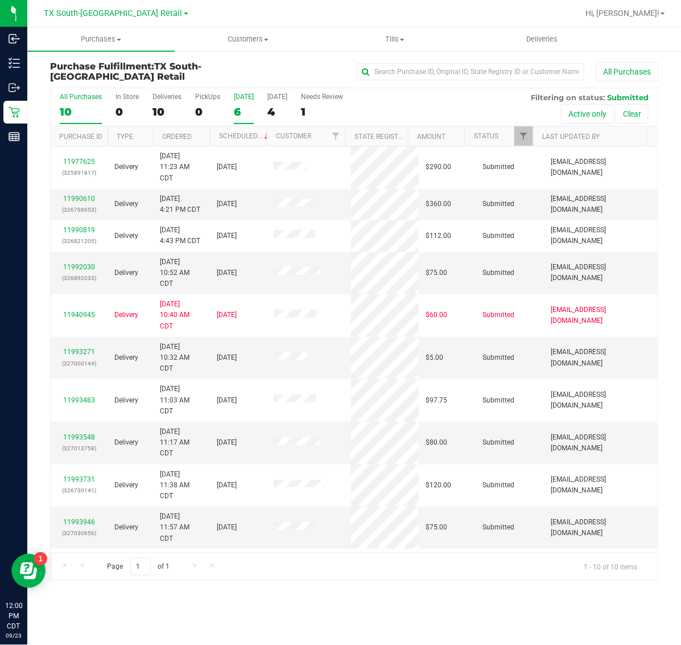
click at [236, 110] on div "6" at bounding box center [244, 111] width 20 height 13
click at [0, 0] on input "Today 6" at bounding box center [0, 0] width 0 height 0
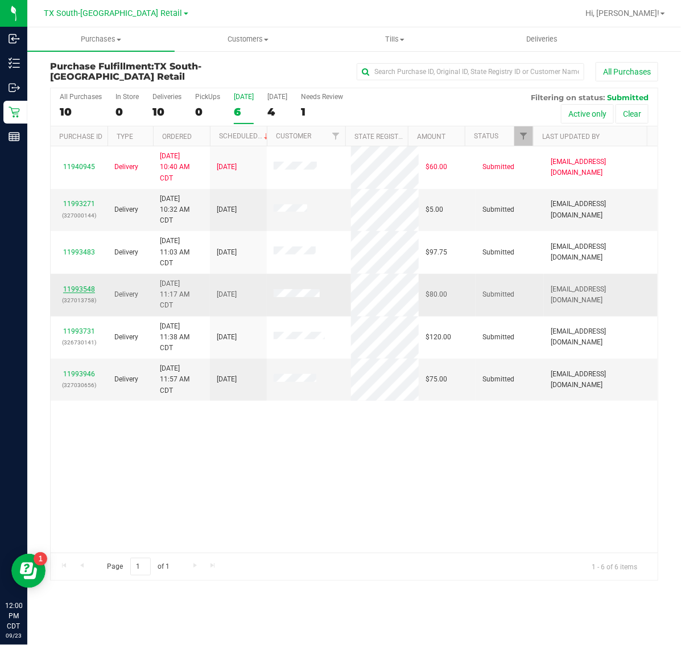
click at [77, 291] on link "11993548" at bounding box center [79, 289] width 32 height 8
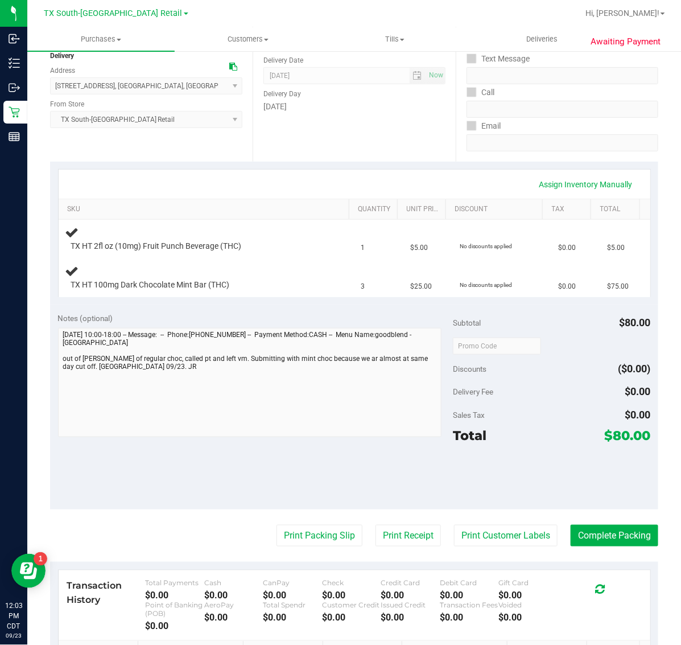
scroll to position [142, 0]
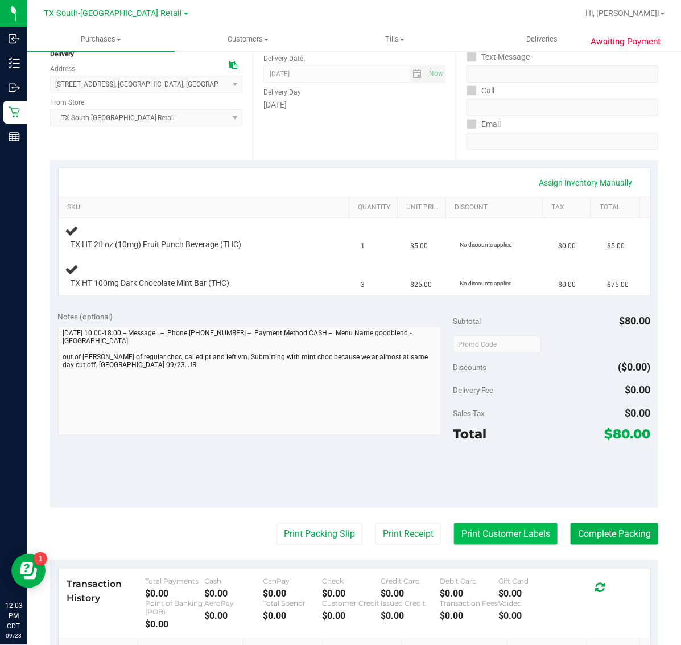
click at [491, 533] on button "Print Customer Labels" at bounding box center [506, 534] width 104 height 22
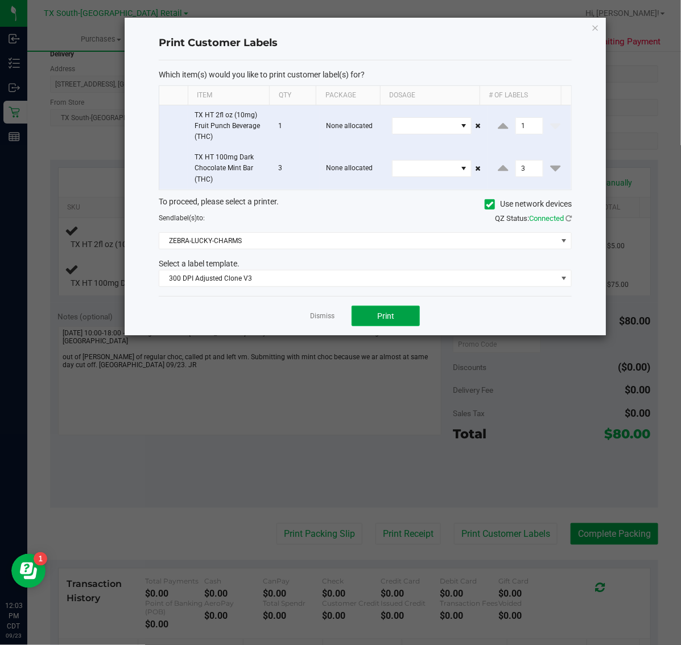
click at [397, 320] on button "Print" at bounding box center [386, 316] width 68 height 20
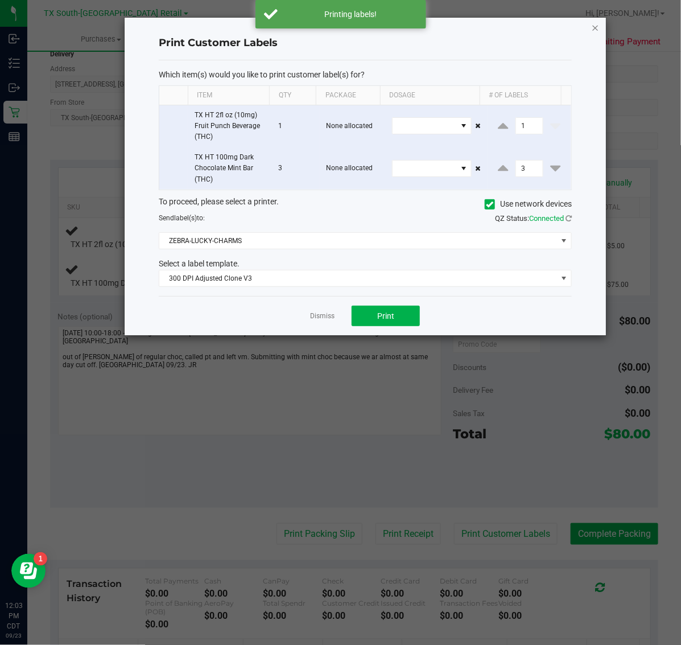
click at [595, 28] on icon "button" at bounding box center [596, 27] width 8 height 14
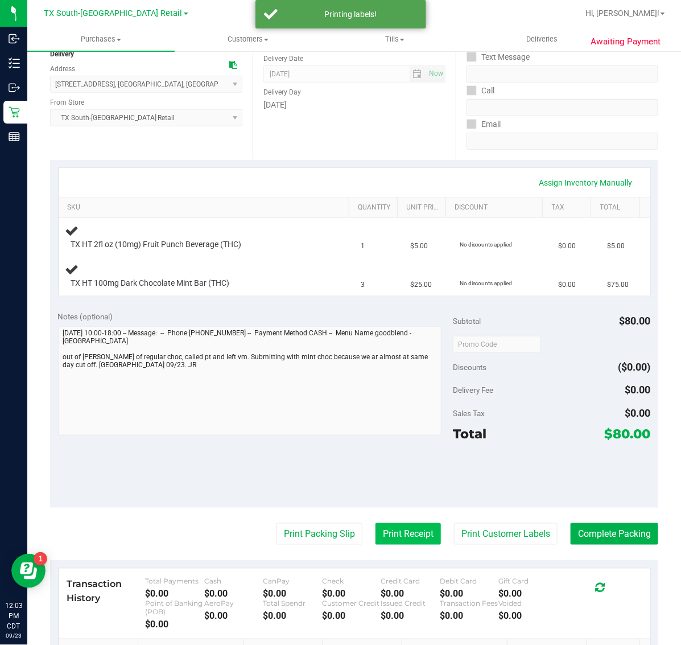
click at [409, 545] on button "Print Receipt" at bounding box center [408, 534] width 65 height 22
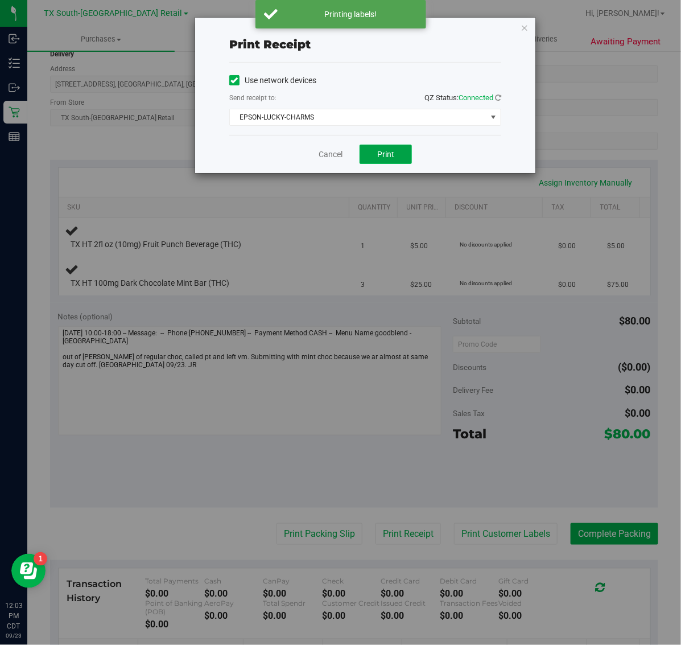
click at [380, 158] on span "Print" at bounding box center [385, 154] width 17 height 9
click at [525, 27] on icon "button" at bounding box center [525, 27] width 8 height 14
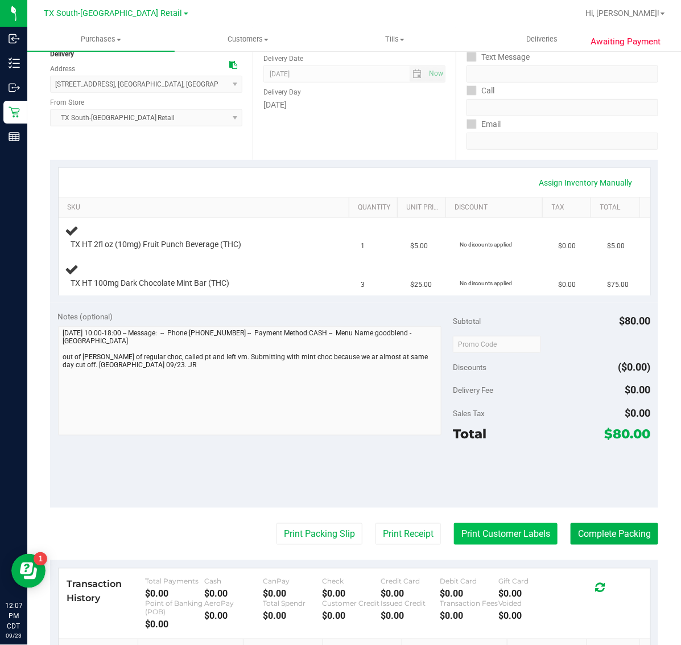
click at [510, 533] on button "Print Customer Labels" at bounding box center [506, 534] width 104 height 22
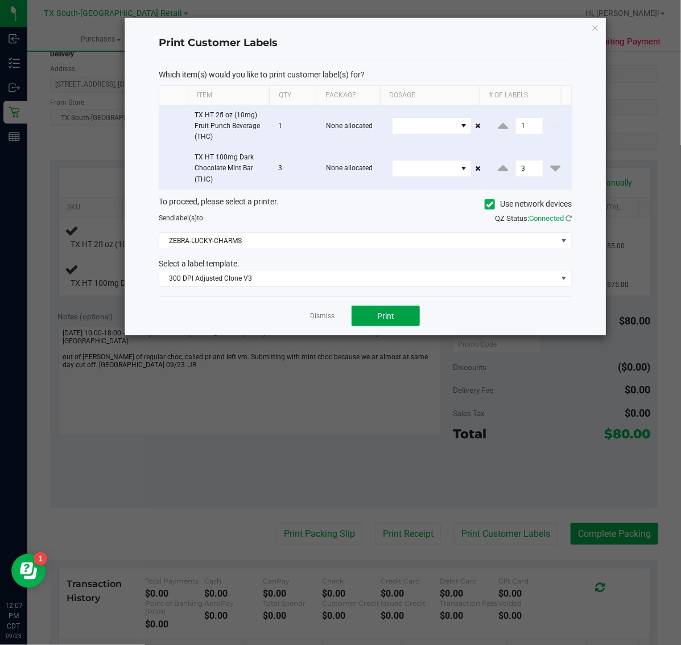
click at [398, 317] on button "Print" at bounding box center [386, 316] width 68 height 20
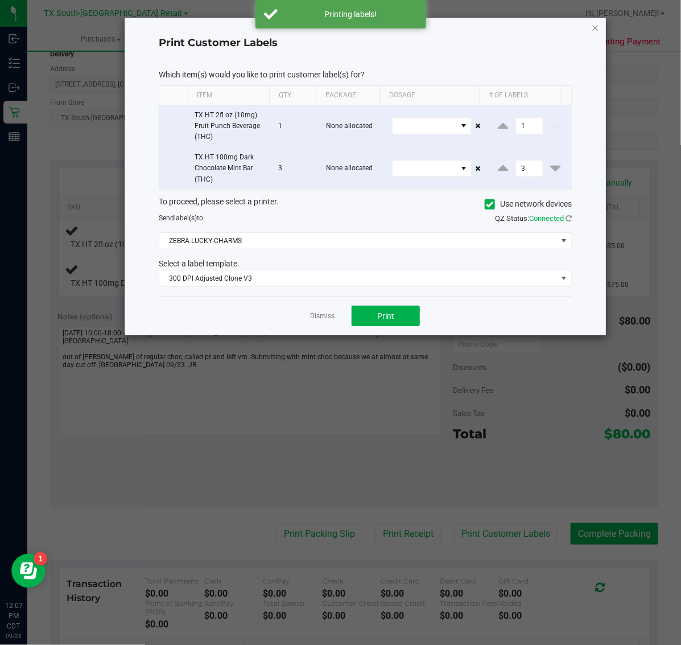
click at [595, 24] on icon "button" at bounding box center [596, 27] width 8 height 14
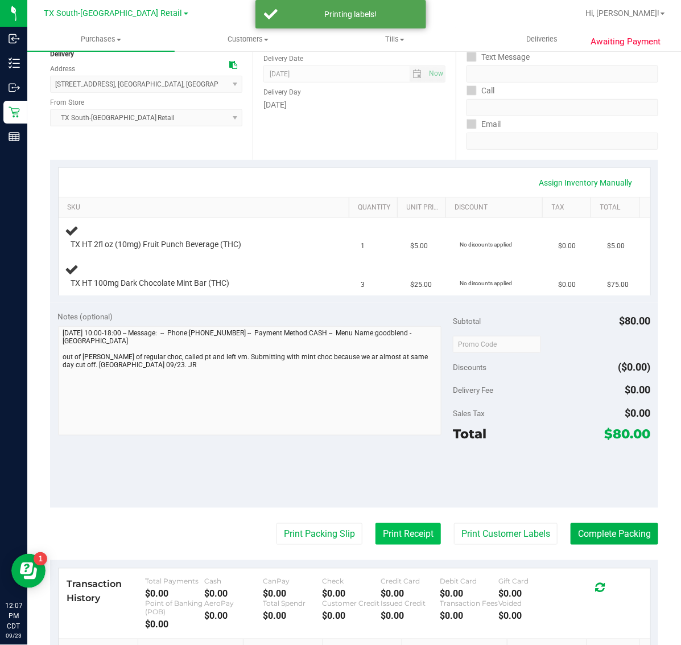
click at [391, 532] on button "Print Receipt" at bounding box center [408, 534] width 65 height 22
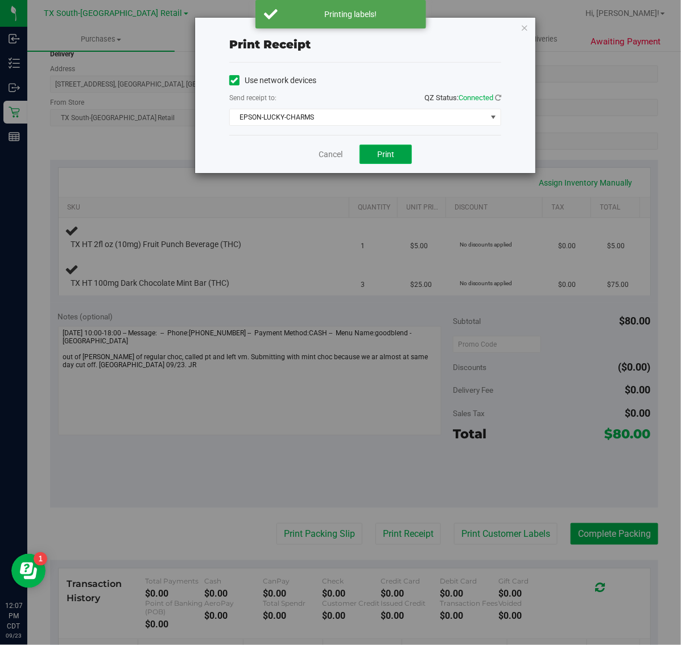
click at [391, 147] on button "Print" at bounding box center [386, 154] width 52 height 19
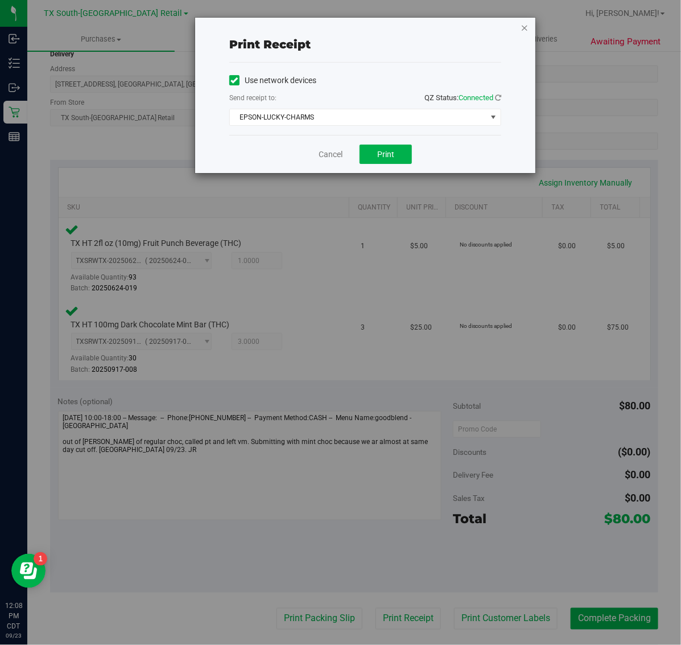
click at [527, 23] on icon "button" at bounding box center [525, 27] width 8 height 14
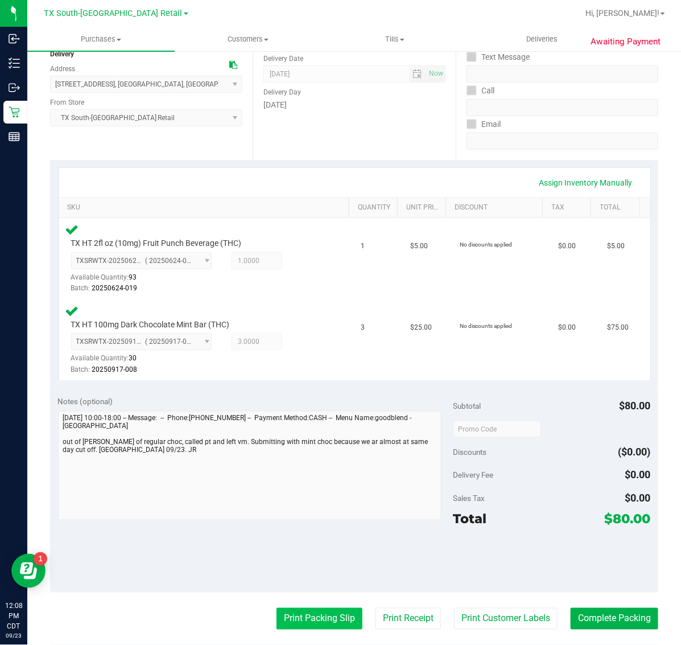
click at [315, 615] on button "Print Packing Slip" at bounding box center [320, 619] width 86 height 22
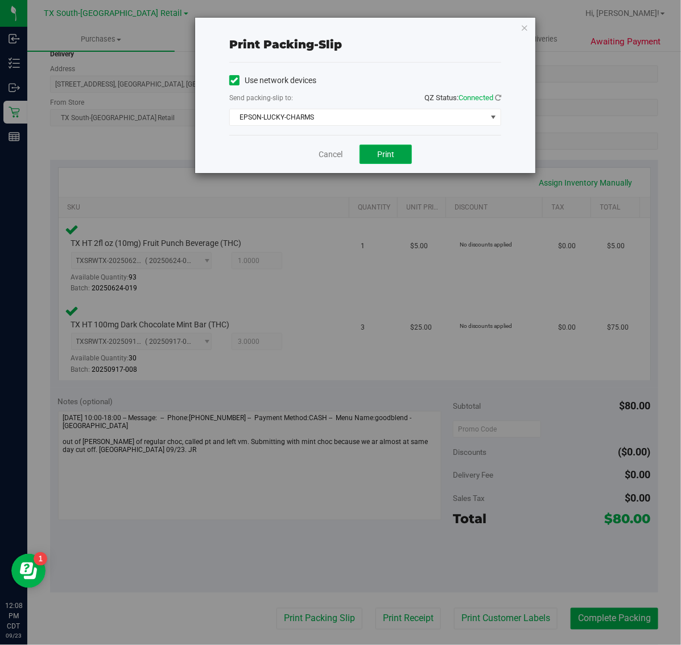
click at [374, 155] on button "Print" at bounding box center [386, 154] width 52 height 19
click at [525, 27] on icon "button" at bounding box center [525, 27] width 8 height 14
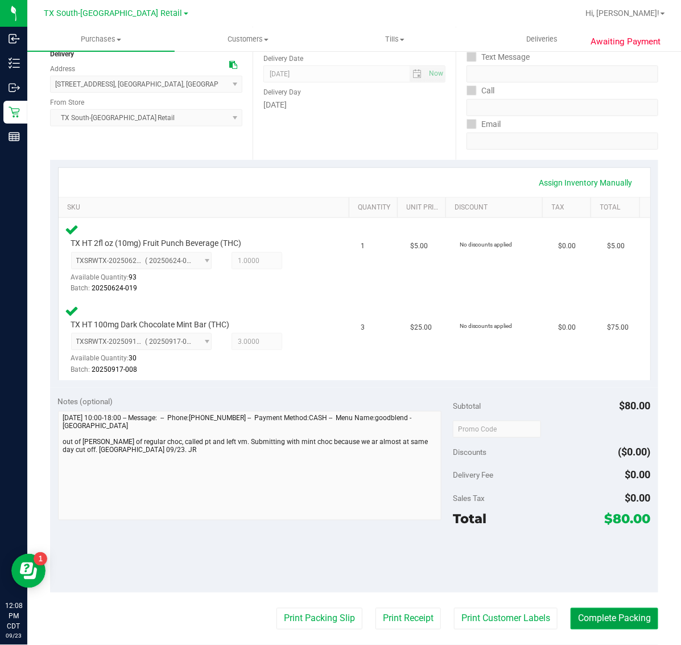
click at [600, 629] on button "Complete Packing" at bounding box center [615, 619] width 88 height 22
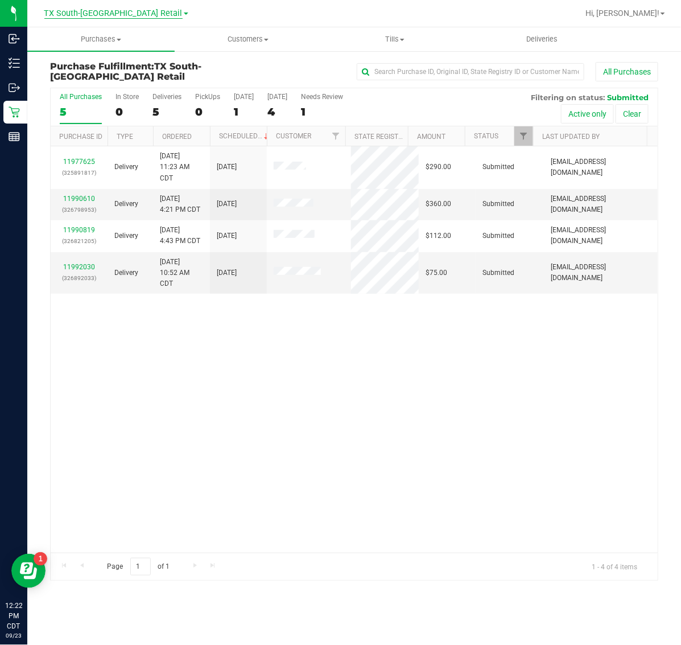
click at [141, 13] on span "TX South-[GEOGRAPHIC_DATA] Retail" at bounding box center [113, 14] width 138 height 10
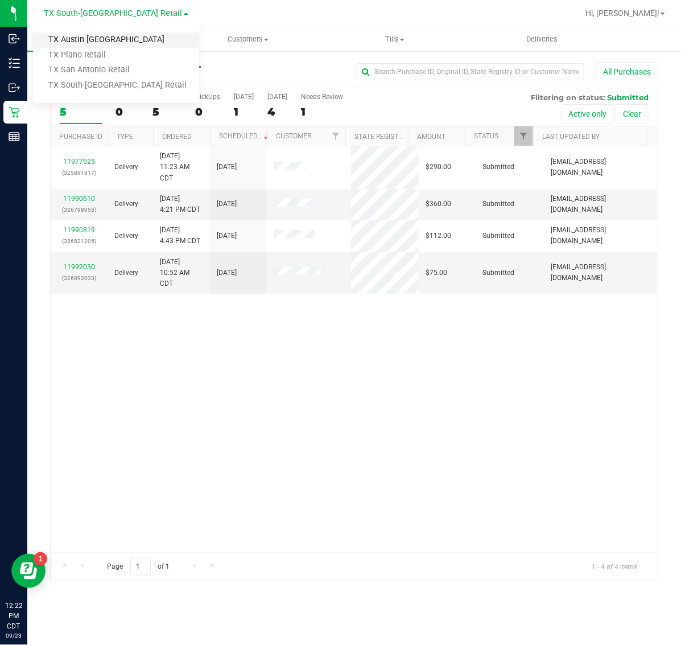
click at [118, 46] on link "TX Austin [GEOGRAPHIC_DATA]" at bounding box center [116, 39] width 166 height 15
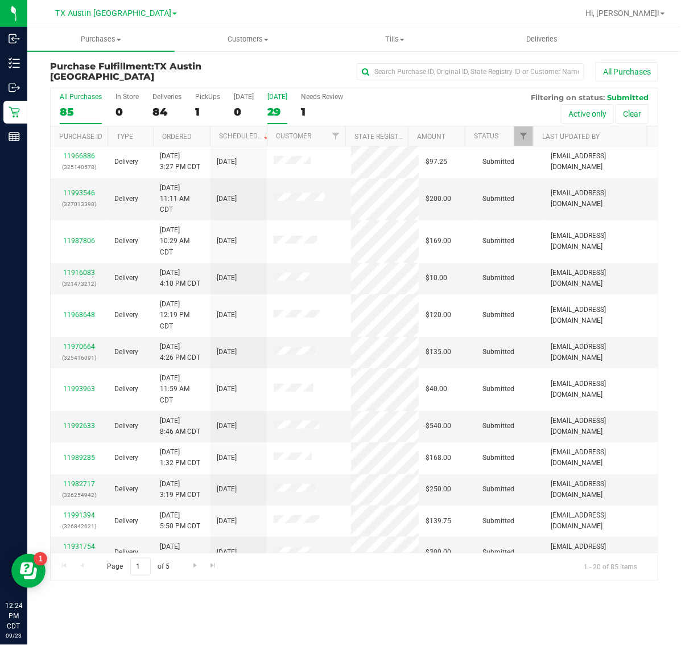
click at [278, 115] on div "29" at bounding box center [277, 111] width 20 height 13
click at [0, 0] on input "[DATE] 29" at bounding box center [0, 0] width 0 height 0
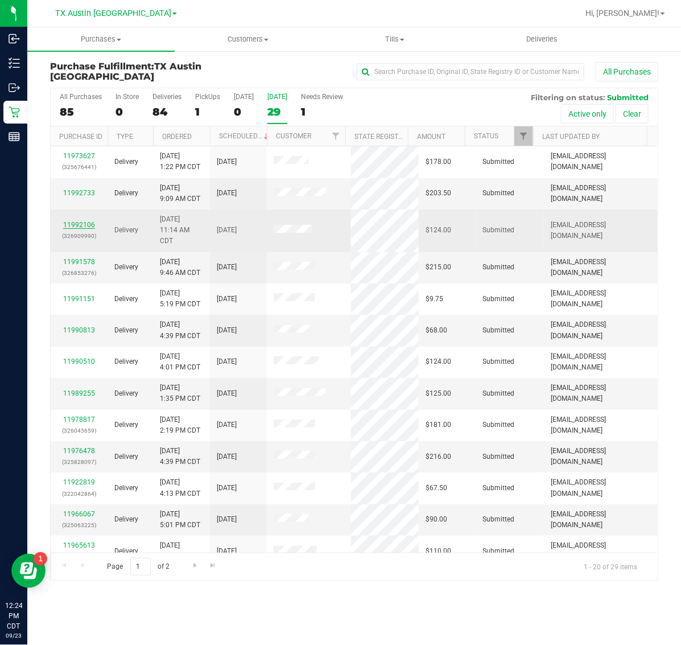
click at [81, 226] on link "11992106" at bounding box center [79, 225] width 32 height 8
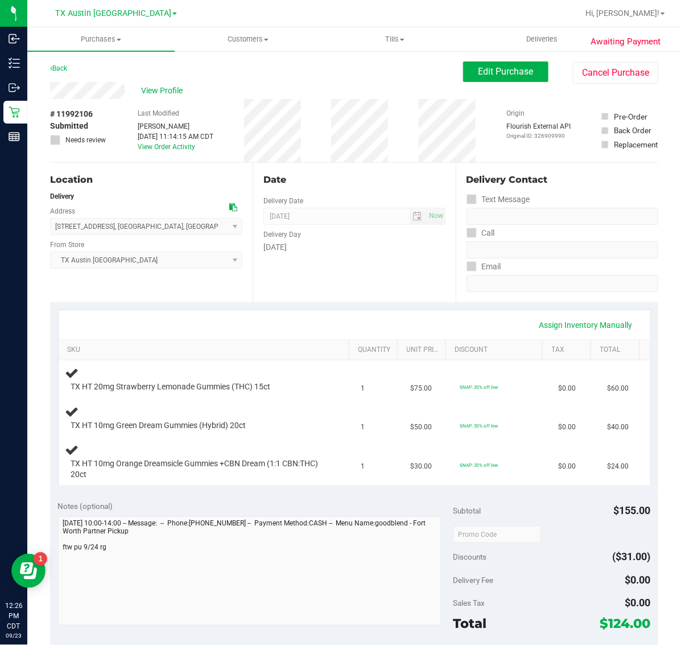
scroll to position [213, 0]
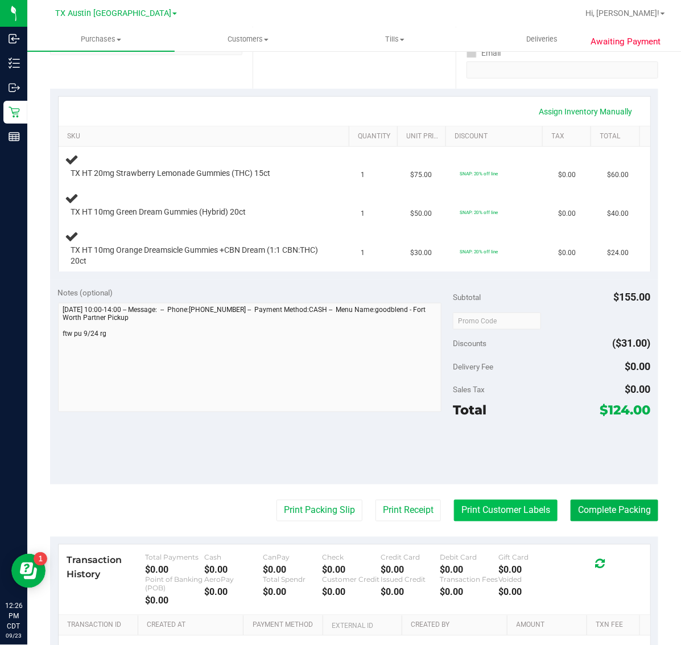
click at [474, 517] on button "Print Customer Labels" at bounding box center [506, 511] width 104 height 22
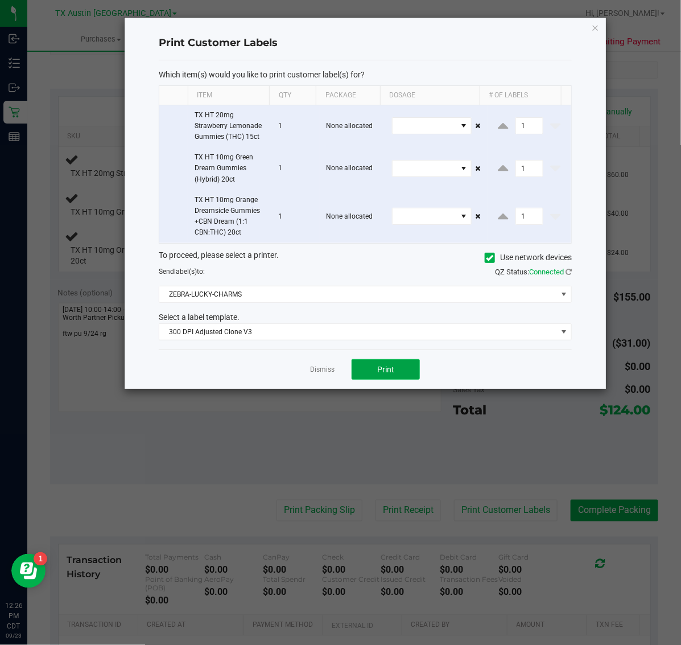
click at [396, 365] on button "Print" at bounding box center [386, 369] width 68 height 20
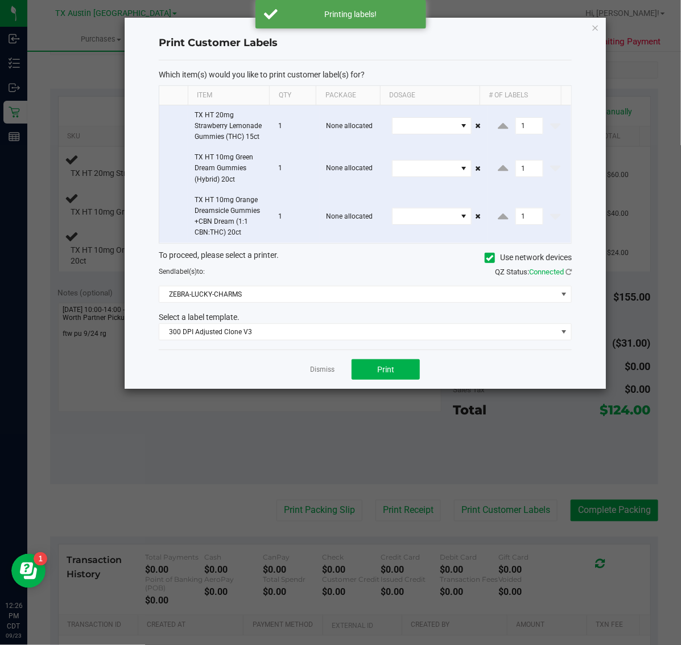
click at [599, 22] on div "Print Customer Labels Which item(s) would you like to print customer label(s) f…" at bounding box center [365, 203] width 481 height 371
click at [593, 23] on icon "button" at bounding box center [596, 27] width 8 height 14
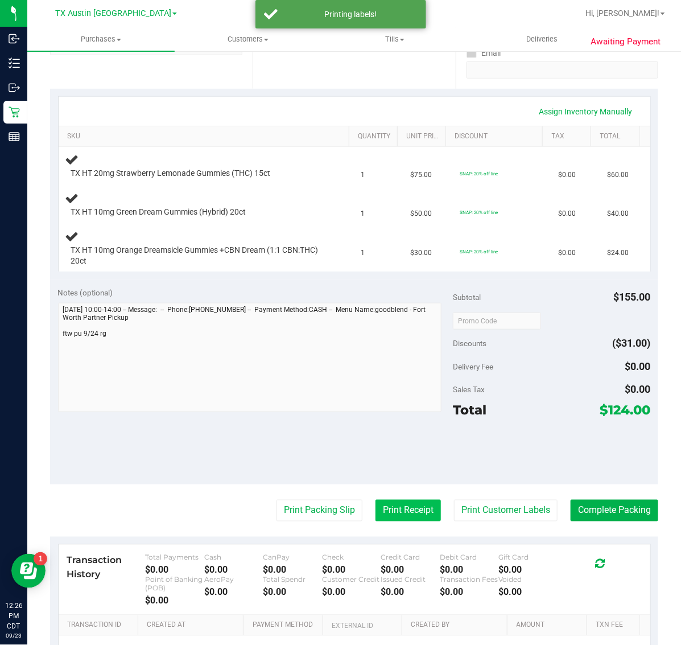
click at [393, 508] on button "Print Receipt" at bounding box center [408, 511] width 65 height 22
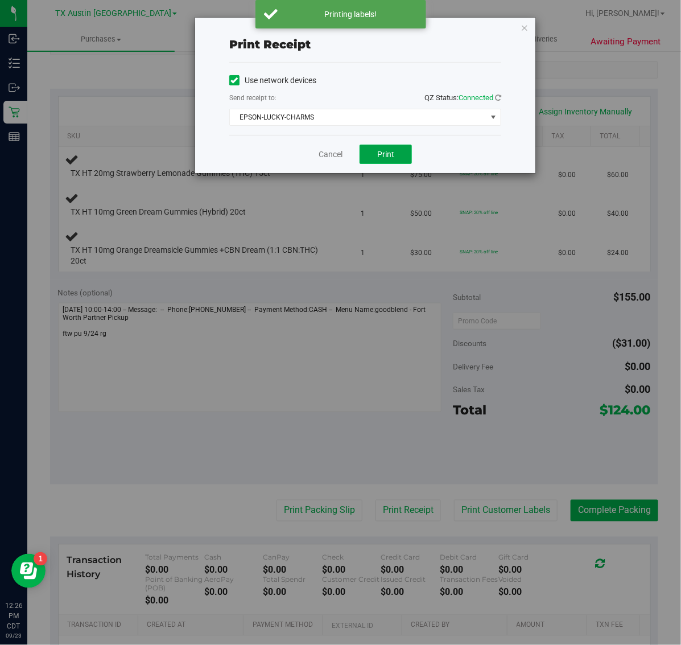
click at [393, 149] on button "Print" at bounding box center [386, 154] width 52 height 19
click at [522, 26] on icon "button" at bounding box center [525, 27] width 8 height 14
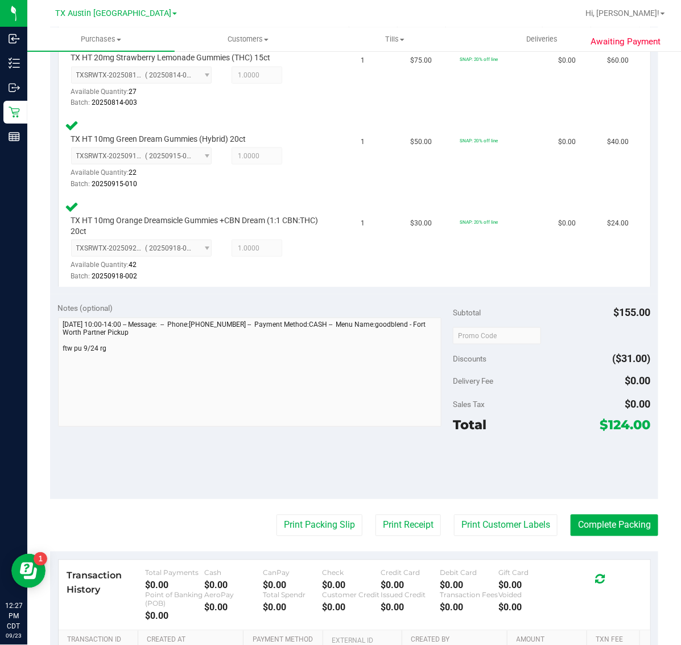
scroll to position [362, 0]
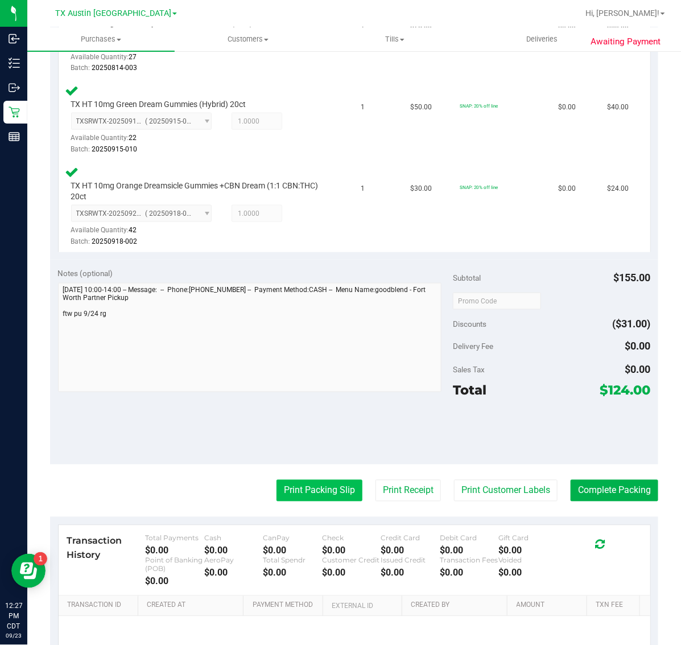
click at [329, 482] on button "Print Packing Slip" at bounding box center [320, 491] width 86 height 22
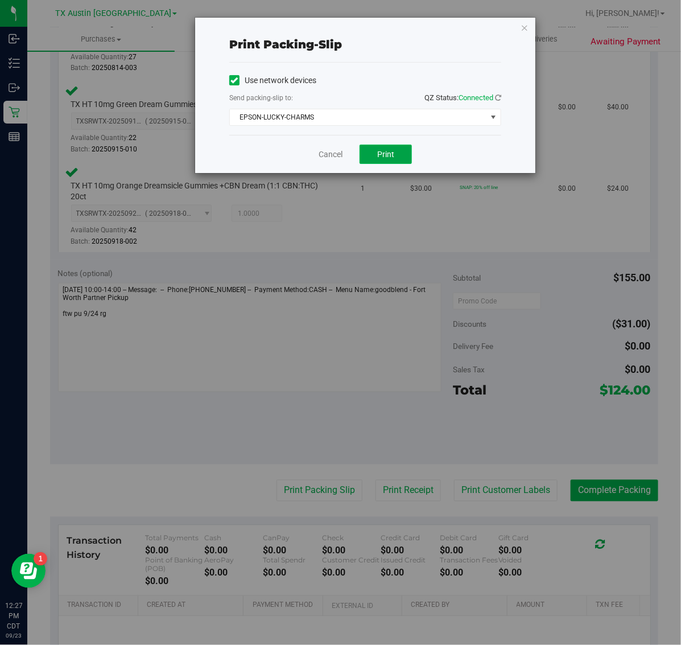
click at [391, 157] on span "Print" at bounding box center [385, 154] width 17 height 9
click at [525, 29] on icon "button" at bounding box center [525, 27] width 8 height 14
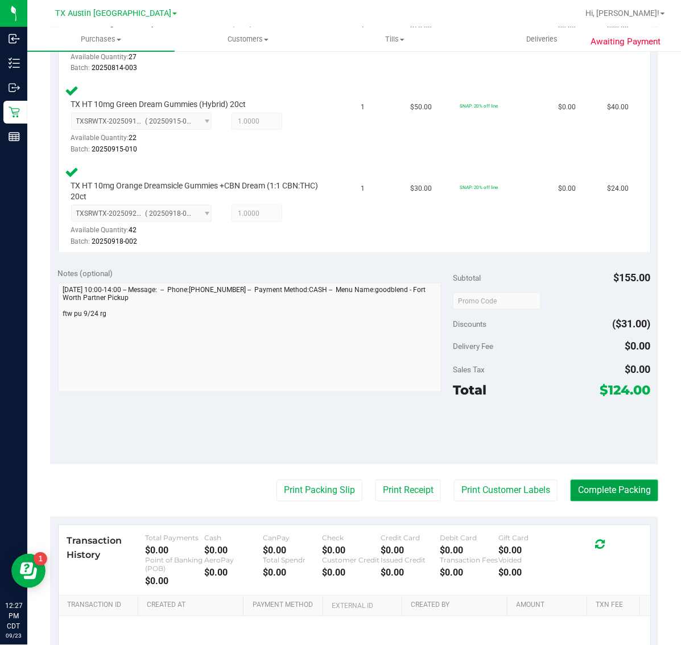
click at [610, 499] on button "Complete Packing" at bounding box center [615, 491] width 88 height 22
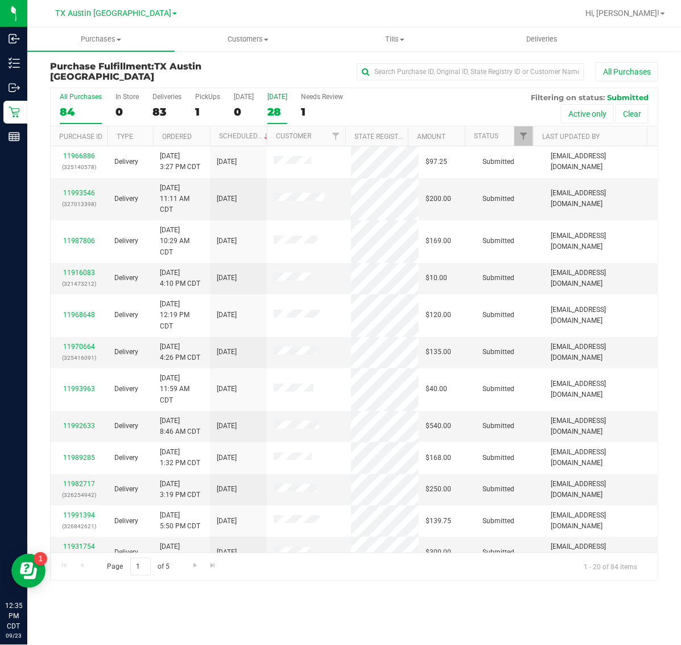
click at [285, 109] on div "28" at bounding box center [277, 111] width 20 height 13
click at [0, 0] on input "Tomorrow 28" at bounding box center [0, 0] width 0 height 0
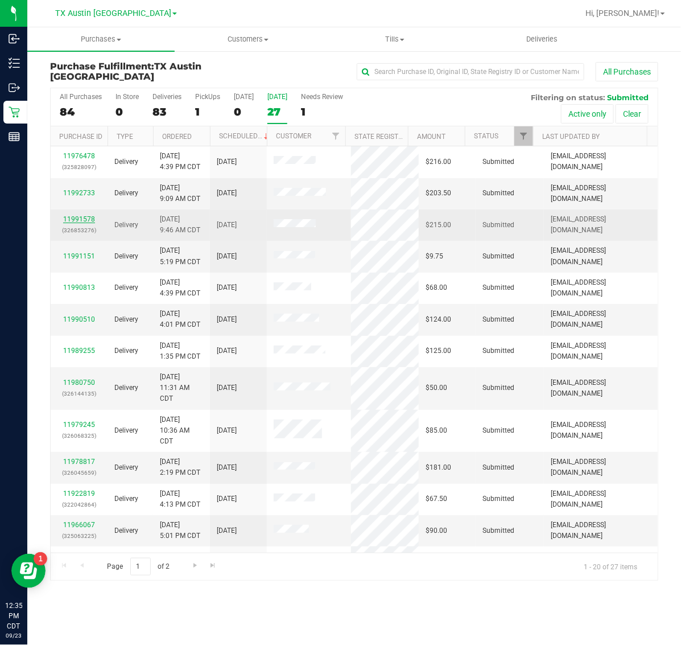
click at [87, 219] on link "11991578" at bounding box center [79, 219] width 32 height 8
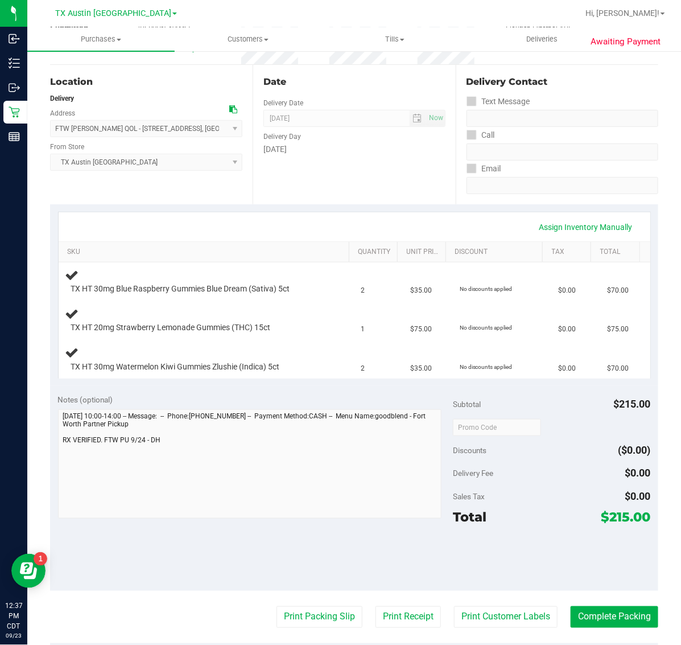
scroll to position [142, 0]
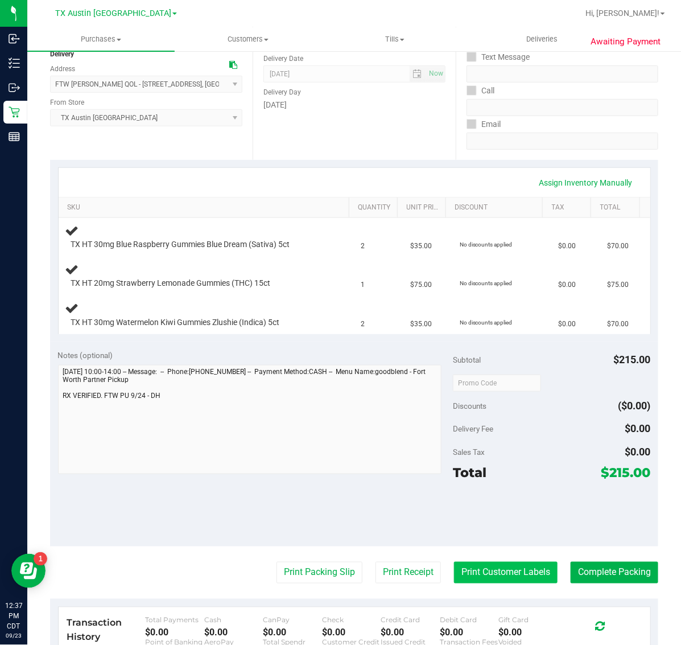
click at [506, 566] on button "Print Customer Labels" at bounding box center [506, 573] width 104 height 22
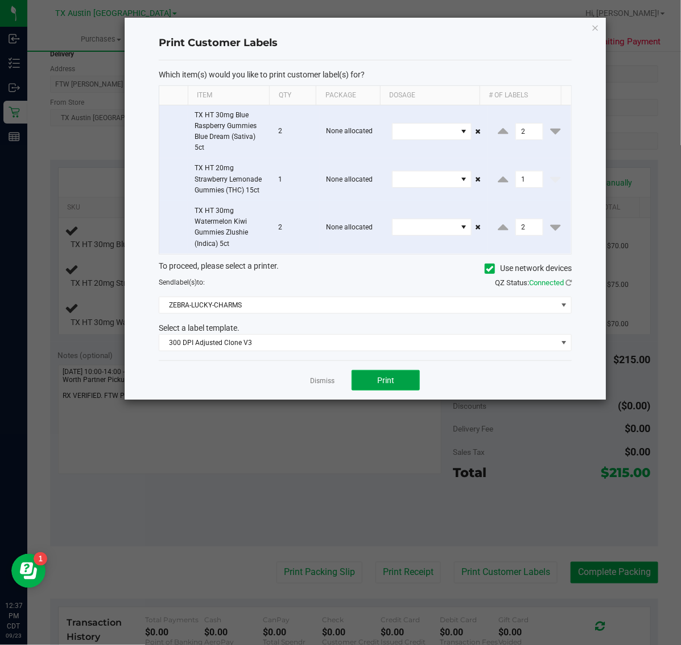
click at [371, 380] on button "Print" at bounding box center [386, 380] width 68 height 20
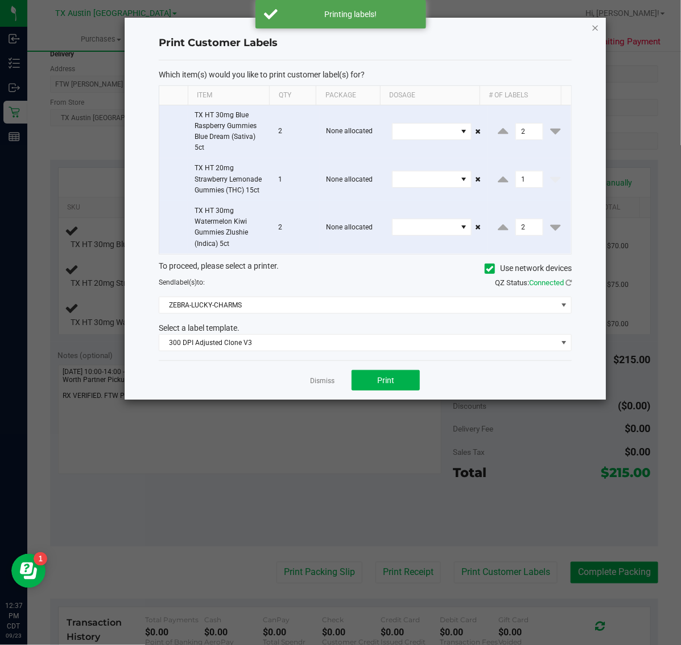
click at [595, 27] on icon "button" at bounding box center [596, 27] width 8 height 14
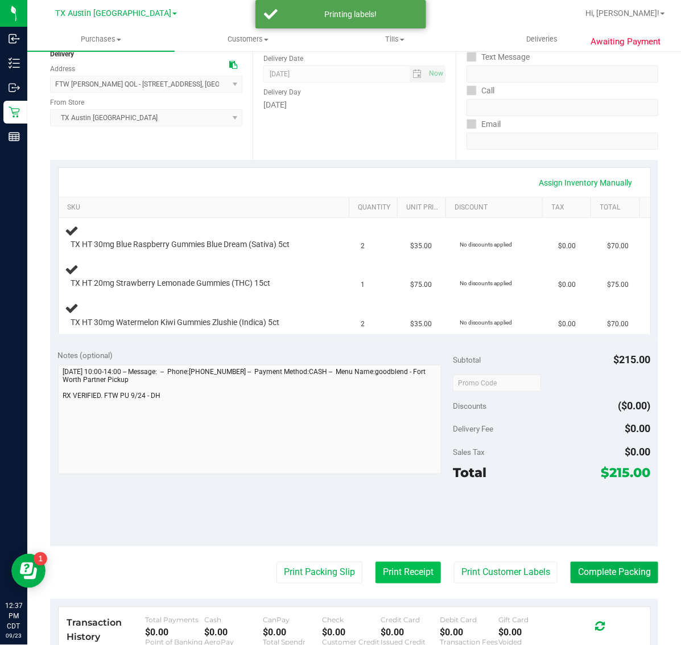
click at [396, 574] on button "Print Receipt" at bounding box center [408, 573] width 65 height 22
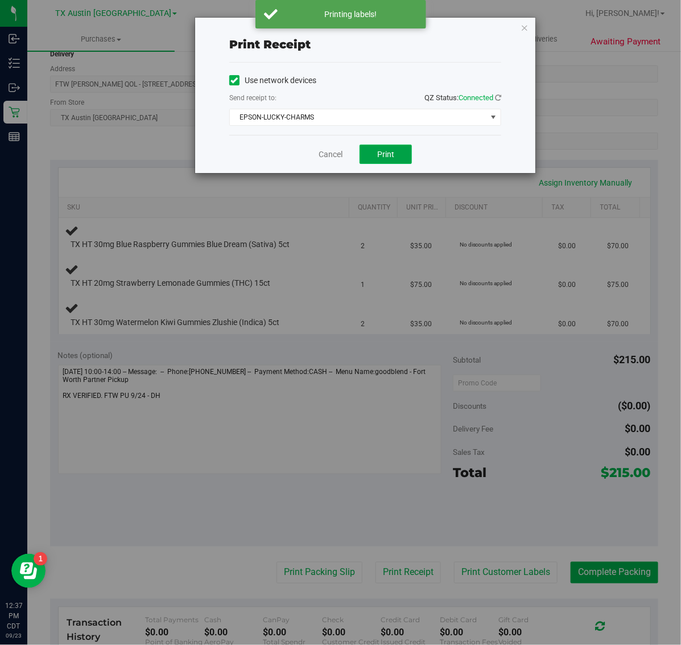
click at [386, 155] on span "Print" at bounding box center [385, 154] width 17 height 9
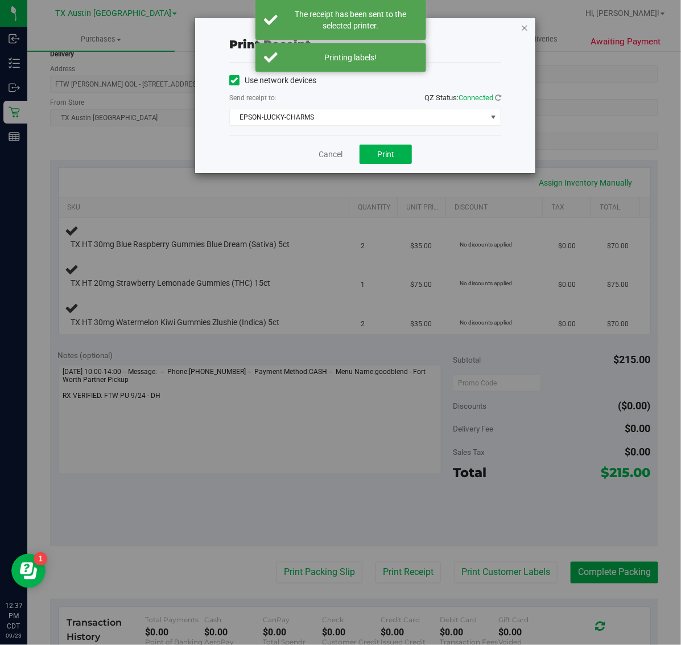
click at [524, 22] on icon "button" at bounding box center [525, 27] width 8 height 14
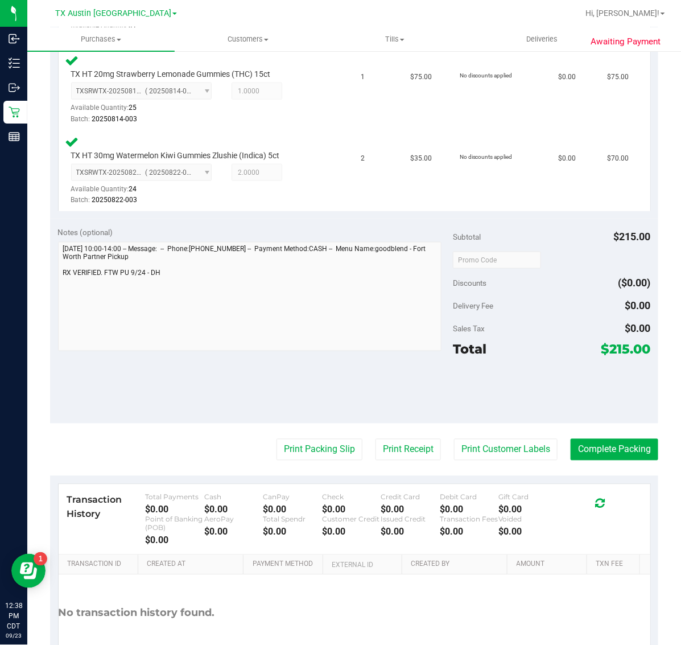
scroll to position [395, 0]
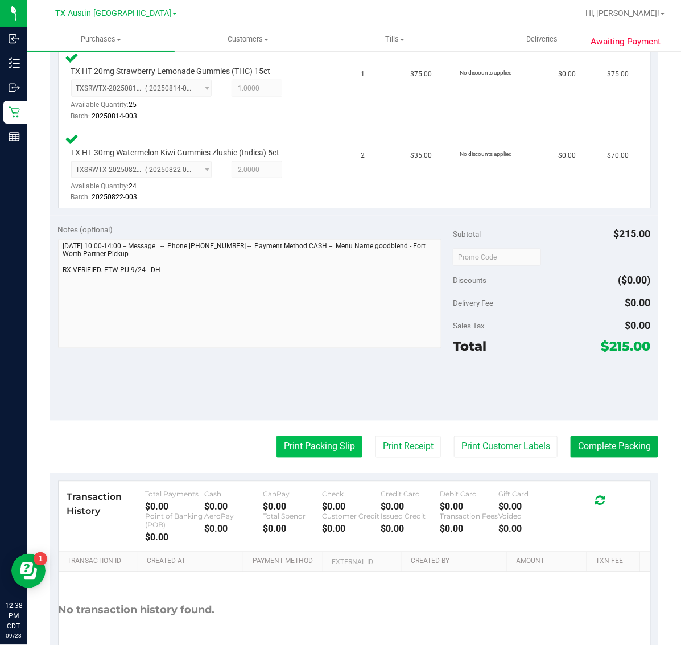
click at [292, 444] on button "Print Packing Slip" at bounding box center [320, 447] width 86 height 22
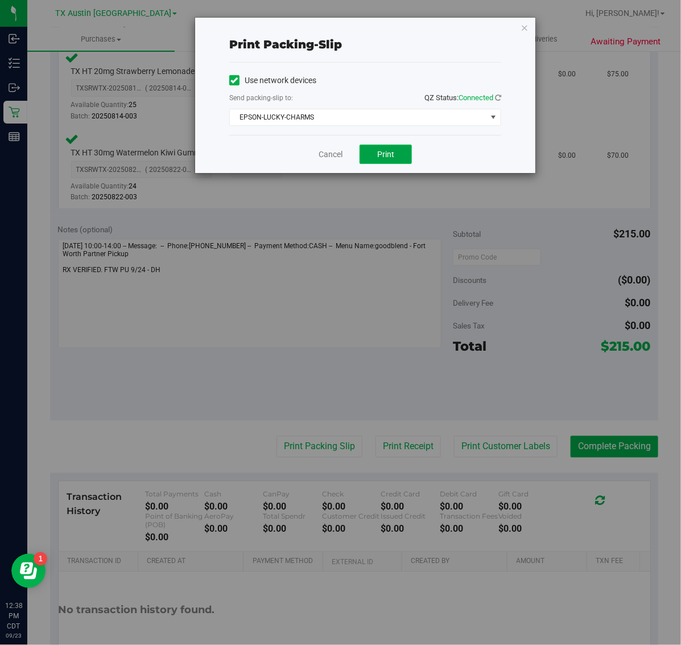
click at [389, 154] on span "Print" at bounding box center [385, 154] width 17 height 9
click at [525, 29] on icon "button" at bounding box center [525, 27] width 8 height 14
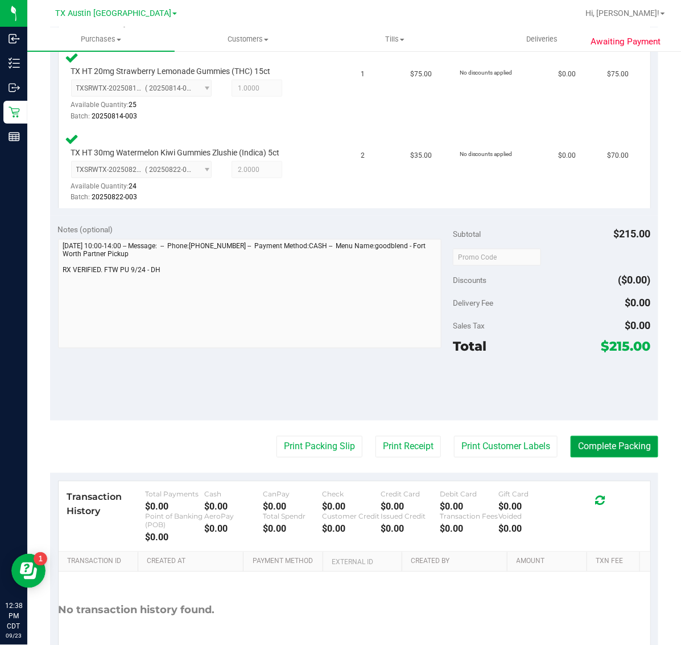
click at [617, 442] on button "Complete Packing" at bounding box center [615, 447] width 88 height 22
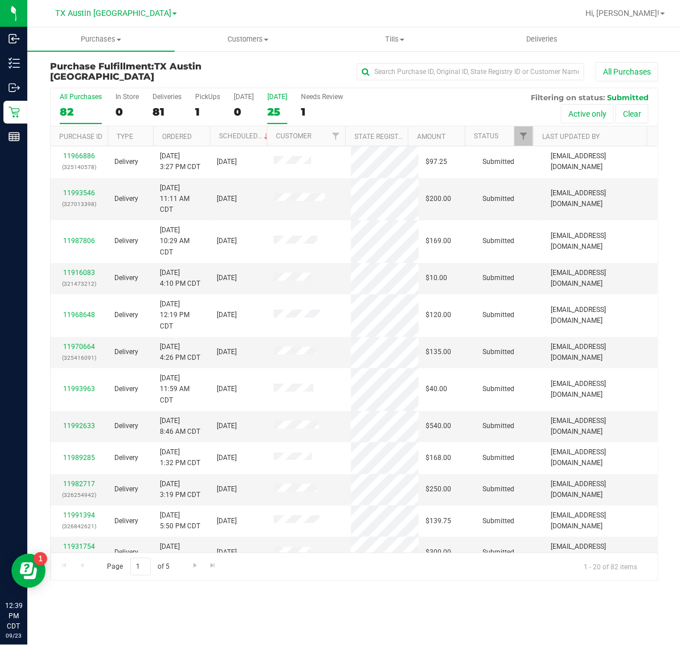
click at [273, 113] on div "25" at bounding box center [277, 111] width 20 height 13
click at [0, 0] on input "Tomorrow 25" at bounding box center [0, 0] width 0 height 0
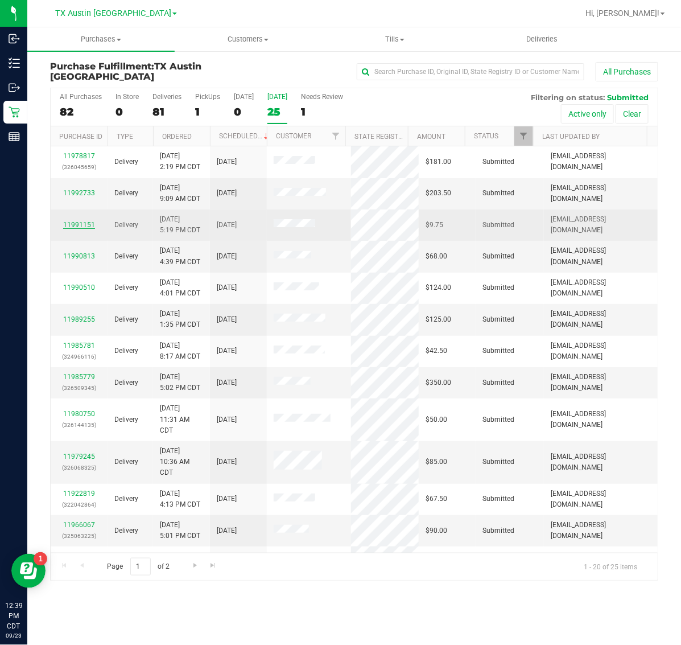
click at [87, 225] on link "11991151" at bounding box center [79, 225] width 32 height 8
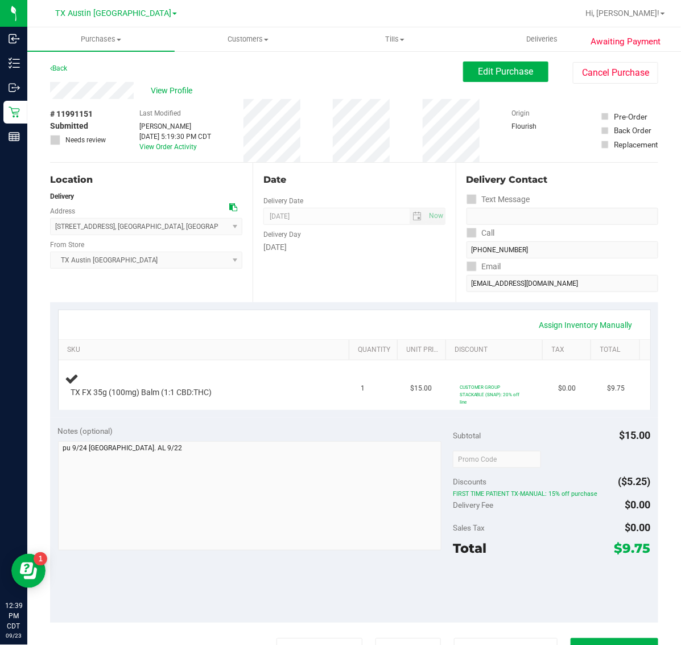
scroll to position [71, 0]
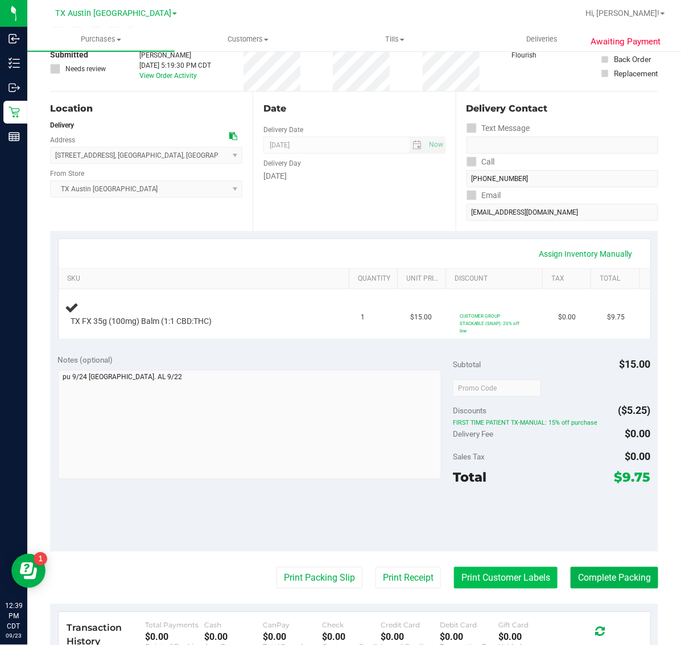
click at [498, 581] on button "Print Customer Labels" at bounding box center [506, 578] width 104 height 22
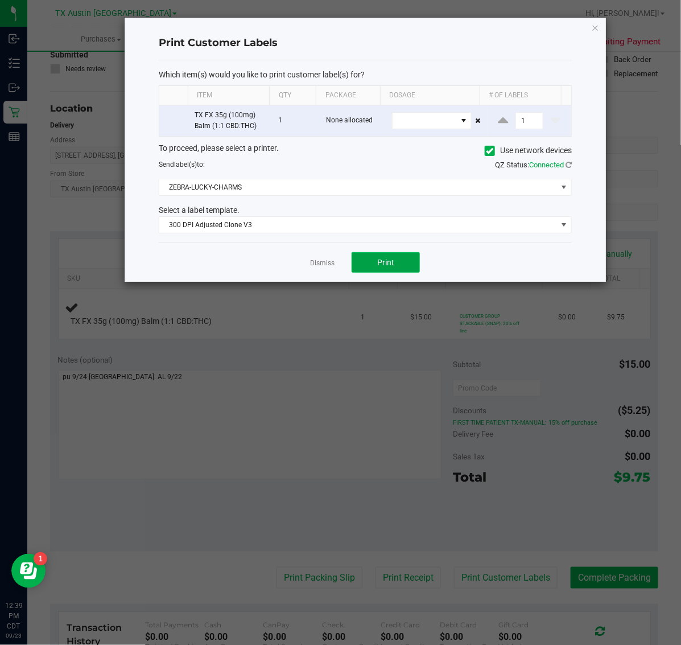
click at [386, 263] on span "Print" at bounding box center [385, 262] width 17 height 9
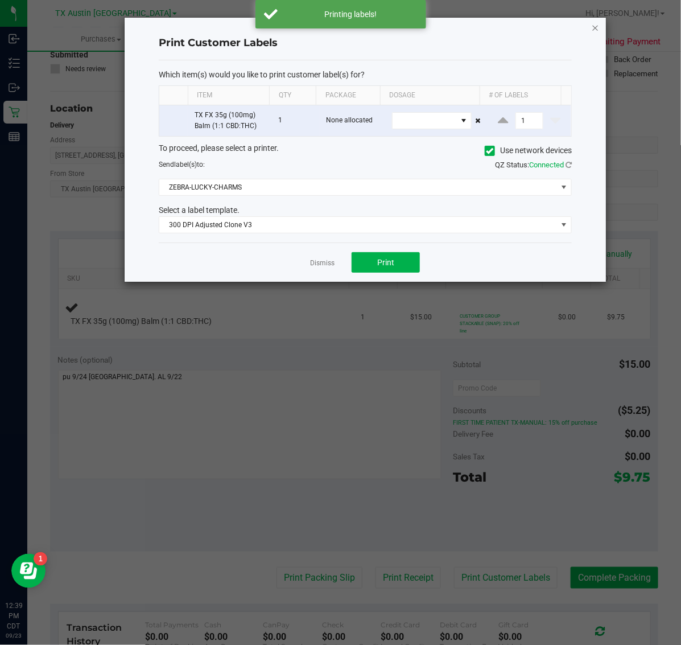
click at [593, 23] on icon "button" at bounding box center [596, 27] width 8 height 14
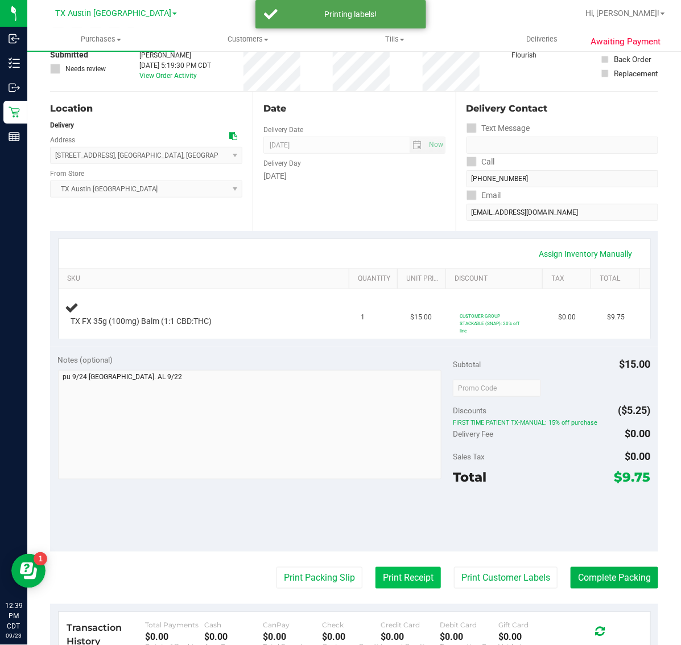
click at [380, 579] on button "Print Receipt" at bounding box center [408, 578] width 65 height 22
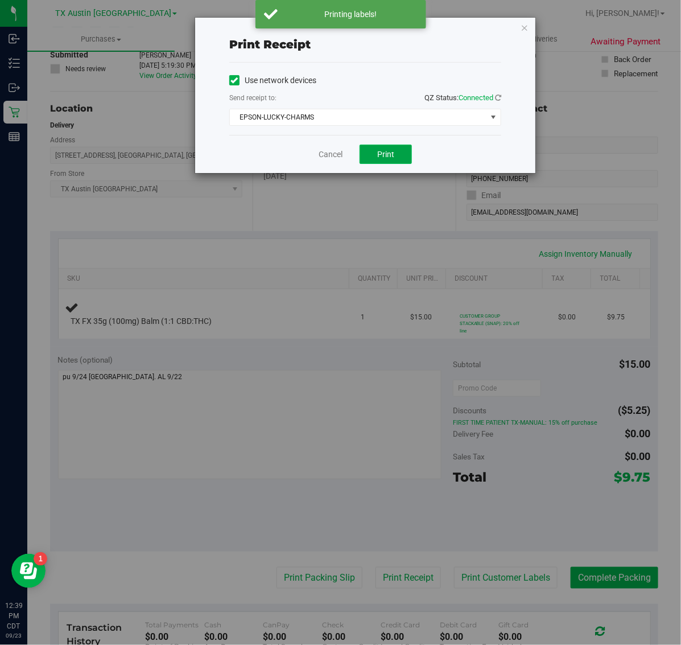
click at [385, 151] on span "Print" at bounding box center [385, 154] width 17 height 9
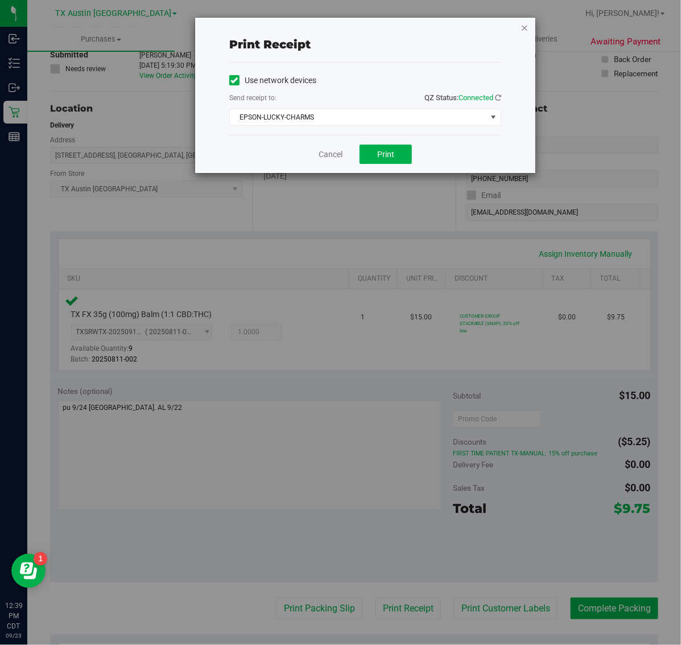
click at [525, 27] on icon "button" at bounding box center [525, 27] width 8 height 14
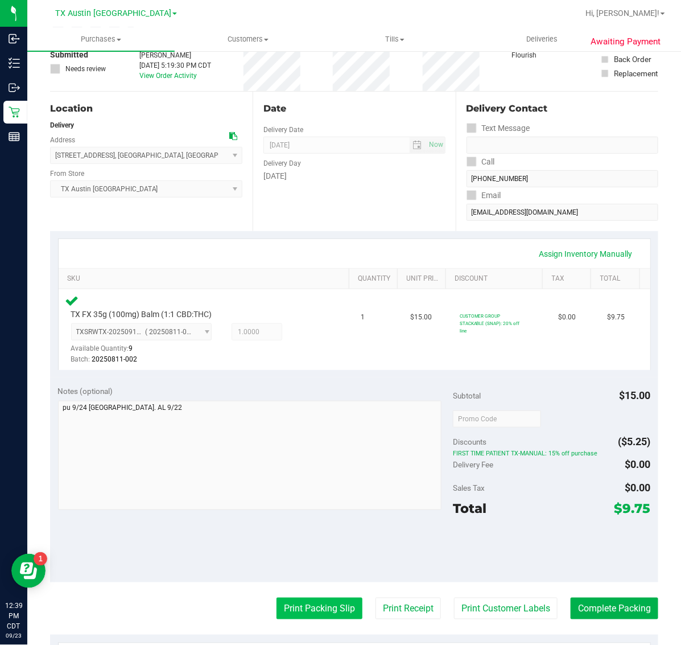
click at [339, 612] on button "Print Packing Slip" at bounding box center [320, 608] width 86 height 22
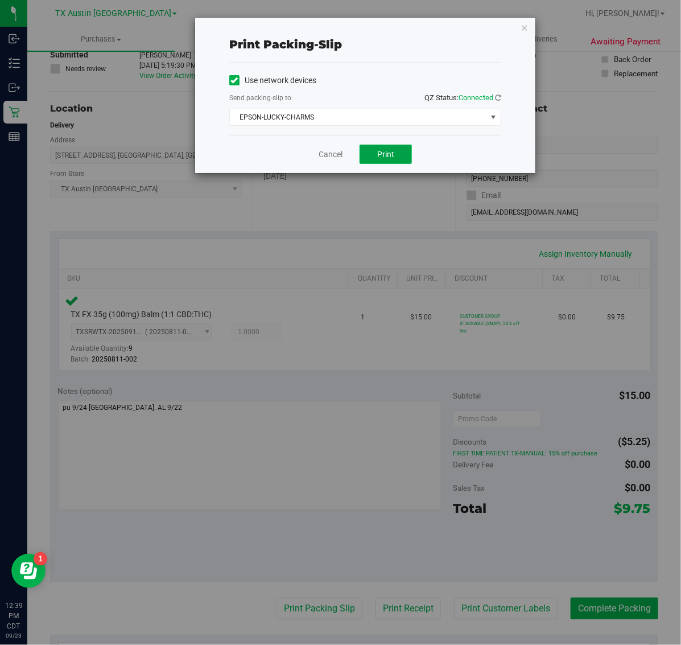
click at [396, 163] on button "Print" at bounding box center [386, 154] width 52 height 19
click at [525, 24] on icon "button" at bounding box center [525, 27] width 8 height 14
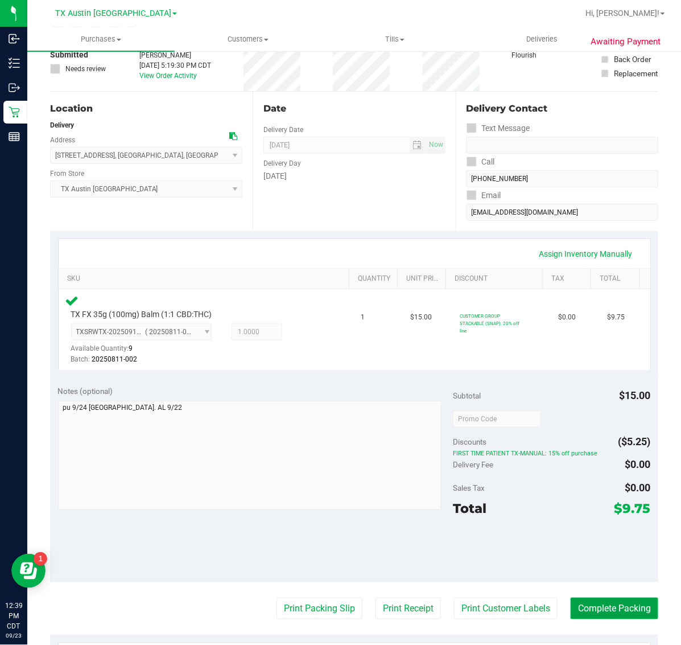
click at [612, 602] on button "Complete Packing" at bounding box center [615, 608] width 88 height 22
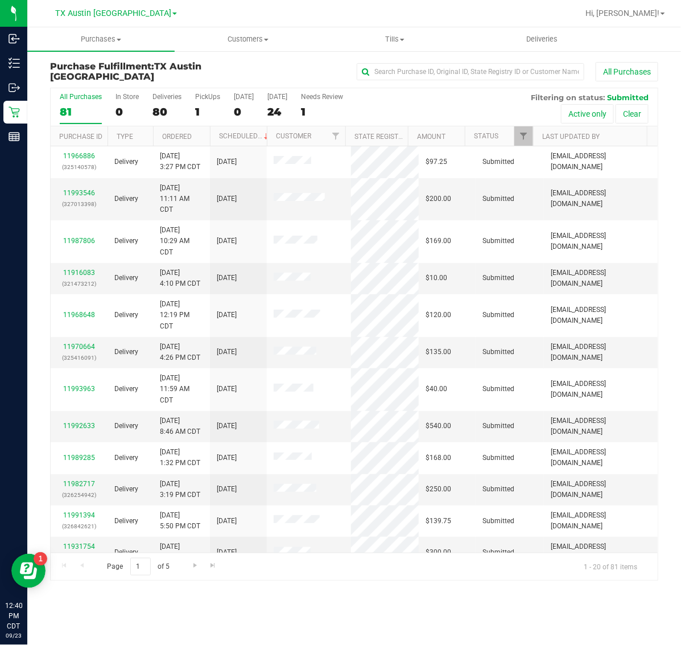
click at [286, 112] on div "24" at bounding box center [277, 111] width 20 height 13
click at [0, 0] on input "Tomorrow 24" at bounding box center [0, 0] width 0 height 0
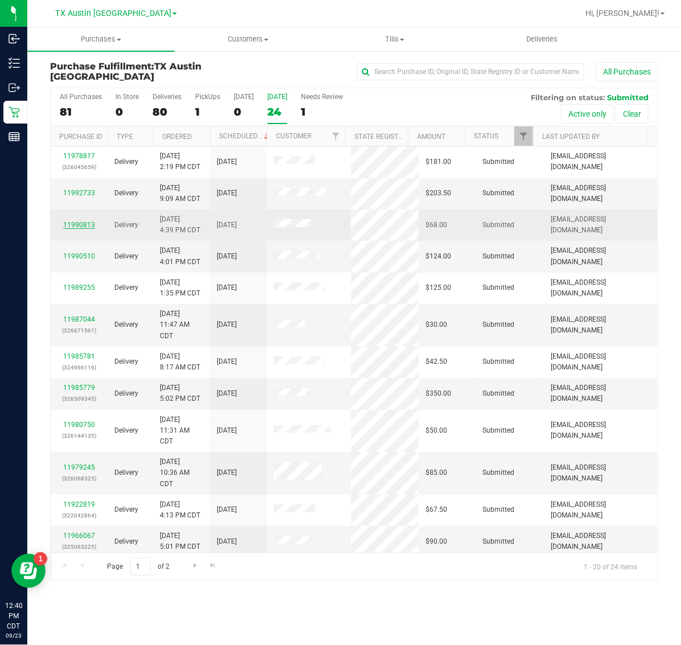
click at [84, 226] on link "11990813" at bounding box center [79, 225] width 32 height 8
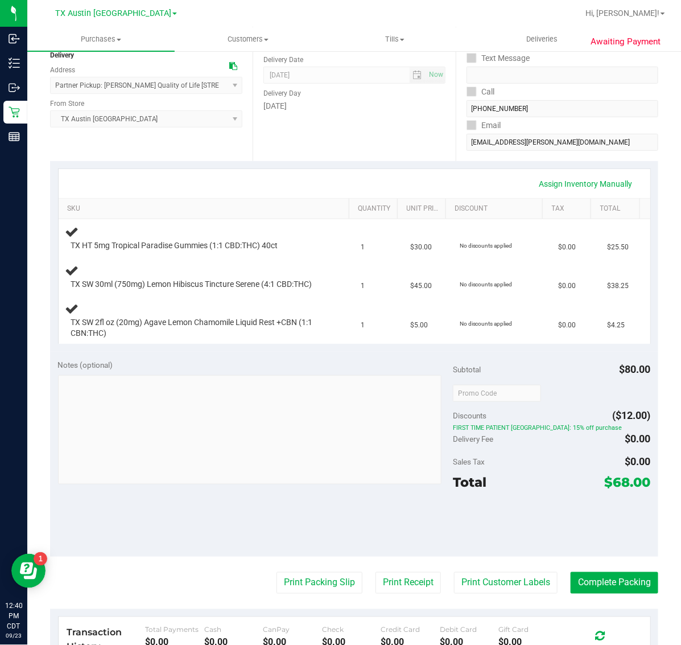
scroll to position [142, 0]
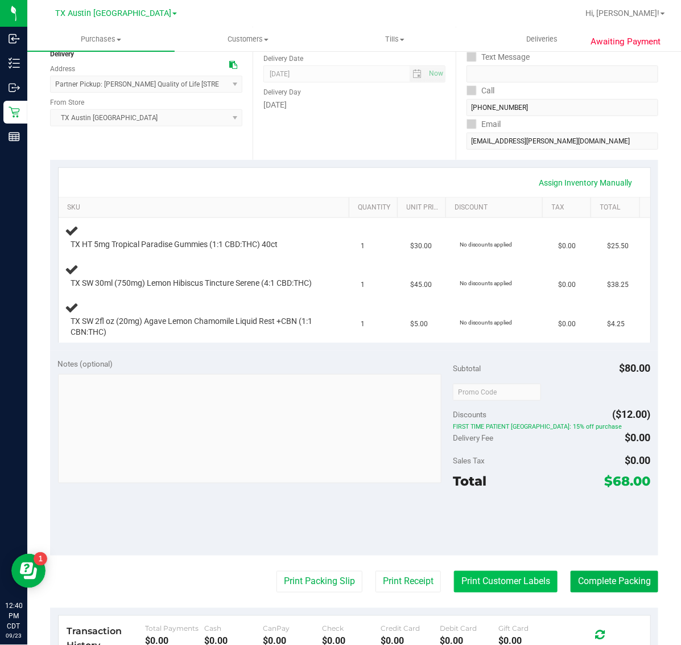
click at [482, 589] on button "Print Customer Labels" at bounding box center [506, 582] width 104 height 22
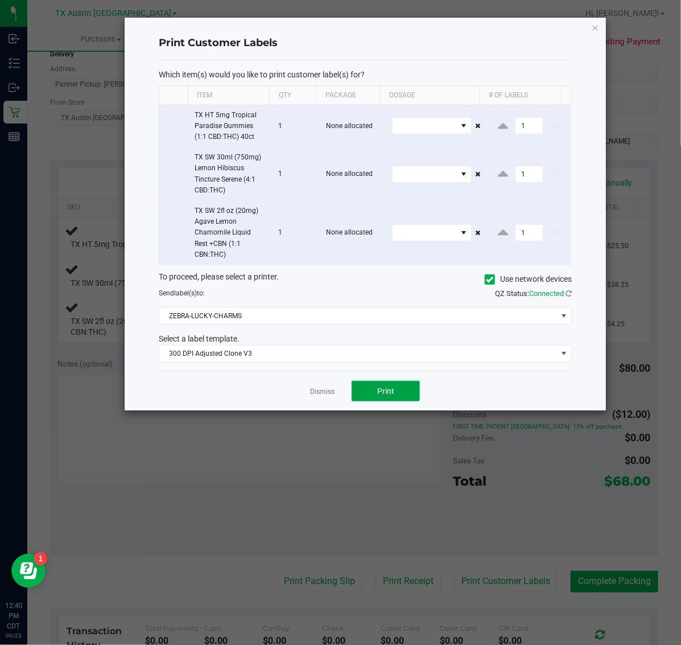
click at [381, 397] on button "Print" at bounding box center [386, 391] width 68 height 20
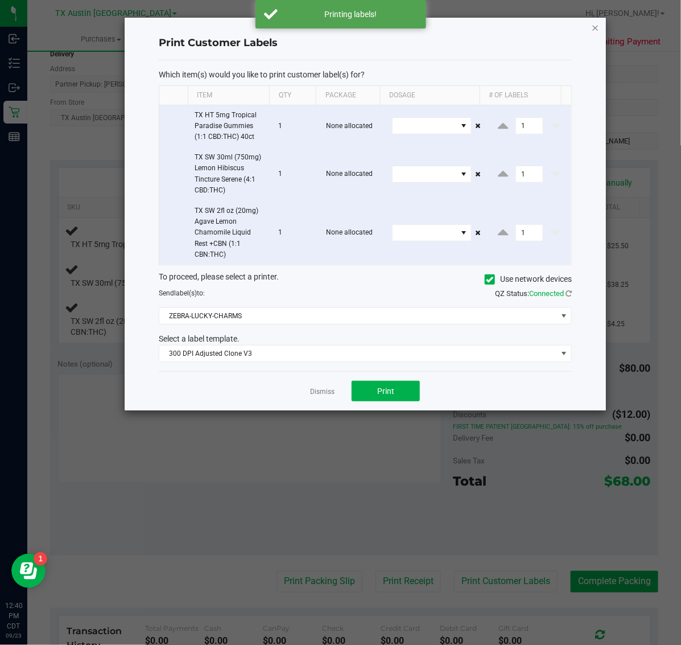
click at [595, 27] on icon "button" at bounding box center [596, 27] width 8 height 14
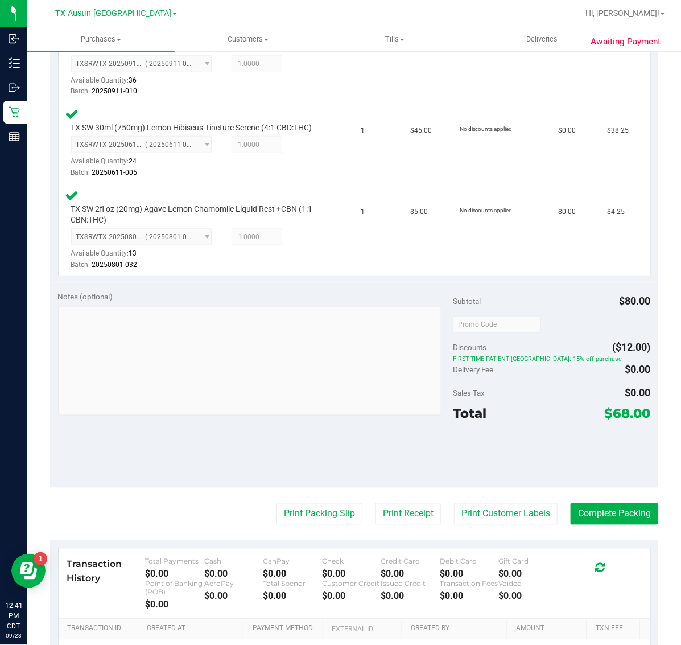
scroll to position [342, 0]
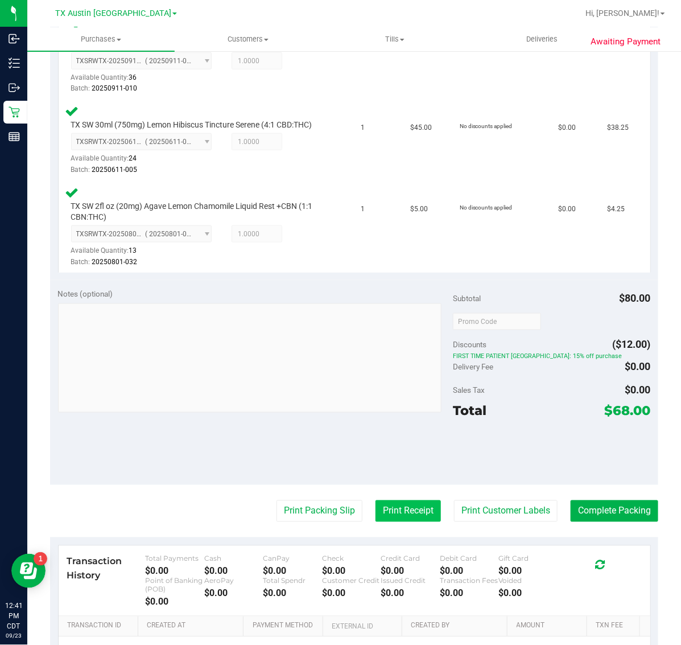
click at [399, 522] on button "Print Receipt" at bounding box center [408, 511] width 65 height 22
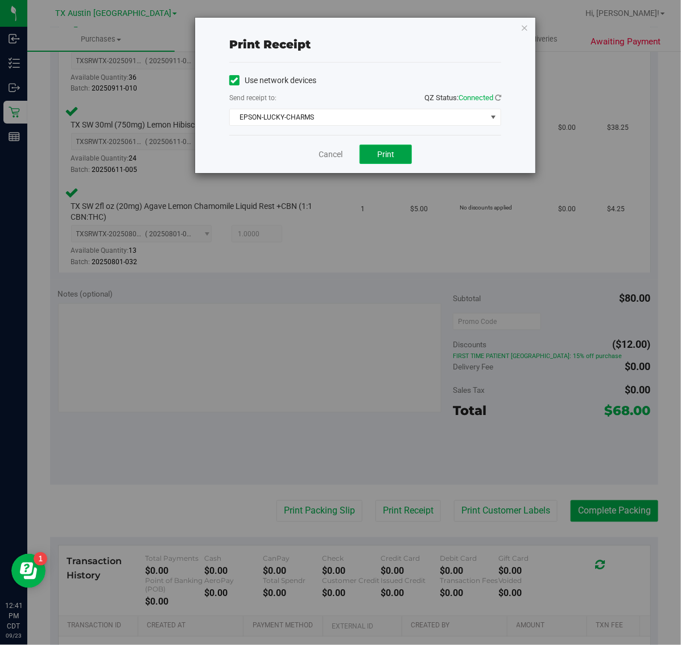
click at [396, 152] on button "Print" at bounding box center [386, 154] width 52 height 19
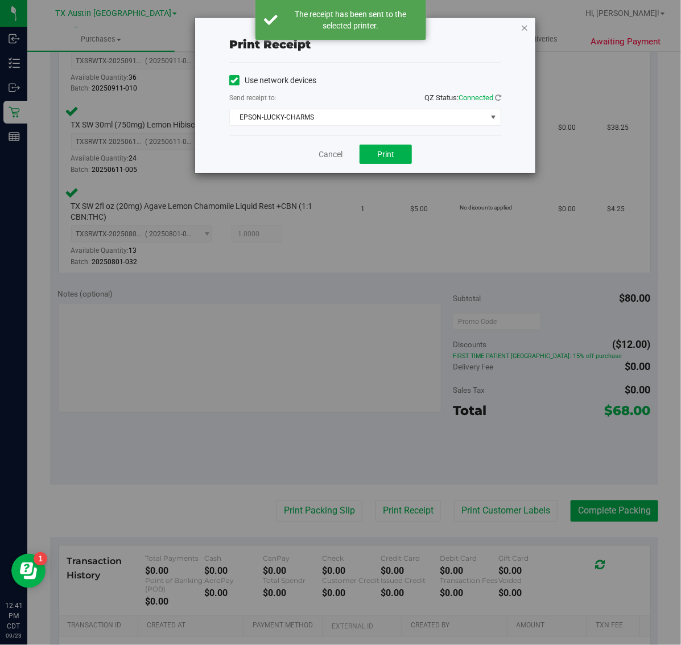
click at [525, 22] on icon "button" at bounding box center [525, 27] width 8 height 14
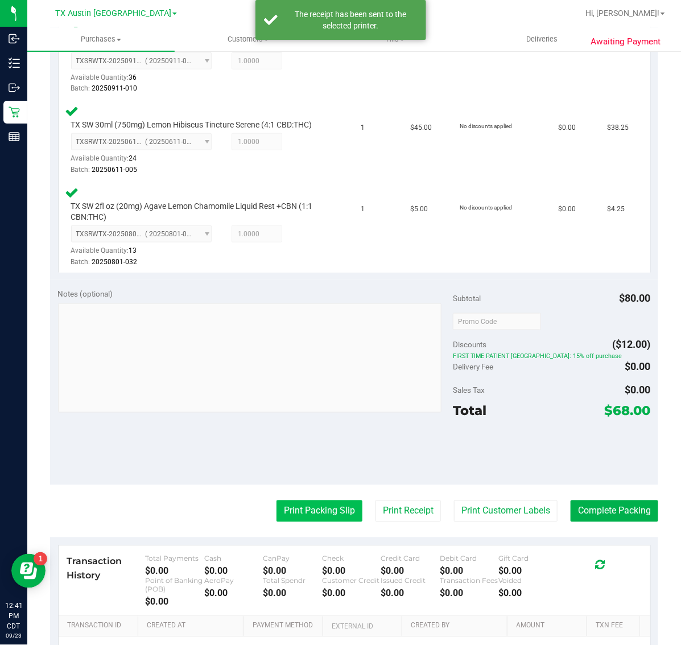
click at [314, 510] on button "Print Packing Slip" at bounding box center [320, 511] width 86 height 22
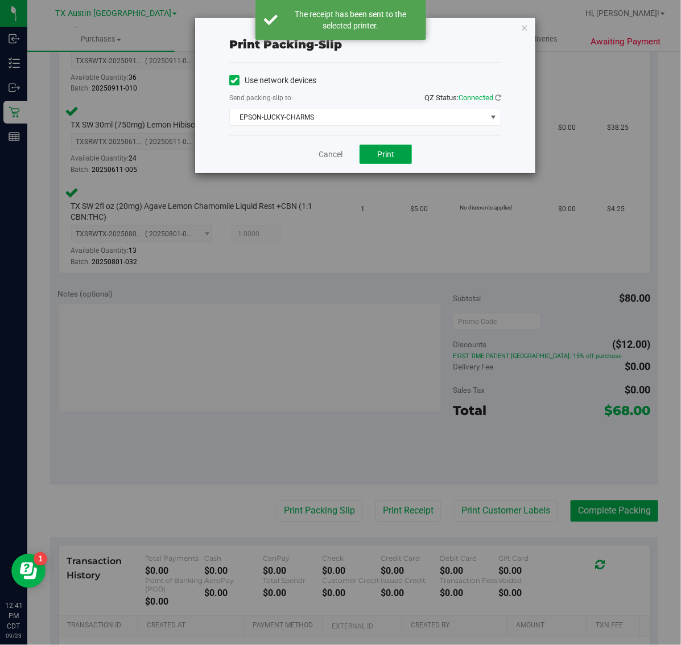
click at [397, 149] on button "Print" at bounding box center [386, 154] width 52 height 19
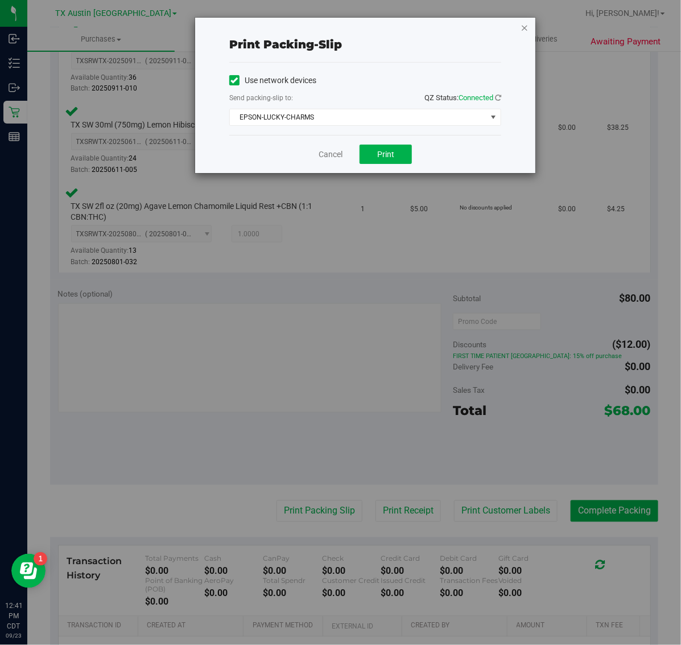
click at [525, 31] on icon "button" at bounding box center [525, 27] width 8 height 14
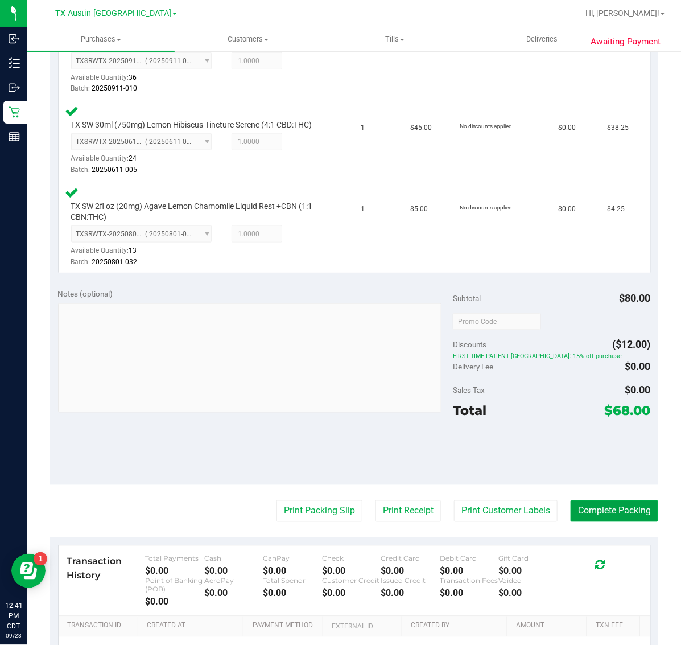
click at [599, 521] on button "Complete Packing" at bounding box center [615, 511] width 88 height 22
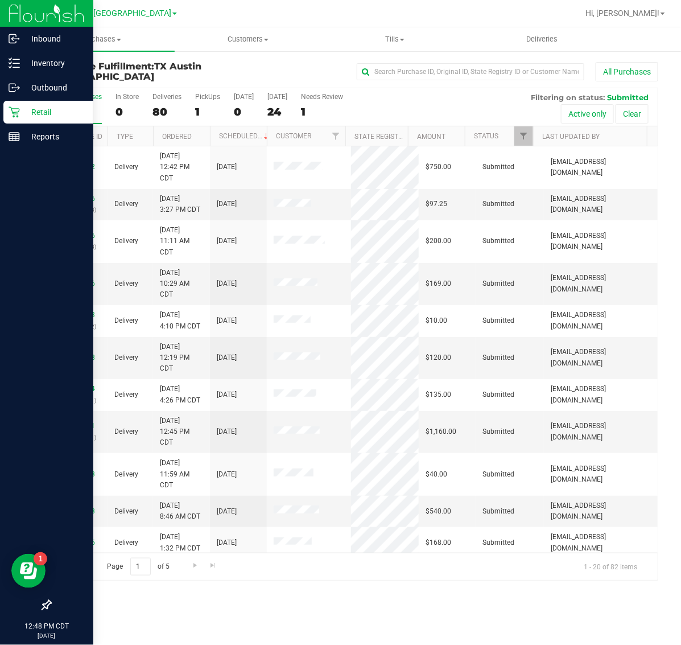
click at [23, 112] on p "Retail" at bounding box center [54, 112] width 68 height 14
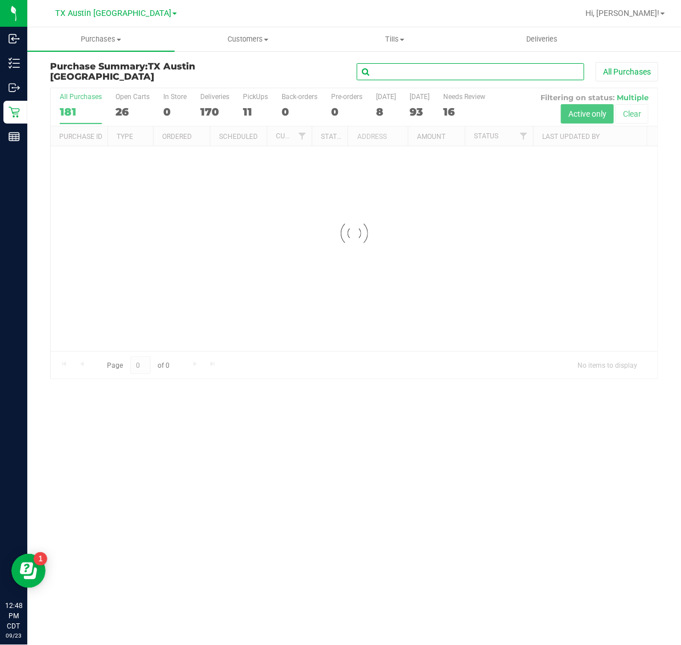
click at [436, 71] on input "text" at bounding box center [471, 71] width 228 height 17
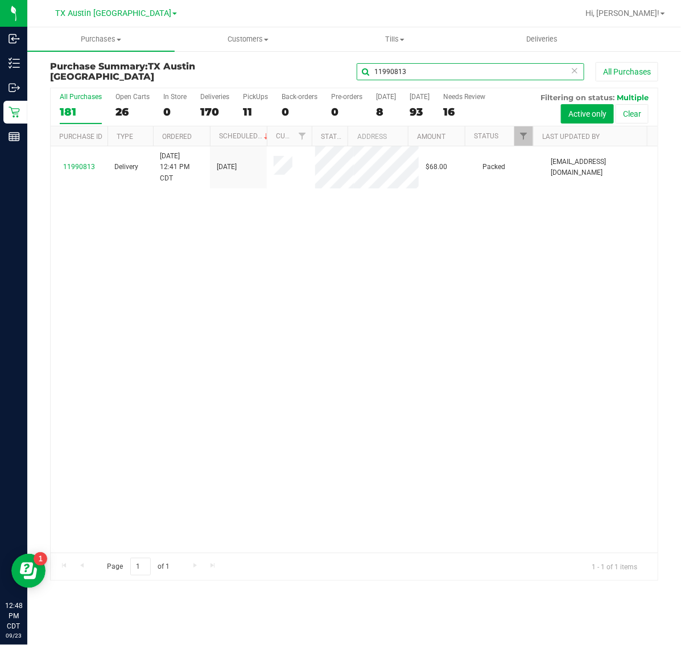
type input "11990813"
click at [105, 41] on span "Purchases" at bounding box center [100, 39] width 147 height 10
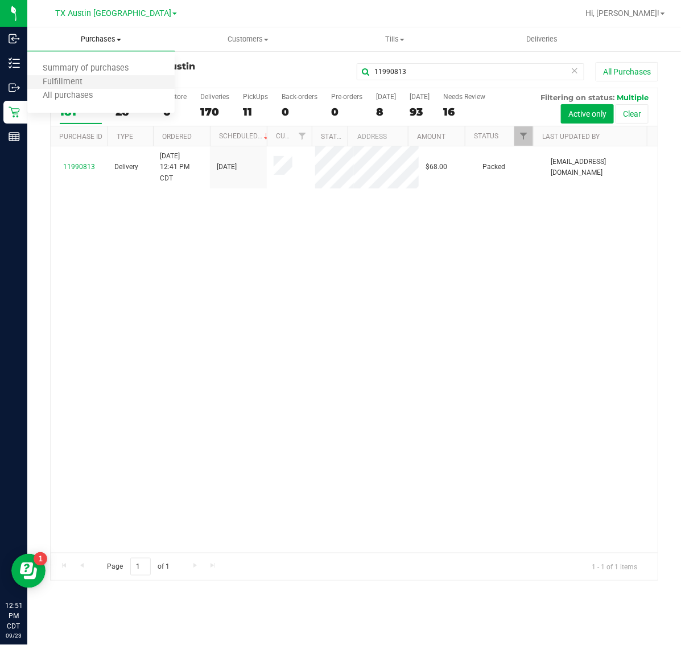
click at [107, 81] on li "Fulfillment" at bounding box center [100, 83] width 147 height 14
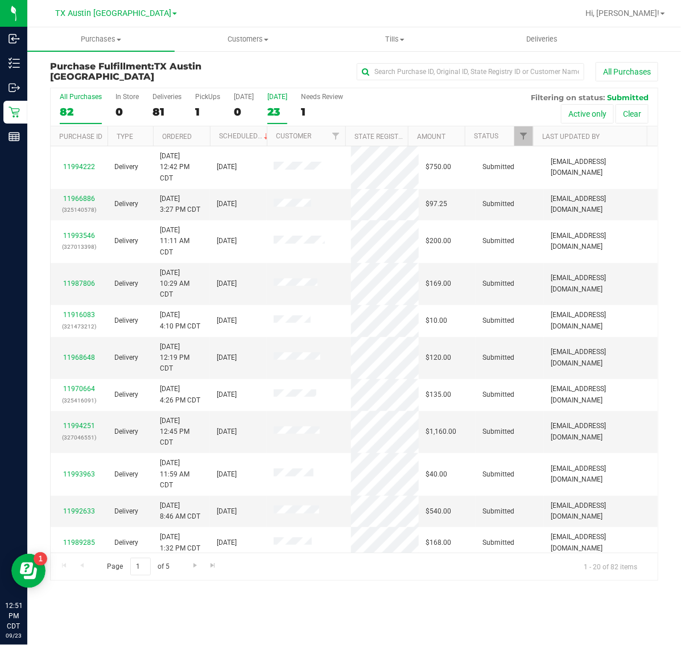
click at [278, 106] on div "23" at bounding box center [277, 111] width 20 height 13
click at [0, 0] on input "[DATE] 23" at bounding box center [0, 0] width 0 height 0
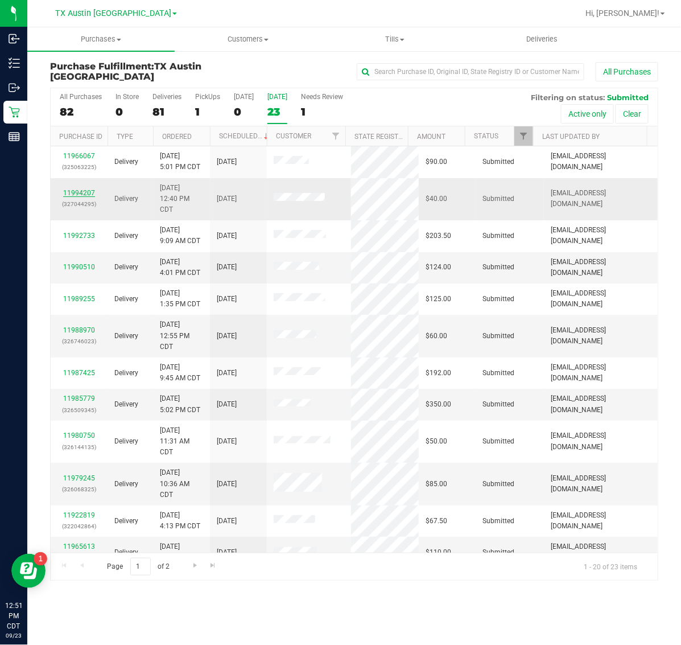
click at [85, 195] on link "11994207" at bounding box center [79, 193] width 32 height 8
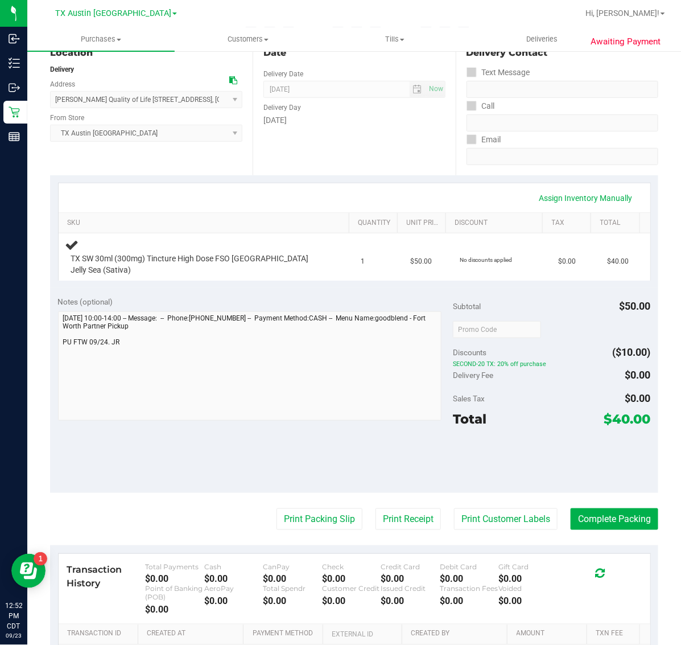
scroll to position [142, 0]
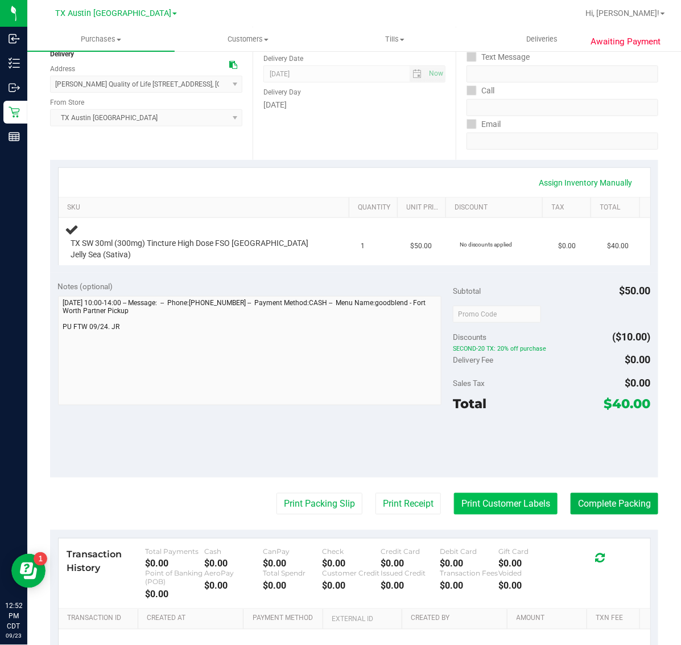
click at [470, 495] on button "Print Customer Labels" at bounding box center [506, 504] width 104 height 22
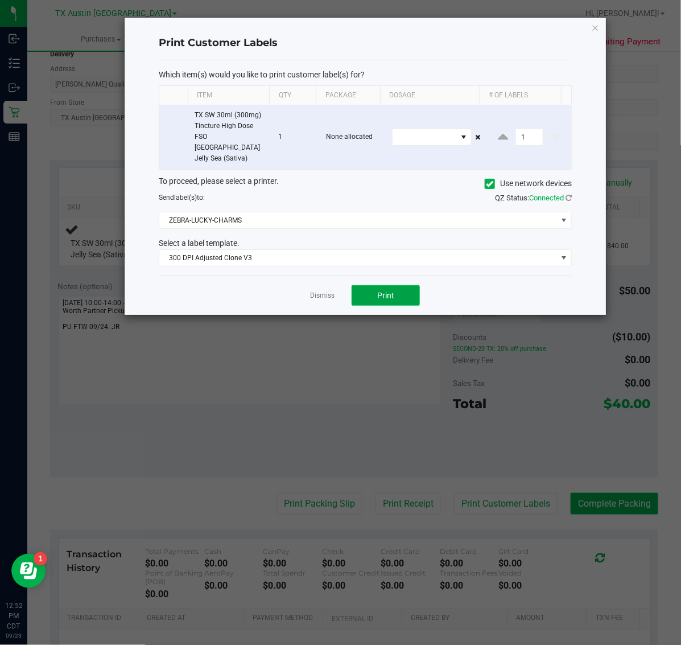
click at [377, 291] on span "Print" at bounding box center [385, 295] width 17 height 9
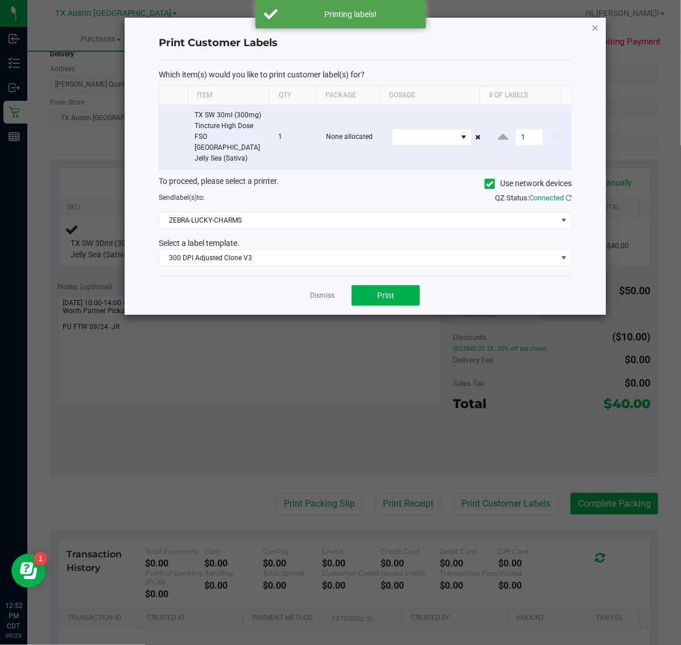
click at [595, 27] on icon "button" at bounding box center [596, 27] width 8 height 14
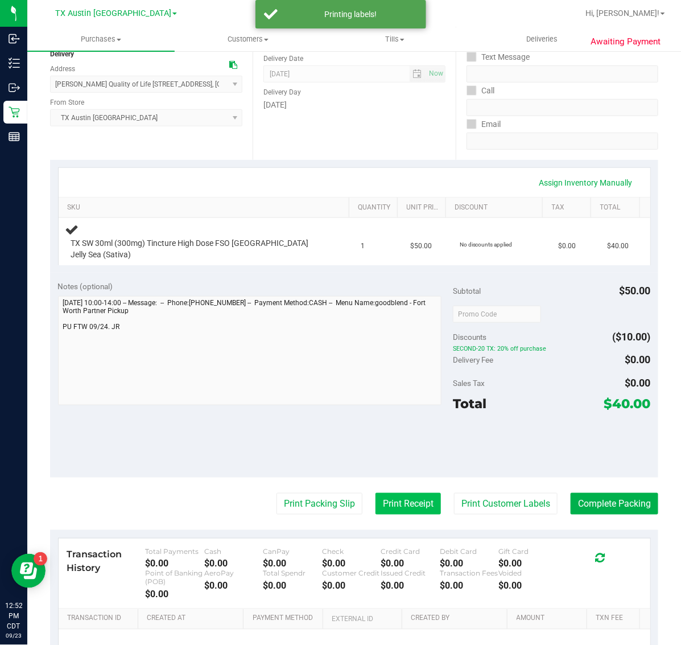
click at [387, 493] on button "Print Receipt" at bounding box center [408, 504] width 65 height 22
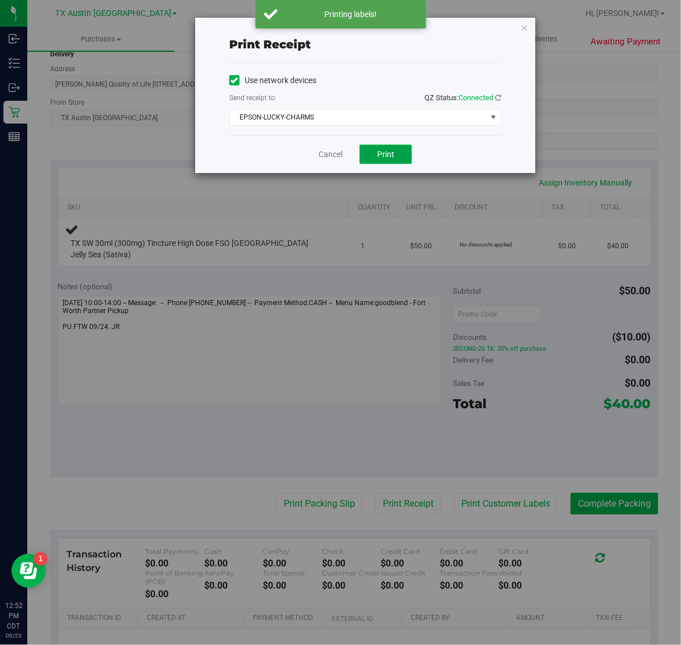
click at [386, 156] on span "Print" at bounding box center [385, 154] width 17 height 9
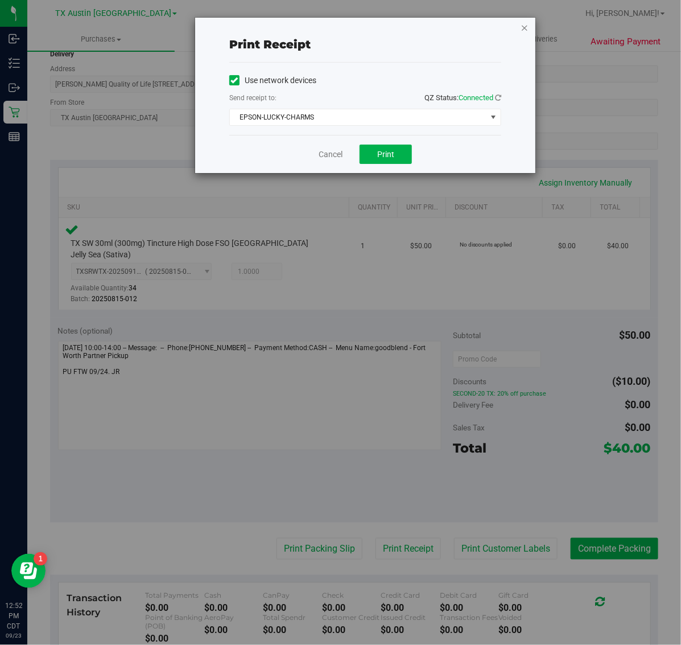
click at [525, 27] on icon "button" at bounding box center [525, 27] width 8 height 14
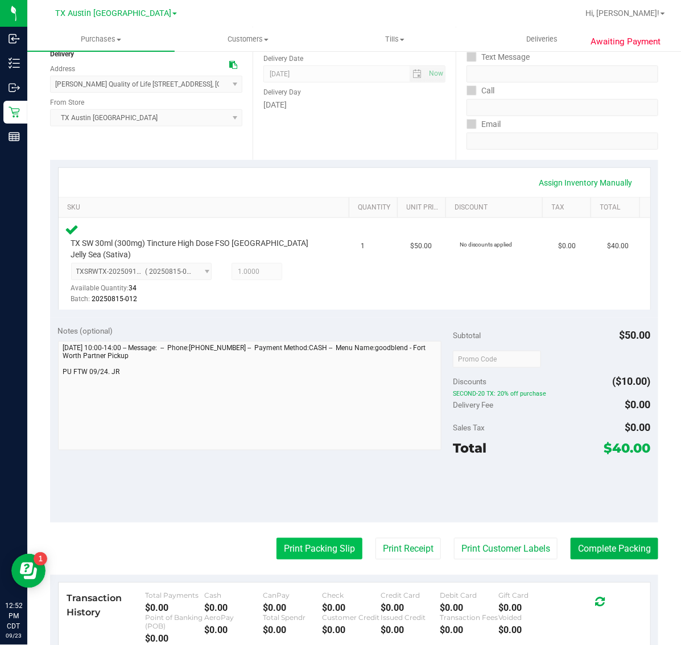
click at [314, 538] on button "Print Packing Slip" at bounding box center [320, 549] width 86 height 22
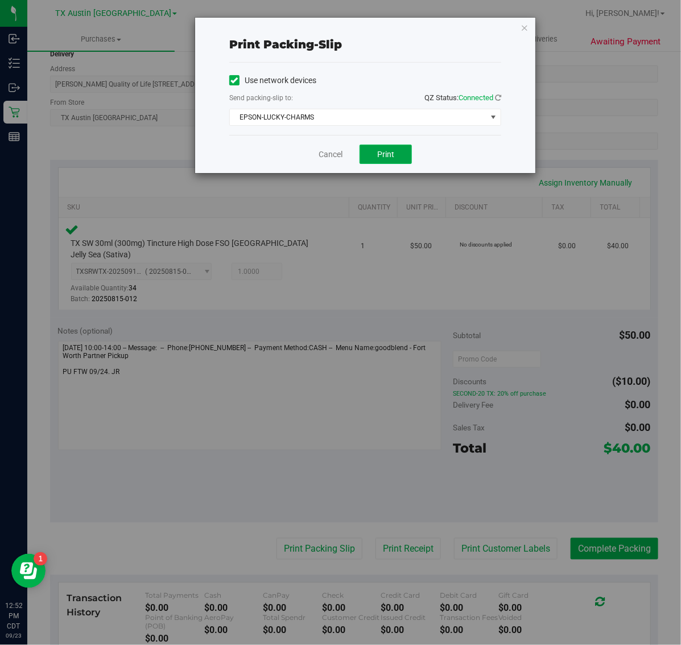
click at [385, 152] on span "Print" at bounding box center [385, 154] width 17 height 9
click at [525, 27] on icon "button" at bounding box center [525, 27] width 8 height 14
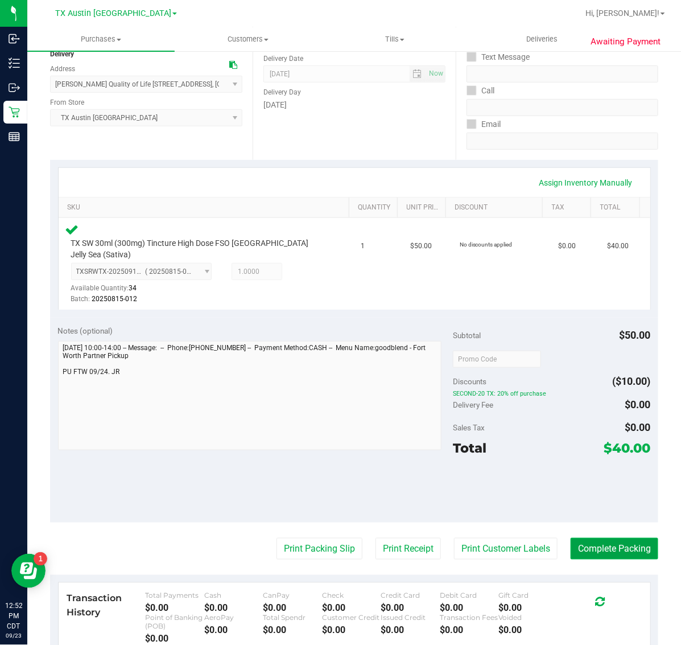
click at [601, 538] on button "Complete Packing" at bounding box center [615, 549] width 88 height 22
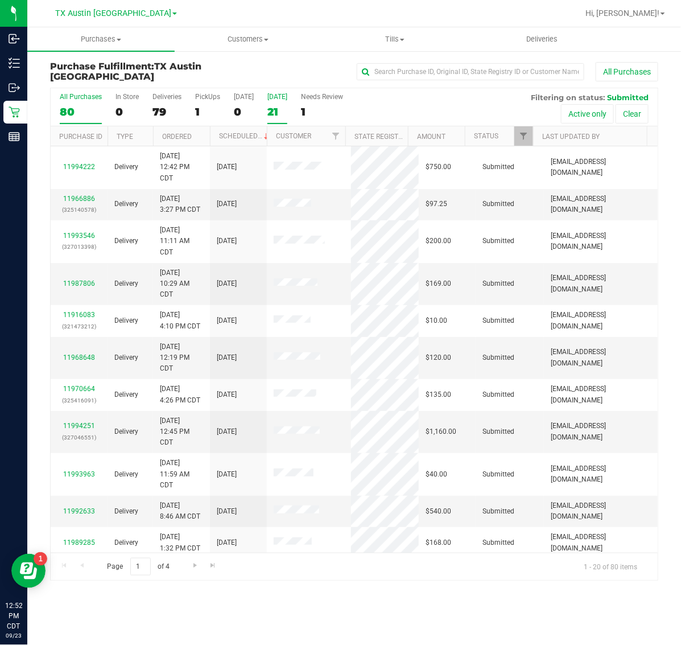
click at [274, 116] on div "21" at bounding box center [277, 111] width 20 height 13
click at [0, 0] on input "Tomorrow 21" at bounding box center [0, 0] width 0 height 0
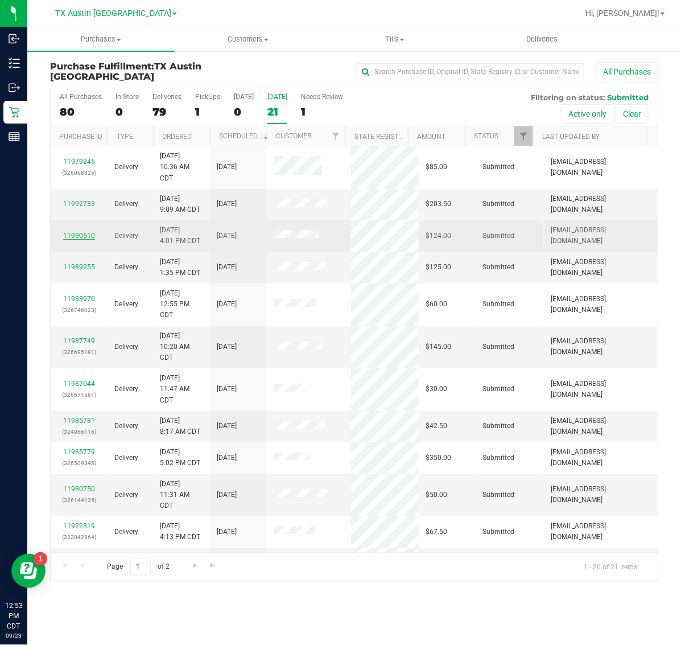
click at [84, 237] on link "11990510" at bounding box center [79, 236] width 32 height 8
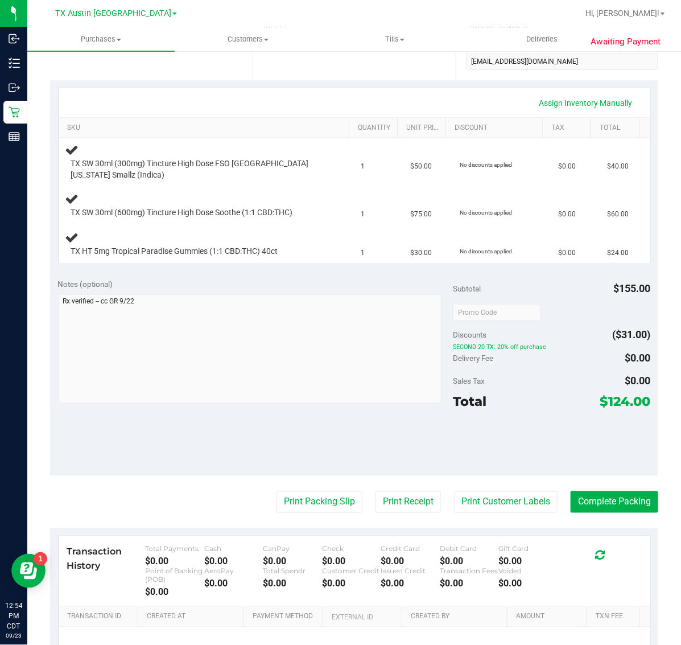
scroll to position [282, 0]
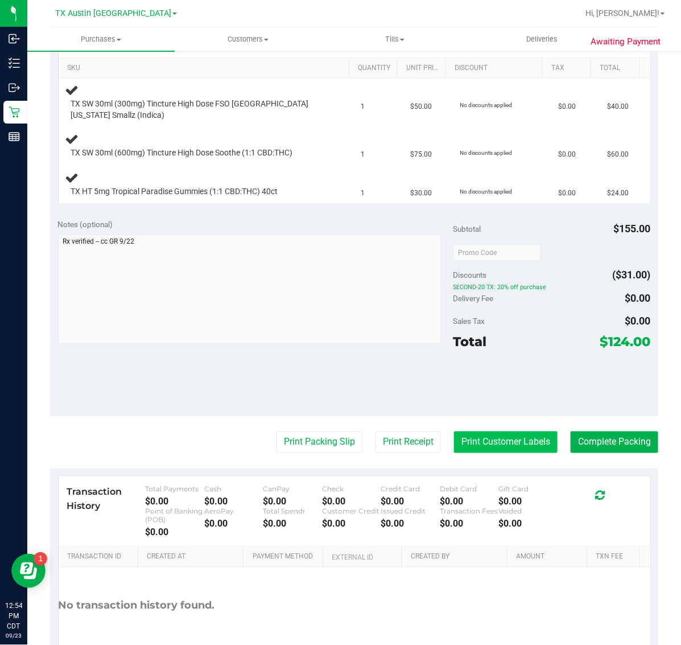
click at [499, 444] on button "Print Customer Labels" at bounding box center [506, 442] width 104 height 22
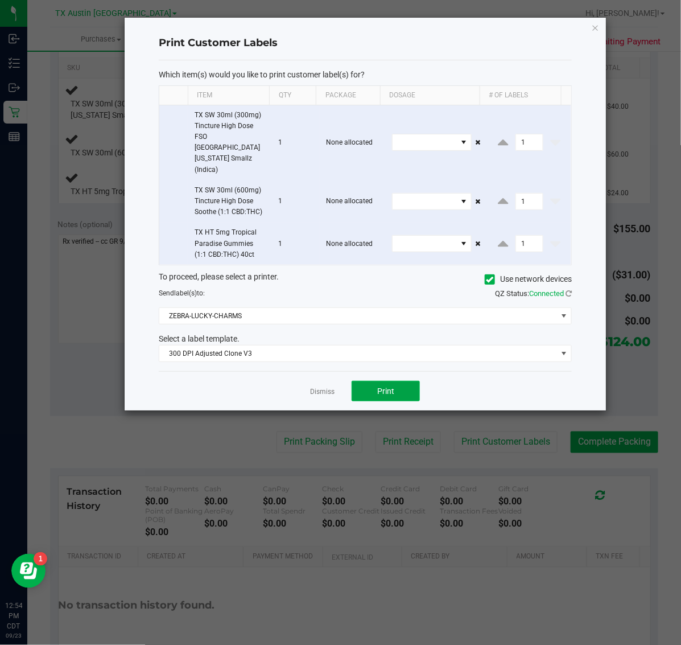
click at [398, 381] on button "Print" at bounding box center [386, 391] width 68 height 20
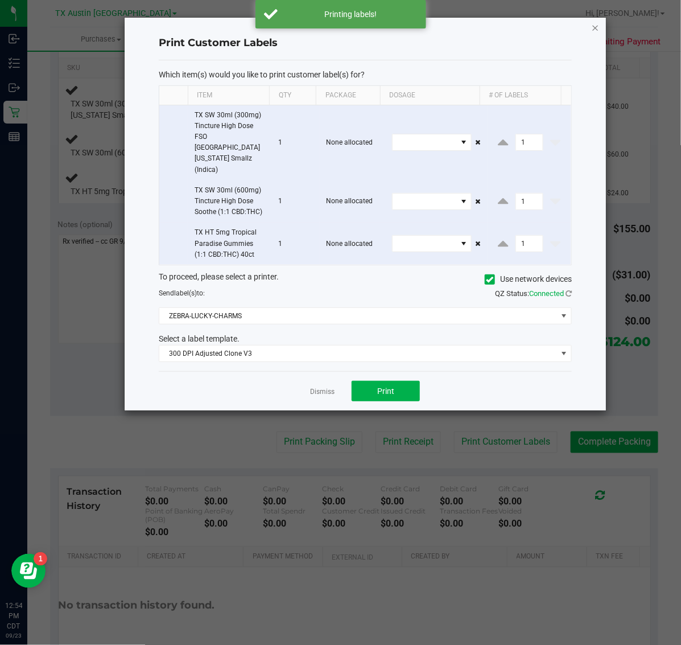
click at [595, 28] on icon "button" at bounding box center [596, 27] width 8 height 14
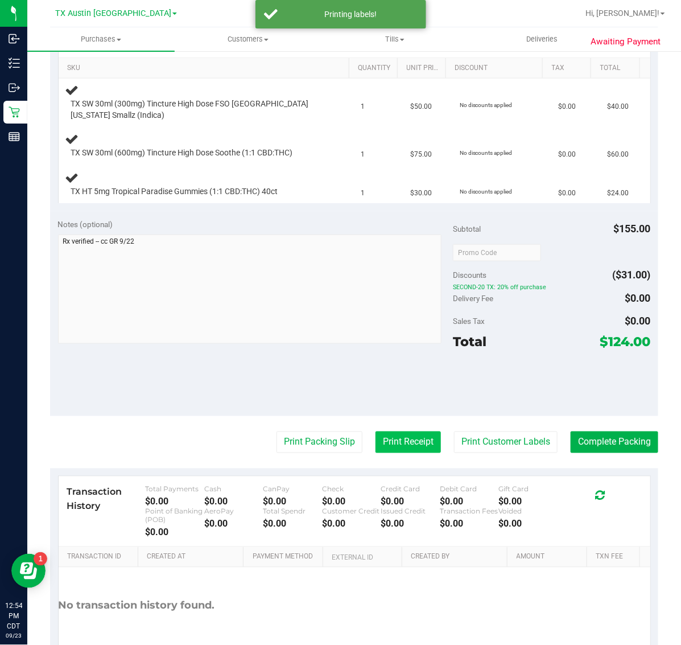
click at [397, 439] on button "Print Receipt" at bounding box center [408, 442] width 65 height 22
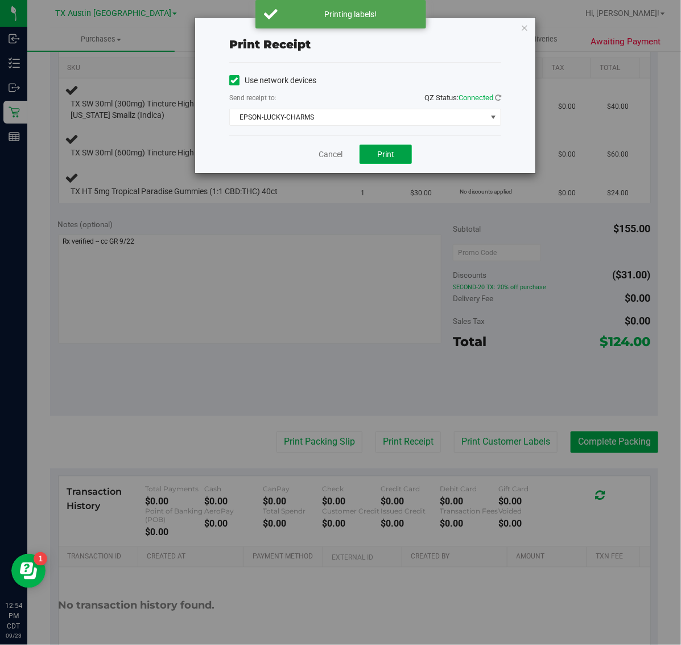
click at [378, 148] on button "Print" at bounding box center [386, 154] width 52 height 19
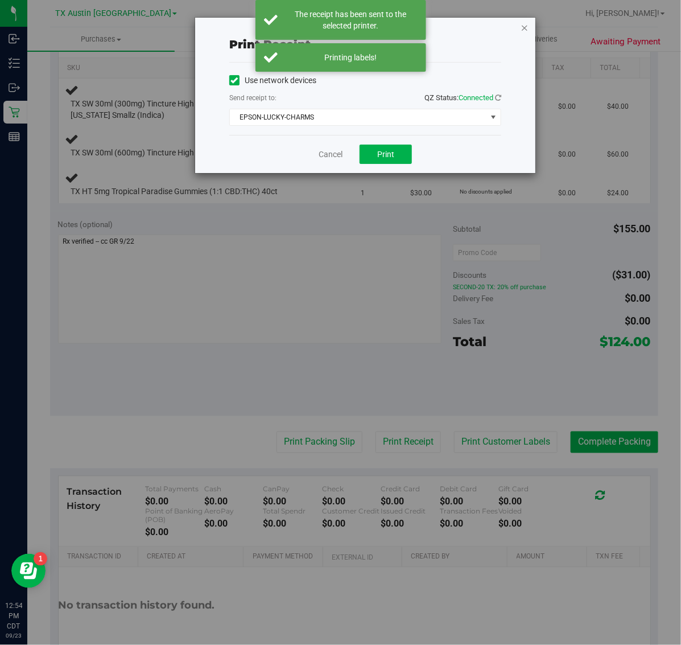
click at [524, 30] on icon "button" at bounding box center [525, 27] width 8 height 14
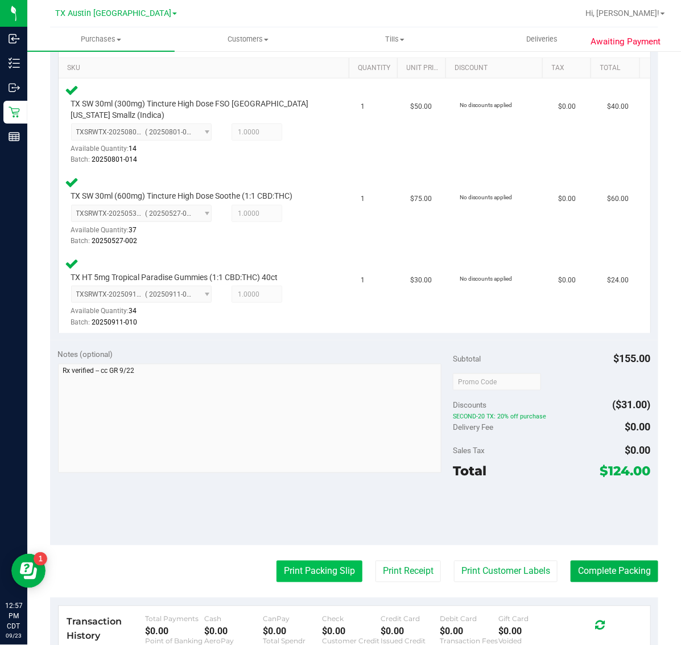
click at [314, 565] on button "Print Packing Slip" at bounding box center [320, 571] width 86 height 22
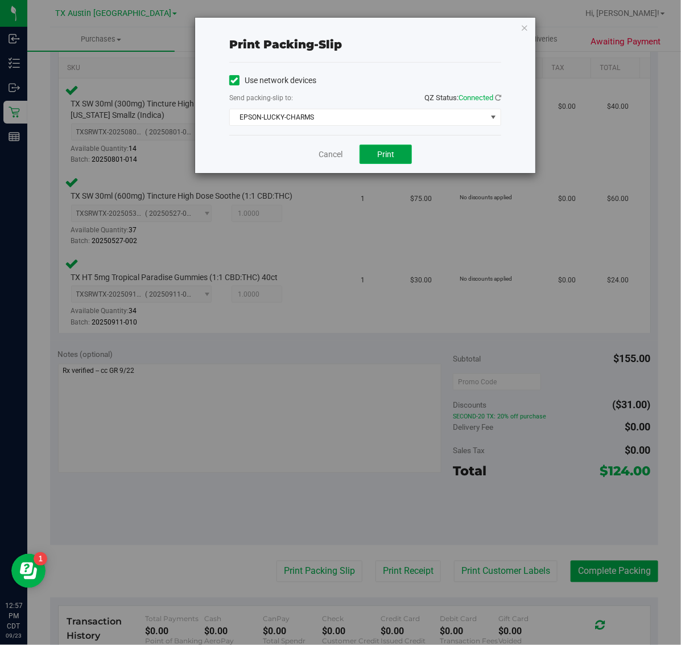
click at [394, 151] on span "Print" at bounding box center [385, 154] width 17 height 9
click at [525, 27] on icon "button" at bounding box center [525, 27] width 8 height 14
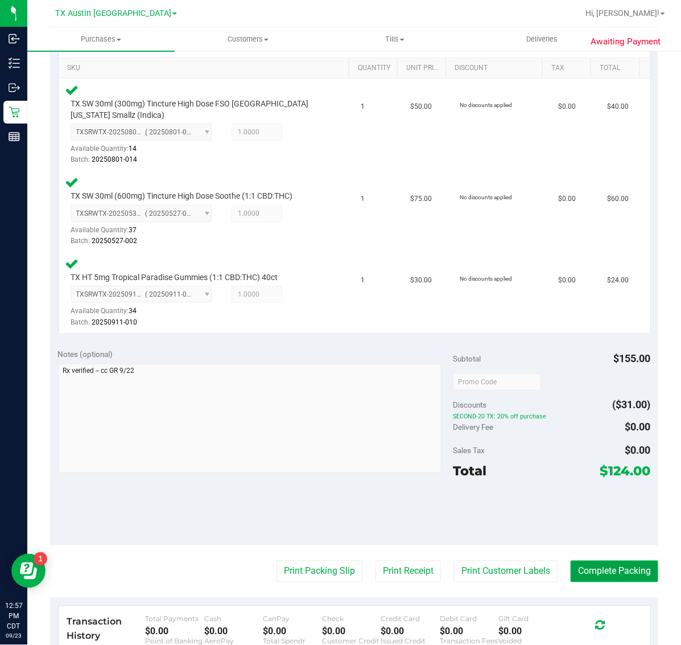
click at [596, 573] on button "Complete Packing" at bounding box center [615, 571] width 88 height 22
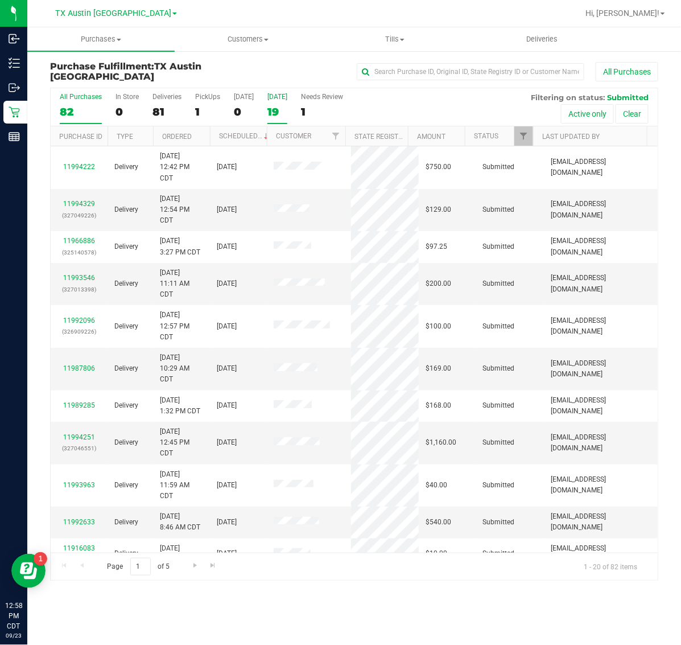
click at [282, 111] on div "19" at bounding box center [277, 111] width 20 height 13
click at [0, 0] on input "Tomorrow 19" at bounding box center [0, 0] width 0 height 0
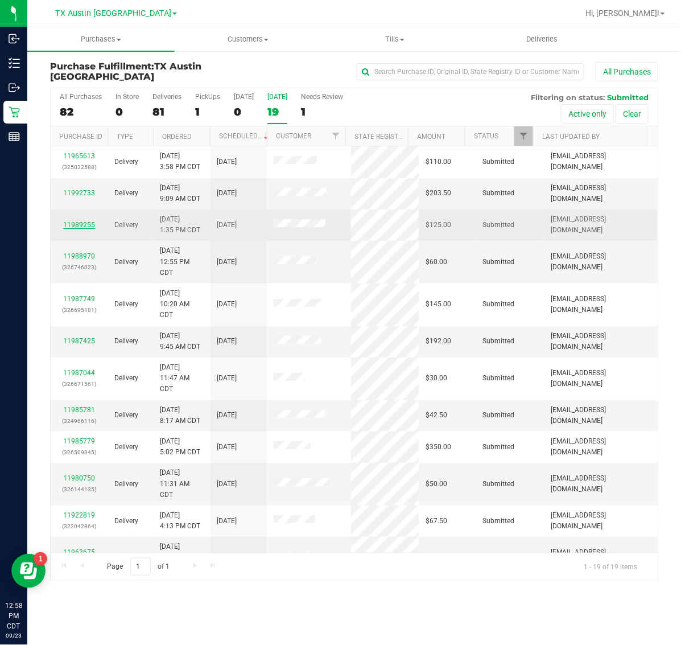
click at [86, 224] on link "11989255" at bounding box center [79, 225] width 32 height 8
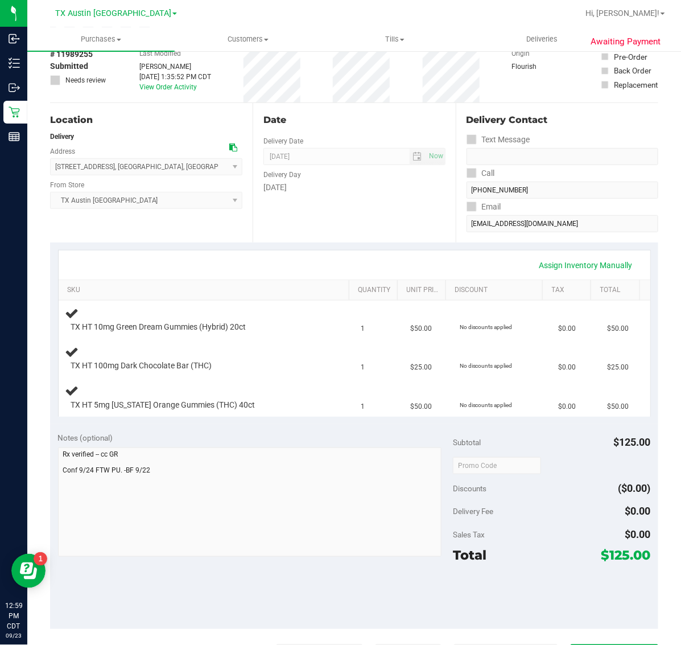
scroll to position [142, 0]
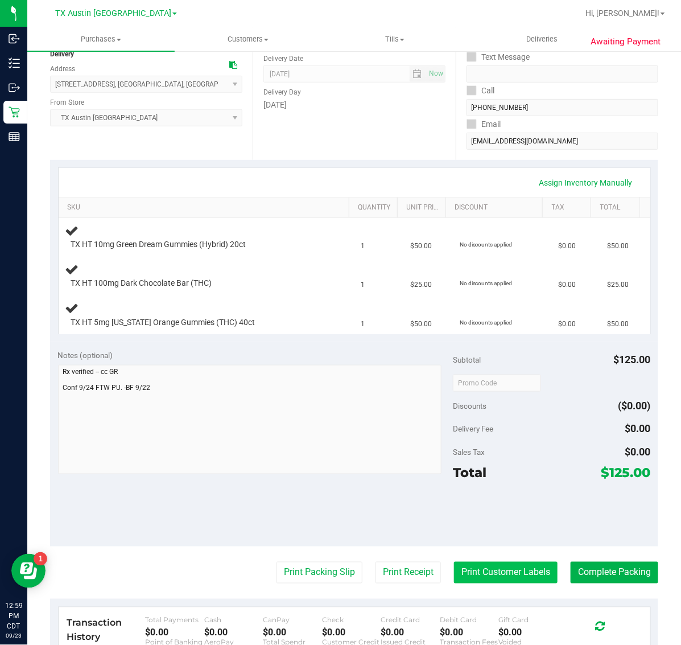
click at [500, 571] on button "Print Customer Labels" at bounding box center [506, 573] width 104 height 22
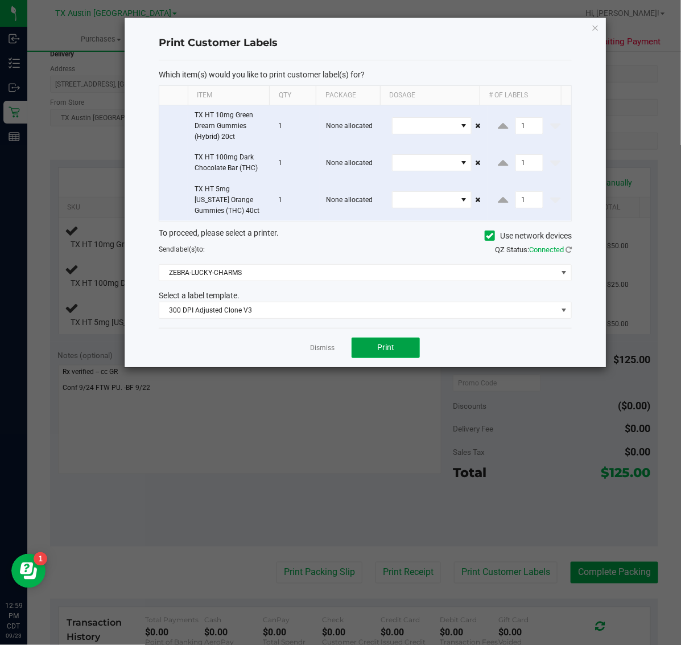
click at [391, 342] on button "Print" at bounding box center [386, 347] width 68 height 20
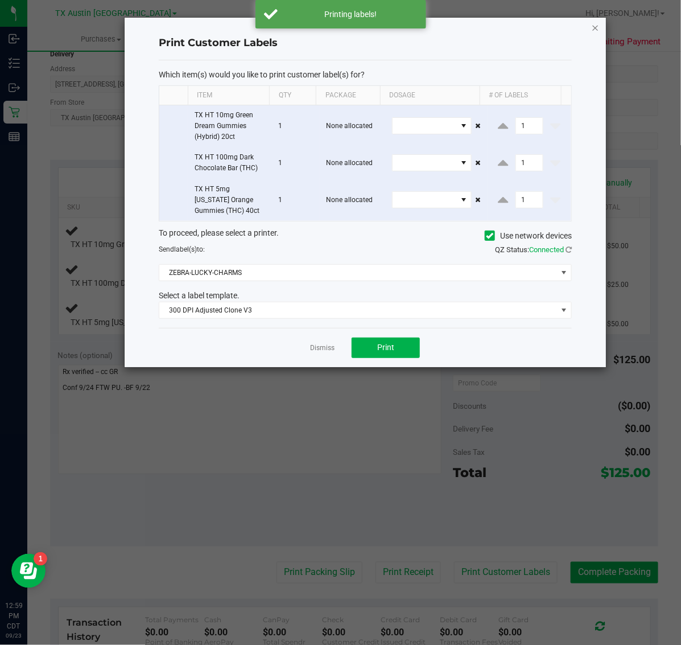
click at [597, 27] on icon "button" at bounding box center [596, 27] width 8 height 14
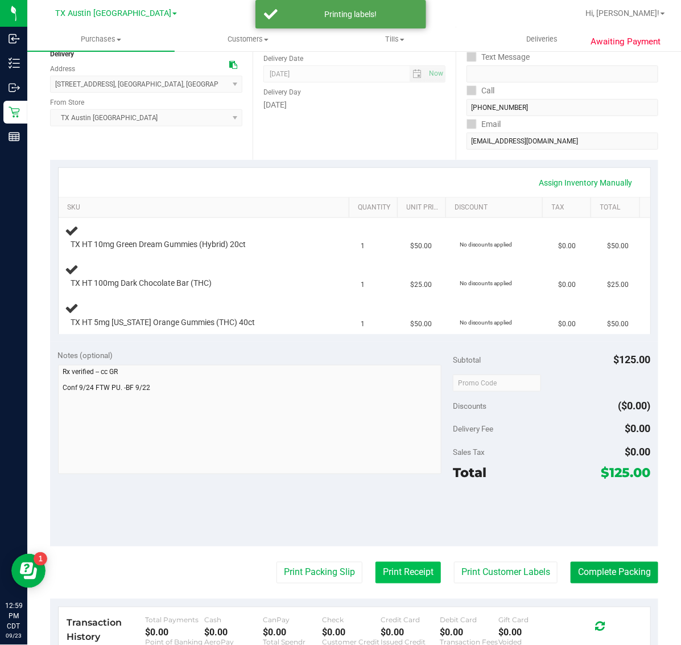
click at [389, 575] on button "Print Receipt" at bounding box center [408, 573] width 65 height 22
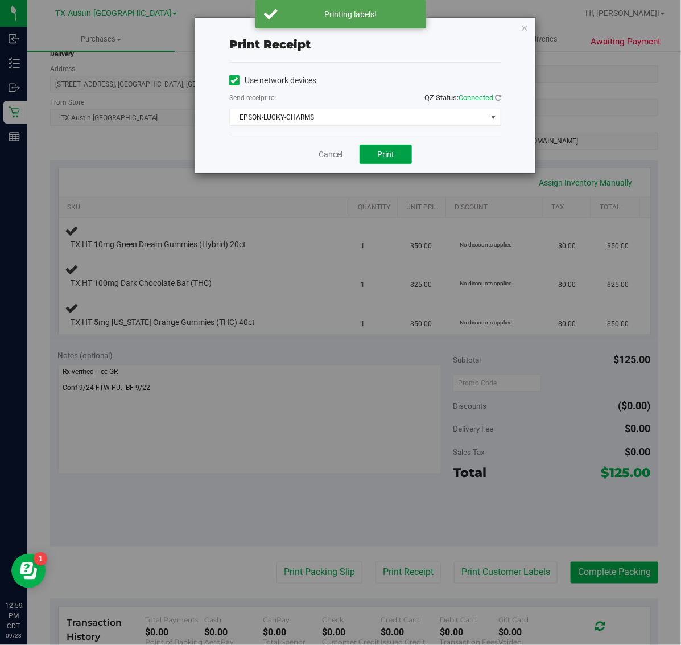
click at [388, 152] on span "Print" at bounding box center [385, 154] width 17 height 9
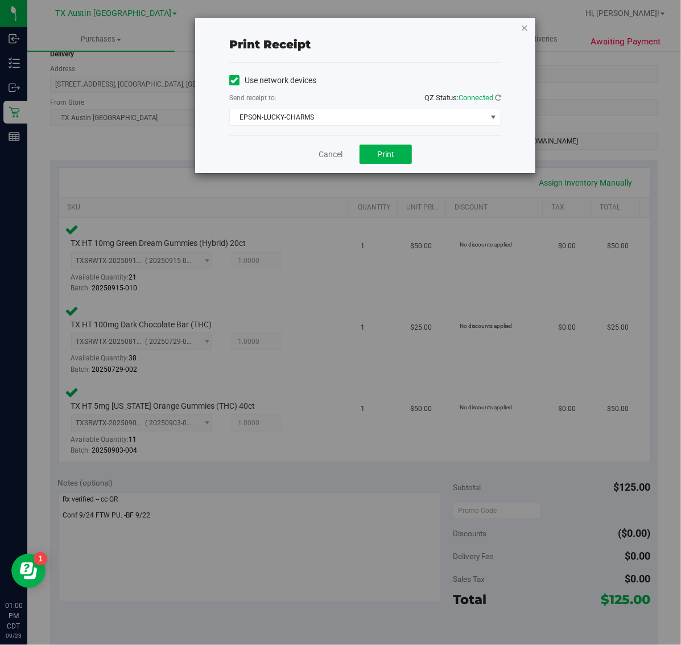
click at [525, 30] on icon "button" at bounding box center [525, 27] width 8 height 14
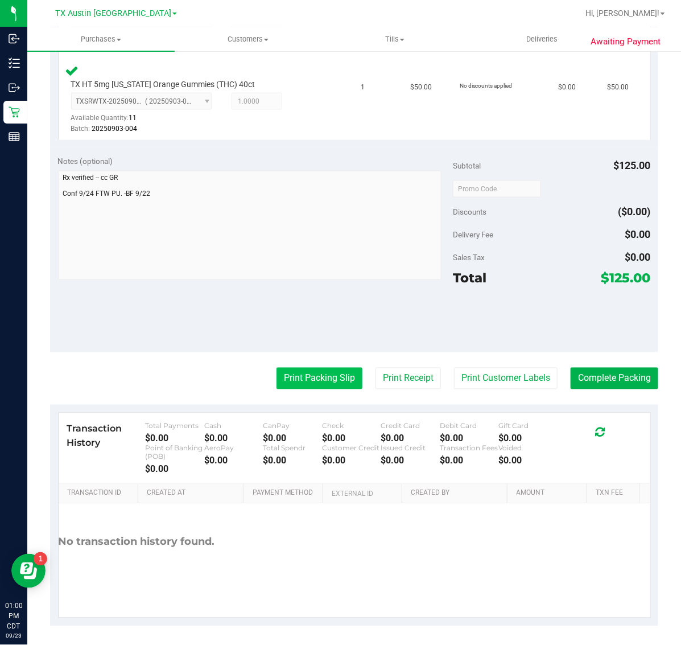
click at [336, 379] on button "Print Packing Slip" at bounding box center [320, 379] width 86 height 22
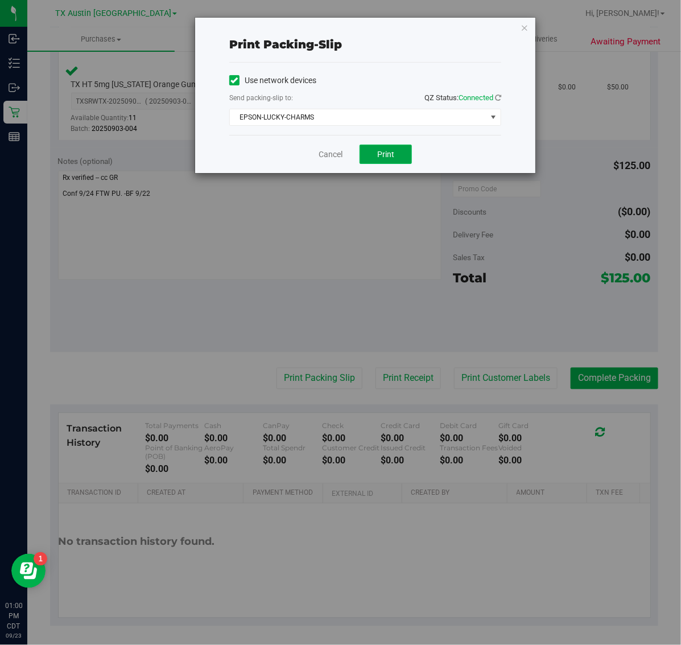
click at [394, 161] on button "Print" at bounding box center [386, 154] width 52 height 19
click at [524, 27] on icon "button" at bounding box center [525, 27] width 8 height 14
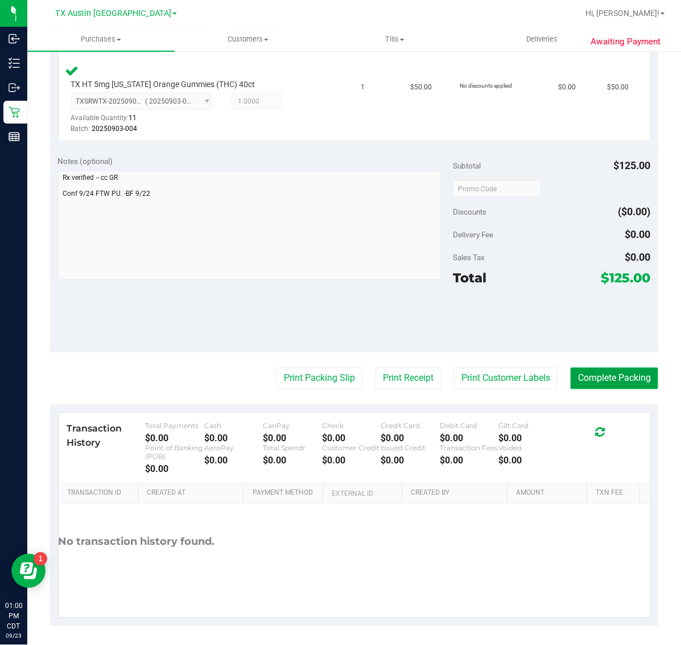
click at [601, 374] on button "Complete Packing" at bounding box center [615, 379] width 88 height 22
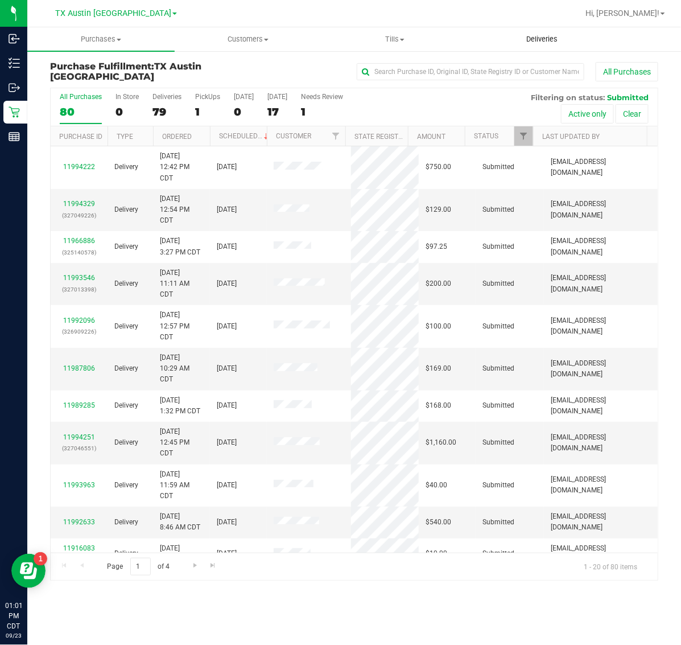
click at [560, 37] on span "Deliveries" at bounding box center [542, 39] width 62 height 10
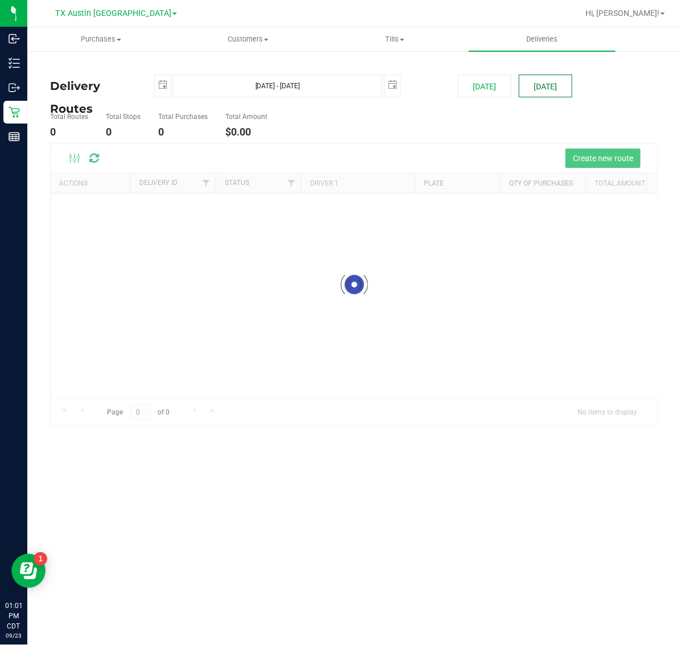
click at [554, 83] on button "[DATE]" at bounding box center [545, 86] width 53 height 23
type input "[DATE] - [DATE]"
type input "[DATE]"
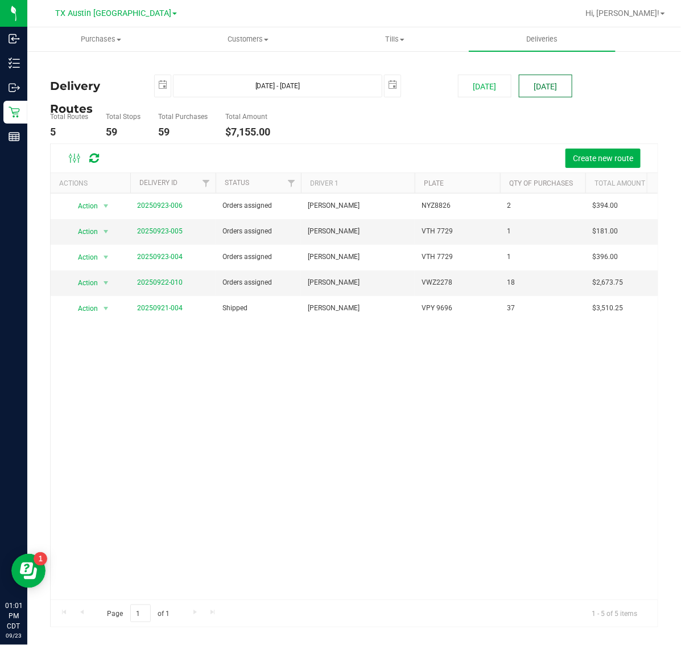
click at [554, 83] on button "[DATE]" at bounding box center [545, 86] width 53 height 23
click at [169, 285] on link "20250922-010" at bounding box center [160, 282] width 46 height 8
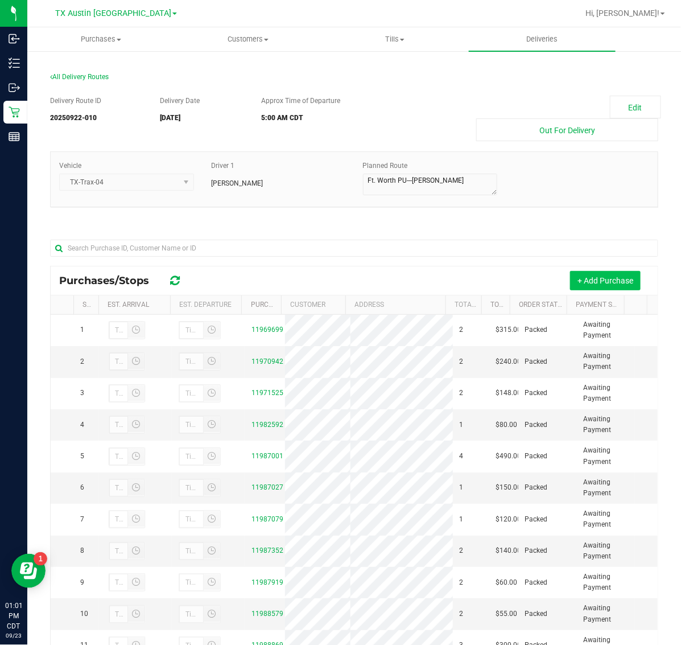
click at [571, 274] on button "+ Add Purchase" at bounding box center [605, 280] width 71 height 19
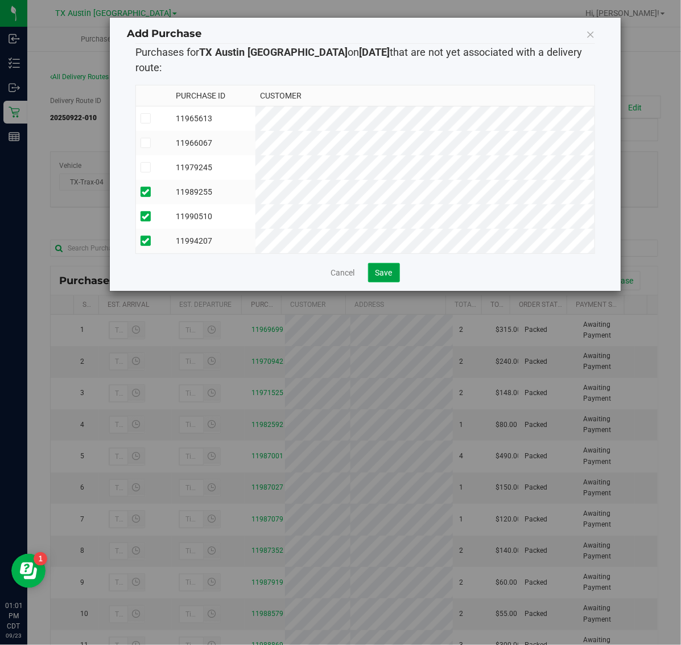
click at [388, 268] on span "Save" at bounding box center [384, 272] width 17 height 9
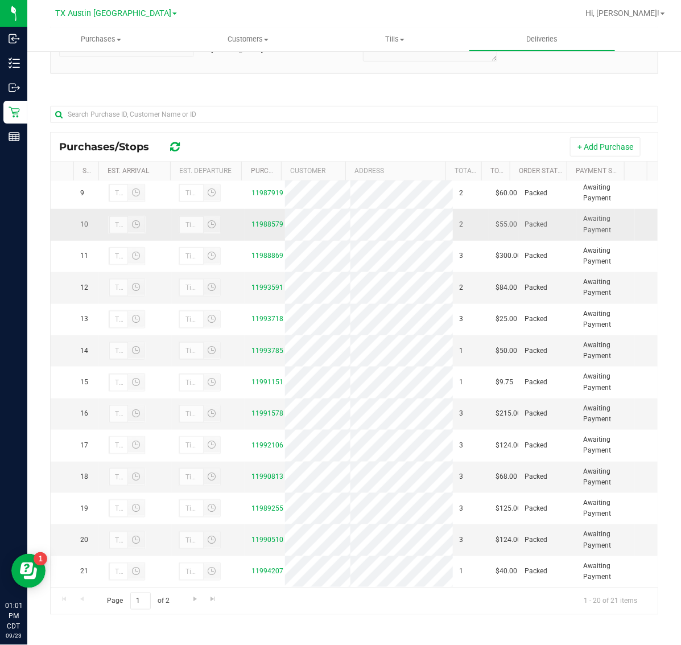
scroll to position [377, 0]
click at [558, 47] on uib-tab-heading "Deliveries" at bounding box center [542, 39] width 146 height 23
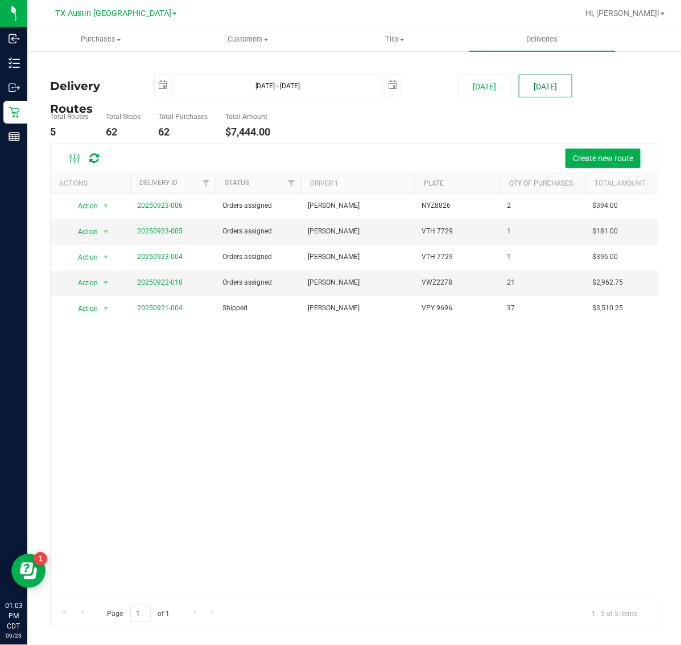
click at [567, 86] on button "[DATE]" at bounding box center [545, 86] width 53 height 23
click at [600, 154] on span "Create new route" at bounding box center [603, 158] width 60 height 9
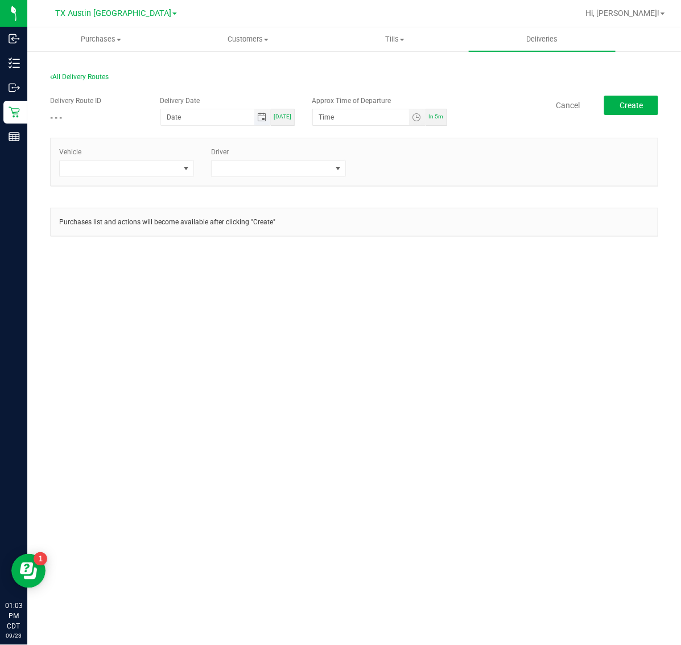
click at [265, 117] on span "Toggle calendar" at bounding box center [261, 117] width 9 height 9
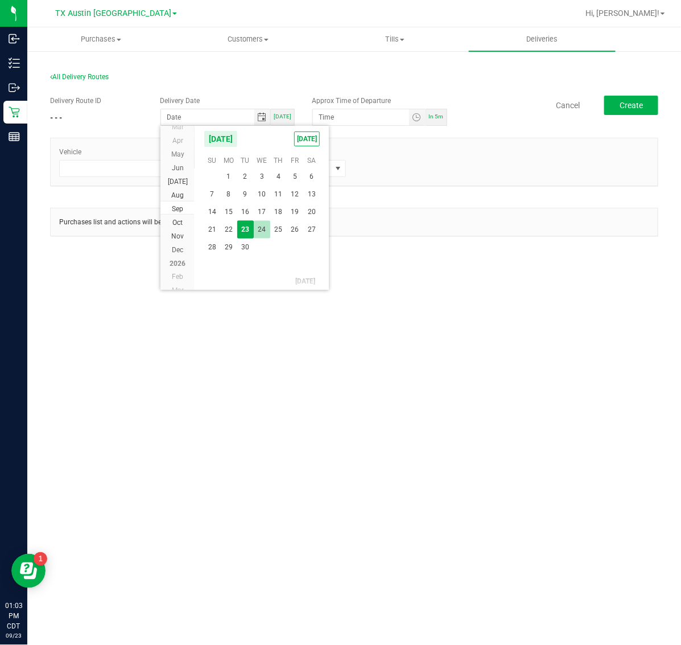
click at [262, 226] on span "24" at bounding box center [262, 230] width 17 height 18
type input "[DATE]"
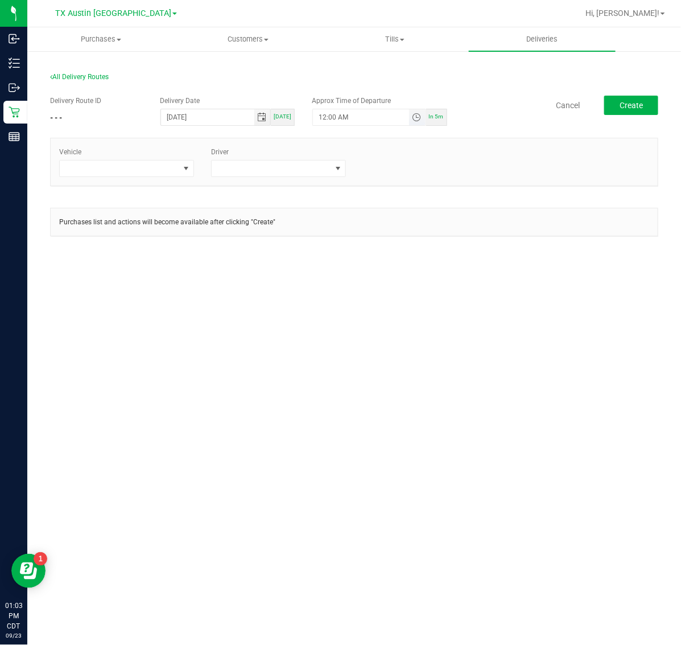
click at [414, 121] on span "Toggle time list" at bounding box center [416, 117] width 9 height 9
click at [327, 246] on li "5" at bounding box center [336, 244] width 27 height 15
click at [410, 245] on li "AM" at bounding box center [407, 244] width 27 height 15
click at [407, 347] on button "Set" at bounding box center [395, 339] width 43 height 25
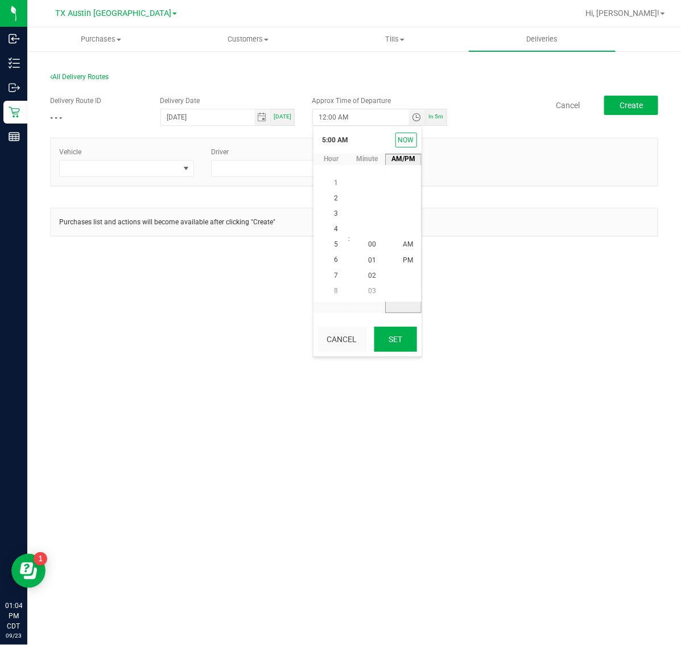
type input "5:00 AM"
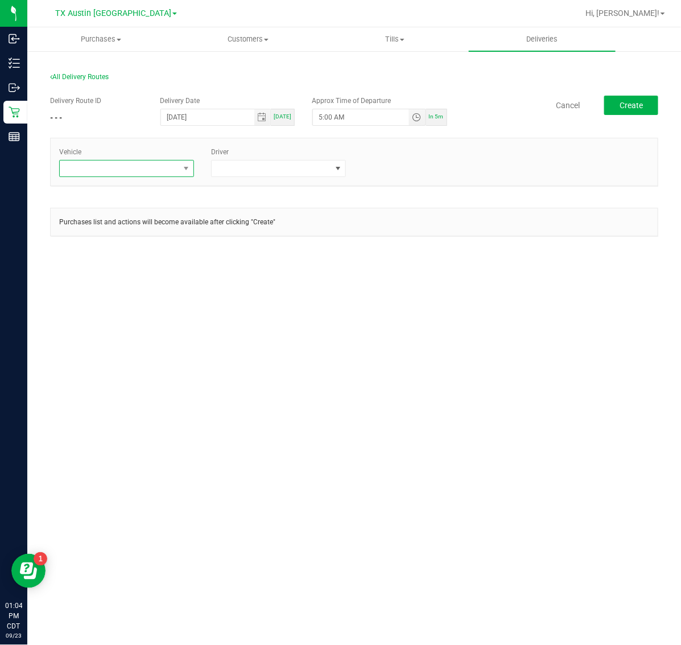
click at [161, 162] on span at bounding box center [119, 168] width 119 height 16
type input "03"
click at [118, 311] on li "TX-TRAX-03" at bounding box center [127, 311] width 134 height 19
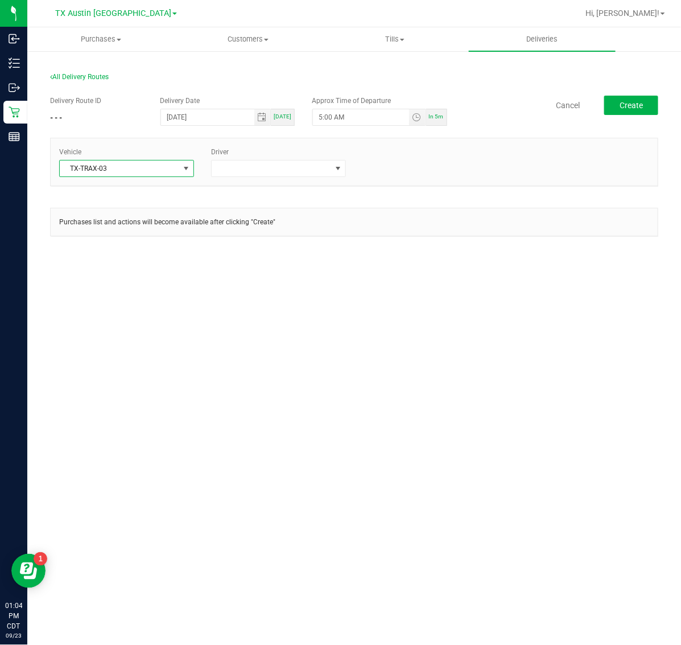
click at [137, 163] on span "TX-TRAX-03" at bounding box center [119, 168] width 119 height 16
type input "KICK"
click at [146, 237] on li "FL-KICKS-03" at bounding box center [127, 236] width 134 height 19
click at [267, 160] on span at bounding box center [278, 168] width 135 height 17
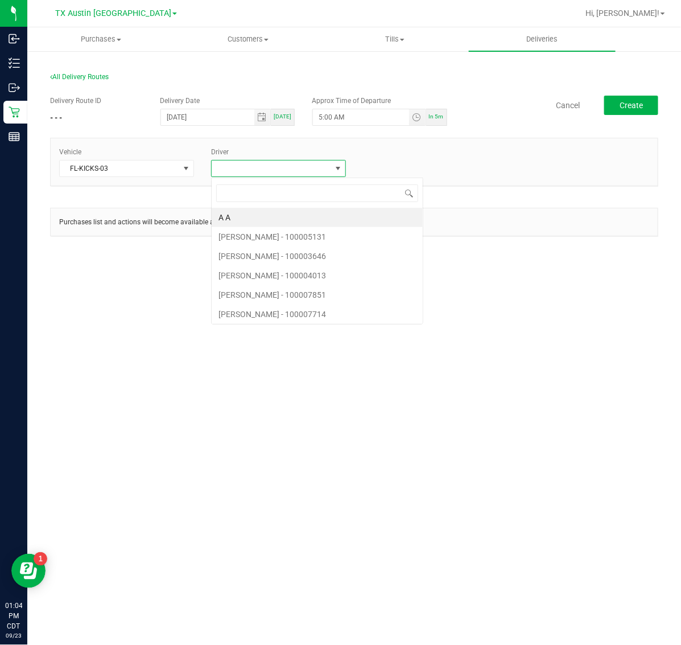
scroll to position [18, 135]
type input "MILES"
click at [282, 211] on li "[PERSON_NAME]" at bounding box center [279, 217] width 134 height 19
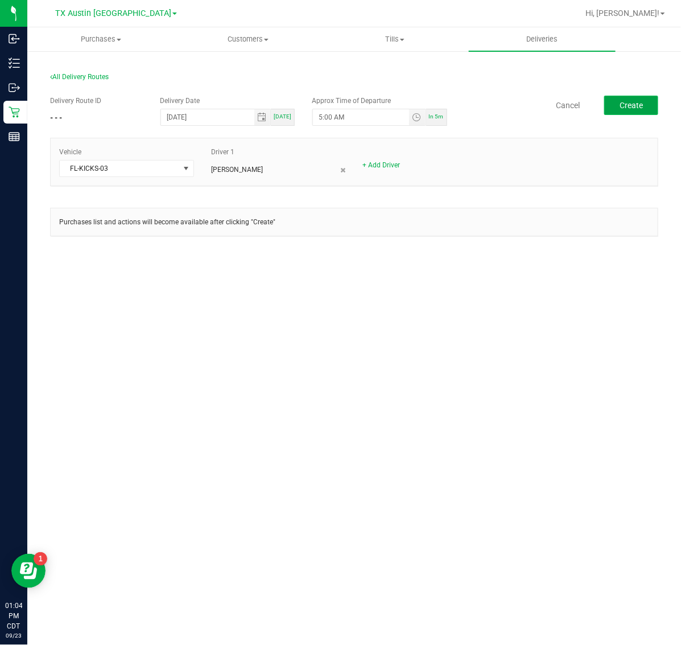
click at [634, 106] on span "Create" at bounding box center [631, 105] width 23 height 9
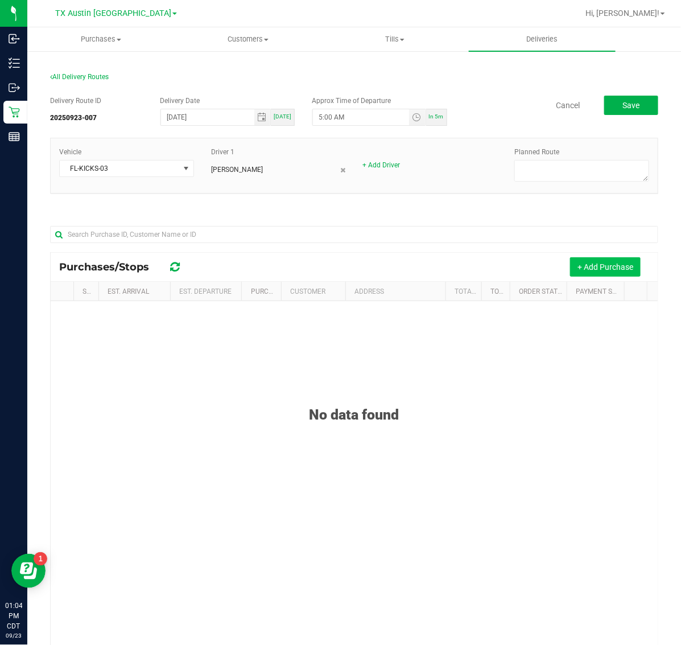
click at [580, 271] on button "+ Add Purchase" at bounding box center [605, 266] width 71 height 19
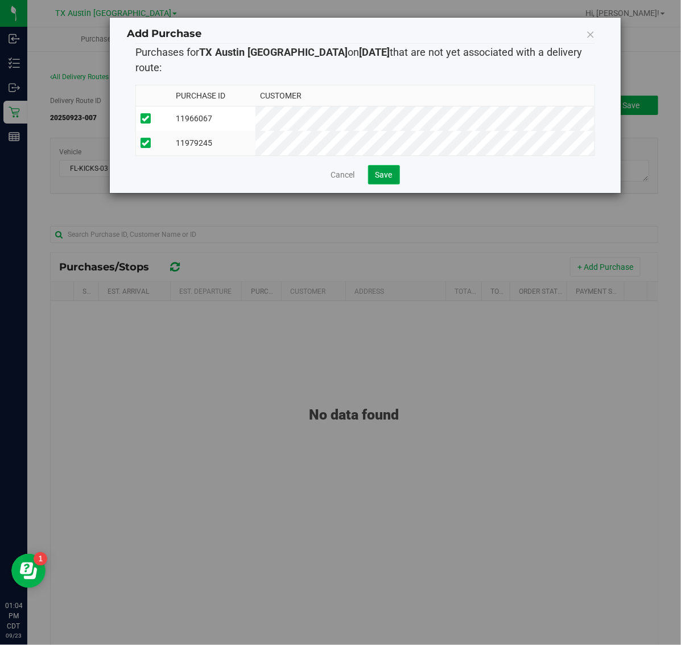
click at [393, 171] on span "Save" at bounding box center [384, 174] width 17 height 9
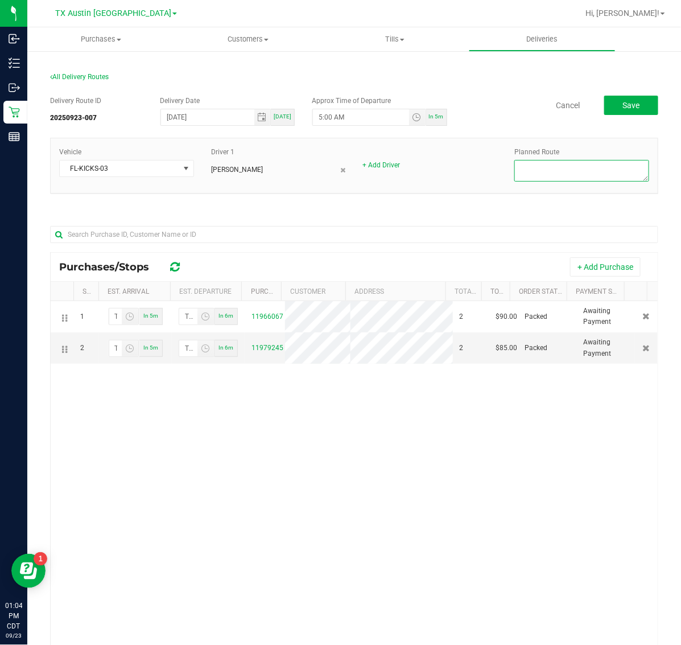
click at [587, 169] on textarea at bounding box center [581, 171] width 135 height 22
type textarea "w"
type textarea "West Core"
click at [623, 108] on span "Save" at bounding box center [630, 105] width 17 height 9
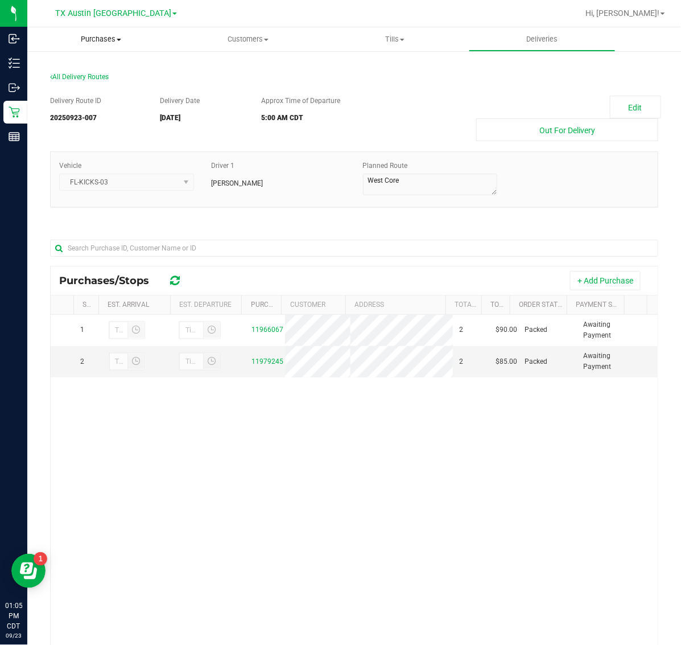
click at [118, 40] on span at bounding box center [119, 40] width 5 height 2
click at [111, 77] on li "Fulfillment" at bounding box center [100, 83] width 147 height 14
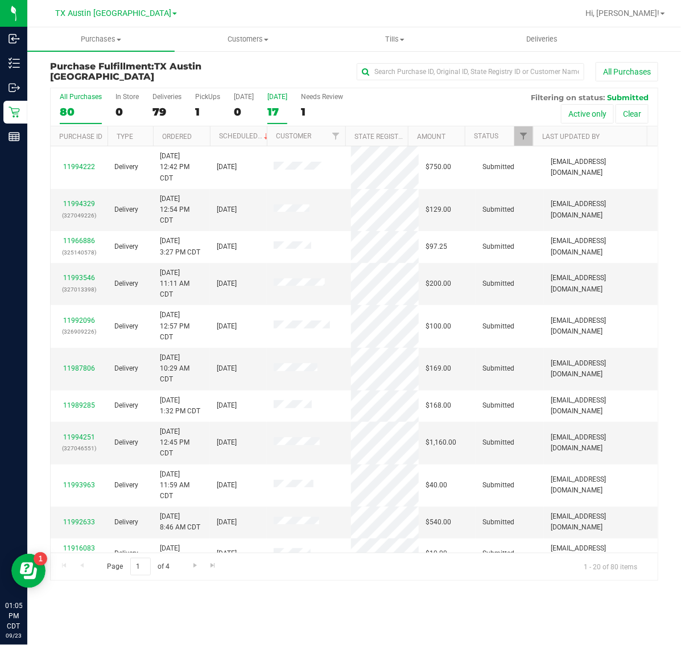
click at [280, 103] on label "[DATE] 17" at bounding box center [277, 108] width 20 height 31
click at [0, 0] on input "[DATE] 17" at bounding box center [0, 0] width 0 height 0
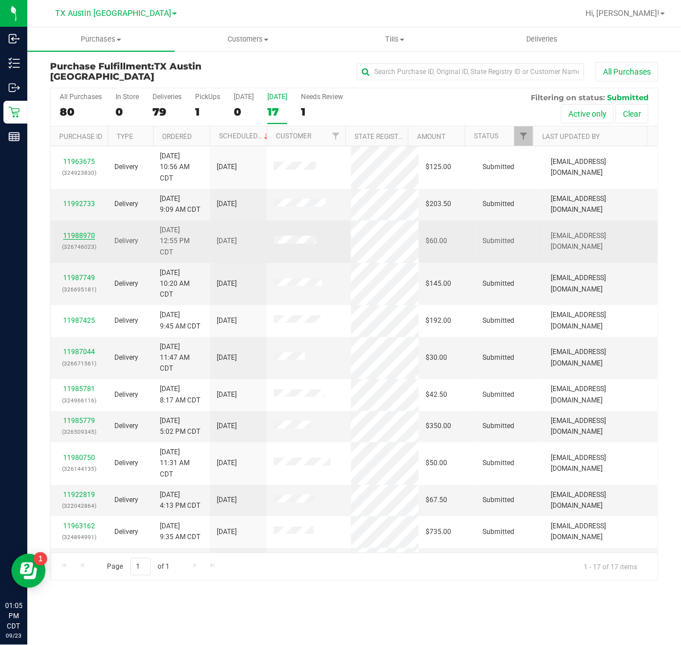
click at [76, 232] on link "11988970" at bounding box center [79, 236] width 32 height 8
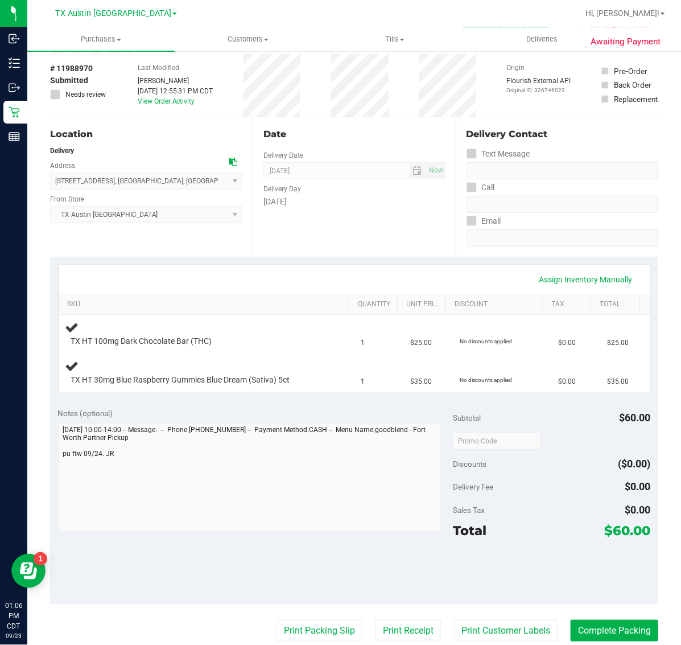
scroll to position [71, 0]
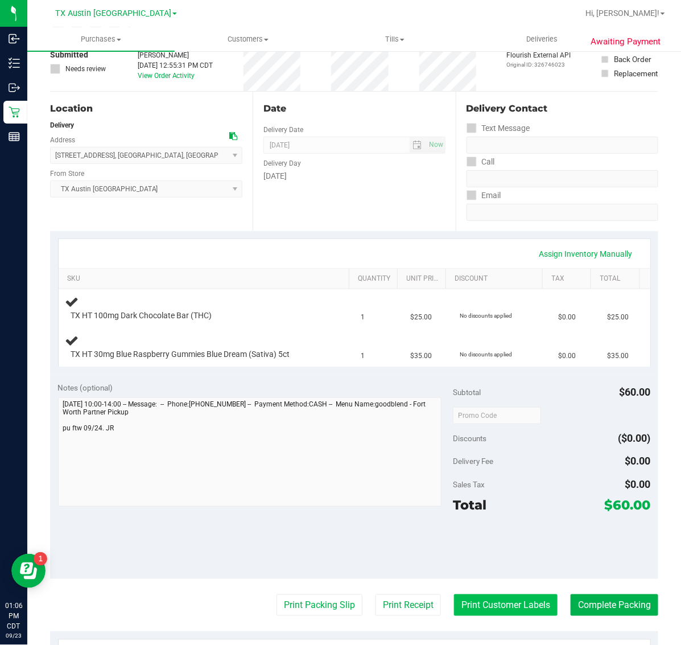
click at [514, 602] on button "Print Customer Labels" at bounding box center [506, 605] width 104 height 22
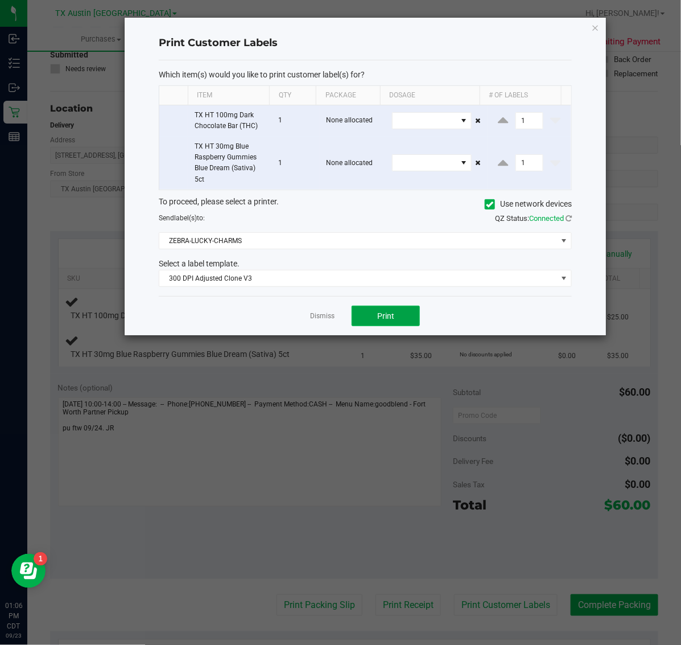
click at [393, 317] on span "Print" at bounding box center [385, 315] width 17 height 9
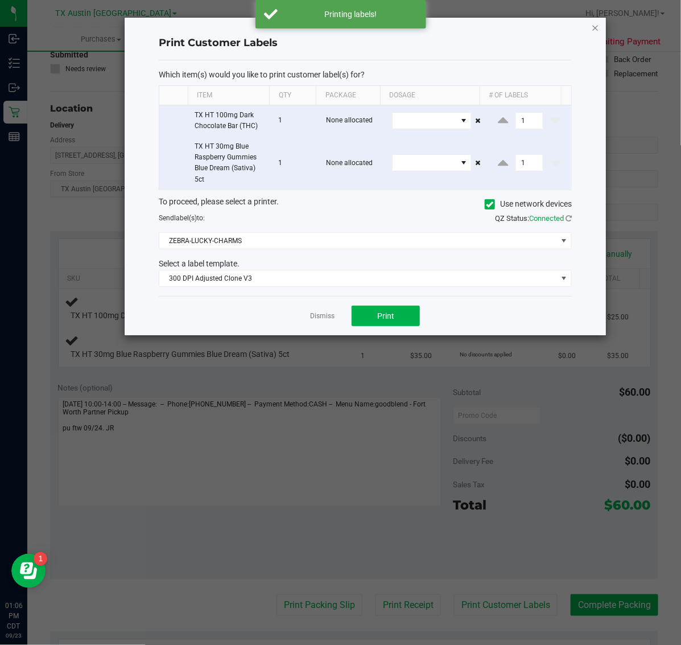
click at [595, 33] on icon "button" at bounding box center [596, 27] width 8 height 14
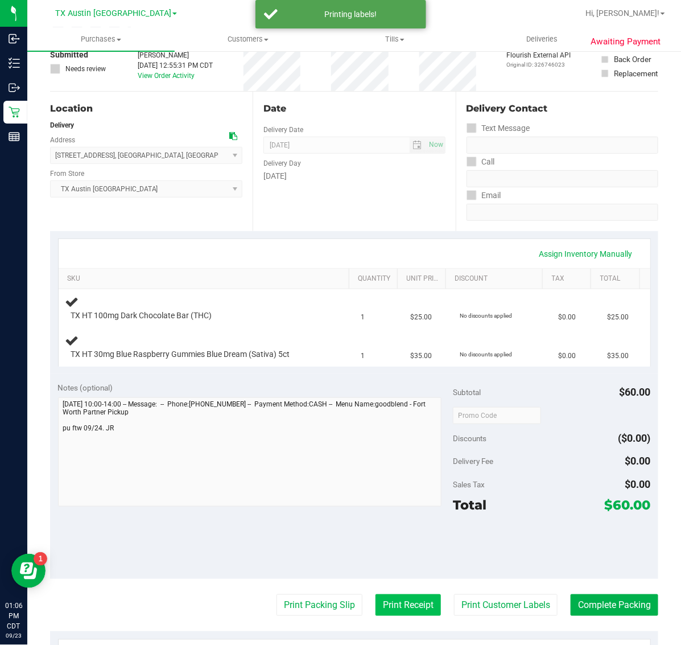
click at [387, 608] on button "Print Receipt" at bounding box center [408, 605] width 65 height 22
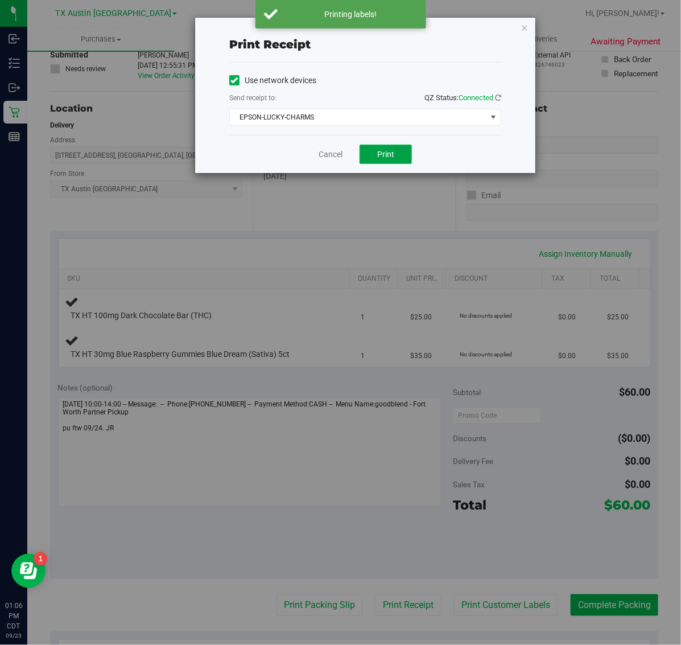
click at [409, 158] on button "Print" at bounding box center [386, 154] width 52 height 19
click at [522, 26] on icon "button" at bounding box center [525, 27] width 8 height 14
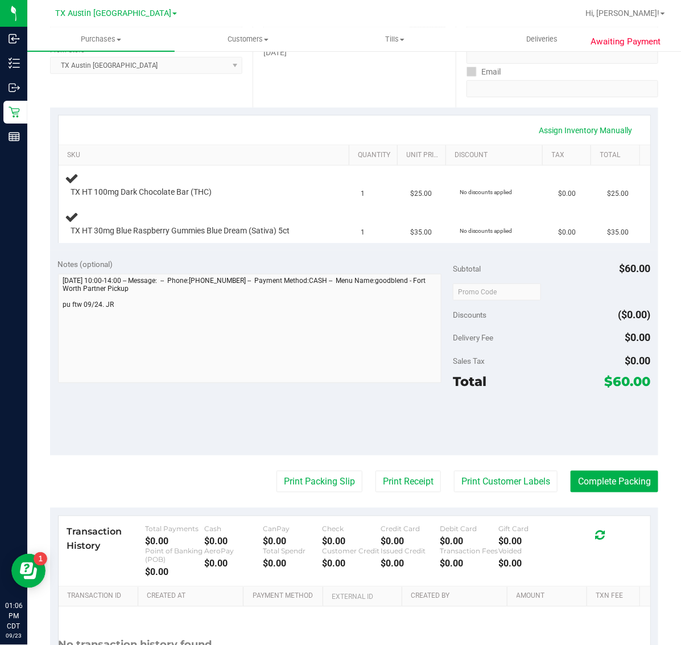
scroll to position [195, 0]
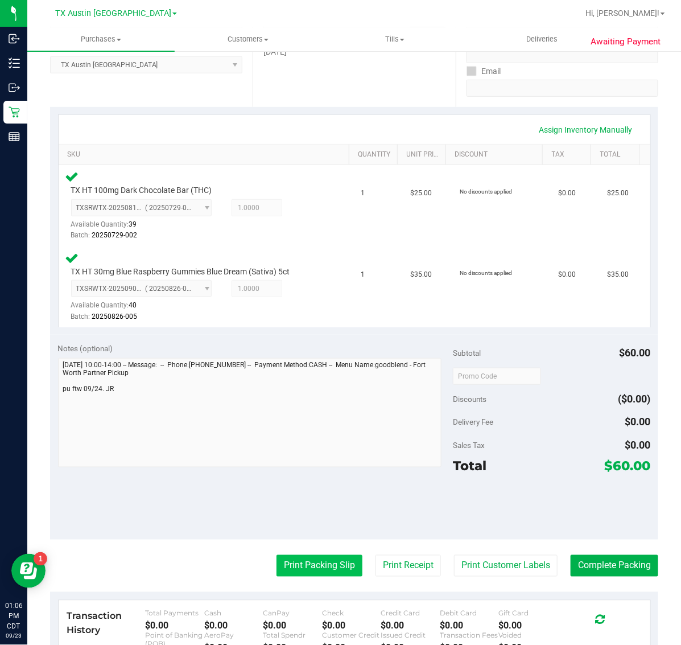
click at [319, 563] on button "Print Packing Slip" at bounding box center [320, 566] width 86 height 22
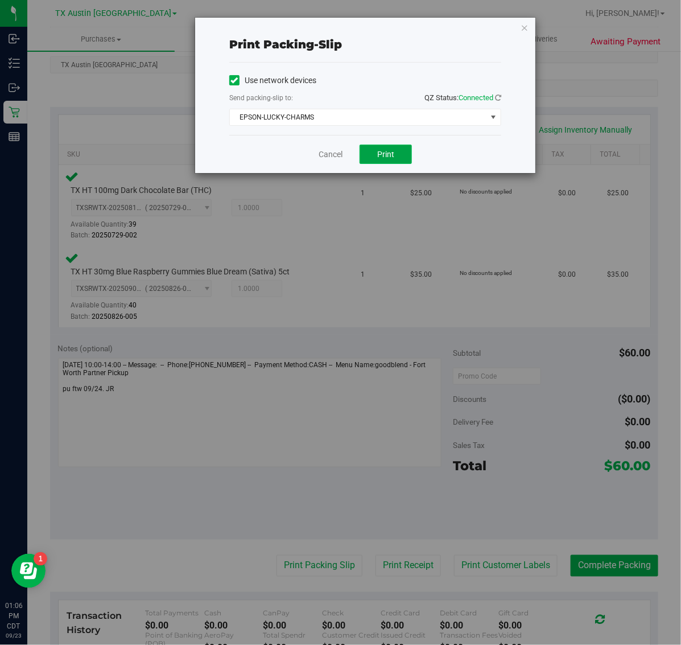
click at [379, 155] on span "Print" at bounding box center [385, 154] width 17 height 9
click at [525, 27] on icon "button" at bounding box center [525, 27] width 8 height 14
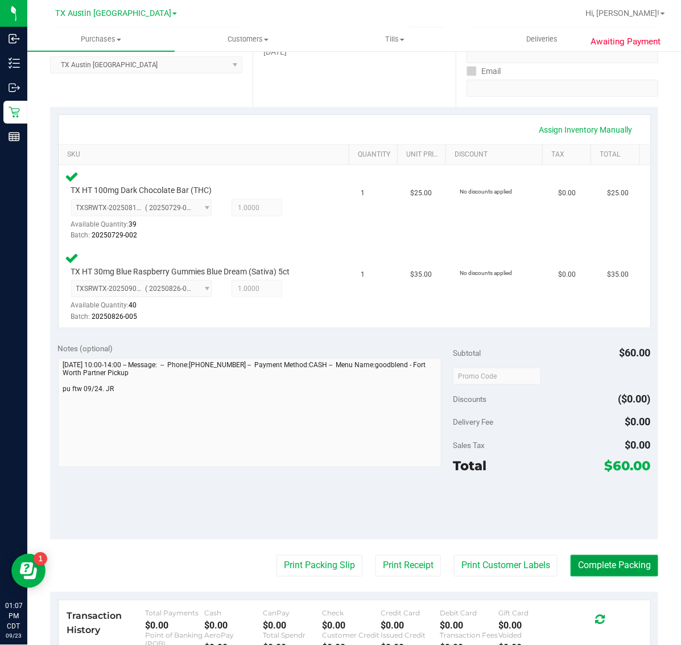
click at [618, 561] on button "Complete Packing" at bounding box center [615, 566] width 88 height 22
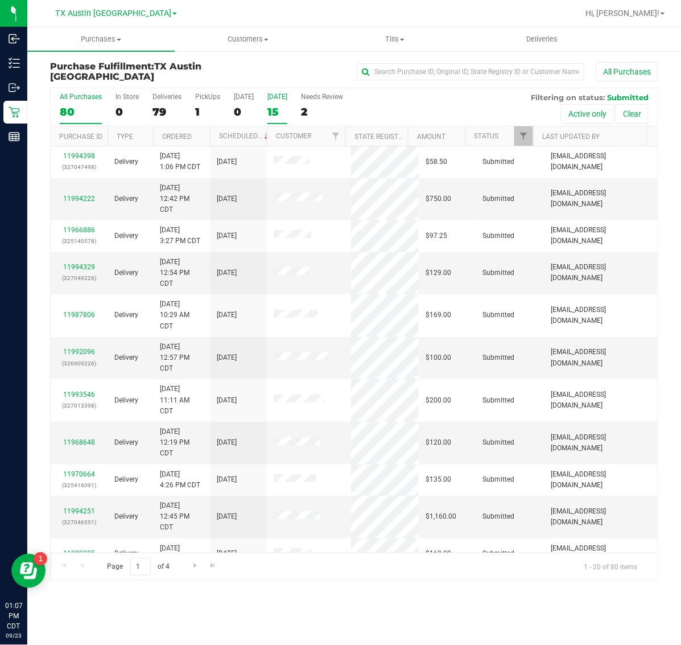
click at [280, 115] on div "15" at bounding box center [277, 111] width 20 height 13
click at [0, 0] on input "Tomorrow 15" at bounding box center [0, 0] width 0 height 0
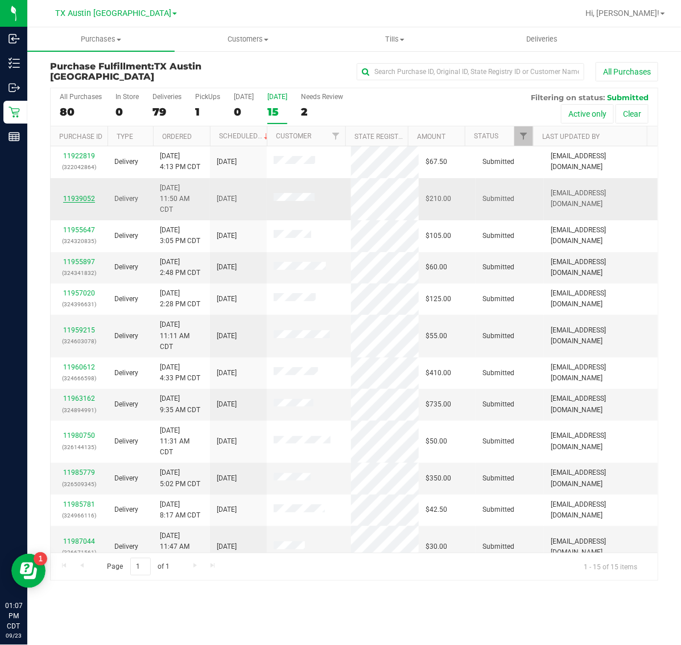
click at [81, 200] on link "11939052" at bounding box center [79, 199] width 32 height 8
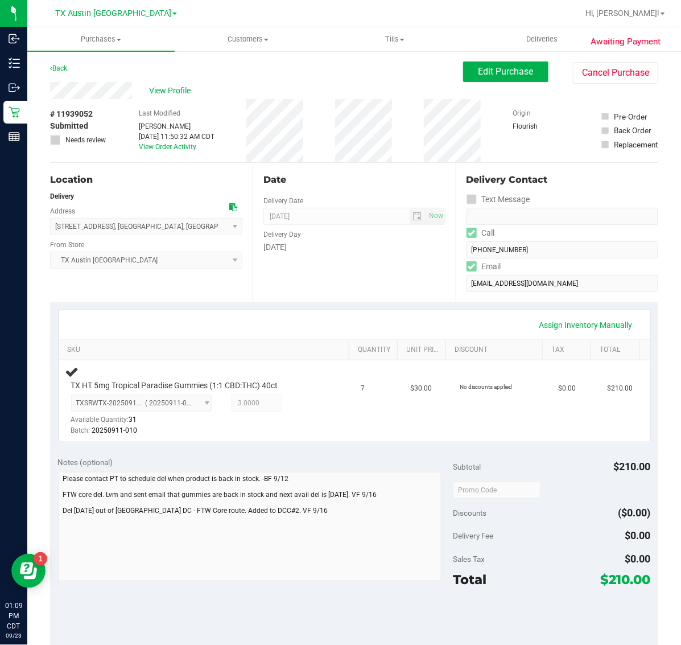
click at [168, 293] on div "Location Delivery Address 3316 Brittany Dr , Flower Mound , TX 75022 Select add…" at bounding box center [151, 232] width 203 height 139
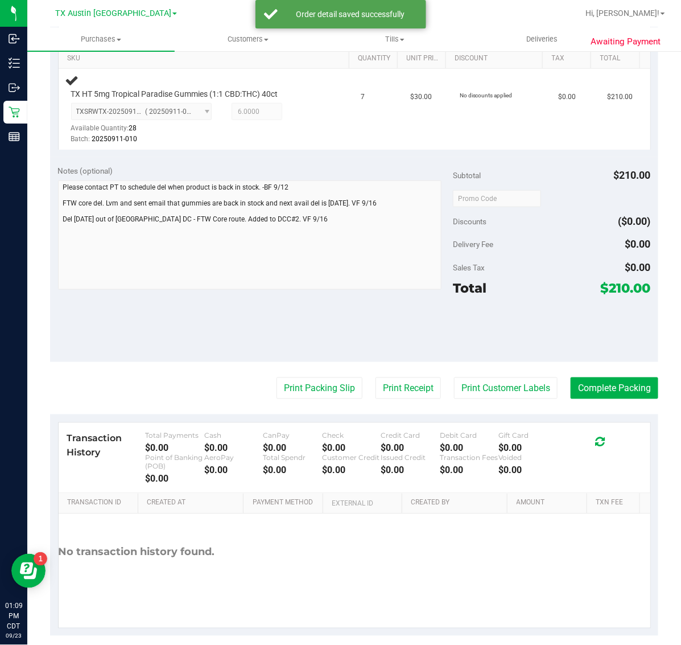
scroll to position [303, 0]
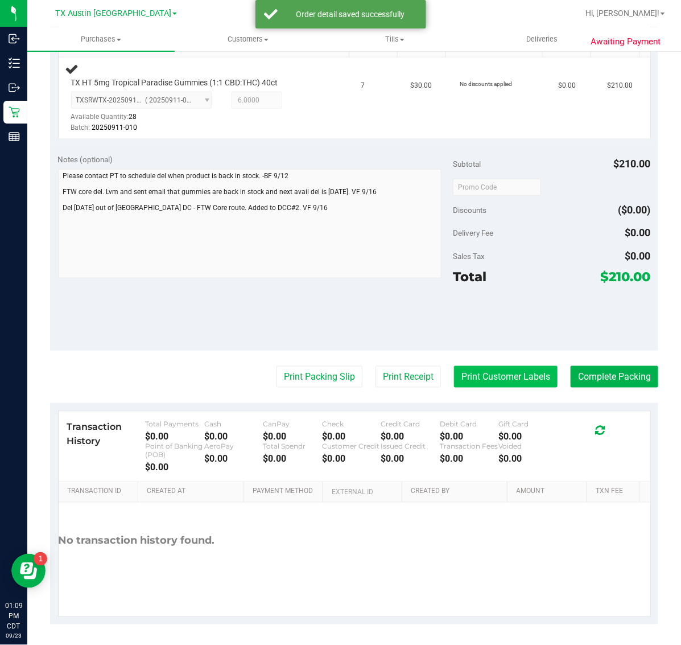
click at [508, 374] on button "Print Customer Labels" at bounding box center [506, 377] width 104 height 22
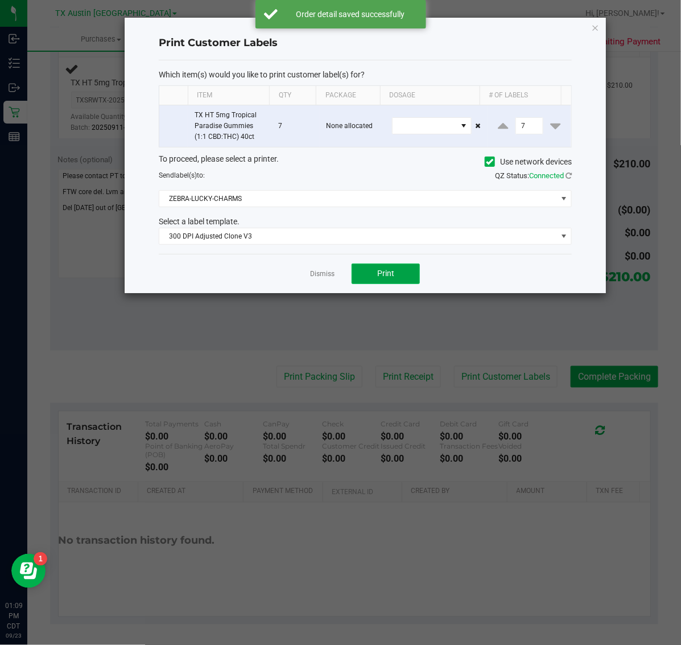
click at [399, 277] on button "Print" at bounding box center [386, 273] width 68 height 20
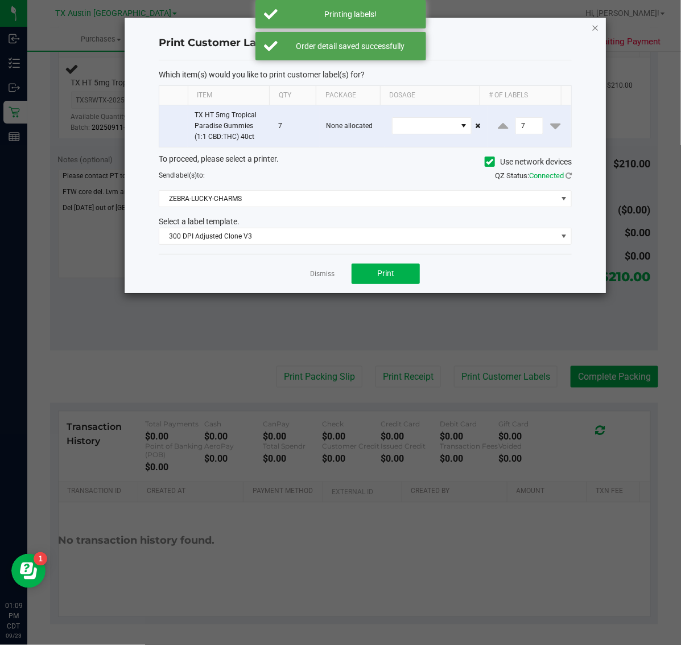
click at [595, 28] on icon "button" at bounding box center [596, 27] width 8 height 14
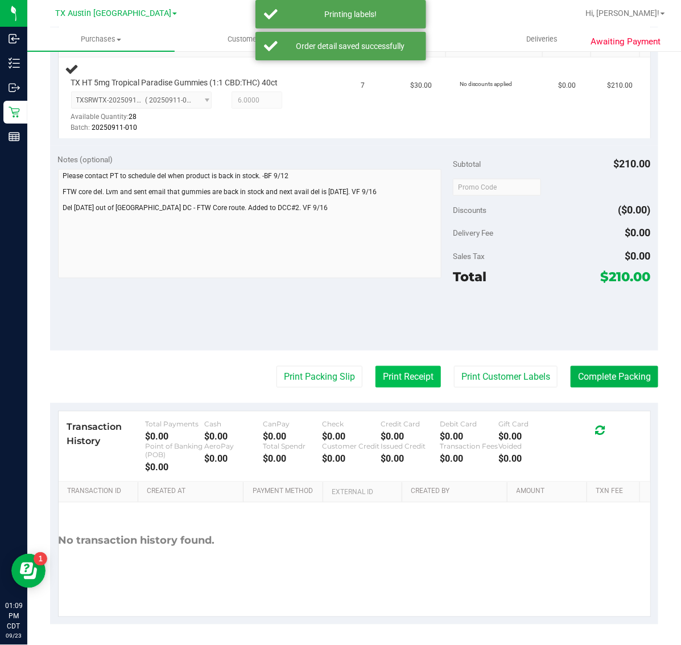
click at [393, 370] on button "Print Receipt" at bounding box center [408, 377] width 65 height 22
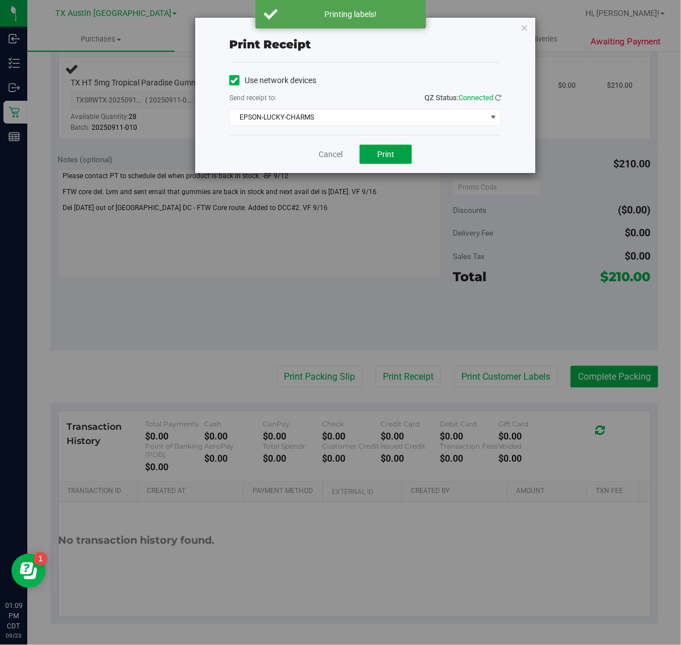
click at [370, 158] on button "Print" at bounding box center [386, 154] width 52 height 19
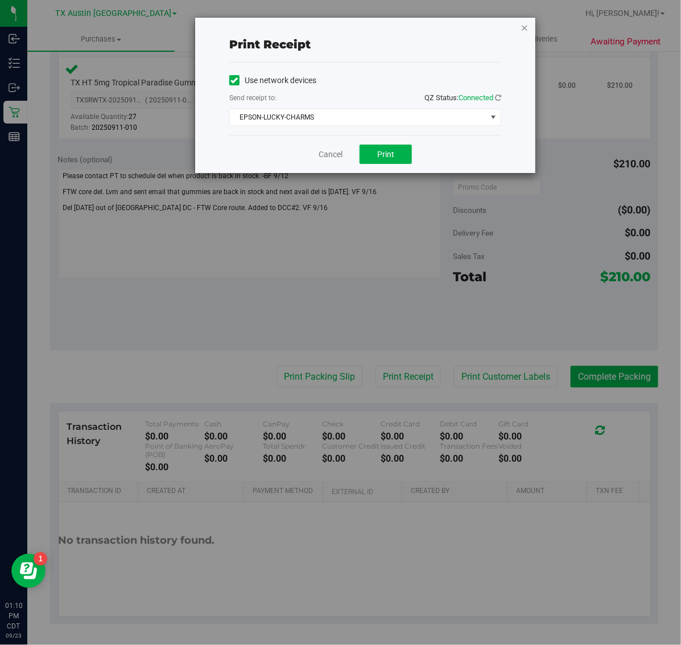
click at [525, 24] on icon "button" at bounding box center [525, 27] width 8 height 14
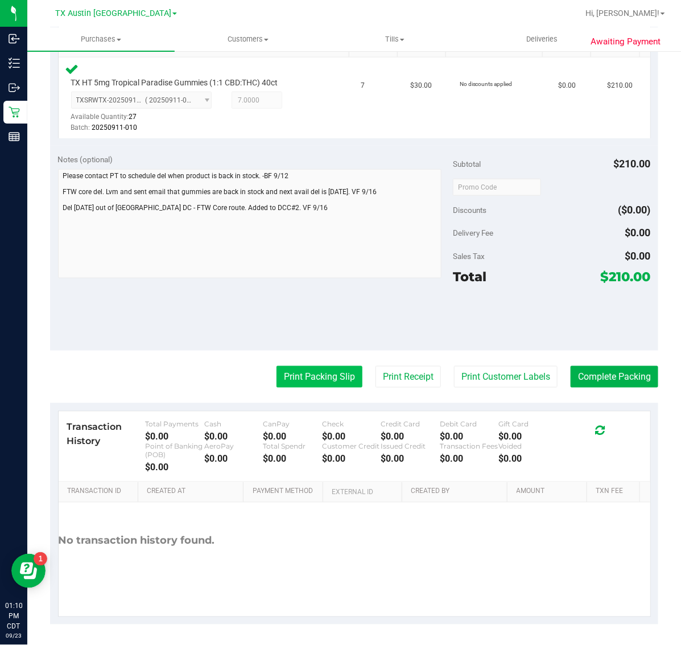
click at [325, 374] on button "Print Packing Slip" at bounding box center [320, 377] width 86 height 22
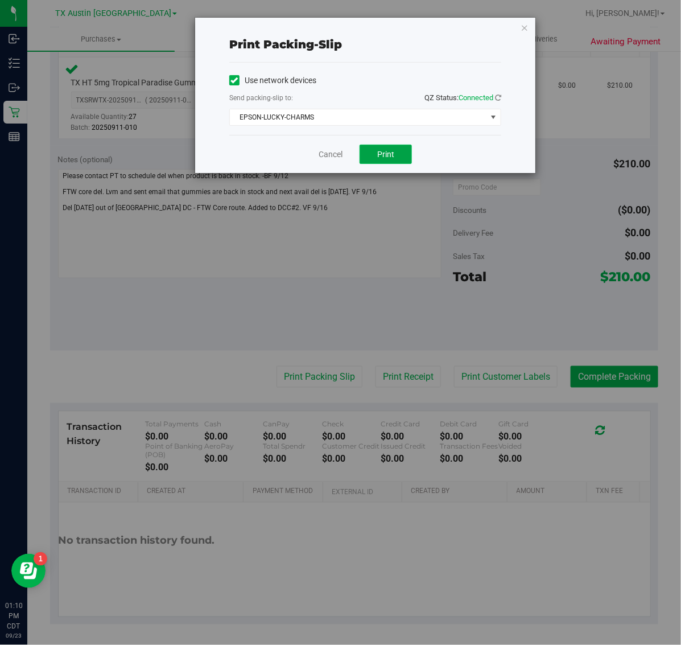
click at [393, 155] on span "Print" at bounding box center [385, 154] width 17 height 9
click at [528, 27] on icon "button" at bounding box center [525, 27] width 8 height 14
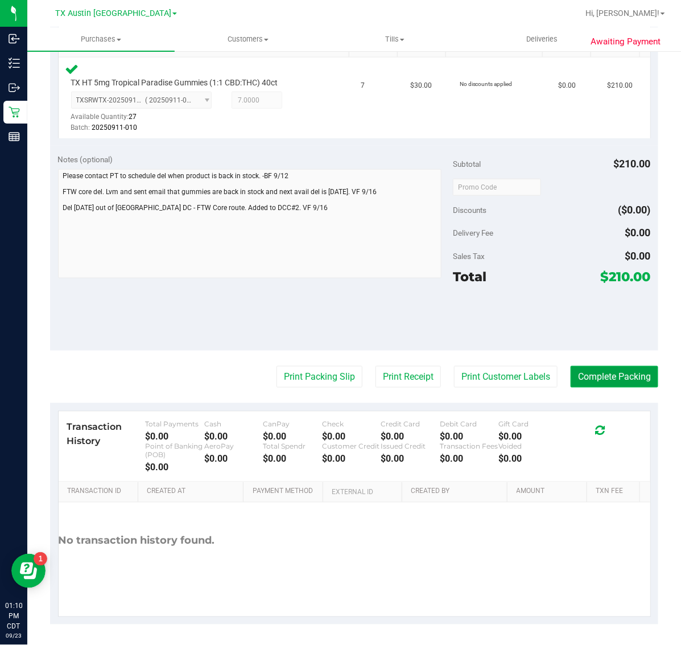
click at [596, 377] on button "Complete Packing" at bounding box center [615, 377] width 88 height 22
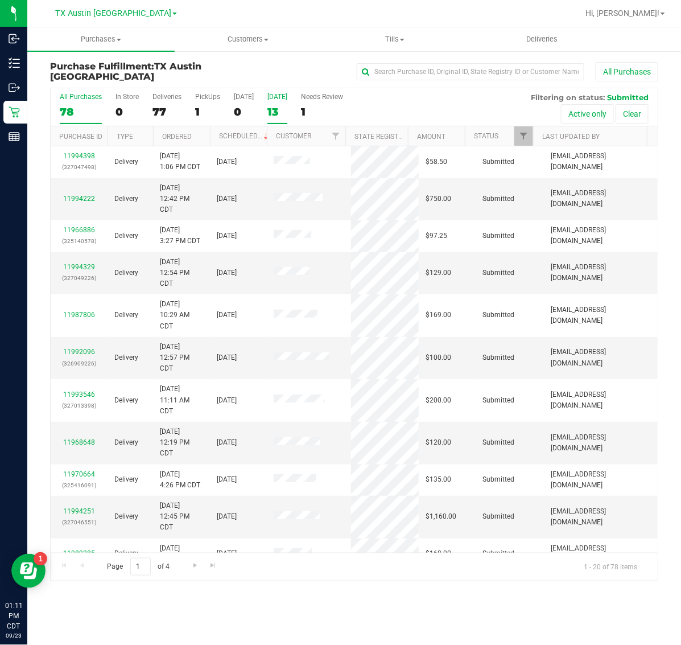
click at [277, 113] on div "13" at bounding box center [277, 111] width 20 height 13
click at [0, 0] on input "Tomorrow 13" at bounding box center [0, 0] width 0 height 0
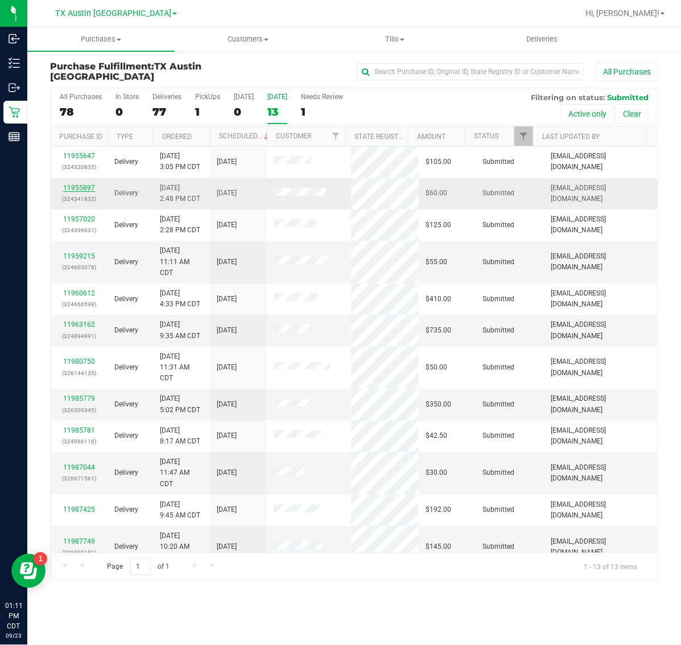
click at [80, 188] on link "11955897" at bounding box center [79, 188] width 32 height 8
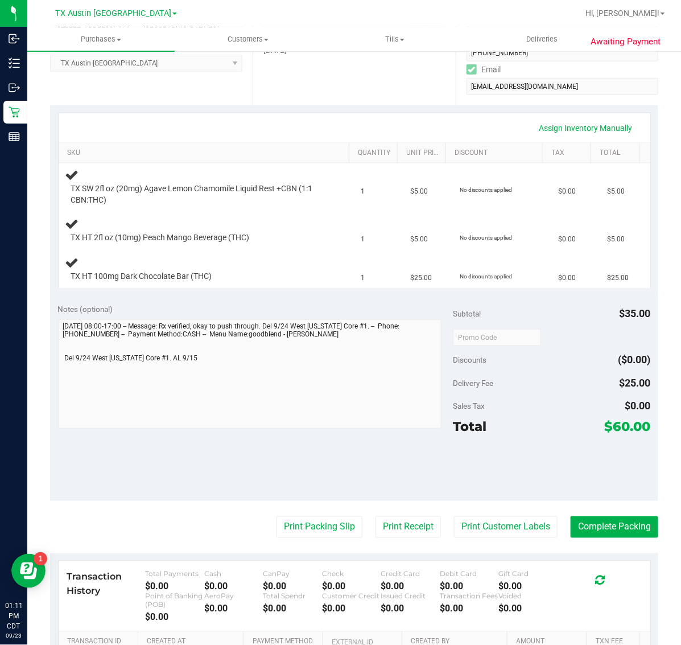
scroll to position [213, 0]
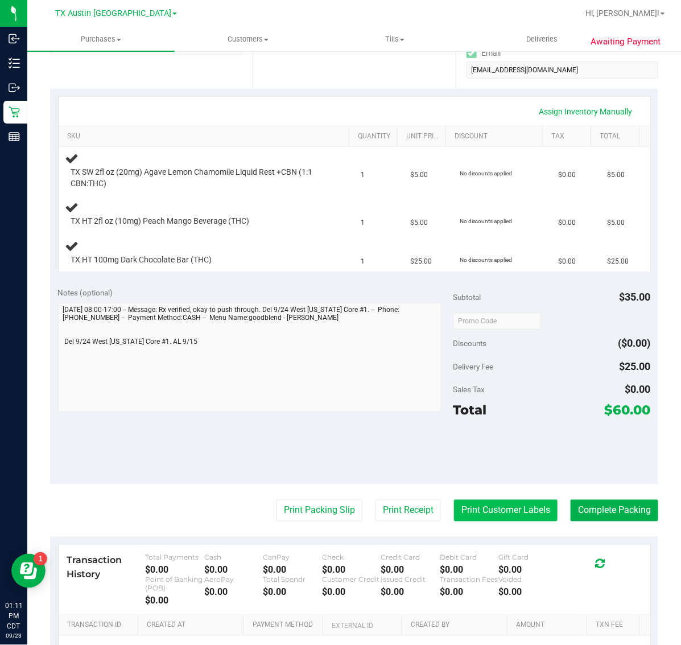
click at [484, 508] on button "Print Customer Labels" at bounding box center [506, 511] width 104 height 22
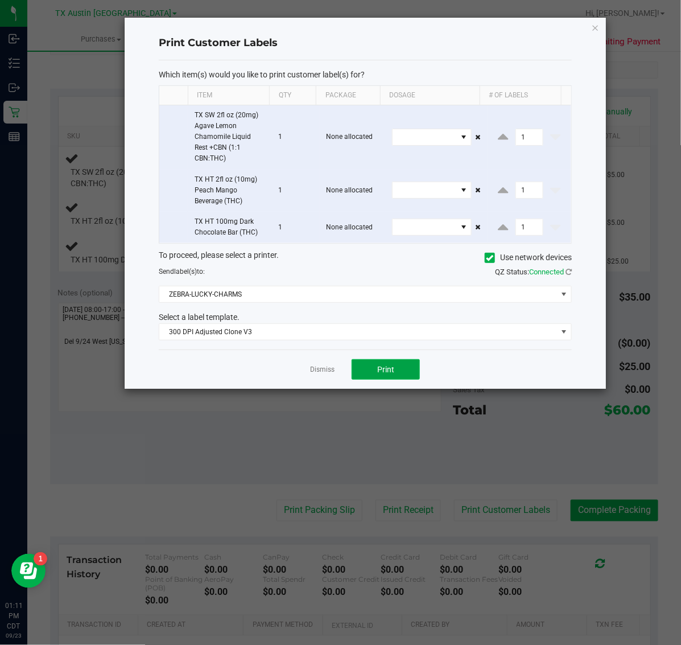
click at [397, 376] on button "Print" at bounding box center [386, 369] width 68 height 20
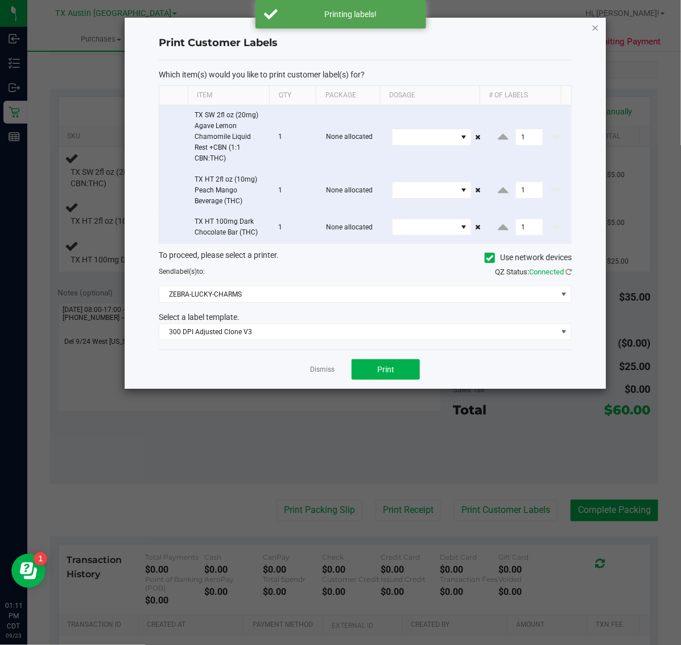
click at [598, 30] on icon "button" at bounding box center [596, 27] width 8 height 14
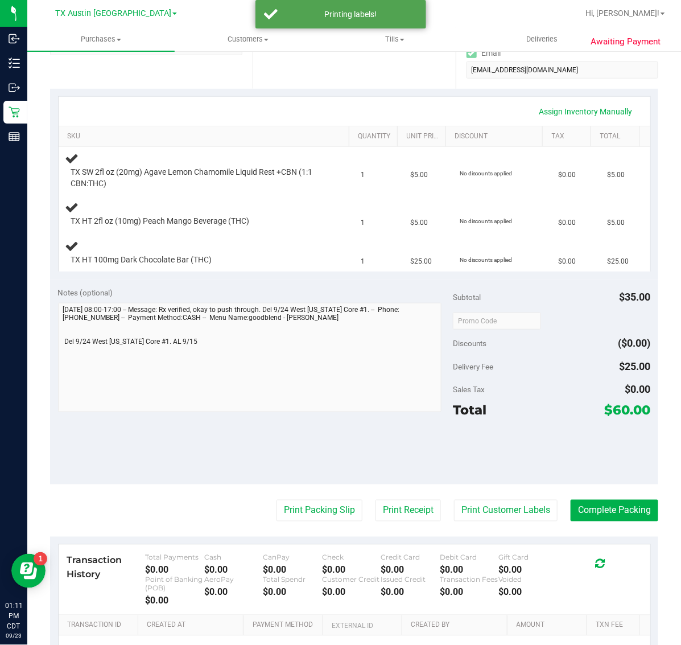
click at [393, 547] on div "Transaction History Total Payments $0.00 Cash $0.00 CanPay $0.00 Check $0.00 Cr…" at bounding box center [355, 580] width 592 height 71
click at [402, 504] on button "Print Receipt" at bounding box center [408, 511] width 65 height 22
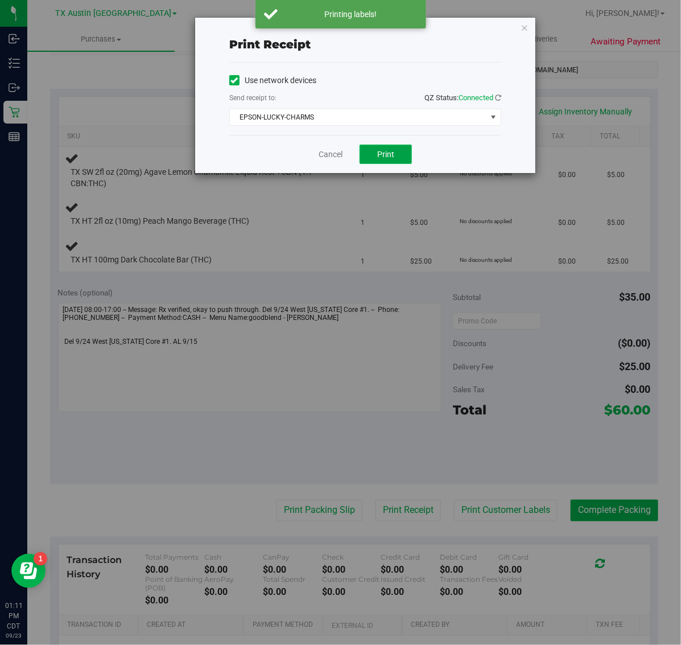
click at [380, 159] on span "Print" at bounding box center [385, 154] width 17 height 9
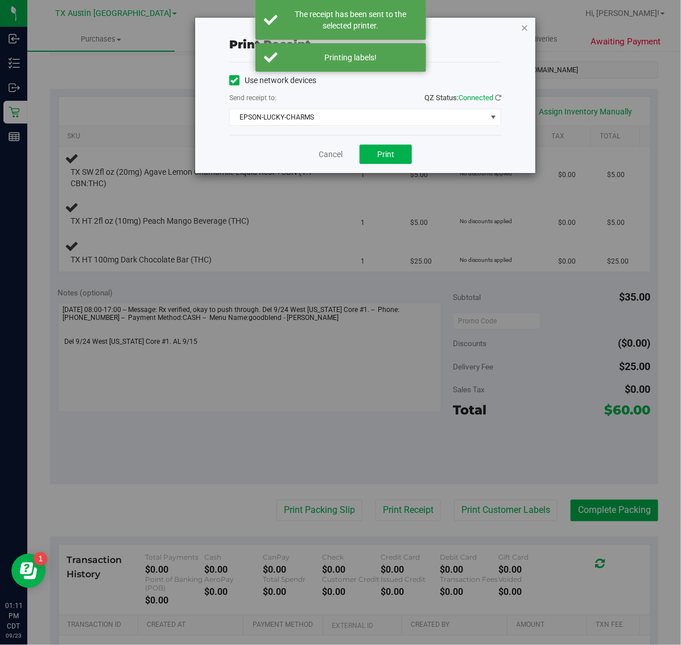
click at [522, 26] on icon "button" at bounding box center [525, 27] width 8 height 14
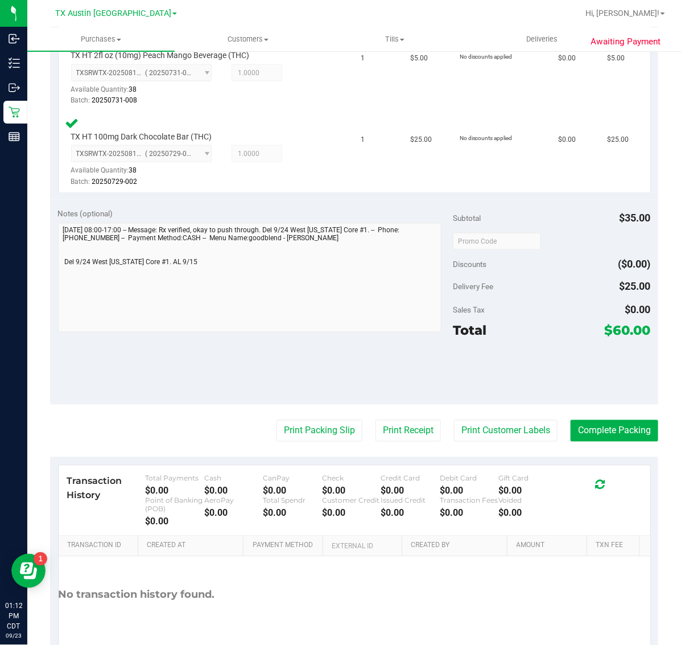
scroll to position [475, 0]
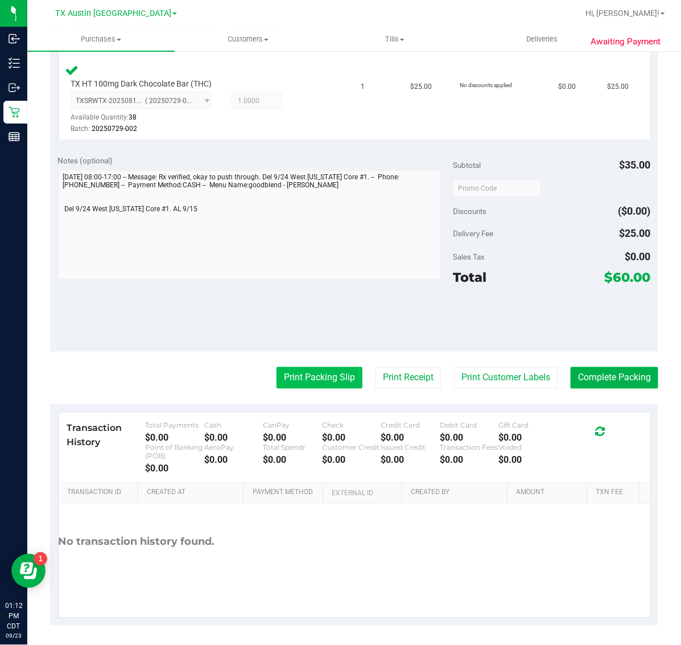
click at [331, 374] on button "Print Packing Slip" at bounding box center [320, 378] width 86 height 22
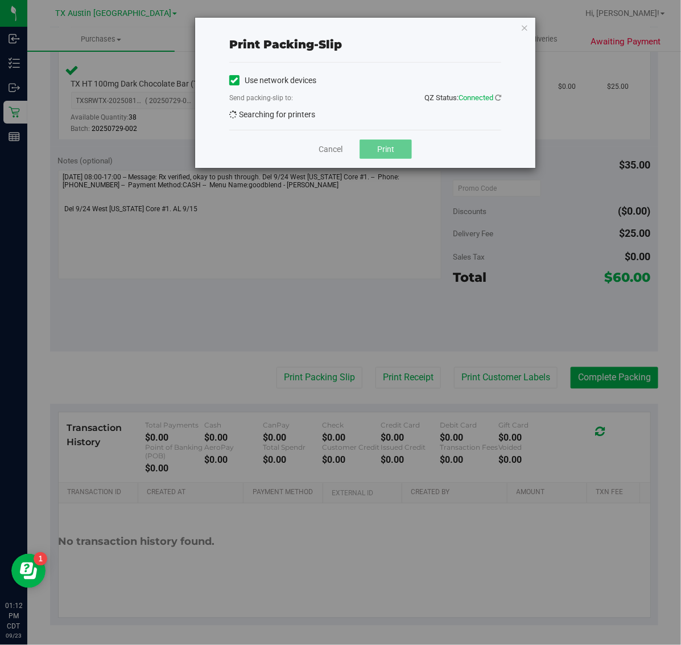
click at [376, 154] on button "Print" at bounding box center [386, 148] width 52 height 19
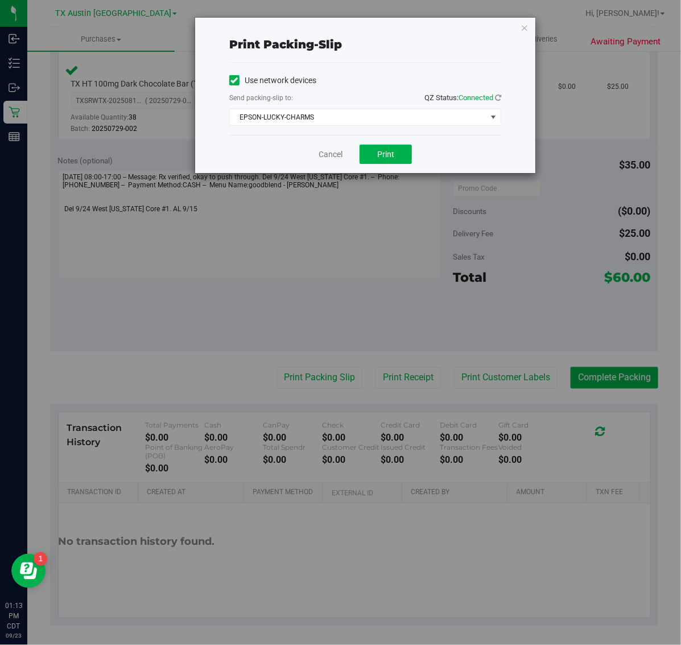
click at [509, 30] on div "Print packing-slip Use network devices Send packing-slip to: QZ Status: Connect…" at bounding box center [365, 95] width 340 height 155
click at [527, 30] on icon "button" at bounding box center [525, 27] width 8 height 14
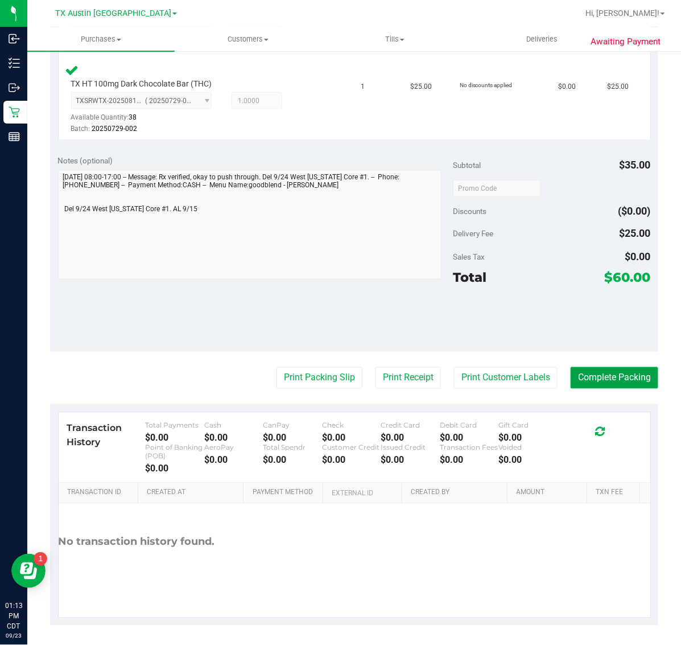
click at [611, 374] on button "Complete Packing" at bounding box center [615, 378] width 88 height 22
